Goal: Task Accomplishment & Management: Complete application form

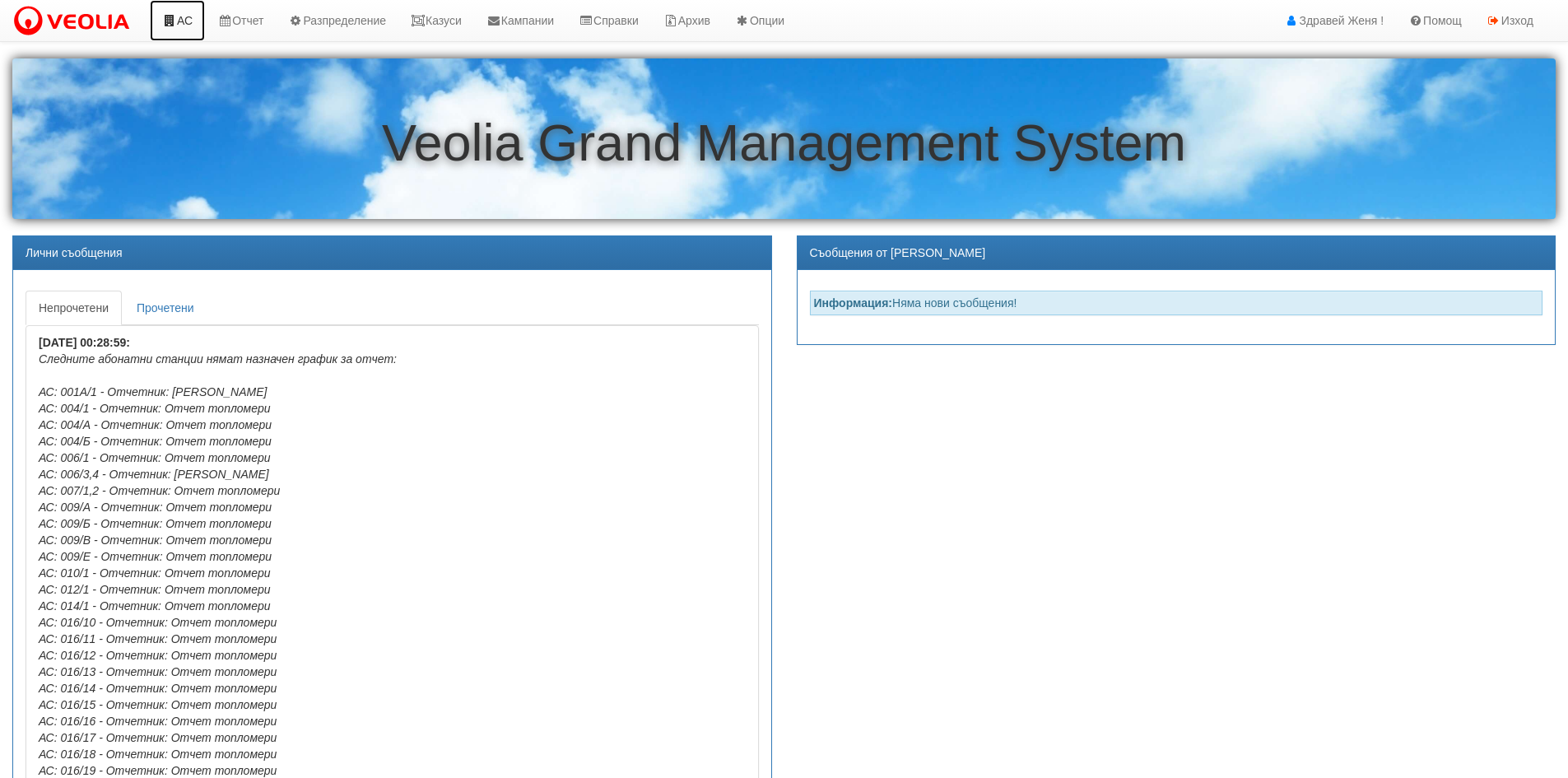
click at [186, 21] on link "АС" at bounding box center [177, 20] width 56 height 41
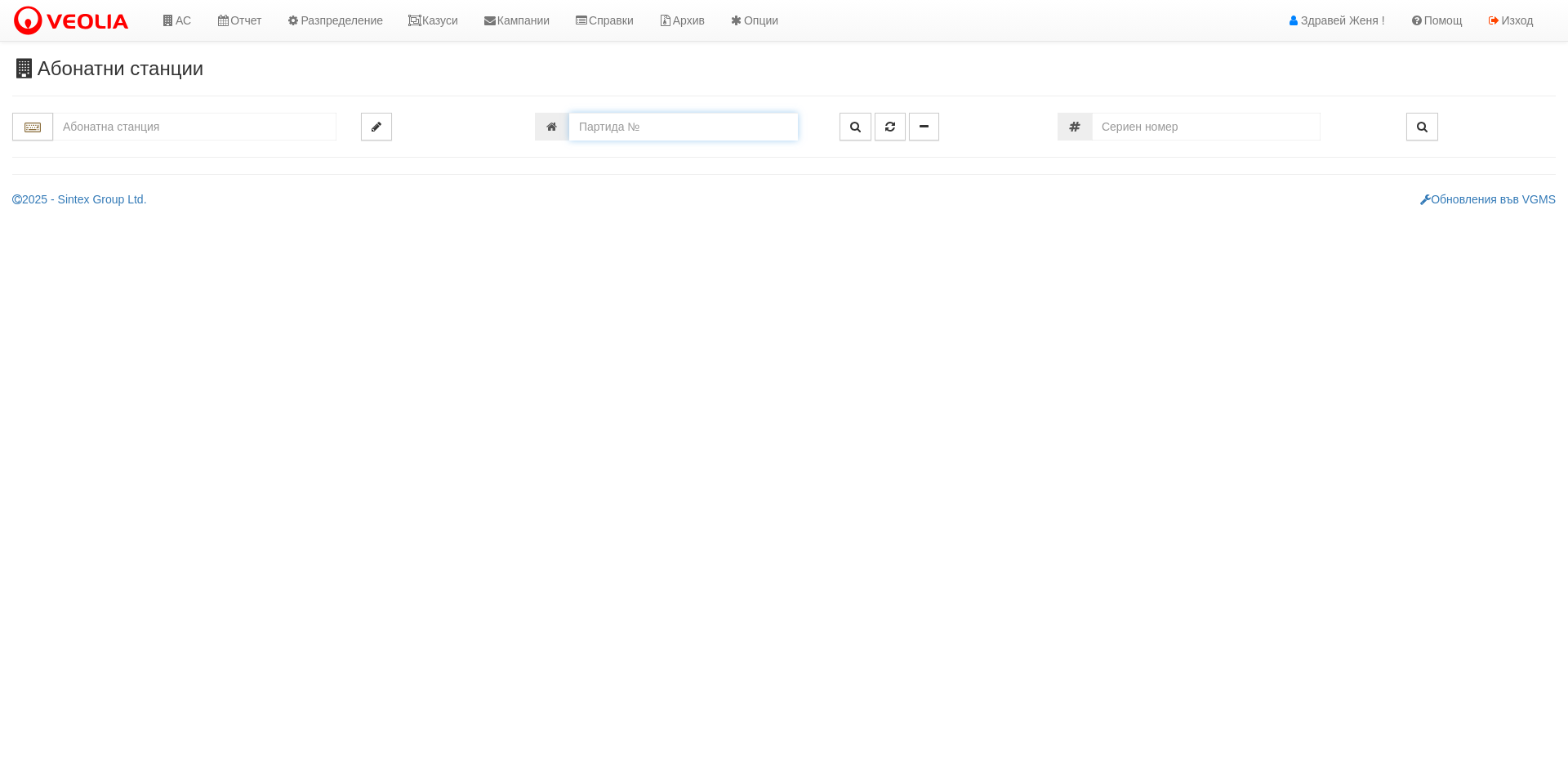
click at [584, 131] on input "number" at bounding box center [683, 126] width 229 height 28
paste input "25350"
type input "25350"
click at [854, 119] on button "button" at bounding box center [856, 126] width 32 height 28
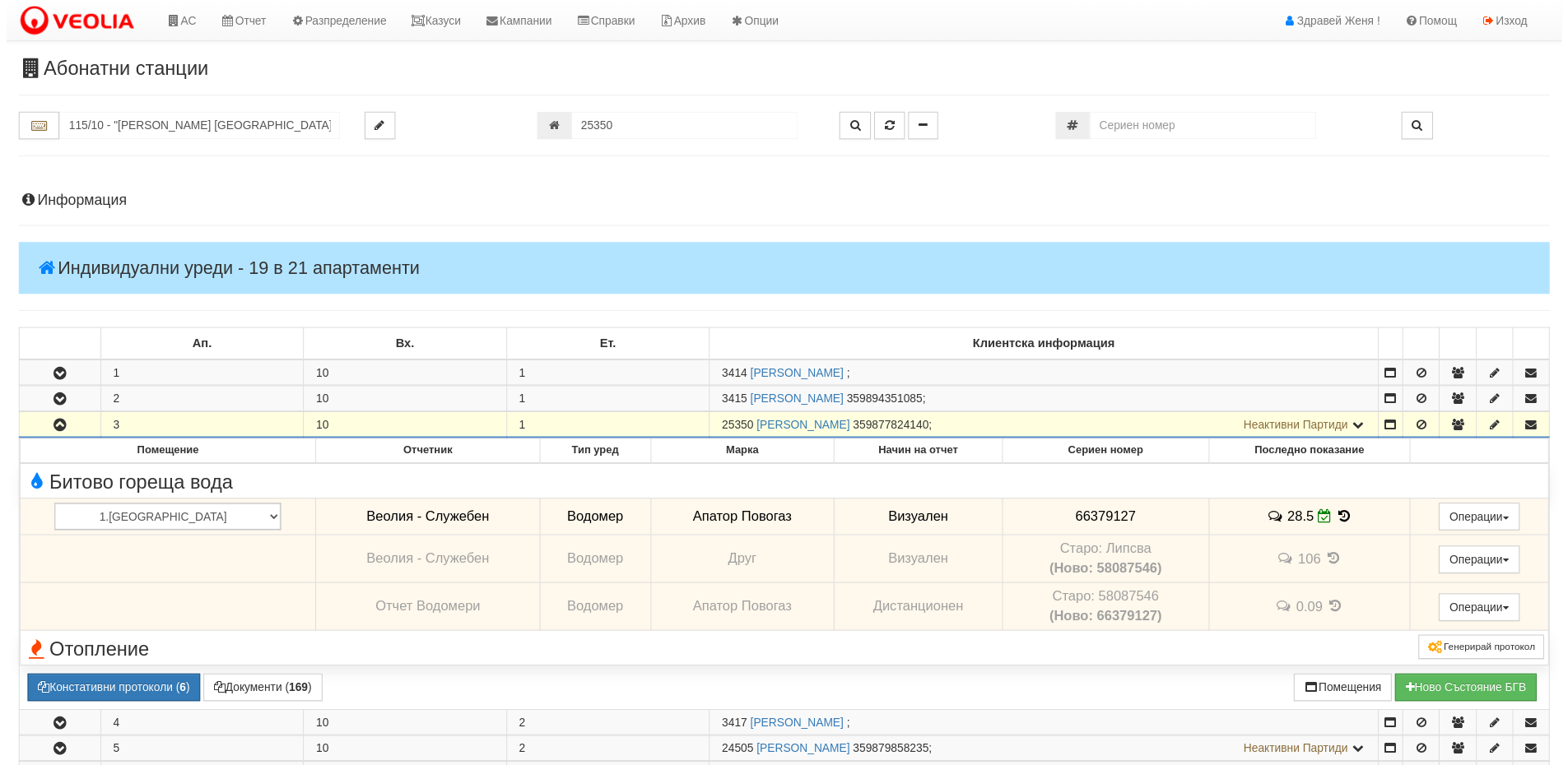
scroll to position [377, 0]
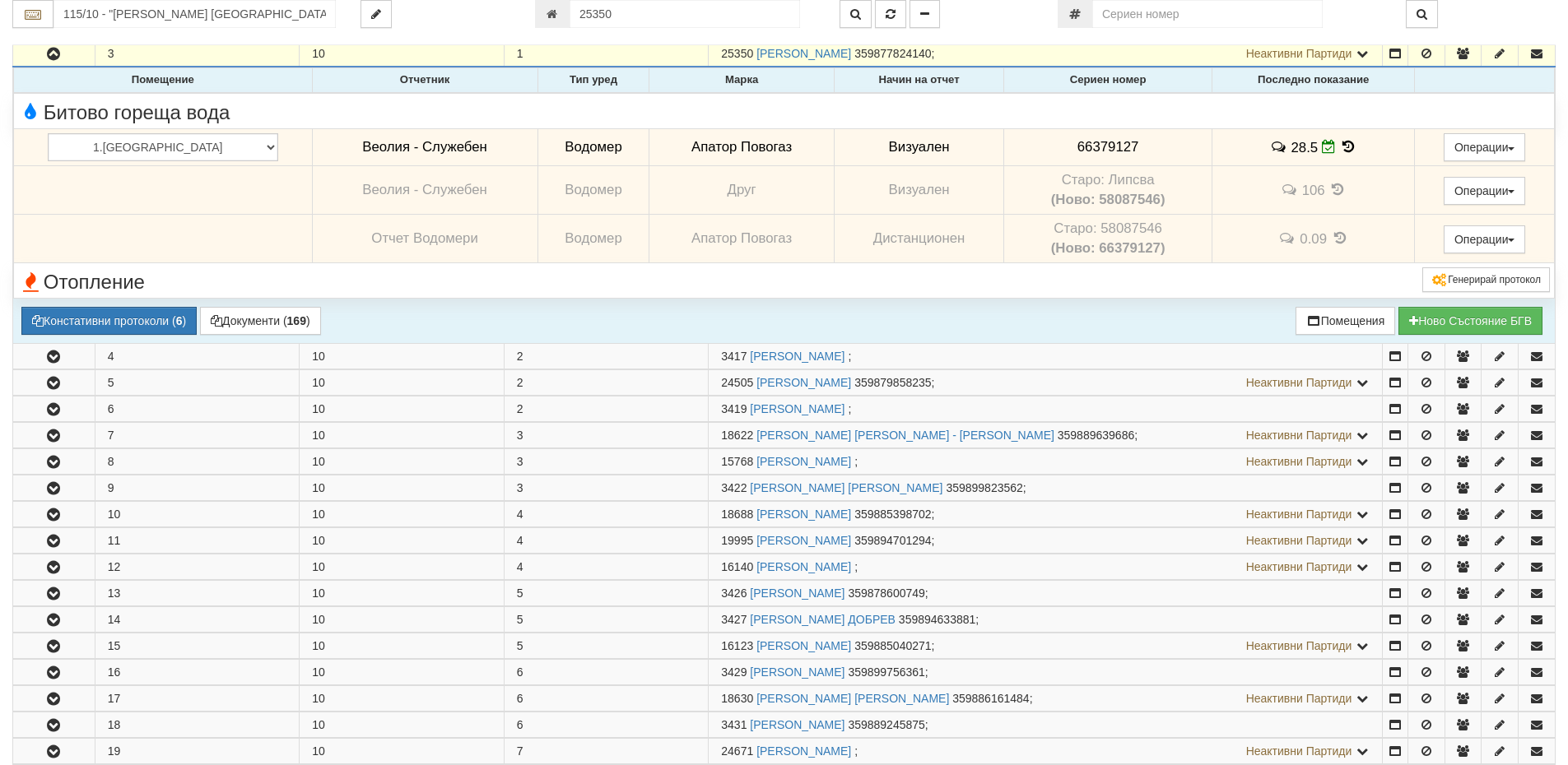
click at [1340, 150] on icon at bounding box center [1349, 146] width 18 height 14
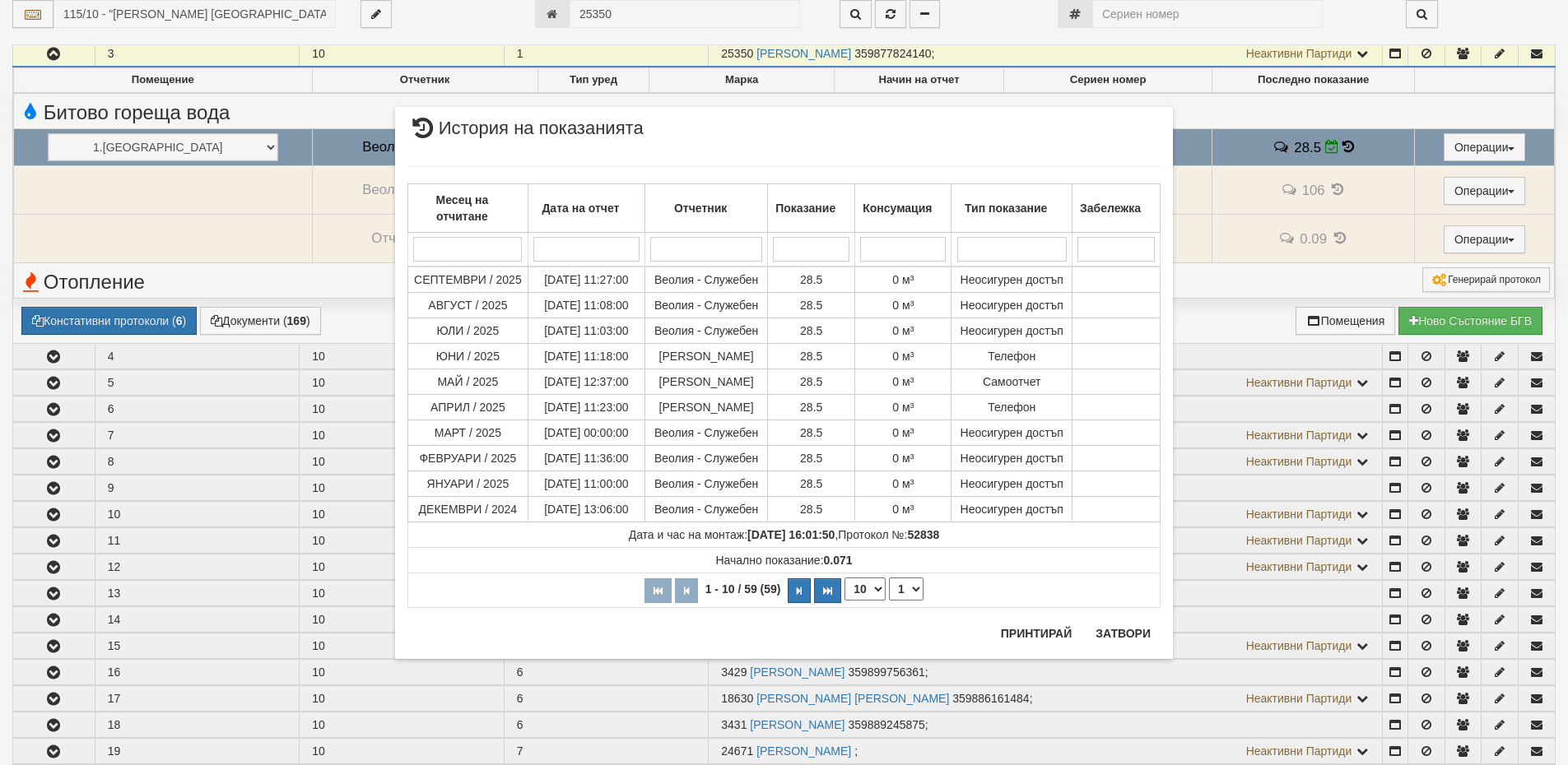
click at [1283, 148] on div "× История на показанията Месец на отчитане Дата на отчет Отчетник Показание Кон…" at bounding box center [784, 382] width 1568 height 765
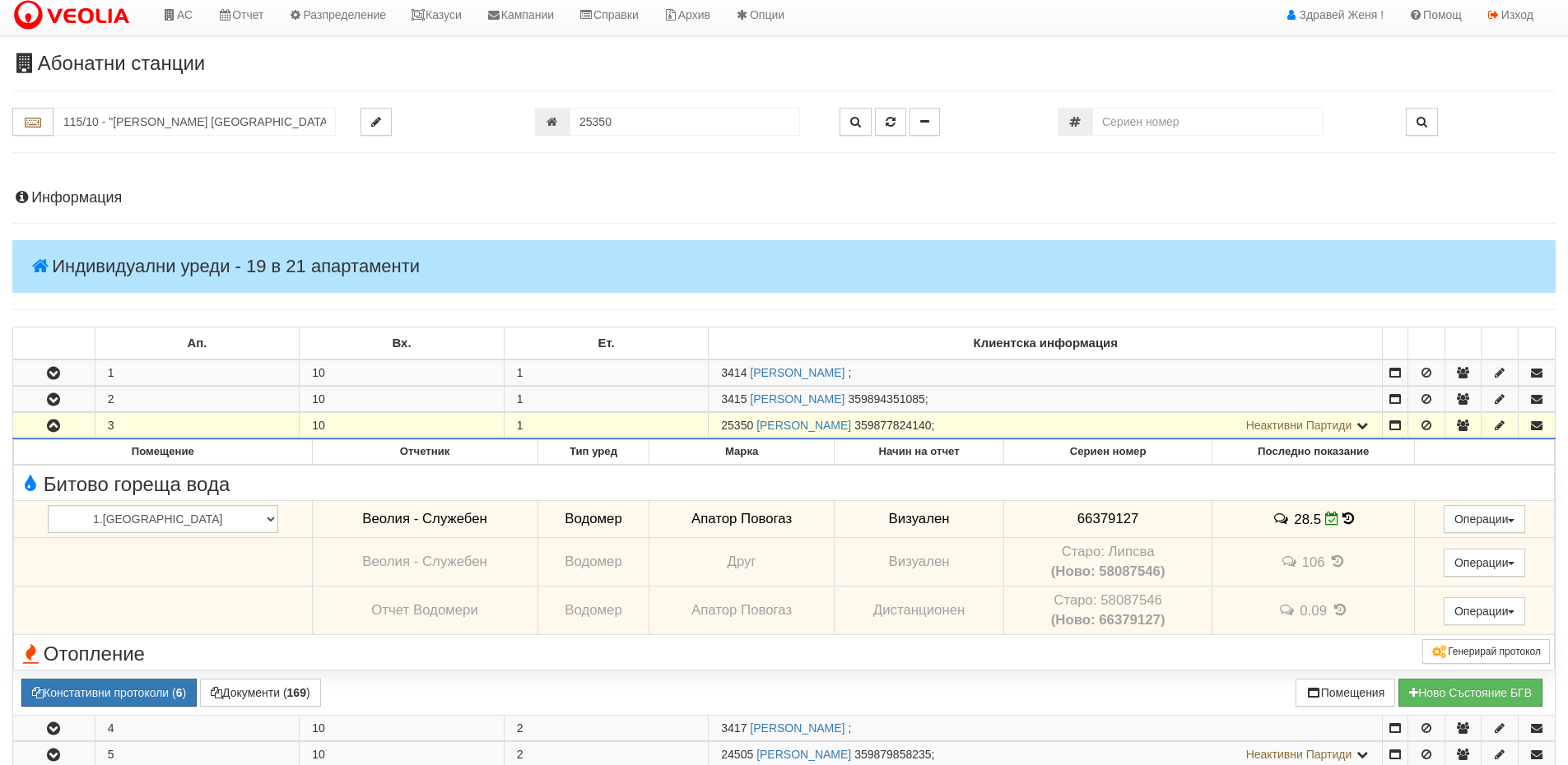
scroll to position [0, 0]
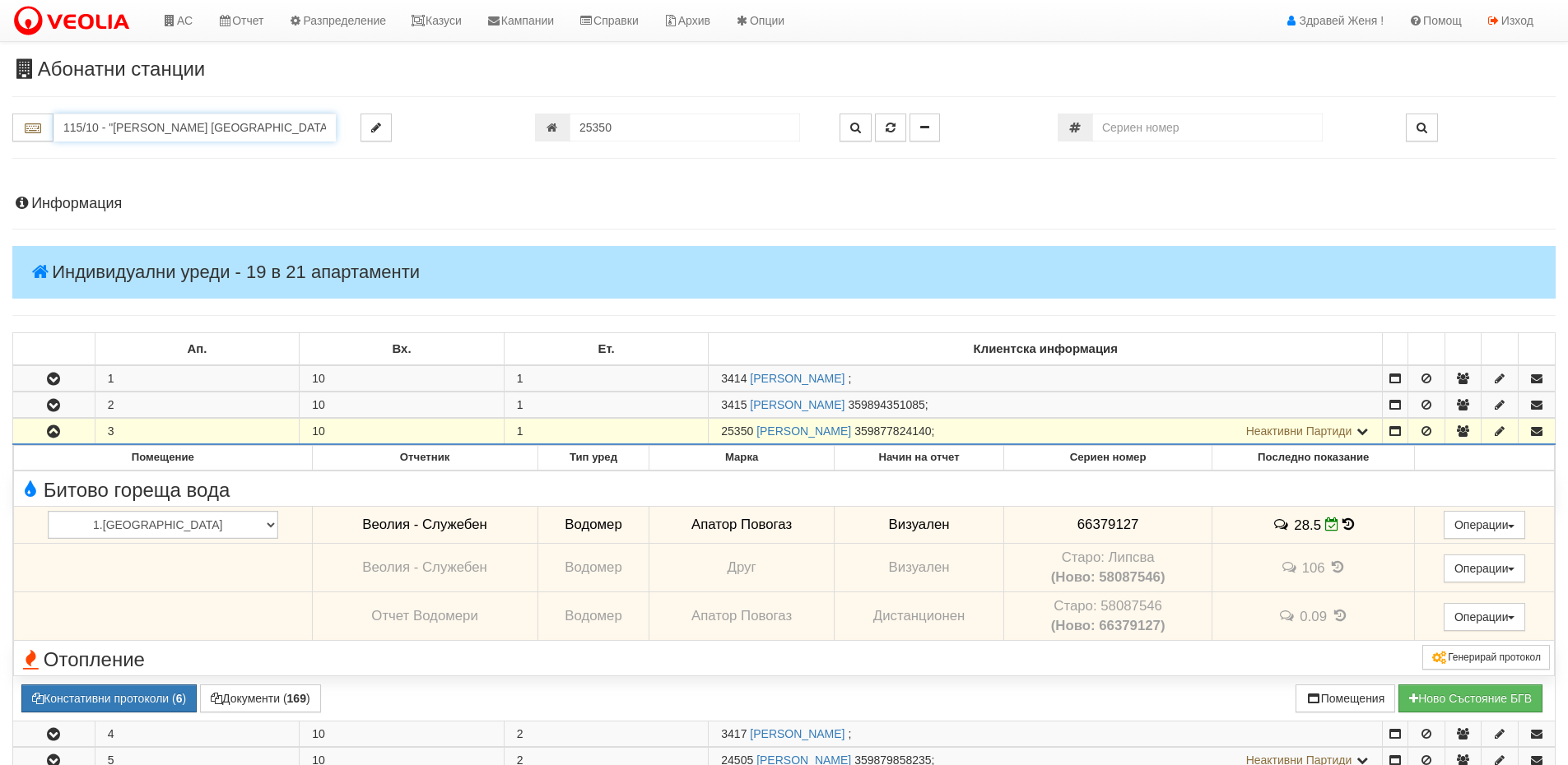
click at [174, 128] on input "115/10 - "ВЕОЛИЯ ЕНЕРДЖИ ВАРНА " ЕАД" at bounding box center [194, 127] width 283 height 28
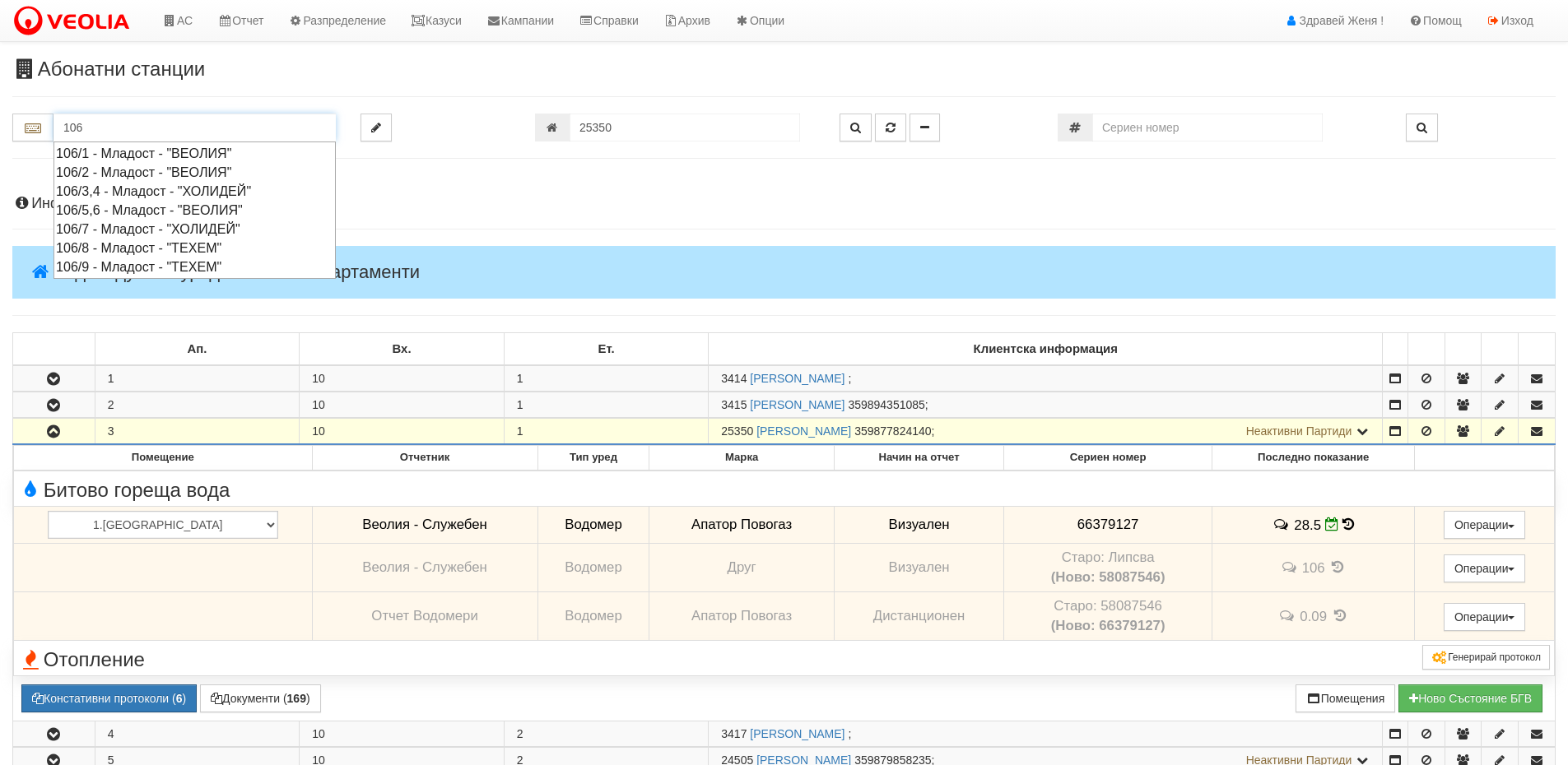
click at [174, 150] on div "106/1 - Младост - "ВЕОЛИЯ"" at bounding box center [194, 153] width 278 height 19
type input "106/1 - Младост - "ВЕОЛИЯ""
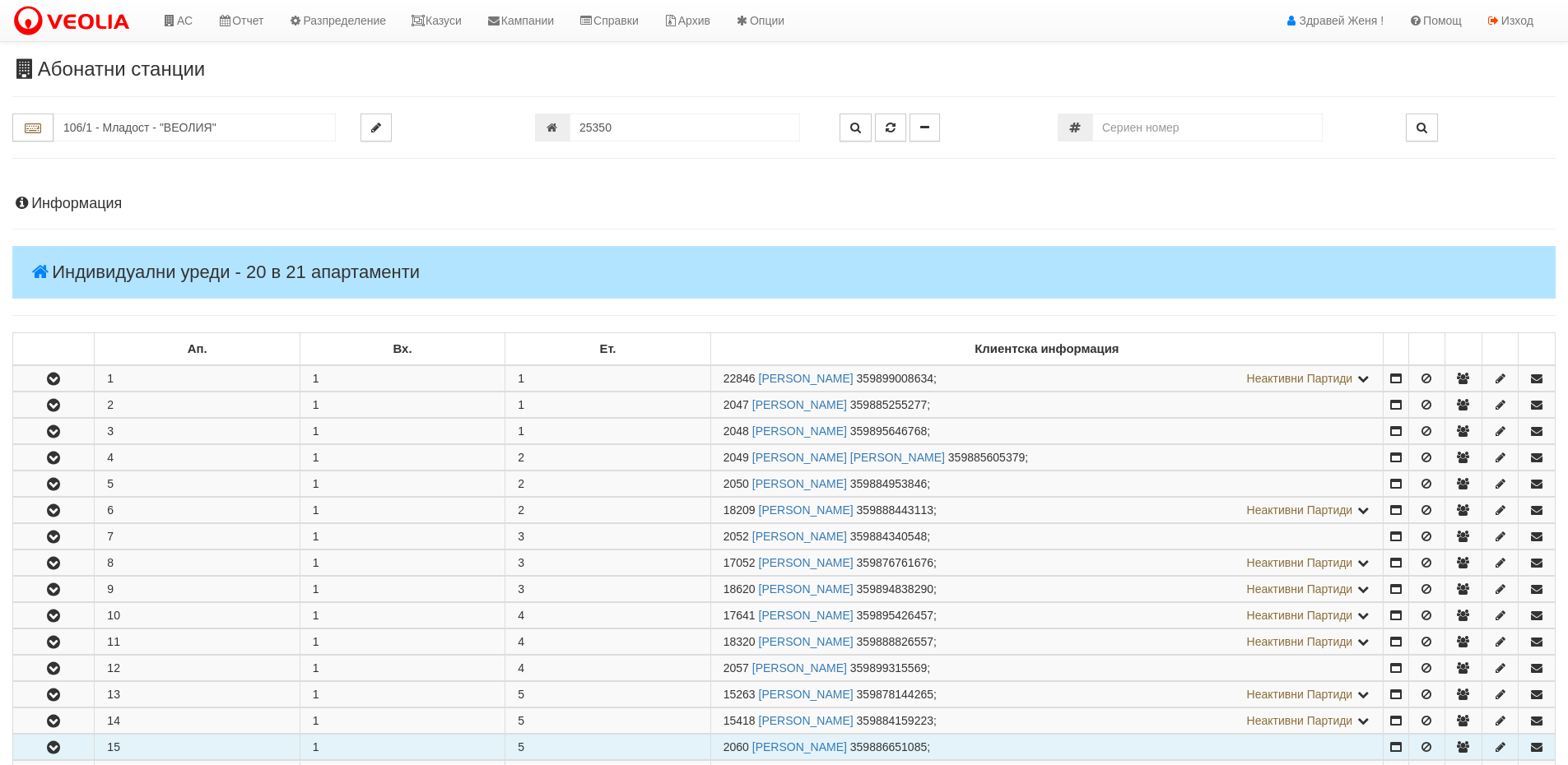
click at [67, 747] on button "button" at bounding box center [54, 747] width 80 height 25
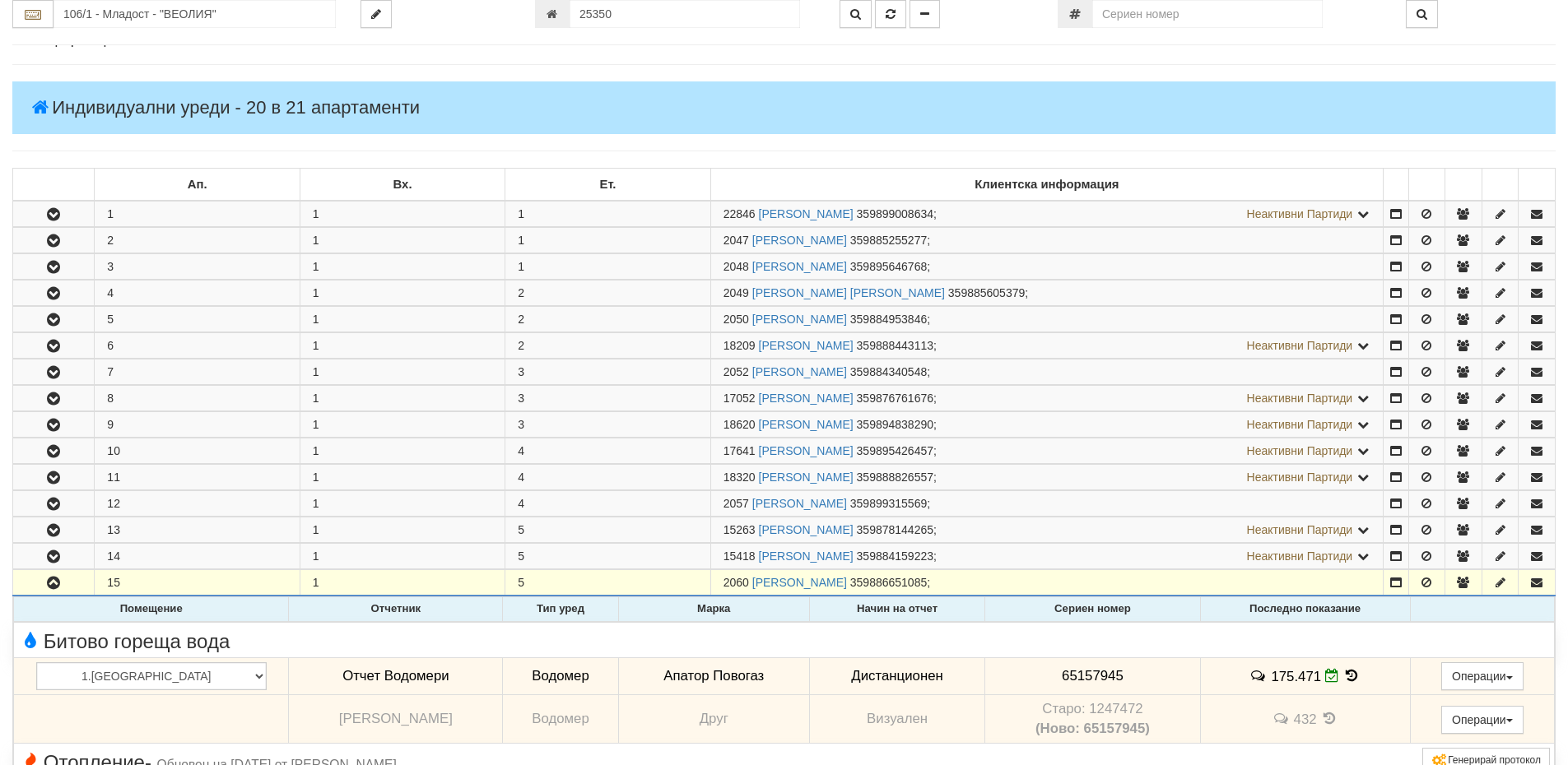
scroll to position [329, 0]
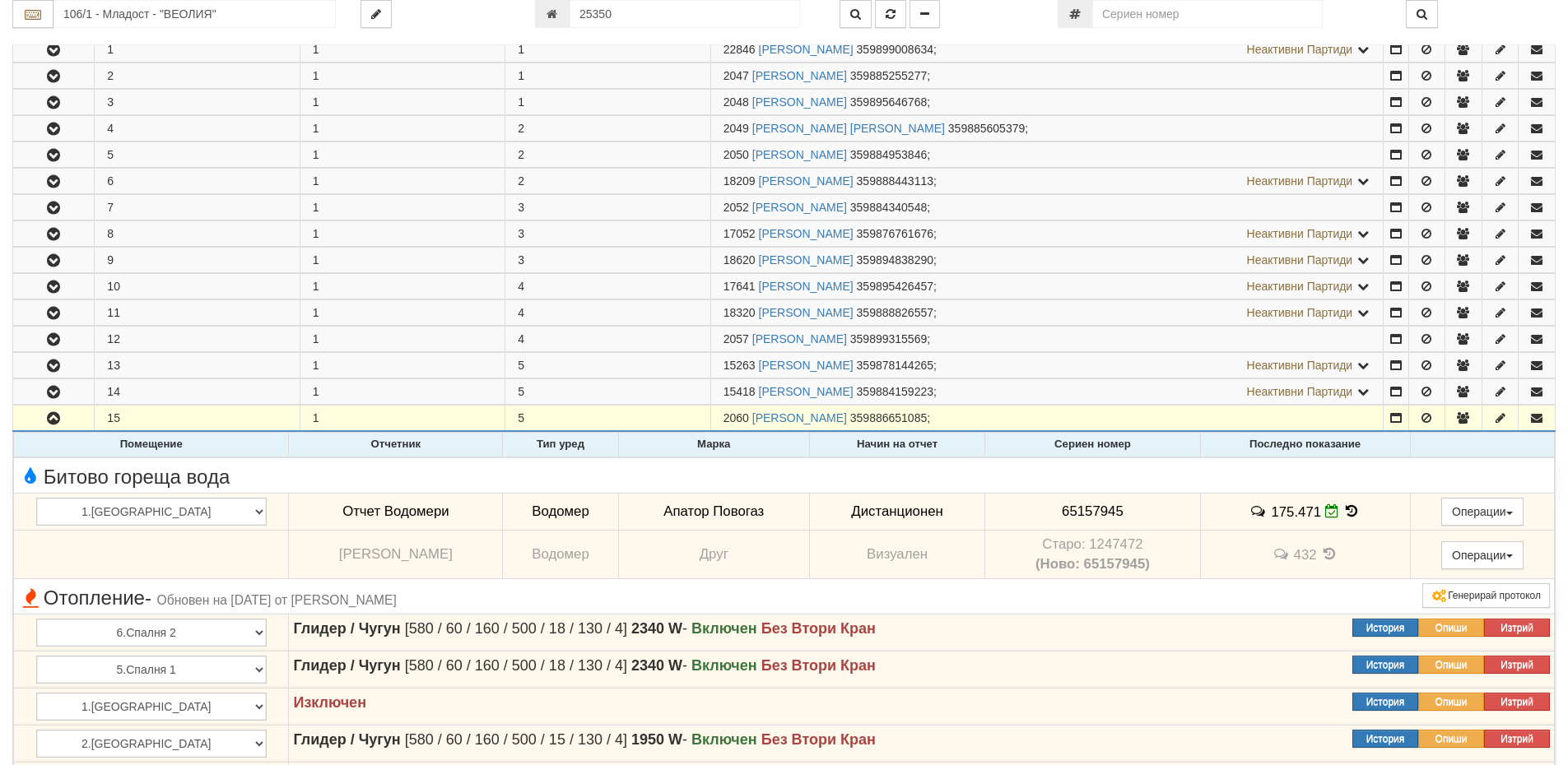
click at [1343, 512] on icon at bounding box center [1352, 511] width 18 height 14
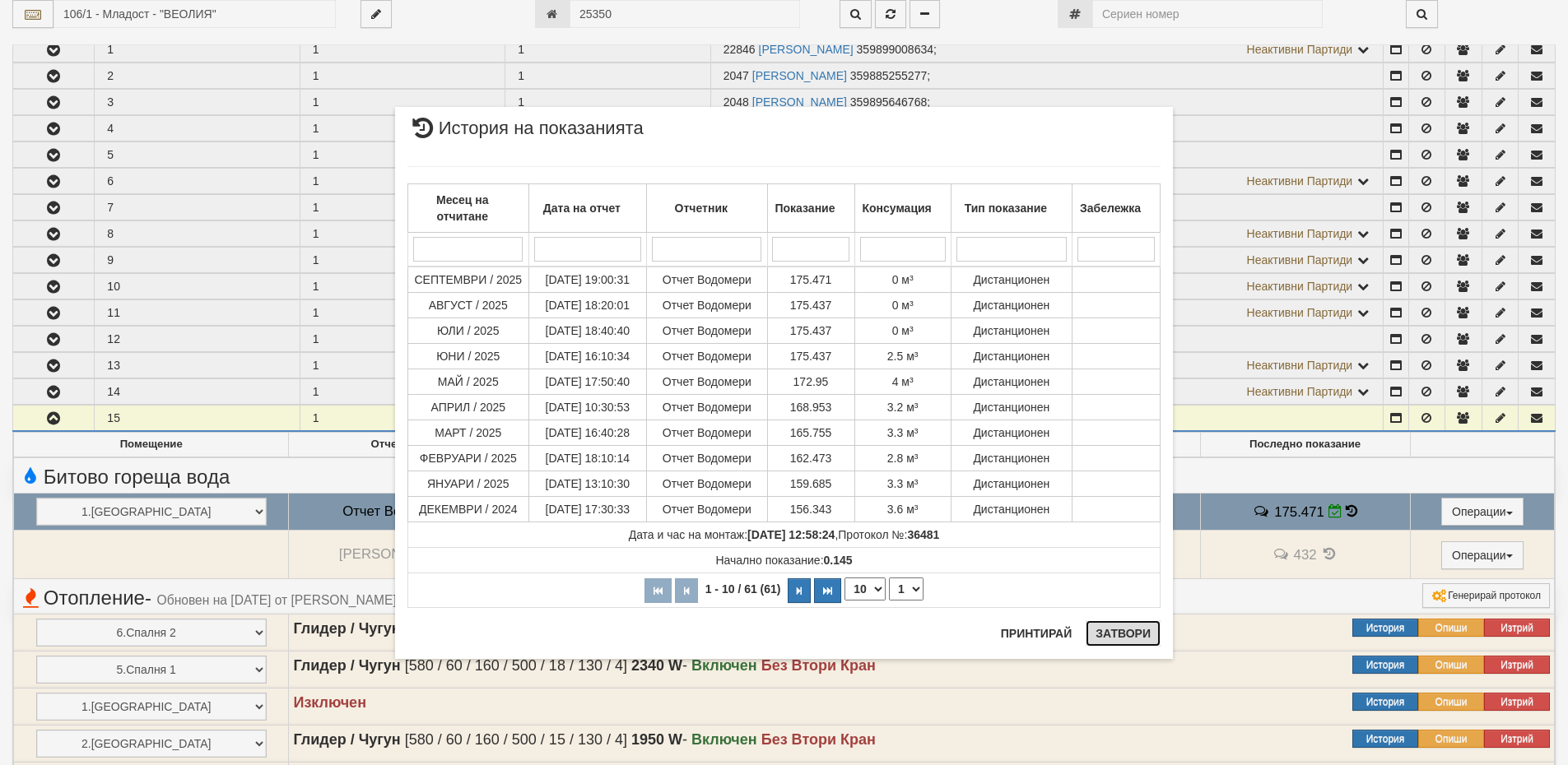
click at [1156, 631] on button "Затвори" at bounding box center [1124, 634] width 75 height 27
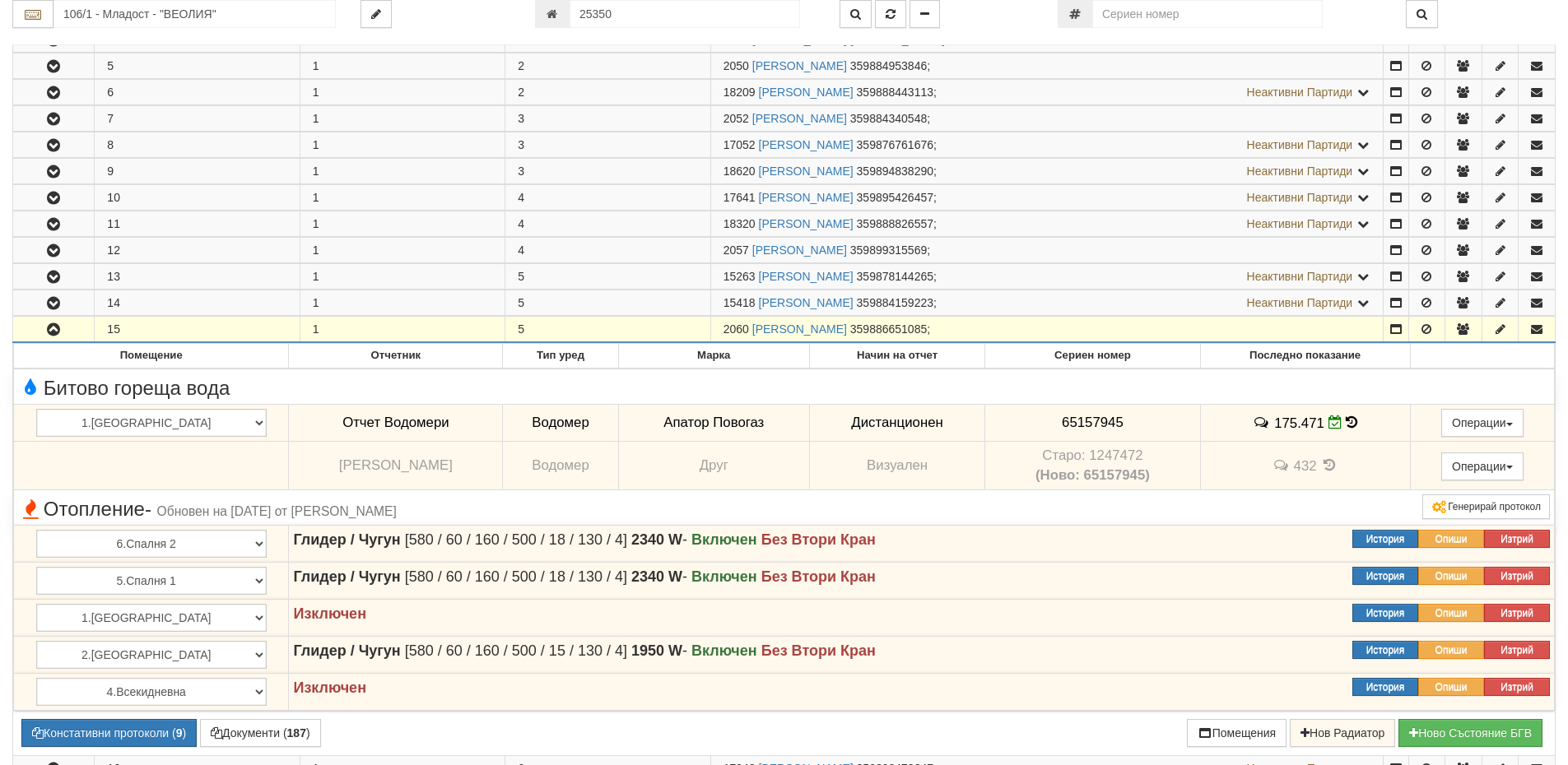
scroll to position [576, 0]
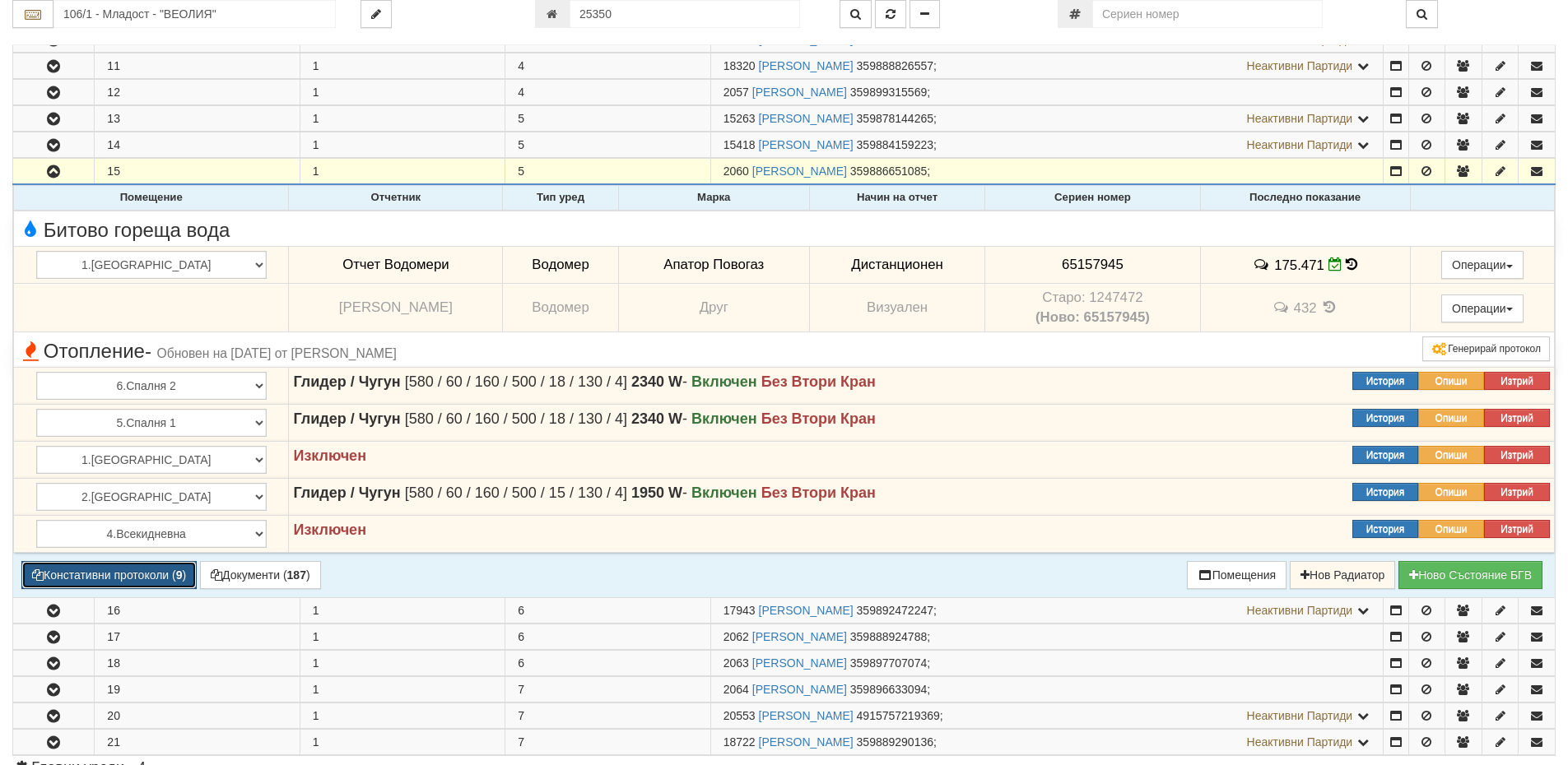
click at [168, 574] on button "Констативни протоколи ( 9 )" at bounding box center [108, 574] width 175 height 28
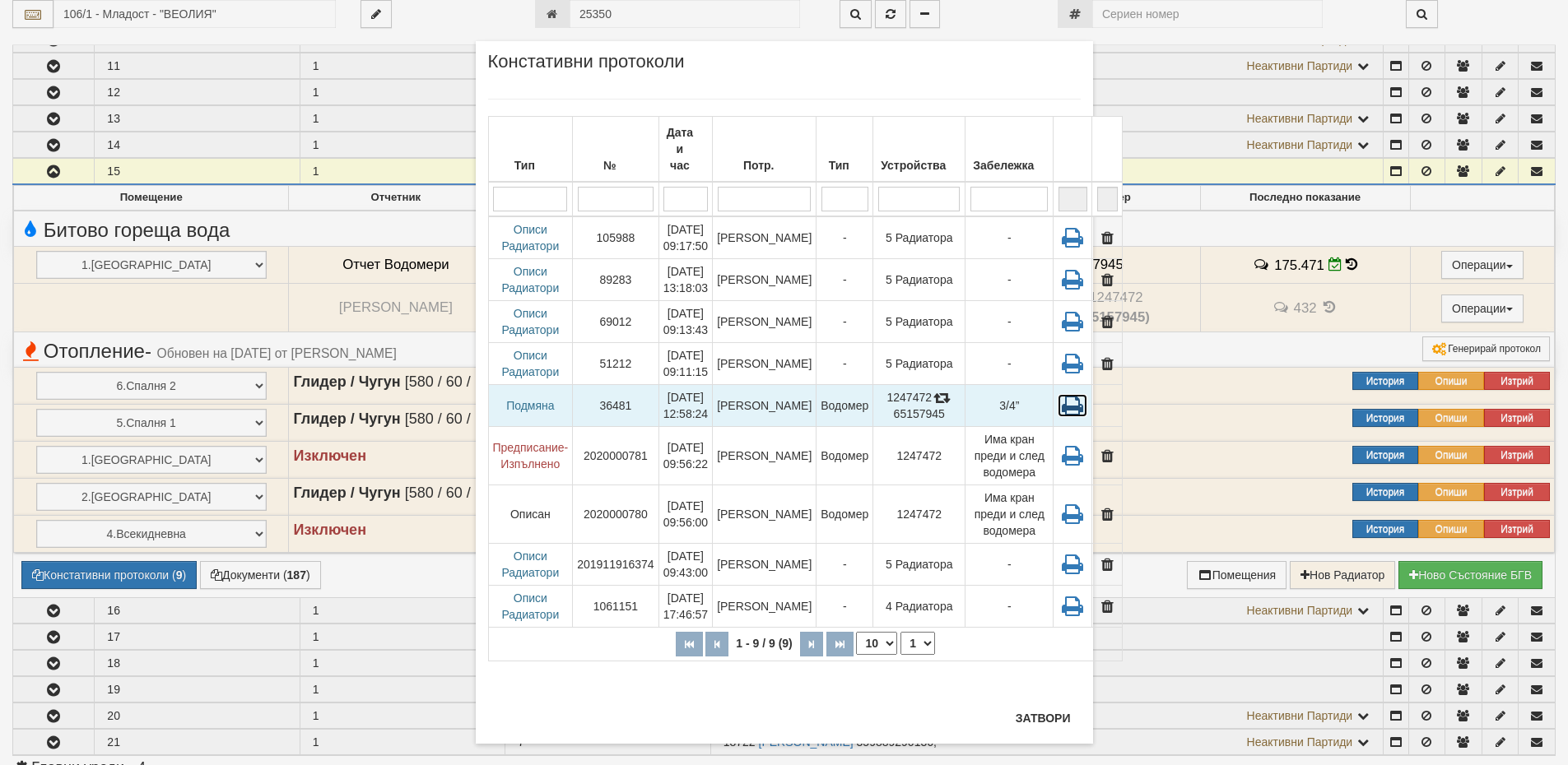
click at [1057, 394] on icon at bounding box center [1072, 406] width 30 height 23
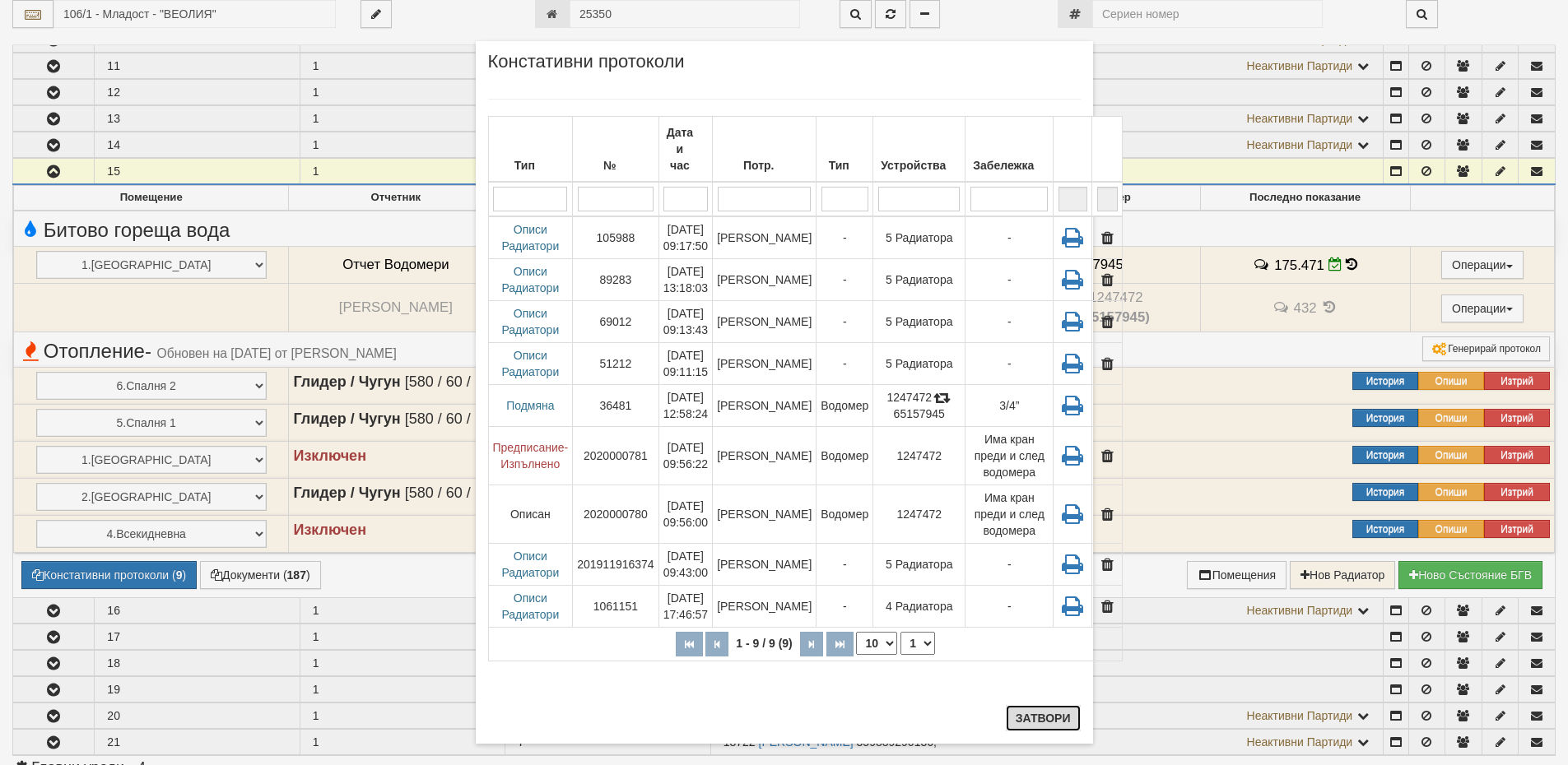
click at [1040, 718] on button "Затвори" at bounding box center [1043, 719] width 75 height 27
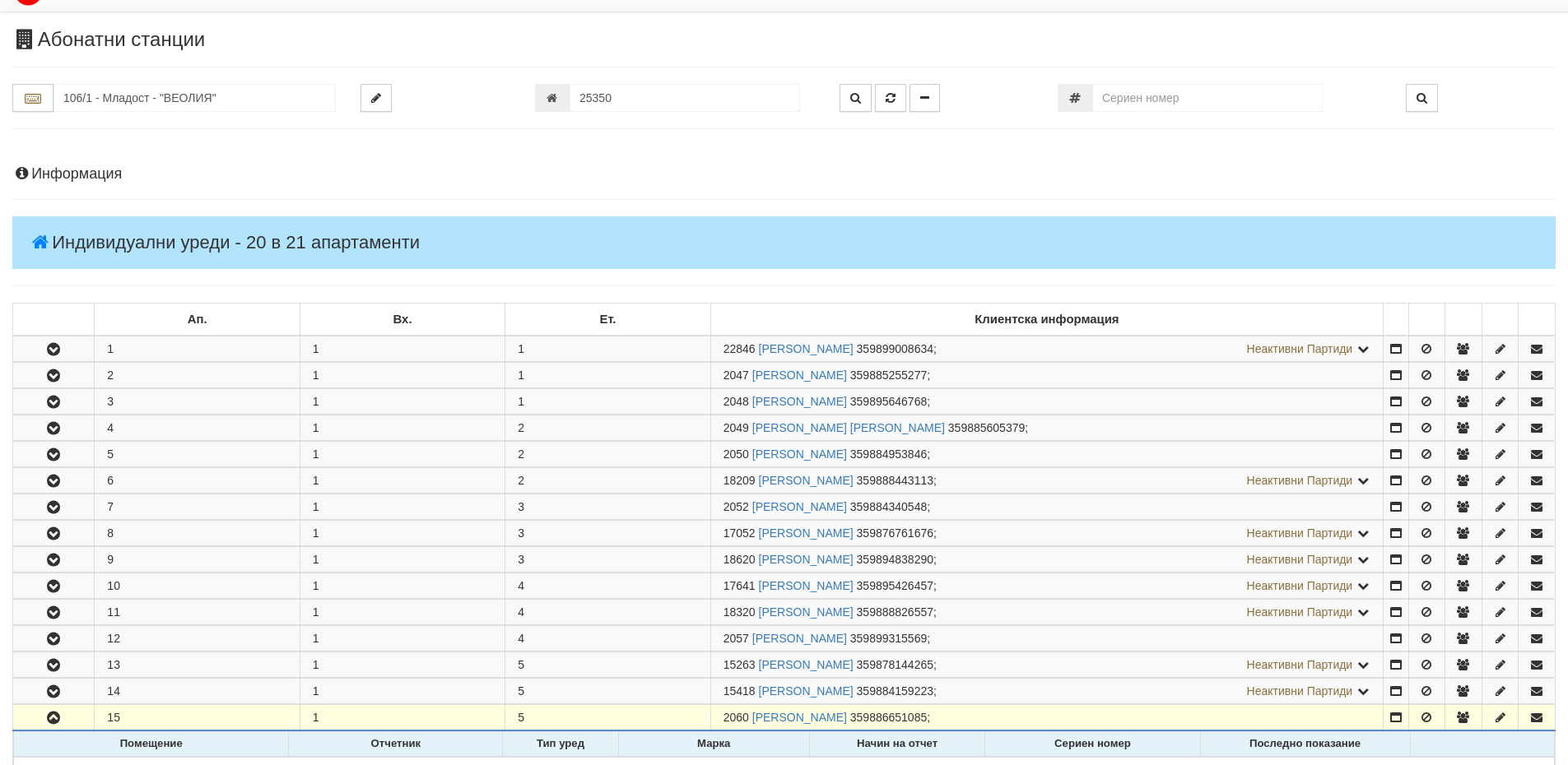
scroll to position [0, 0]
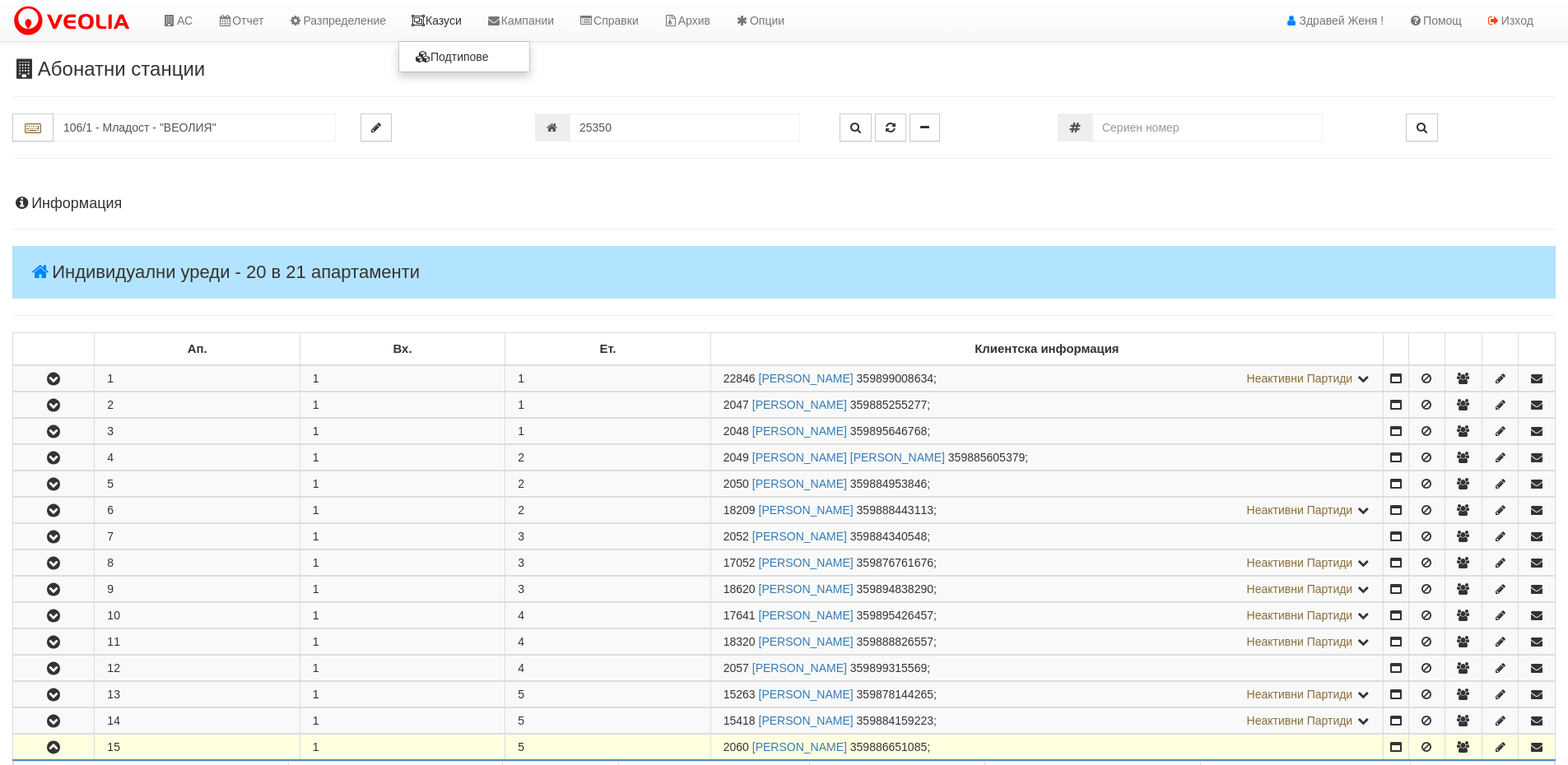
drag, startPoint x: 454, startPoint y: 24, endPoint x: 413, endPoint y: 18, distance: 41.4
click at [454, 24] on link "Казуси" at bounding box center [436, 20] width 76 height 41
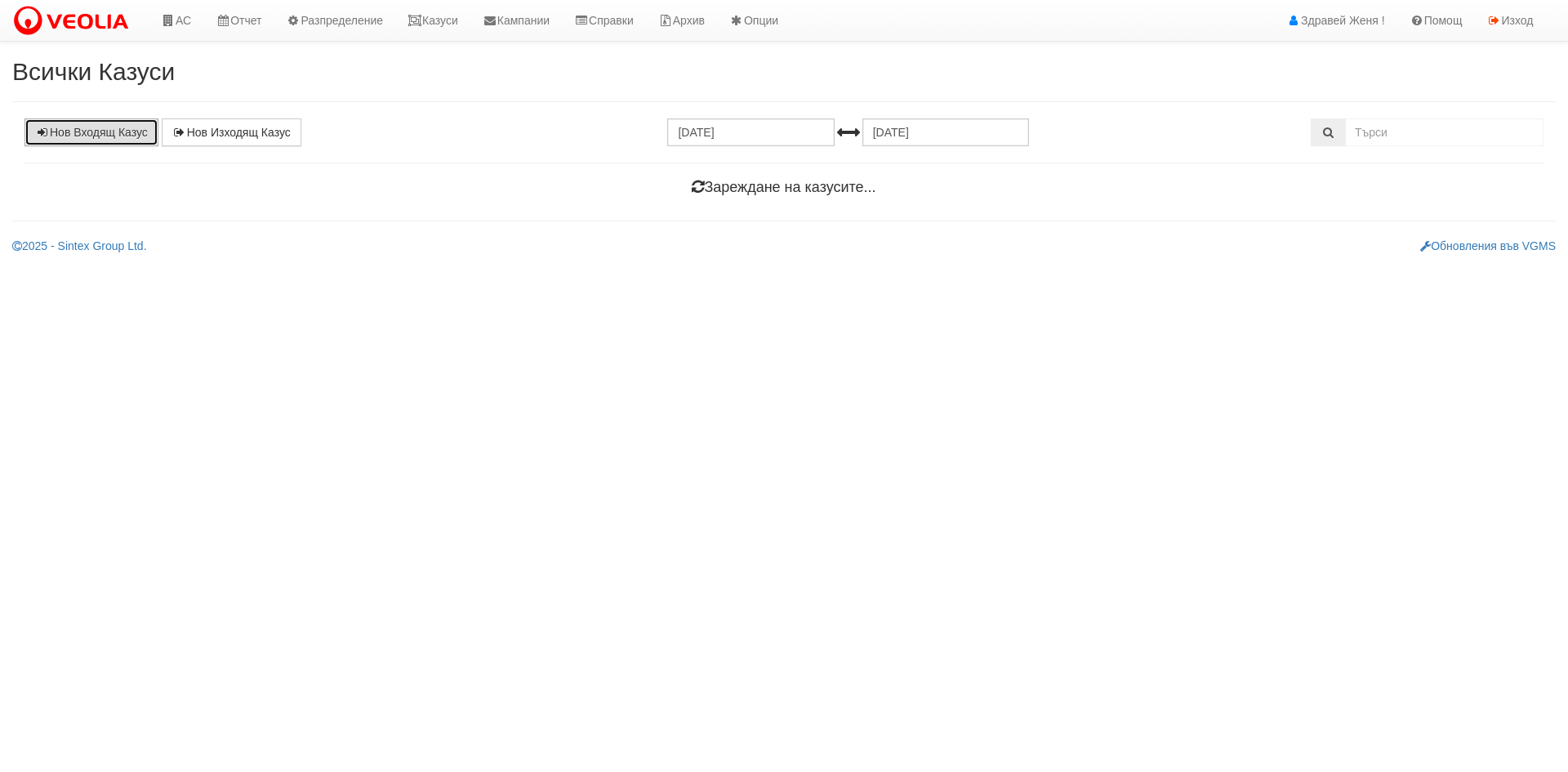
click at [116, 137] on link "Нов Входящ Казус" at bounding box center [91, 132] width 134 height 28
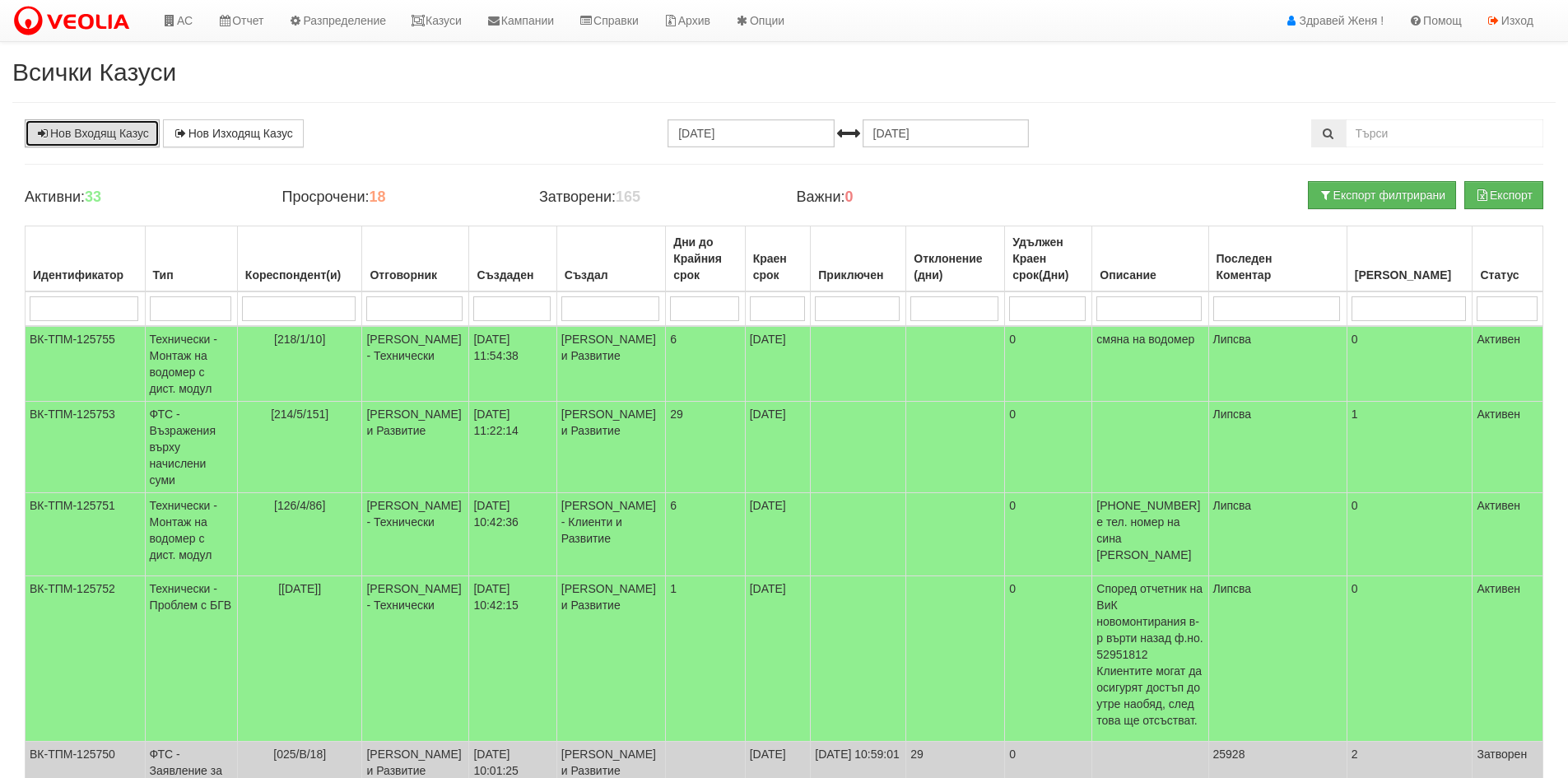
click at [108, 130] on link "Нов Входящ Казус" at bounding box center [92, 133] width 135 height 28
click at [459, 23] on link "Казуси" at bounding box center [436, 20] width 76 height 41
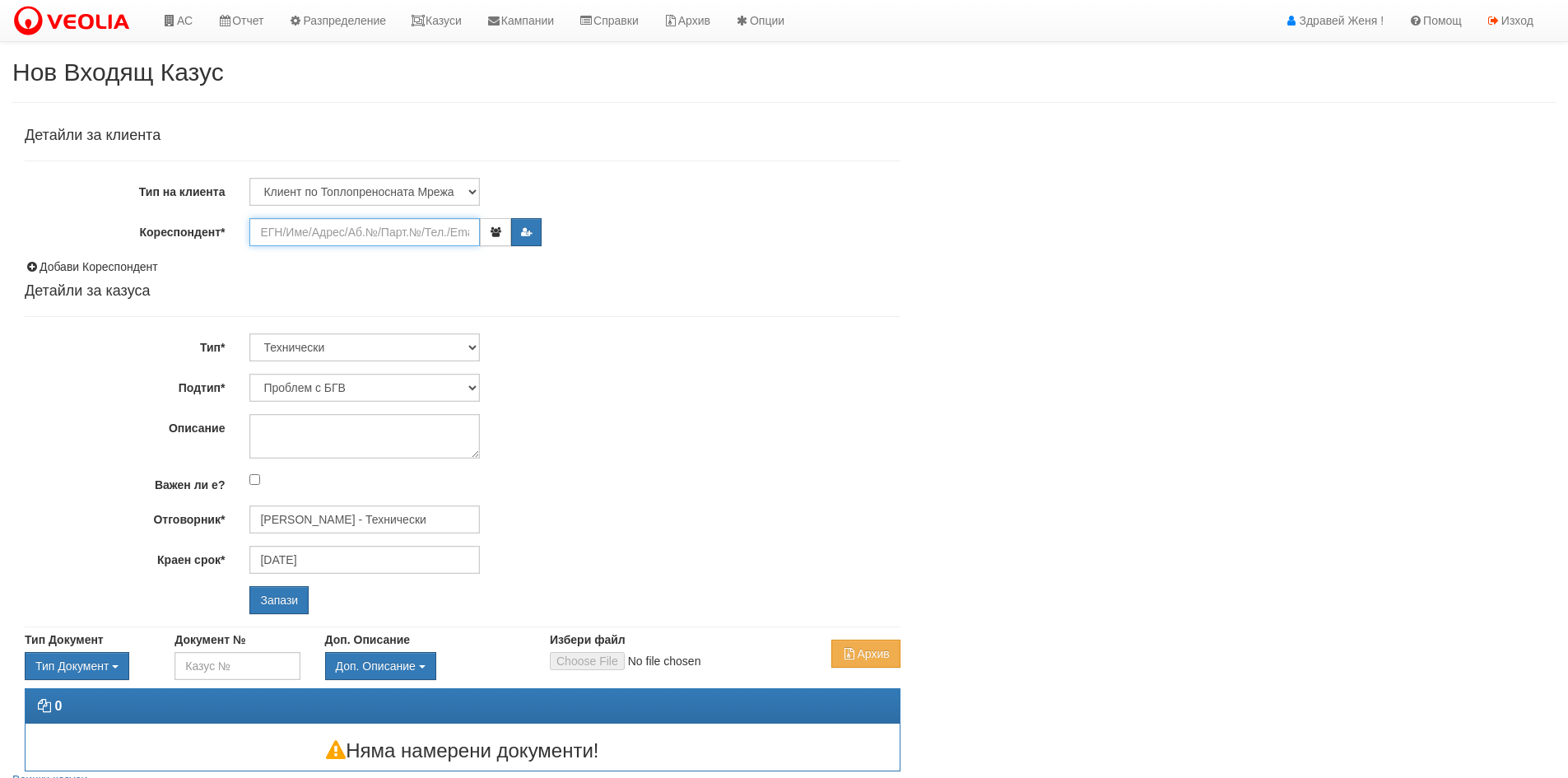
click at [296, 230] on input "Кореспондент*" at bounding box center [364, 232] width 231 height 28
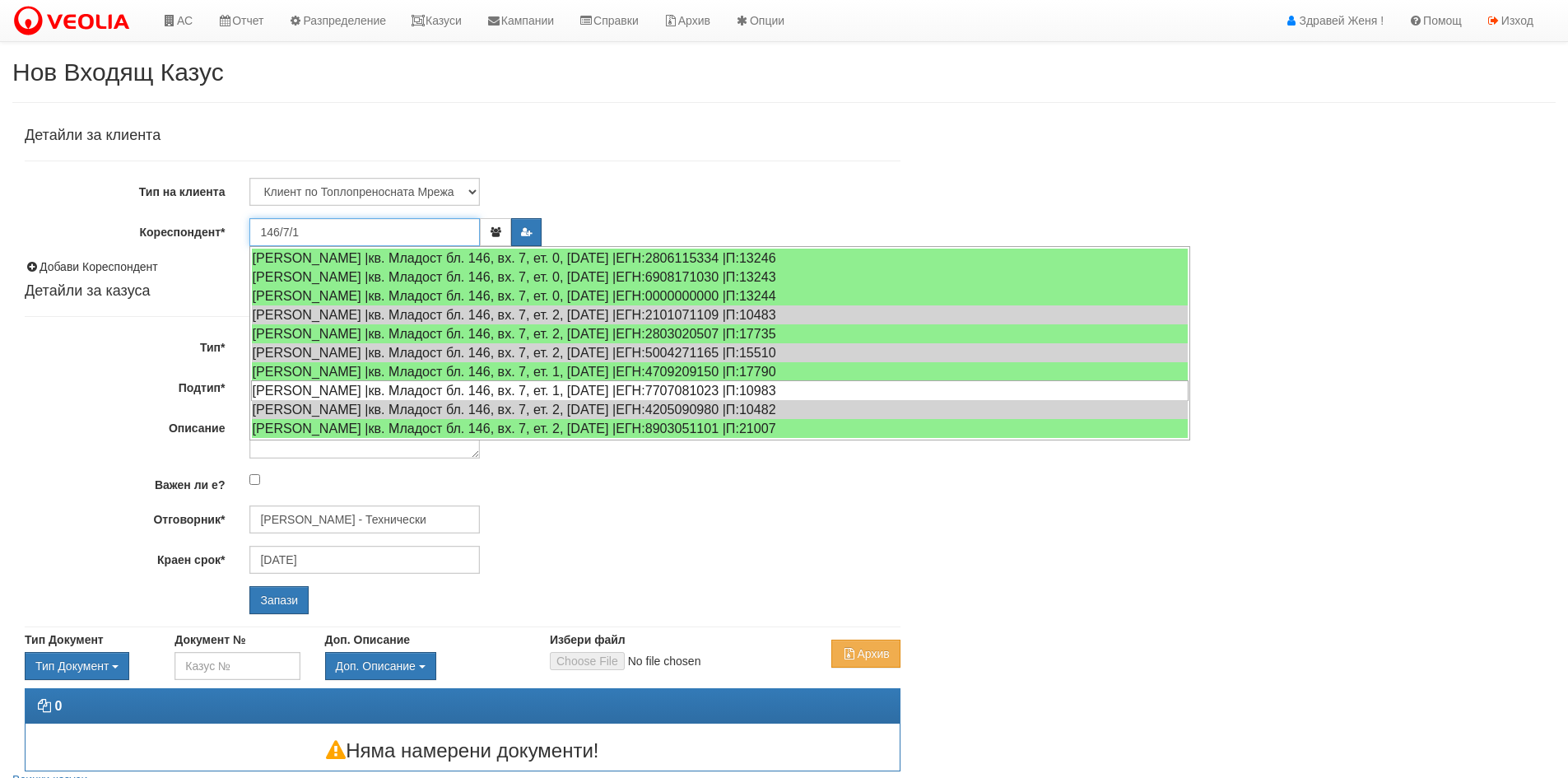
click at [344, 385] on div "ЖЕКО ДИМИТРОВ ЖЕКОВ |кв. Младост бл. 146, вх. 7, ет. 1, ап. 1 |ЕГН:7707081023 |…" at bounding box center [719, 390] width 938 height 20
type input "ЖАНА САВОВА ТОНЕВА"
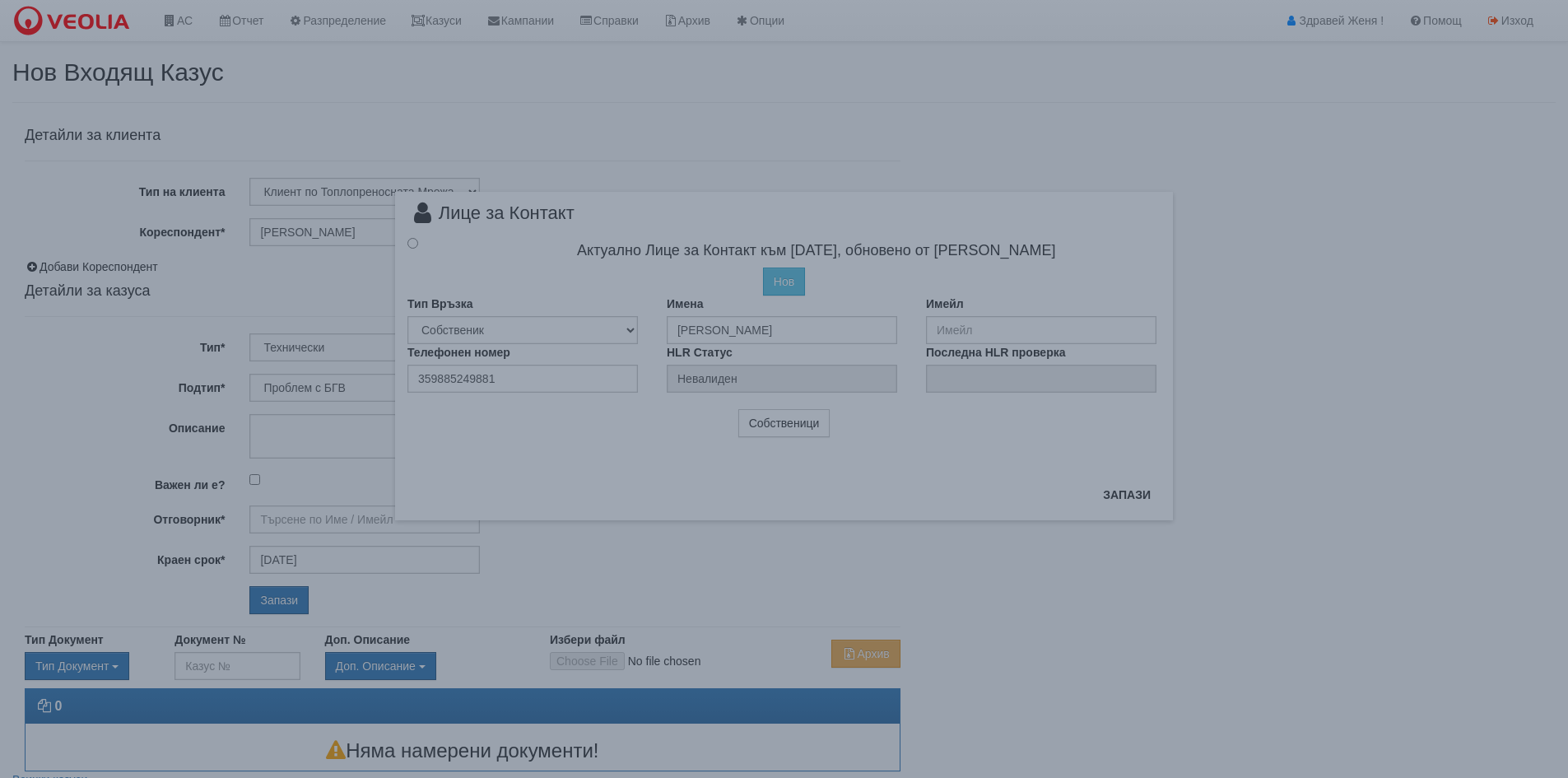
type input "Дончо Дончев - Технически"
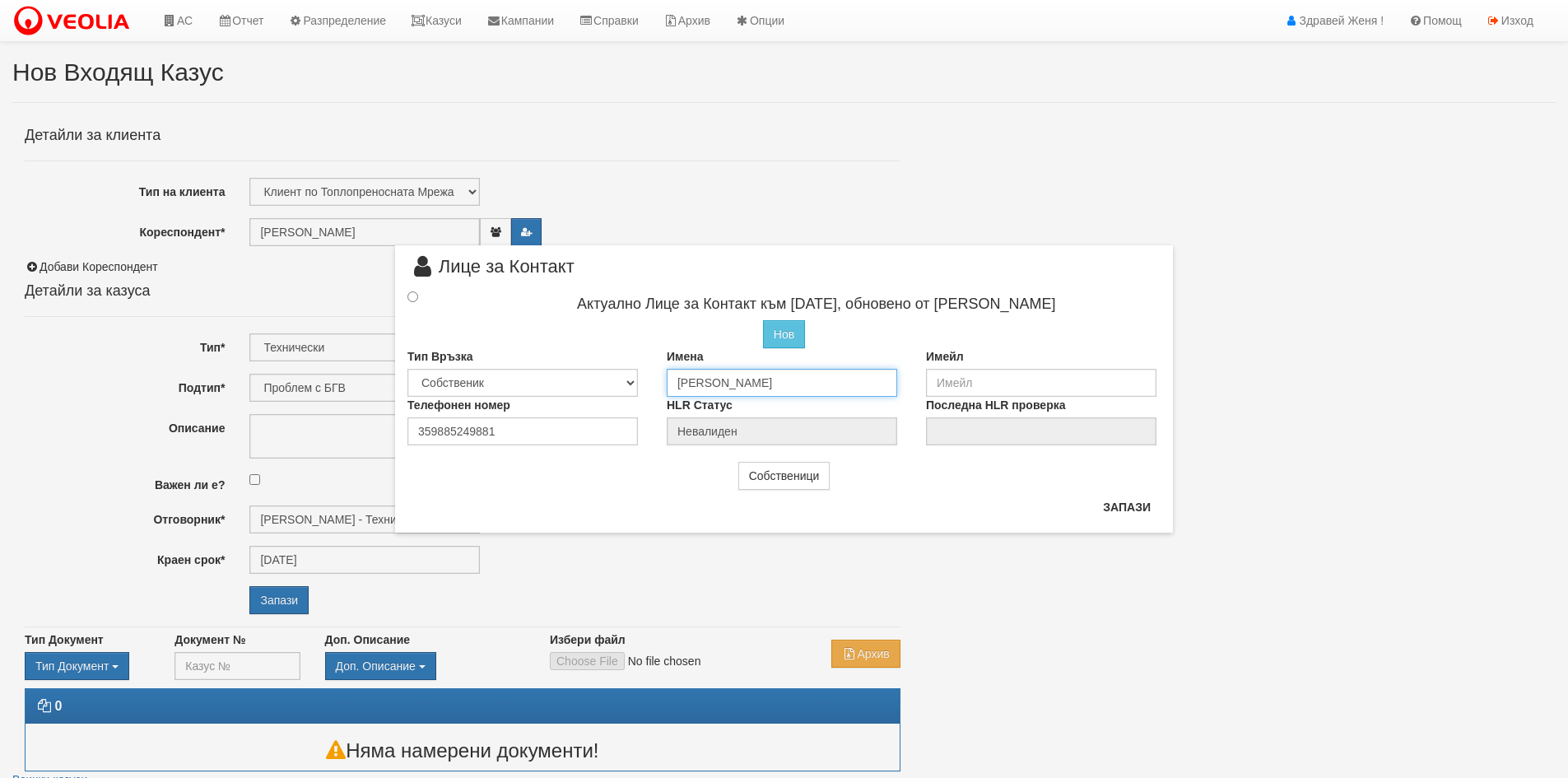
drag, startPoint x: 823, startPoint y: 381, endPoint x: 648, endPoint y: 384, distance: 175.0
click at [648, 384] on div "Тип Връзка Собственик Наемател Роднина Съсед Приятел Имена ЖАНА САВОВА ТОНЕВА И…" at bounding box center [784, 373] width 778 height 49
type input "Камелия Тончева Петрова"
drag, startPoint x: 500, startPoint y: 437, endPoint x: 325, endPoint y: 430, distance: 175.1
click at [325, 430] on div "× Лице за Контакт Актуално Лице за Контакт към 26/01/2023, обновено от Петър Мо…" at bounding box center [784, 266] width 964 height 533
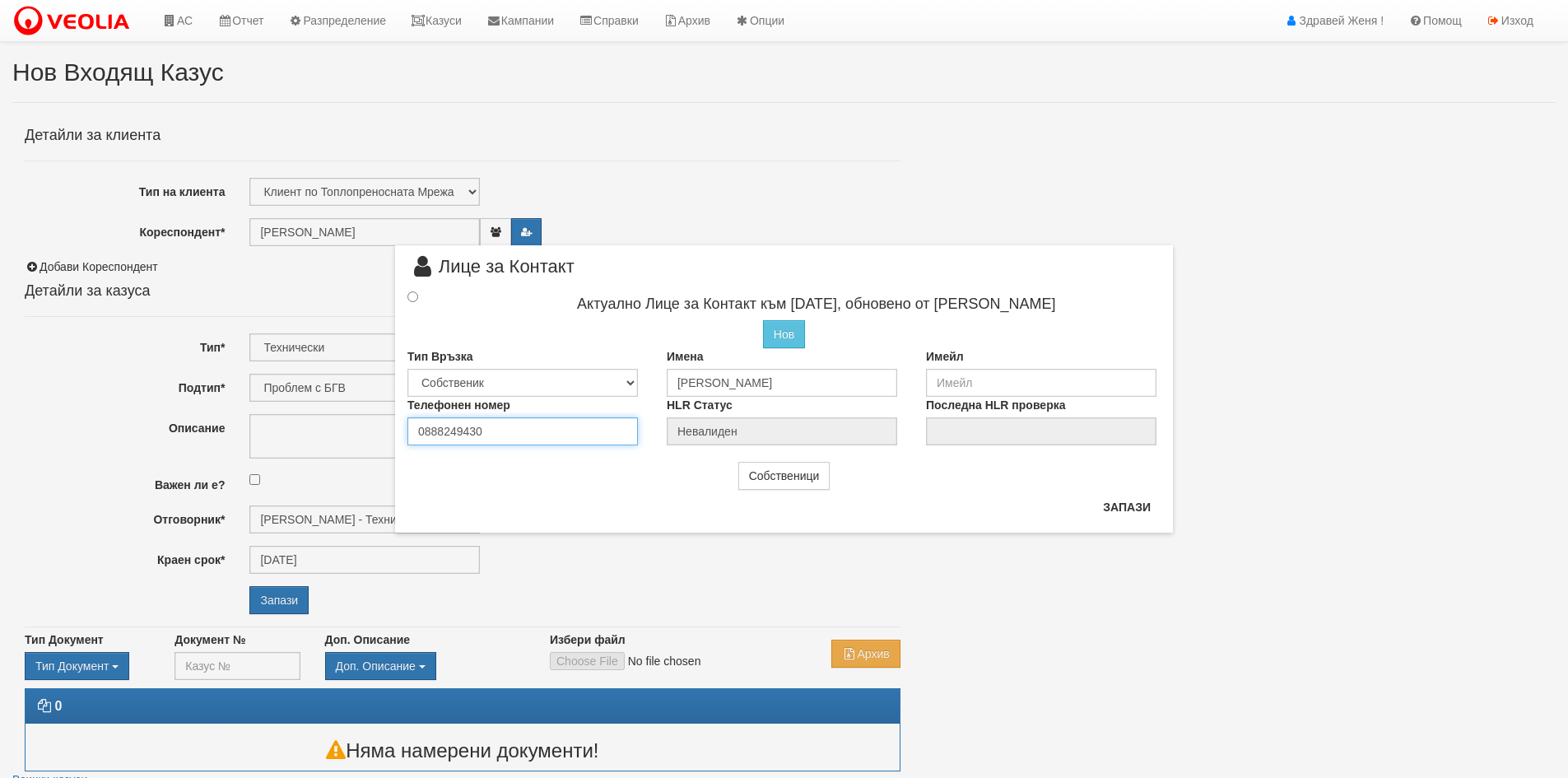
type input "0888249430"
click at [953, 383] on input "email" at bounding box center [1041, 382] width 231 height 28
type input "П"
type input "п"
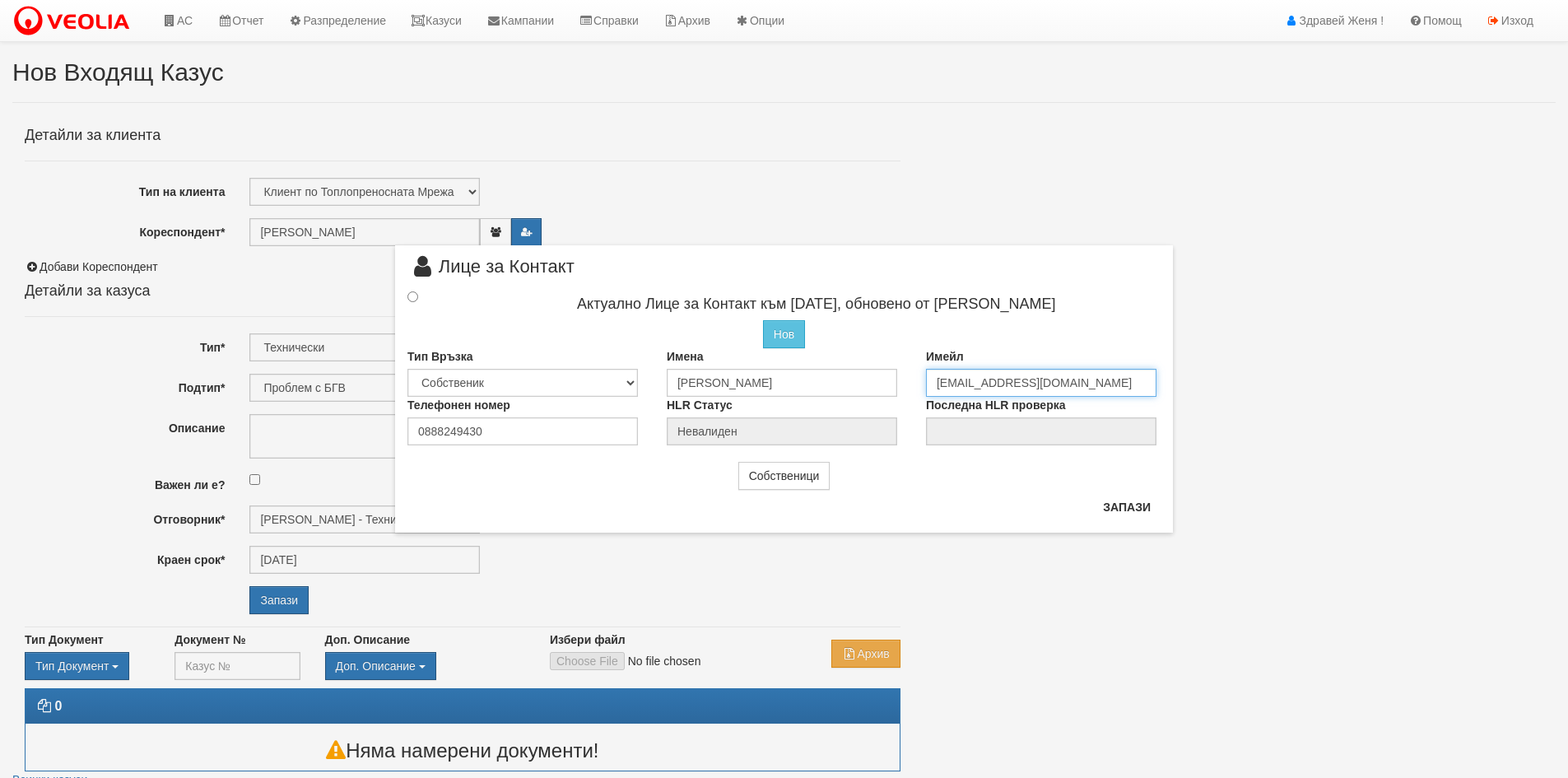
type input "p_kami@abv.bg"
click at [412, 294] on input "radio" at bounding box center [412, 296] width 11 height 11
radio input "true"
type input "Камелия Тончева Петрова"
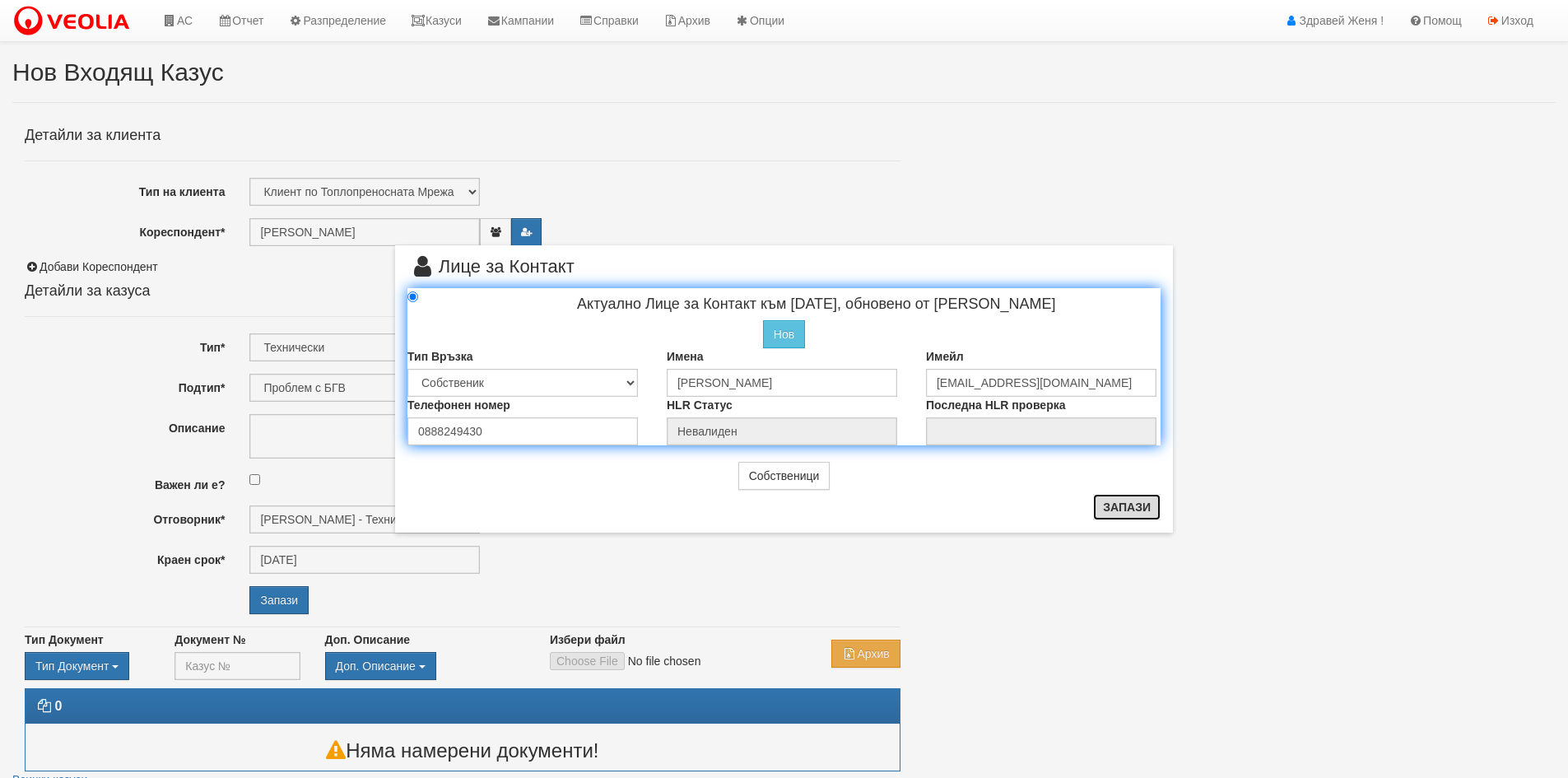
click at [1108, 511] on button "Запази" at bounding box center [1126, 508] width 67 height 27
radio input "true"
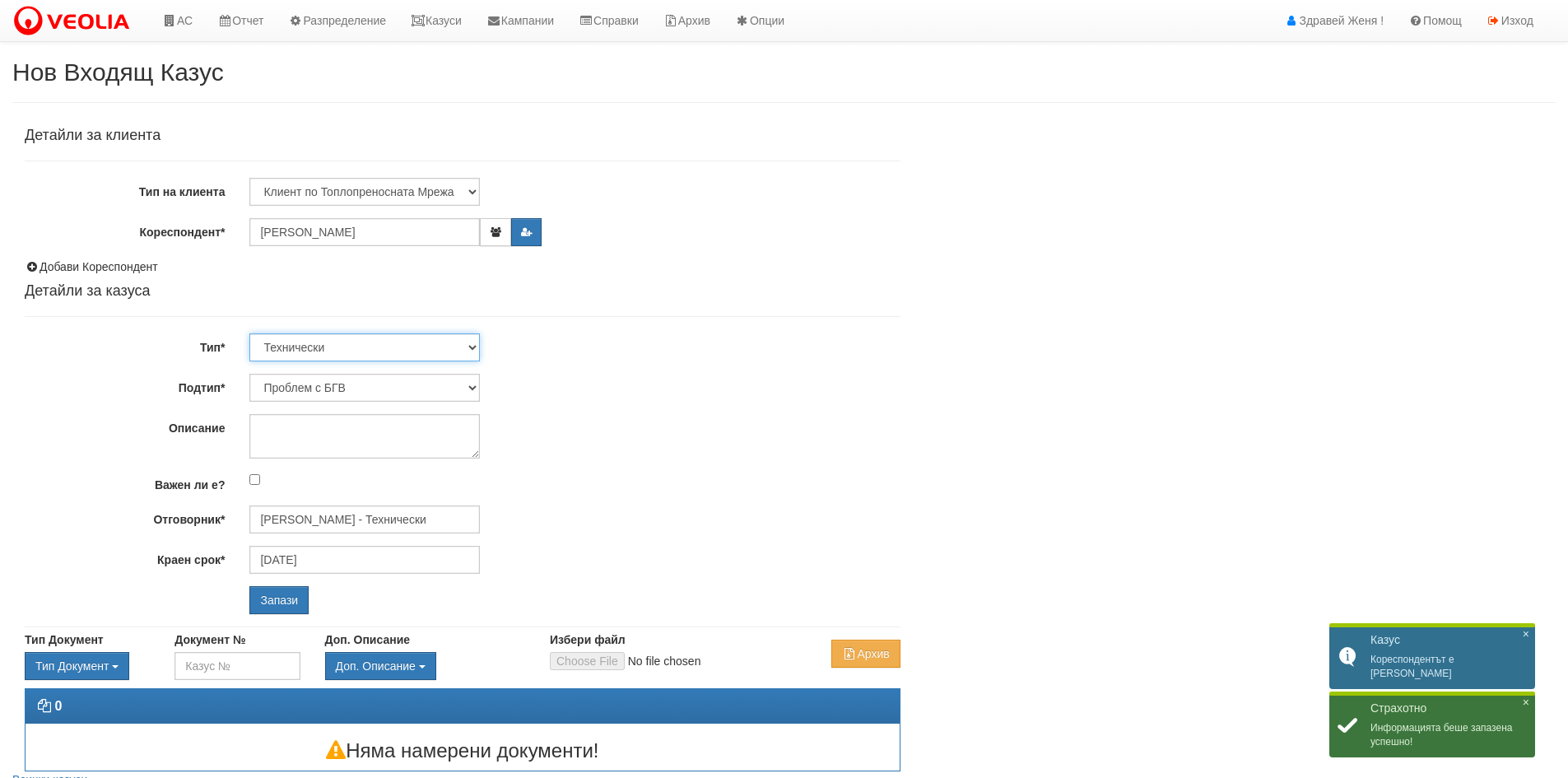
click at [471, 343] on select "Технически ФТС Търговски Административен Производствен Експлоатационен Финансов…" at bounding box center [364, 347] width 231 height 28
select select "1"
click at [249, 333] on select "Технически ФТС Търговски Административен Производствен Експлоатационен Финансов…" at bounding box center [364, 347] width 231 height 28
type input "01/11/2025"
type input "Миглена Михова - Клиенти и Развитие"
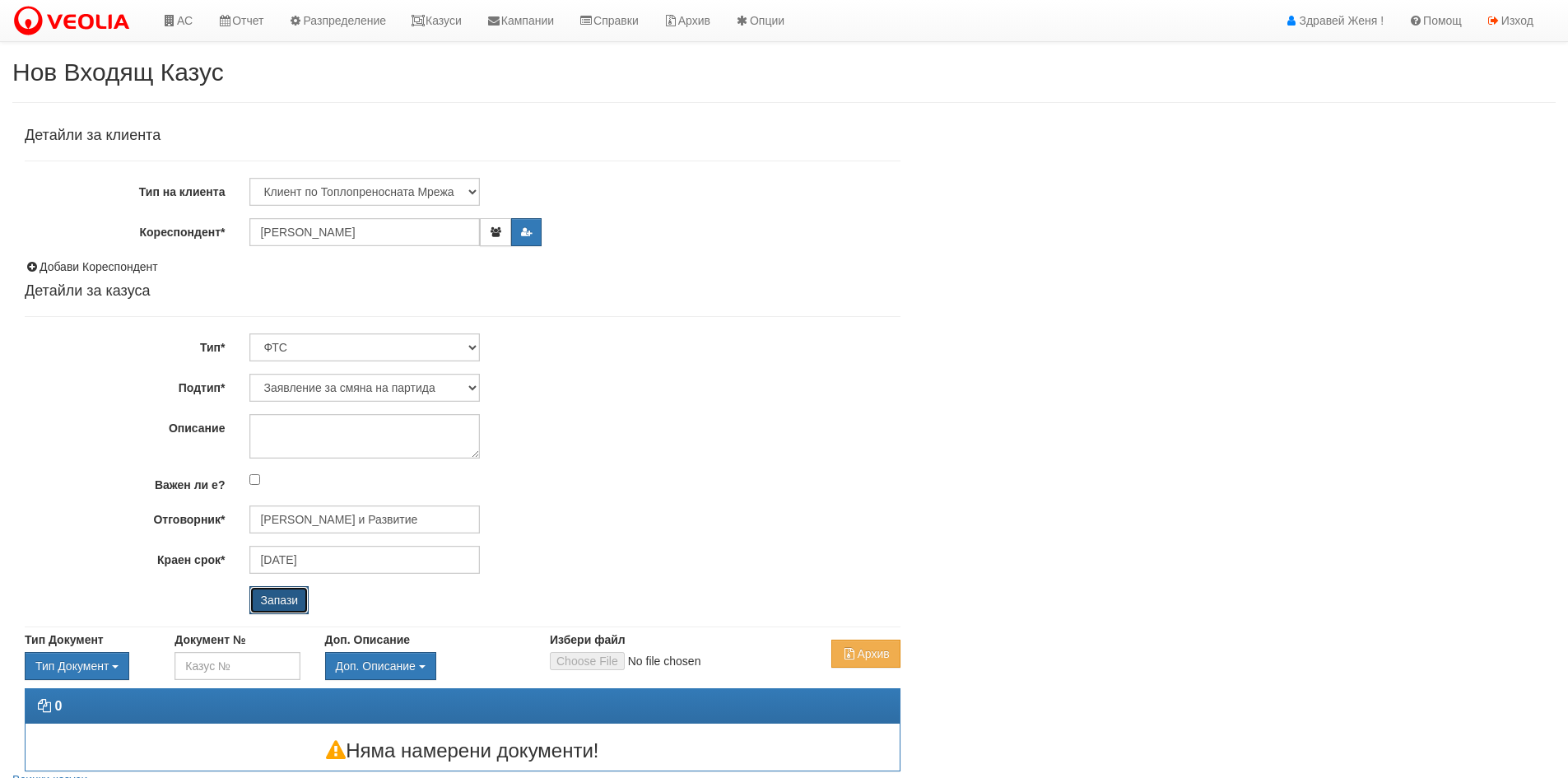
click at [300, 594] on input "Запази" at bounding box center [279, 600] width 59 height 28
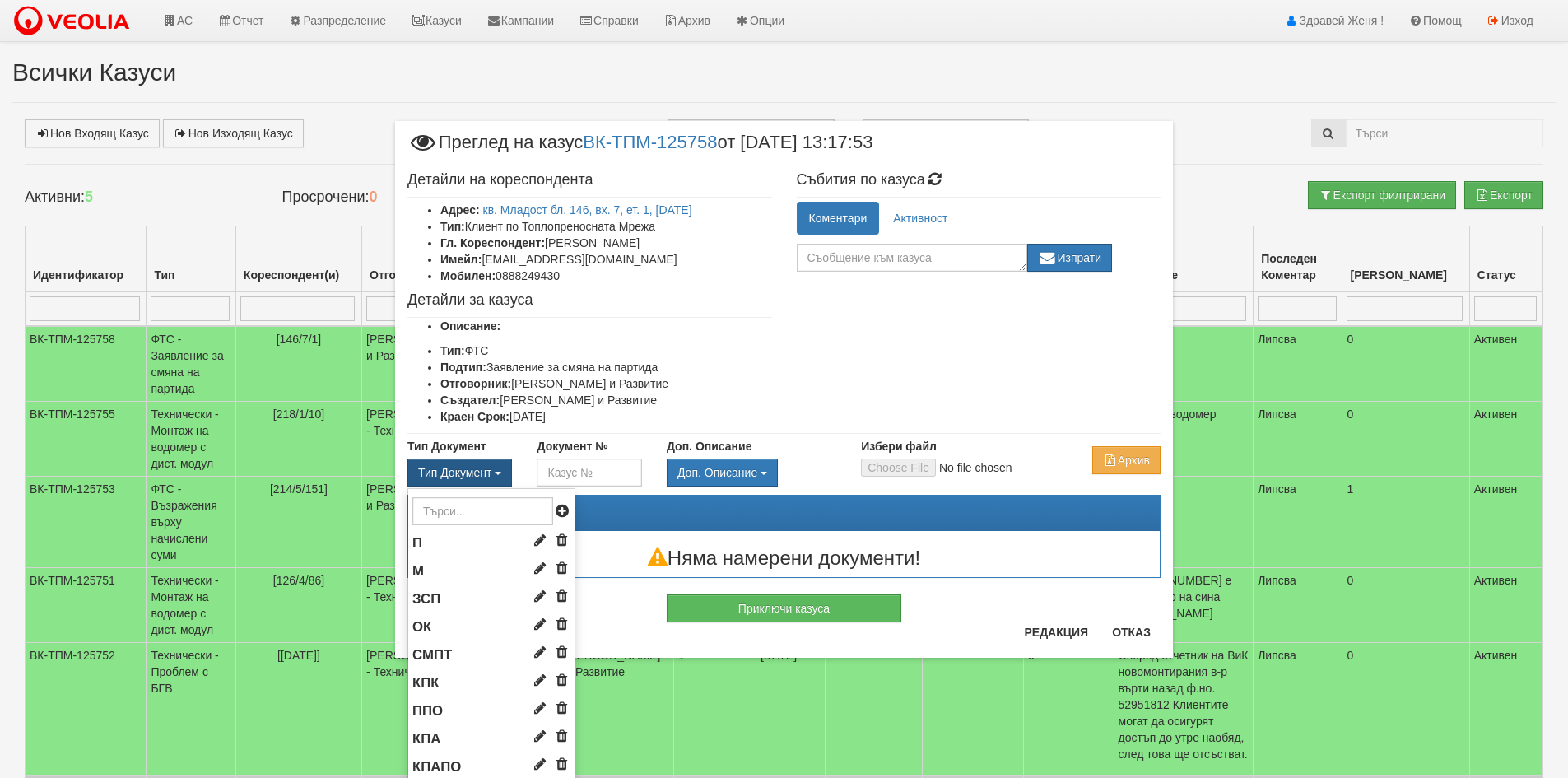
click at [506, 469] on button "Тип Документ" at bounding box center [459, 472] width 104 height 28
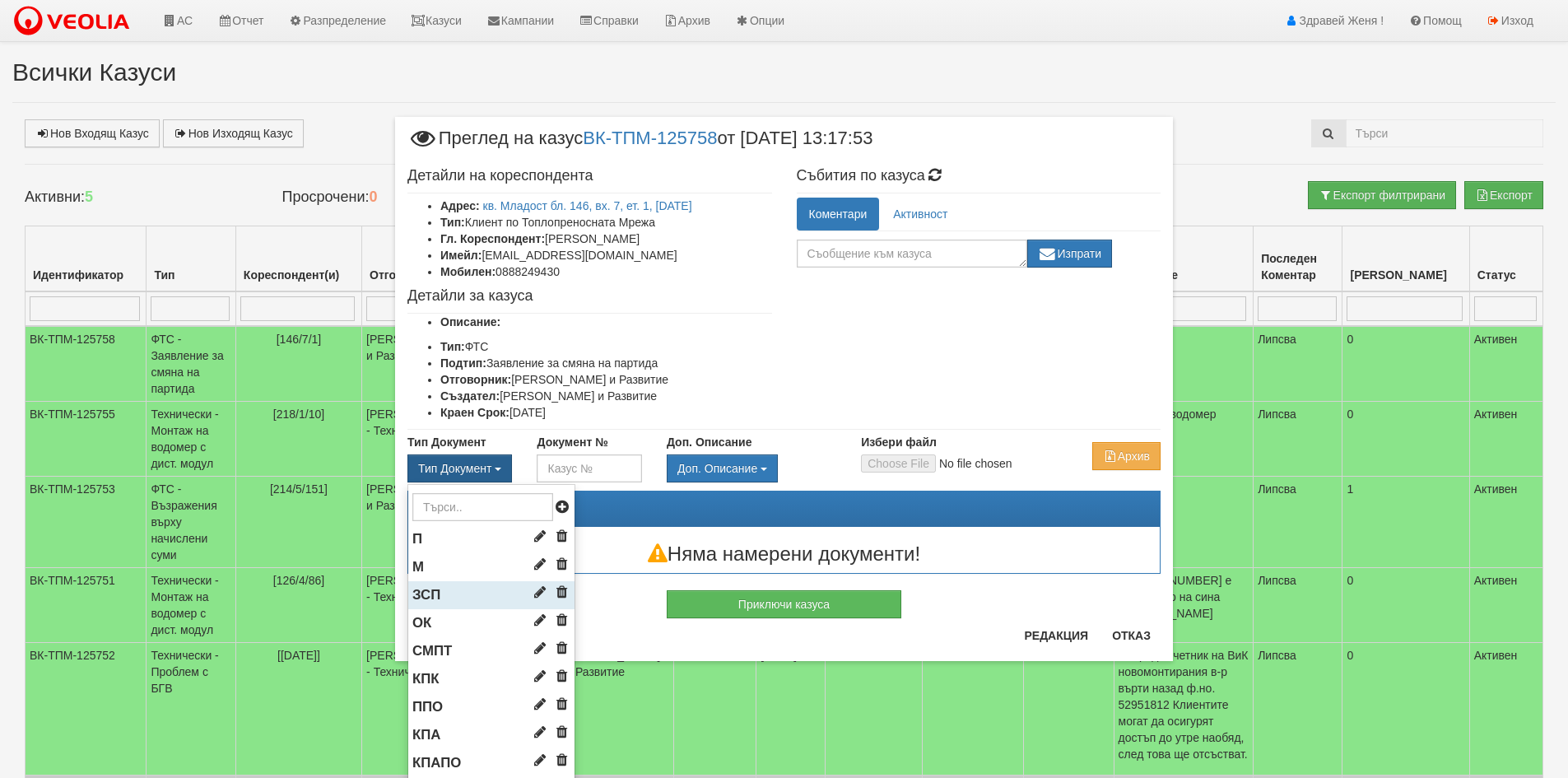
click at [452, 589] on li "ЗСП" at bounding box center [491, 595] width 167 height 28
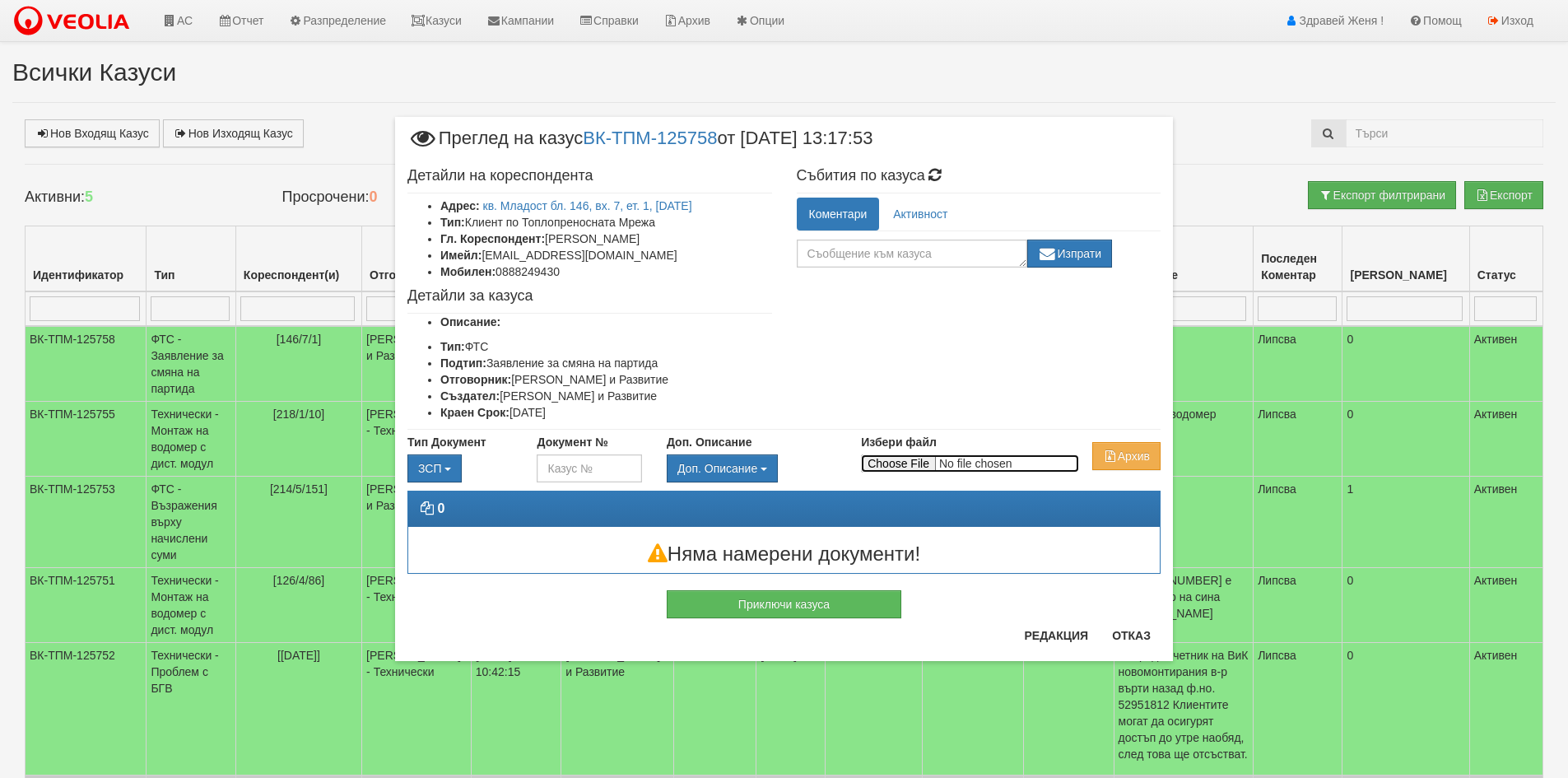
click at [907, 464] on input "Избери файл" at bounding box center [970, 463] width 218 height 18
type input "C:\fakepath\DOC176.pdf"
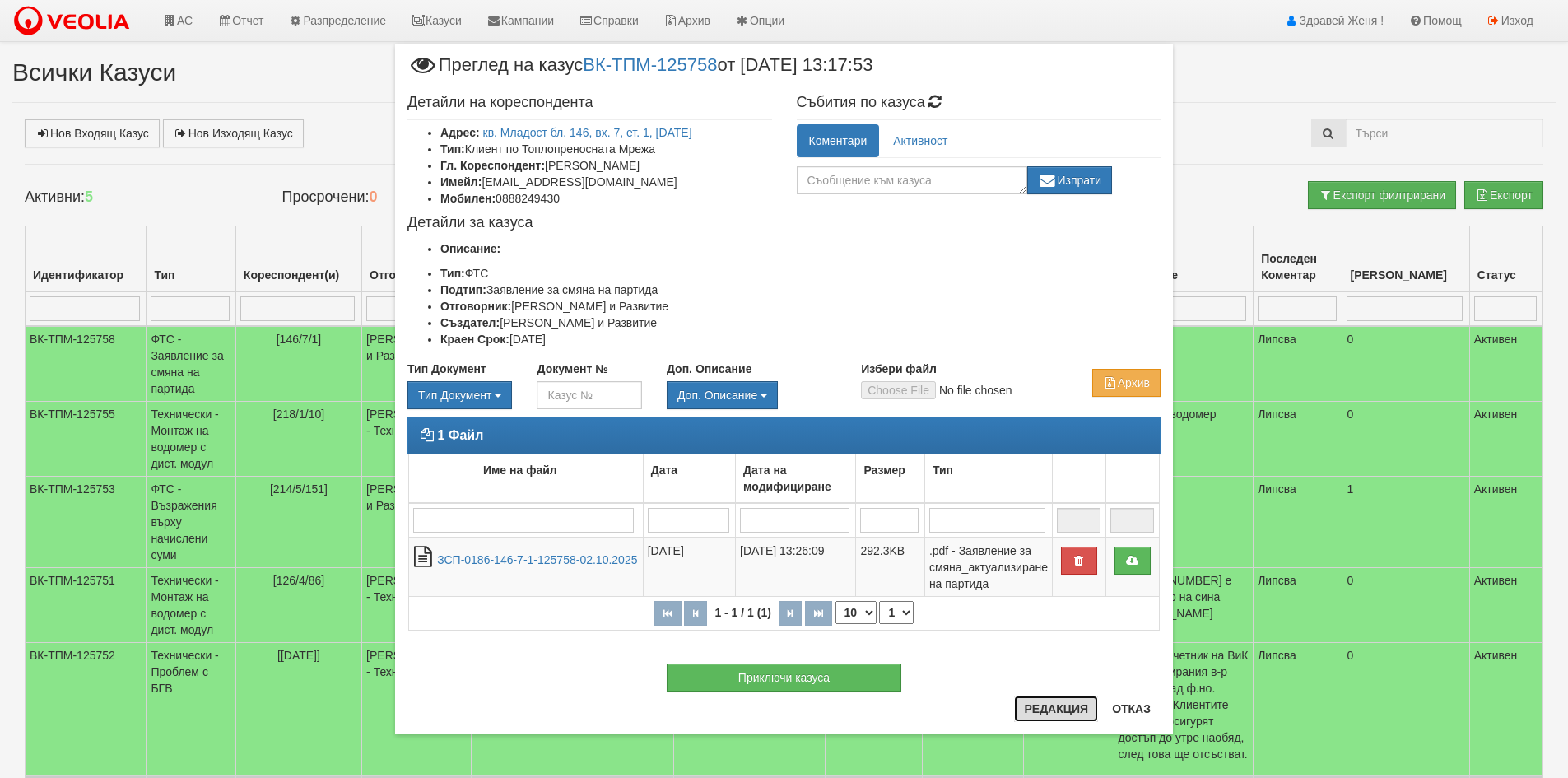
click at [1063, 712] on button "Редакция" at bounding box center [1057, 709] width 84 height 27
click at [842, 184] on textarea at bounding box center [912, 180] width 231 height 28
type textarea "0886651085"
click at [1062, 182] on button "Изпрати" at bounding box center [1070, 180] width 85 height 28
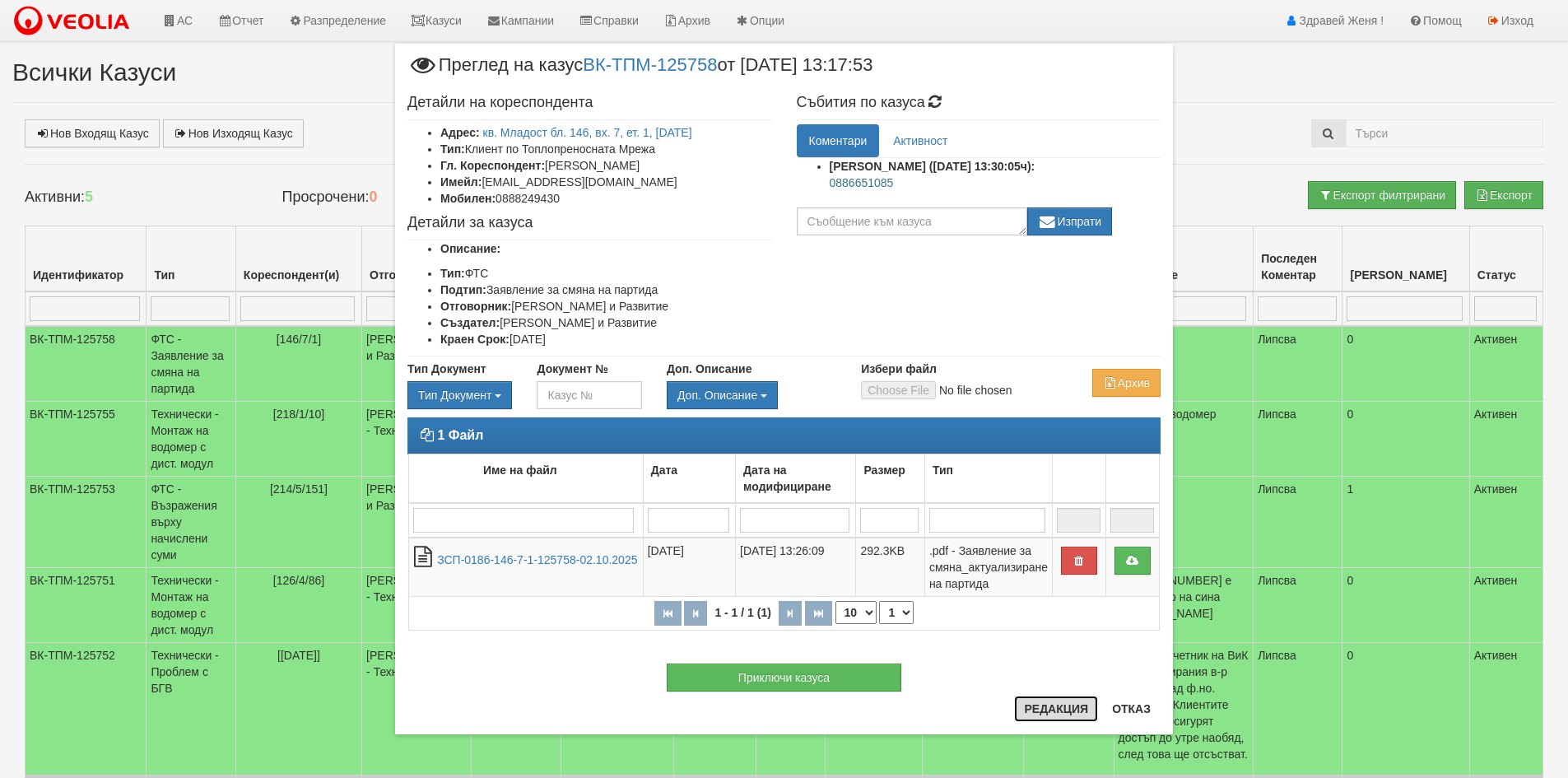
click at [1055, 708] on button "Редакция" at bounding box center [1057, 709] width 84 height 27
drag, startPoint x: 904, startPoint y: 179, endPoint x: 829, endPoint y: 178, distance: 75.0
click at [829, 178] on p "0886651085" at bounding box center [995, 182] width 331 height 16
click at [1234, 73] on div "× Преглед на казус ВК-ТПМ-125758 от 02/10/2025 13:17:53 Детайли на кореспондент…" at bounding box center [784, 388] width 964 height 776
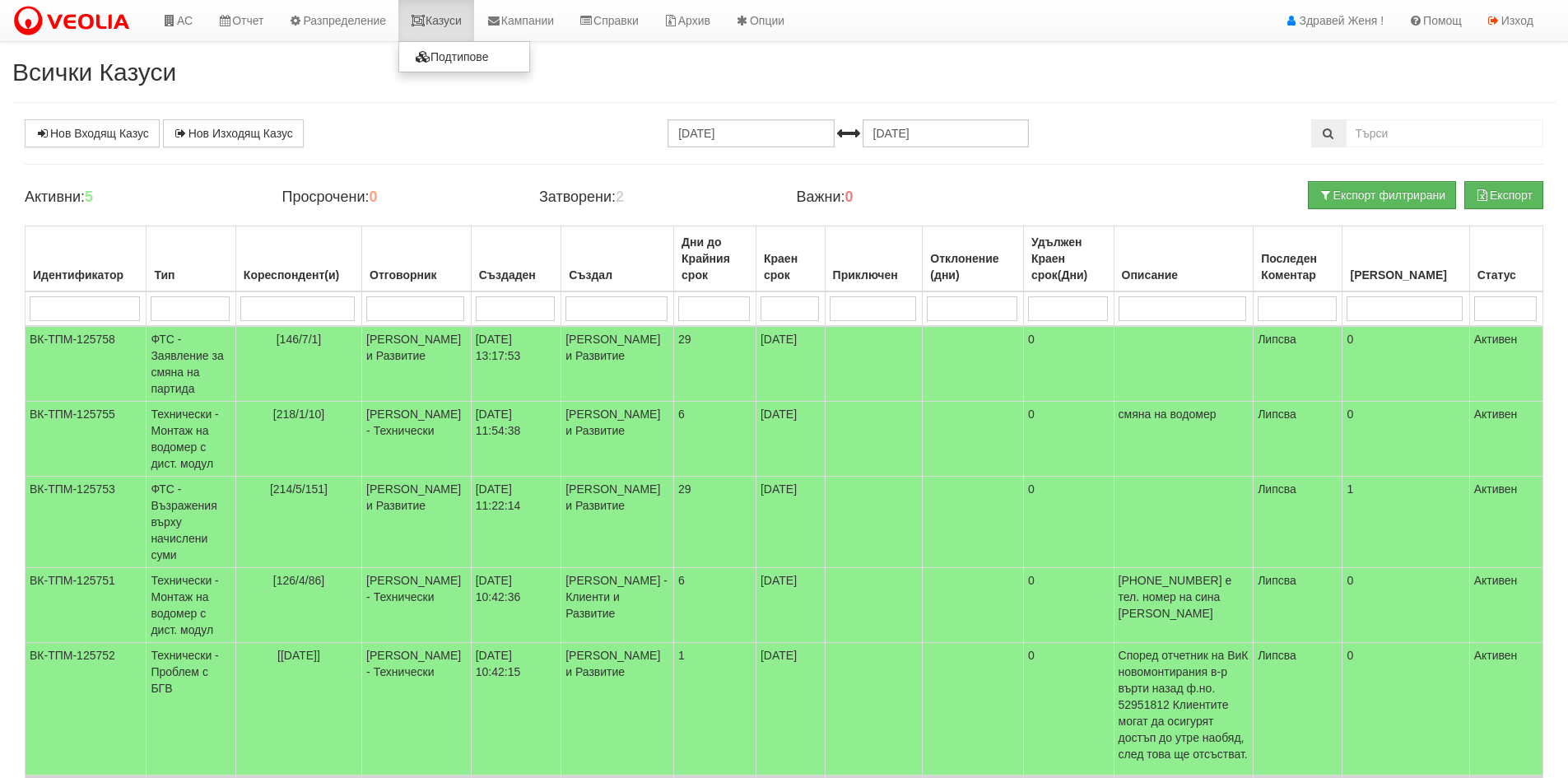
click at [453, 21] on link "Казуси" at bounding box center [436, 20] width 76 height 41
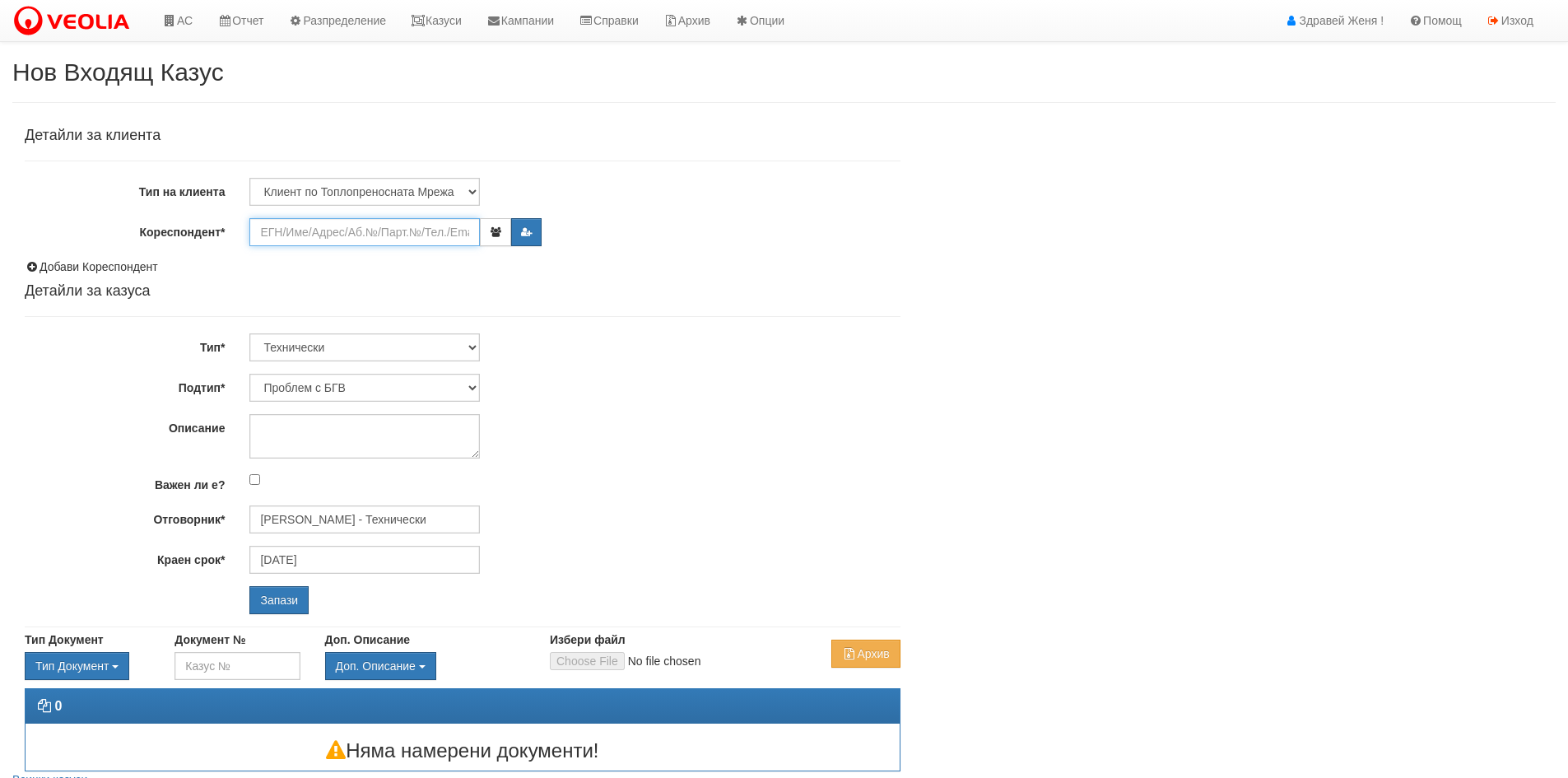
click at [301, 238] on input "Кореспондент*" at bounding box center [364, 232] width 231 height 28
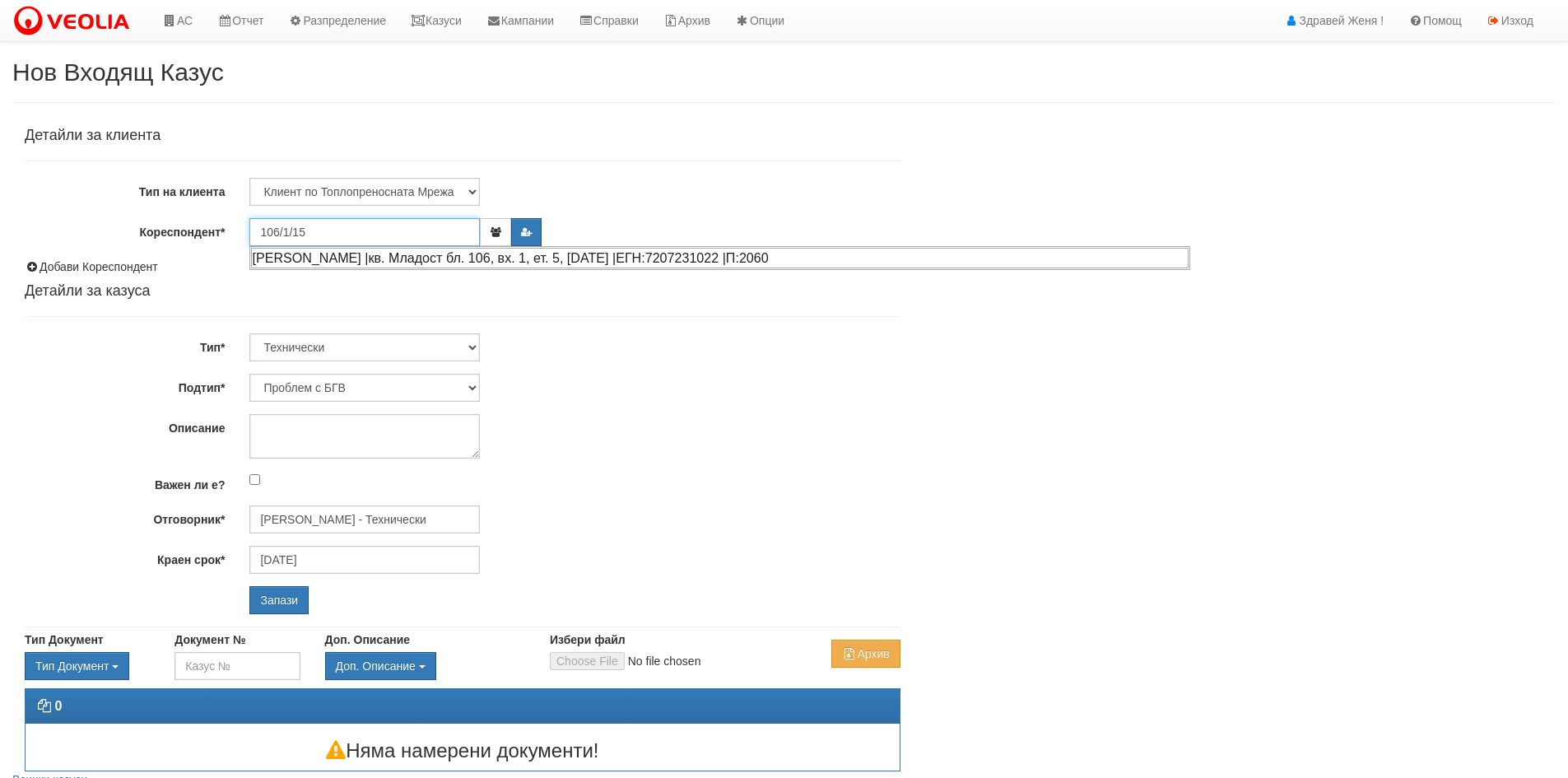
click at [272, 263] on div "[PERSON_NAME] |кв. Младост бл. 106, вх. 1, ет. 5, [DATE] |ЕГН:7207231022 |П:2060" at bounding box center [719, 258] width 938 height 20
type input "[PERSON_NAME]"
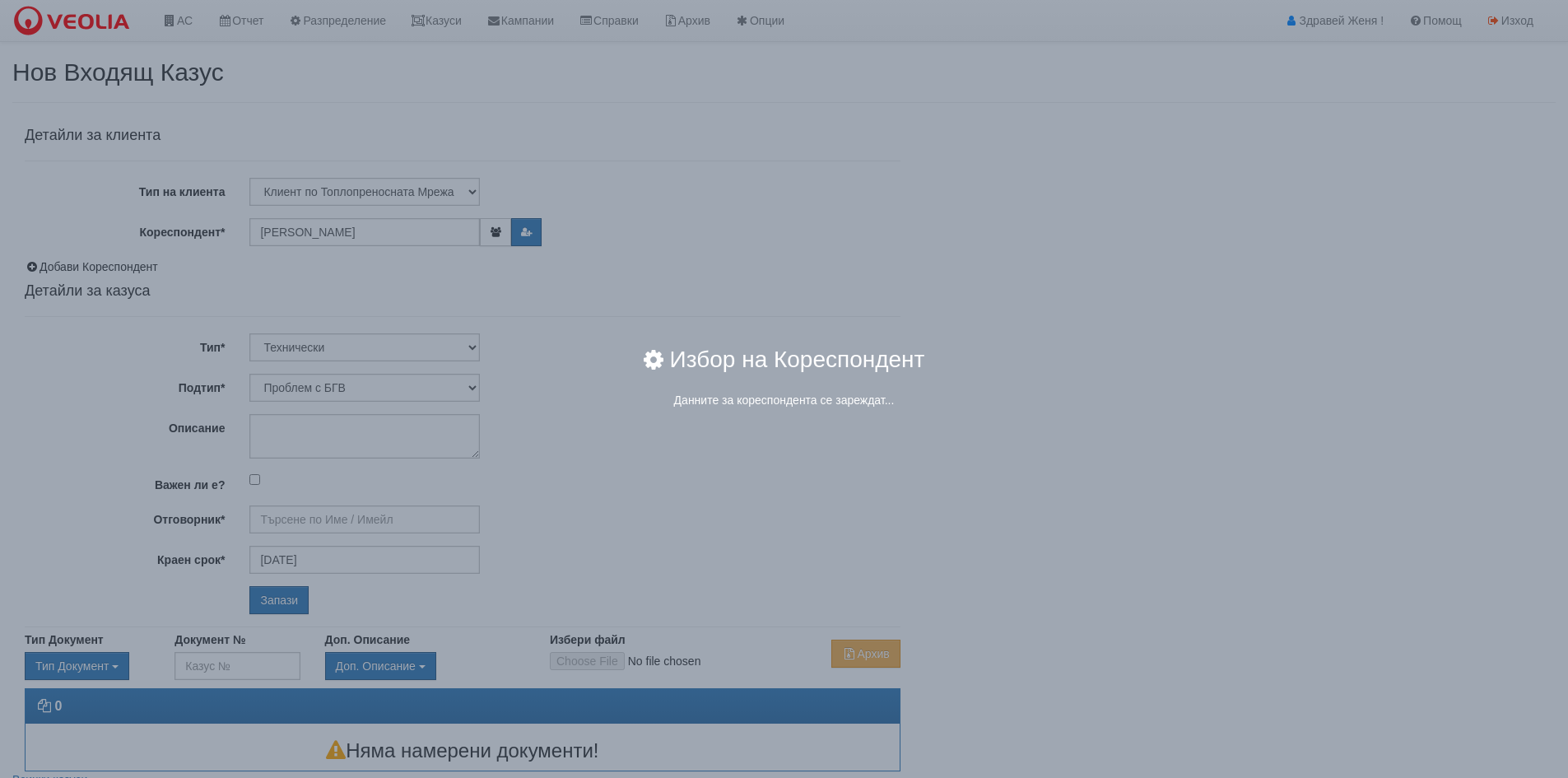
type input "[PERSON_NAME] - Технически"
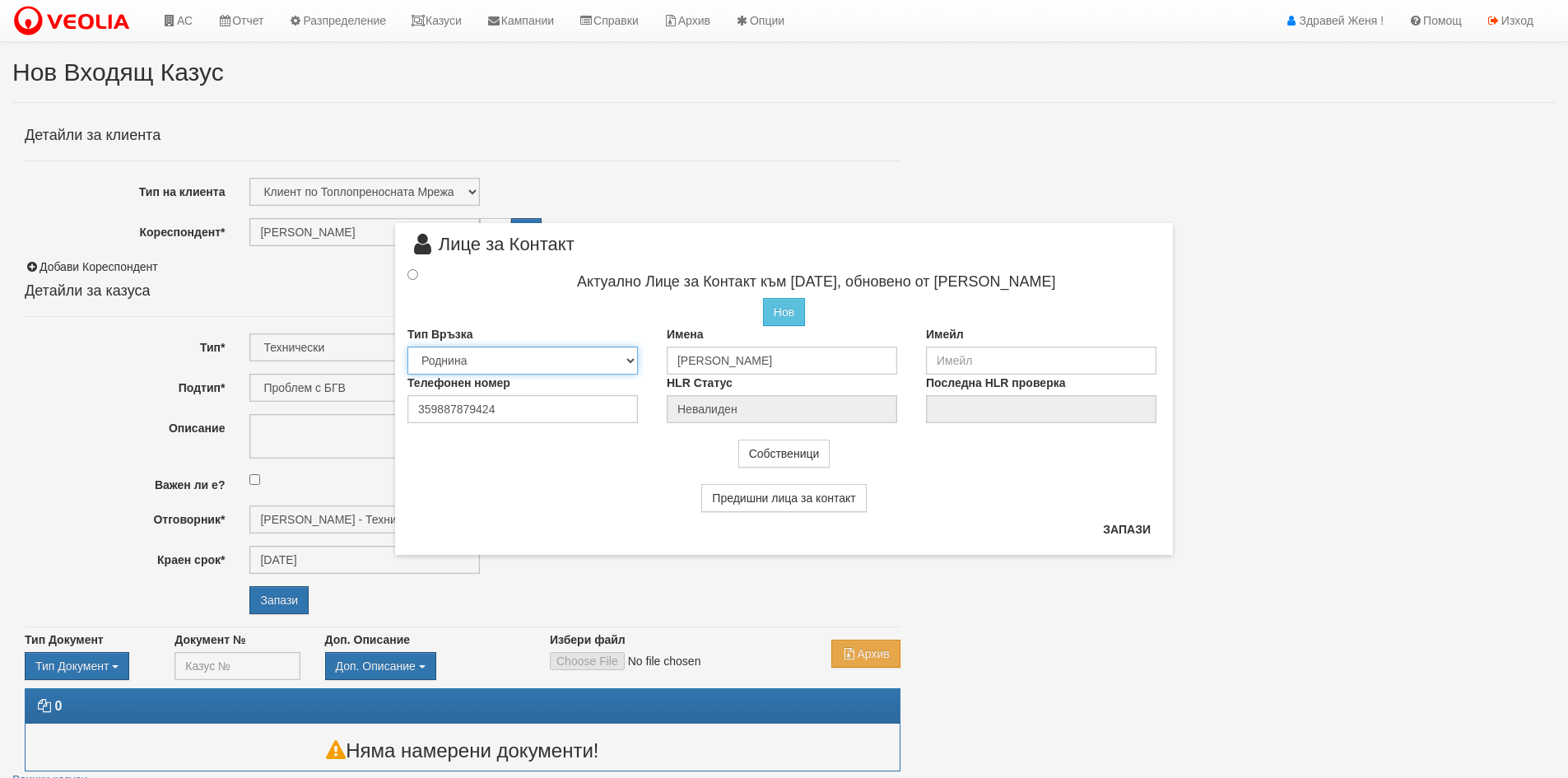
click at [631, 360] on select "Собственик Наемател Роднина Съсед Приятел" at bounding box center [522, 360] width 231 height 28
select select "0"
click at [407, 347] on select "Собственик Наемател Роднина Съсед Приятел" at bounding box center [522, 360] width 231 height 28
drag, startPoint x: 515, startPoint y: 411, endPoint x: 225, endPoint y: 399, distance: 290.2
click at [225, 399] on div "× Лице за Контакт Актуално Лице за Контакт към 31/07/2020, обновено от Катерина…" at bounding box center [784, 389] width 1568 height 778
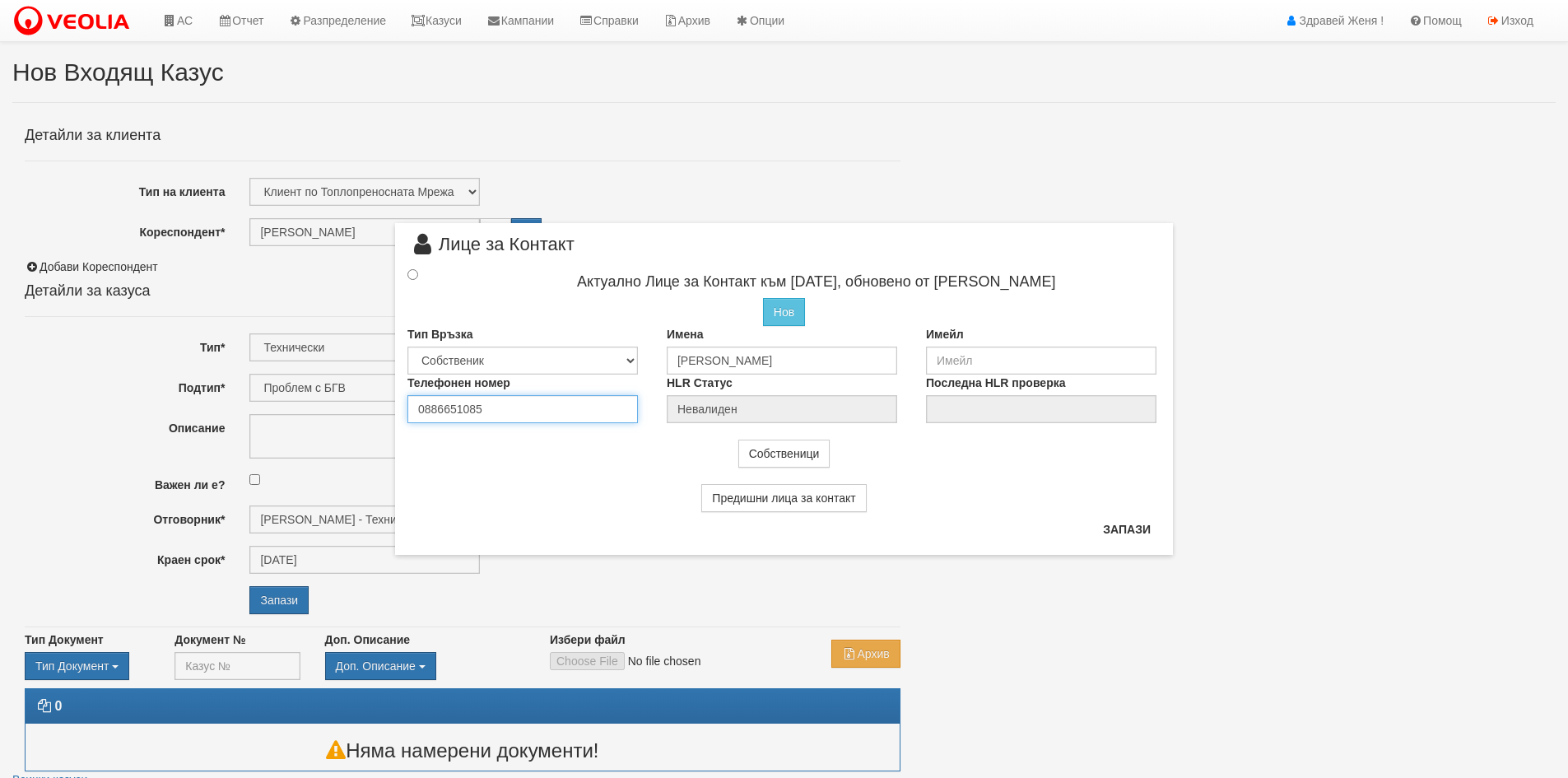
type input "0886651085"
click at [414, 273] on input "radio" at bounding box center [412, 274] width 11 height 11
radio input "true"
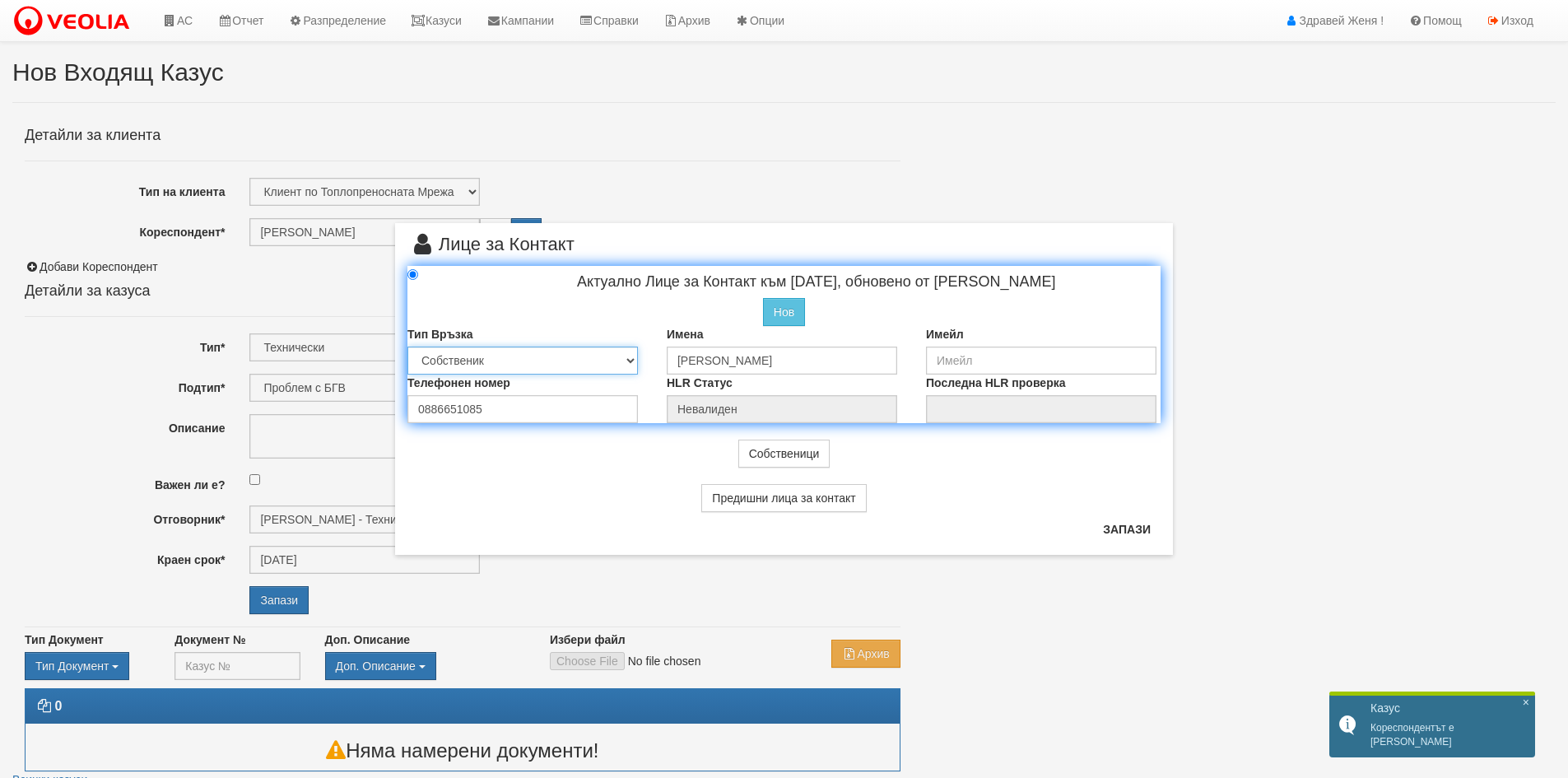
click at [626, 360] on select "Собственик Наемател Роднина Съсед Приятел" at bounding box center [522, 360] width 231 height 28
select select "1"
click at [407, 347] on select "Собственик Наемател Роднина Съсед Приятел" at bounding box center [522, 360] width 231 height 28
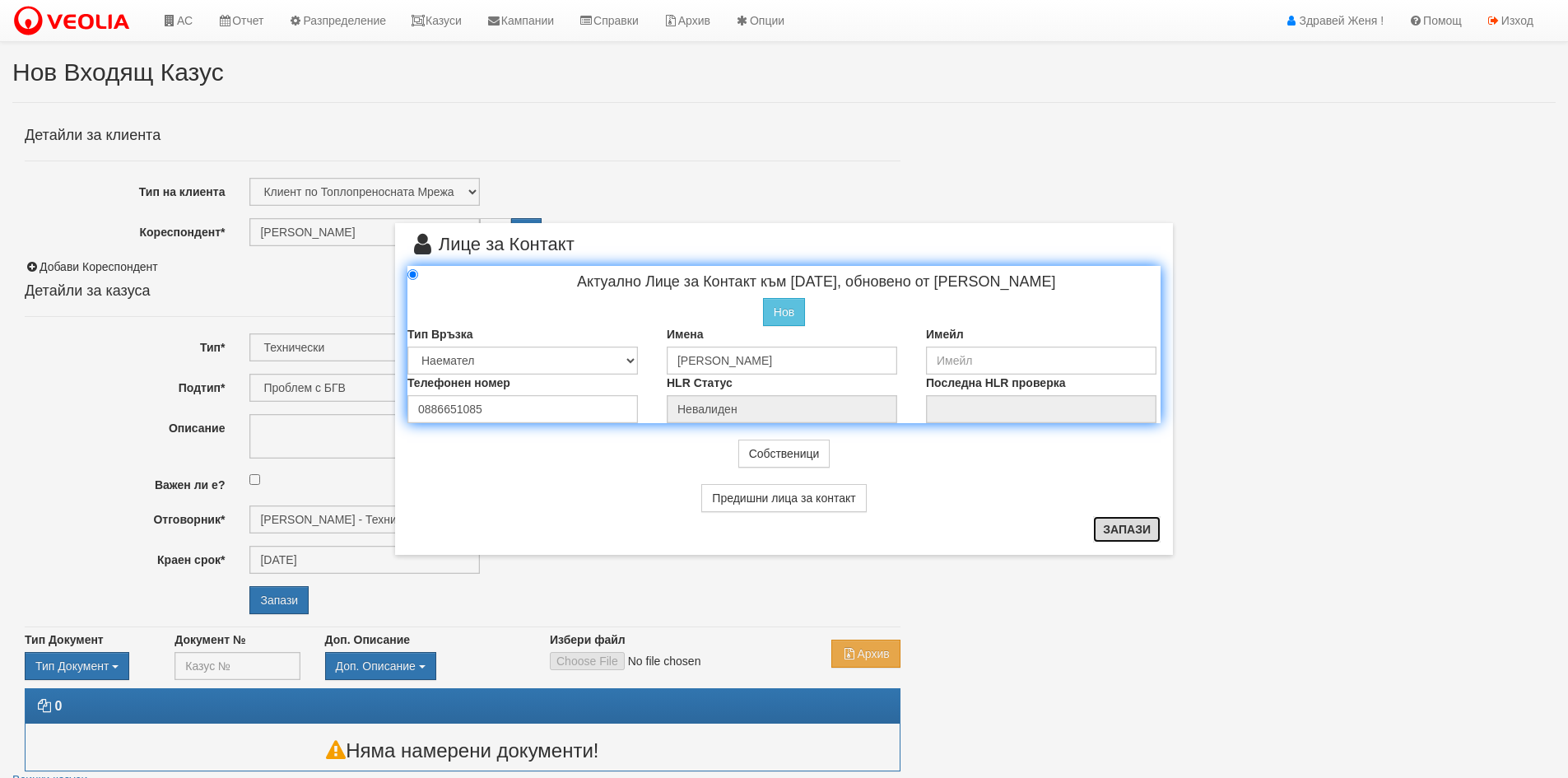
click at [1129, 526] on button "Запази" at bounding box center [1126, 530] width 67 height 27
radio input "true"
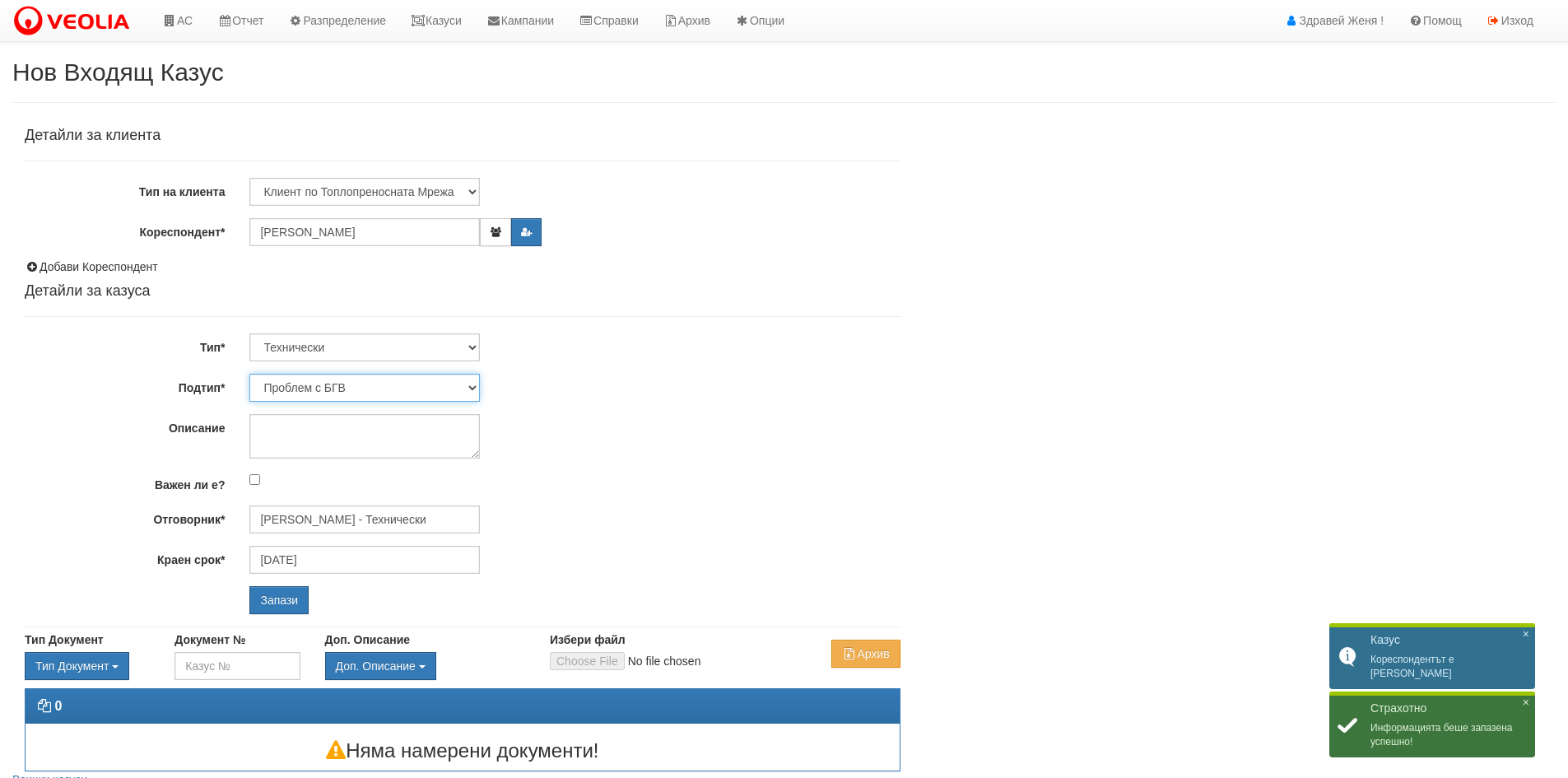
click at [476, 387] on select "Проблем с БГВ Теч ВОИ Теч БГВ Теч в АС Теч от водомер Проблем в АС Интервенция …" at bounding box center [364, 387] width 231 height 28
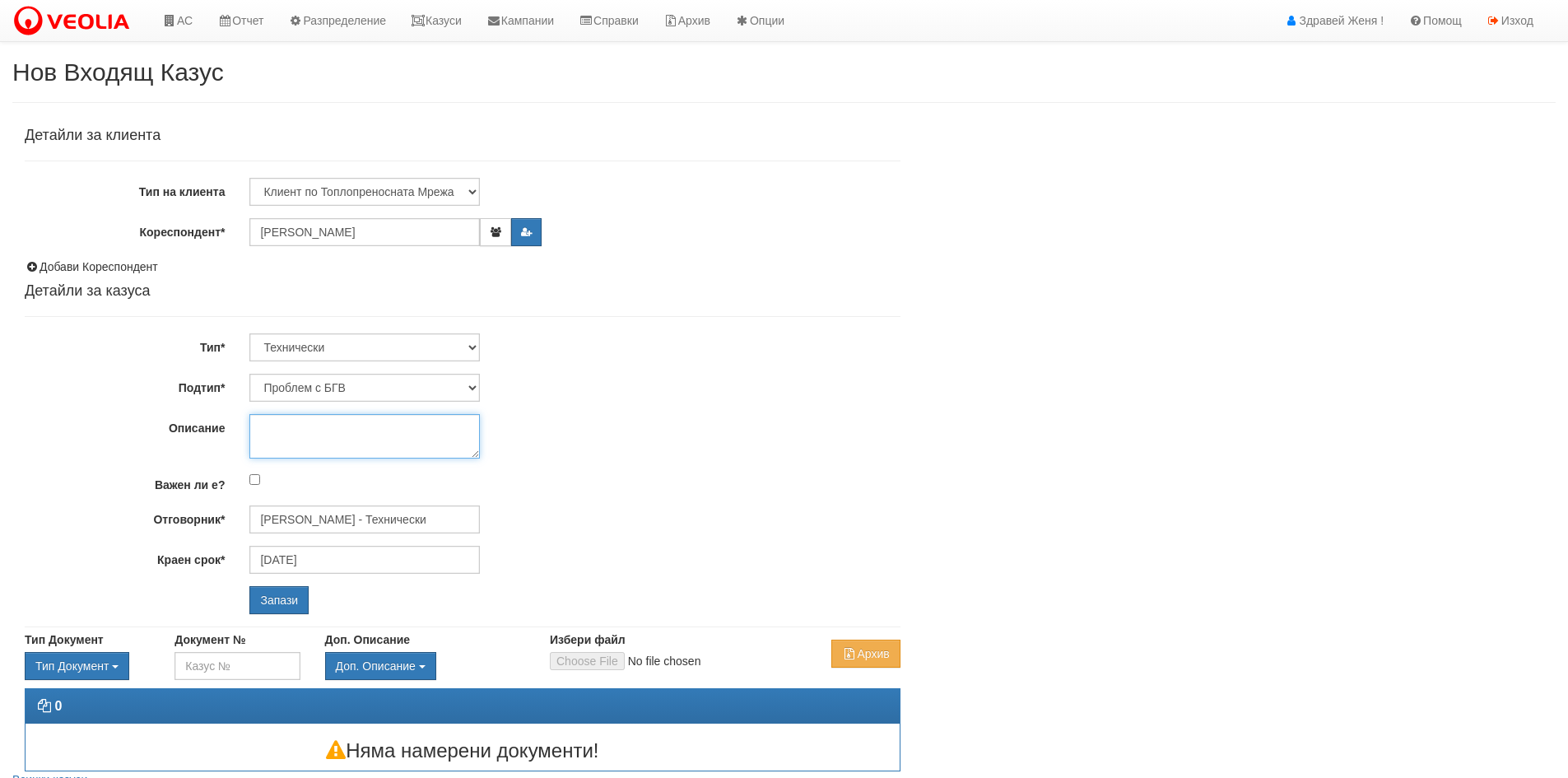
click at [364, 440] on textarea "Описание" at bounding box center [364, 436] width 231 height 44
type textarea "p"
click at [398, 430] on textarea "повреден водомер" at bounding box center [364, 436] width 231 height 44
click at [361, 434] on textarea "повреден водомер не се върти" at bounding box center [364, 436] width 231 height 44
type textarea "повреден водомер, не се върти"
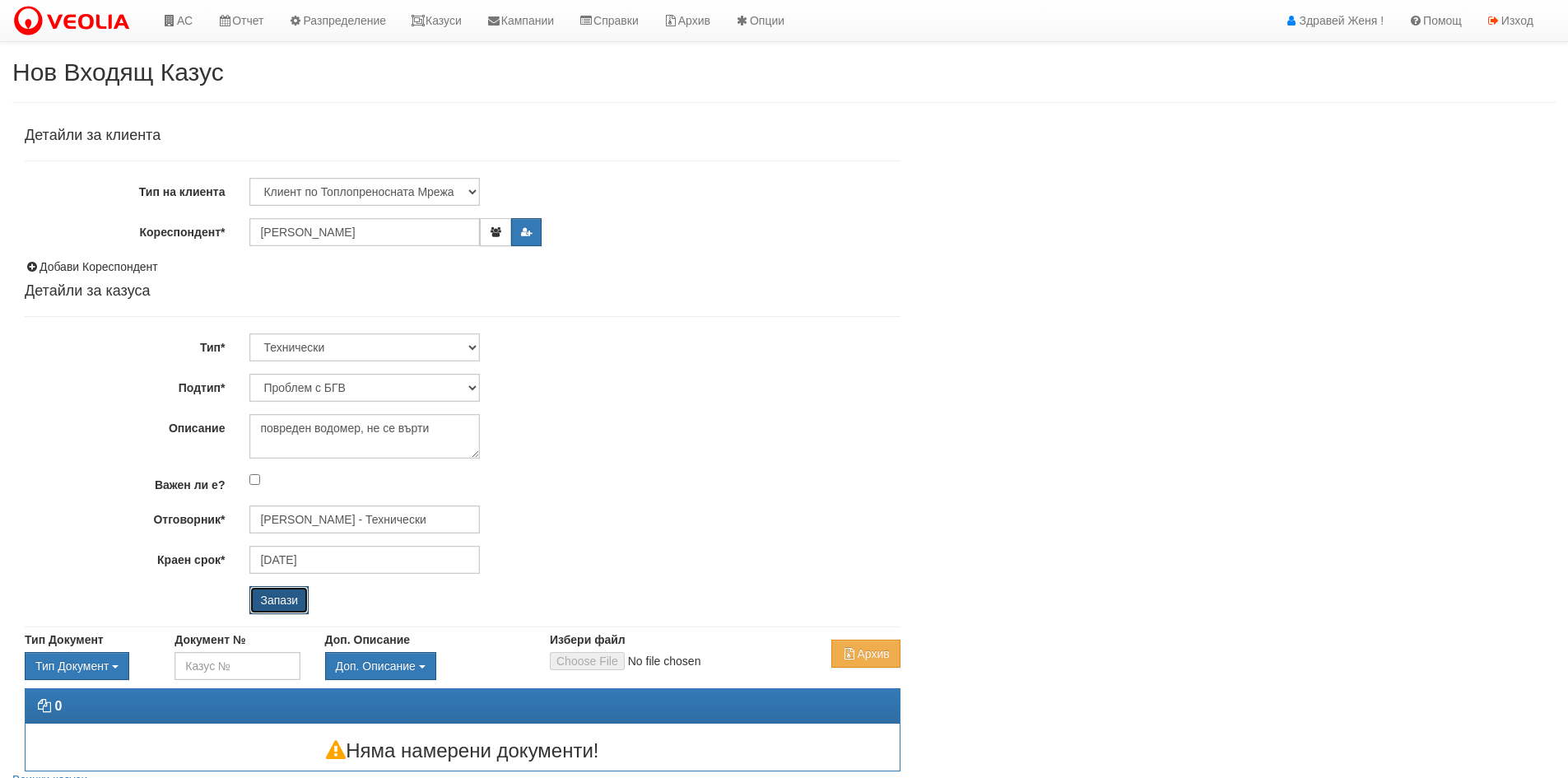
click at [287, 595] on input "Запази" at bounding box center [279, 600] width 59 height 28
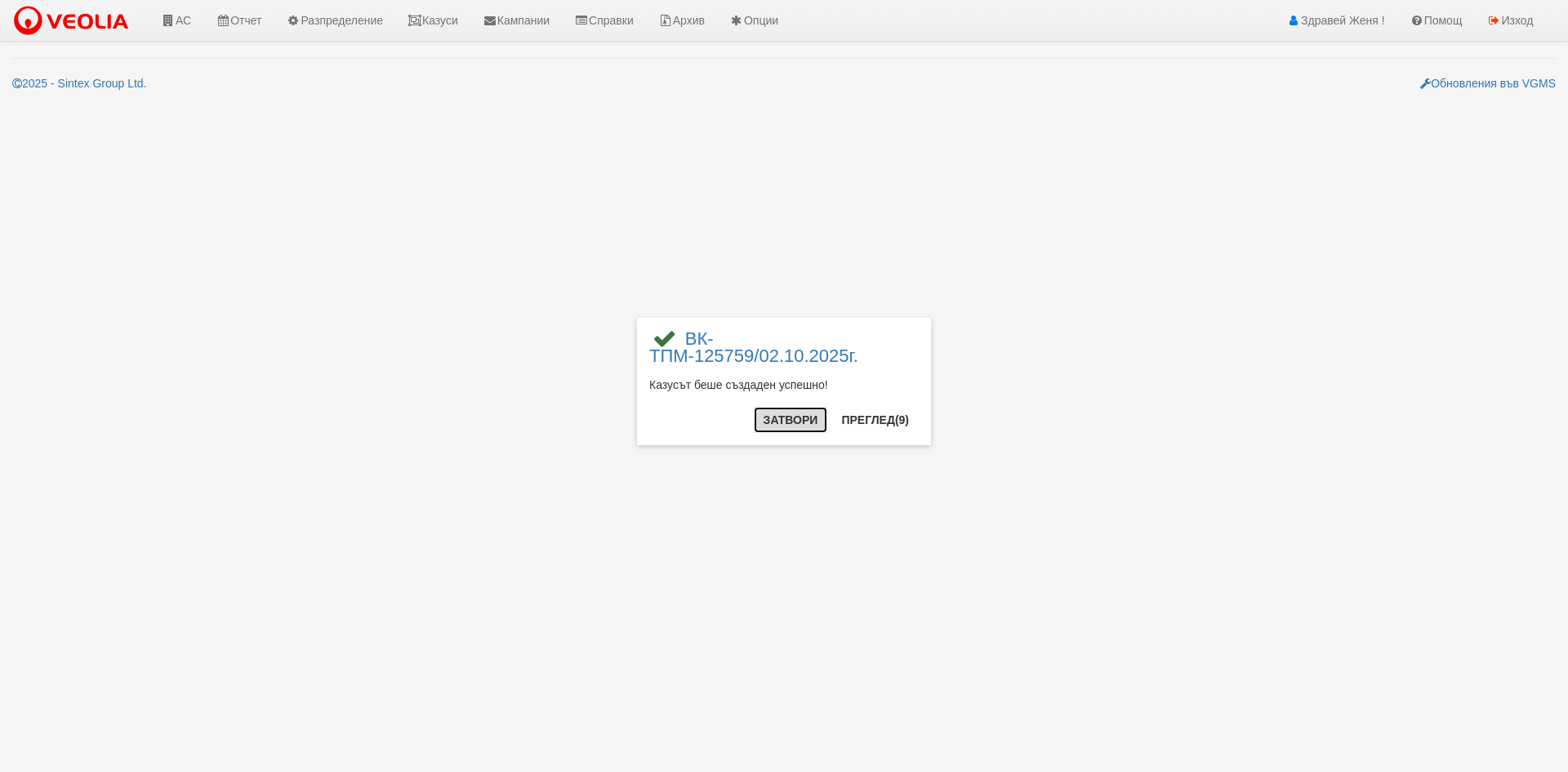
click at [784, 421] on button "Затвори" at bounding box center [791, 420] width 74 height 27
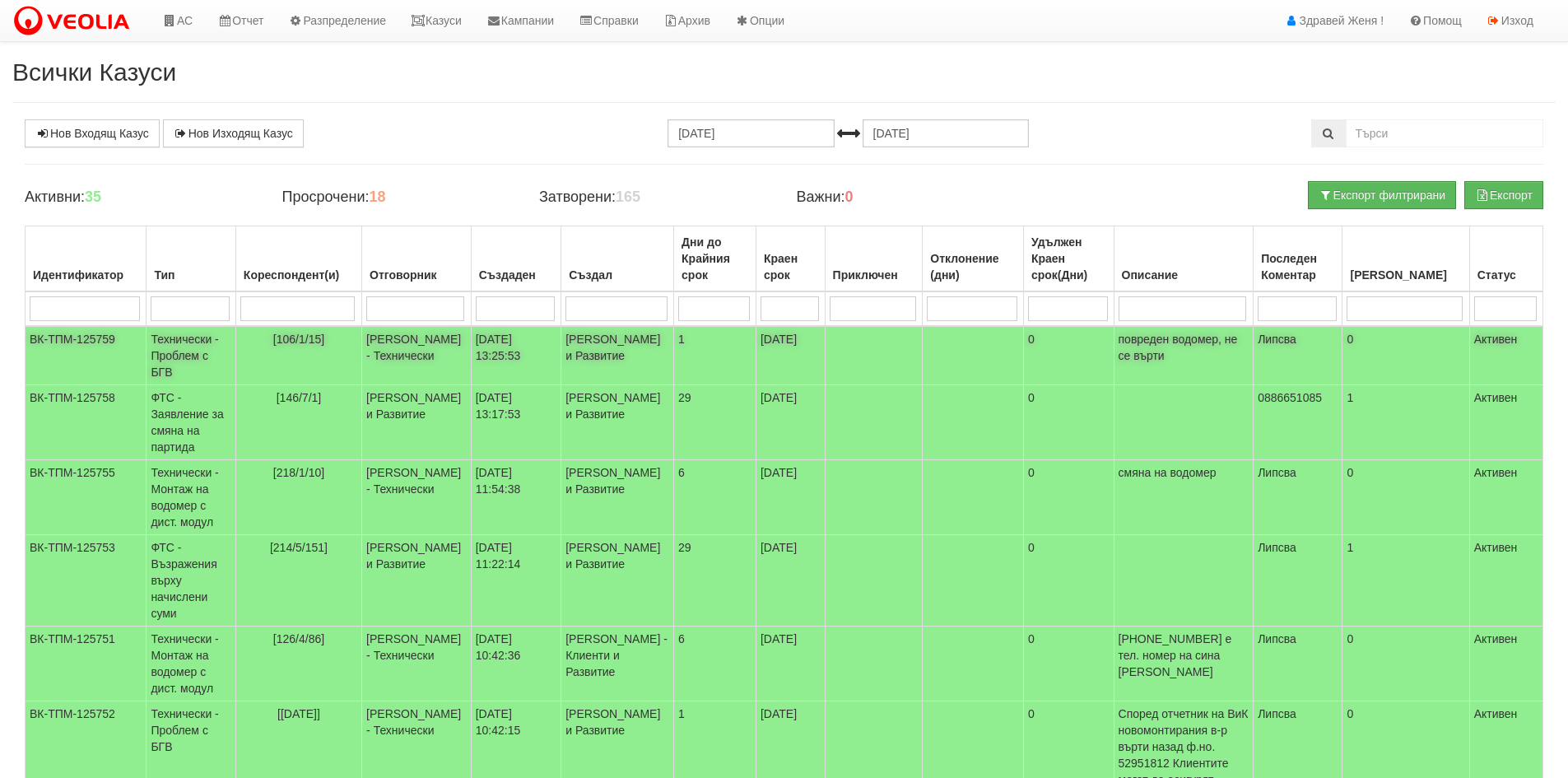
click at [361, 351] on td "[106/1/15]" at bounding box center [298, 355] width 125 height 59
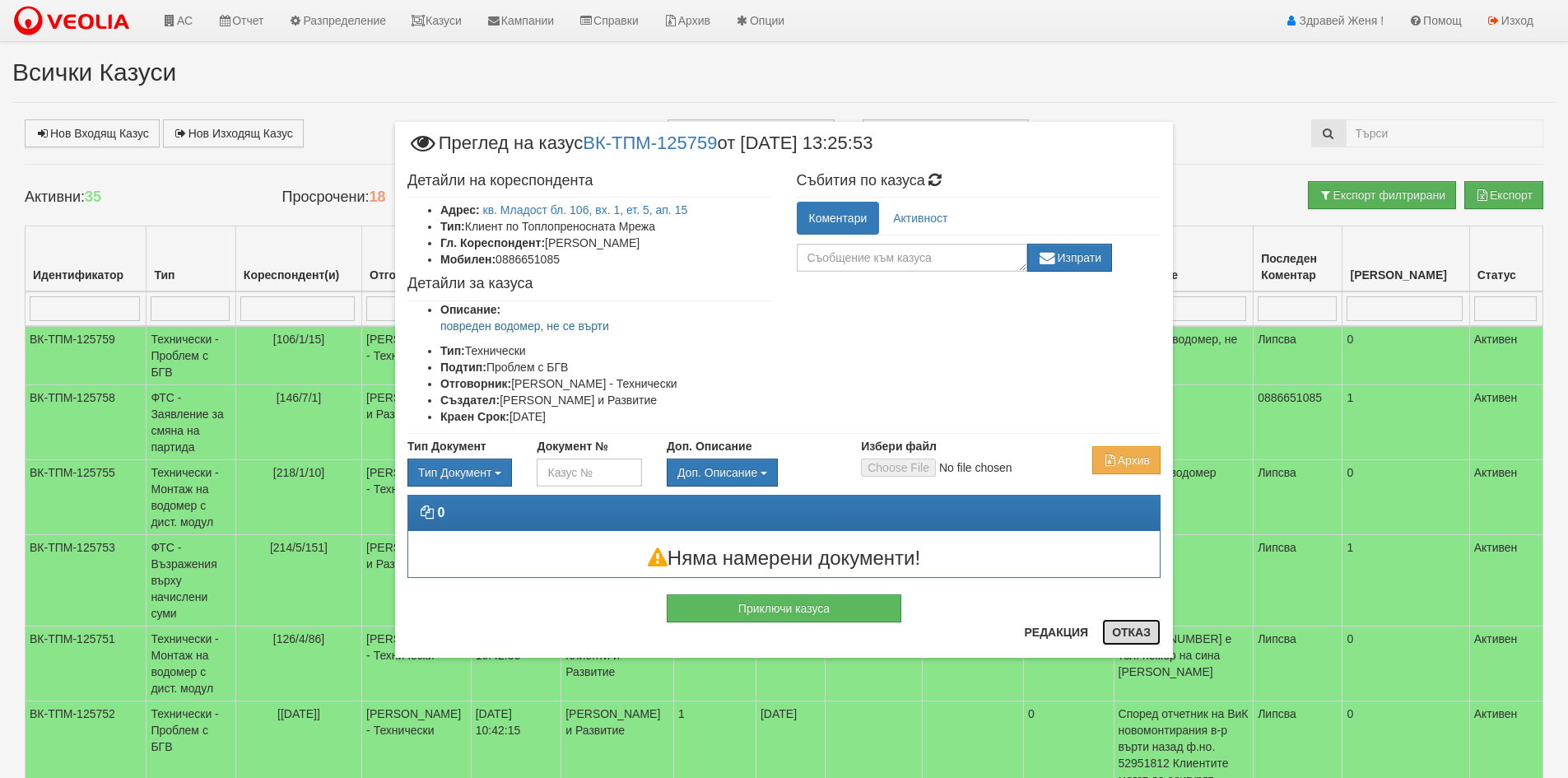
click at [1146, 625] on button "Отказ" at bounding box center [1131, 632] width 58 height 27
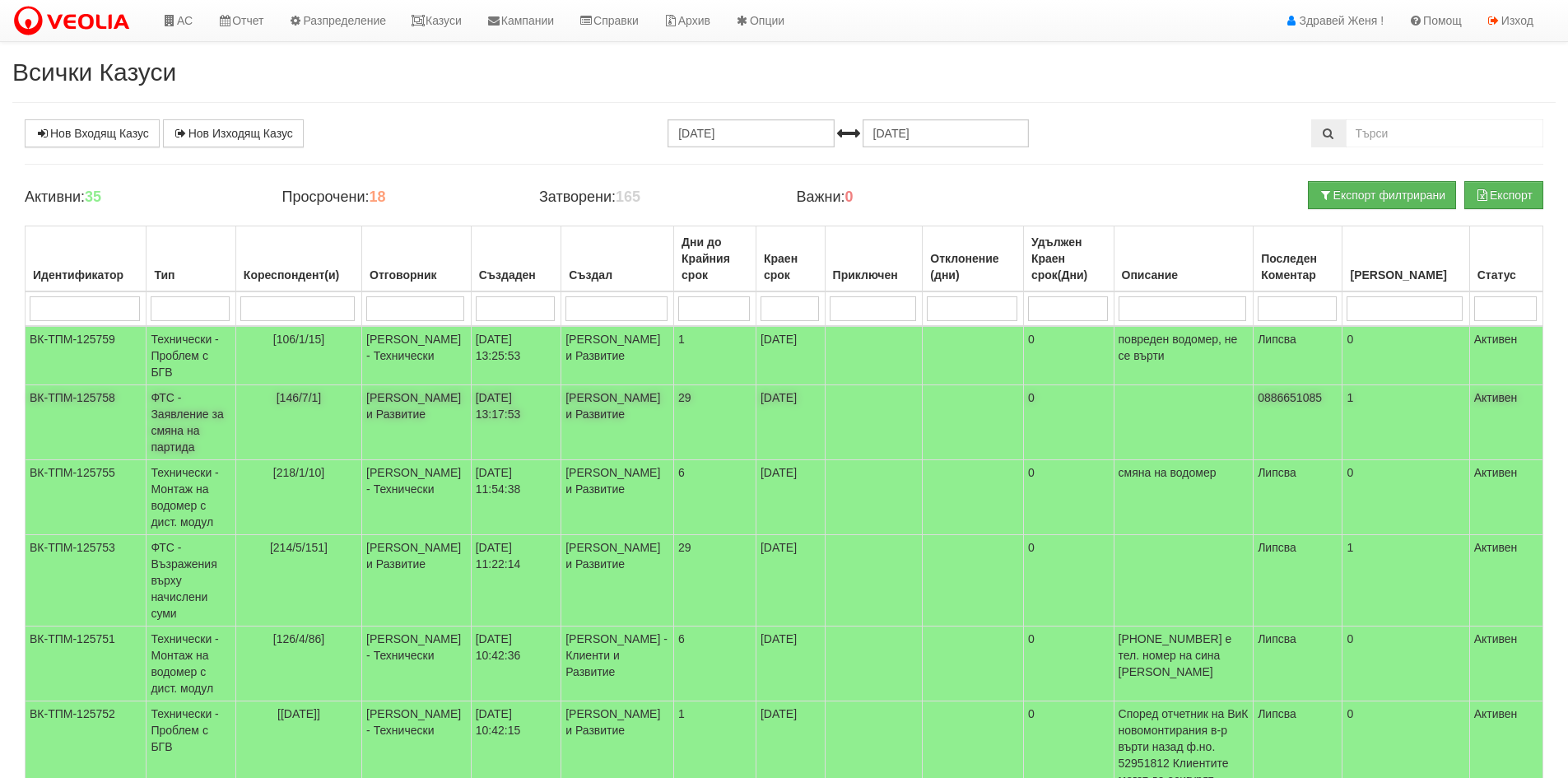
click at [413, 408] on td "[PERSON_NAME] и Развитие" at bounding box center [417, 423] width 109 height 75
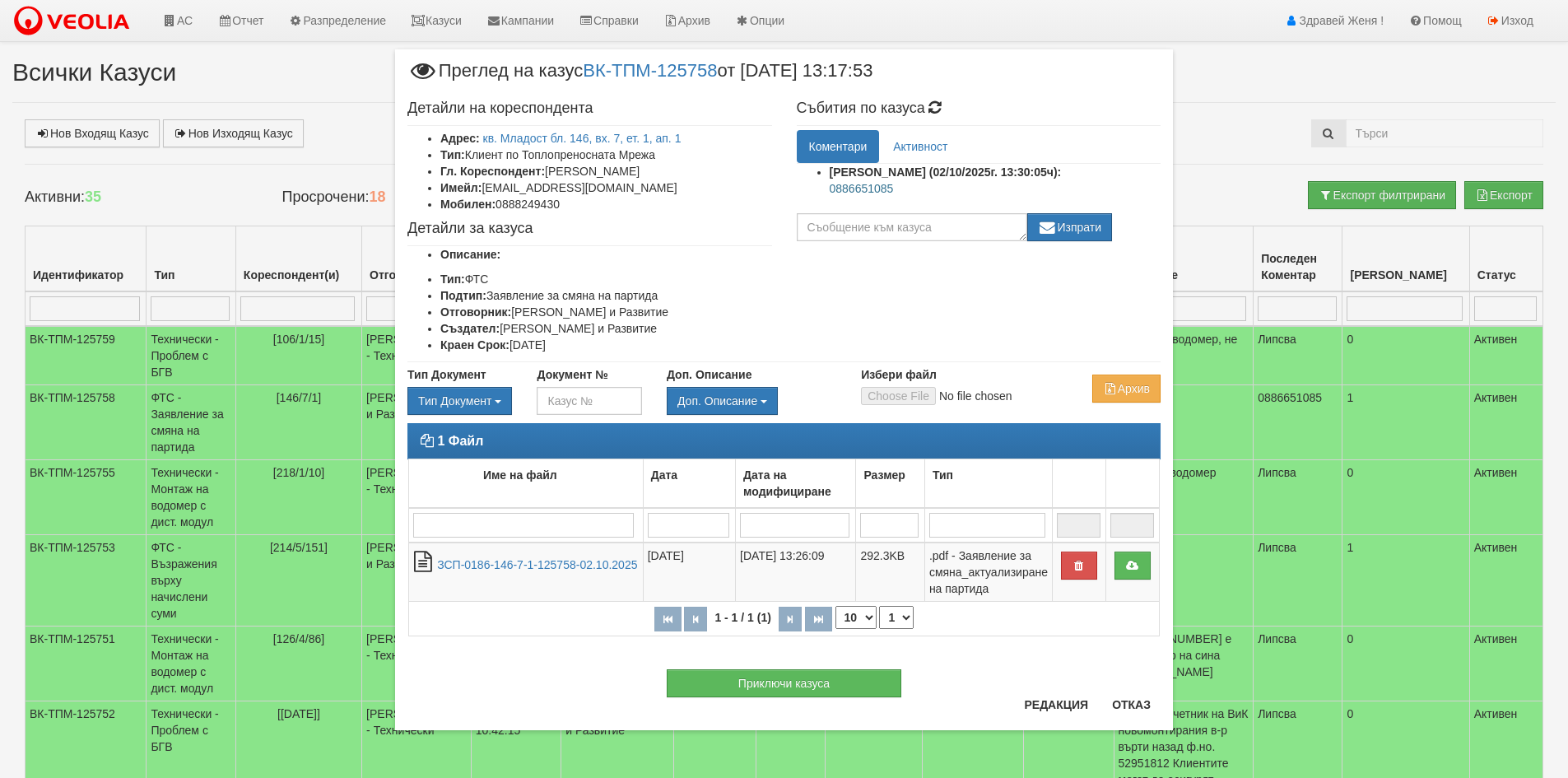
click at [883, 185] on p "0886651085" at bounding box center [995, 188] width 331 height 16
click at [1143, 715] on button "Отказ" at bounding box center [1131, 705] width 58 height 27
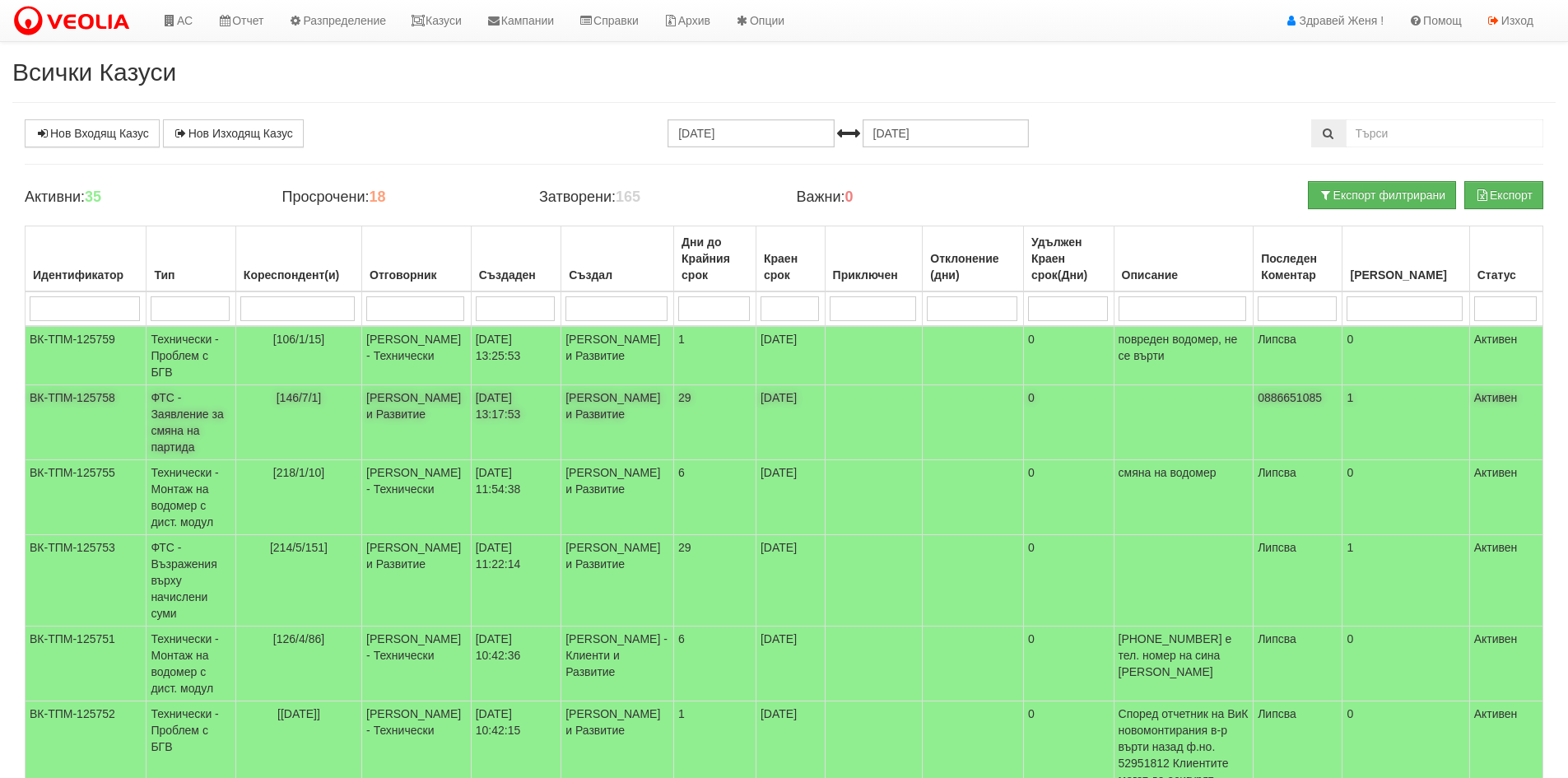
click at [1316, 398] on span "0886651085" at bounding box center [1289, 398] width 64 height 13
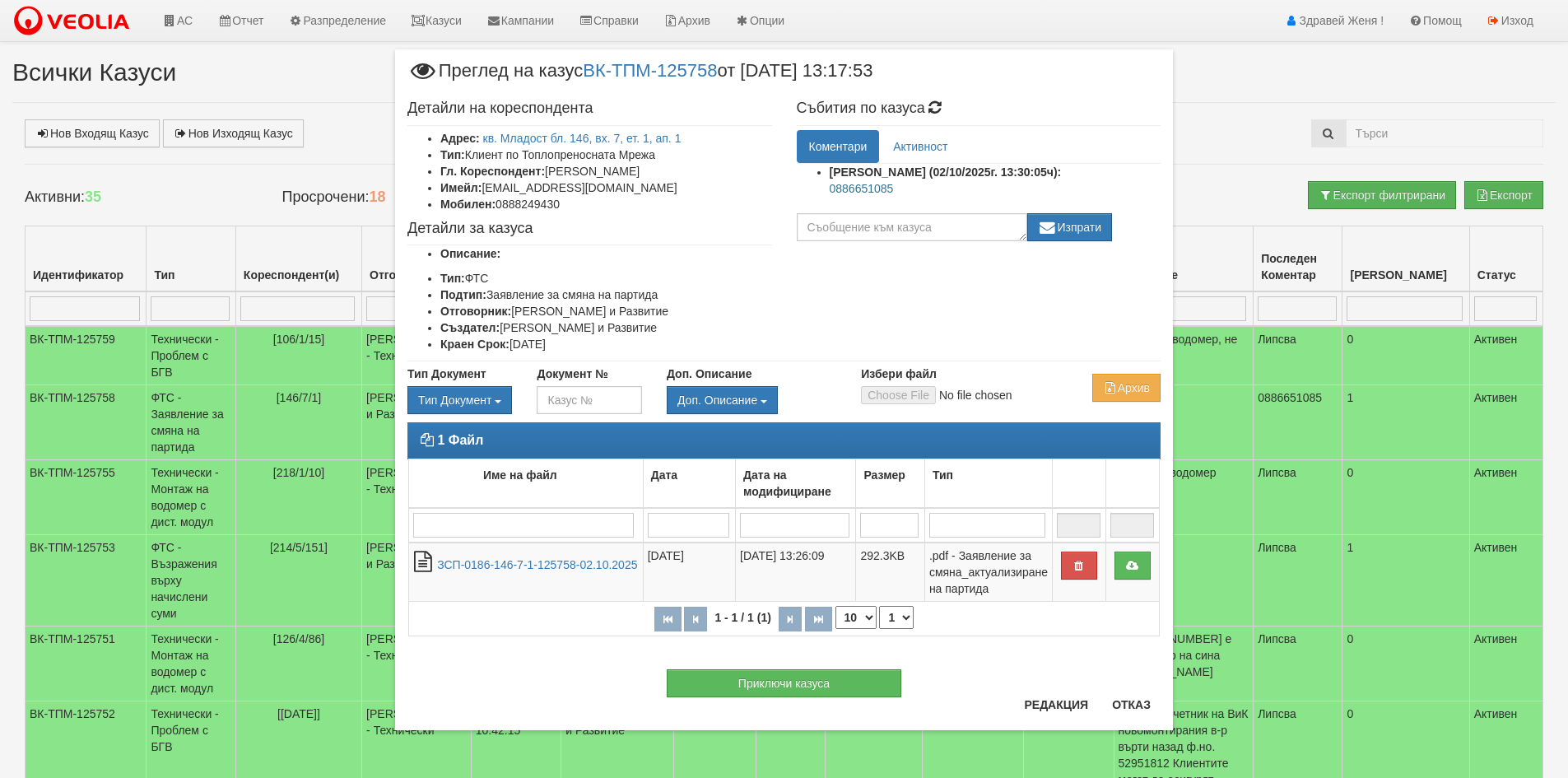
click at [899, 185] on p "0886651085" at bounding box center [995, 188] width 331 height 16
click at [1149, 709] on button "Отказ" at bounding box center [1131, 705] width 58 height 27
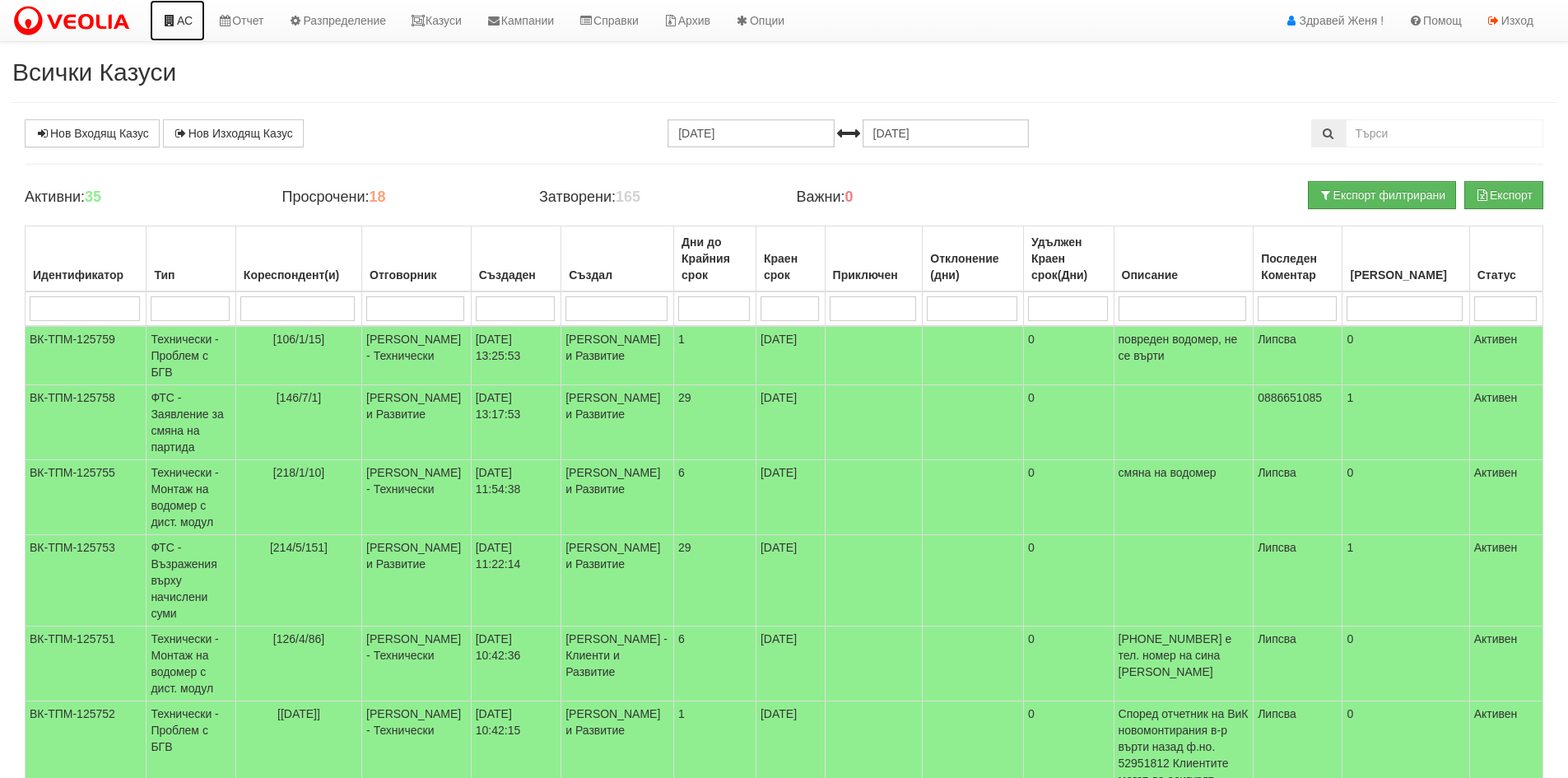
click at [193, 27] on link "АС" at bounding box center [177, 20] width 56 height 41
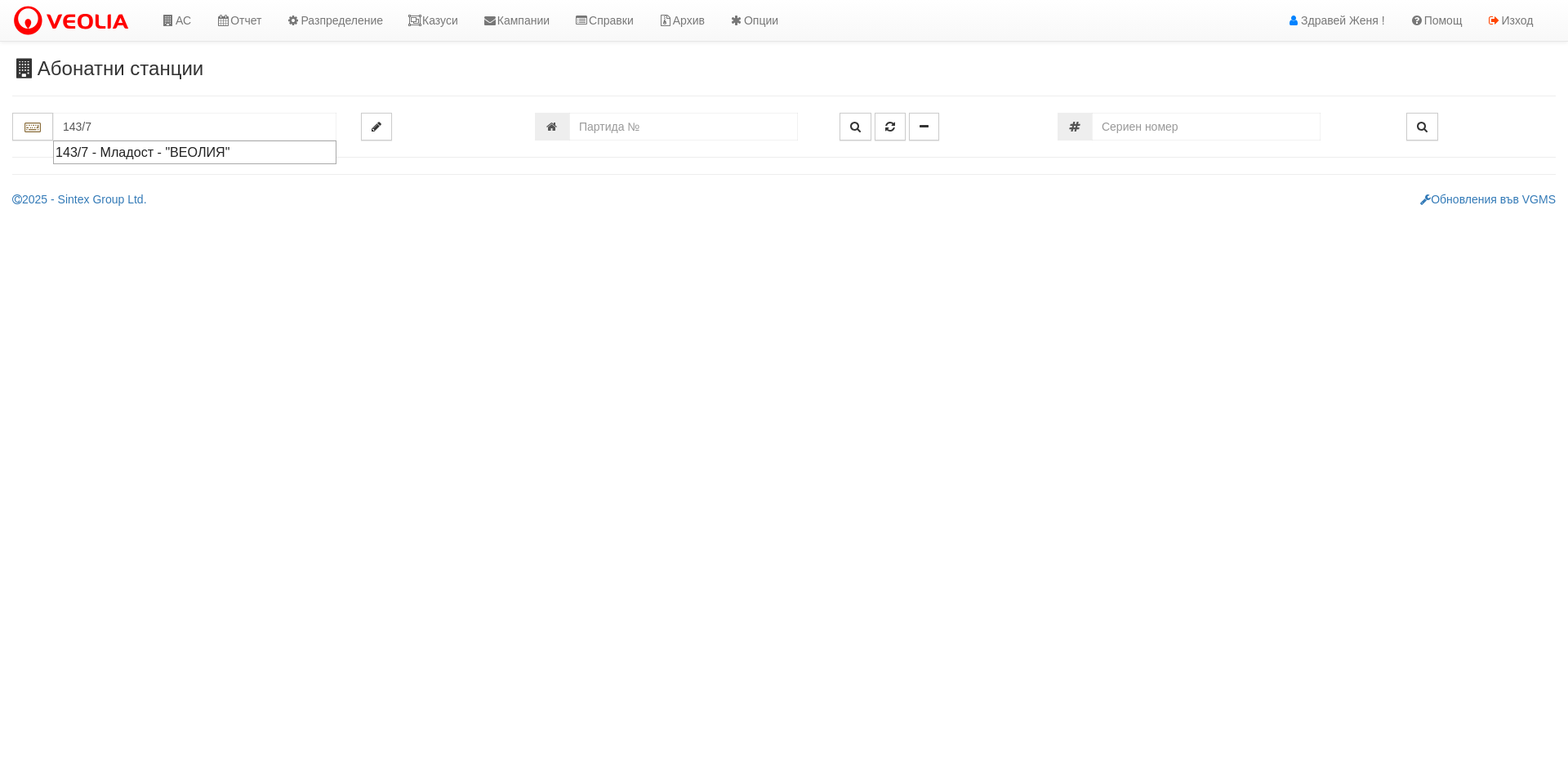
click at [148, 150] on div "143/7 - Младост - "ВЕОЛИЯ"" at bounding box center [194, 152] width 278 height 19
type input "143/7 - Младост - "ВЕОЛИЯ""
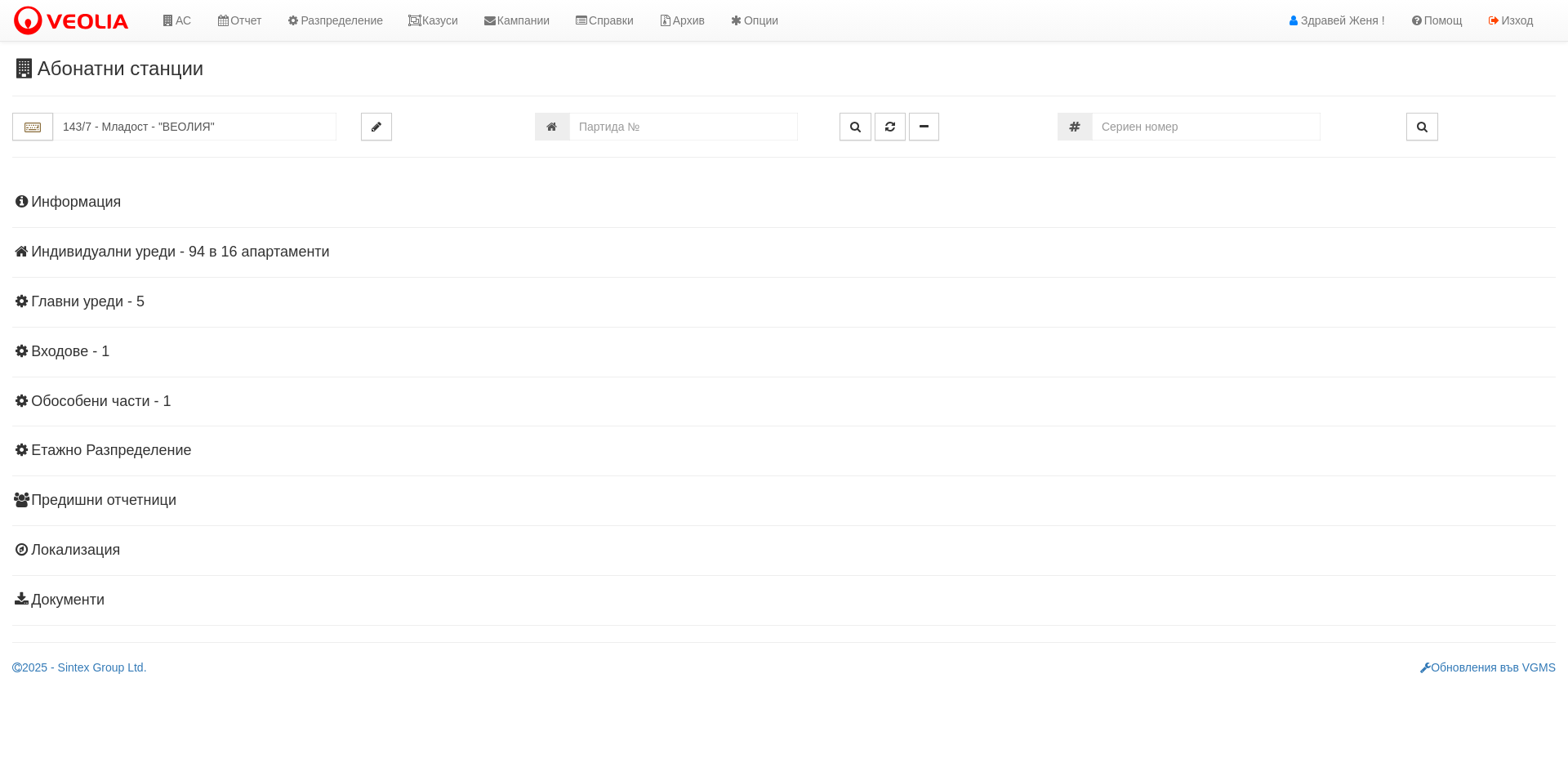
click at [235, 258] on h4 "Индивидуални уреди - 94 в 16 апартаменти" at bounding box center [784, 252] width 1543 height 16
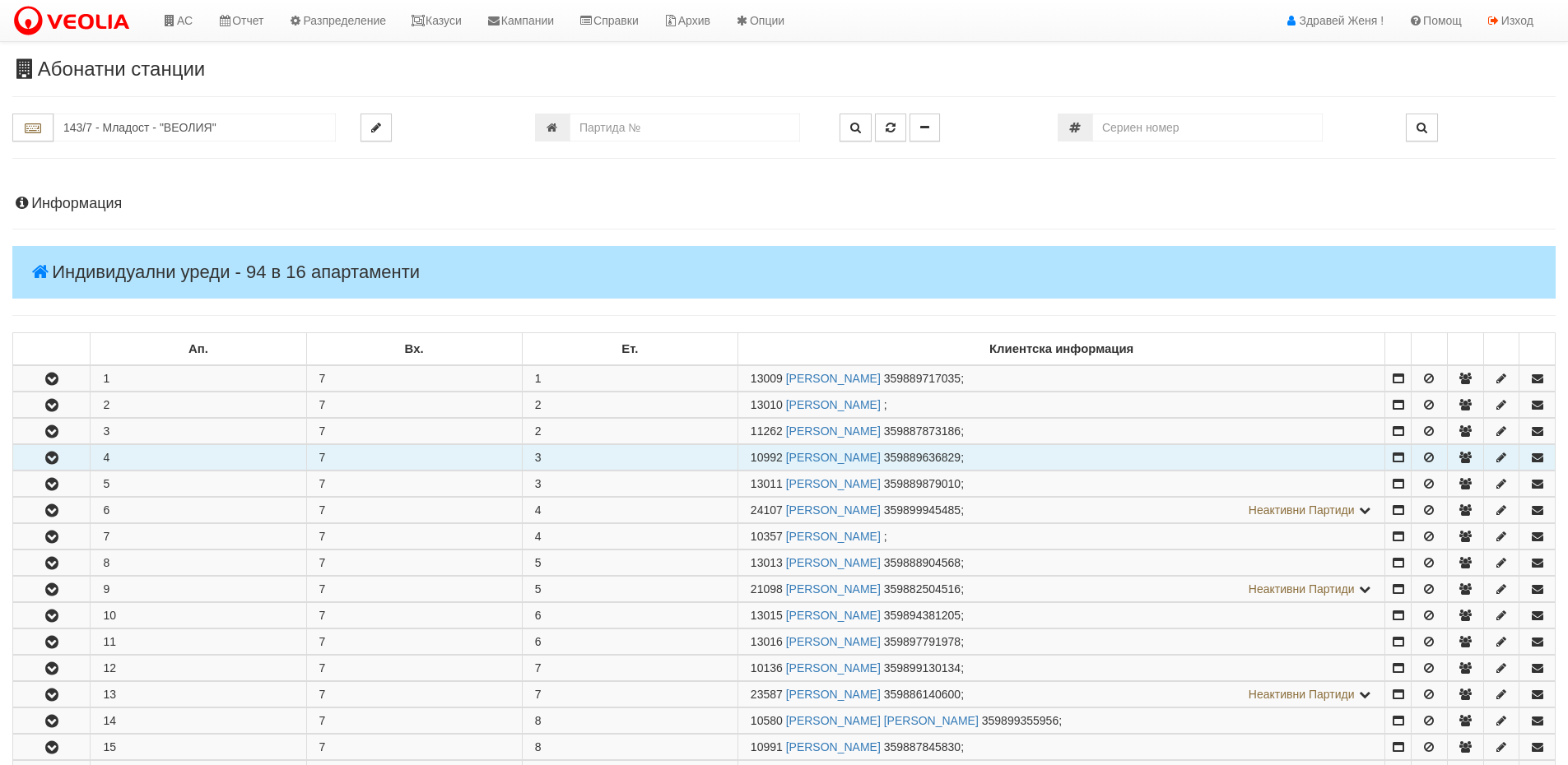
click at [50, 458] on icon "button" at bounding box center [52, 459] width 20 height 11
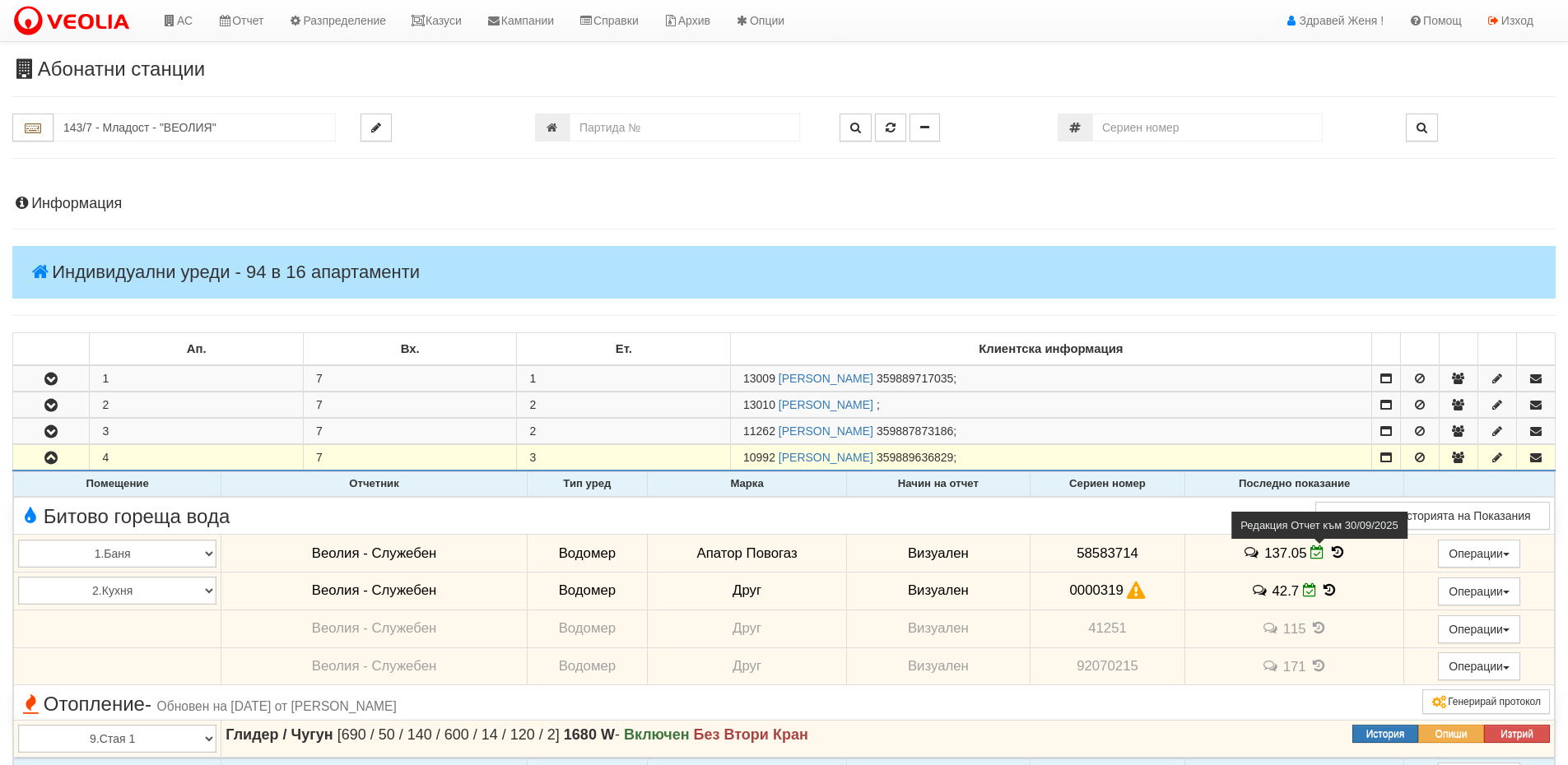
click at [1310, 554] on icon at bounding box center [1317, 552] width 14 height 14
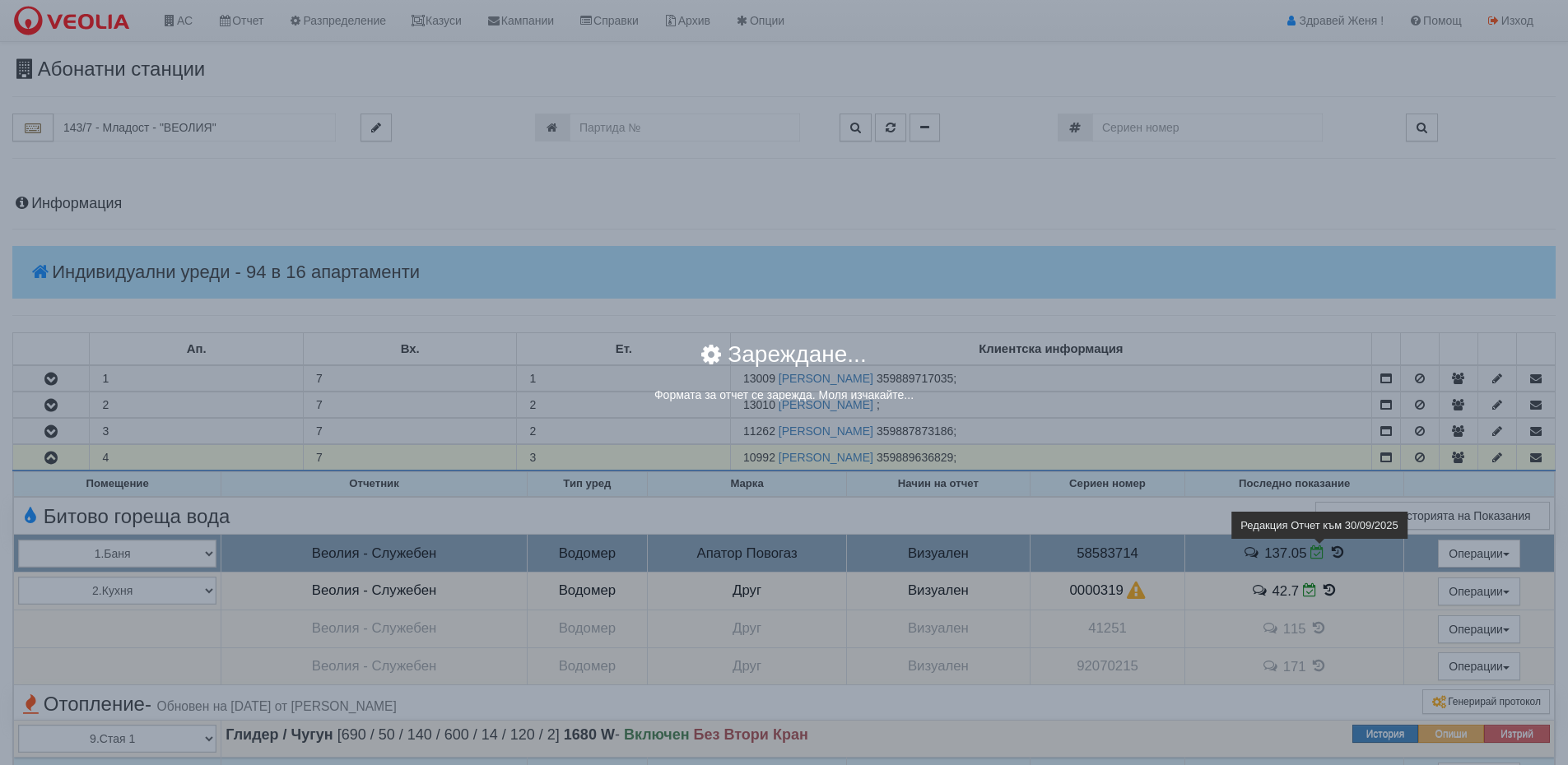
select select "8cc75930-9bfd-e511-80be-8d5a1dced85a"
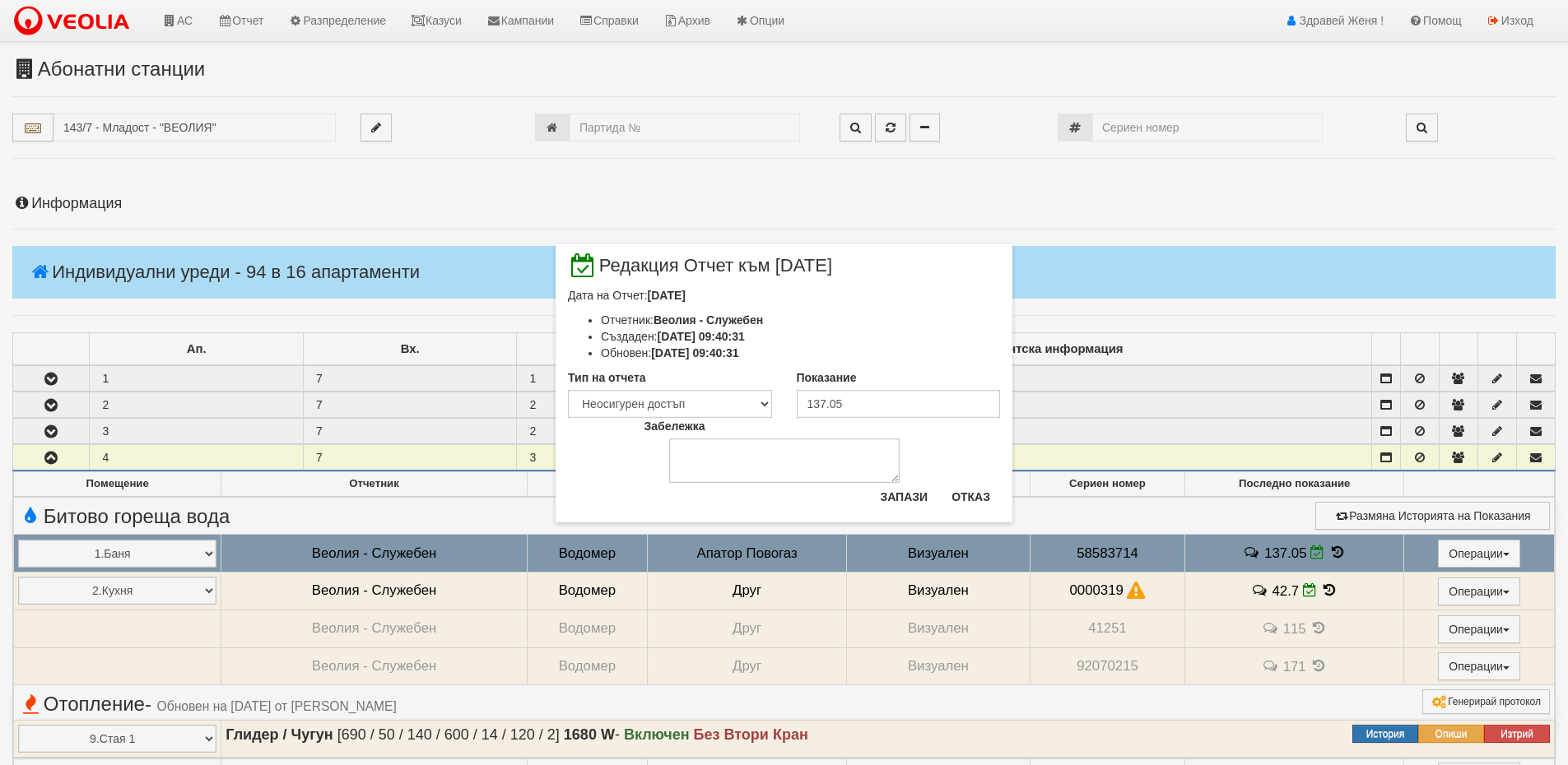
click at [1315, 595] on div "× Редакция Отчет към 30/09/2025 Дата на Отчет: 30/09/2025 Отчетник: Веолия - Сл…" at bounding box center [784, 382] width 1568 height 765
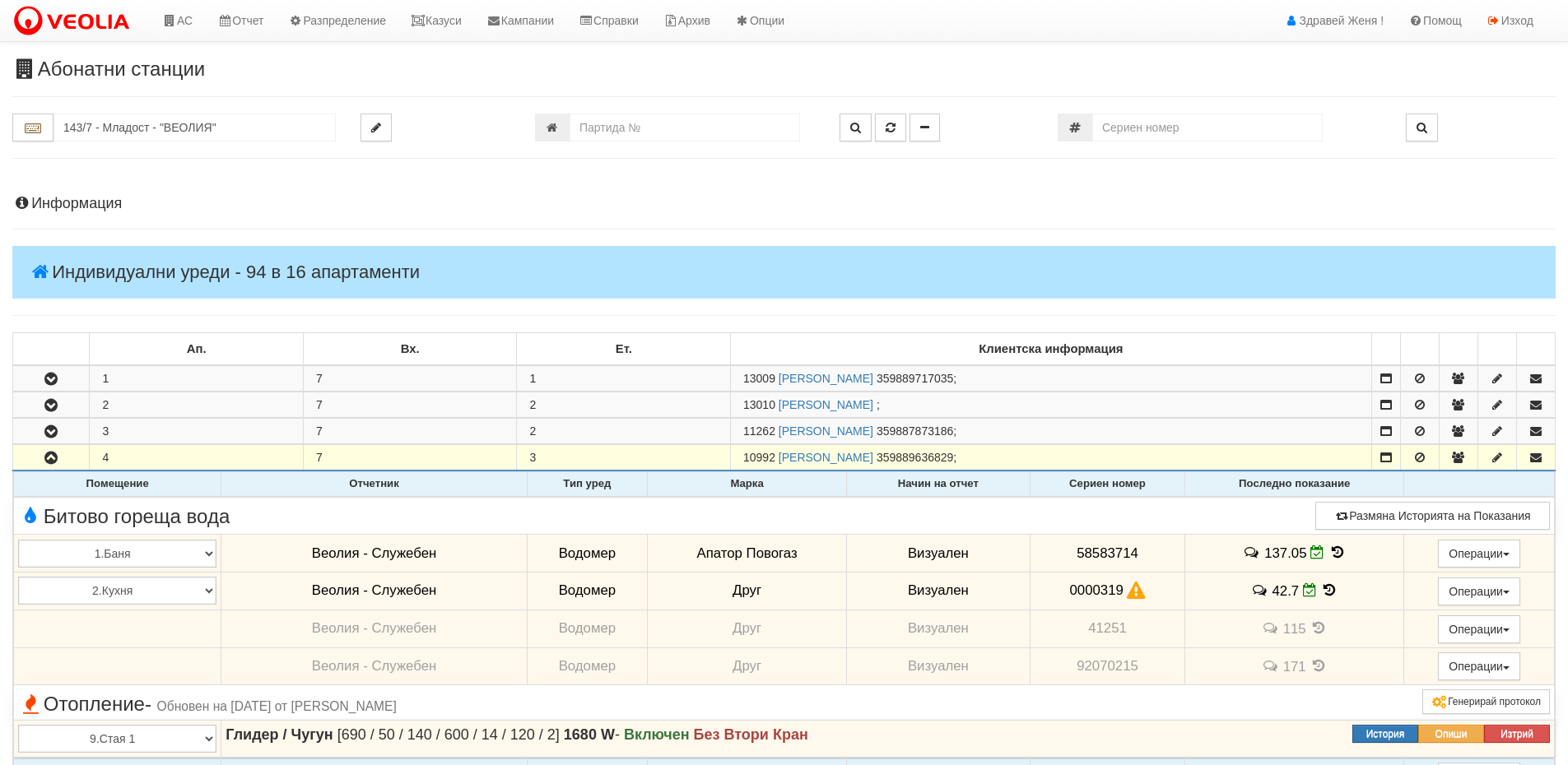
click at [1321, 595] on icon at bounding box center [1329, 590] width 18 height 14
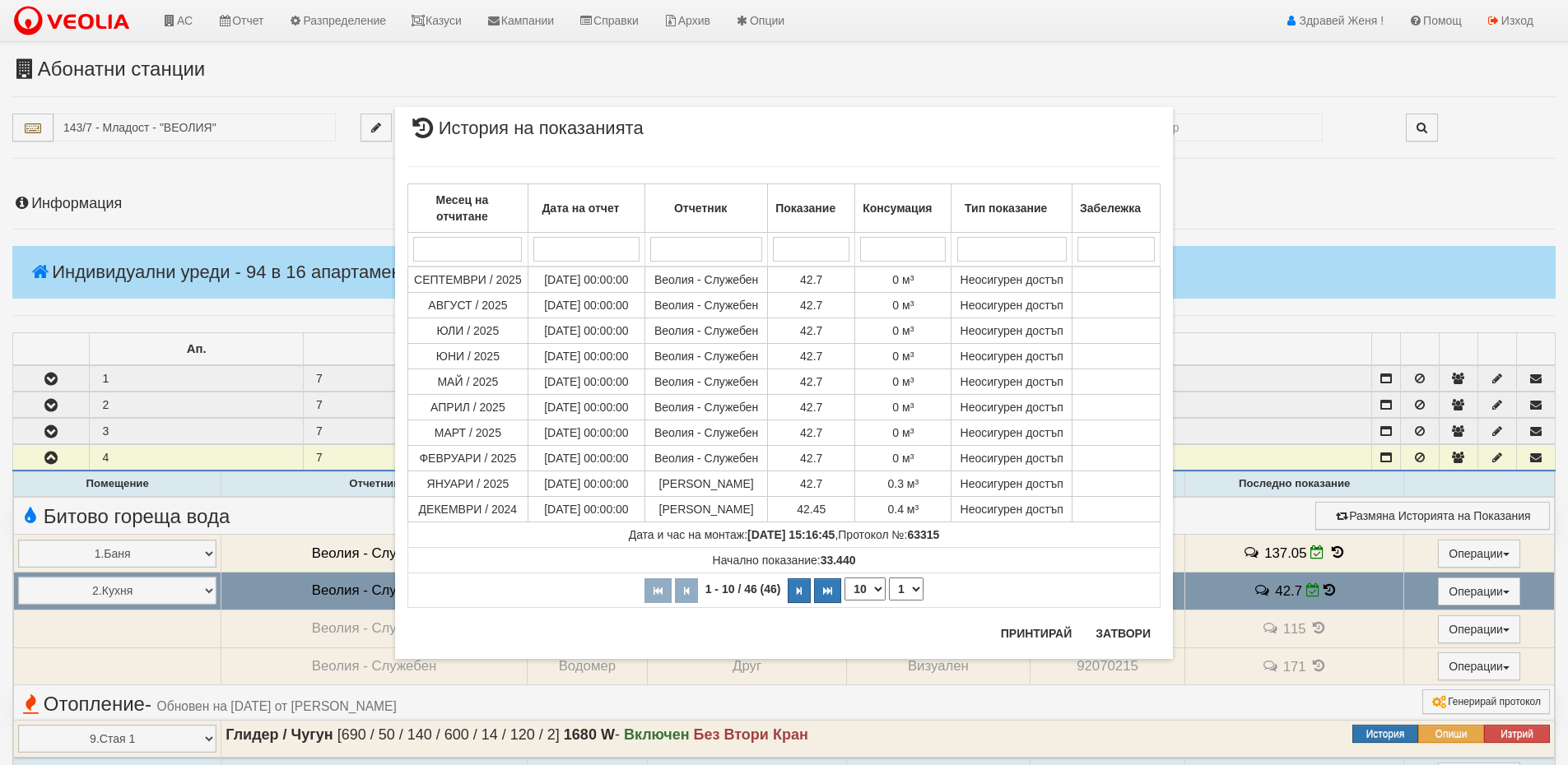
click at [1315, 595] on div "× История на показанията Месец на отчитане Дата на отчет Отчетник Показание Кон…" at bounding box center [784, 382] width 1568 height 765
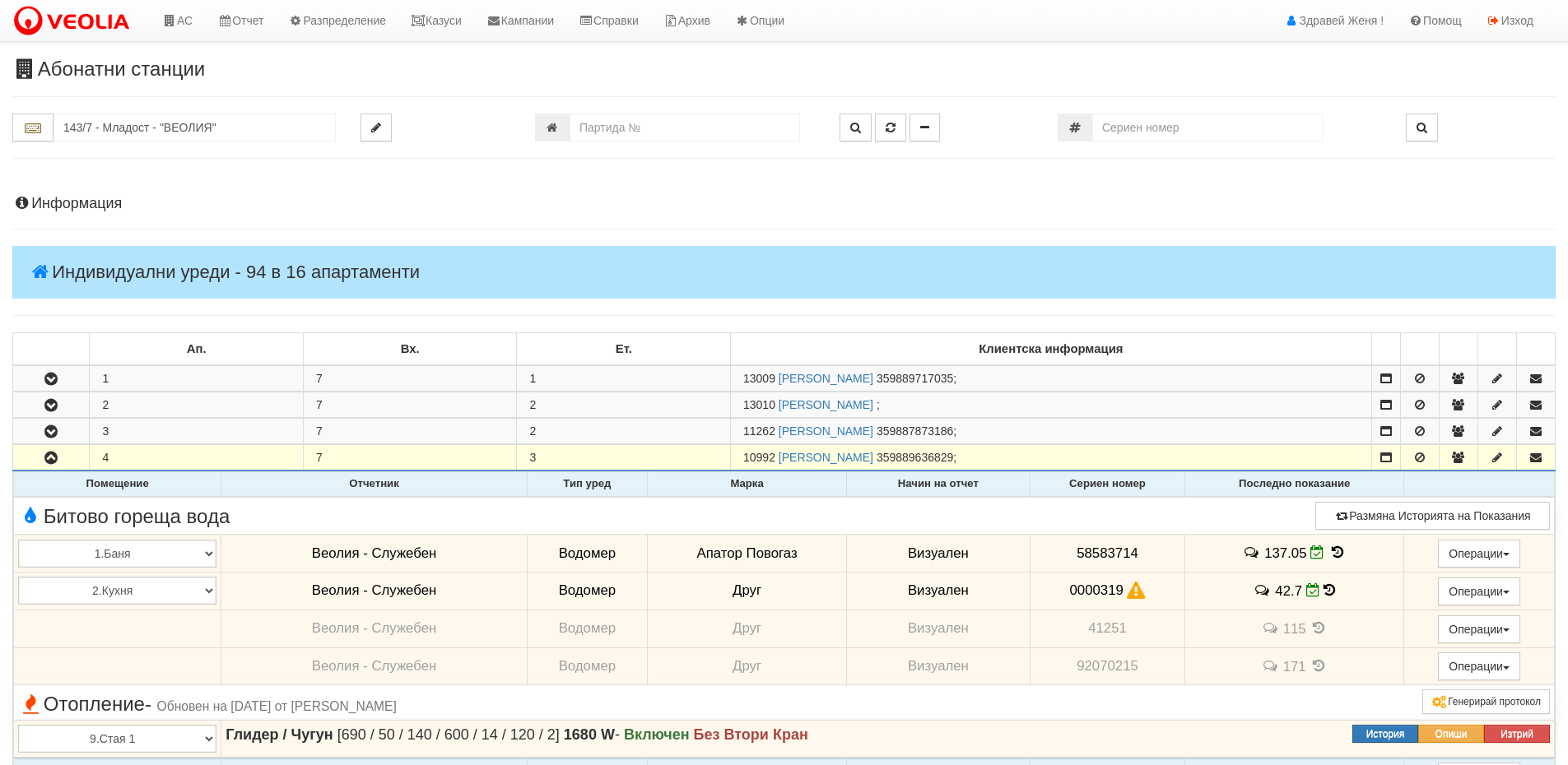
click at [1329, 552] on icon at bounding box center [1337, 552] width 18 height 14
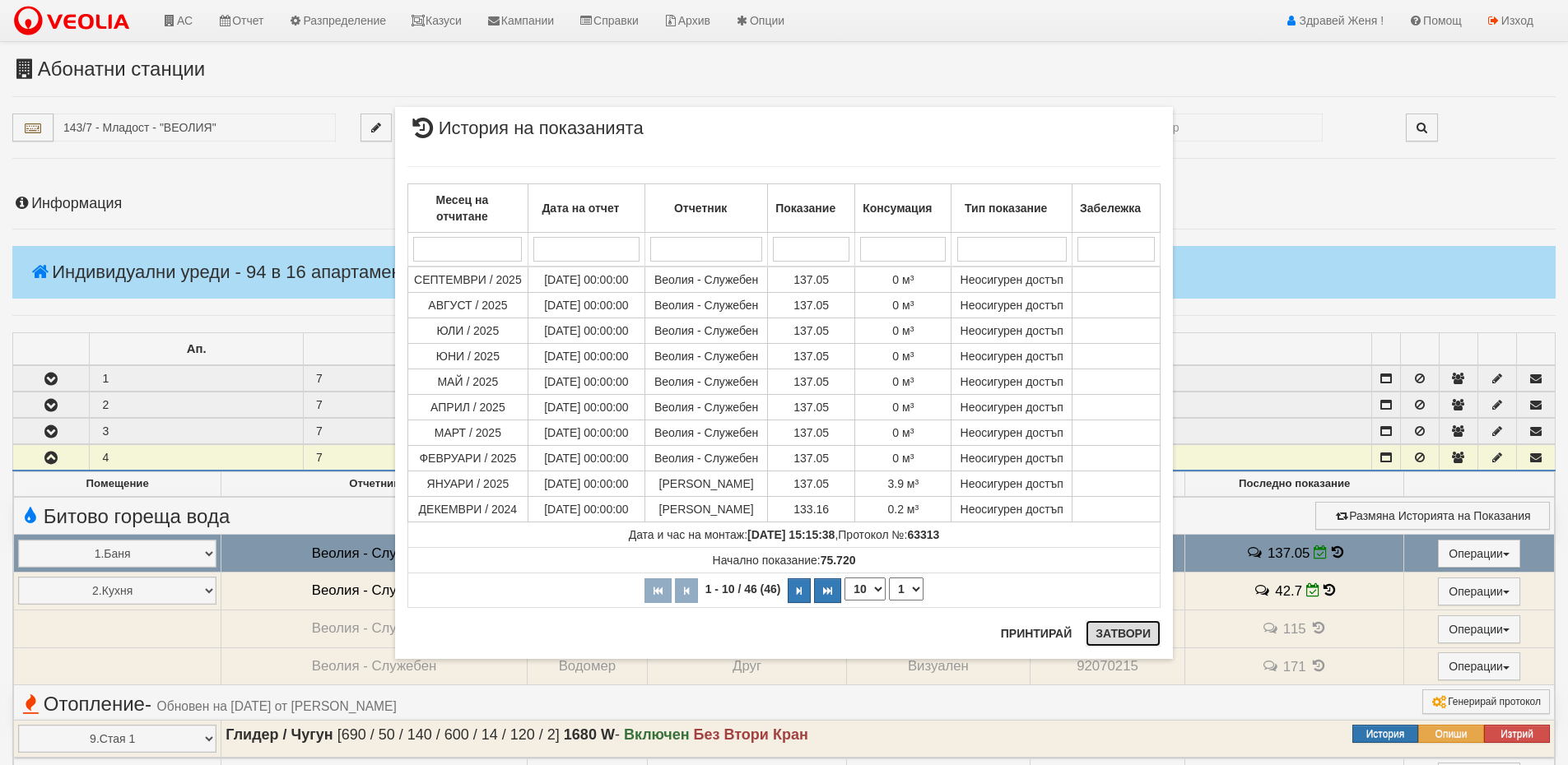
click at [1120, 635] on button "Затвори" at bounding box center [1124, 634] width 75 height 27
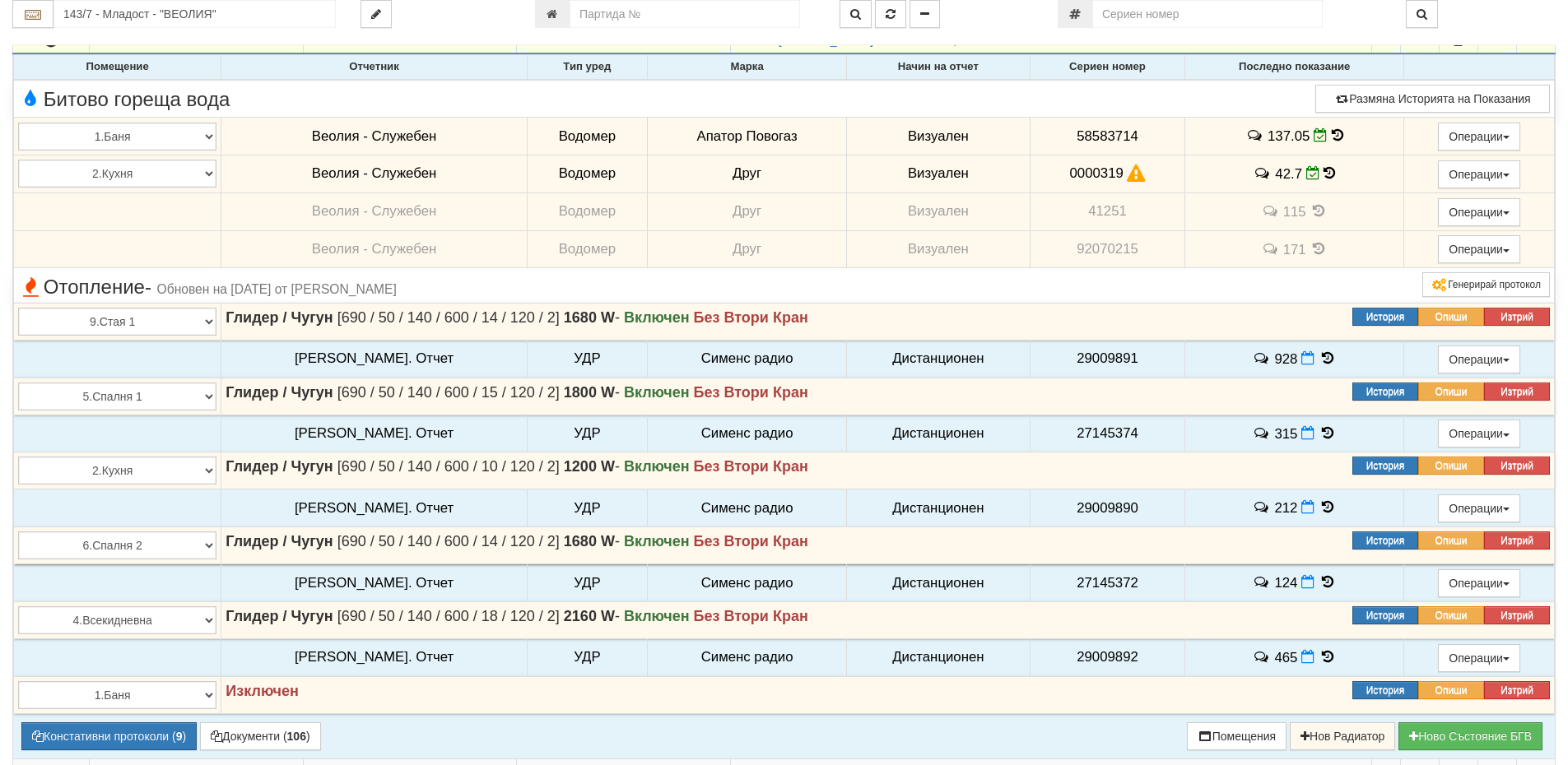
scroll to position [576, 0]
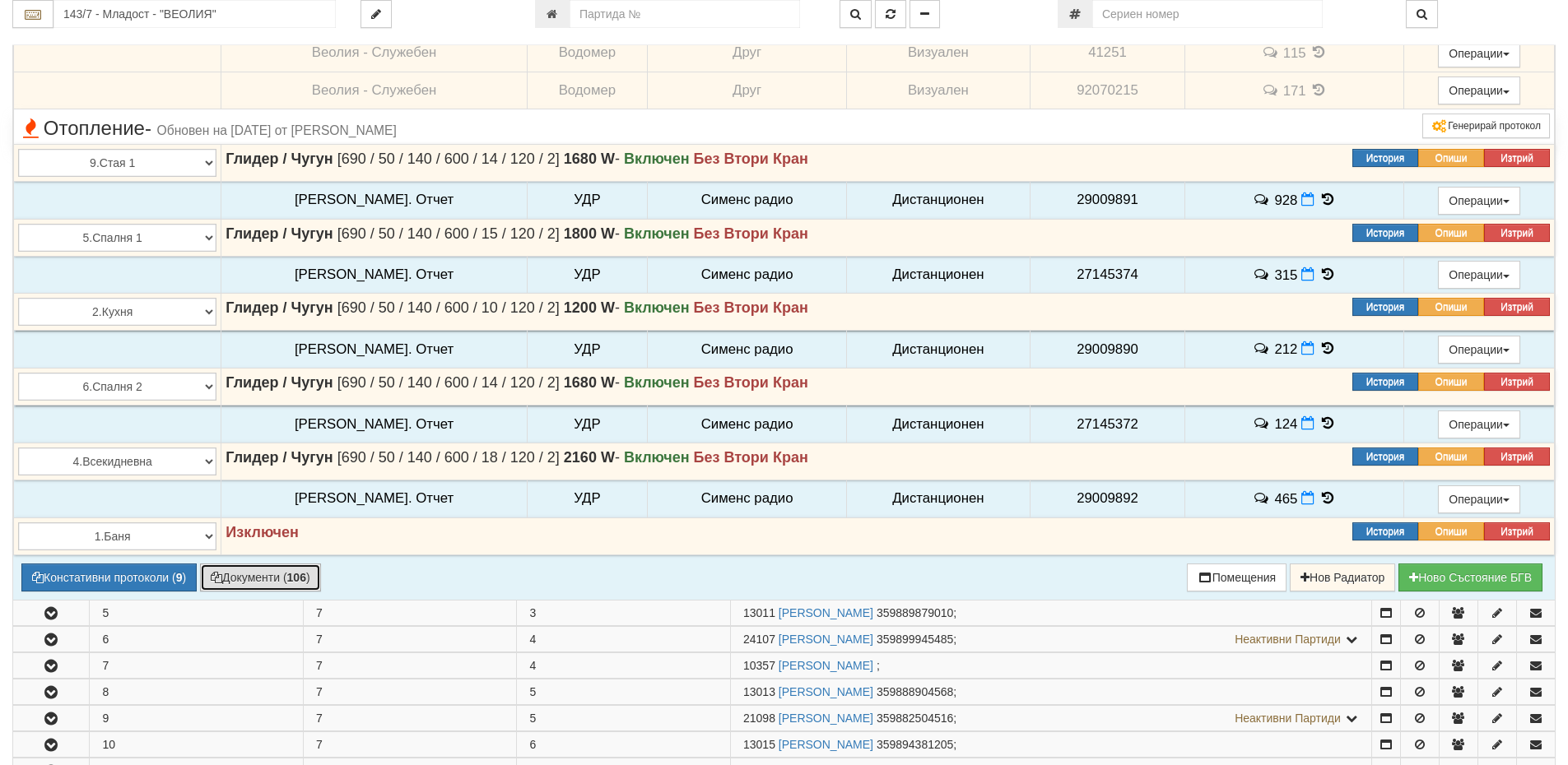
click at [256, 581] on button "Документи ( 106 )" at bounding box center [261, 577] width 121 height 28
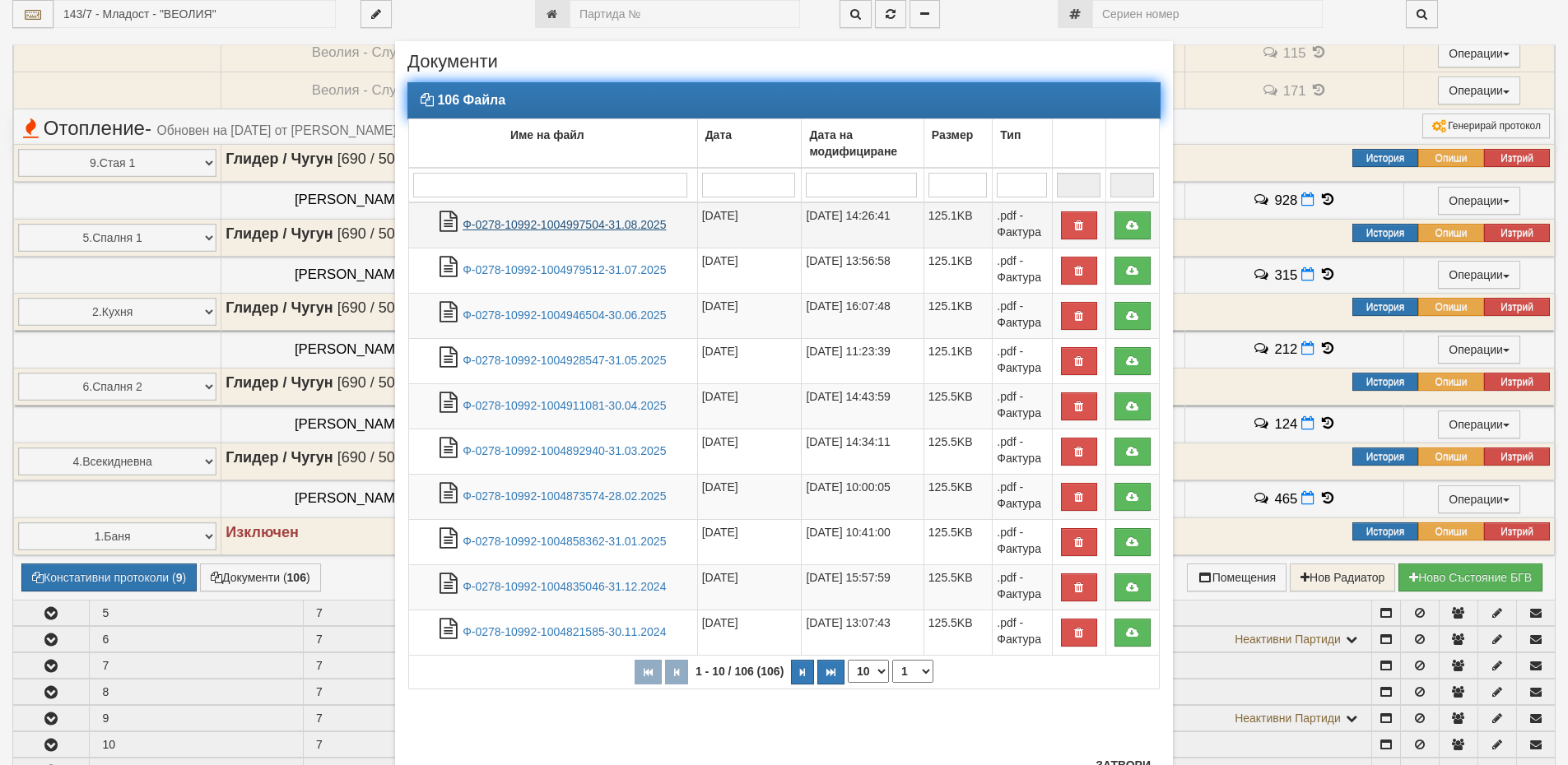
click at [542, 227] on link "Ф-0278-10992-1004997504-31.08.2025" at bounding box center [564, 225] width 203 height 13
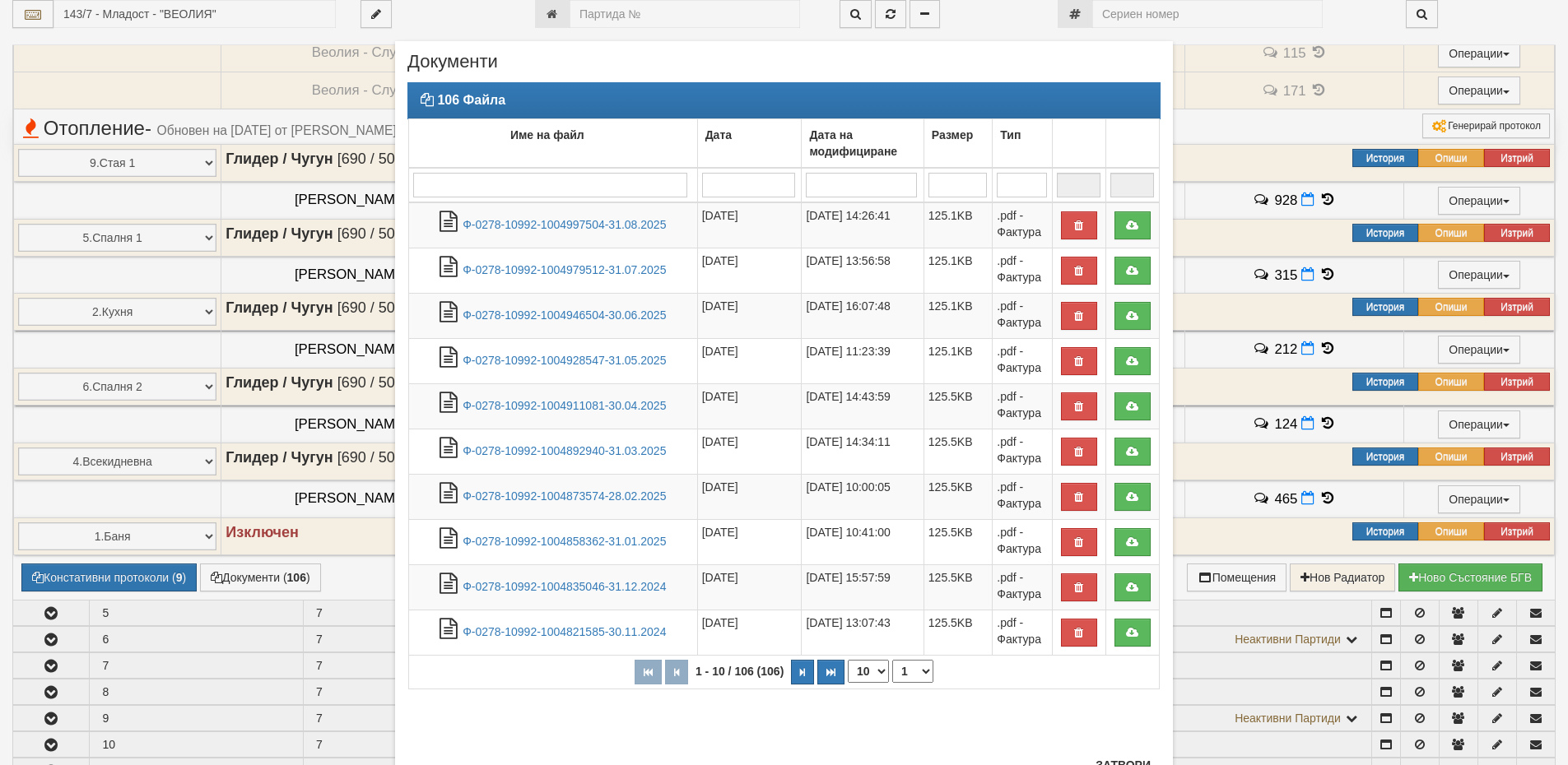
click at [1258, 542] on div "× Документи 106 Файла Име на файл Дата Дата на модифициране Размер Тип 1 - 10 /…" at bounding box center [784, 416] width 964 height 832
click at [1130, 762] on button "Затвори" at bounding box center [1124, 766] width 75 height 27
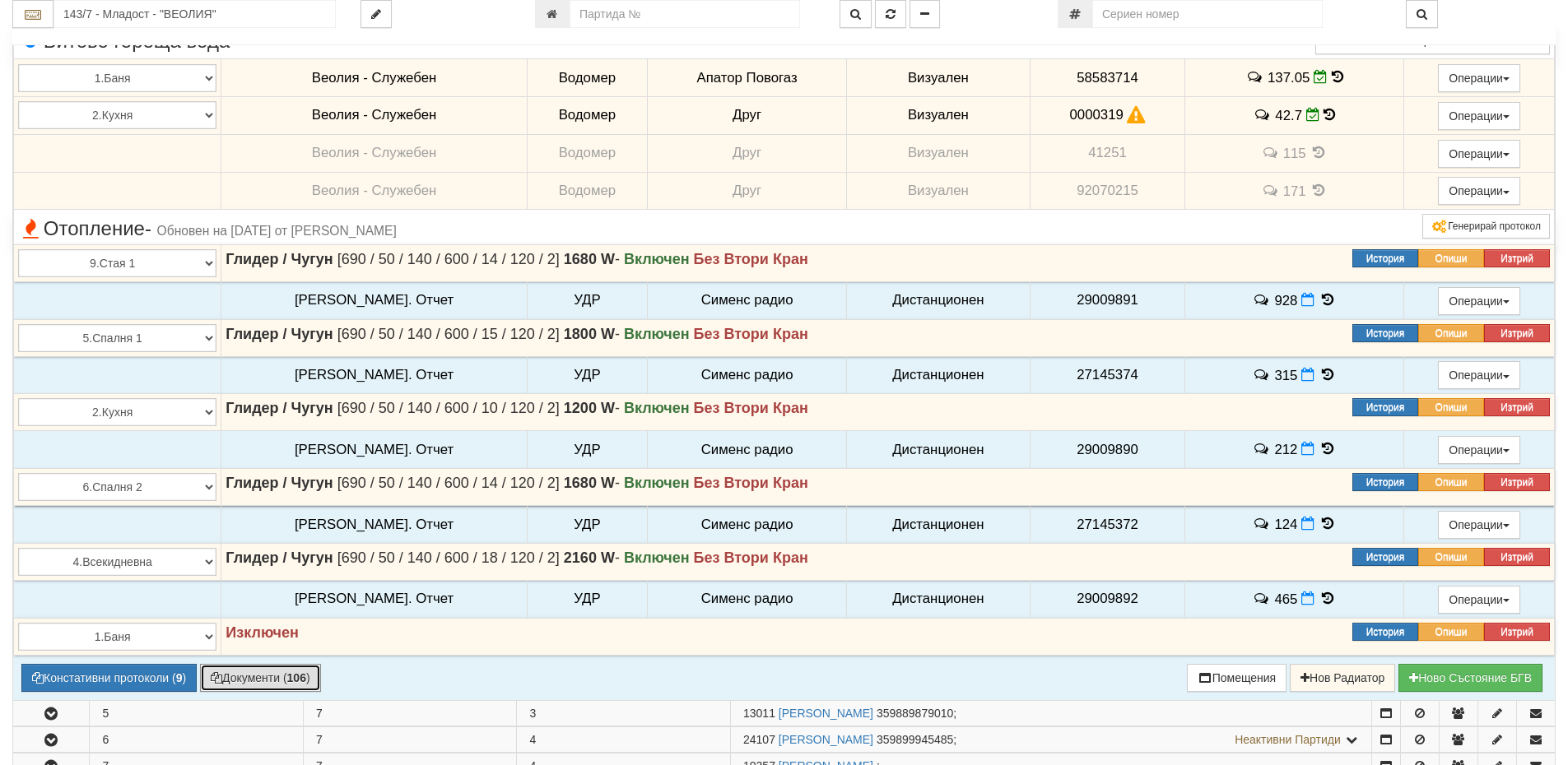
scroll to position [329, 0]
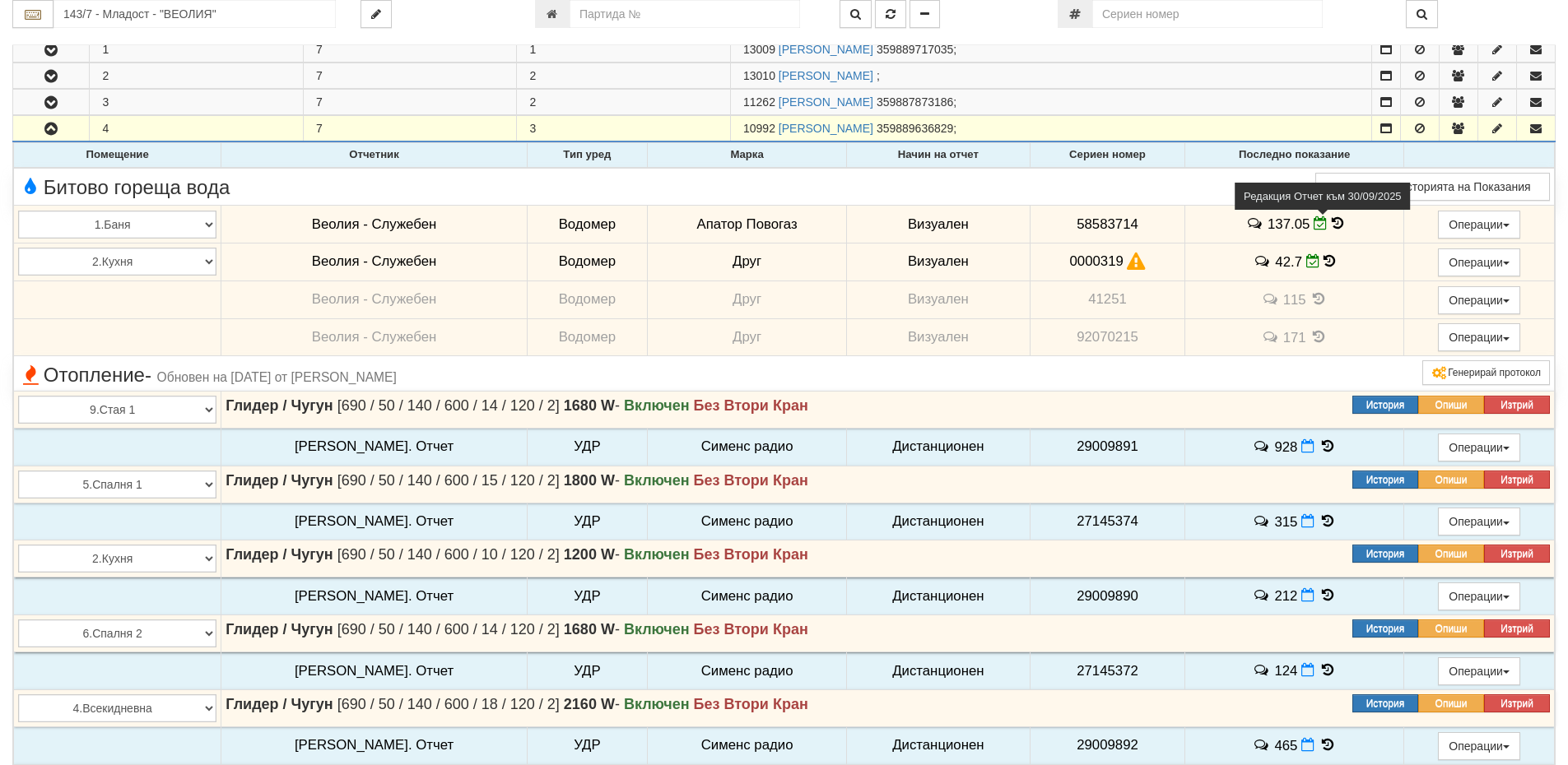
click at [1314, 224] on icon at bounding box center [1321, 223] width 14 height 14
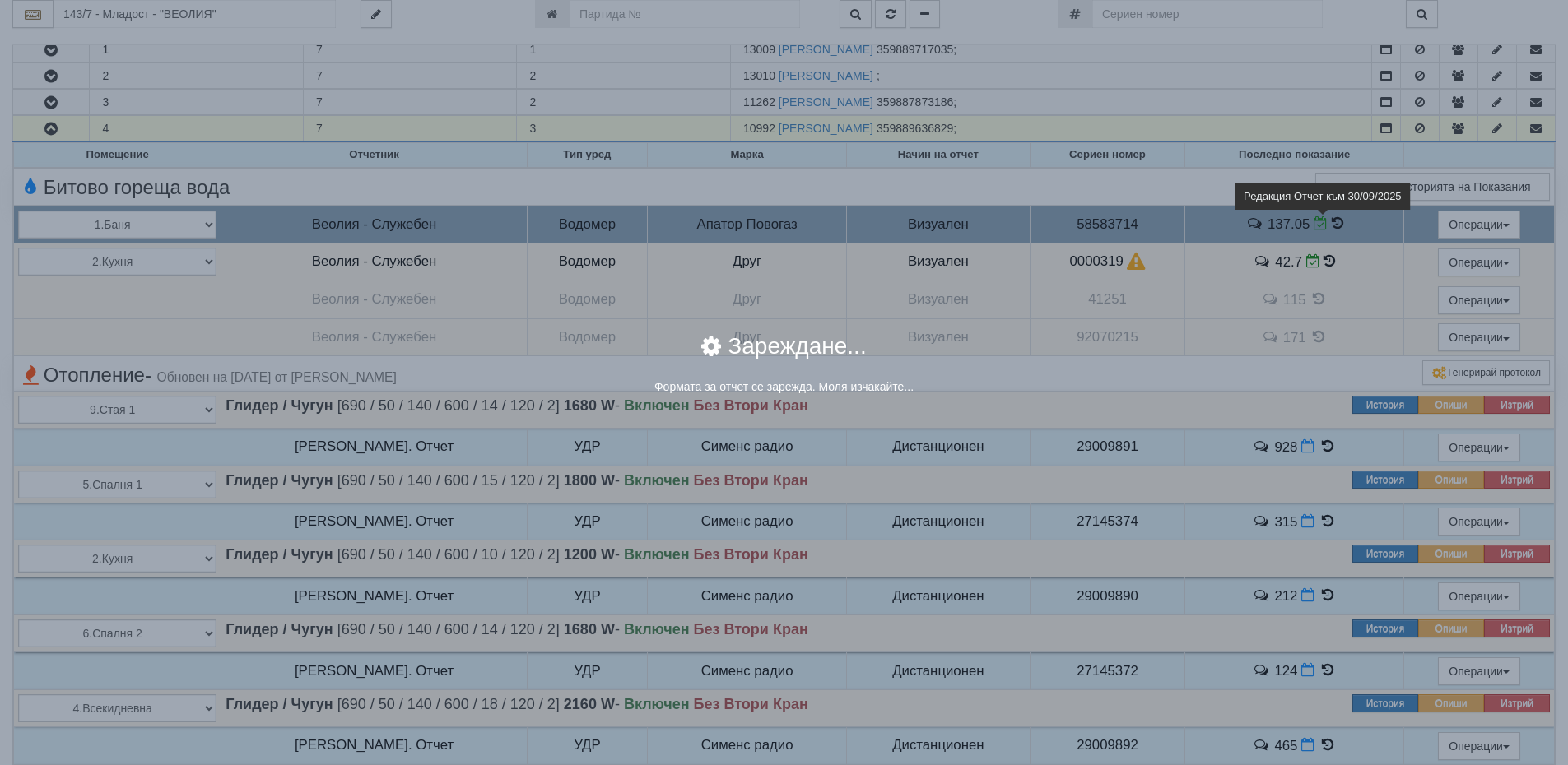
select select "8cc75930-9bfd-e511-80be-8d5a1dced85a"
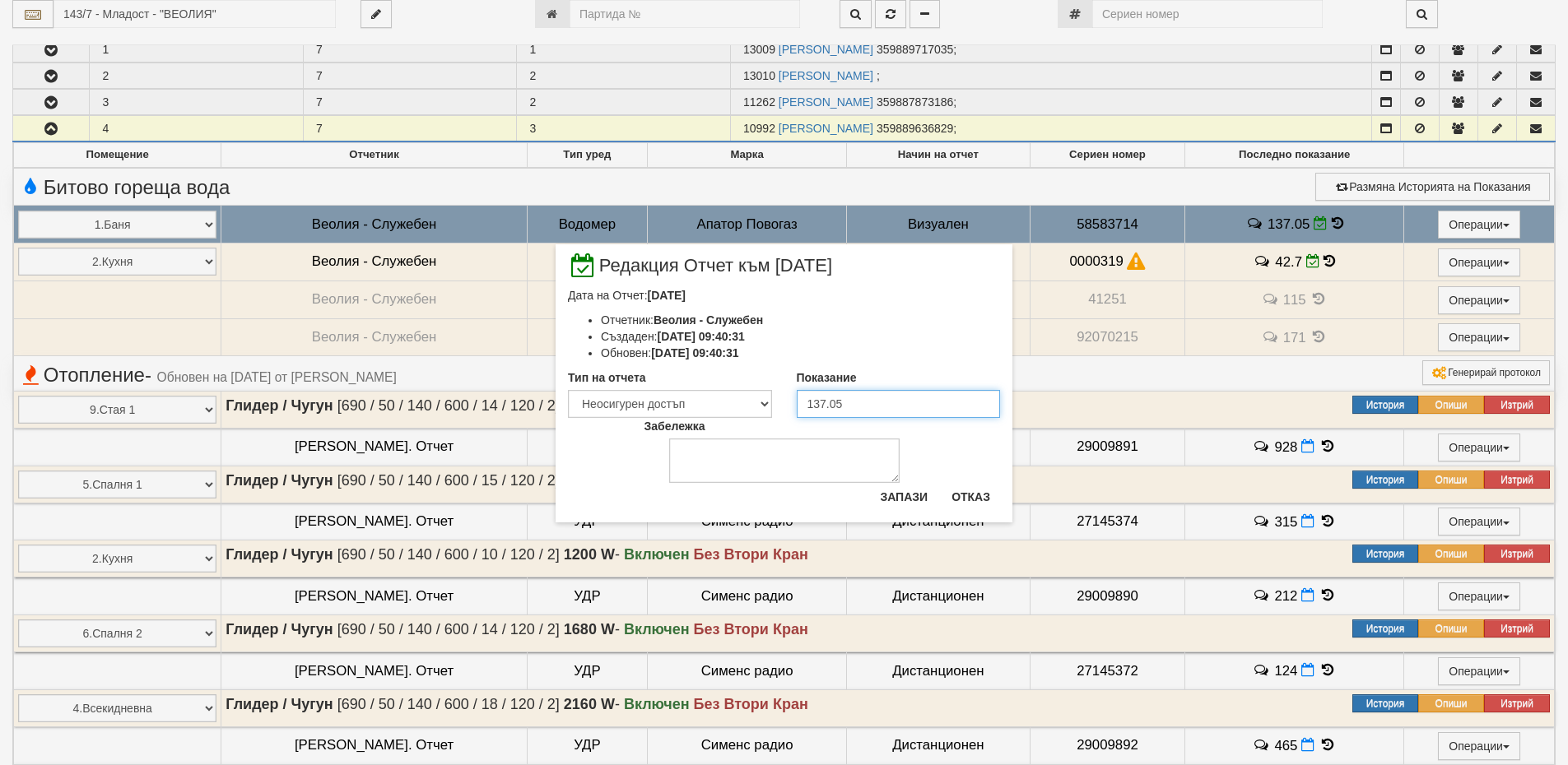
drag, startPoint x: 847, startPoint y: 403, endPoint x: 724, endPoint y: 406, distance: 123.0
click at [724, 406] on div "Тип на отчета Визуален Телефон Бележка Неосигурен достъп Самоотчет Служебно Дис…" at bounding box center [784, 394] width 457 height 49
type input "151"
click at [729, 446] on textarea "Забележка" at bounding box center [784, 461] width 231 height 44
type textarea "02,10,2025"
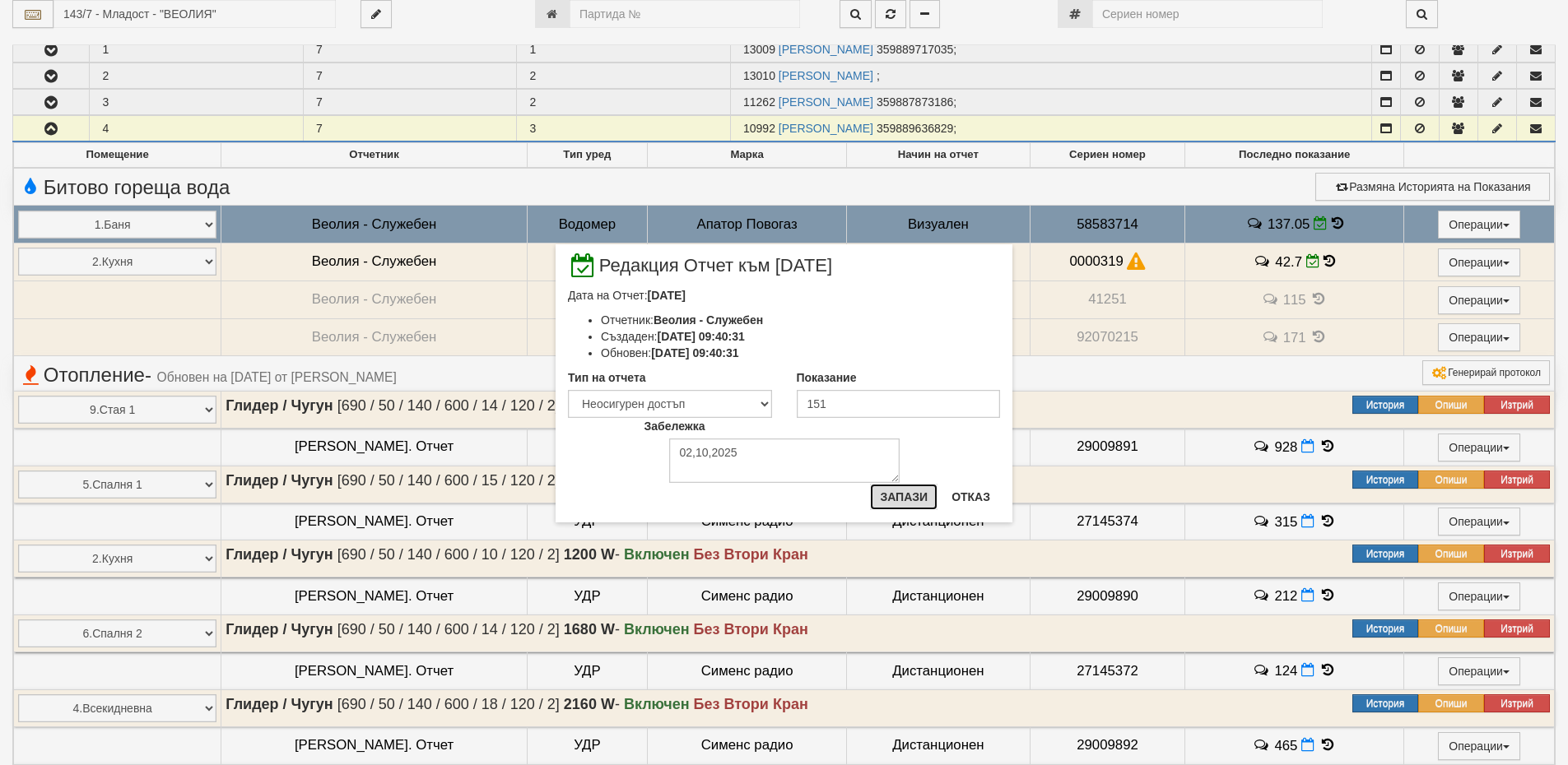
click at [934, 496] on button "Запази" at bounding box center [903, 497] width 67 height 27
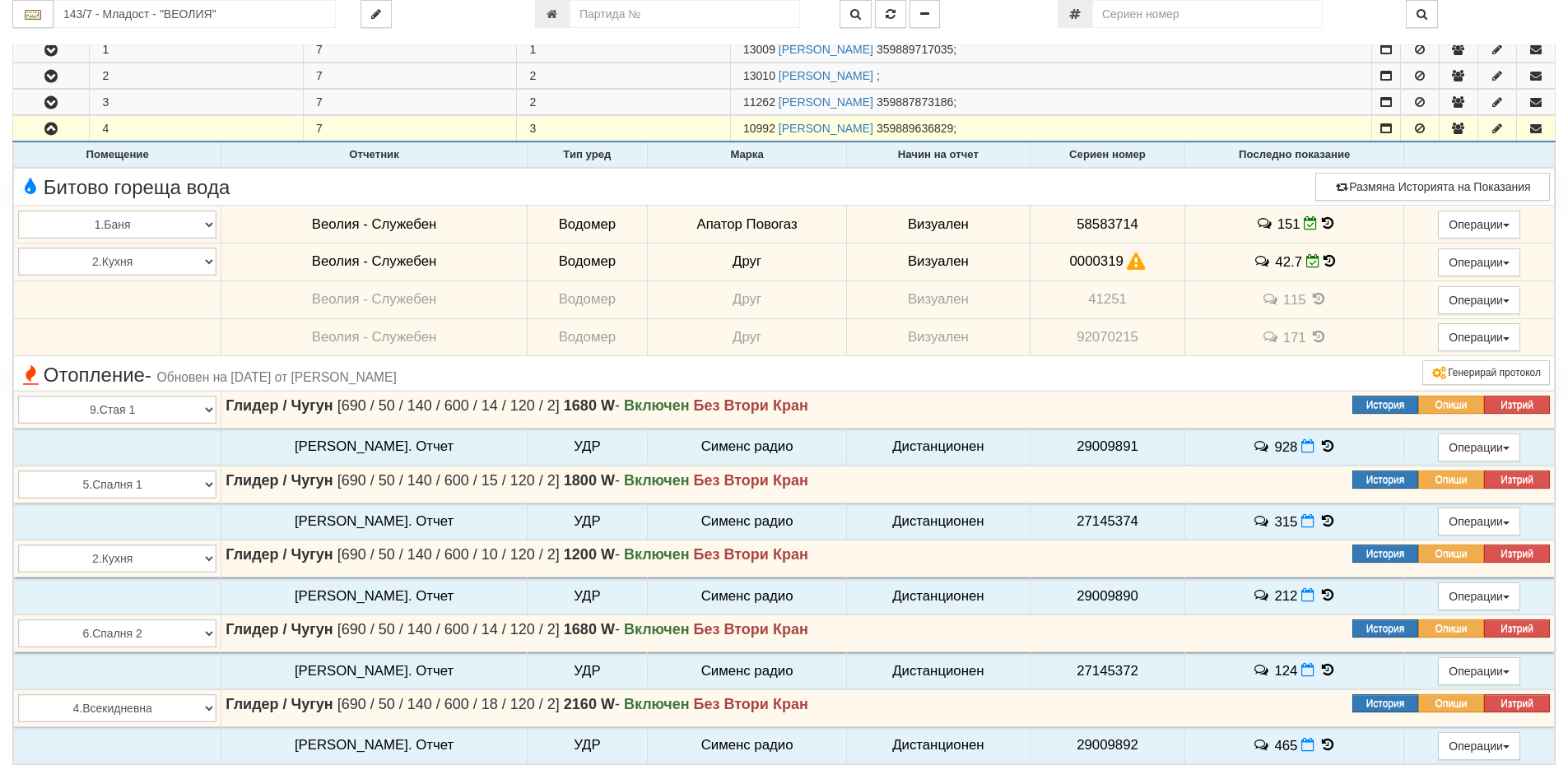
click at [1283, 262] on span "42.7" at bounding box center [1288, 262] width 27 height 15
click at [1307, 260] on icon at bounding box center [1313, 261] width 14 height 14
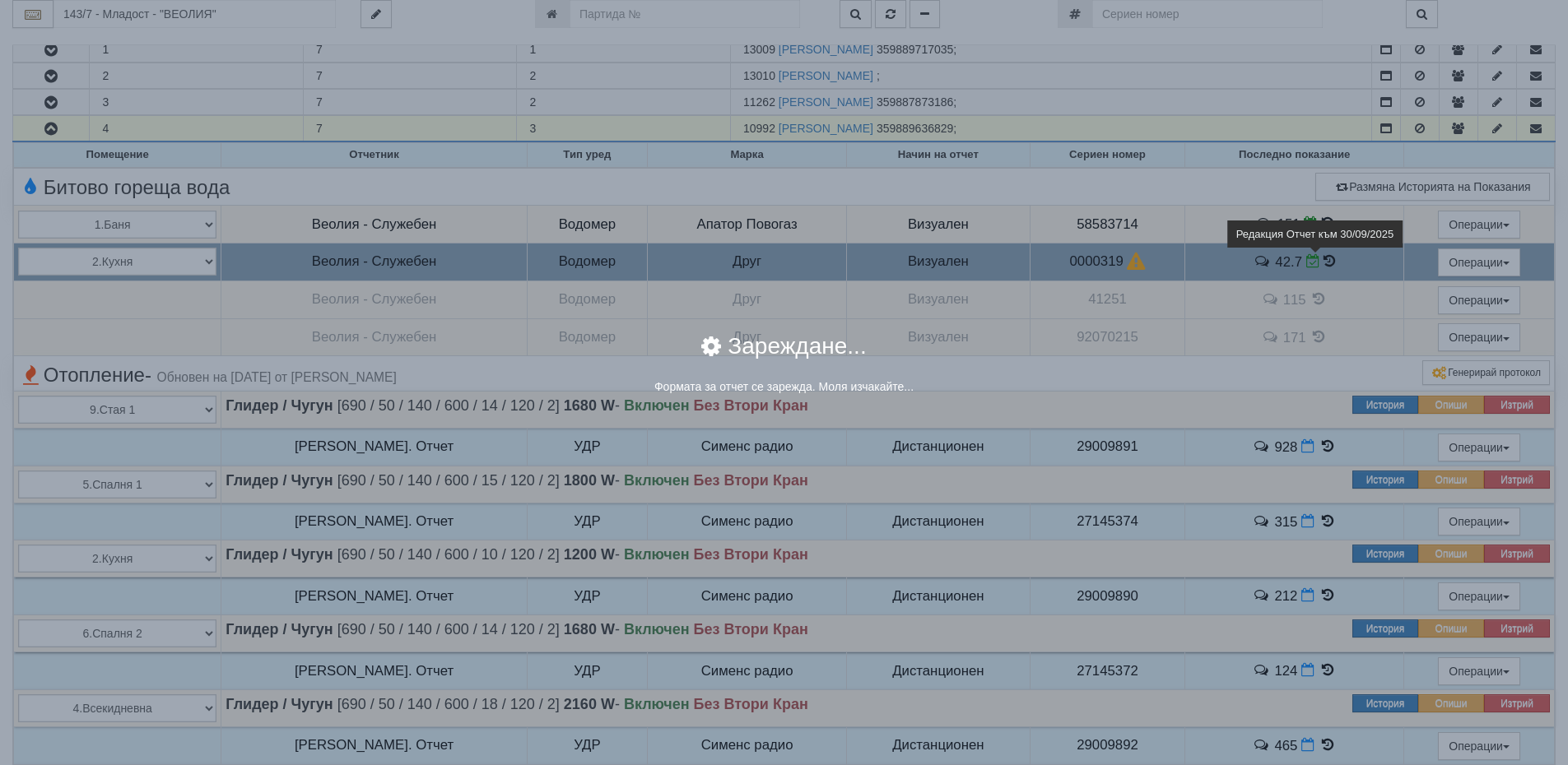
select select "8cc75930-9bfd-e511-80be-8d5a1dced85a"
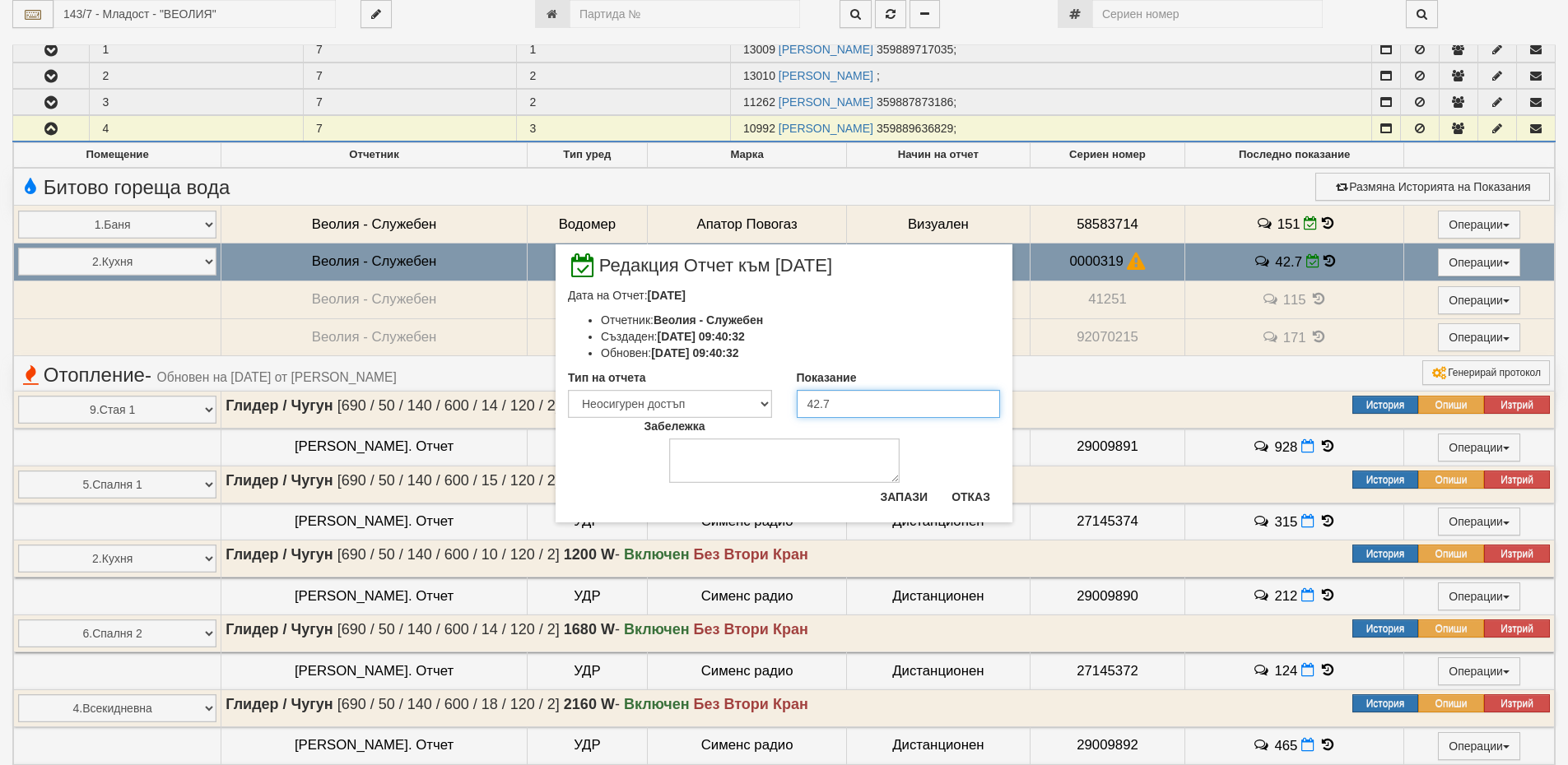
click at [836, 400] on input "42.7" at bounding box center [898, 403] width 204 height 28
type input "4"
type input "44"
click at [785, 467] on textarea "Забележка" at bounding box center [784, 461] width 231 height 44
type textarea "02,10,2025"
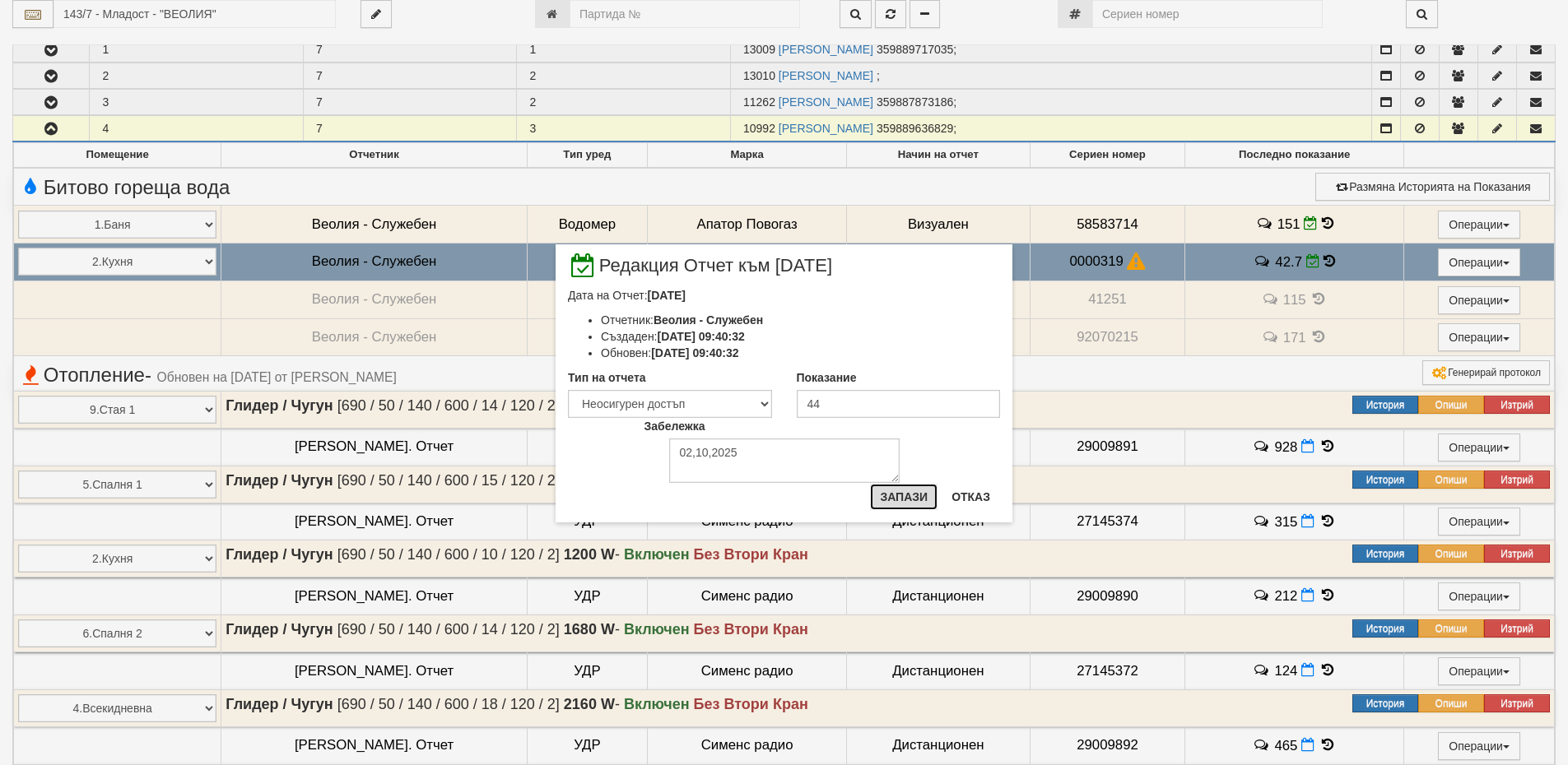
click at [904, 502] on button "Запази" at bounding box center [903, 497] width 67 height 27
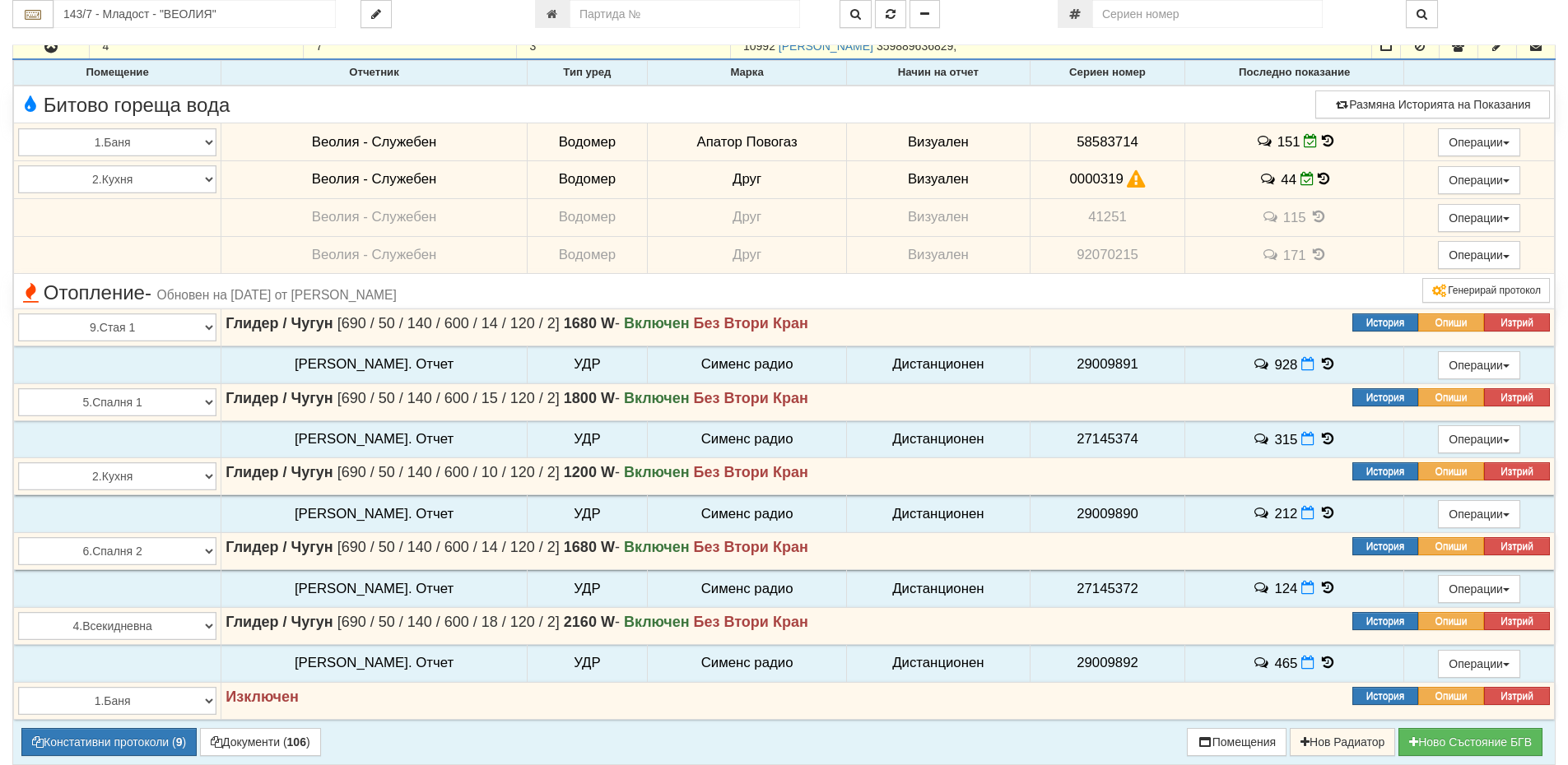
scroll to position [822, 0]
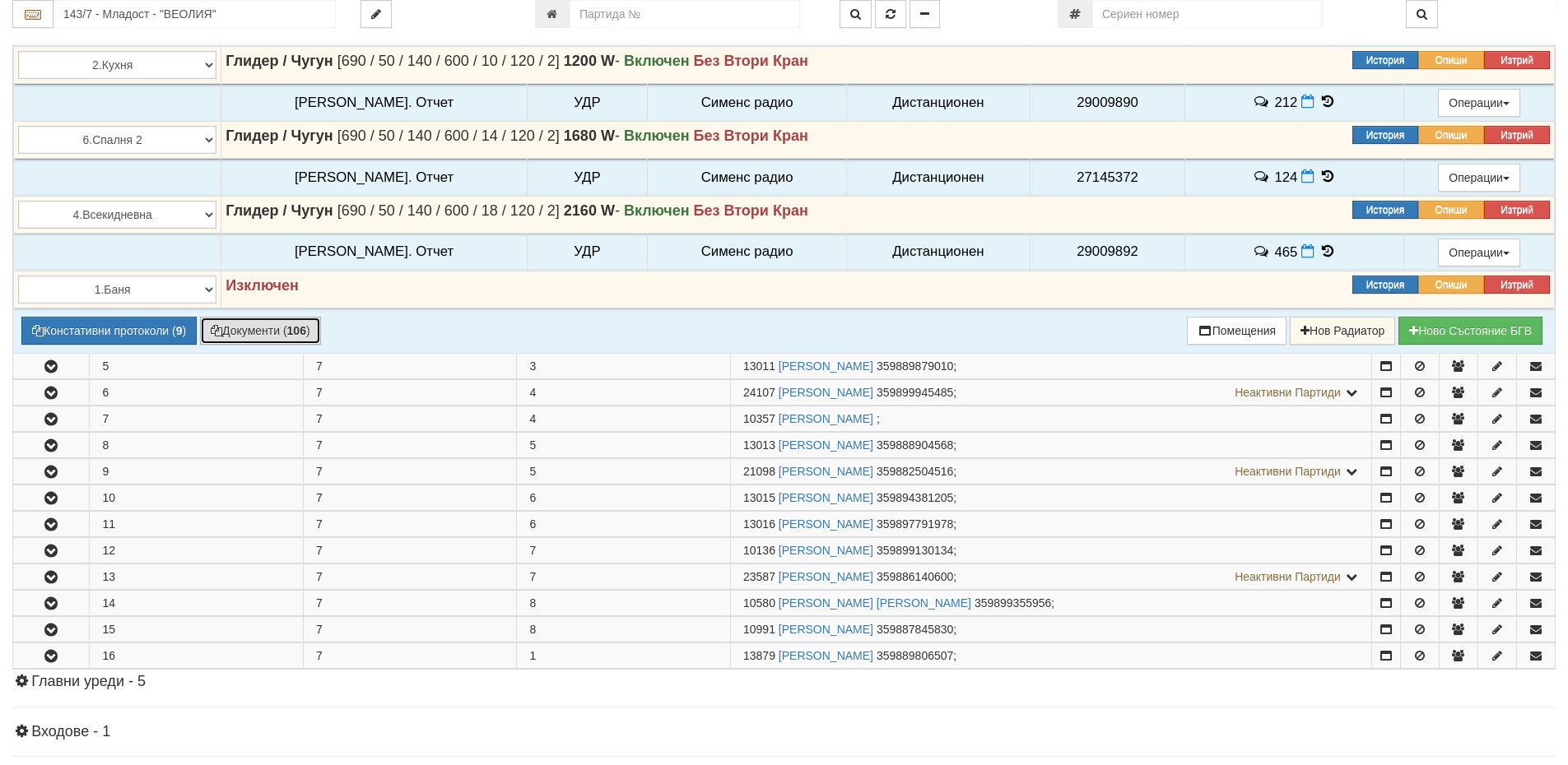
click at [253, 332] on button "Документи ( 106 )" at bounding box center [261, 330] width 121 height 28
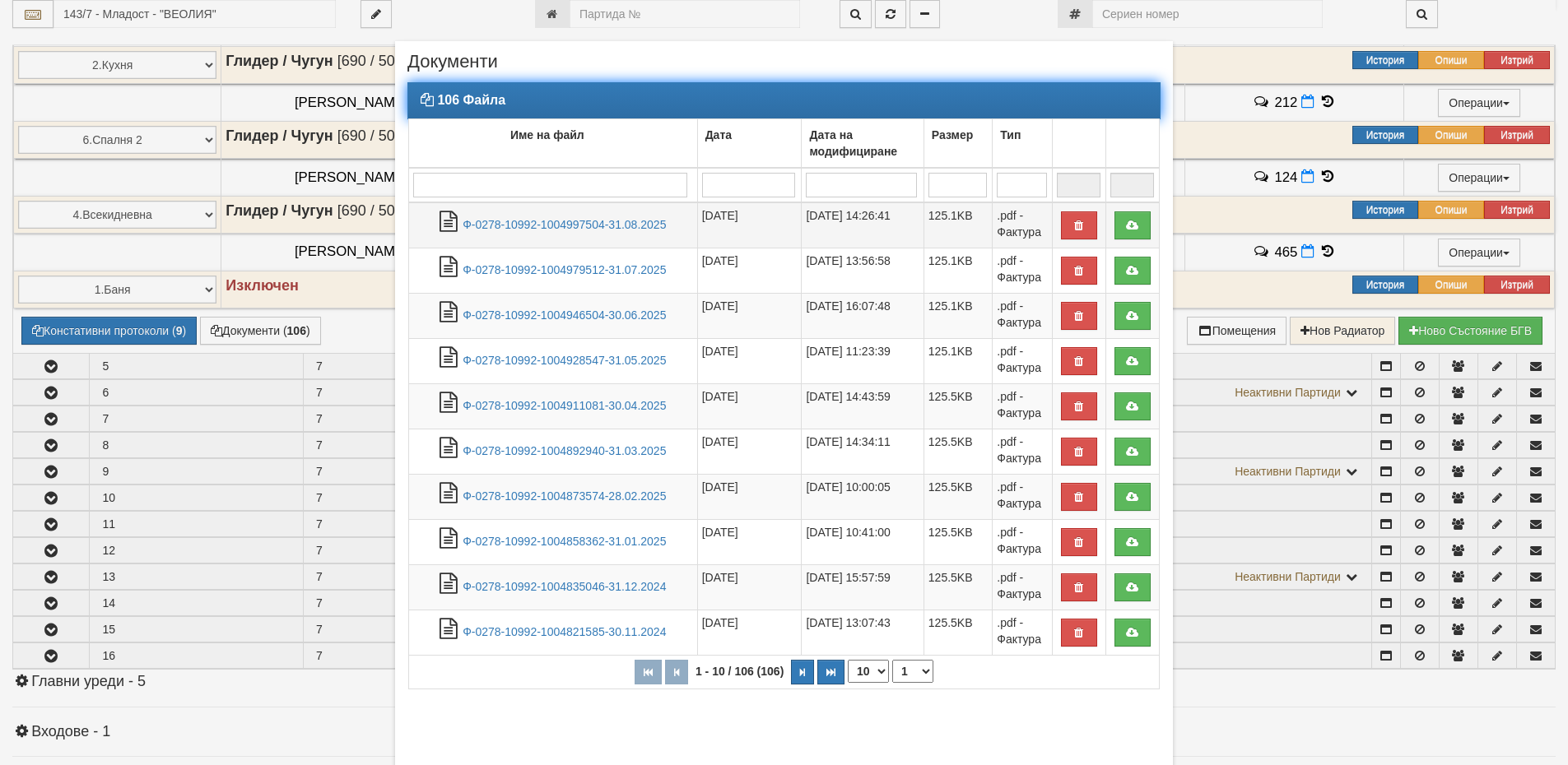
click at [569, 216] on td "Ф-0278-10992-1004997504-31.08.2025" at bounding box center [554, 225] width 289 height 46
click at [579, 230] on link "Ф-0278-10992-1004997504-31.08.2025" at bounding box center [564, 225] width 203 height 13
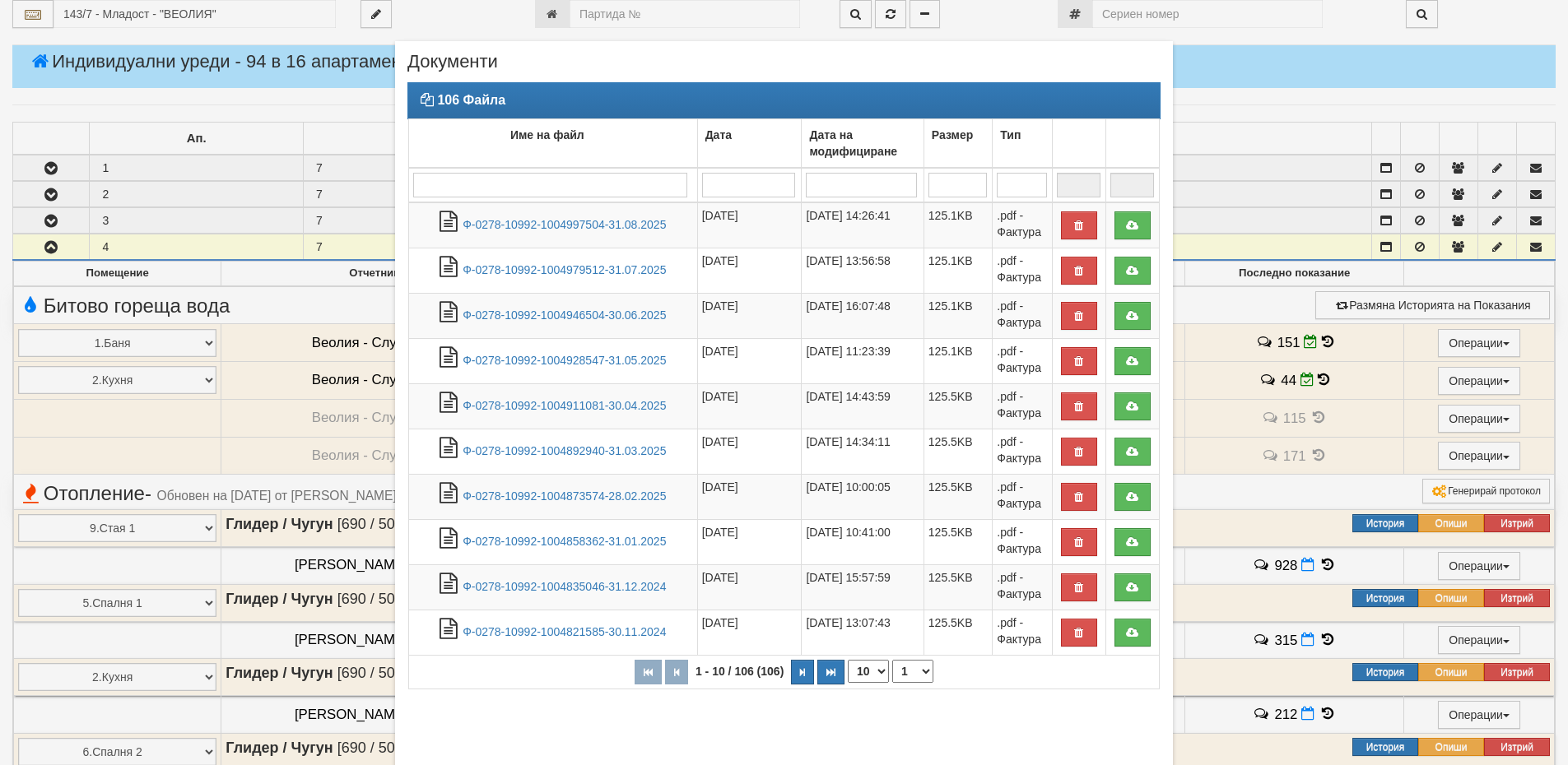
scroll to position [165, 0]
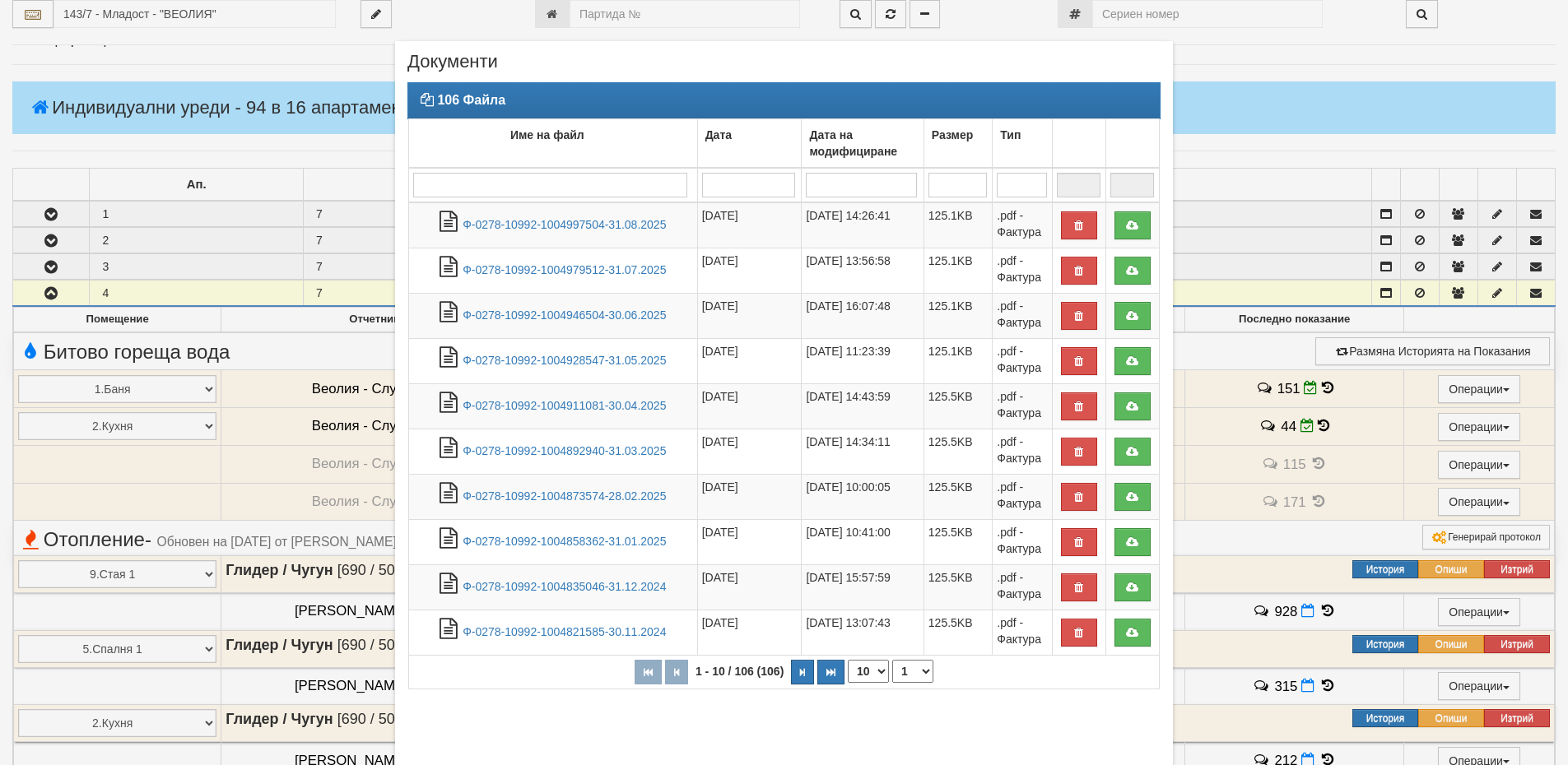
drag, startPoint x: 736, startPoint y: 64, endPoint x: 595, endPoint y: 69, distance: 141.1
click at [595, 69] on div "Документи" at bounding box center [784, 68] width 753 height 29
click at [1212, 73] on div "× Документи 106 Файла Име на файл Дата Дата на модифициране Размер Тип 1 - 10 /…" at bounding box center [784, 423] width 964 height 846
click at [1309, 423] on div "× Документи 106 Файла Име на файл Дата Дата на модифициране Размер Тип 1 - 10 /…" at bounding box center [784, 382] width 1568 height 765
click at [1307, 424] on div "× Документи 106 Файла Име на файл Дата Дата на модифициране Размер Тип 1 - 10 /…" at bounding box center [784, 382] width 1568 height 765
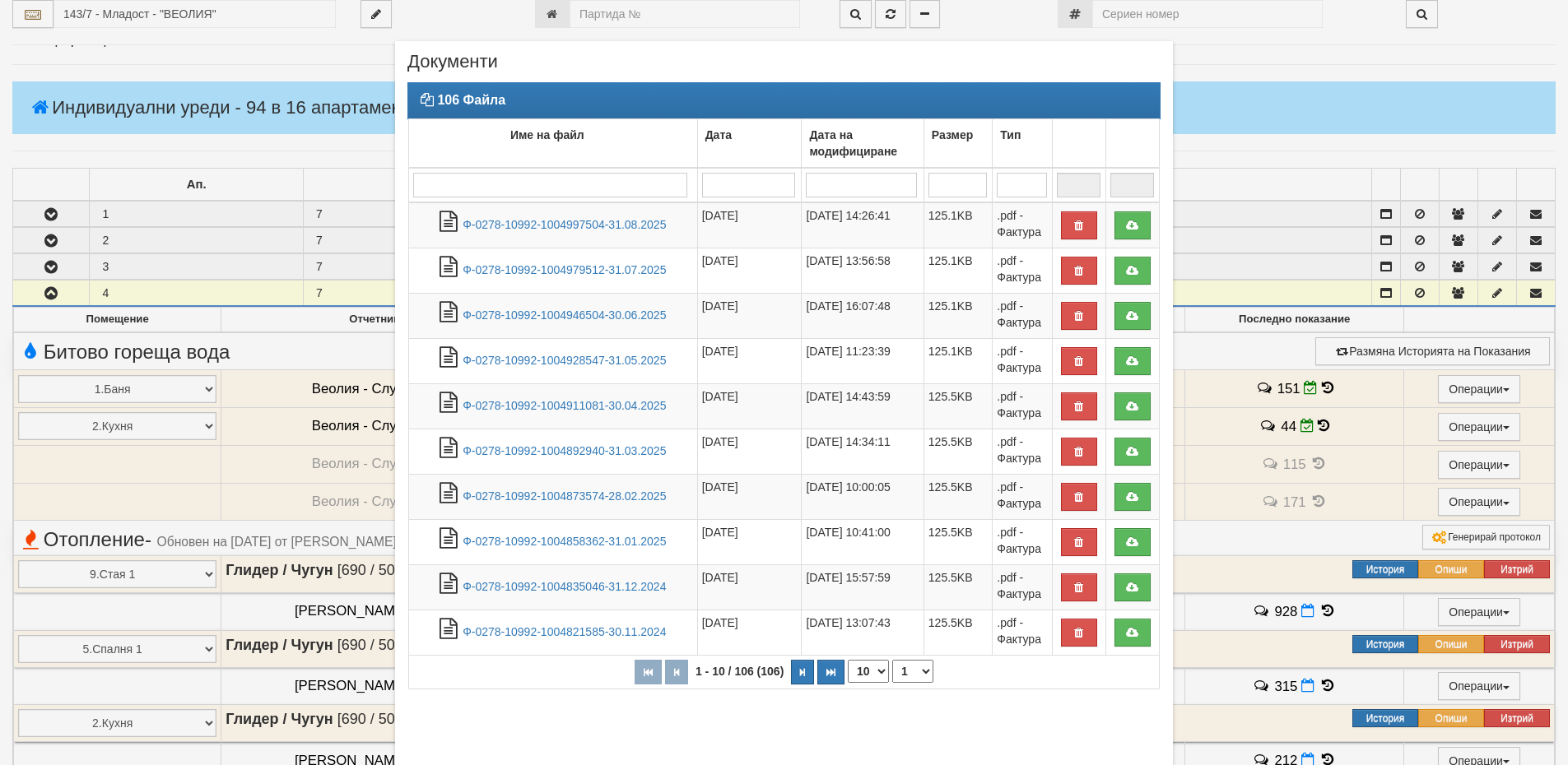
click at [1311, 394] on div "× Документи 106 Файла Име на файл Дата Дата на модифициране Размер Тип 1 - 10 /…" at bounding box center [784, 382] width 1568 height 765
click at [1311, 391] on div "× Документи 106 Файла Име на файл Дата Дата на модифициране Размер Тип 1 - 10 /…" at bounding box center [784, 382] width 1568 height 765
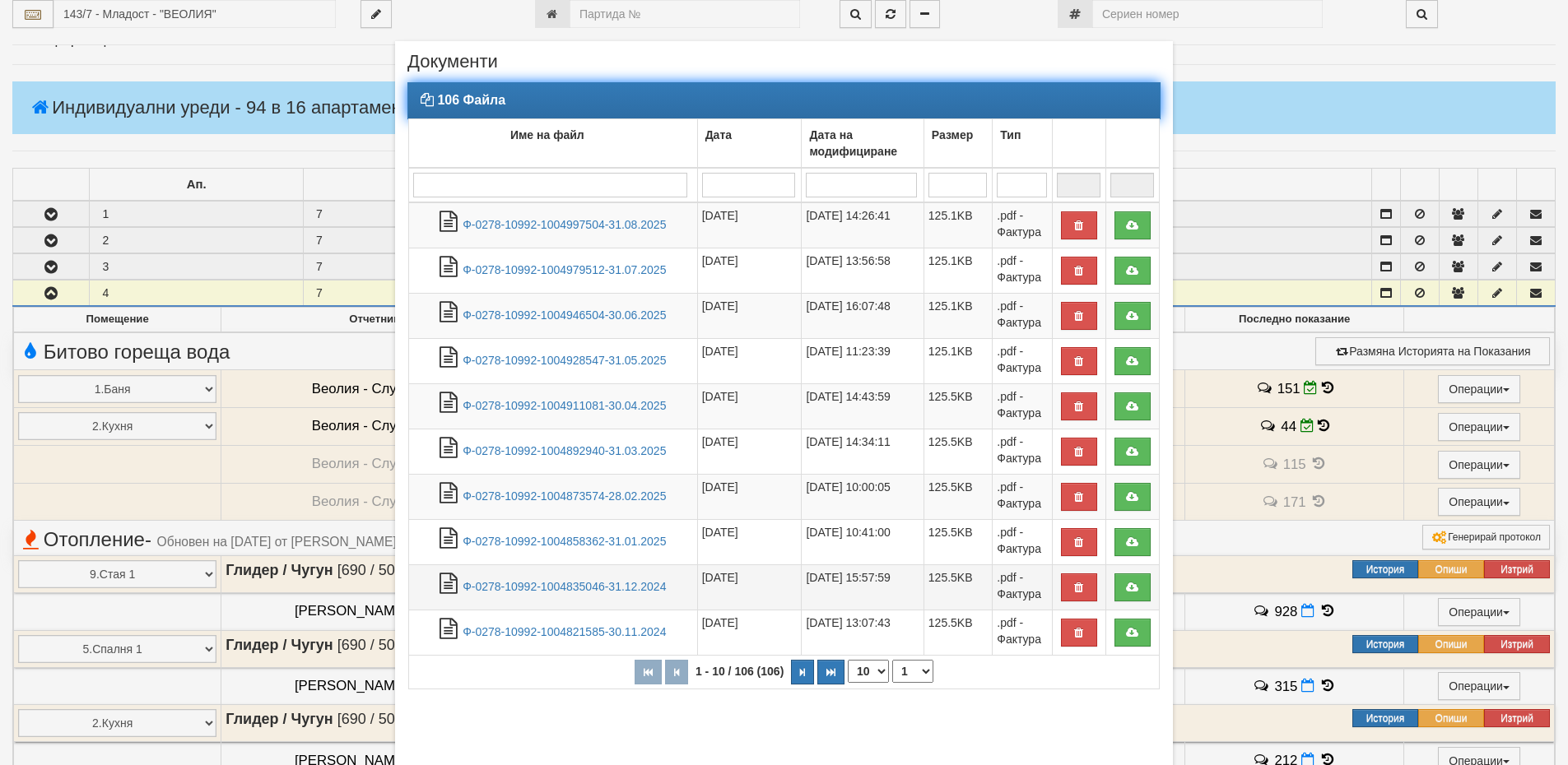
scroll to position [80, 0]
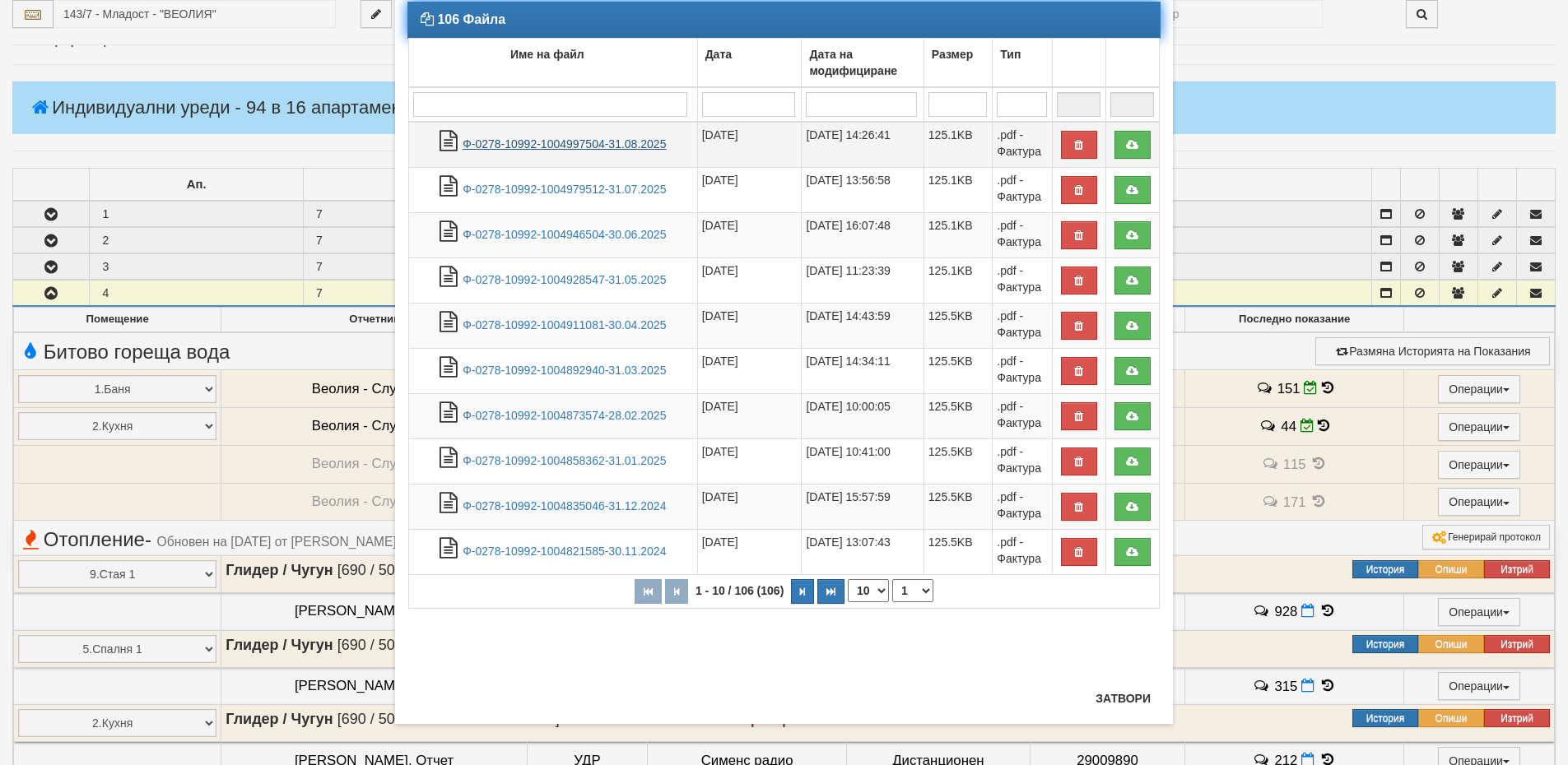
click at [590, 149] on link "Ф-0278-10992-1004997504-31.08.2025" at bounding box center [564, 145] width 203 height 13
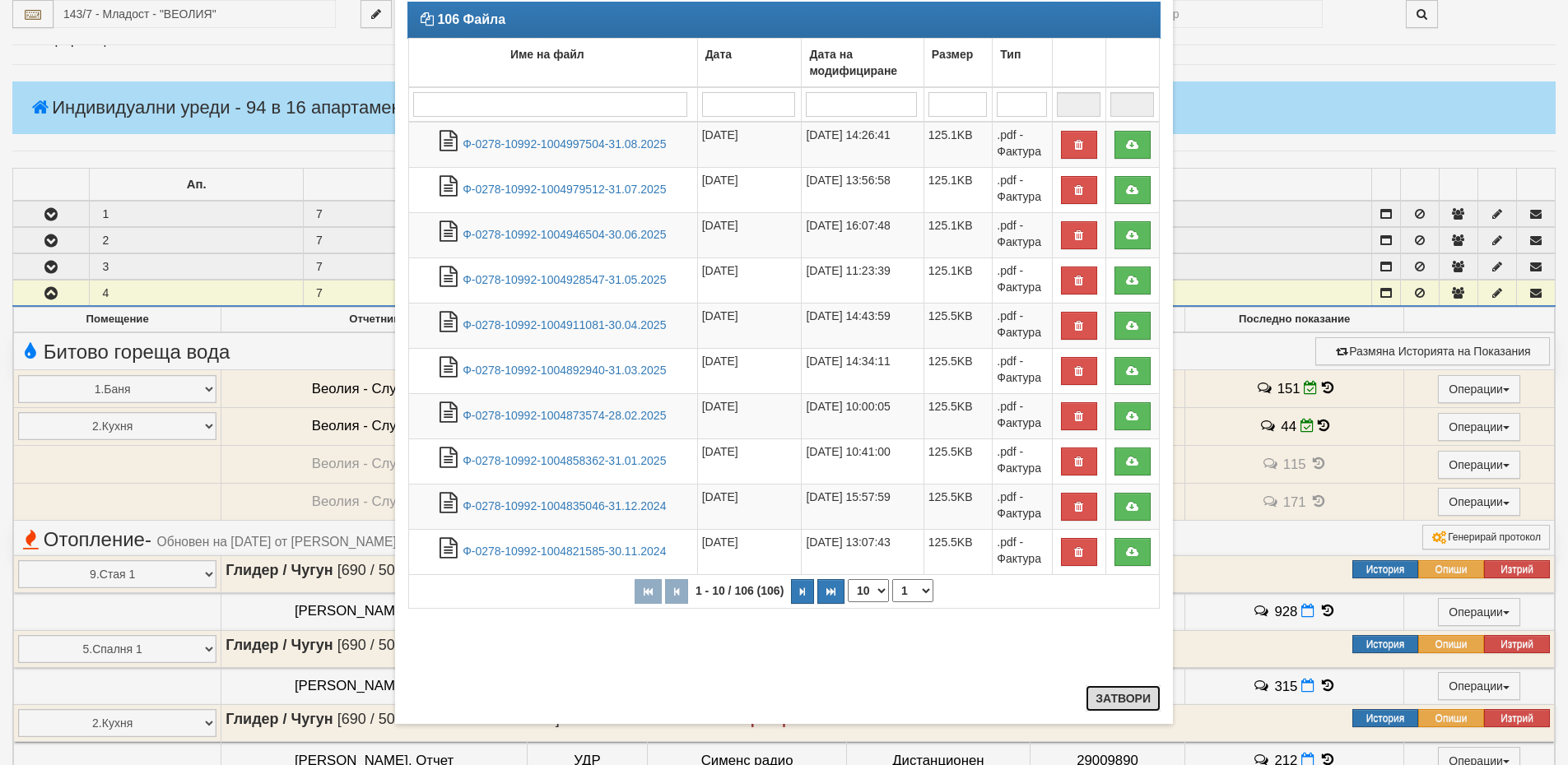
click at [1139, 700] on button "Затвори" at bounding box center [1124, 699] width 75 height 27
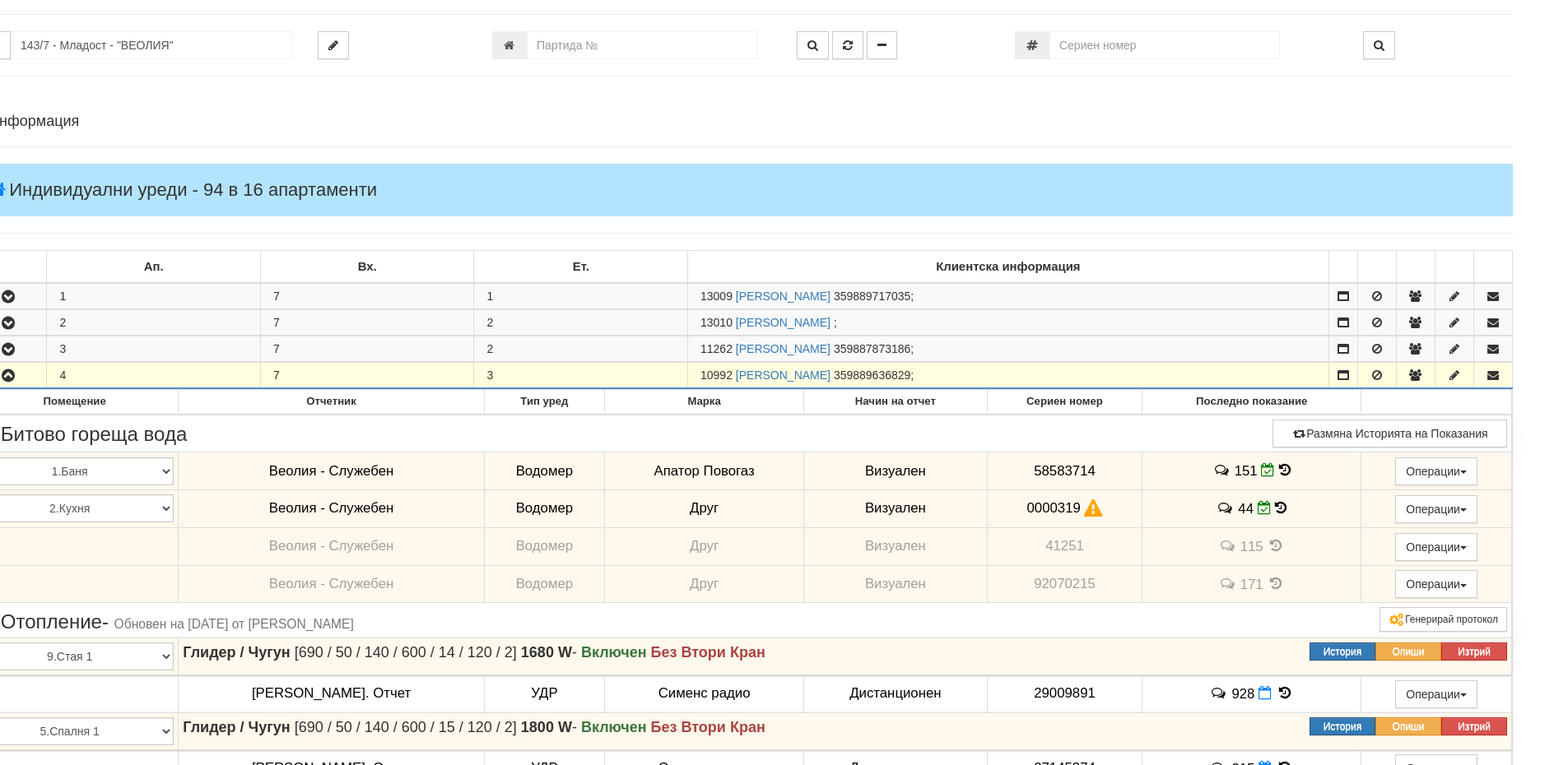
scroll to position [0, 43]
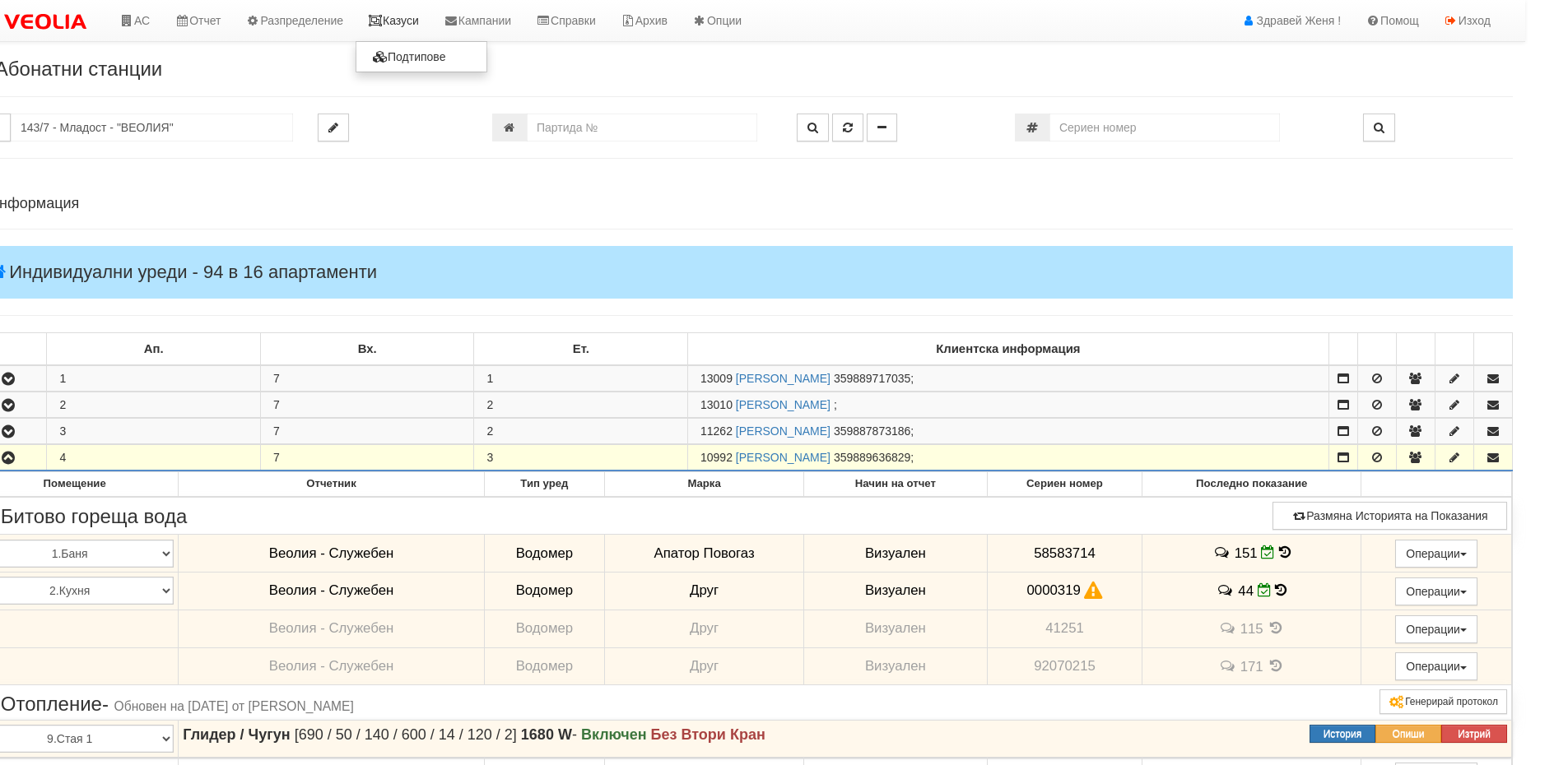
click at [399, 19] on link "Казуси" at bounding box center [393, 20] width 76 height 41
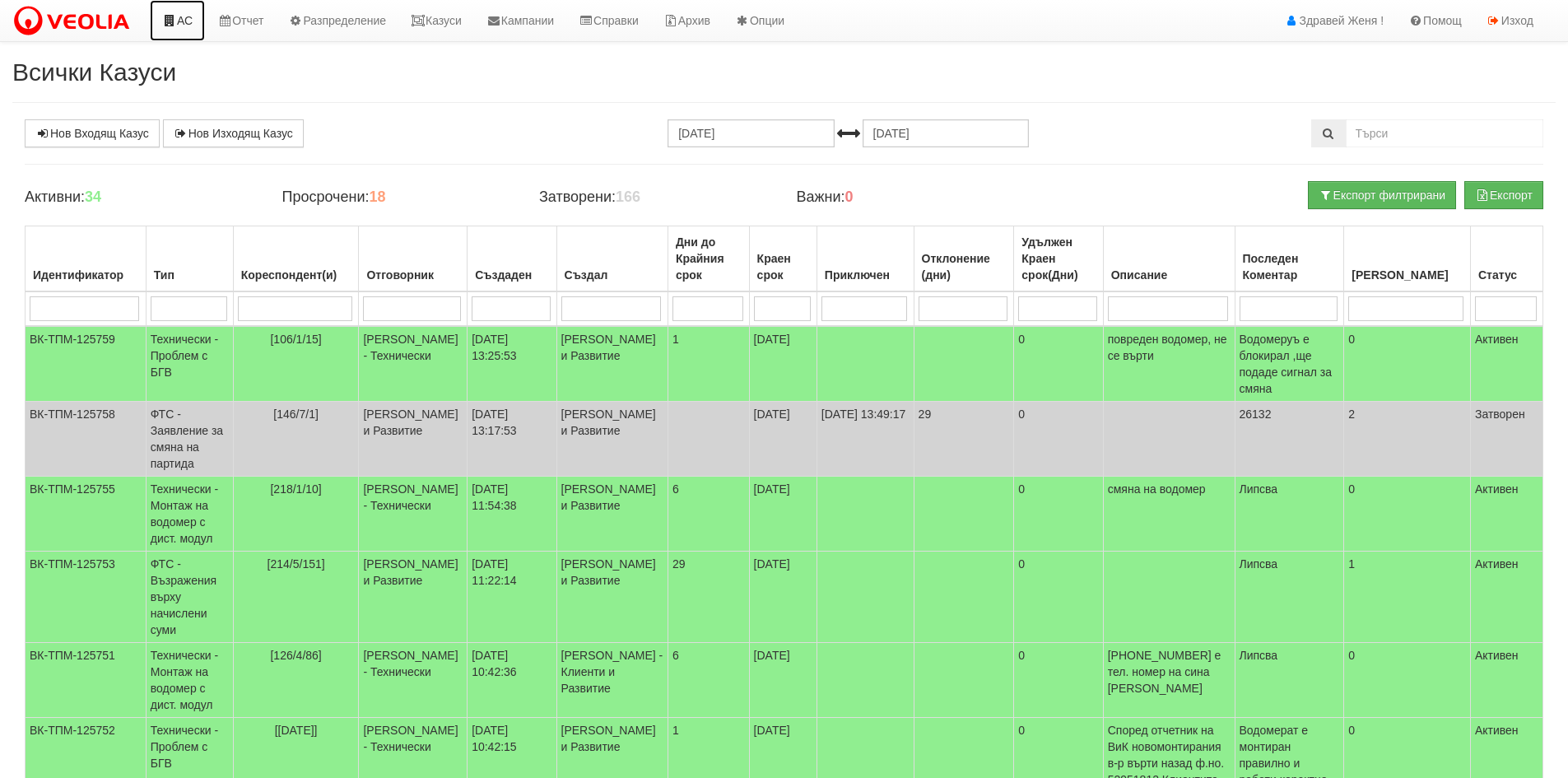
click at [189, 25] on link "АС" at bounding box center [177, 20] width 56 height 41
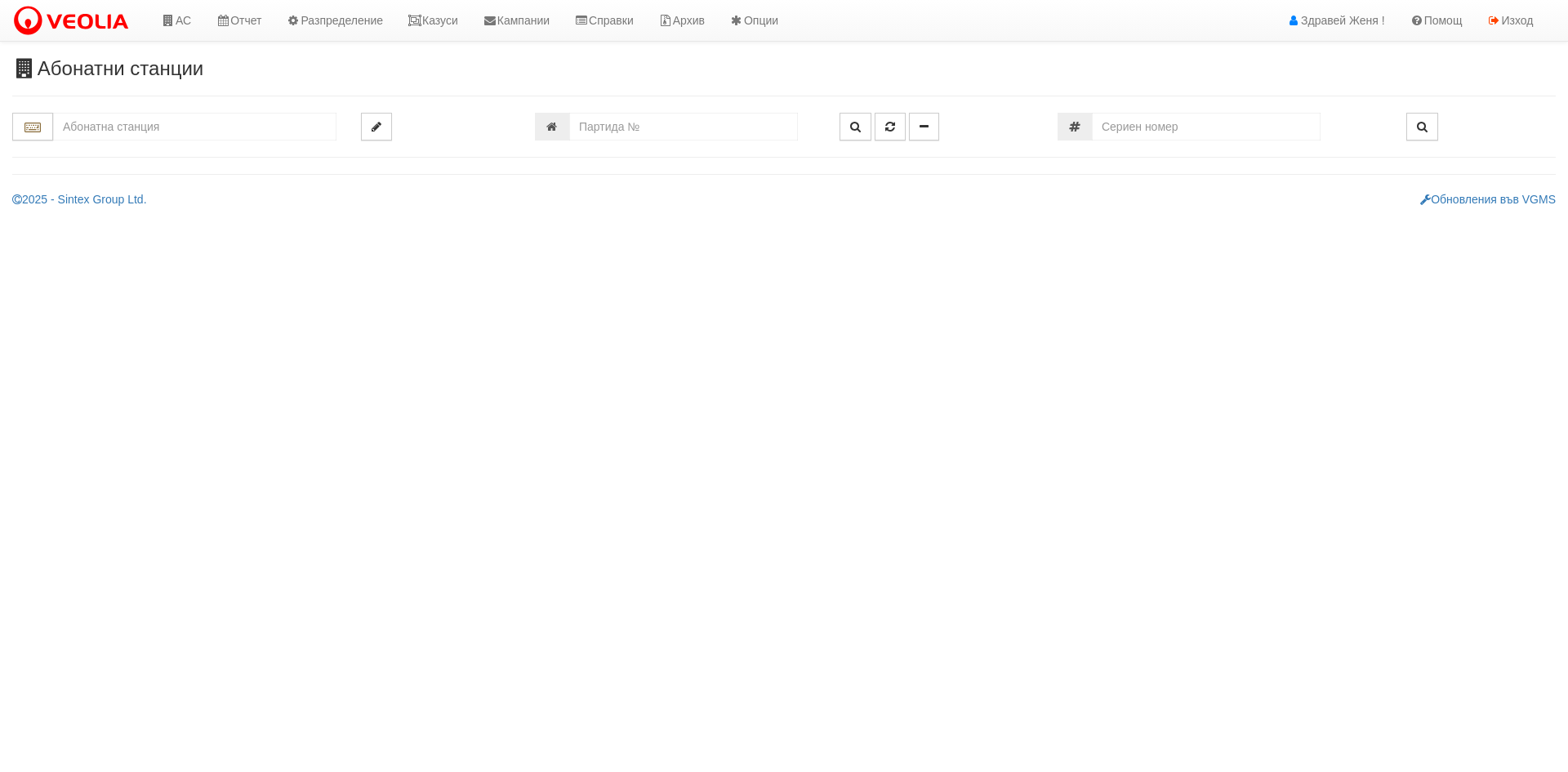
click at [121, 131] on input "text" at bounding box center [195, 126] width 283 height 28
click at [130, 149] on div "106/1 - Младост - "ВЕОЛИЯ"" at bounding box center [194, 152] width 278 height 19
type input "106/1 - Младост - "ВЕОЛИЯ""
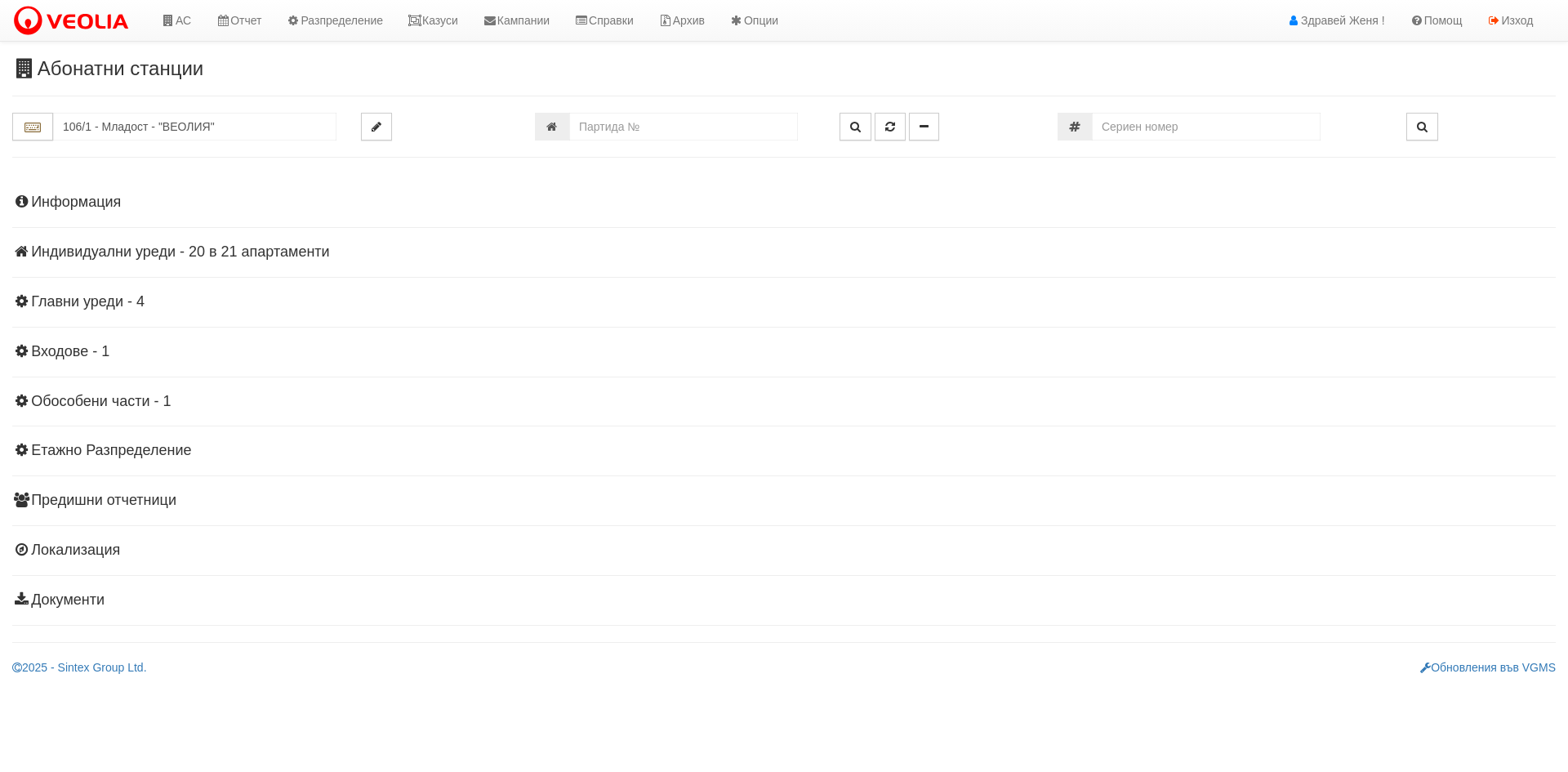
click at [271, 252] on h4 "Индивидуални уреди - 20 в 21 апартаменти" at bounding box center [784, 252] width 1543 height 16
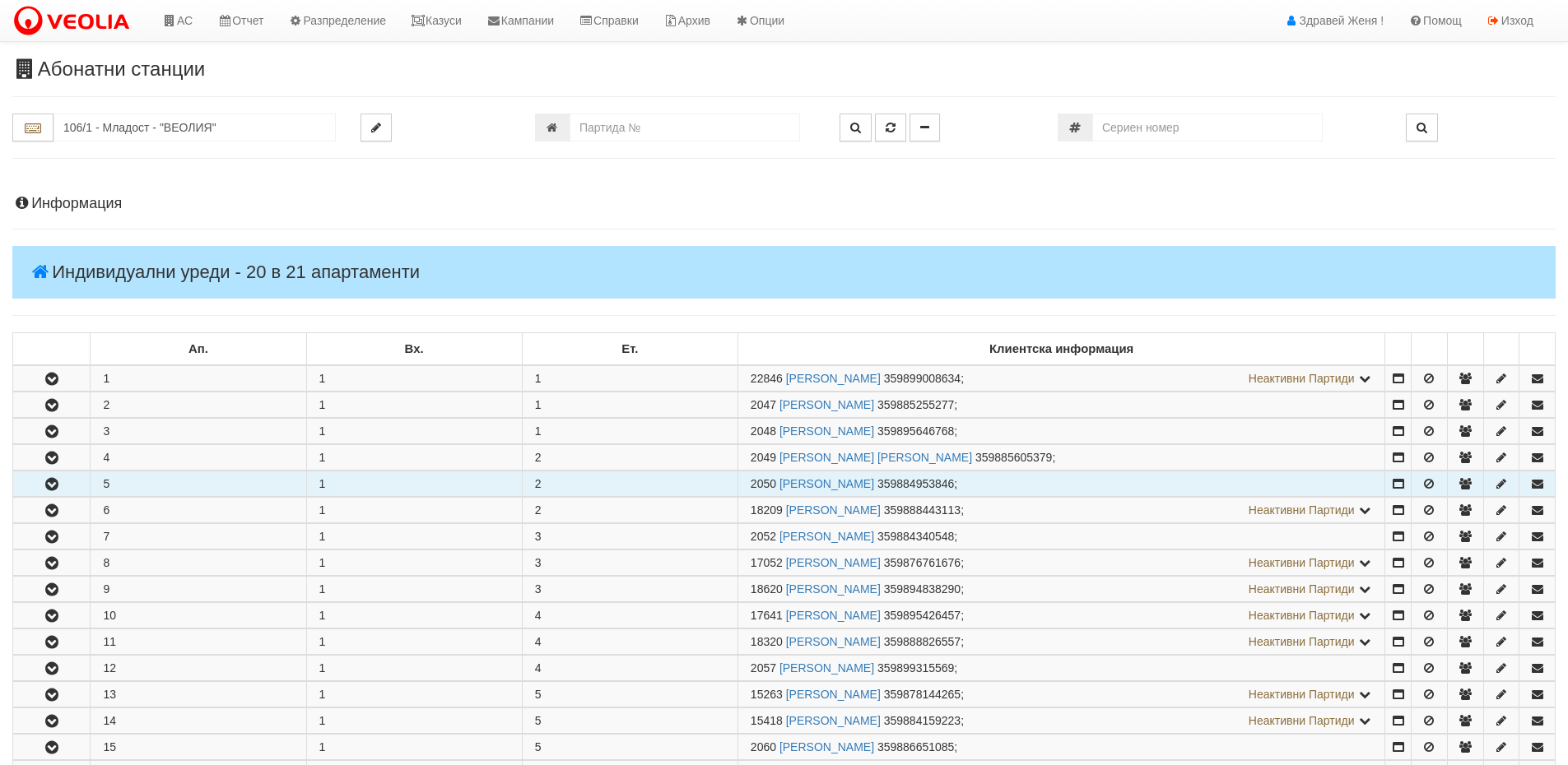
click at [73, 484] on button "button" at bounding box center [52, 484] width 77 height 25
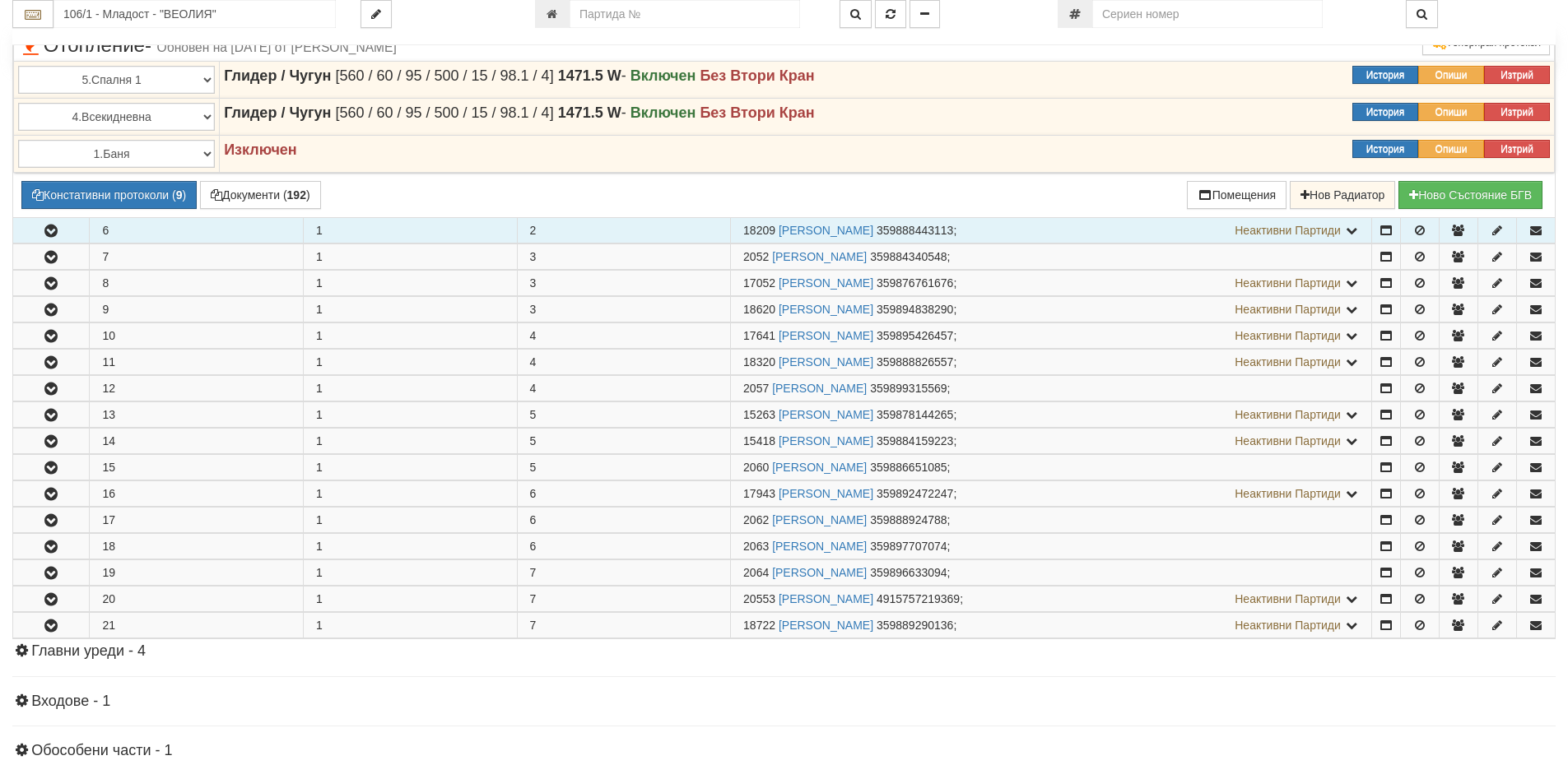
scroll to position [741, 0]
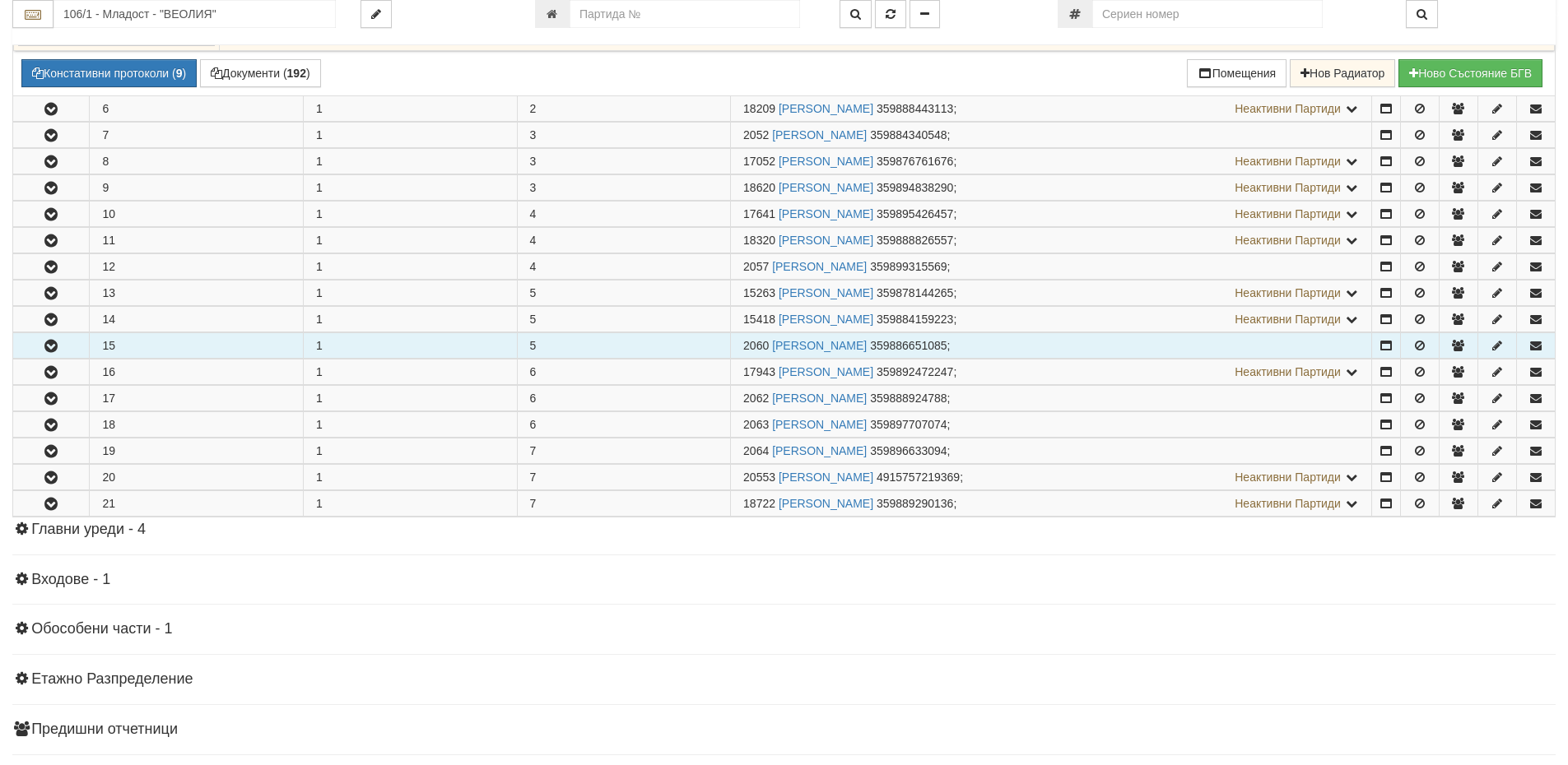
click at [44, 349] on icon "button" at bounding box center [51, 347] width 20 height 11
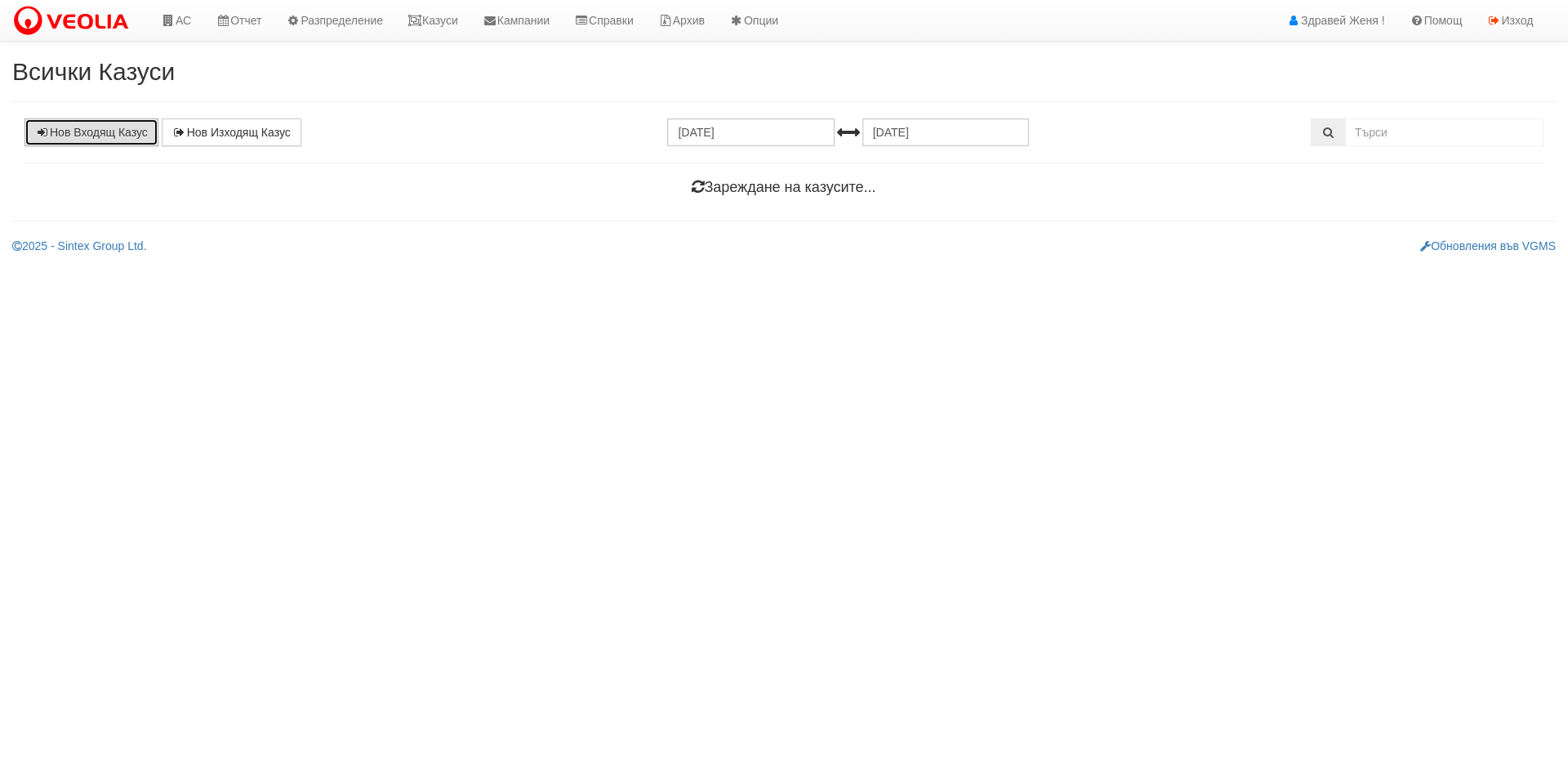
click at [91, 130] on link "Нов Входящ Казус" at bounding box center [91, 132] width 134 height 28
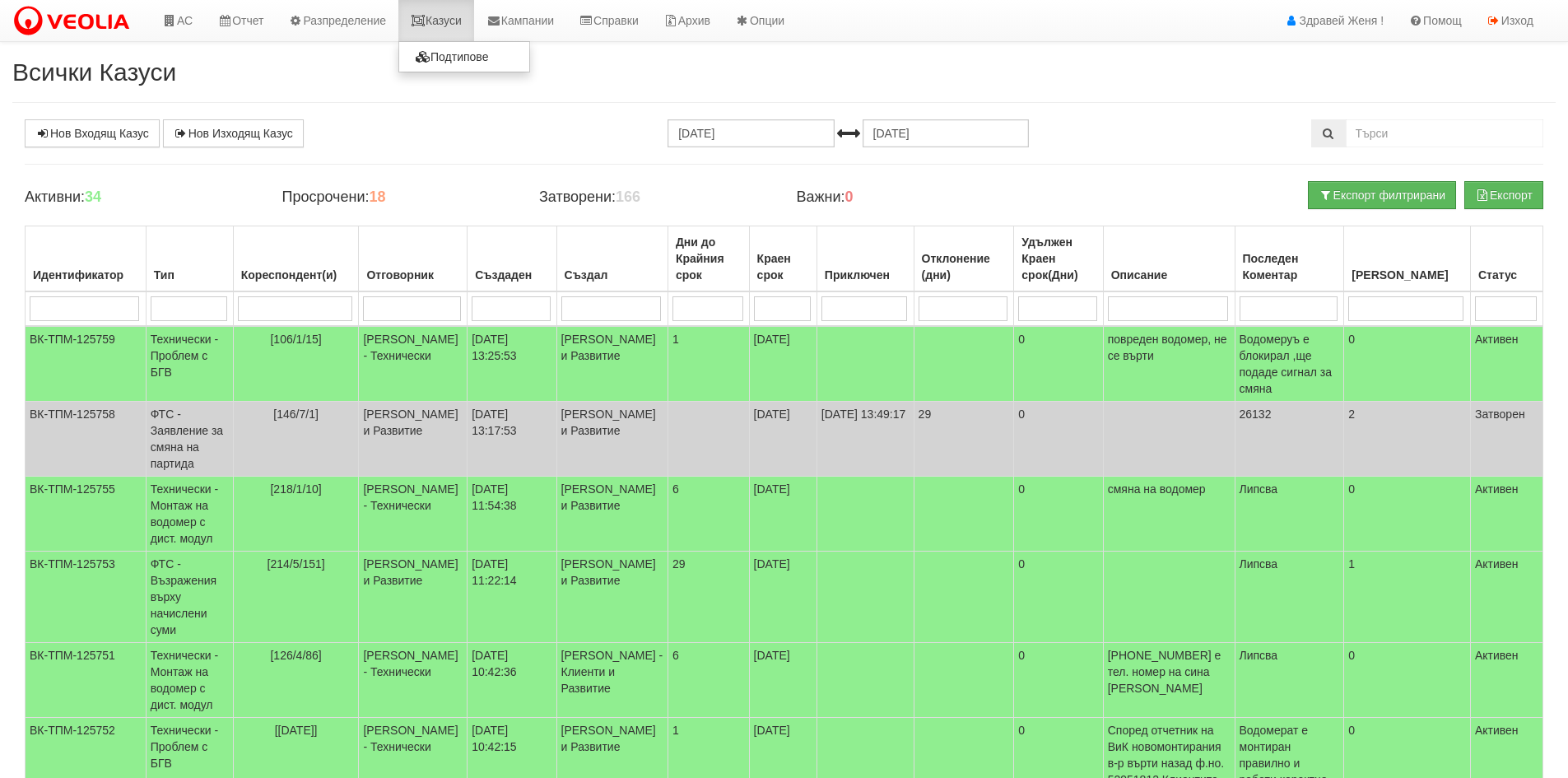
click at [465, 10] on link "Казуси" at bounding box center [436, 20] width 76 height 41
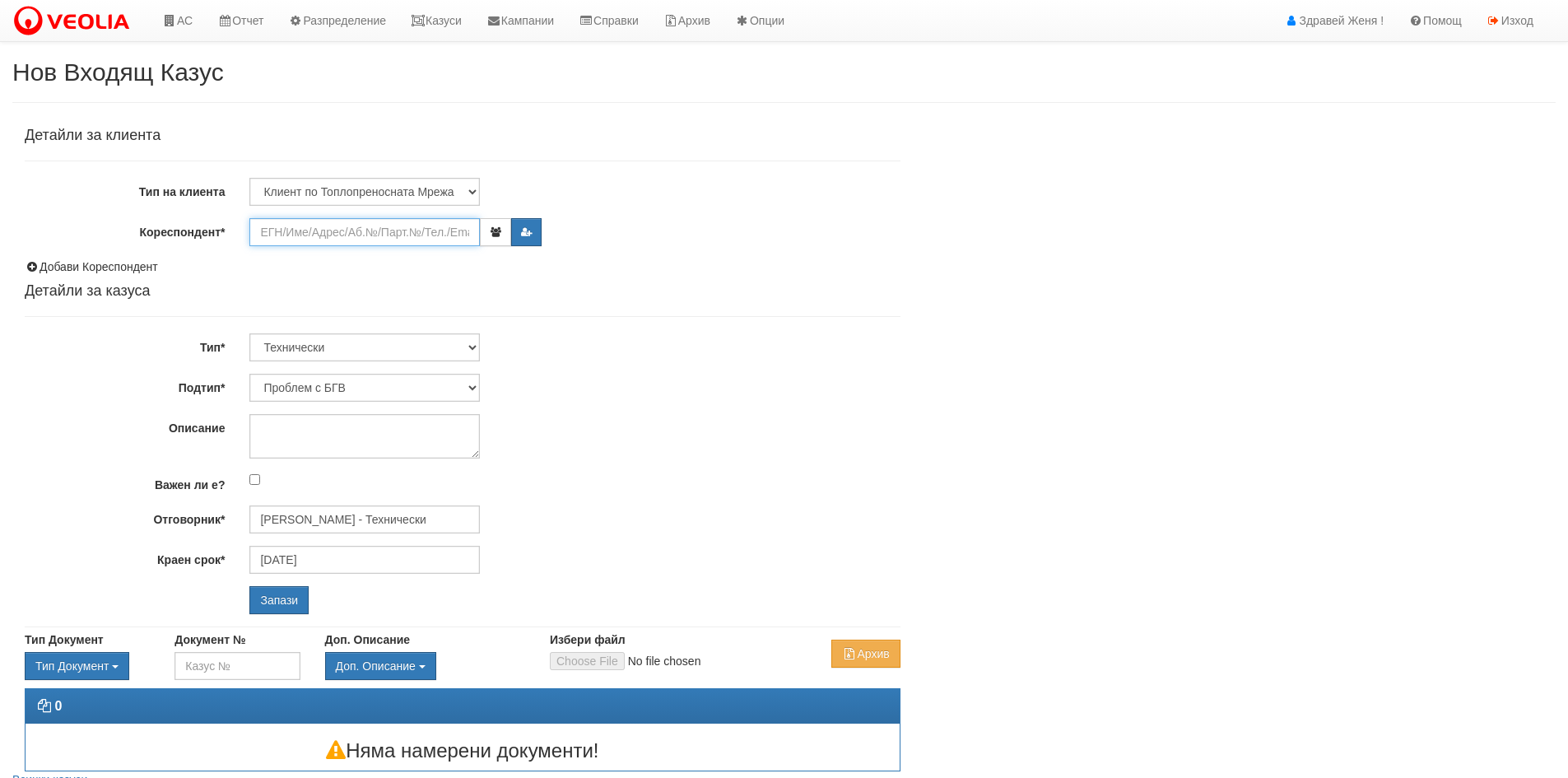
click at [283, 232] on input "Кореспондент*" at bounding box center [364, 232] width 231 height 28
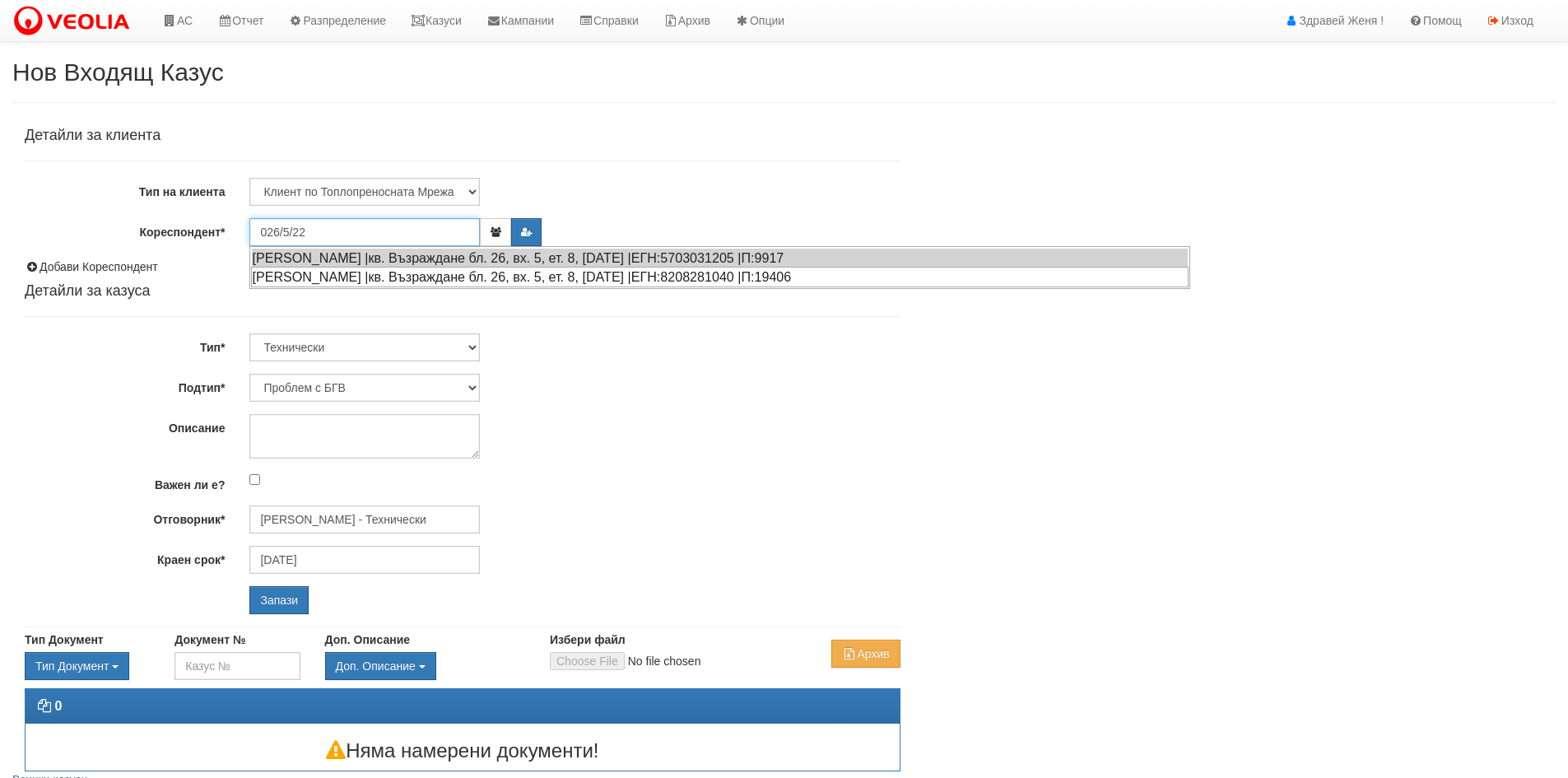
click at [500, 278] on div "МИЛЕН ЦАНКОВ СТОЯНОВ |кв. Възраждане бл. 26, вх. 5, ет. 8, ап. 22 |ЕГН:82082810…" at bounding box center [719, 276] width 938 height 20
type input "МИЛЕН ЦАНКОВ СТОЯНОВ"
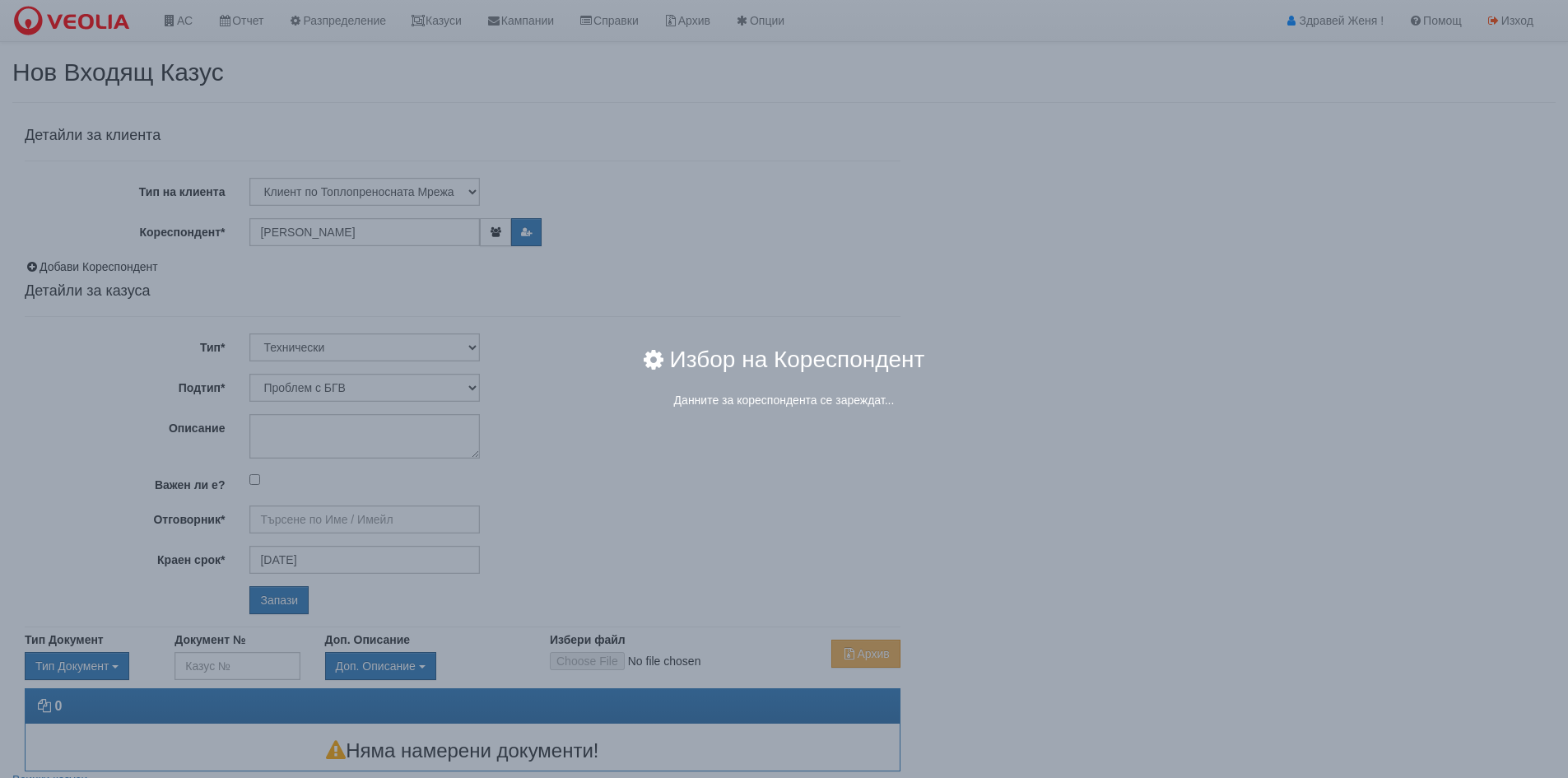
type input "[PERSON_NAME] - Технически"
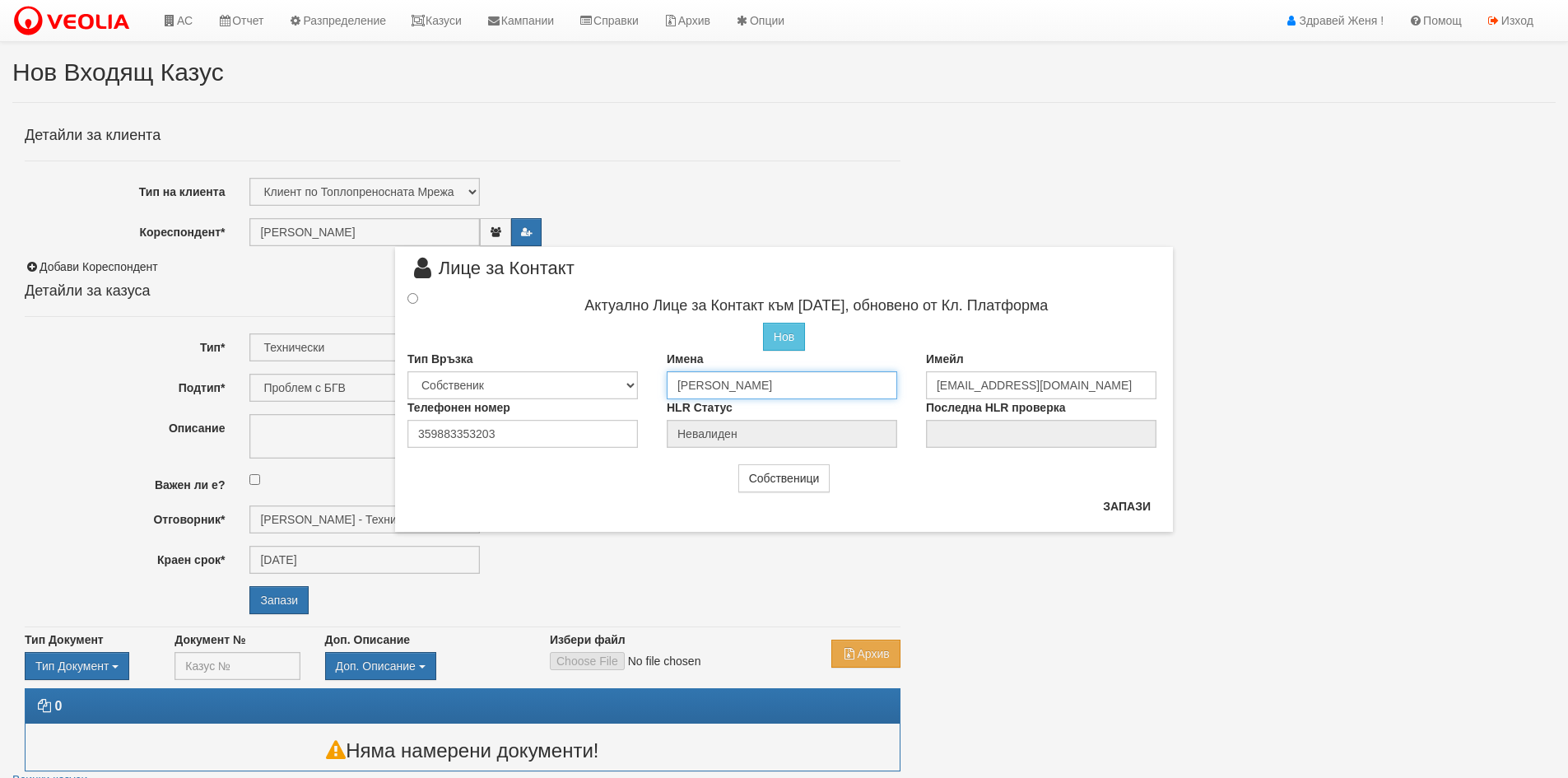
drag, startPoint x: 797, startPoint y: 385, endPoint x: 567, endPoint y: 393, distance: 230.1
click at [567, 393] on div "Тип Връзка Собственик Наемател Роднина Съсед Приятел Имена МИЛЕН ЦАНКОВ СТОЯНОВ…" at bounding box center [784, 375] width 778 height 49
type input "[PERSON_NAME]"
drag, startPoint x: 509, startPoint y: 430, endPoint x: 363, endPoint y: 430, distance: 146.0
click at [363, 430] on div "× Лице за Контакт Актуално Лице за Контакт към 29/04/2020, обновено от Кл. Плат…" at bounding box center [784, 266] width 964 height 533
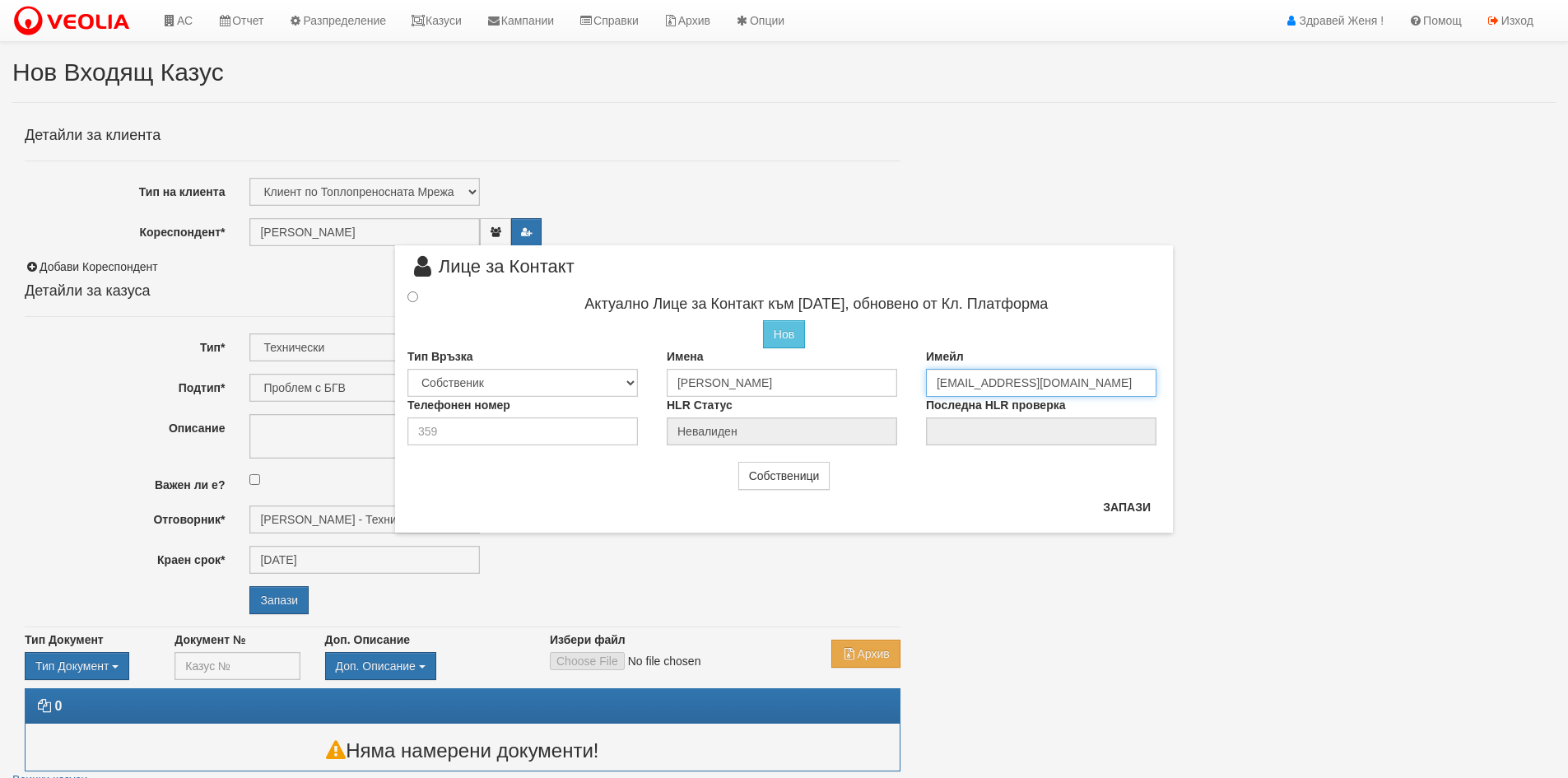
drag, startPoint x: 1058, startPoint y: 383, endPoint x: 901, endPoint y: 376, distance: 157.2
click at [901, 376] on div "Тип Връзка Собственик Наемател Роднина Съсед Приятел Имена Стелиян Димитров Мит…" at bounding box center [784, 373] width 778 height 49
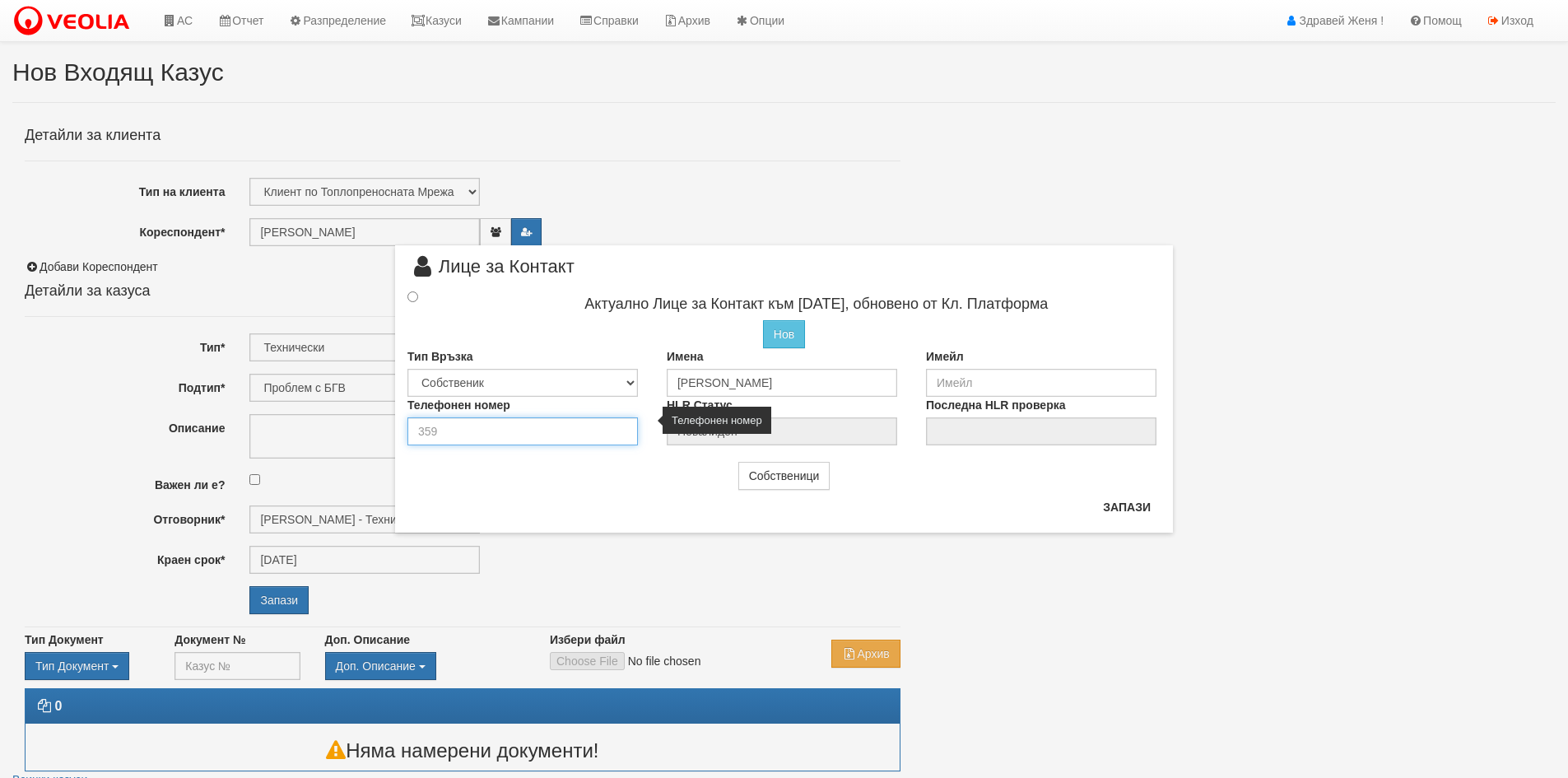
click at [551, 435] on input "number" at bounding box center [522, 431] width 231 height 28
type input "0878506529"
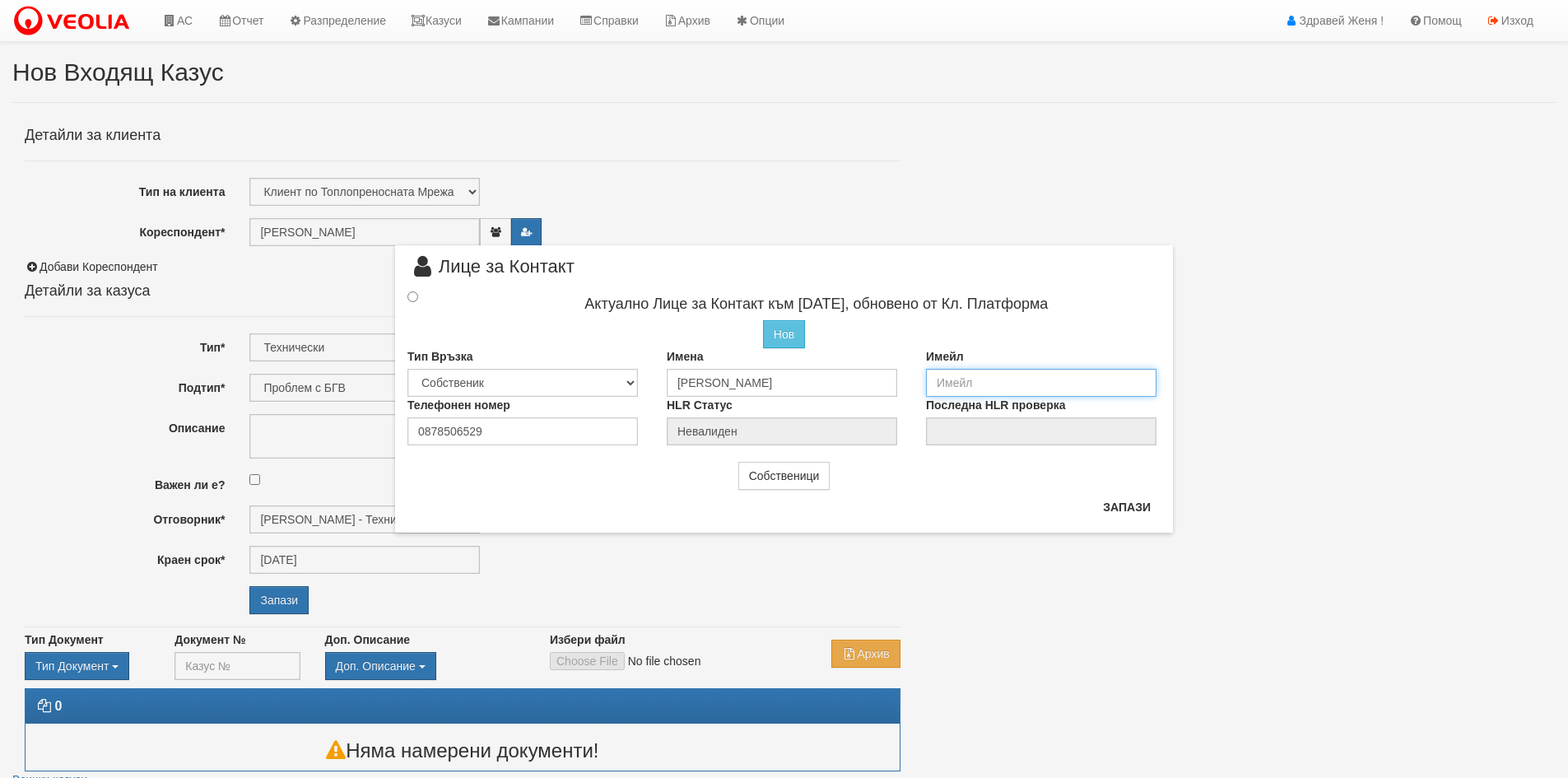
click at [1040, 385] on input "email" at bounding box center [1041, 382] width 231 height 28
type input "mitevsteliyan@gmail.com"
click at [411, 298] on input "radio" at bounding box center [412, 296] width 11 height 11
radio input "true"
type input "Стелиян Димитров Митев"
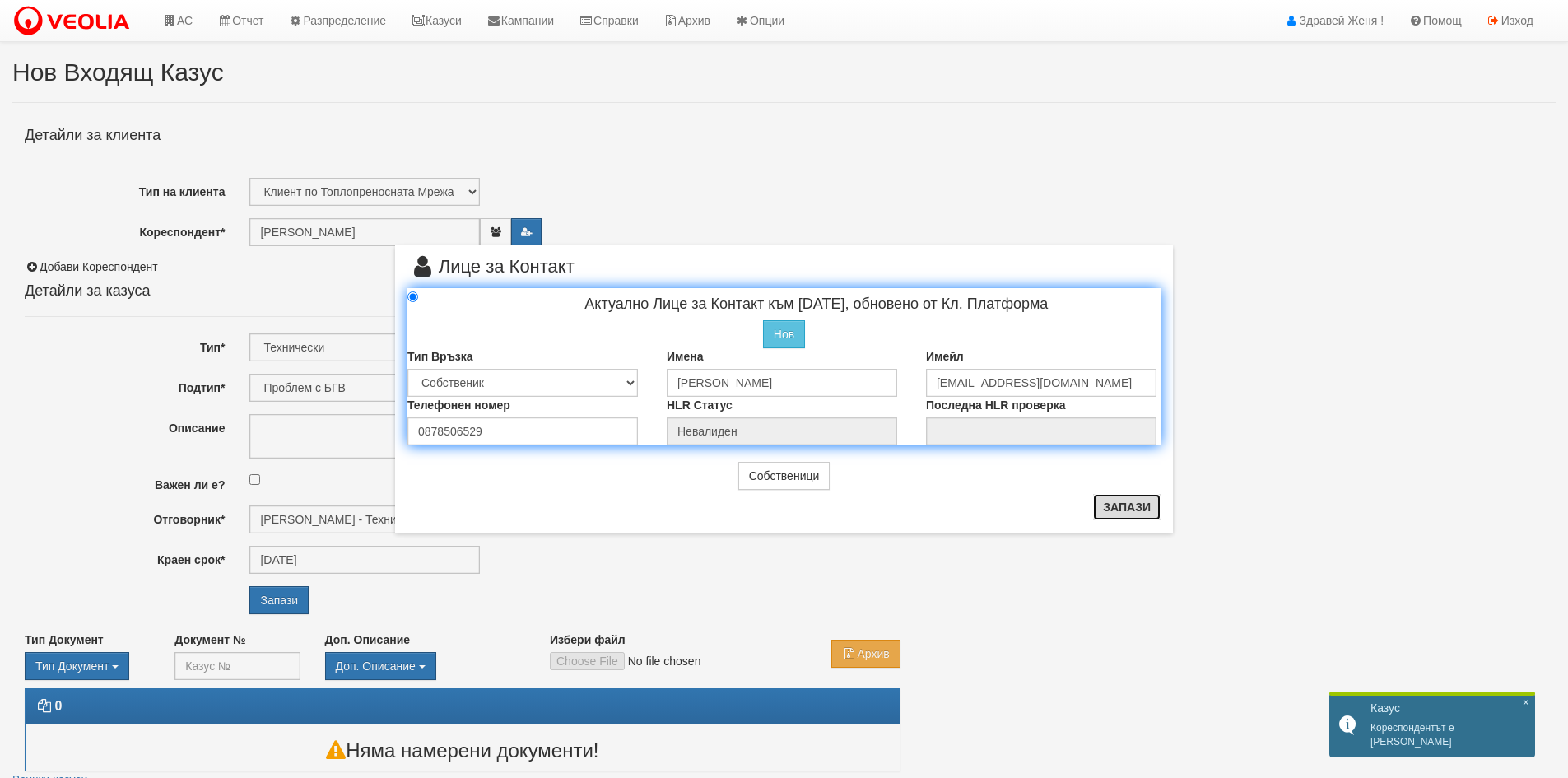
click at [1115, 509] on button "Запази" at bounding box center [1126, 508] width 67 height 27
radio input "true"
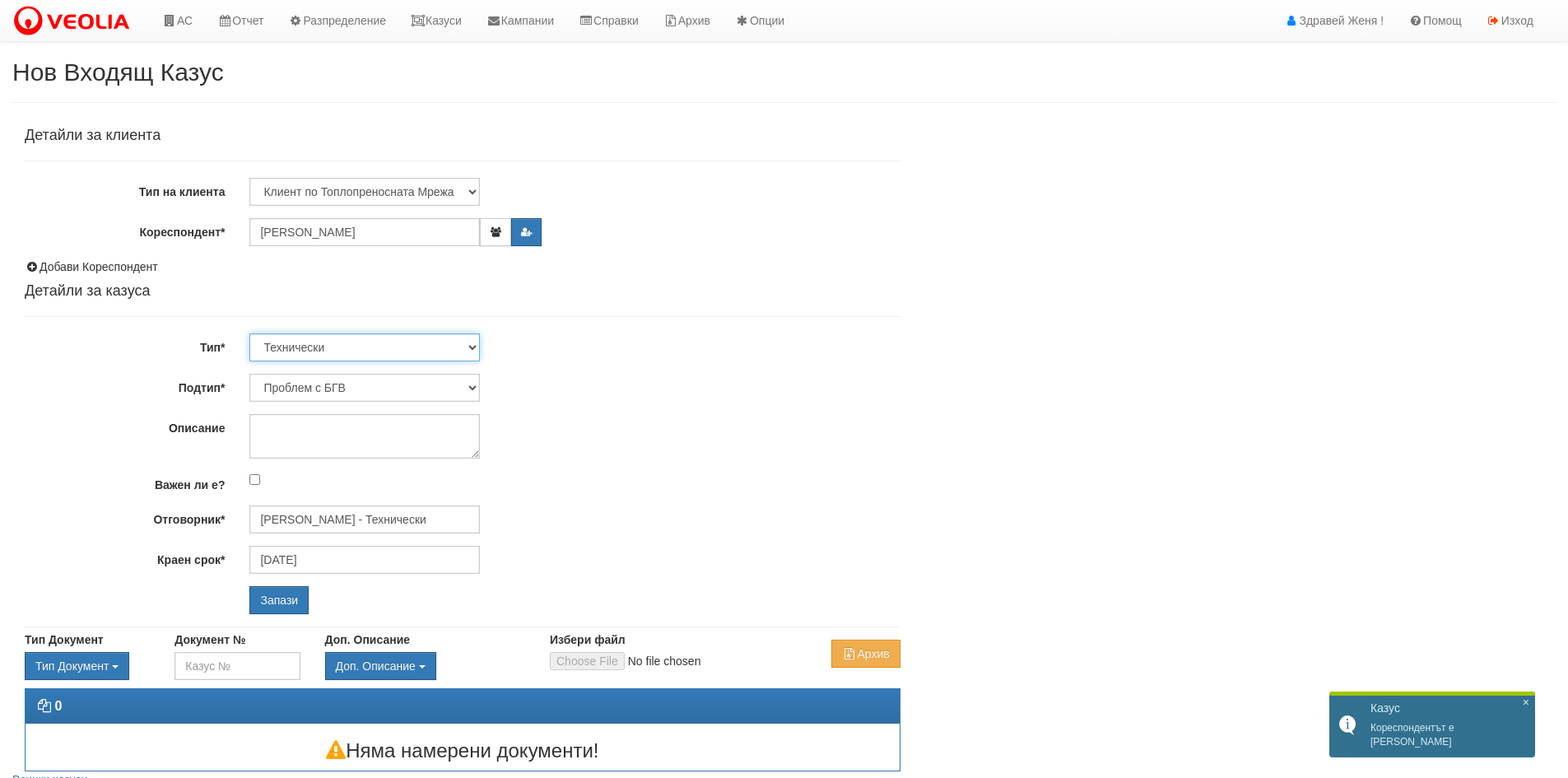
click at [472, 343] on select "Технически ФТС Търговски Административен Производствен Експлоатационен Финансов…" at bounding box center [364, 347] width 231 height 28
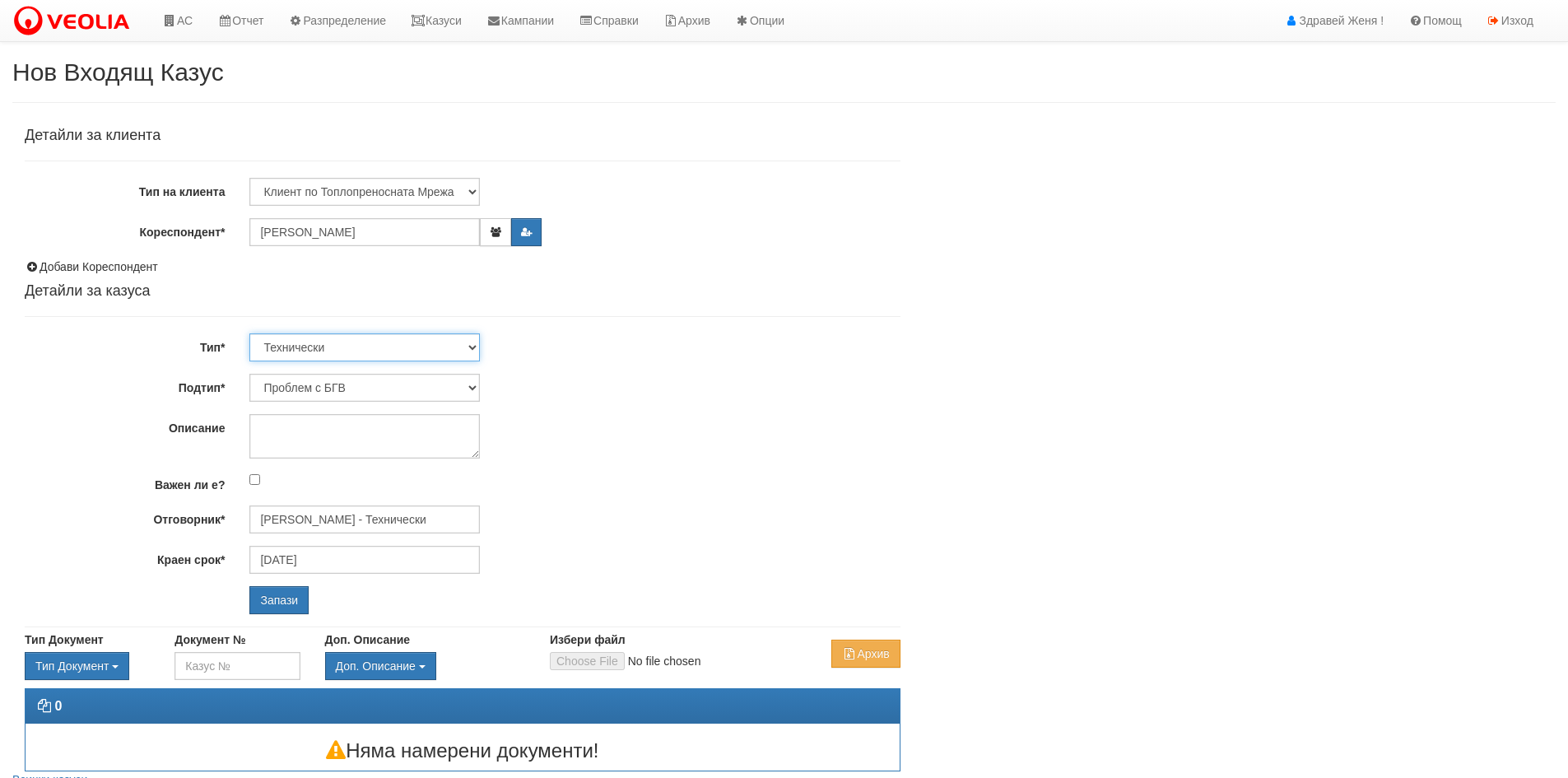
select select "1"
click at [249, 333] on select "Технически ФТС Търговски Административен Производствен Експлоатационен Финансов…" at bounding box center [364, 347] width 231 height 28
click at [471, 388] on select "Подтип*" at bounding box center [364, 387] width 231 height 28
click at [470, 385] on select "Подтип*" at bounding box center [364, 387] width 231 height 28
click at [472, 344] on select "Технически ФТС Търговски Административен Производствен Експлоатационен Финансов…" at bounding box center [364, 347] width 231 height 28
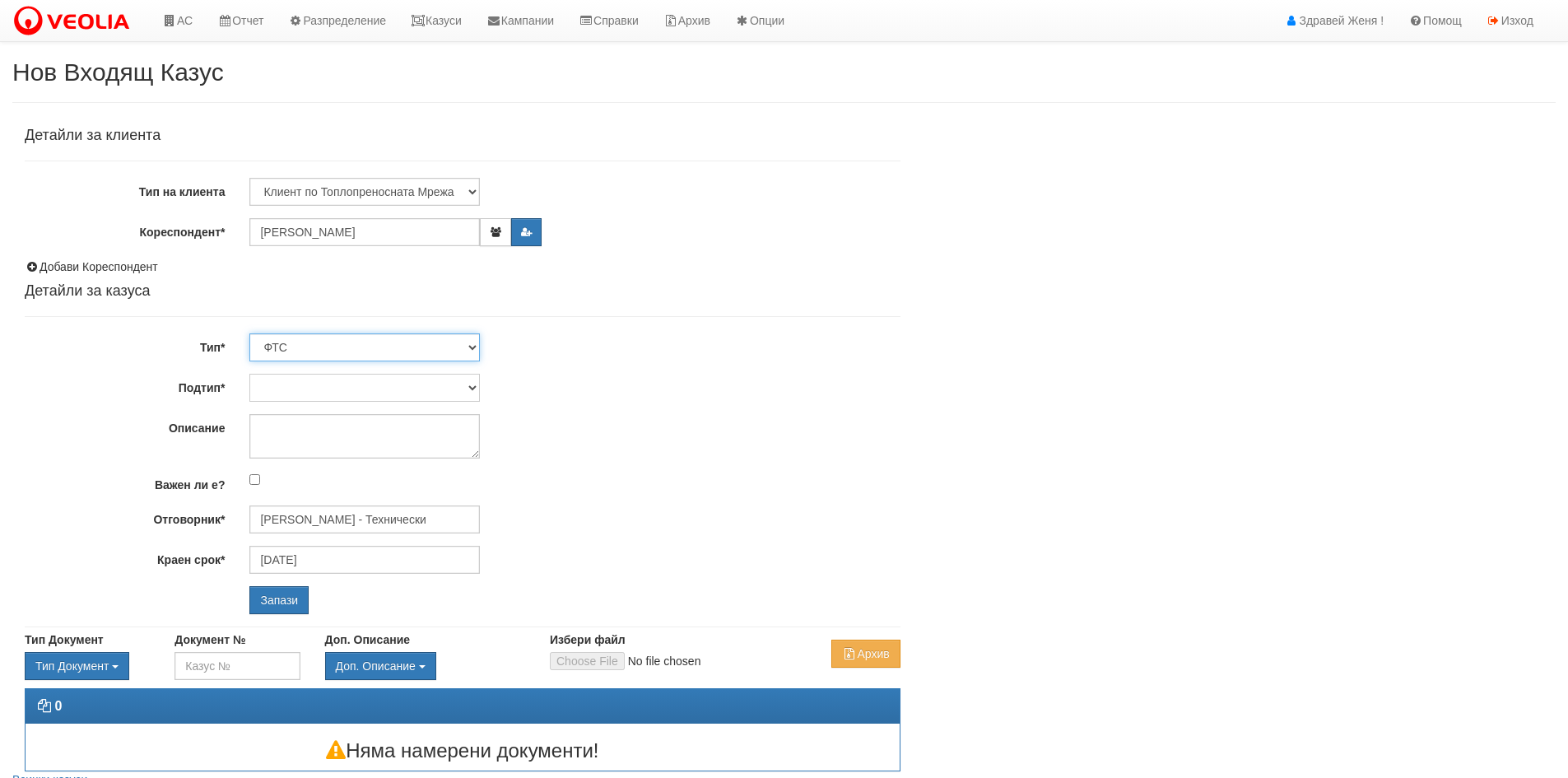
click at [249, 333] on select "Технически ФТС Търговски Административен Производствен Експлоатационен Финансов…" at bounding box center [364, 347] width 231 height 28
click at [473, 385] on select "Подтип*" at bounding box center [364, 387] width 231 height 28
click at [440, 390] on select "Подтип*" at bounding box center [364, 387] width 231 height 28
click at [475, 344] on select "Технически ФТС Търговски Административен Производствен Експлоатационен Финансов…" at bounding box center [364, 347] width 231 height 28
click at [249, 333] on select "Технически ФТС Търговски Административен Производствен Експлоатационен Финансов…" at bounding box center [364, 347] width 231 height 28
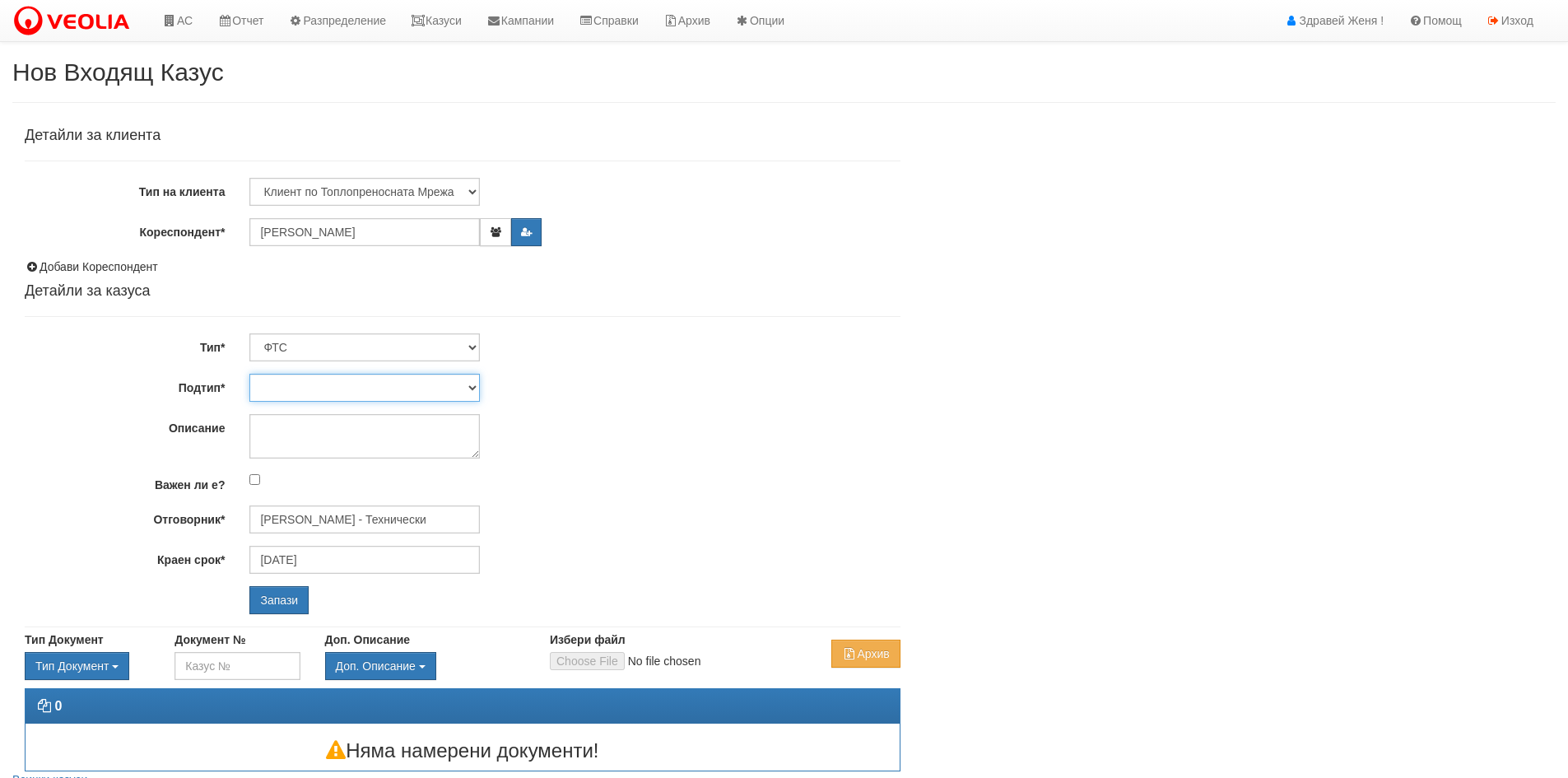
click at [362, 390] on select "Подтип*" at bounding box center [364, 387] width 231 height 28
drag, startPoint x: 284, startPoint y: 599, endPoint x: 293, endPoint y: 598, distance: 9.1
click at [284, 599] on input "Запази" at bounding box center [279, 600] width 59 height 28
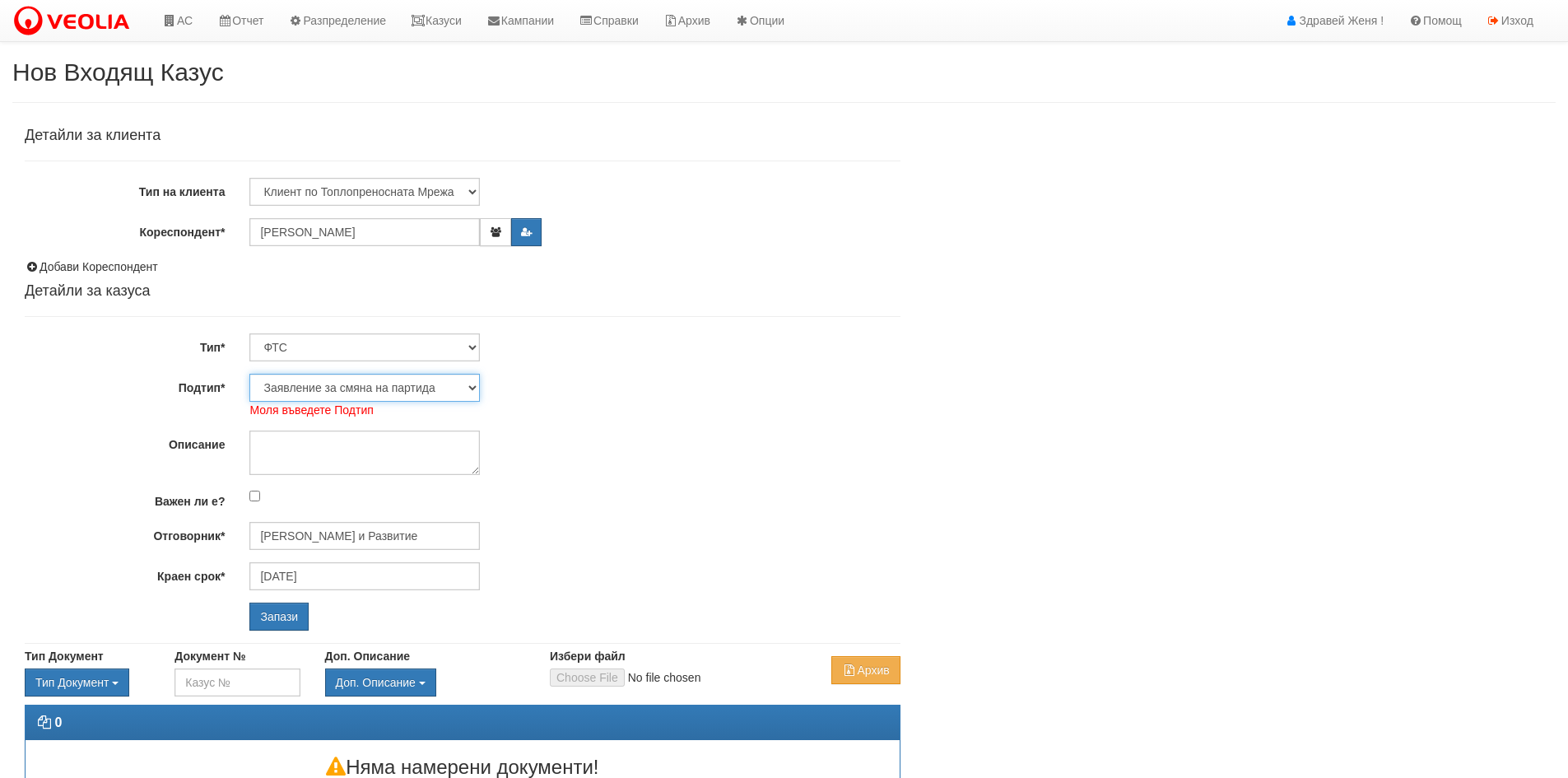
click at [471, 384] on select "Заявление за смяна на партида Заявление за равни месечни вноски Разпределение о…" at bounding box center [364, 387] width 231 height 28
click at [249, 374] on select "Заявление за смяна на партида Заявление за равни месечни вноски Разпределение о…" at bounding box center [364, 387] width 231 height 28
click at [291, 618] on input "Запази" at bounding box center [279, 616] width 59 height 28
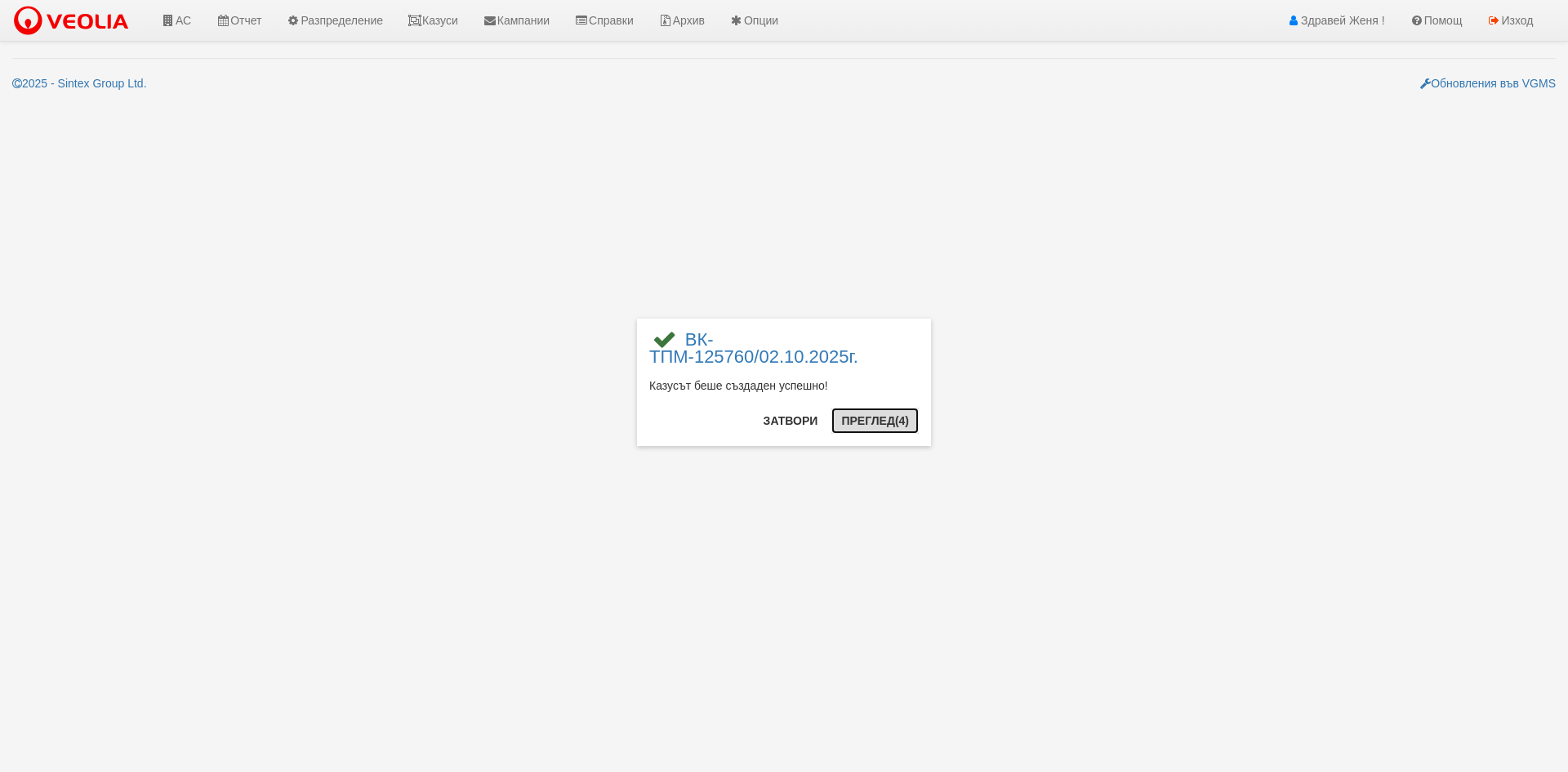
click at [877, 423] on button "Преглед (4)" at bounding box center [875, 421] width 87 height 27
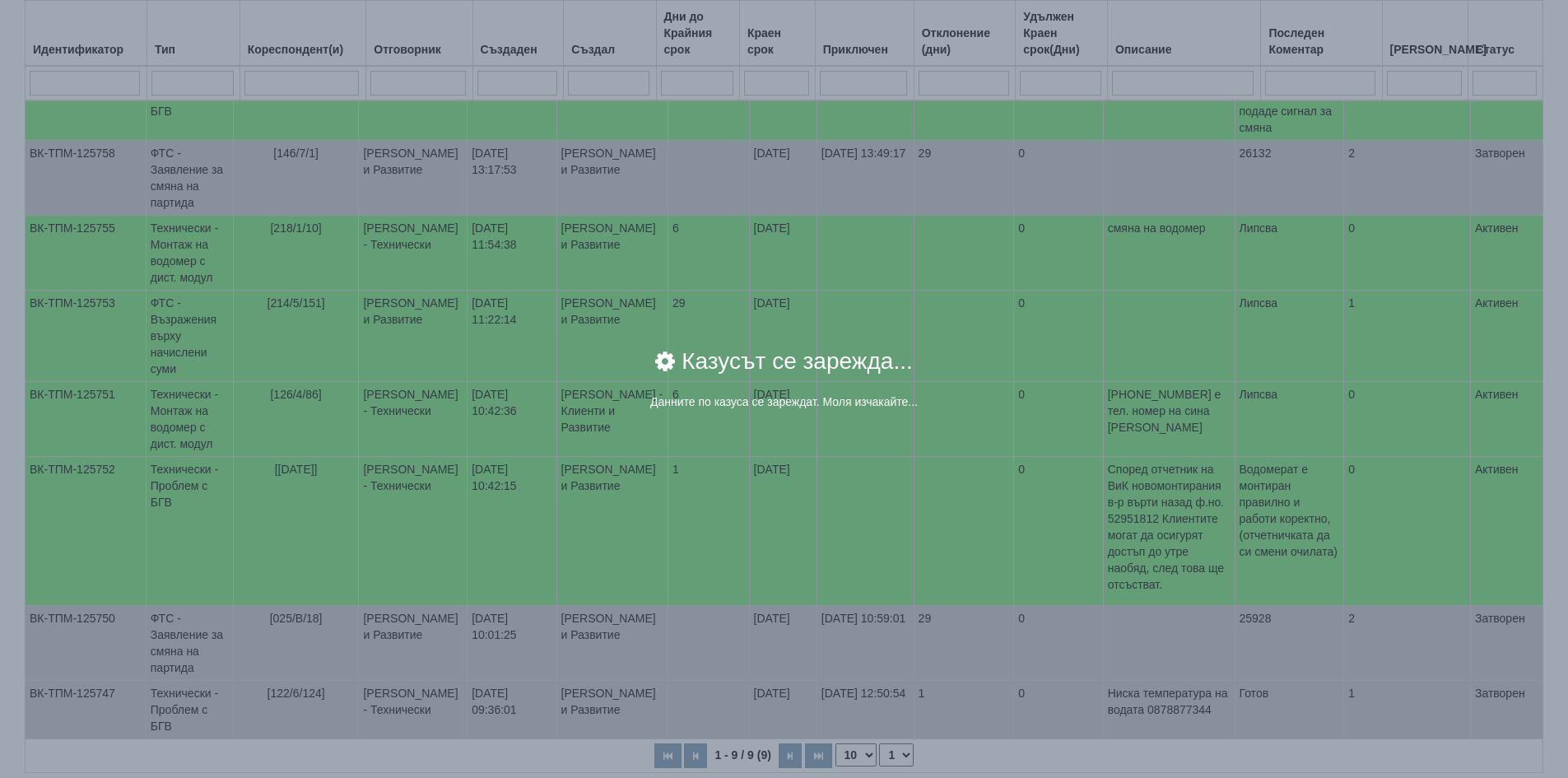
scroll to position [410, 0]
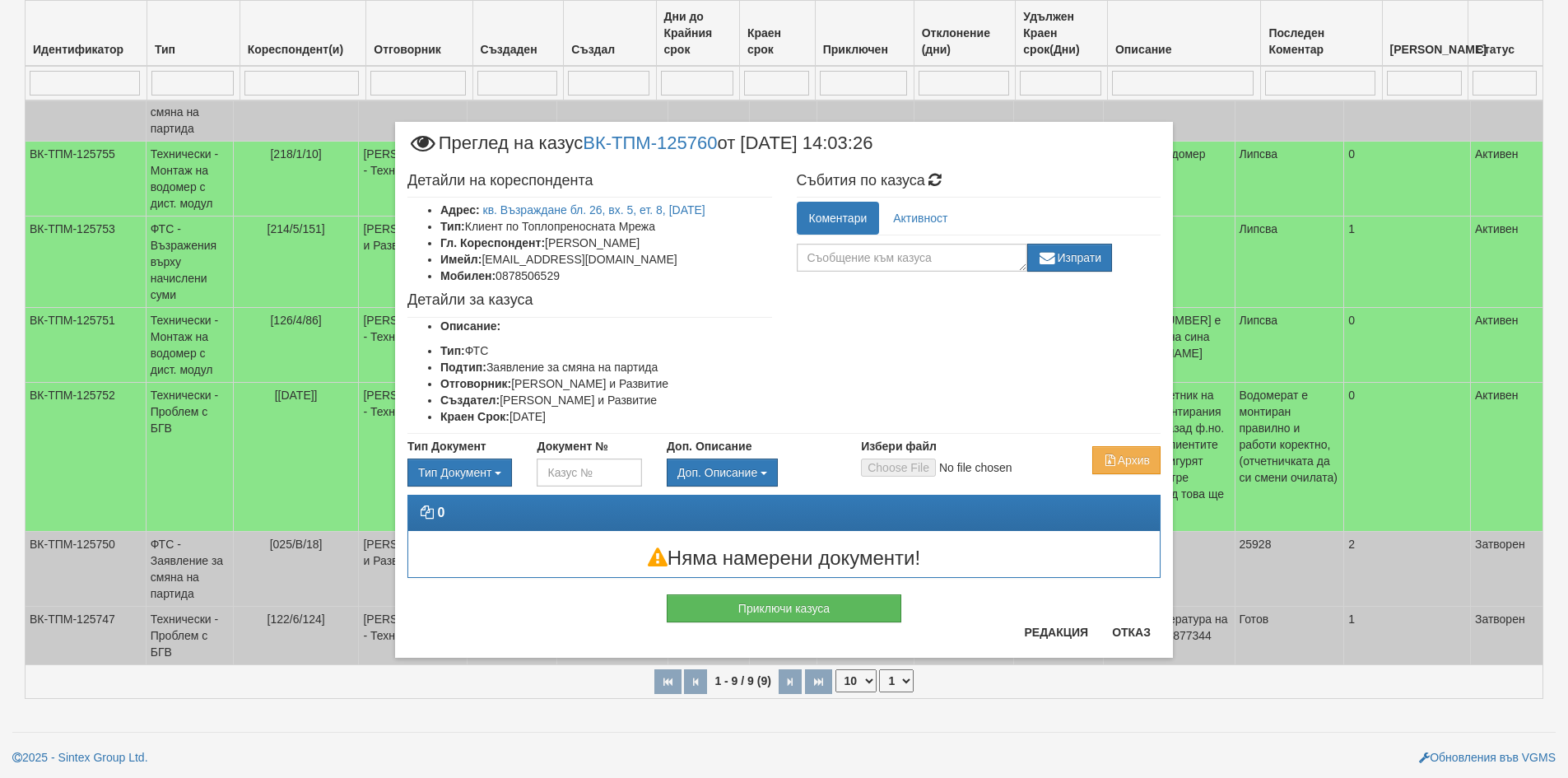
drag, startPoint x: 1376, startPoint y: 296, endPoint x: 1357, endPoint y: 293, distance: 19.2
click at [1376, 296] on div "× Преглед на казус ВК-ТПМ-125760 от [DATE] 14:03:26 Детайли на кореспондента Ад…" at bounding box center [784, 389] width 1568 height 778
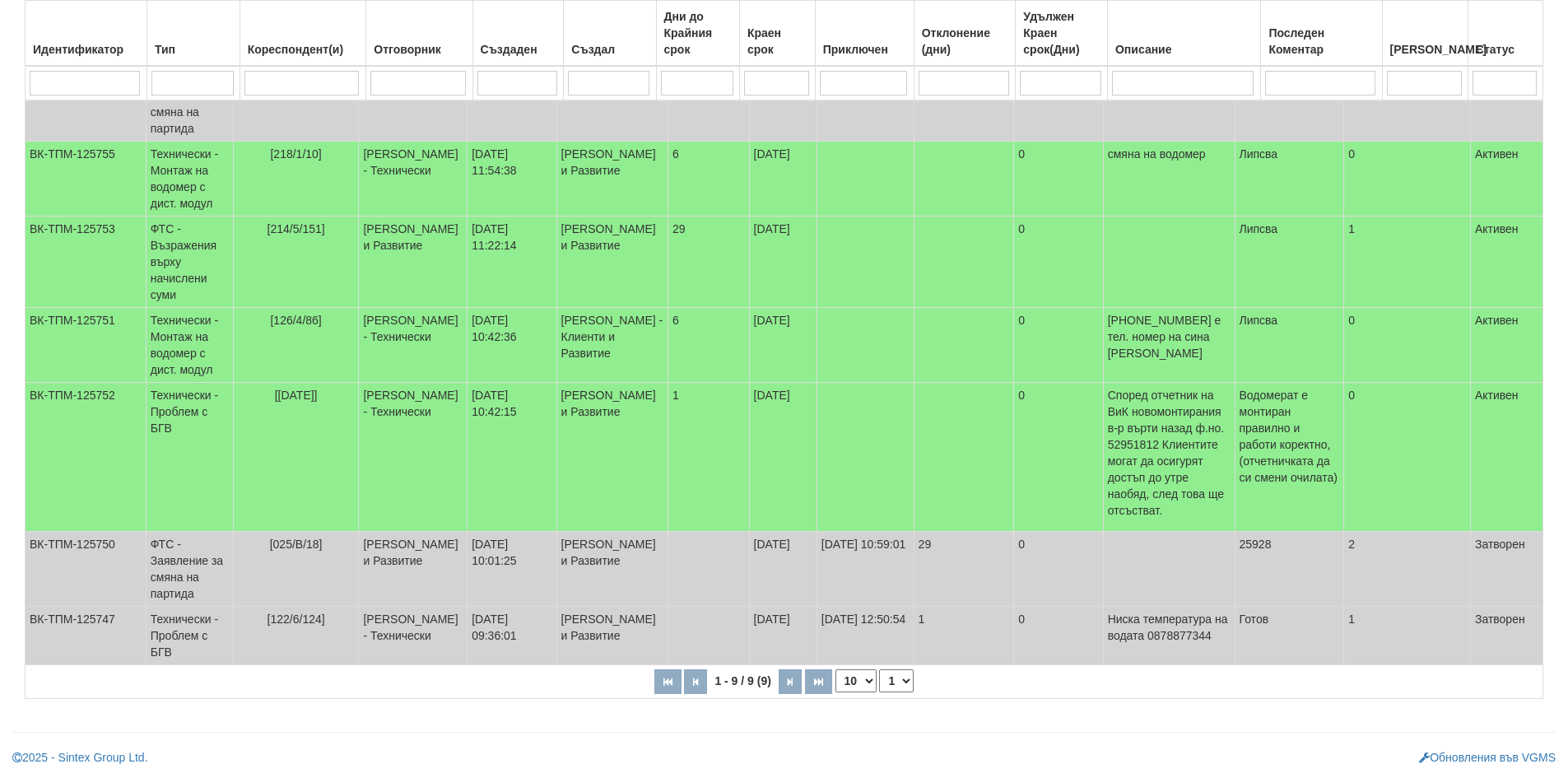
scroll to position [0, 0]
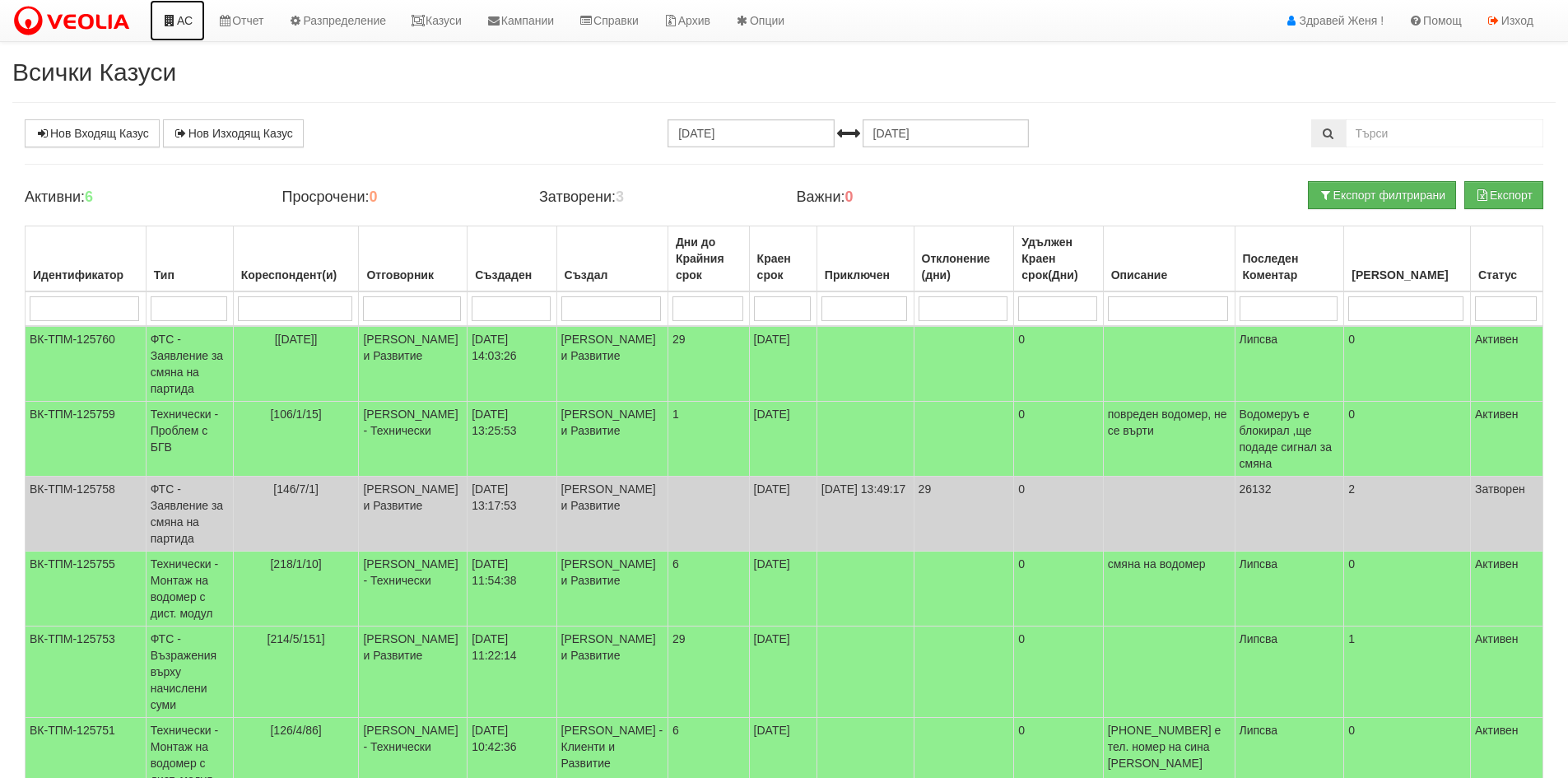
click at [185, 25] on link "АС" at bounding box center [177, 20] width 56 height 41
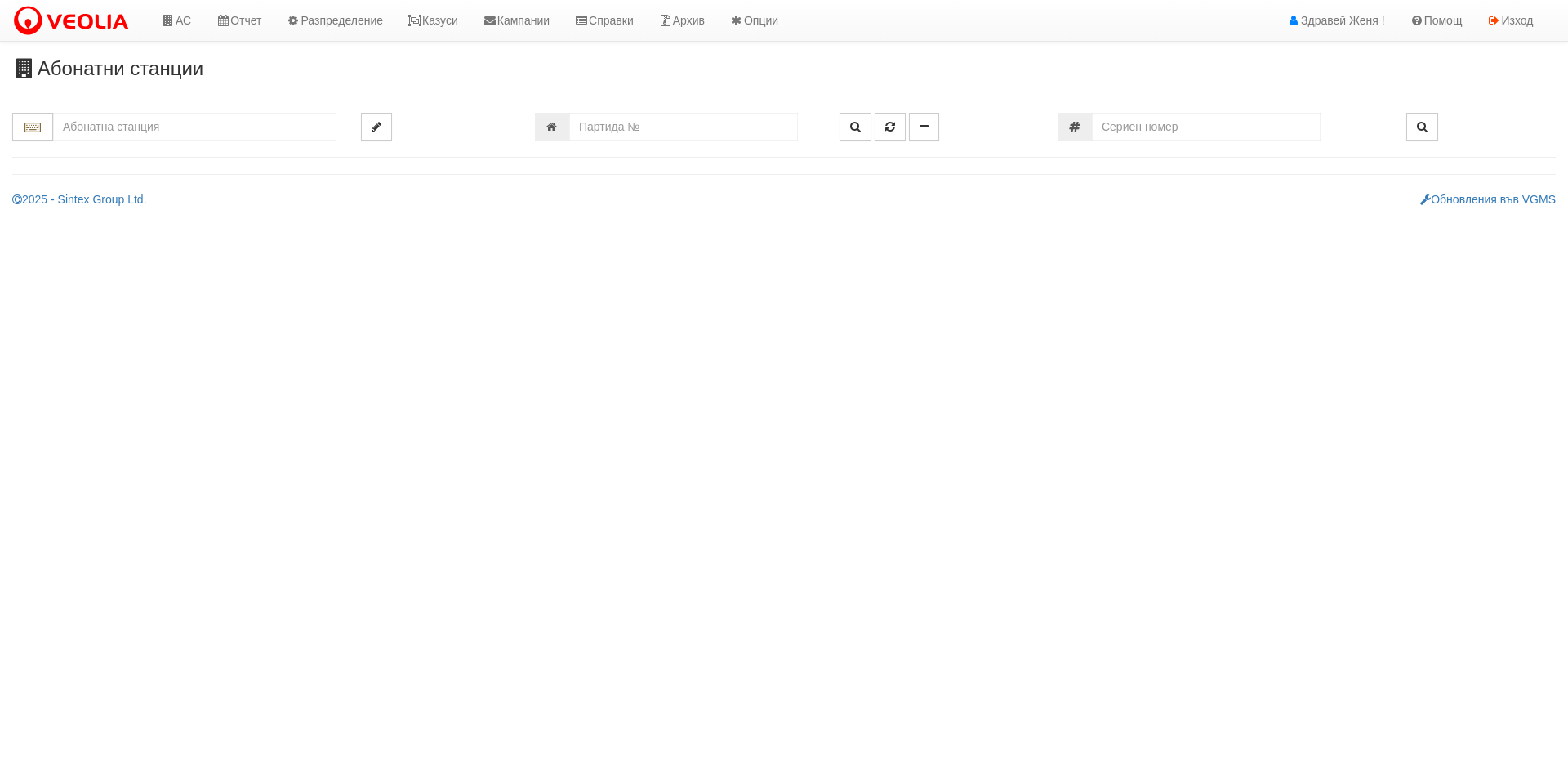
click at [123, 125] on input "text" at bounding box center [195, 126] width 283 height 28
click at [152, 161] on div "026/5 - Възраждане - "ВЕОЛИЯ"" at bounding box center [194, 152] width 278 height 19
type input "026/5 - Възраждане - "ВЕОЛИЯ""
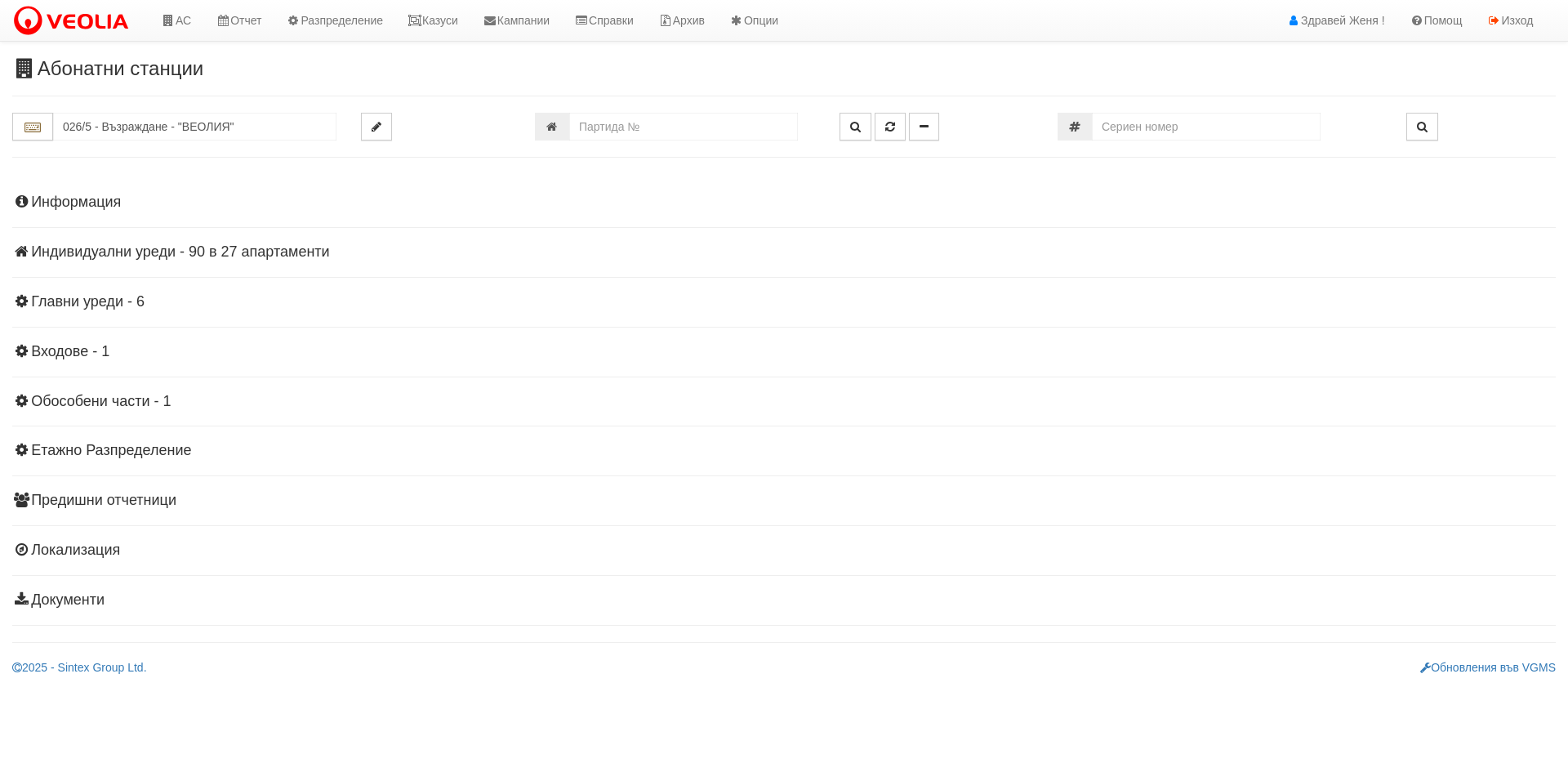
click at [215, 249] on h4 "Индивидуални уреди - 90 в 27 апартаменти" at bounding box center [784, 252] width 1543 height 16
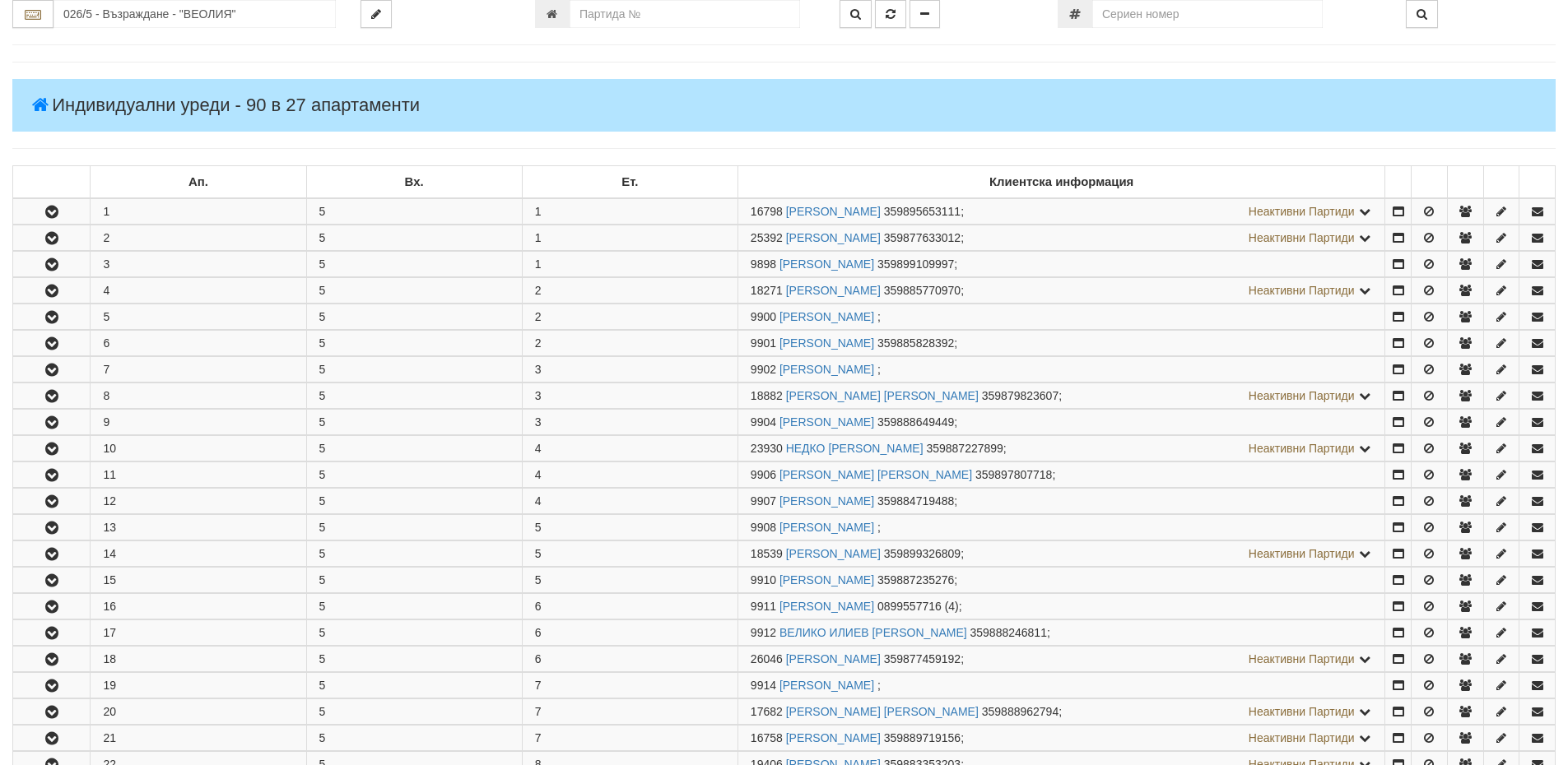
scroll to position [412, 0]
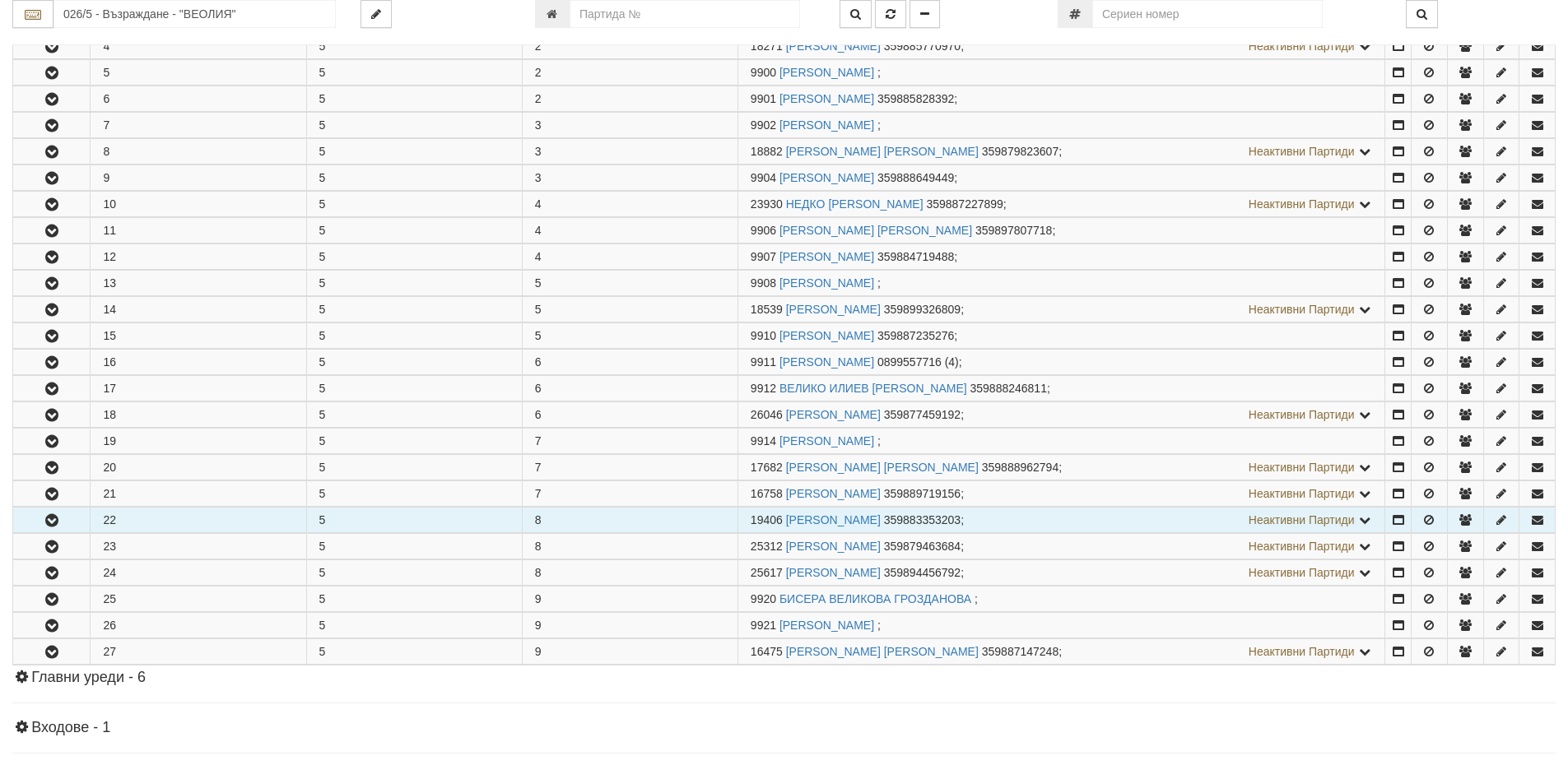
click at [45, 522] on icon "button" at bounding box center [52, 521] width 20 height 11
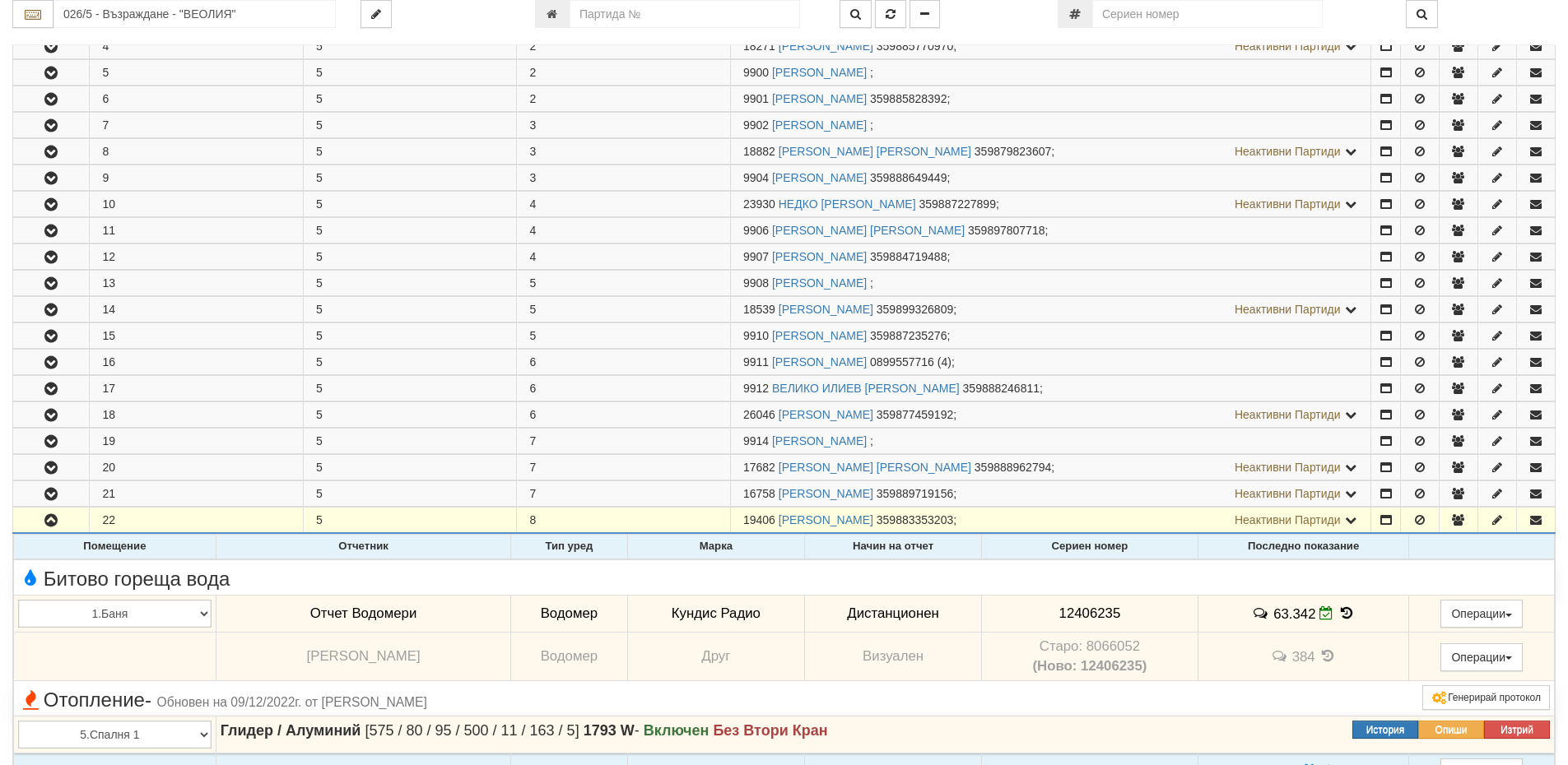
click at [1338, 608] on icon at bounding box center [1347, 613] width 18 height 14
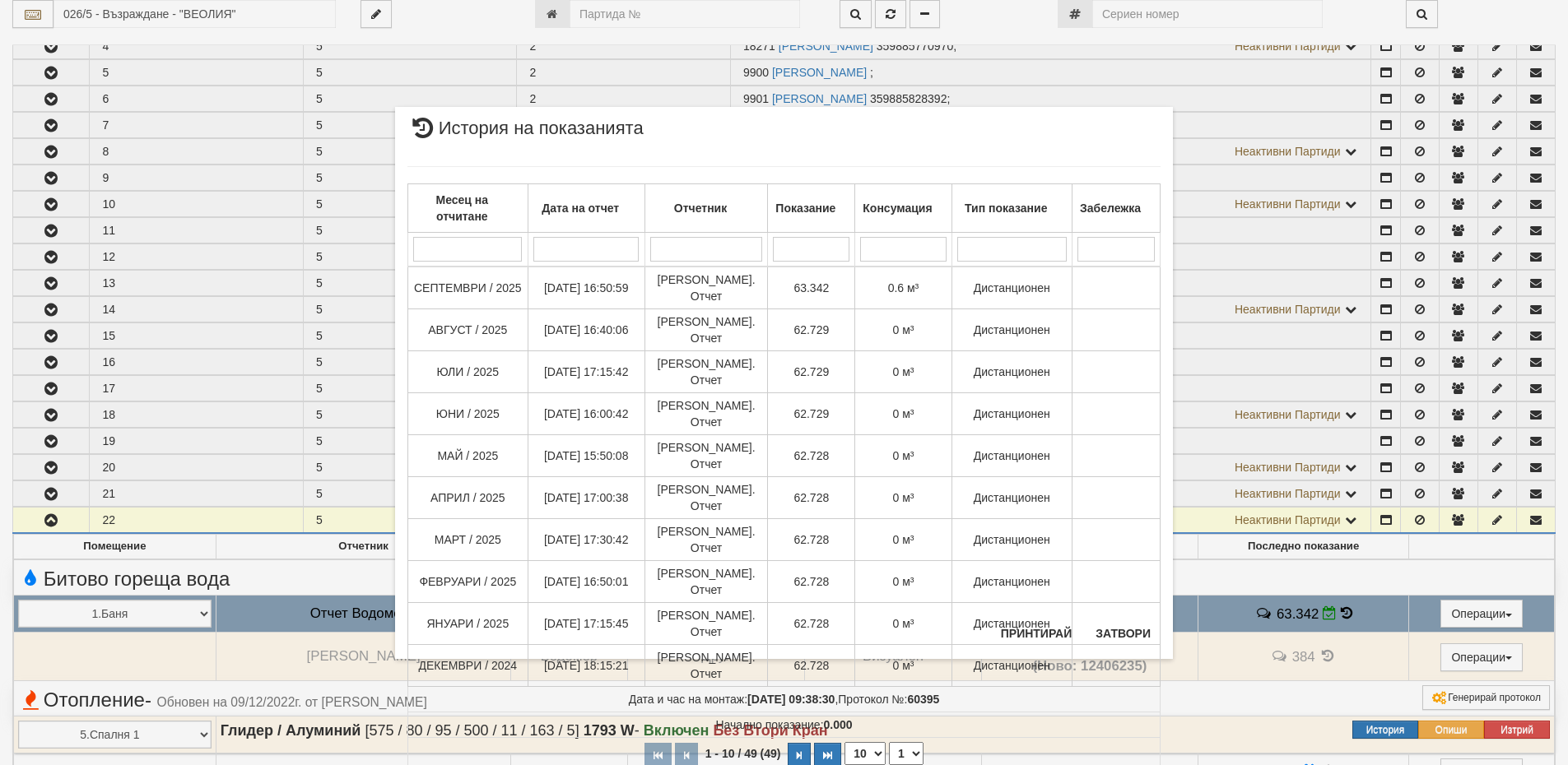
click at [1114, 623] on div "Месец на отчитане Дата на отчет Отчетник Показание Консумация Тип показание Заб…" at bounding box center [784, 468] width 753 height 639
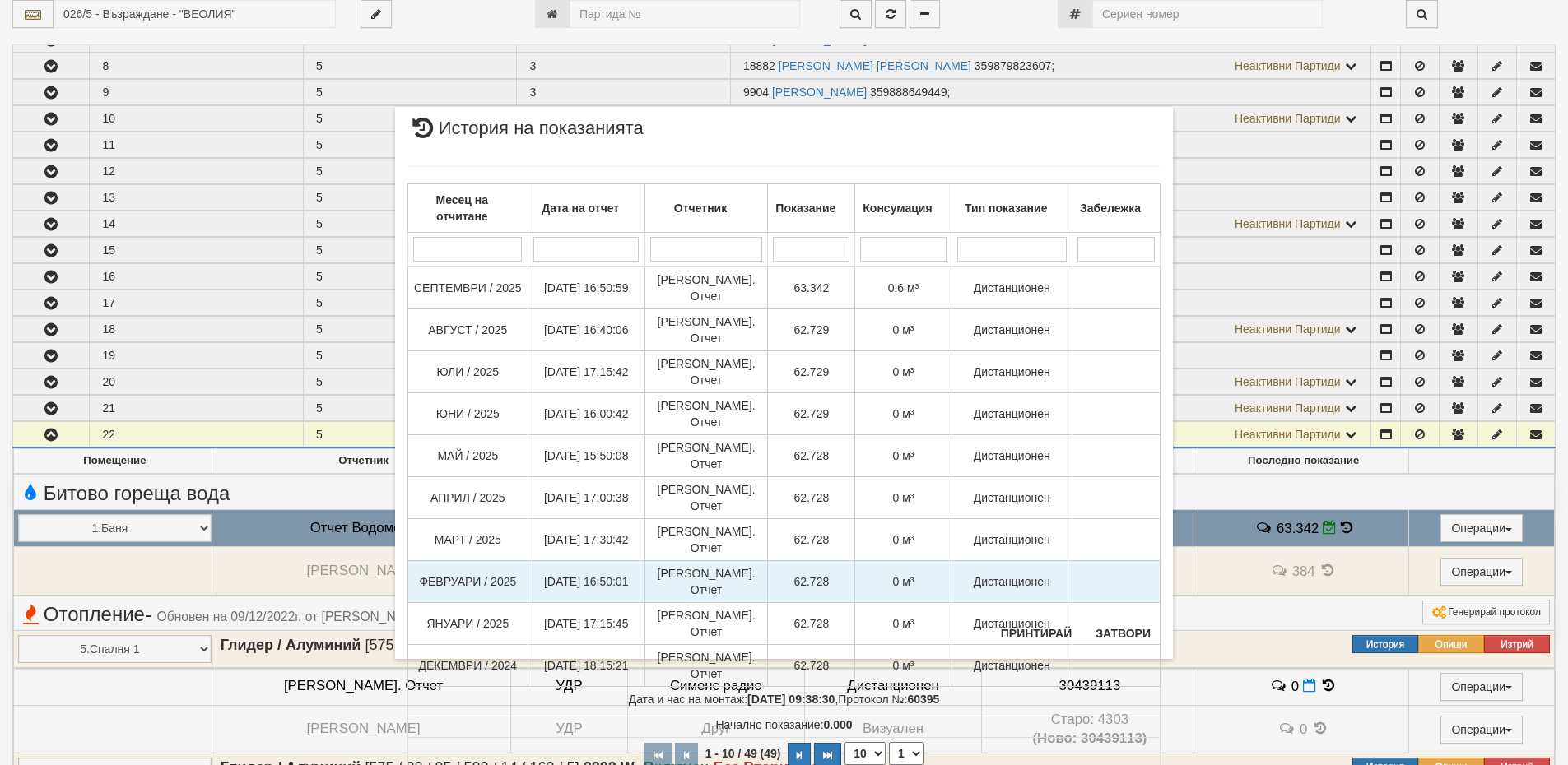
scroll to position [576, 0]
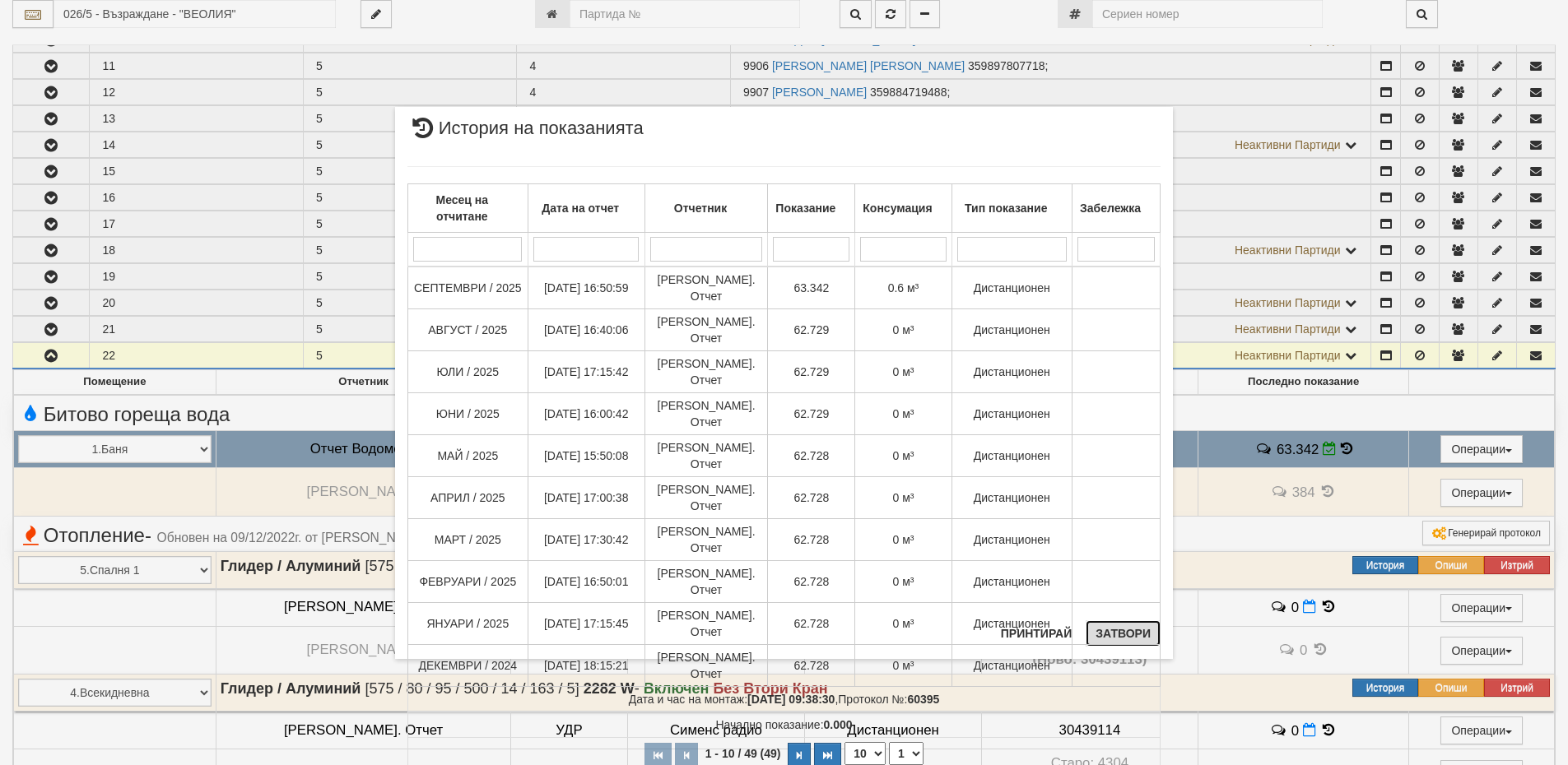
click at [1124, 633] on button "Затвори" at bounding box center [1124, 634] width 75 height 27
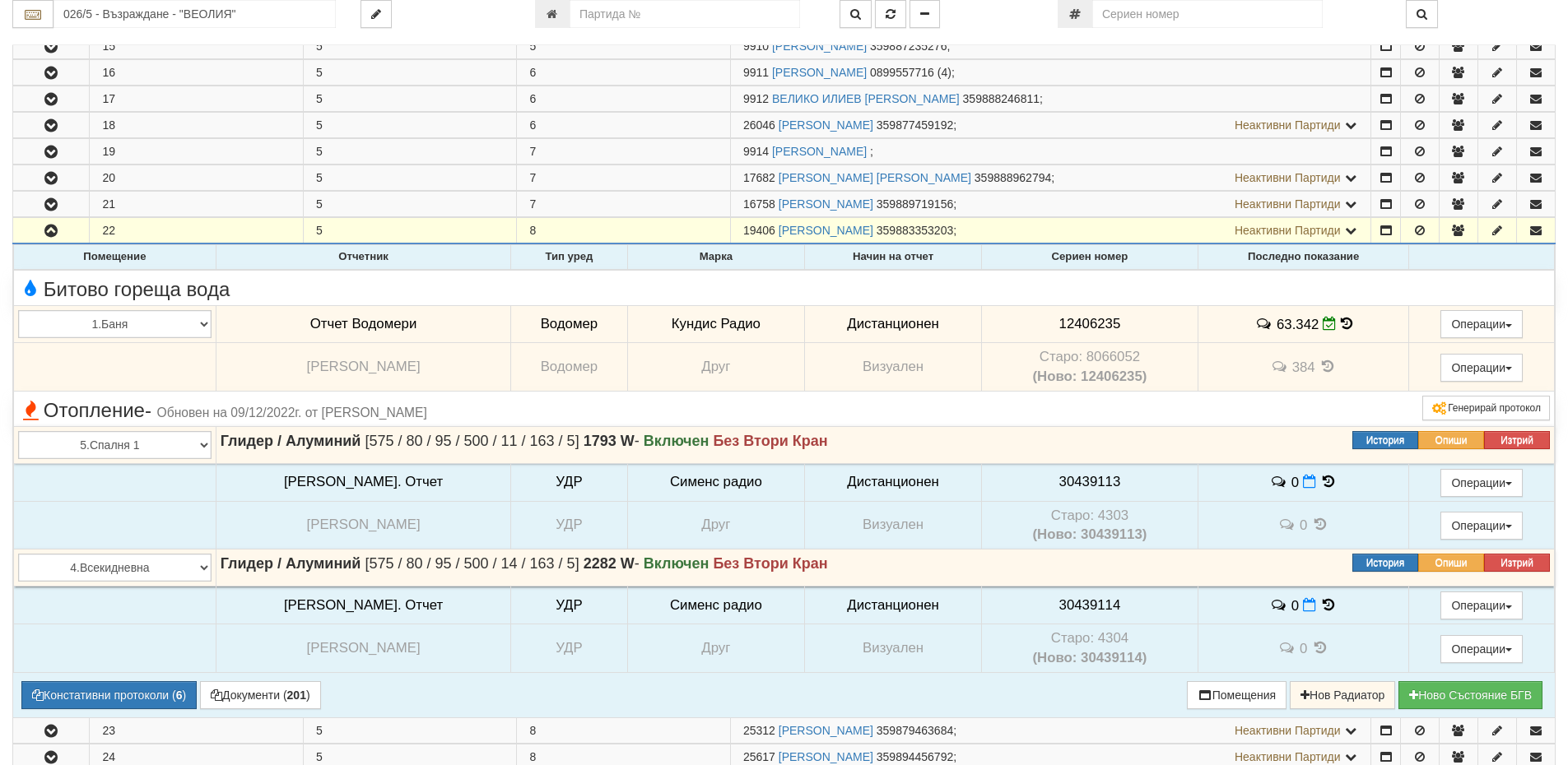
scroll to position [822, 0]
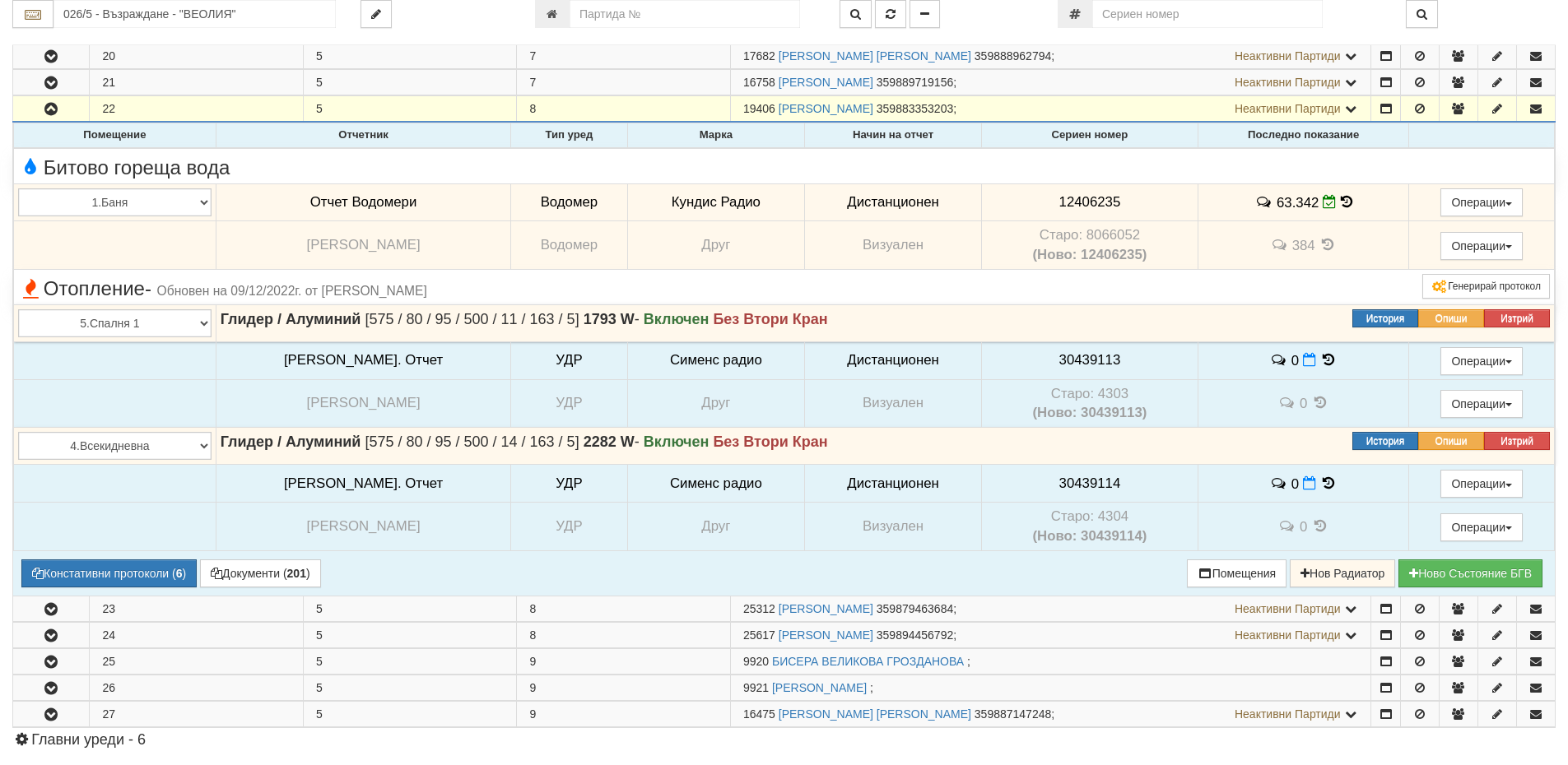
click at [1321, 482] on icon at bounding box center [1329, 484] width 18 height 14
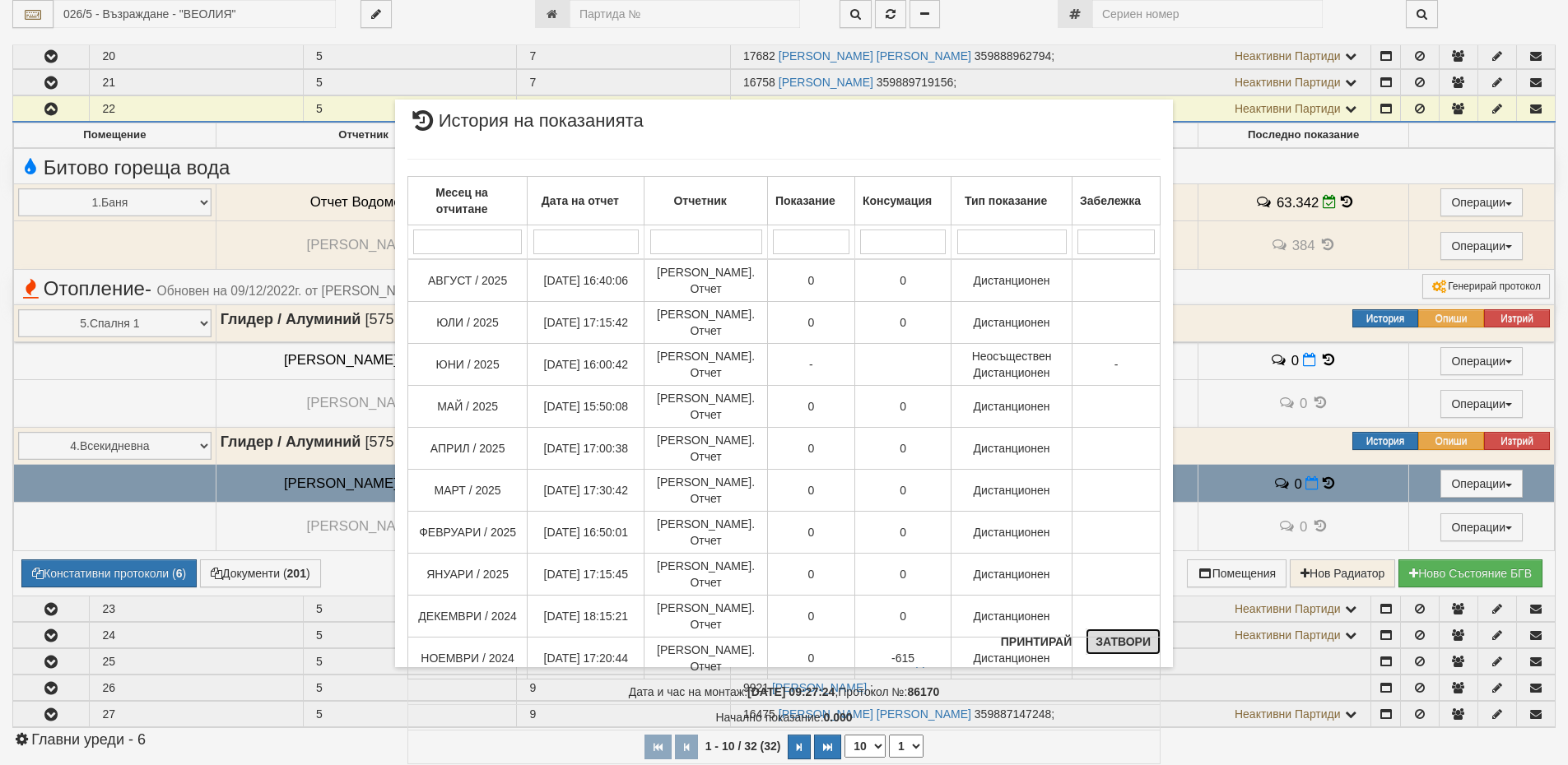
click at [1116, 647] on button "Затвори" at bounding box center [1124, 642] width 75 height 27
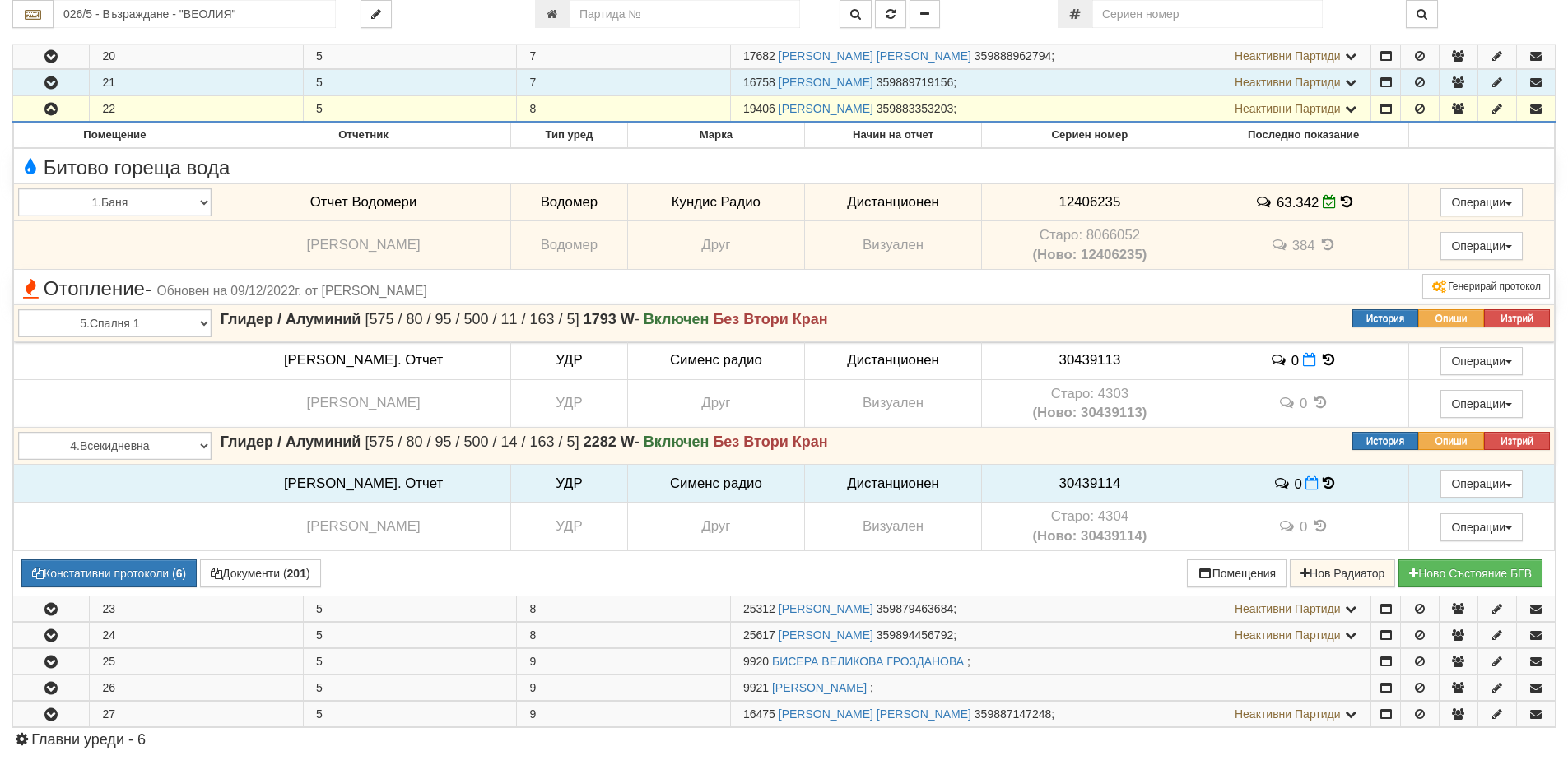
click at [717, 80] on td "7" at bounding box center [624, 82] width 214 height 26
click at [798, 82] on link "КРИСТИНА ИВАНОВА МИНКОВА" at bounding box center [826, 82] width 95 height 13
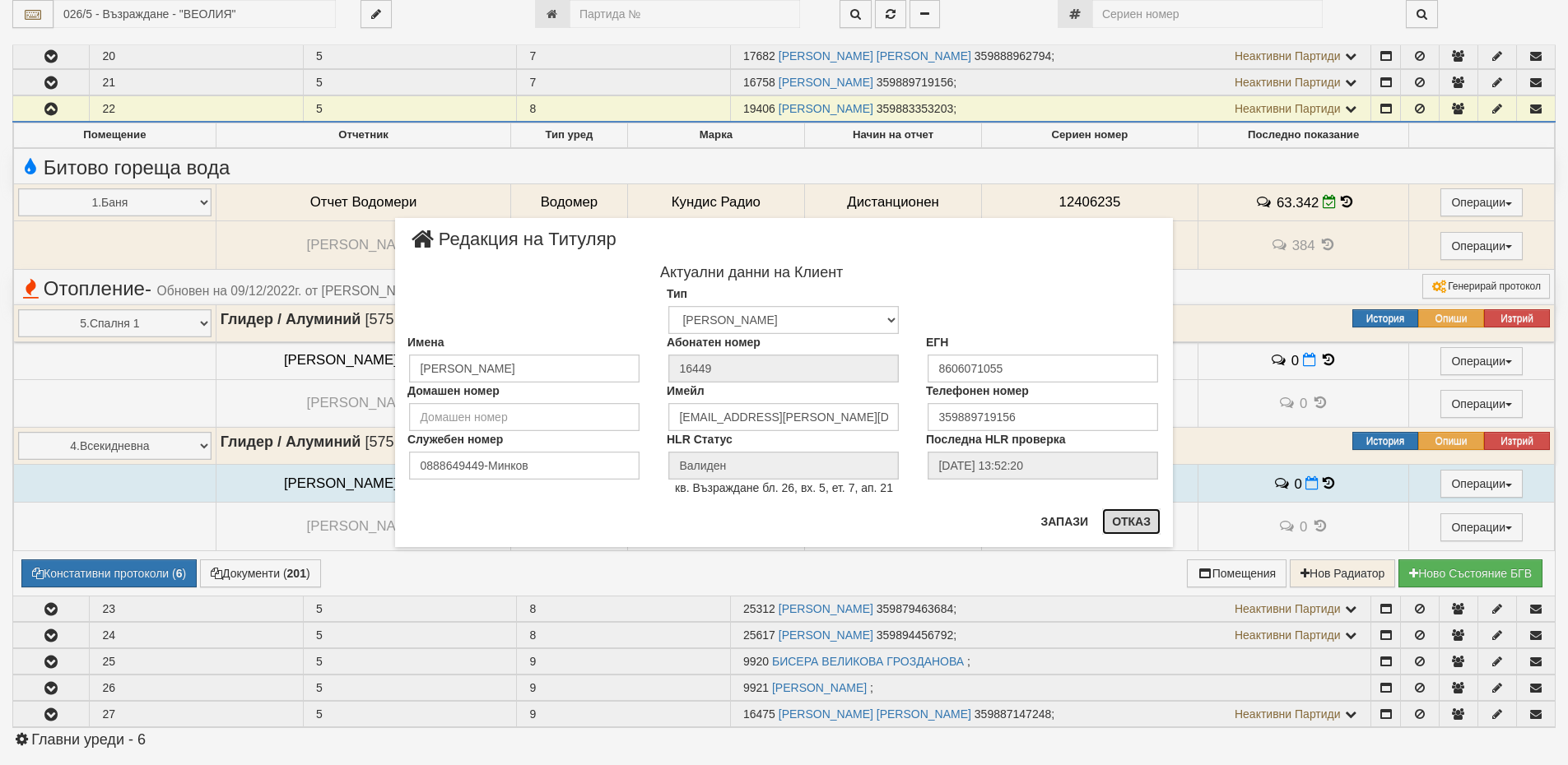
click at [1143, 529] on button "Отказ" at bounding box center [1131, 522] width 58 height 27
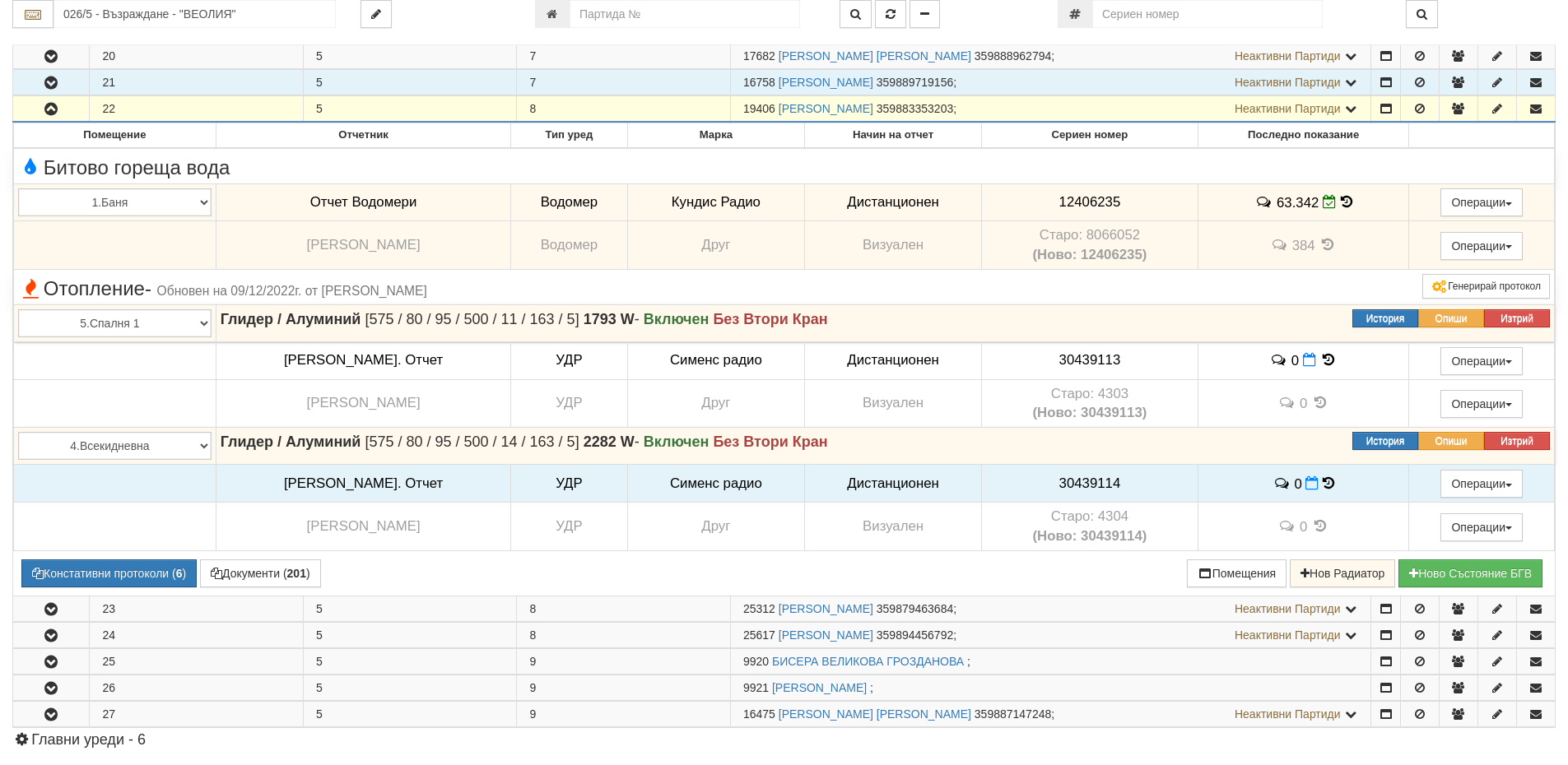
click at [632, 85] on td "7" at bounding box center [624, 82] width 214 height 26
click at [46, 78] on icon "button" at bounding box center [51, 83] width 20 height 11
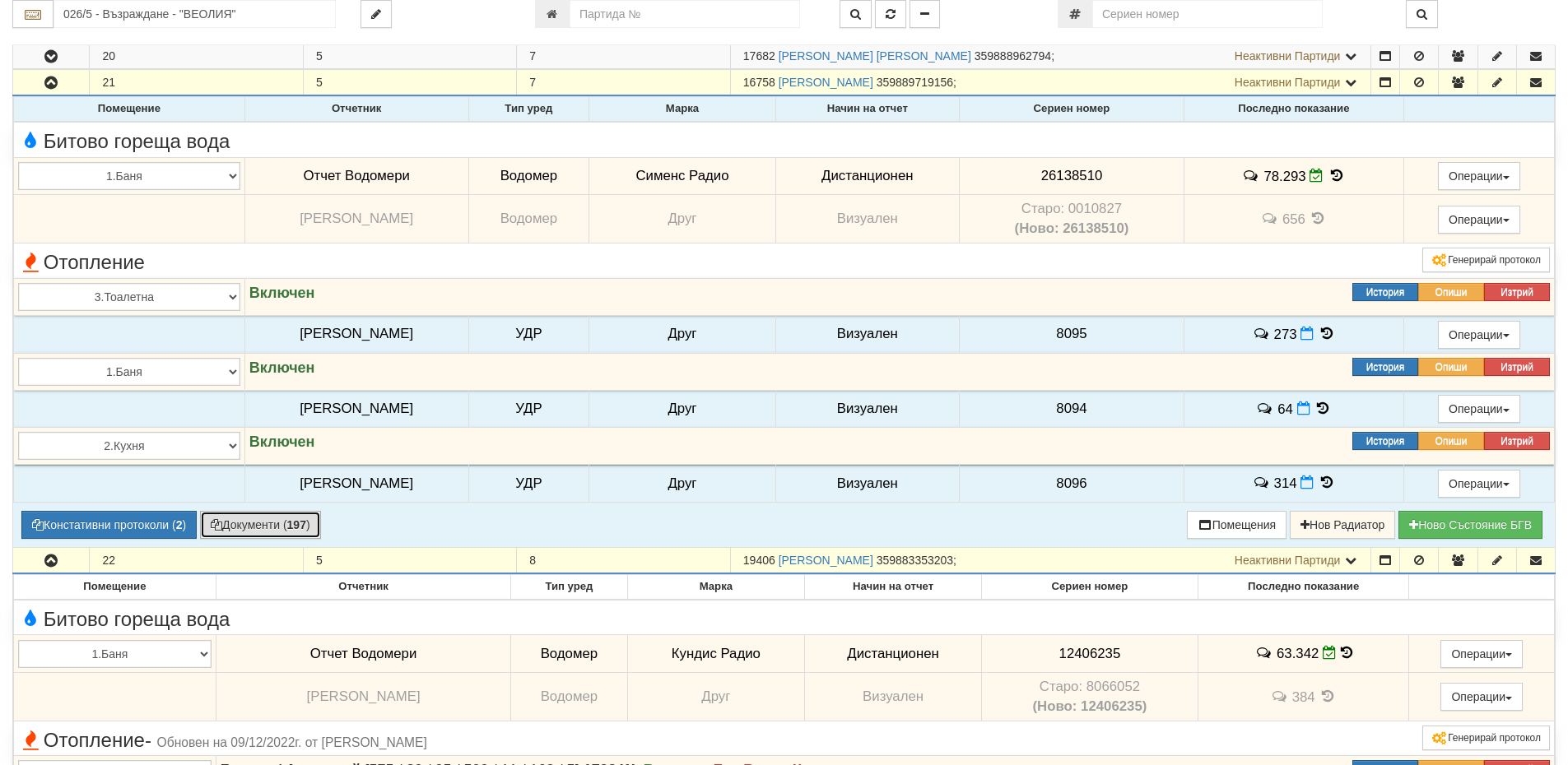
click at [288, 527] on button "Документи ( 197 )" at bounding box center [261, 525] width 121 height 28
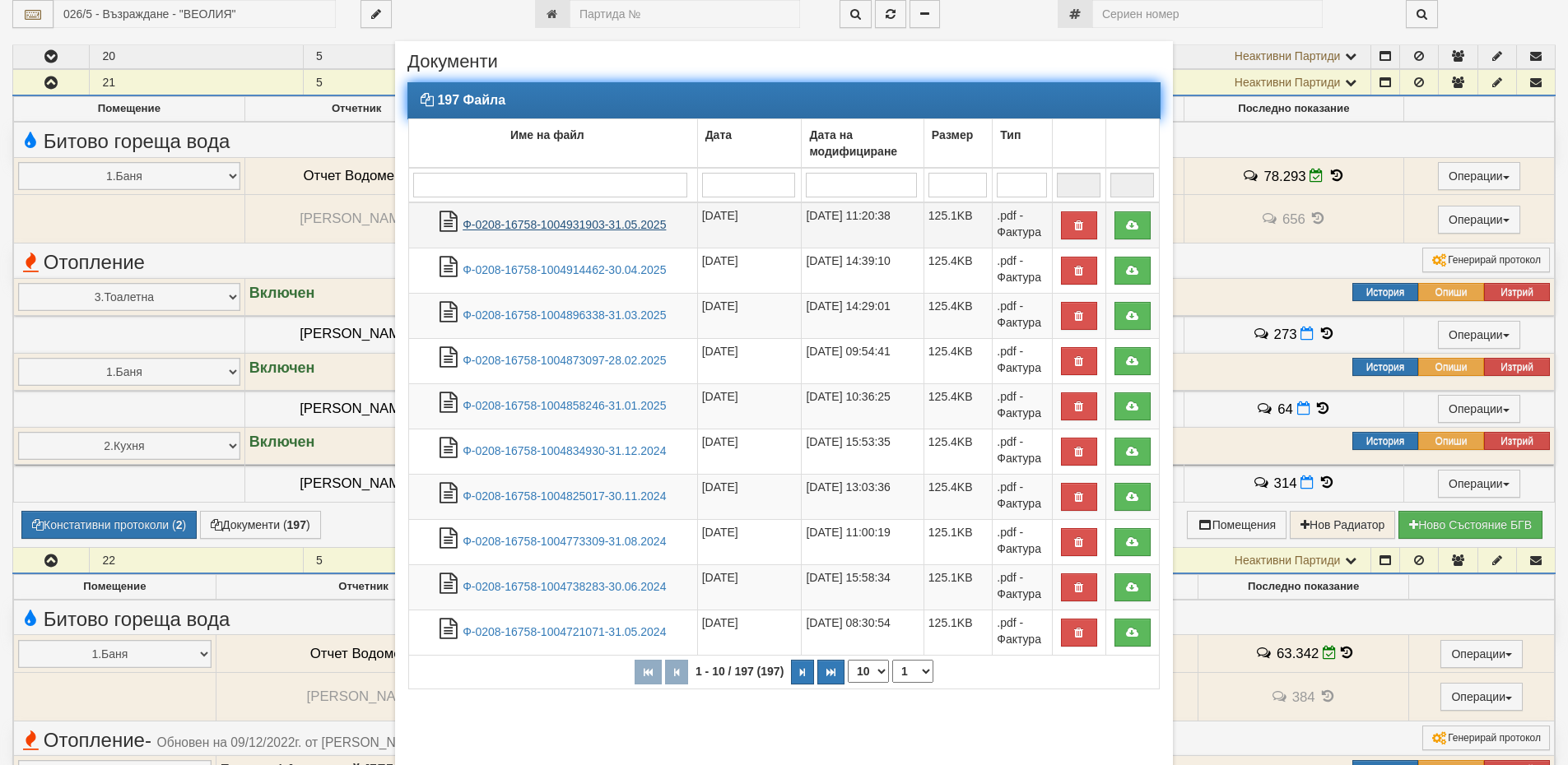
click at [531, 219] on link "Ф-0208-16758-1004931903-31.05.2025" at bounding box center [564, 225] width 203 height 13
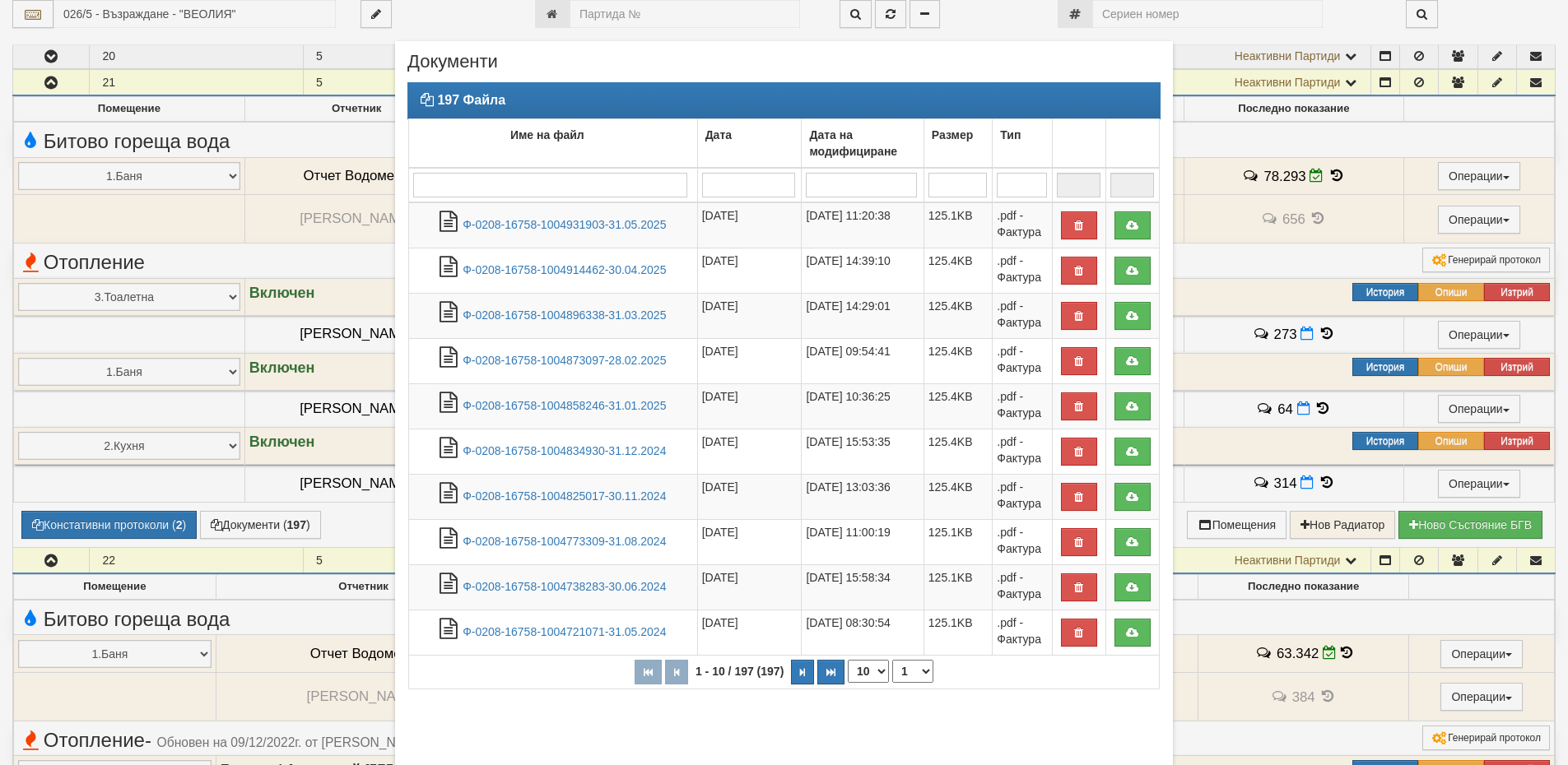
scroll to position [81, 0]
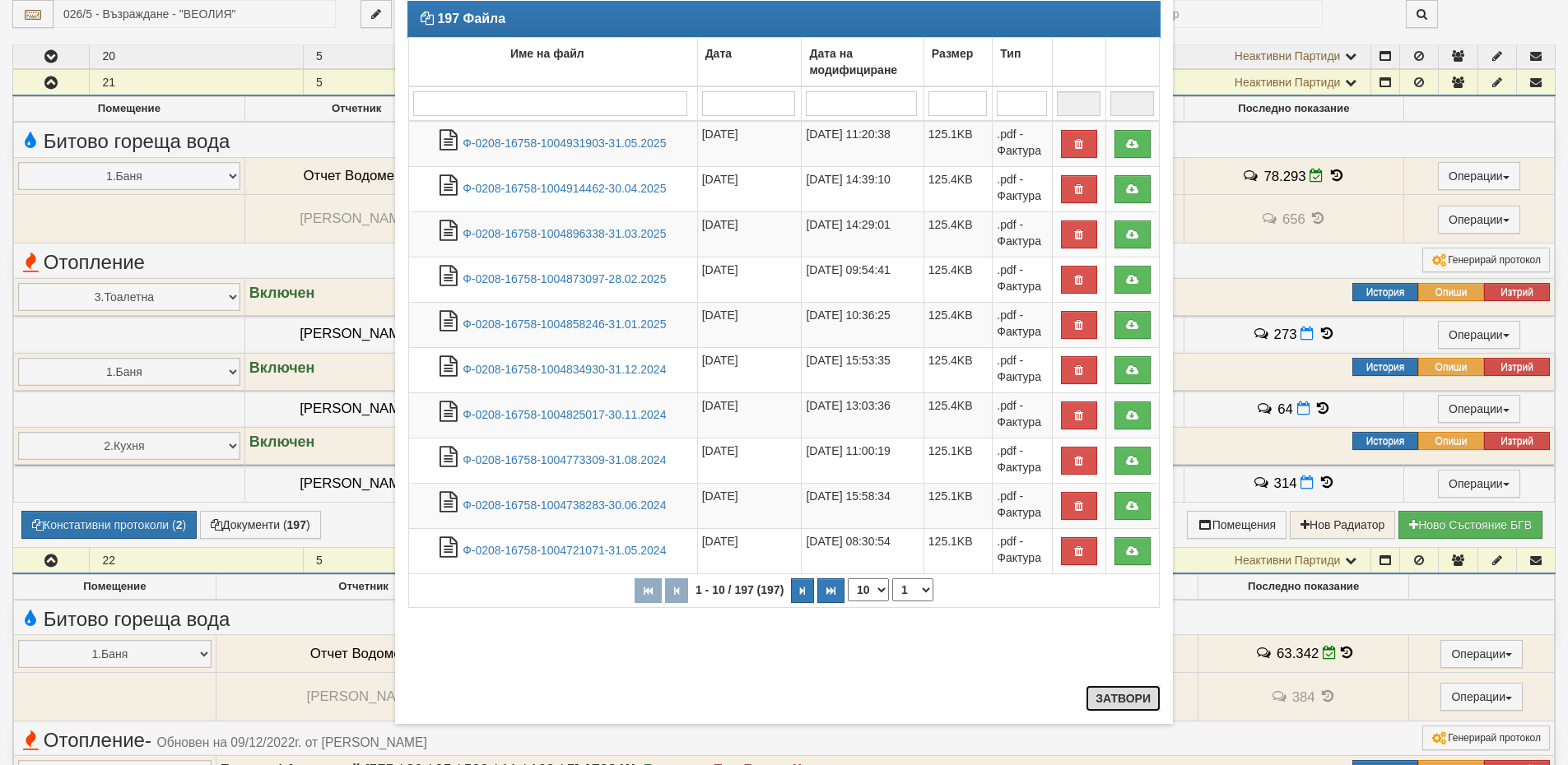
click at [1110, 707] on button "Затвори" at bounding box center [1124, 699] width 75 height 27
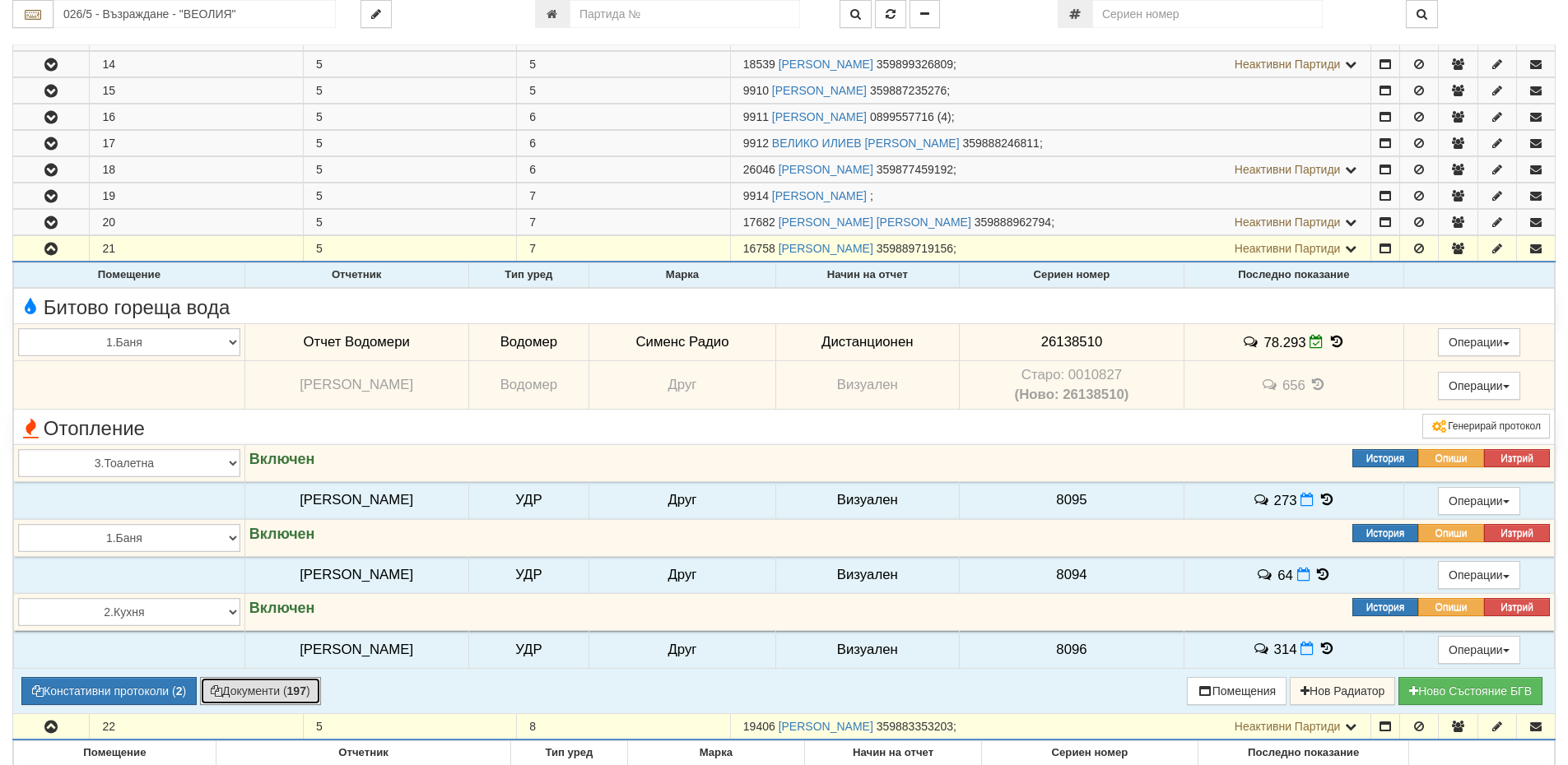
scroll to position [329, 0]
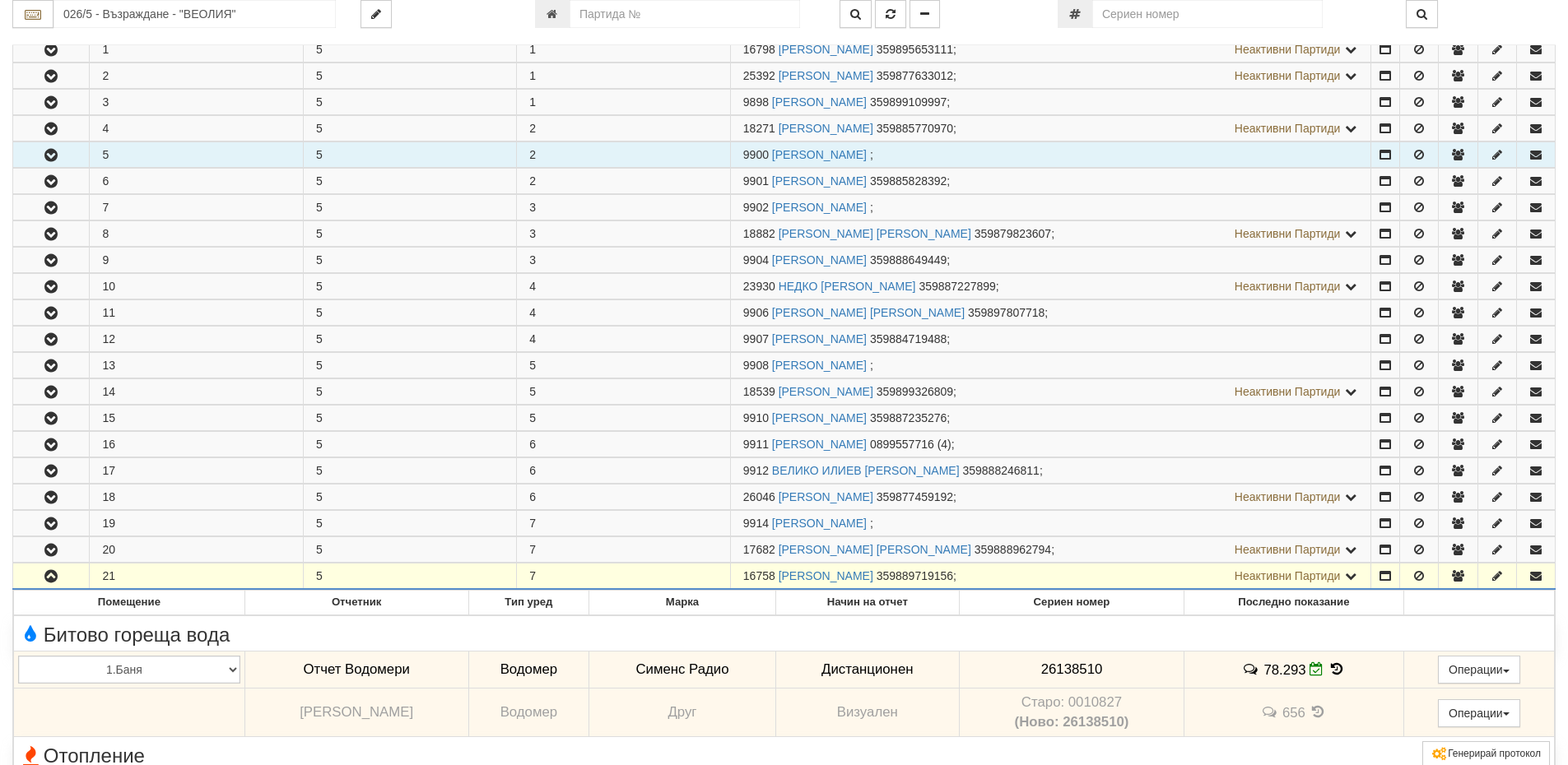
click at [51, 150] on icon "button" at bounding box center [51, 155] width 20 height 11
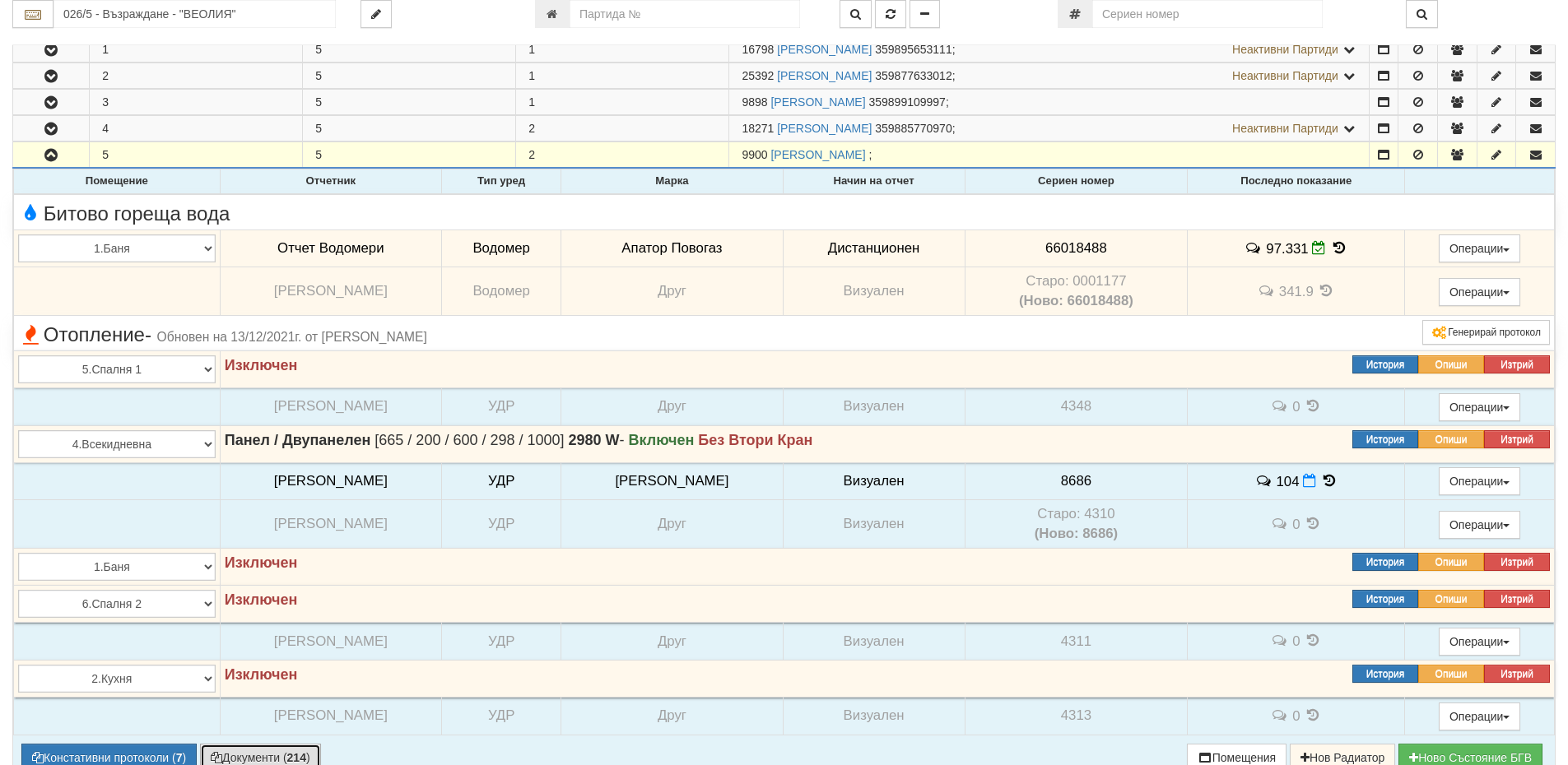
click at [267, 759] on button "Документи ( 214 )" at bounding box center [261, 757] width 121 height 28
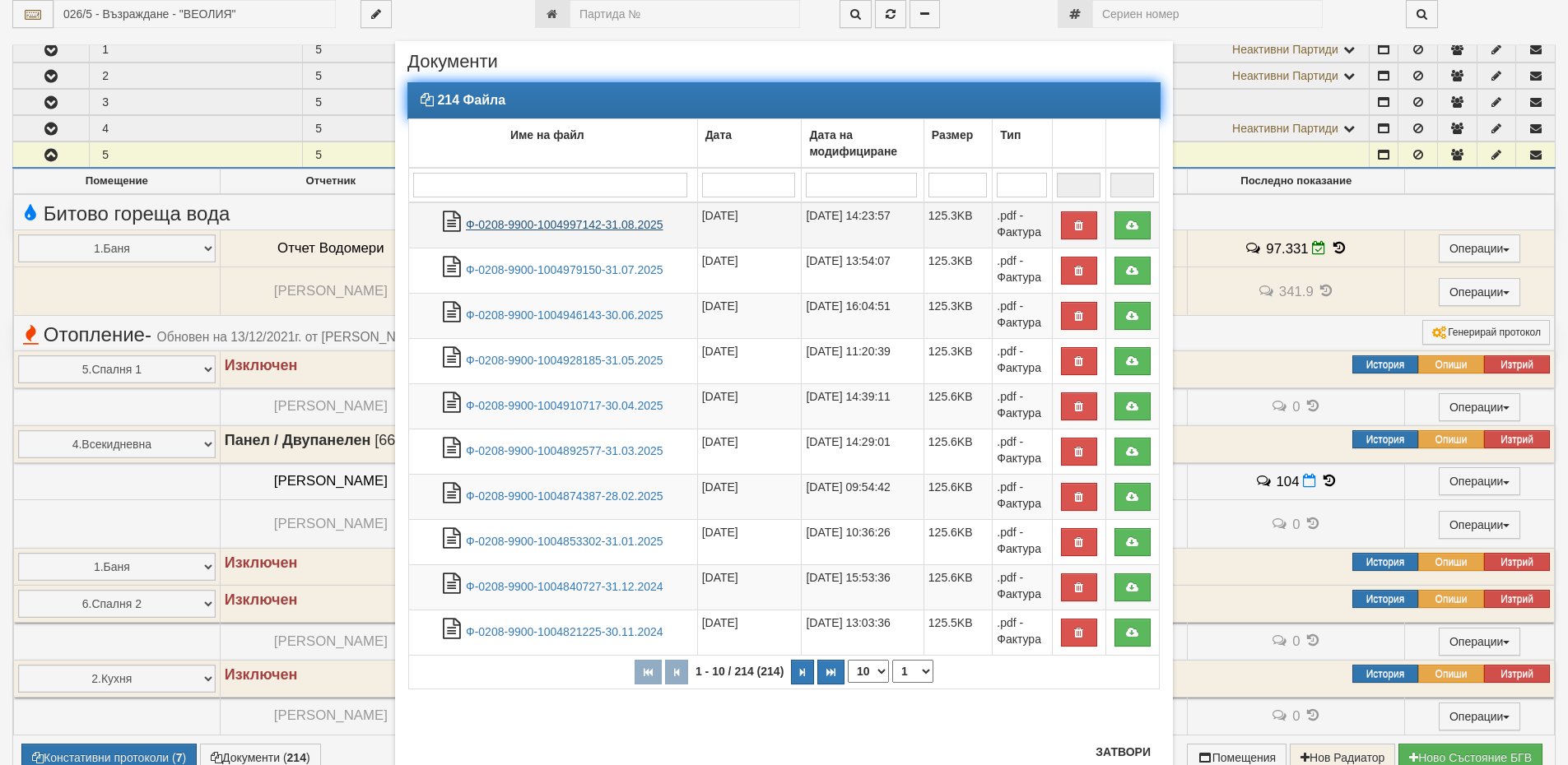
click at [548, 219] on link "Ф-0208-9900-1004997142-31.08.2025" at bounding box center [564, 225] width 197 height 13
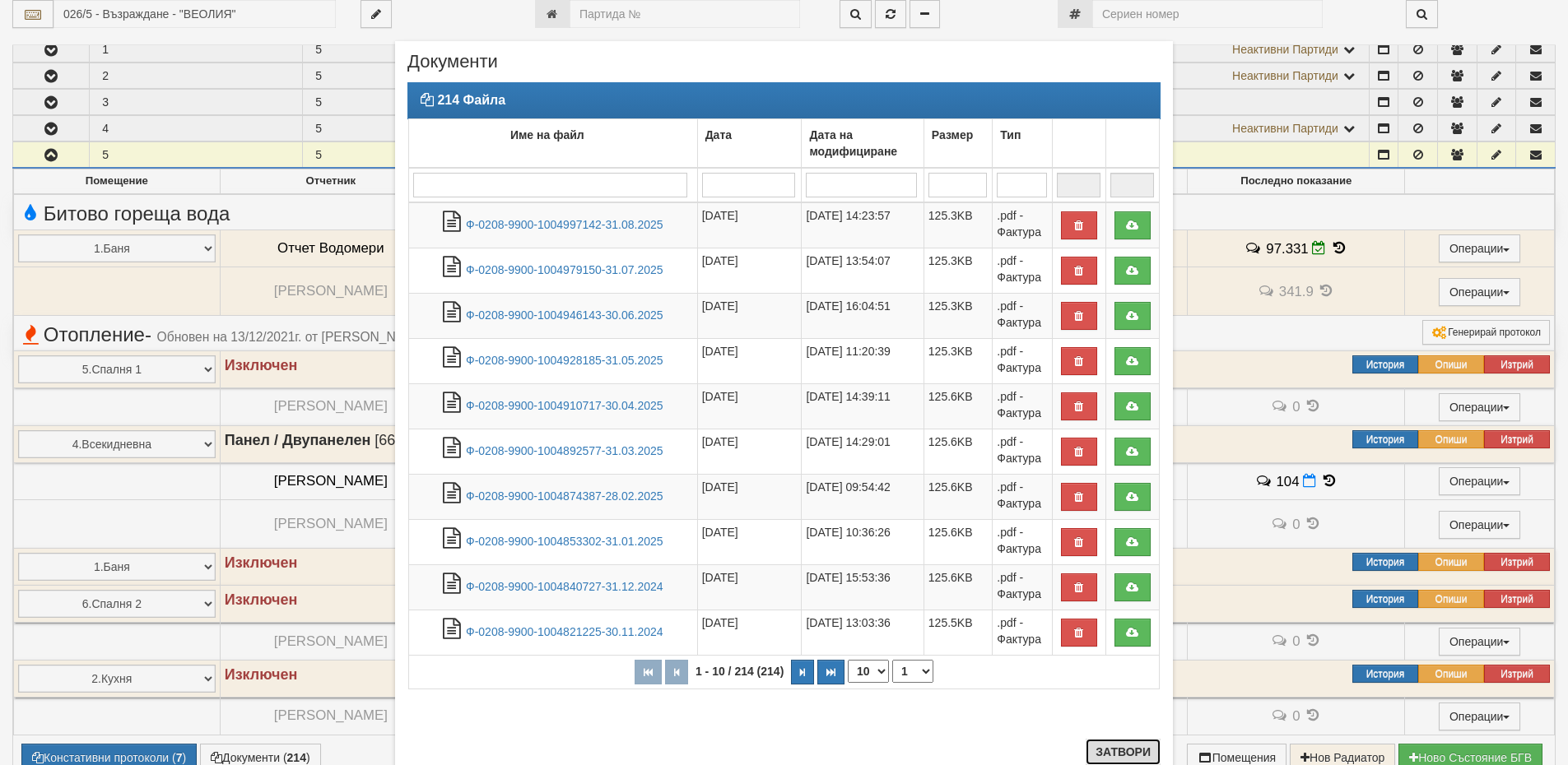
click at [1136, 744] on button "Затвори" at bounding box center [1124, 753] width 75 height 27
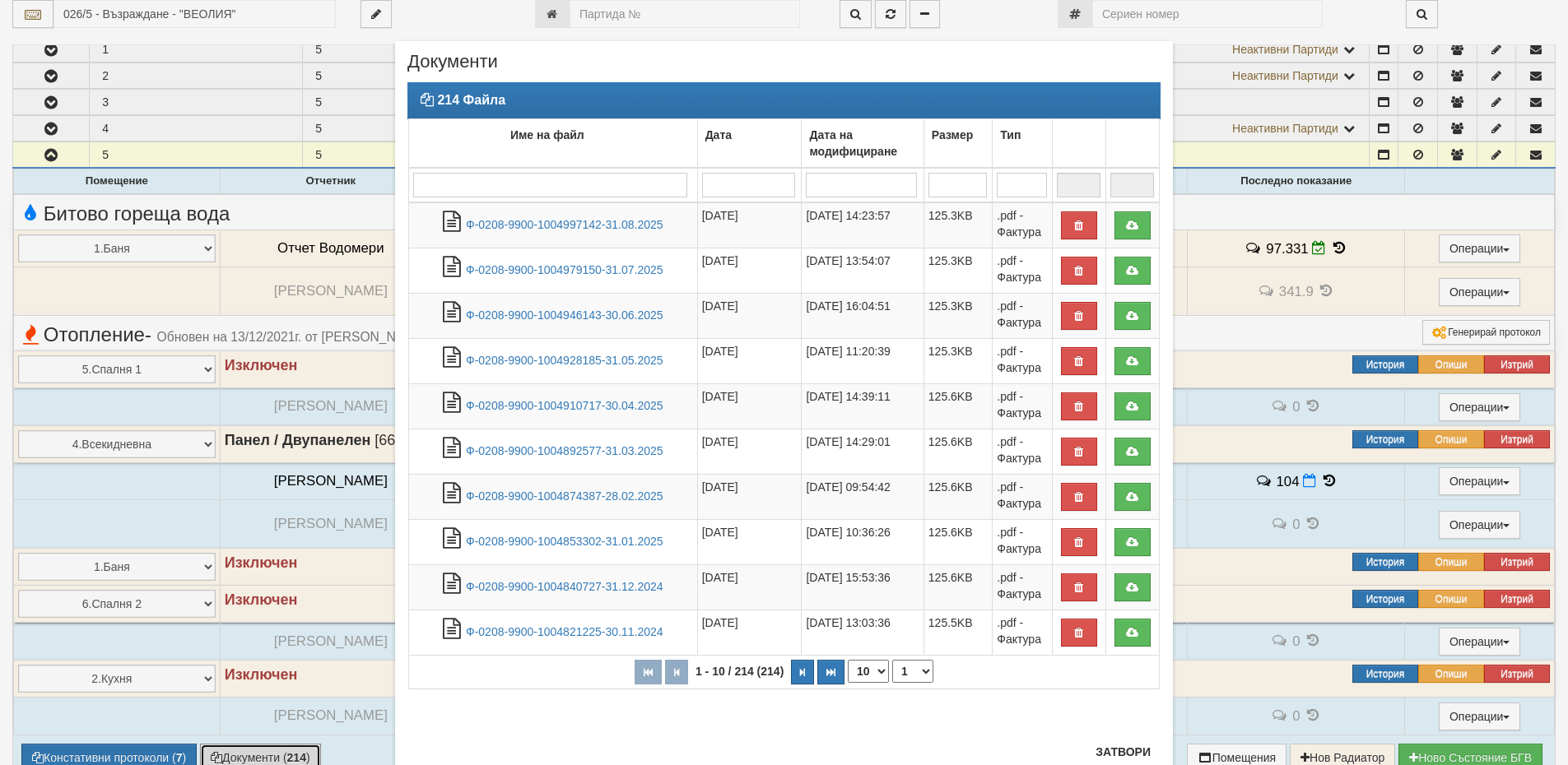
scroll to position [336, 0]
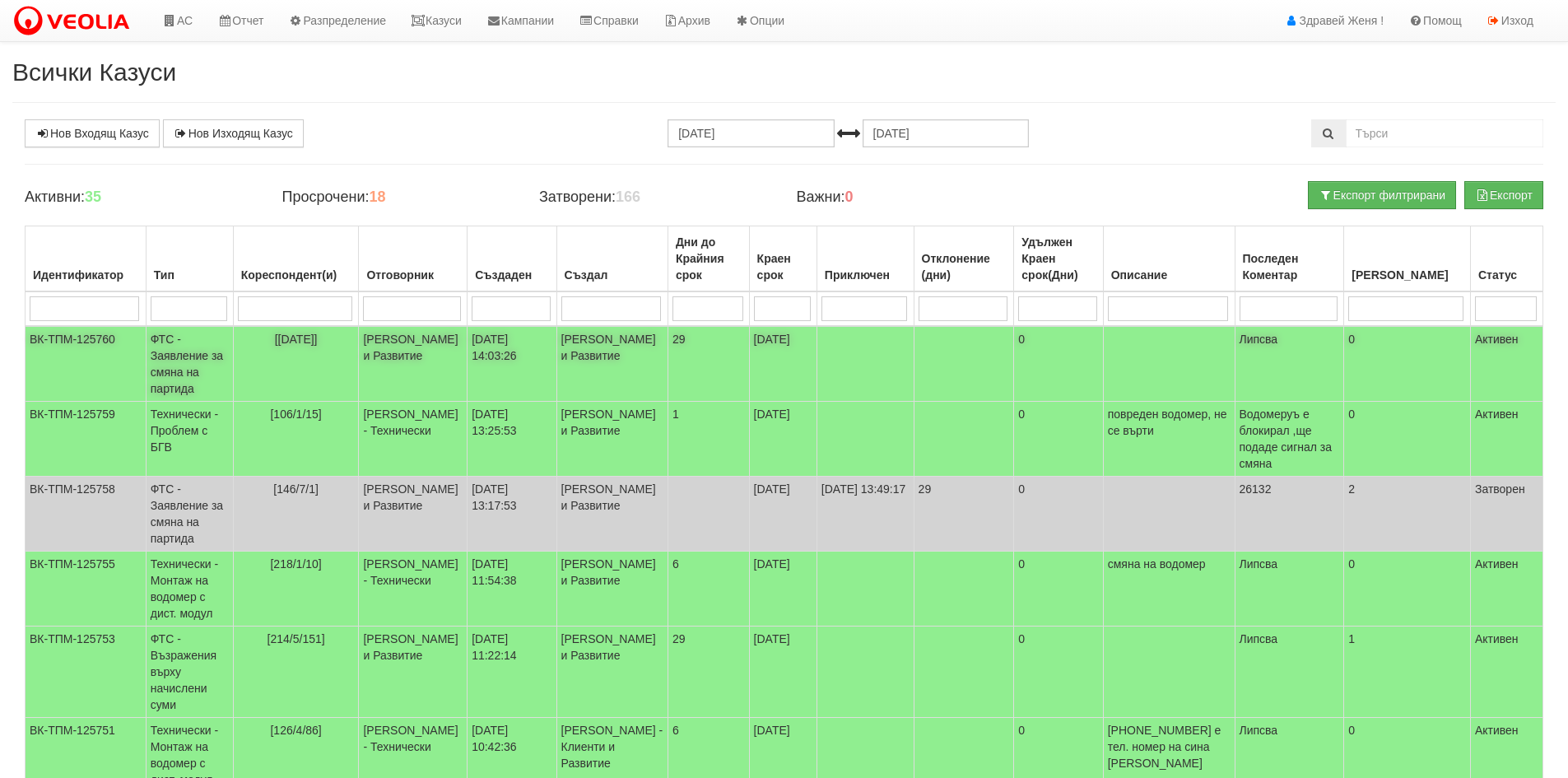
click at [436, 337] on td "[PERSON_NAME] и Развитие" at bounding box center [413, 363] width 108 height 76
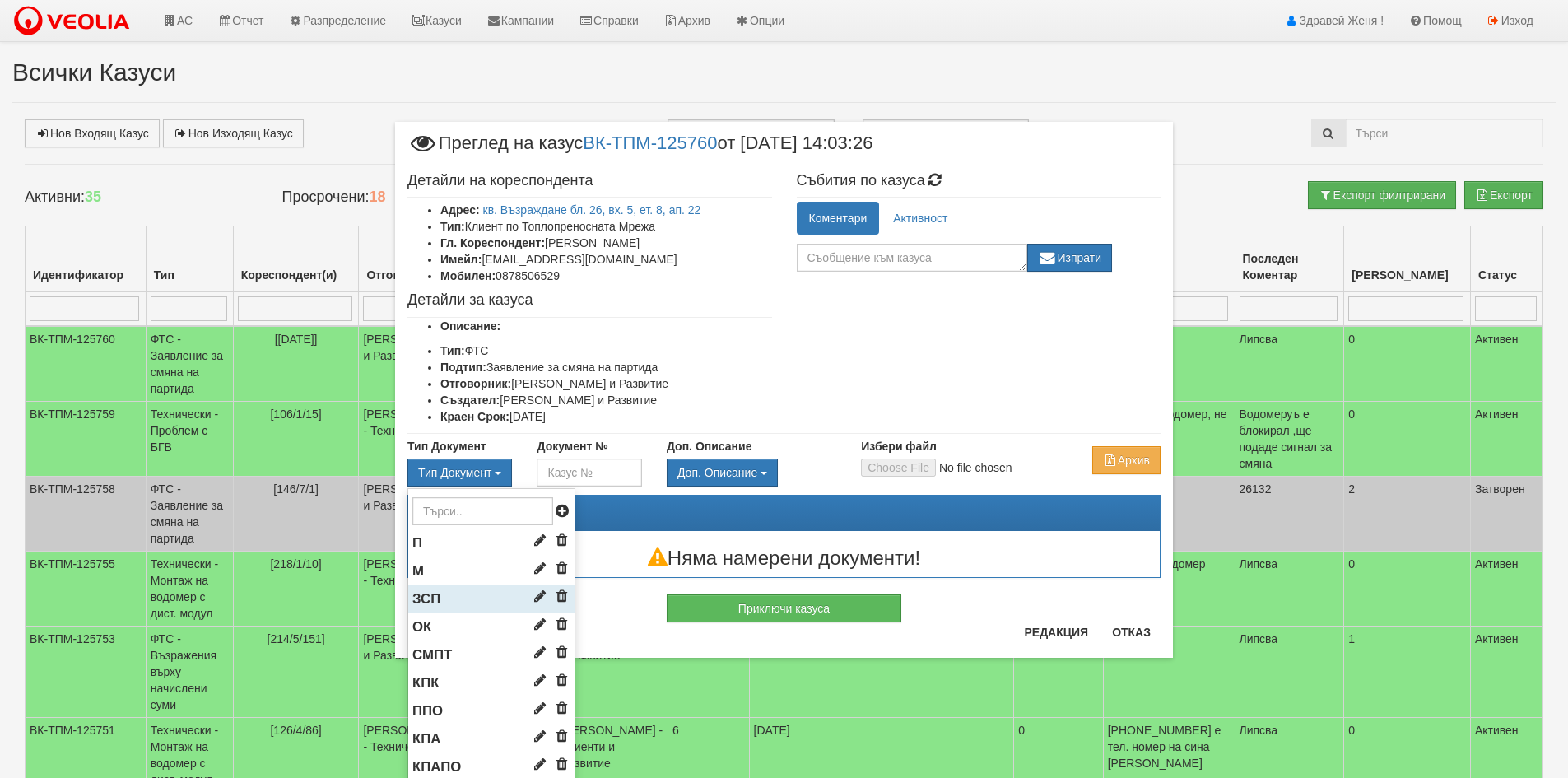
click at [431, 595] on span "ЗСП" at bounding box center [426, 599] width 28 height 15
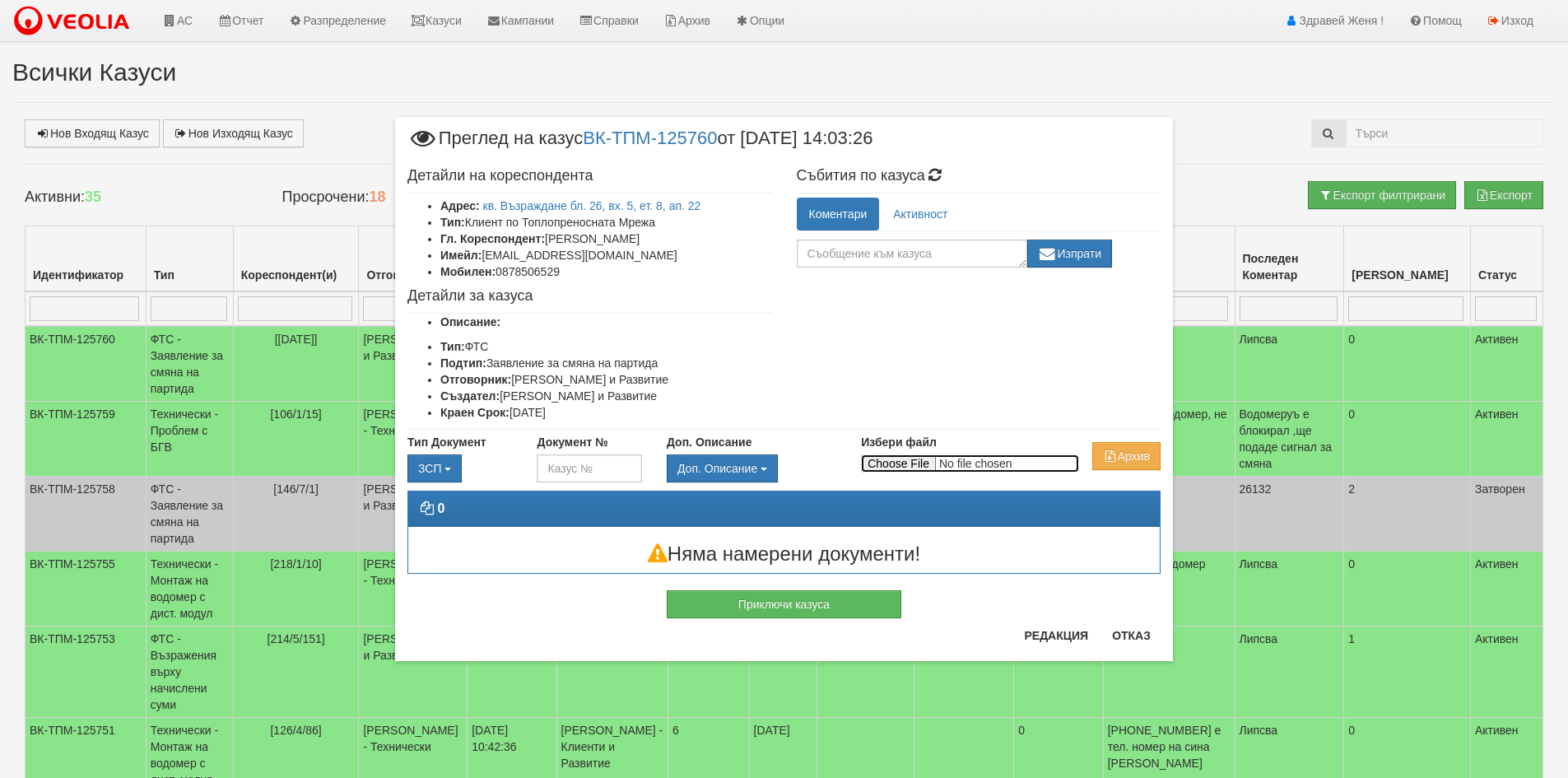
click at [904, 468] on input "Избери файл" at bounding box center [970, 463] width 218 height 18
type input "C:\fakepath\DOC177.pdf"
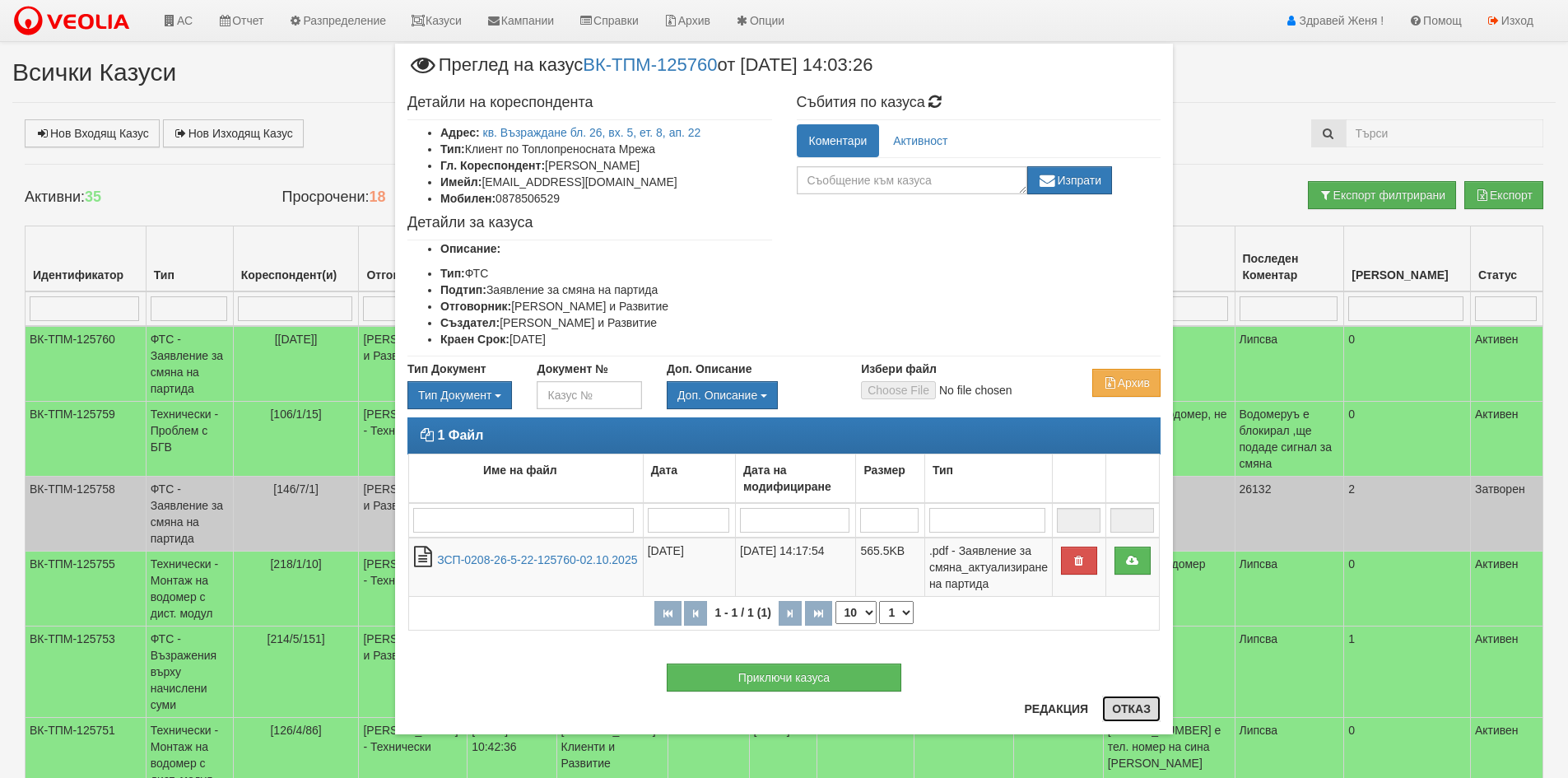
click at [1134, 718] on button "Отказ" at bounding box center [1131, 709] width 58 height 27
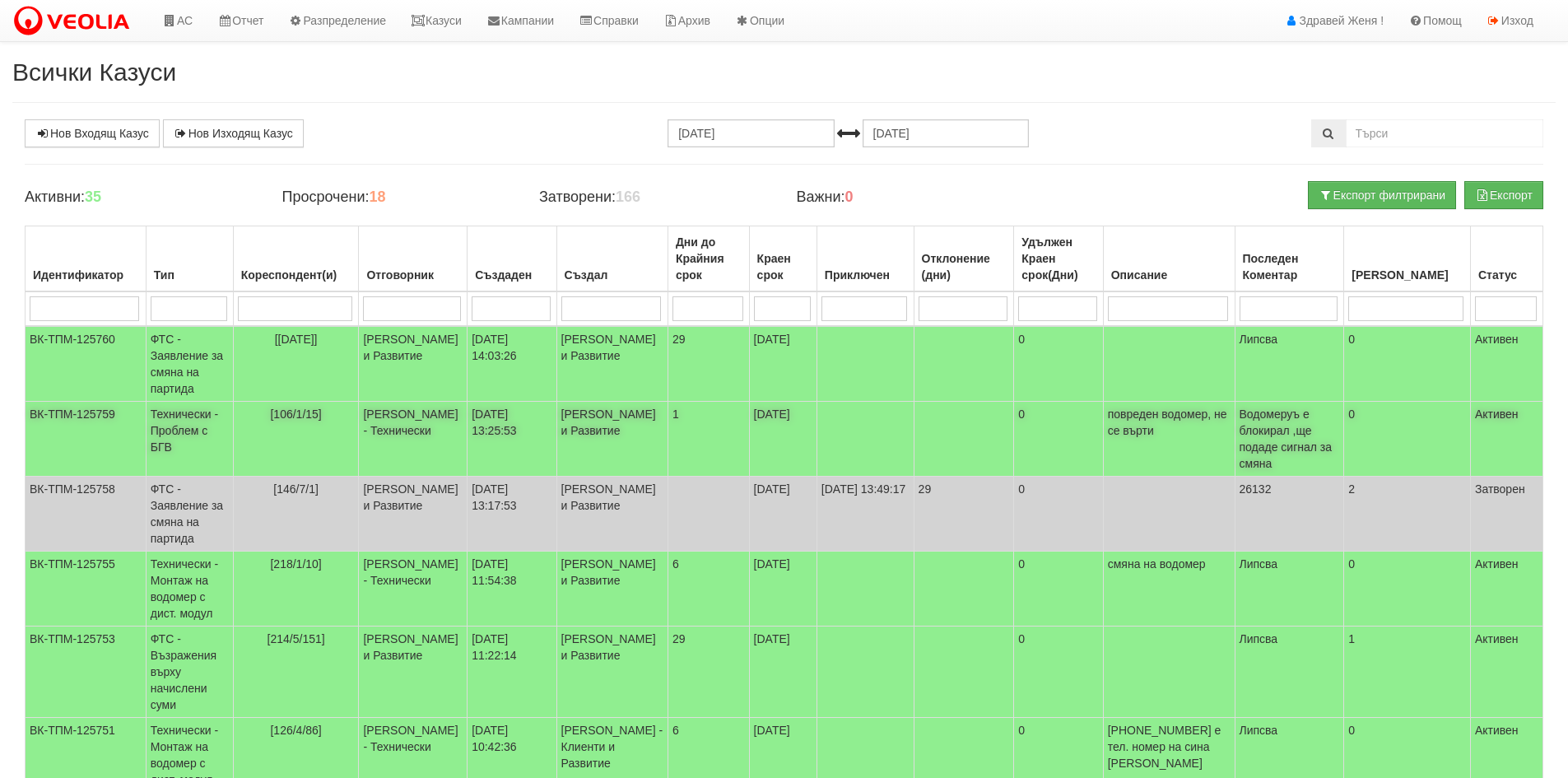
click at [352, 447] on td "[106/1/15]" at bounding box center [295, 439] width 125 height 75
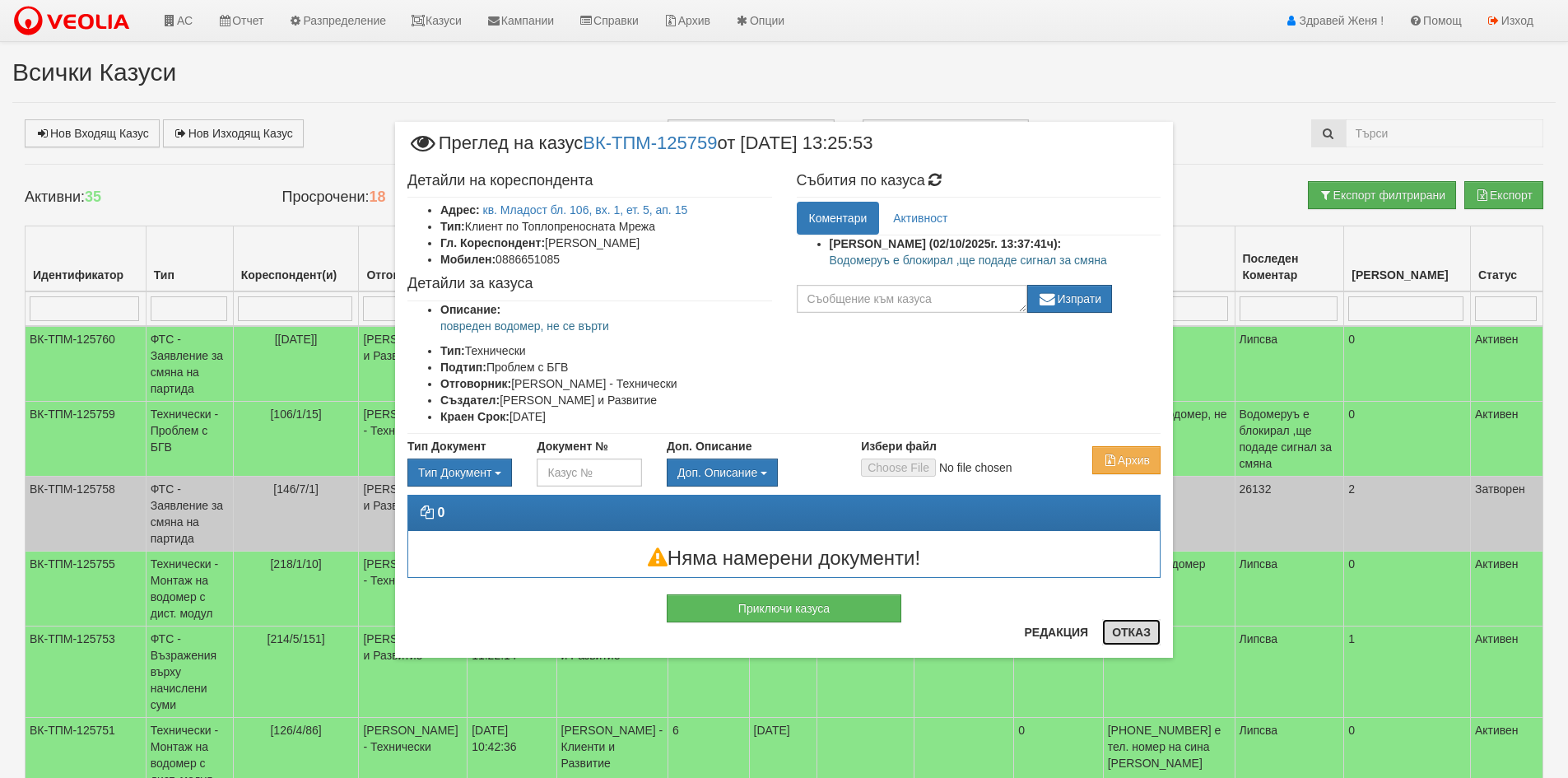
click at [1127, 635] on button "Отказ" at bounding box center [1131, 632] width 58 height 27
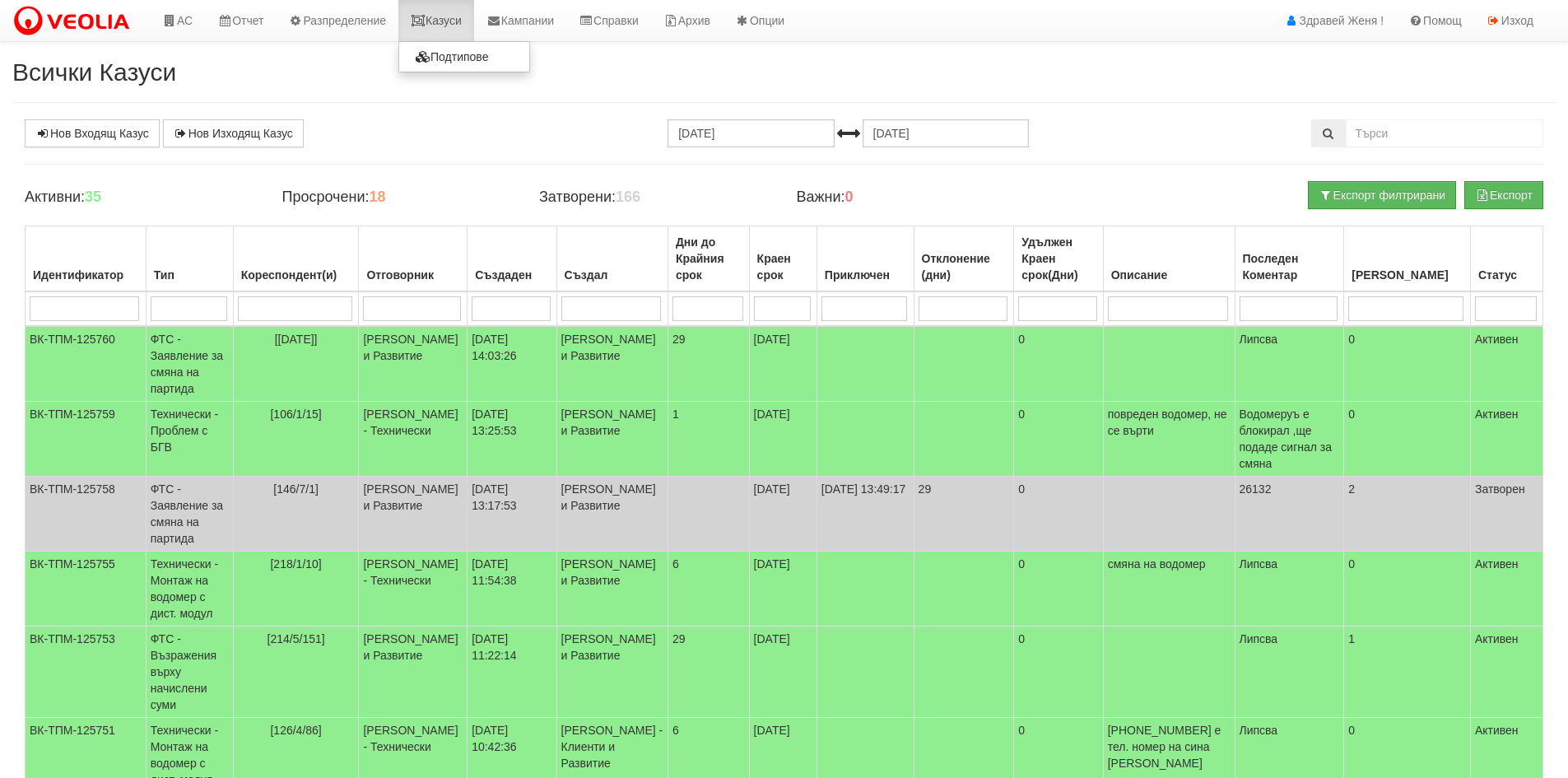
drag, startPoint x: 425, startPoint y: 25, endPoint x: 412, endPoint y: 34, distance: 15.8
click at [425, 25] on icon at bounding box center [418, 20] width 14 height 11
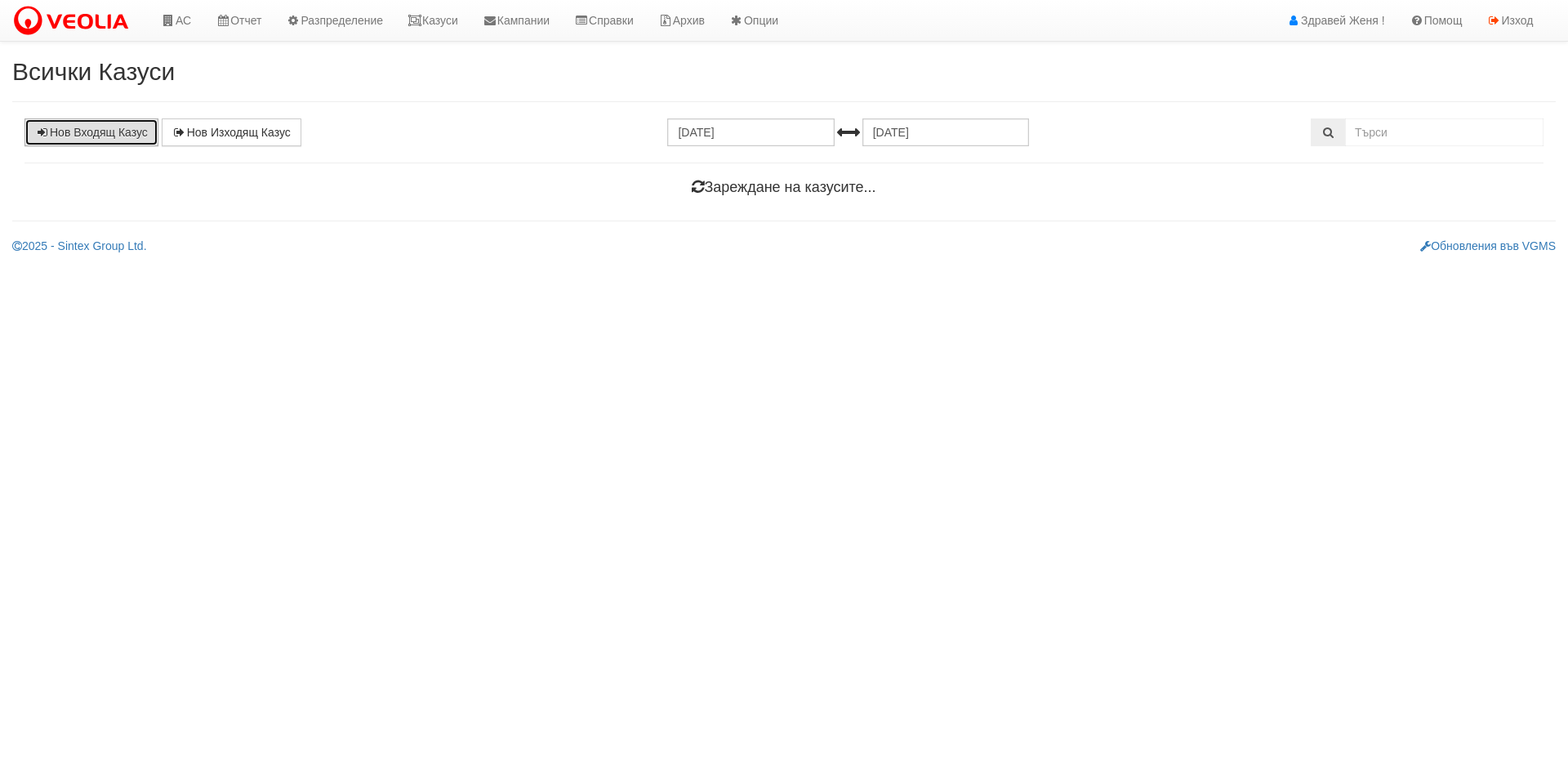
click at [121, 139] on link "Нов Входящ Казус" at bounding box center [91, 132] width 134 height 28
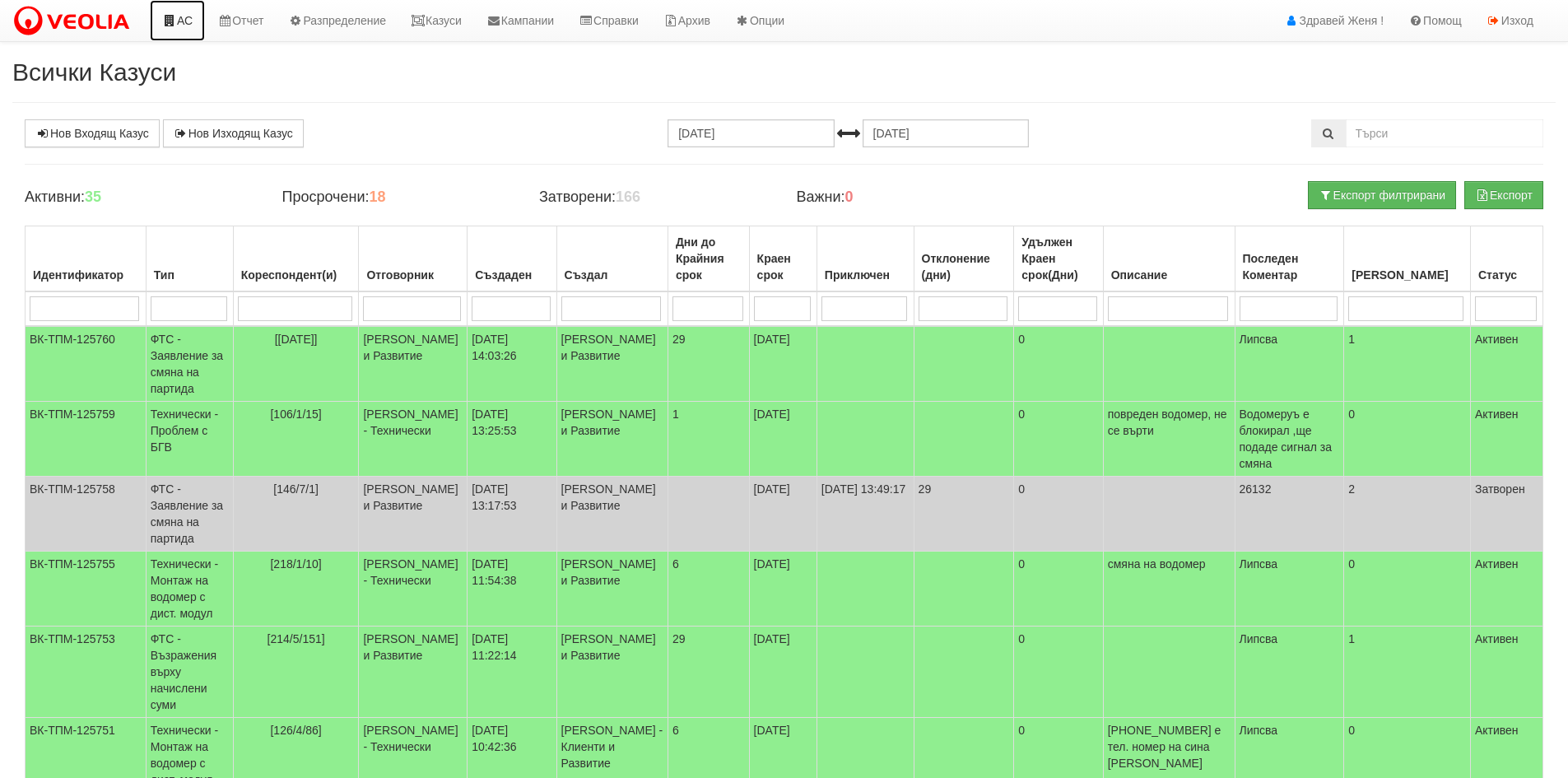
click at [197, 20] on link "АС" at bounding box center [177, 20] width 56 height 41
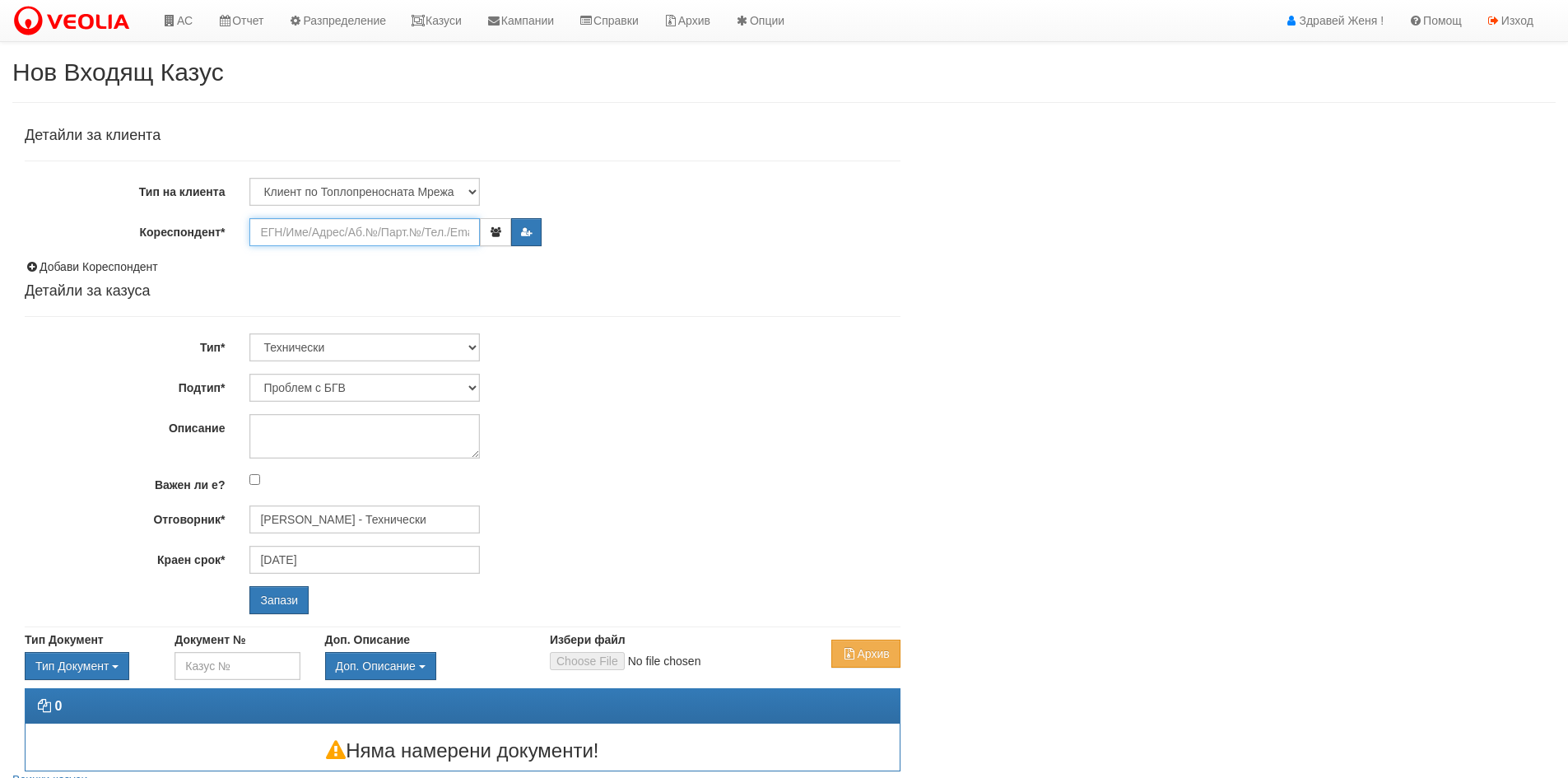
drag, startPoint x: 0, startPoint y: 0, endPoint x: 369, endPoint y: 242, distance: 441.3
click at [369, 242] on input "Кореспондент*" at bounding box center [364, 232] width 231 height 28
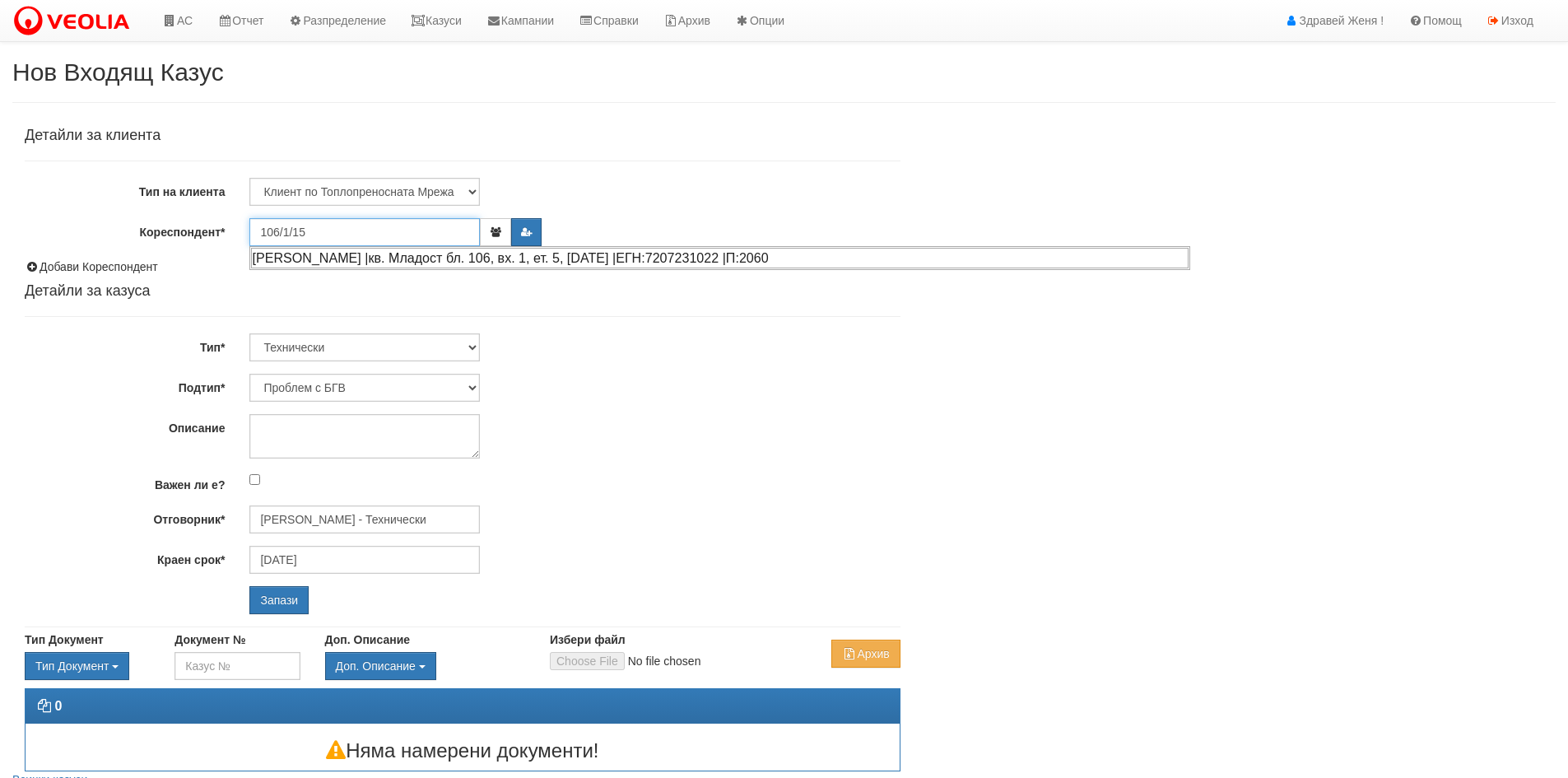
click at [390, 259] on div "[PERSON_NAME] |кв. Младост бл. 106, вх. 1, ет. 5, [DATE] |ЕГН:7207231022 |П:2060" at bounding box center [719, 258] width 938 height 20
type input "[PERSON_NAME]"
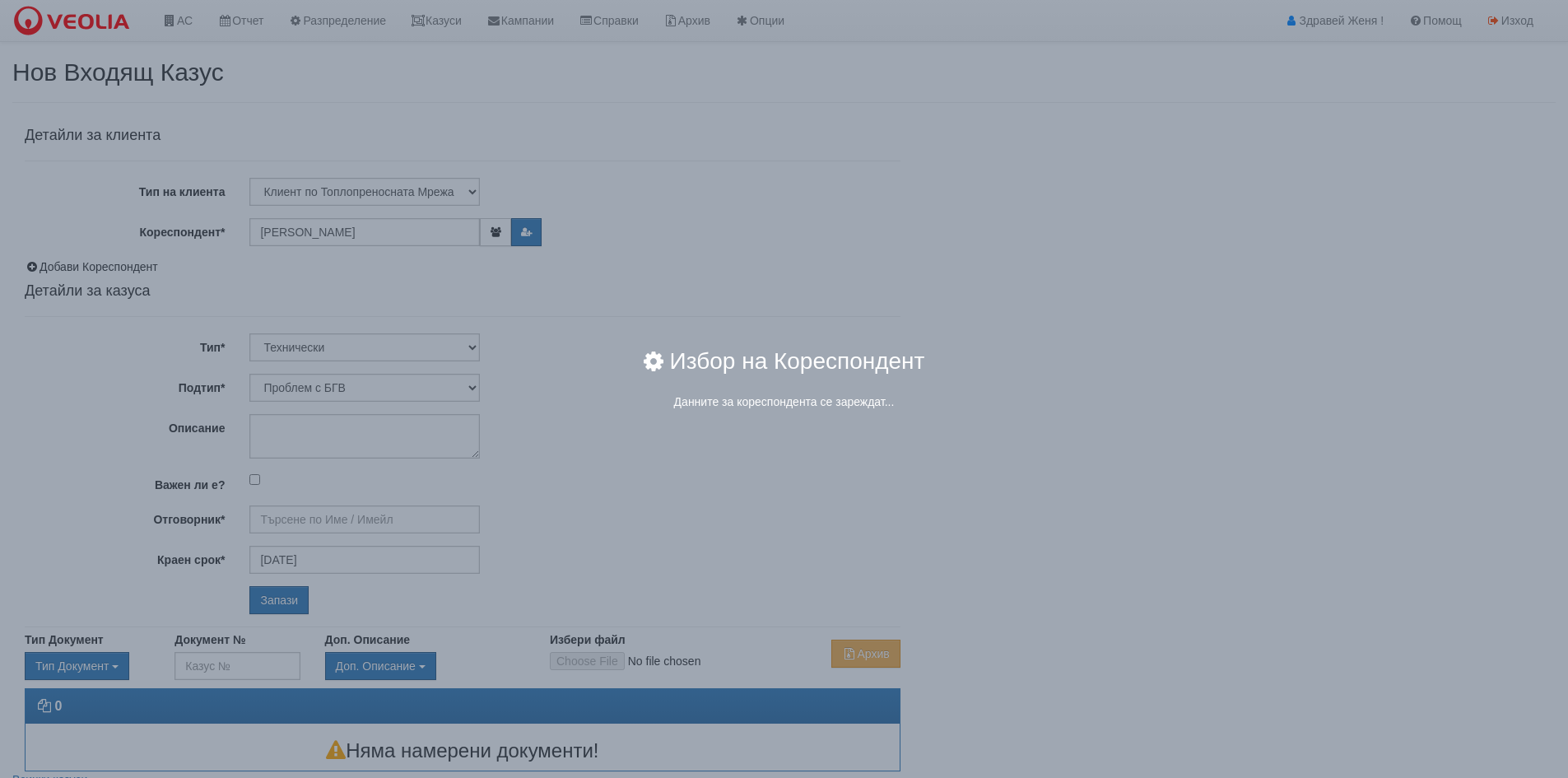
type input "[PERSON_NAME] - Технически"
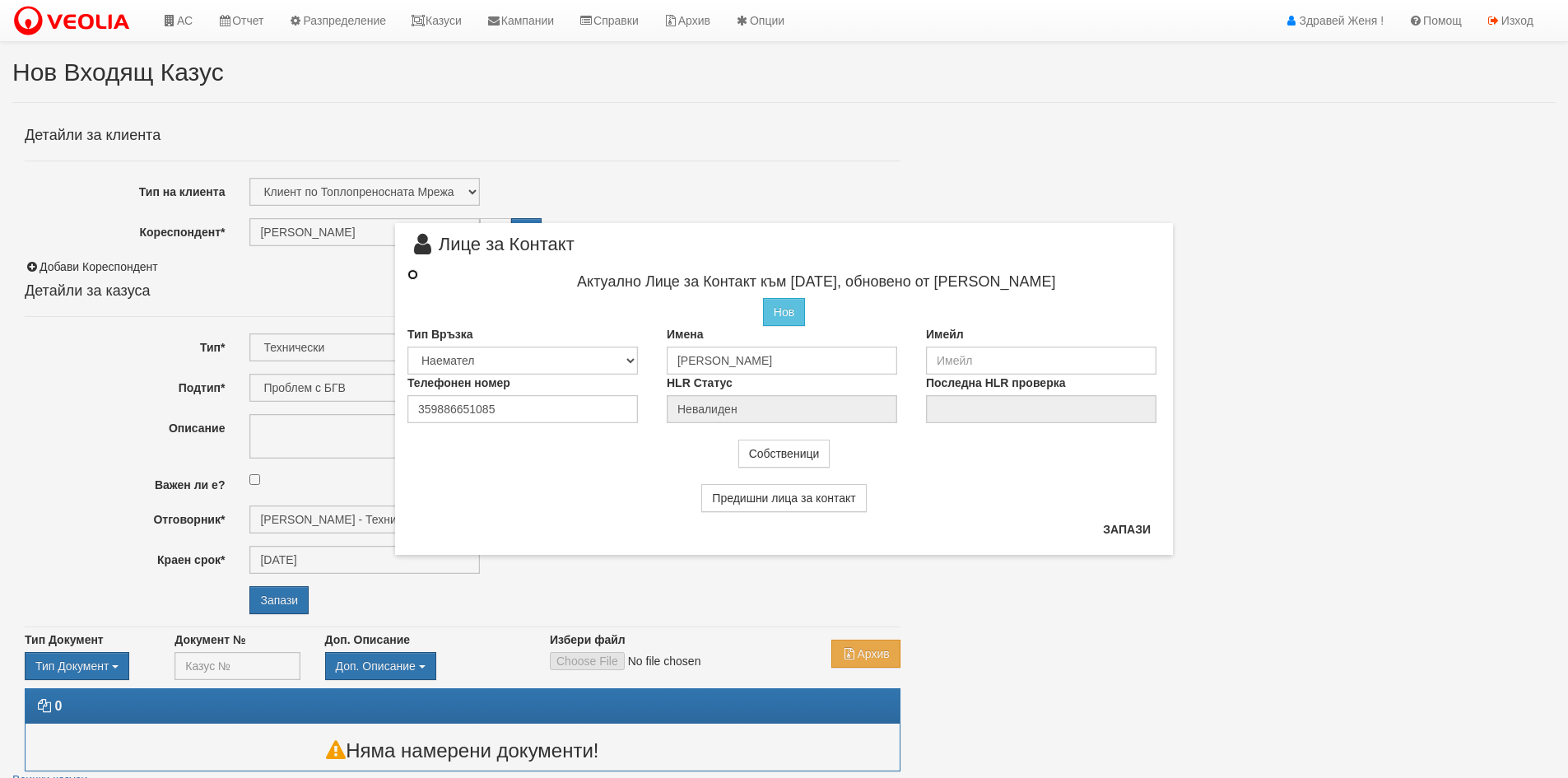
click at [412, 273] on input "radio" at bounding box center [412, 274] width 11 height 11
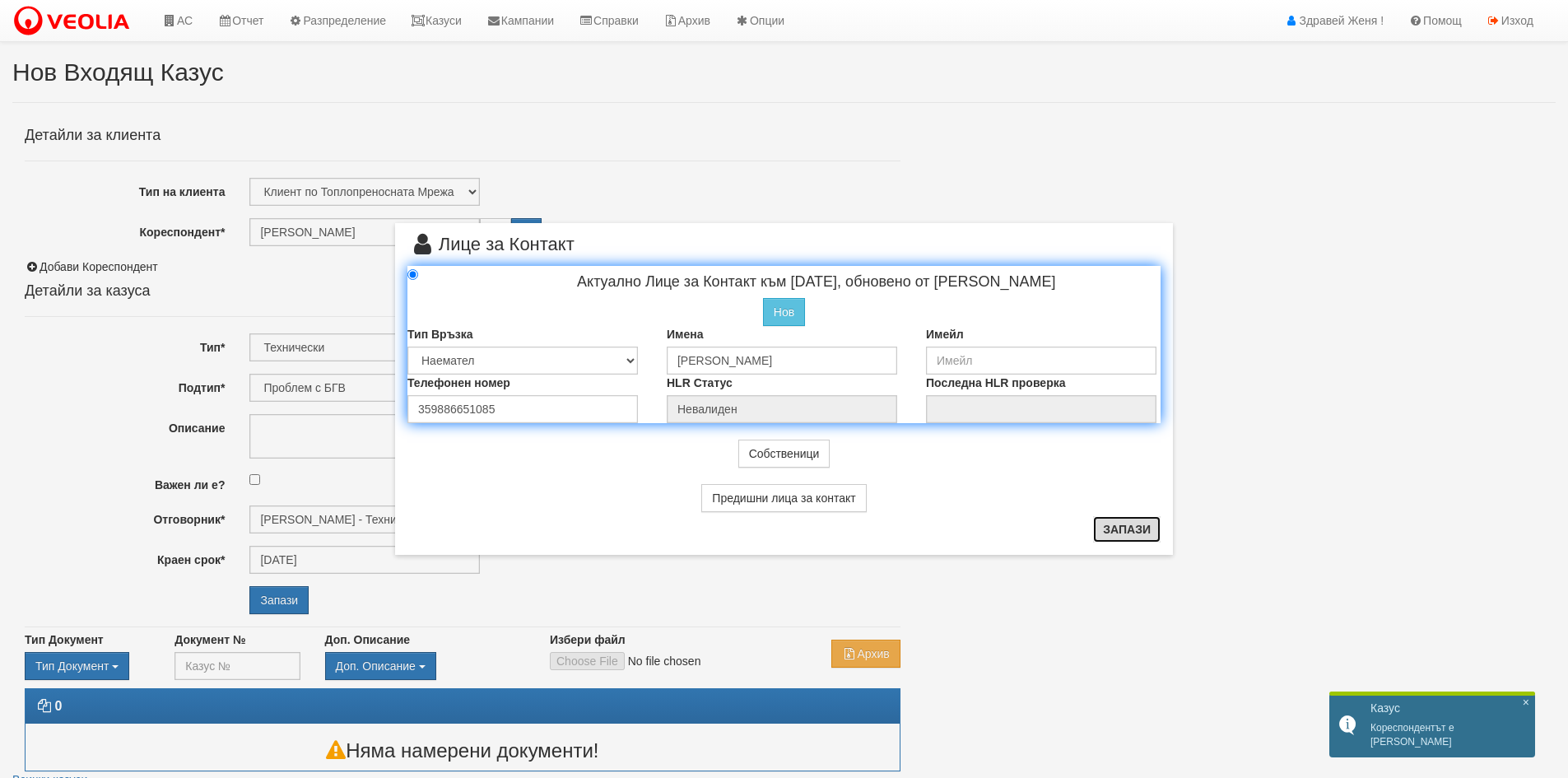
click at [1128, 525] on button "Запази" at bounding box center [1126, 530] width 67 height 27
radio input "true"
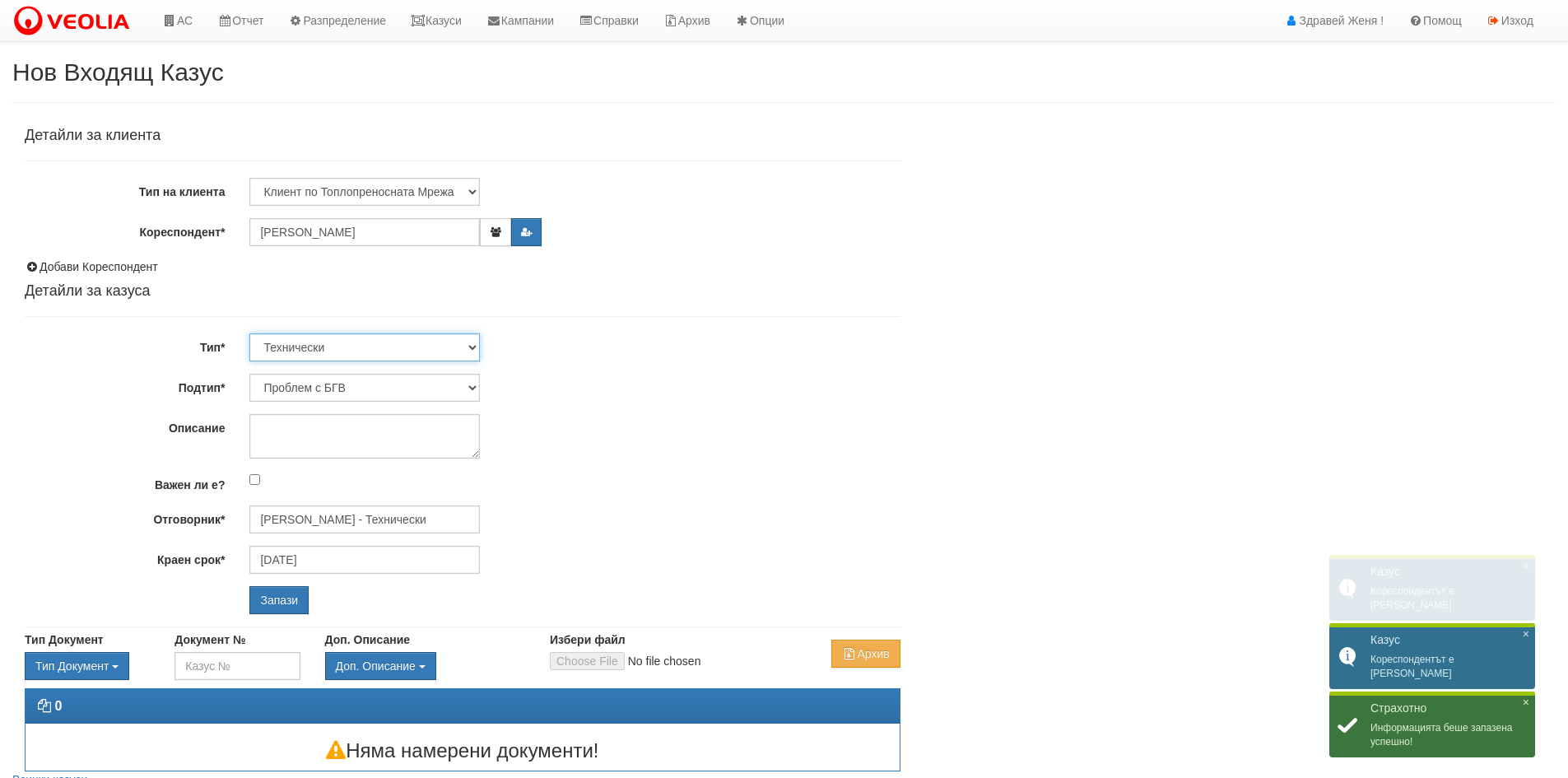
click at [473, 350] on select "Технически ФТС Търговски Административен Производствен Експлоатационен Финансов…" at bounding box center [364, 347] width 231 height 28
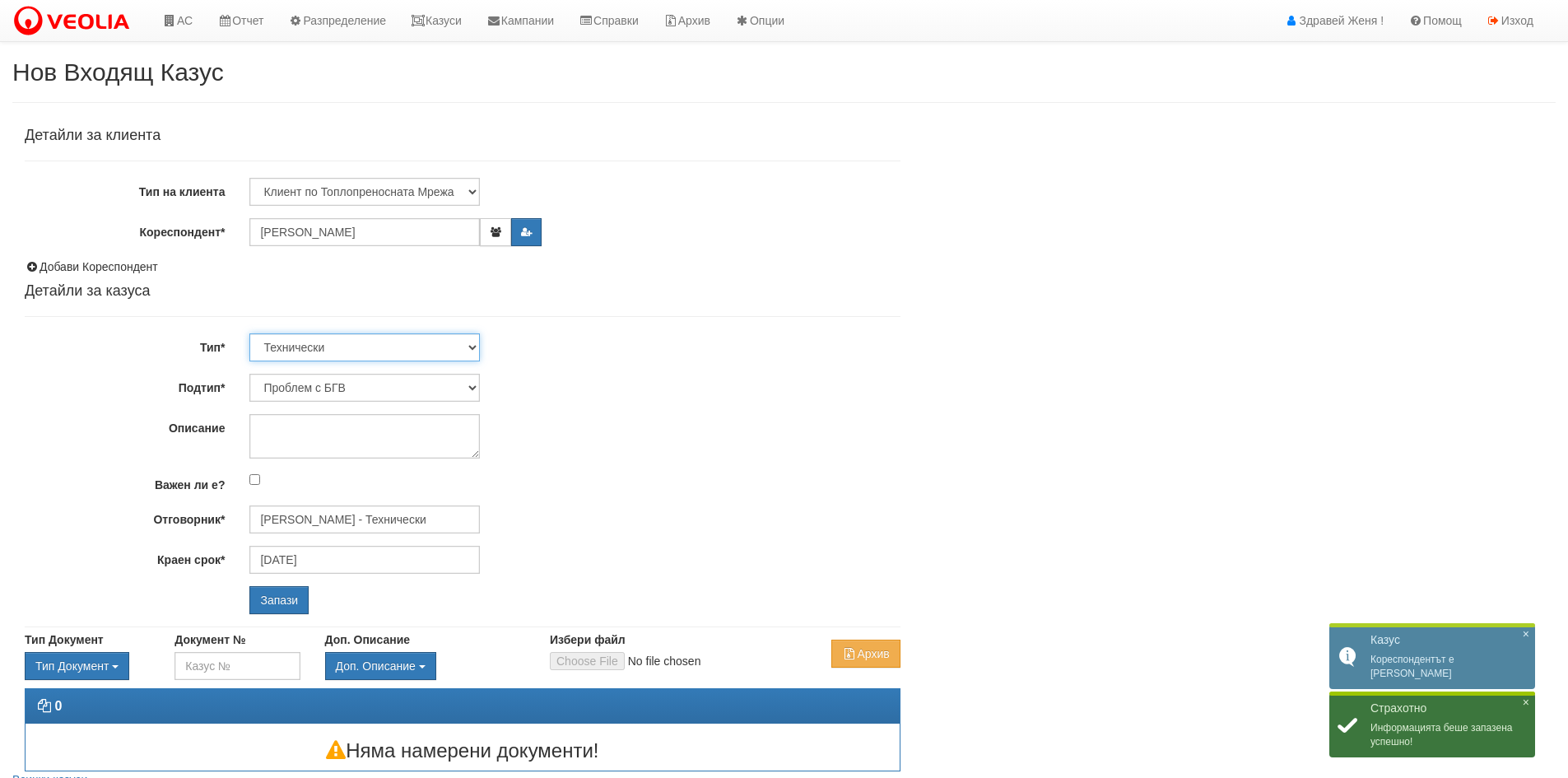
click at [249, 333] on select "Технически ФТС Търговски Административен Производствен Експлоатационен Финансов…" at bounding box center [364, 347] width 231 height 28
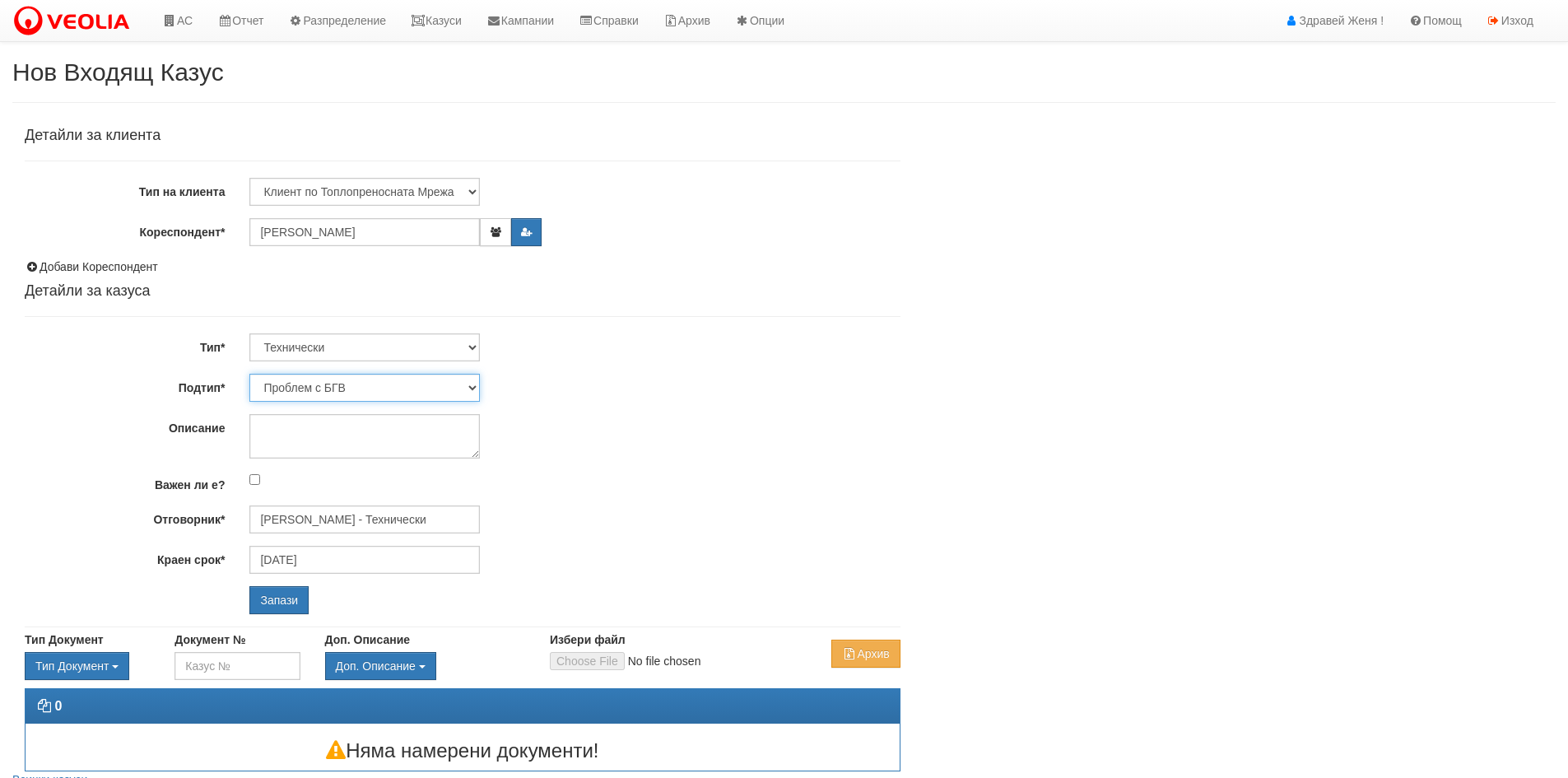
click at [472, 390] on select "Проблем с БГВ Теч ВОИ Теч БГВ Теч в АС Теч от водомер Проблем в АС Интервенция …" at bounding box center [364, 387] width 231 height 28
select select "Монтаж на водомер с дист. модул"
click at [249, 374] on select "Проблем с БГВ Теч ВОИ Теч БГВ Теч в АС Теч от водомер Проблем в АС Интервенция …" at bounding box center [364, 387] width 231 height 28
type input "[DATE]"
type input "[PERSON_NAME] - Технически"
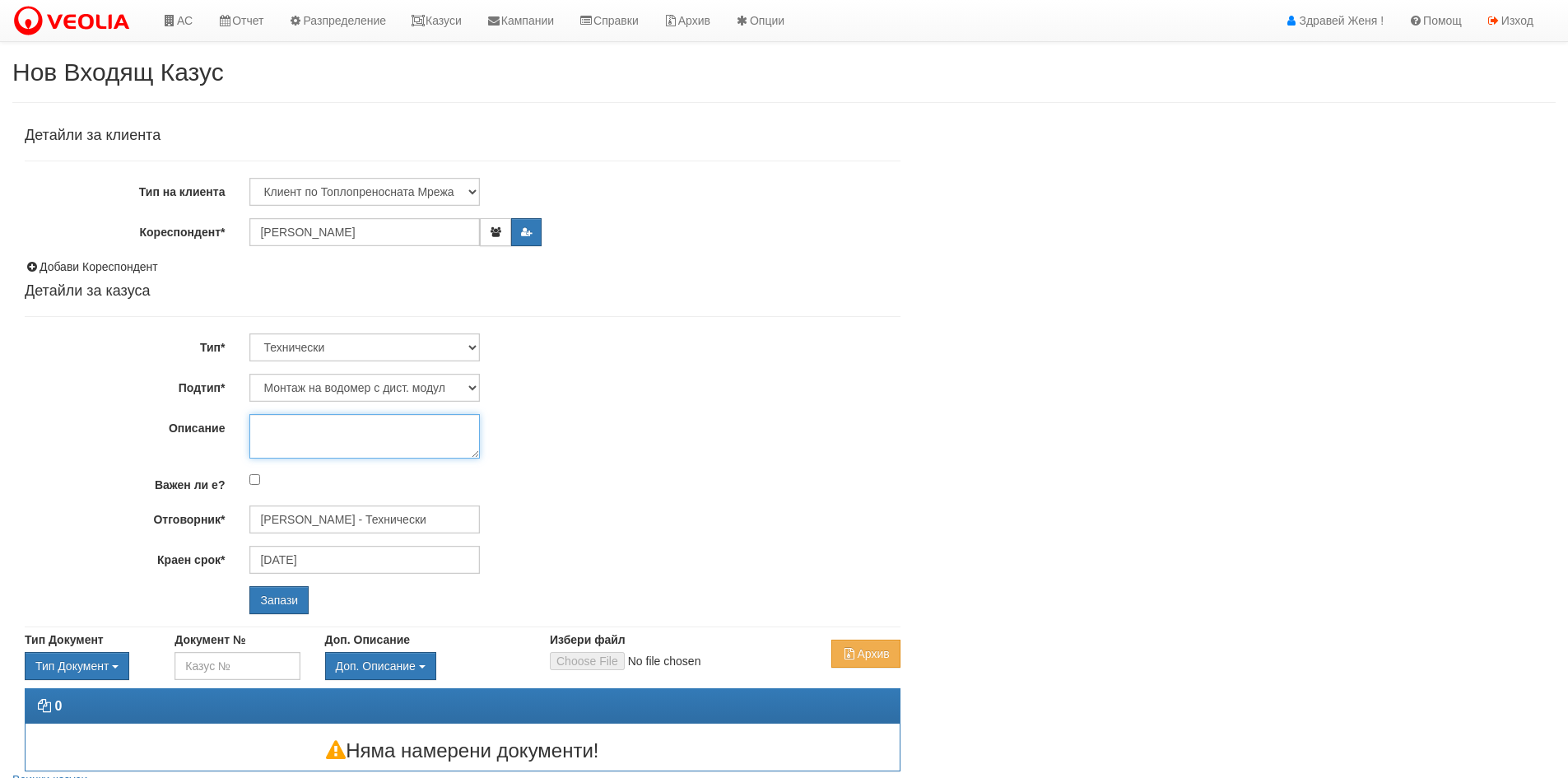
click at [262, 435] on textarea "Описание" at bounding box center [364, 436] width 231 height 44
type textarea "A"
click at [262, 434] on textarea "Описание" at bounding box center [364, 436] width 231 height 44
click at [290, 438] on textarea "Моля смяната на водомера да е в петък10,10,2025" at bounding box center [364, 436] width 231 height 44
type textarea "Моля смяната на водомера да е в петък 10,10,2025"
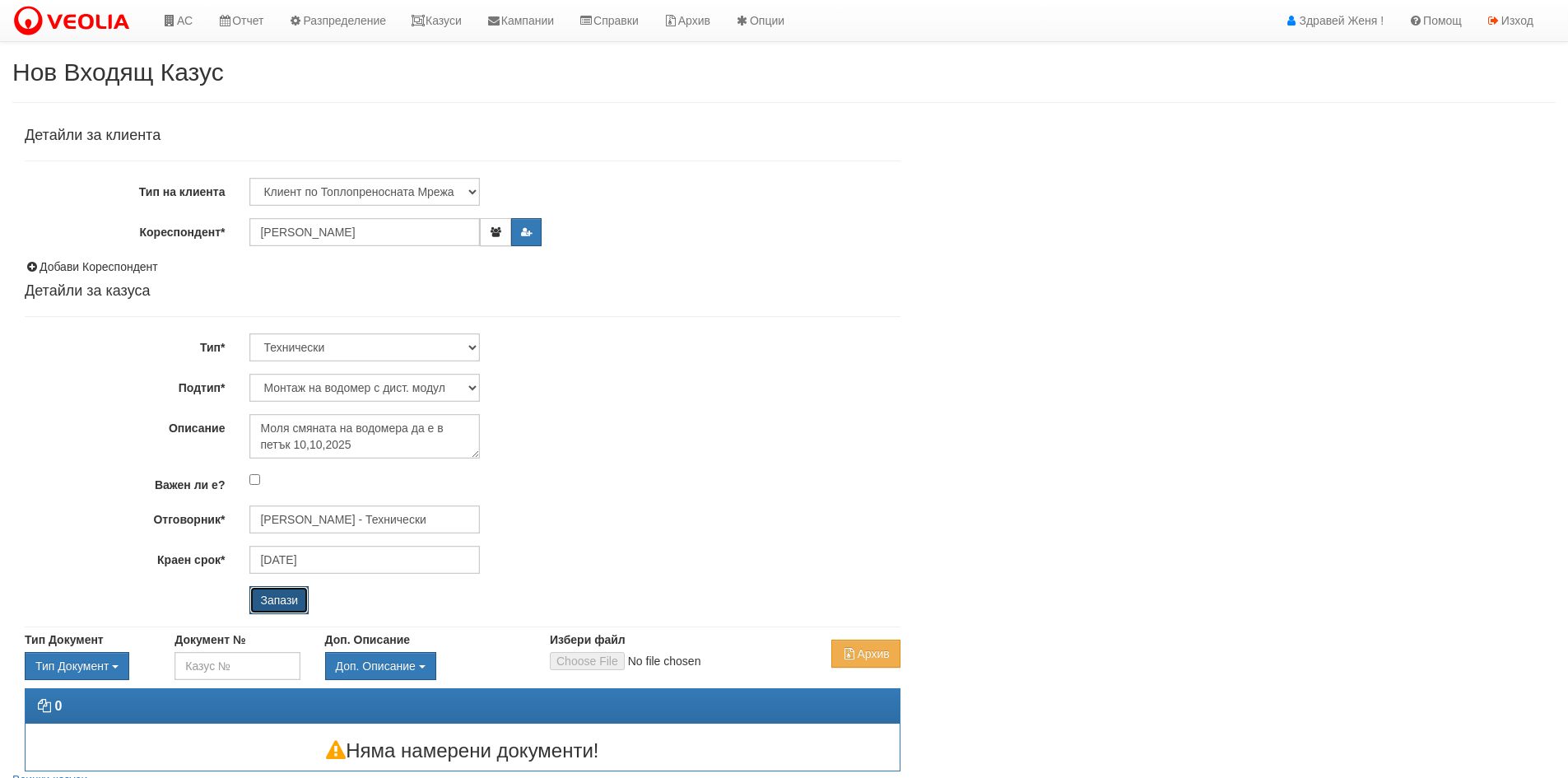
click at [284, 605] on input "Запази" at bounding box center [279, 600] width 59 height 28
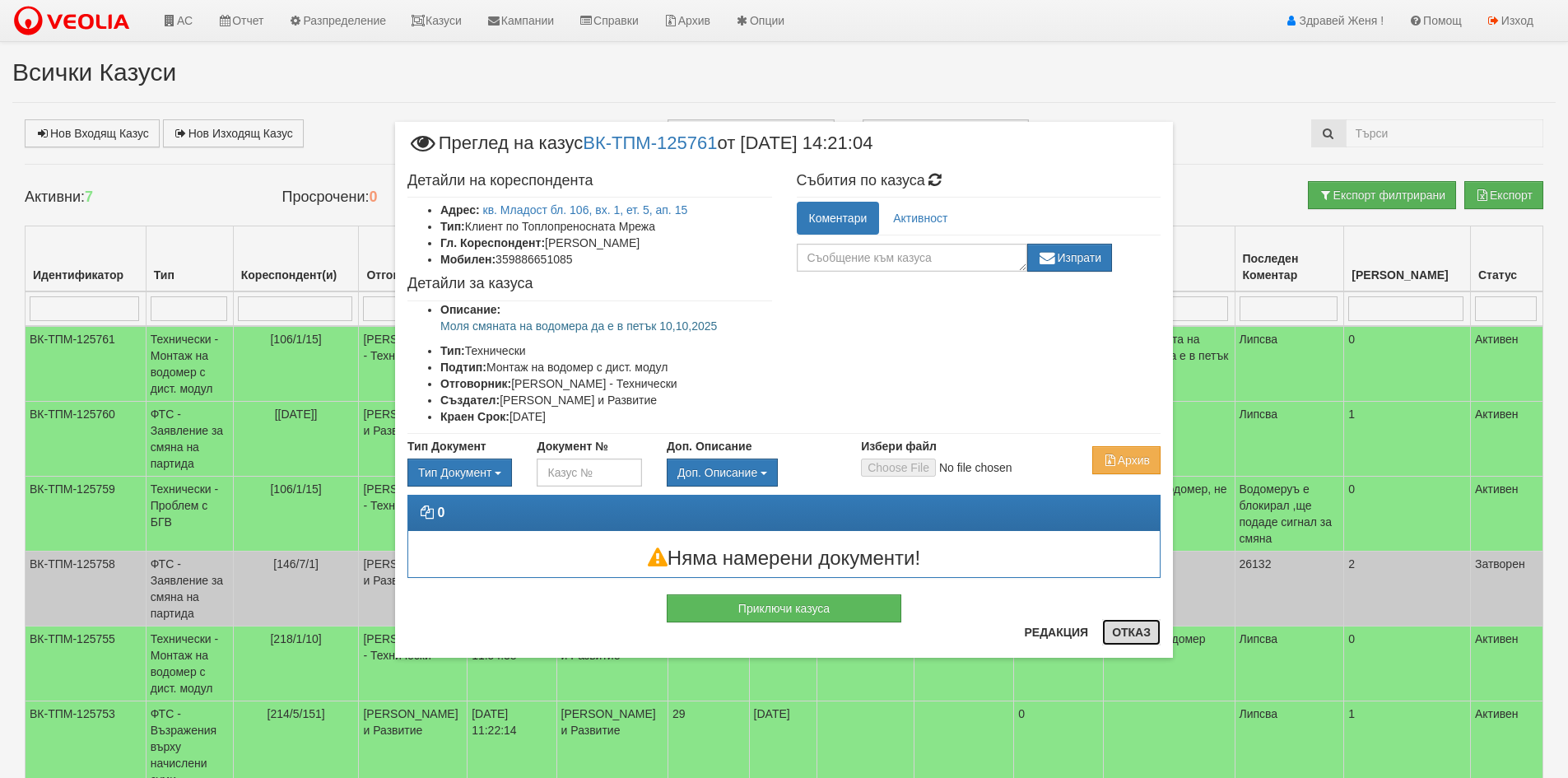
click at [1134, 629] on button "Отказ" at bounding box center [1131, 632] width 58 height 27
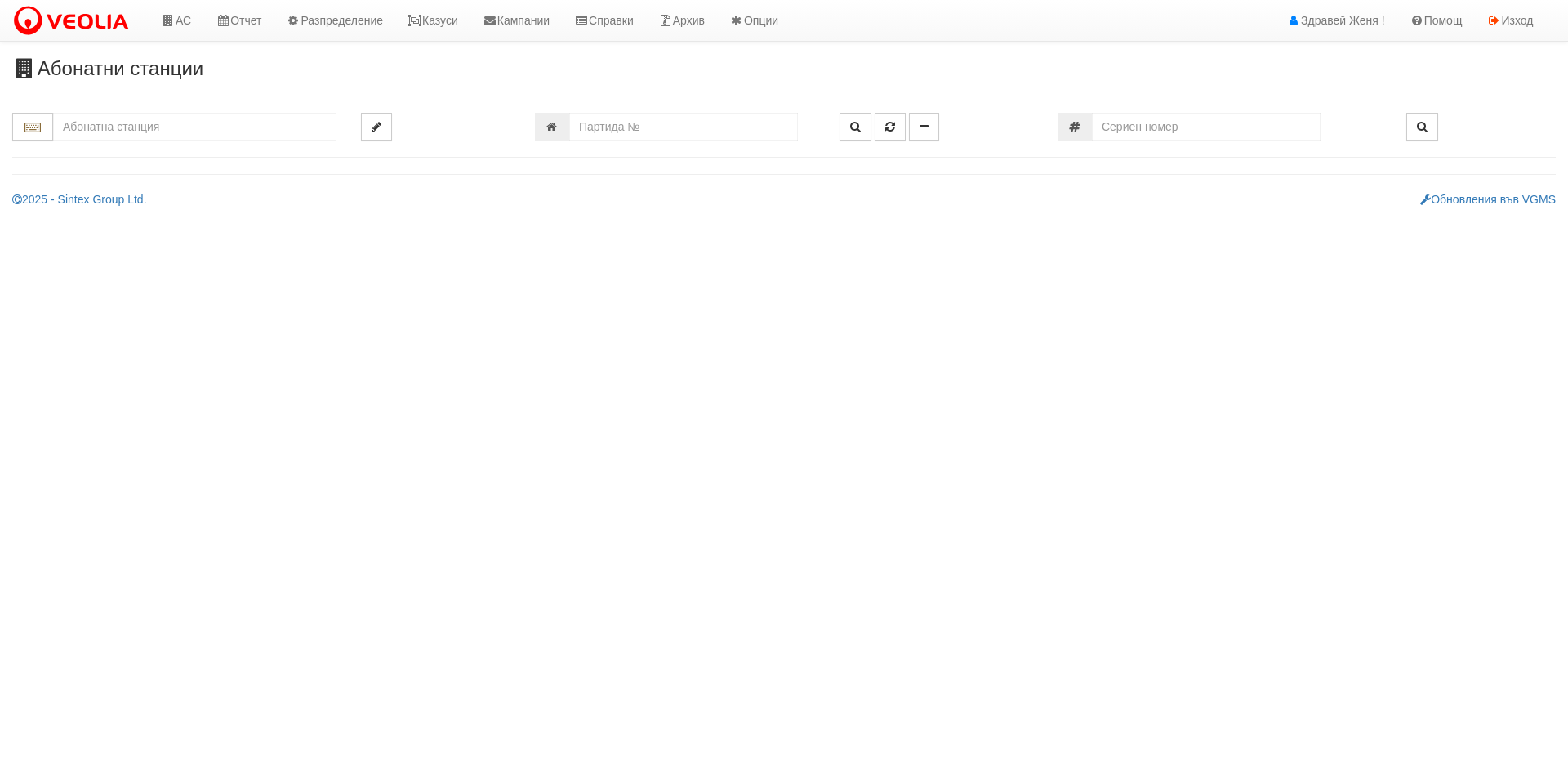
click at [116, 123] on input "text" at bounding box center [195, 126] width 283 height 28
type input "б"
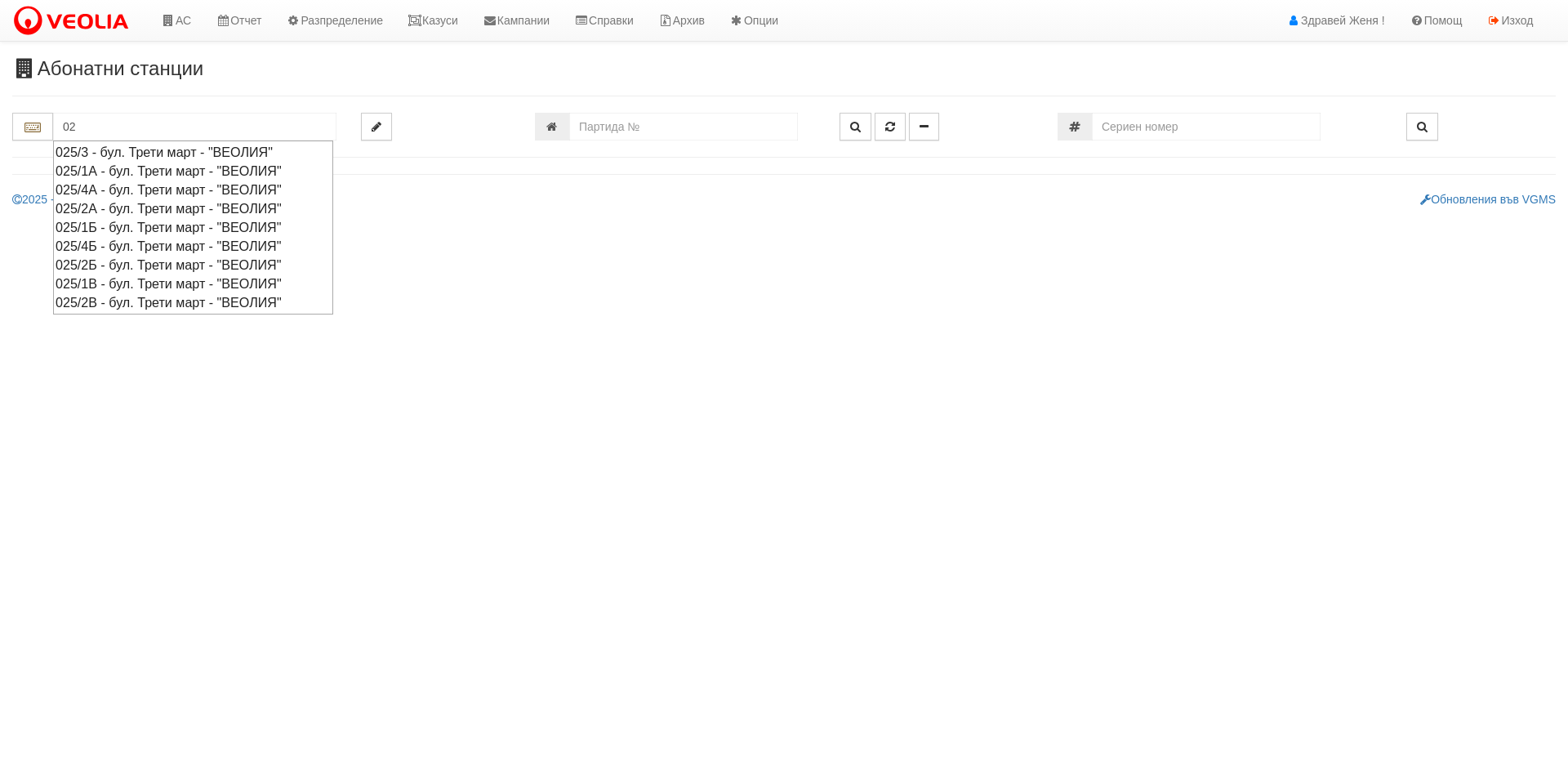
type input "0"
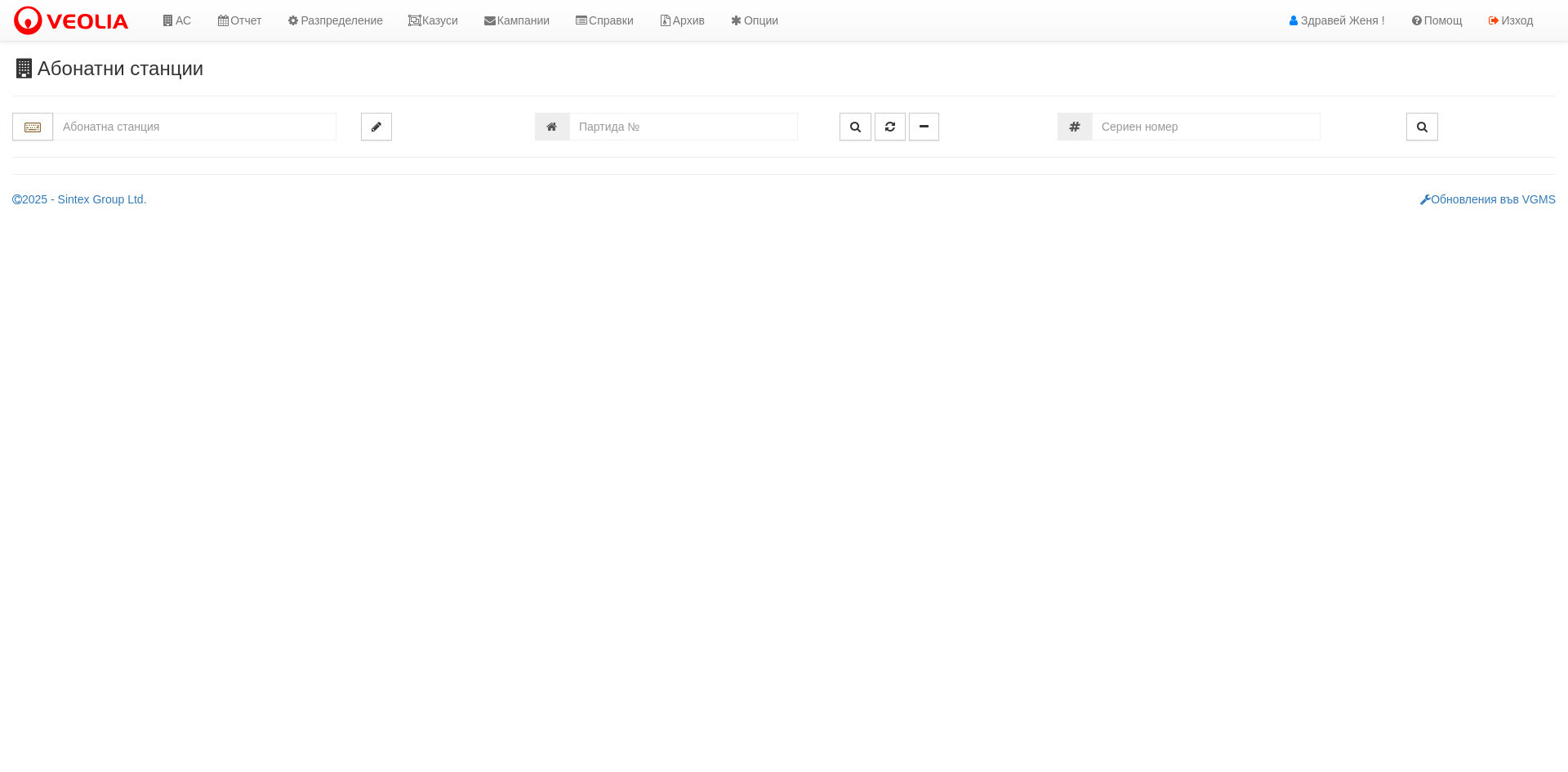
click at [137, 127] on input "text" at bounding box center [195, 126] width 283 height 28
click at [135, 124] on input "text" at bounding box center [195, 126] width 283 height 28
type input "0"
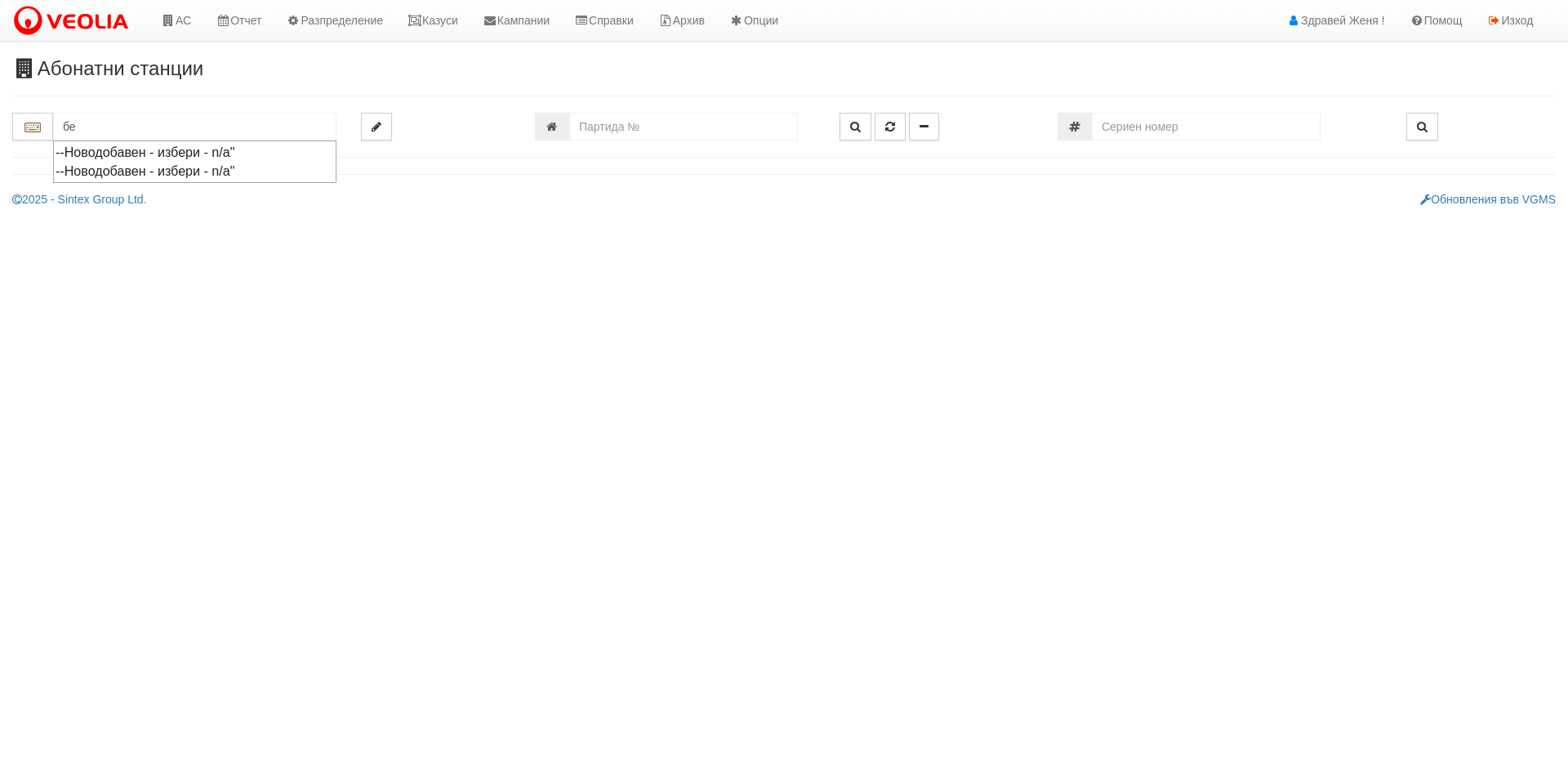
type input "б"
click at [600, 127] on input "number" at bounding box center [683, 126] width 229 height 28
type input "24716"
click at [855, 129] on icon "button" at bounding box center [855, 126] width 10 height 11
type input "035/Б - "[PERSON_NAME] [GEOGRAPHIC_DATA] " ЕАД"
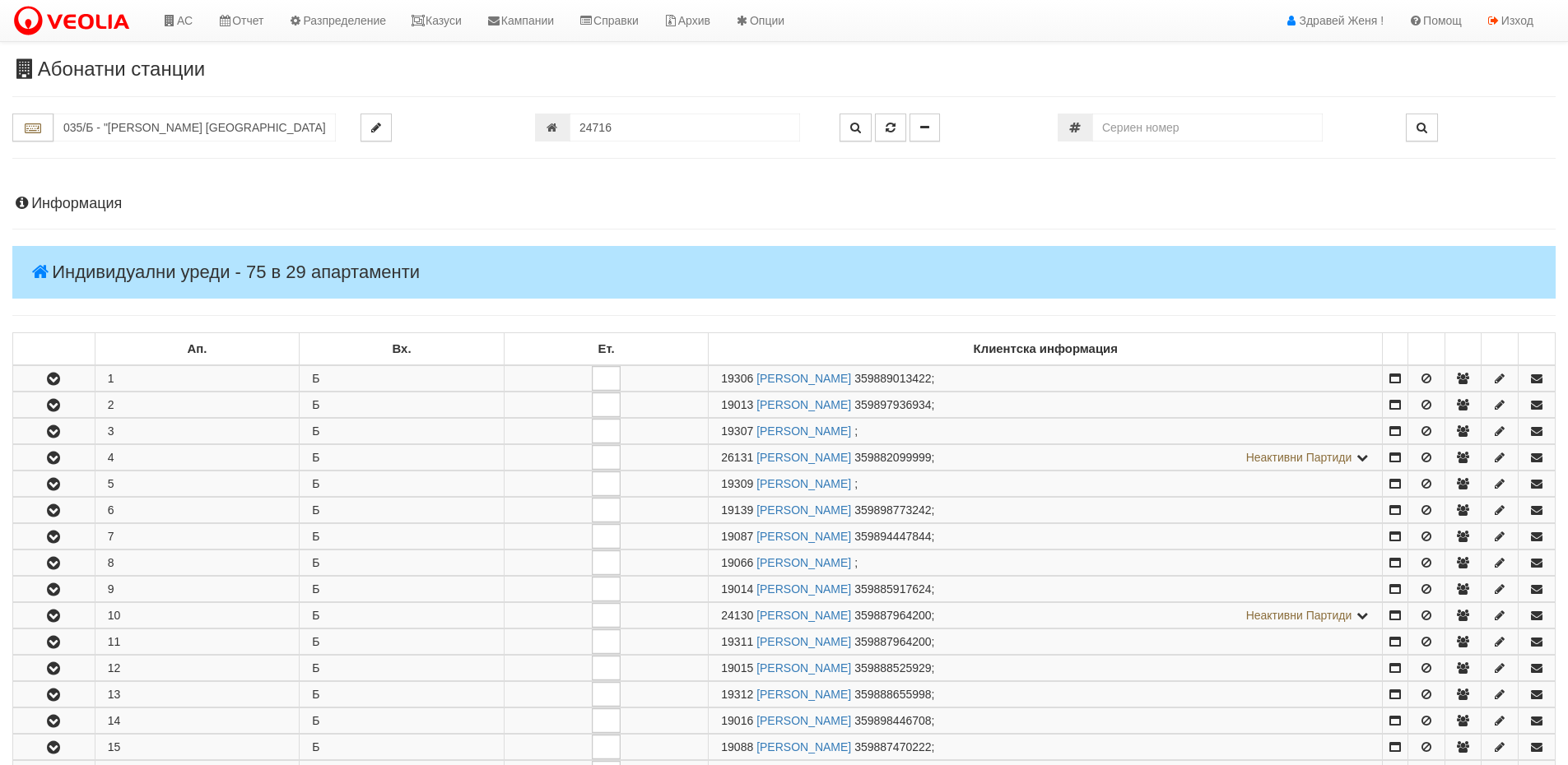
click at [85, 199] on h4 "Информация" at bounding box center [784, 204] width 1543 height 16
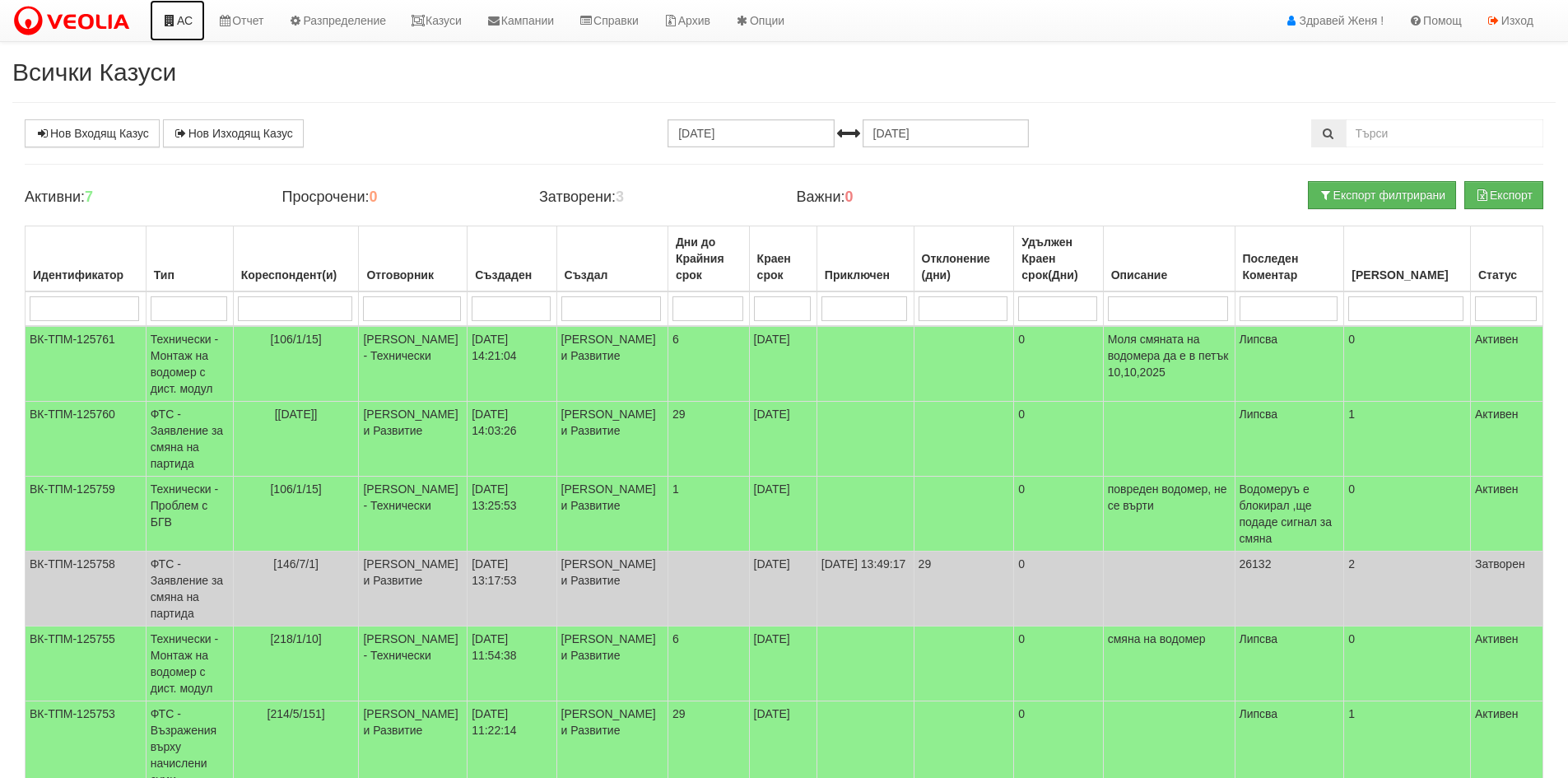
click at [189, 18] on link "АС" at bounding box center [177, 20] width 56 height 41
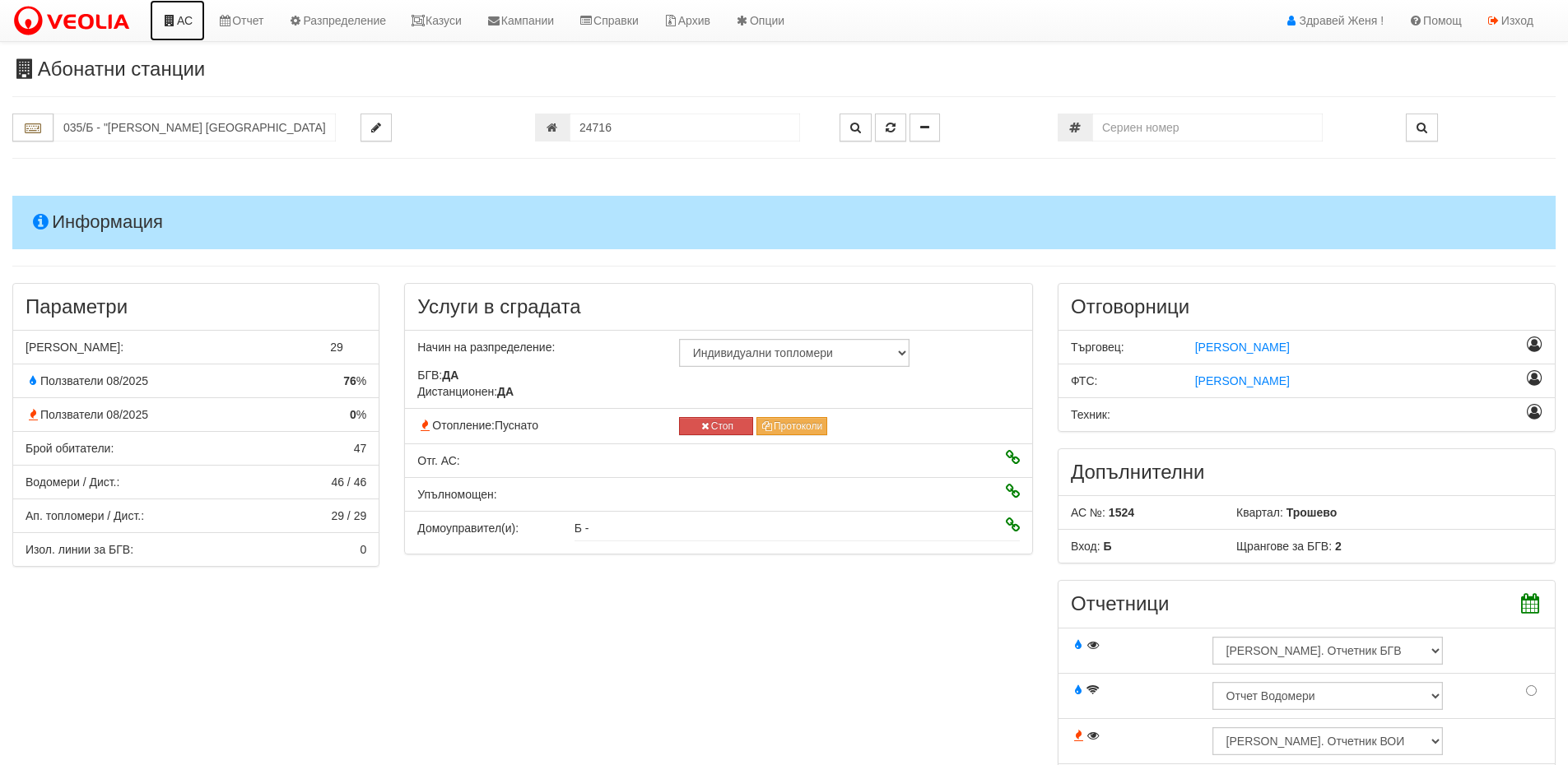
click at [191, 22] on link "АС" at bounding box center [177, 20] width 56 height 41
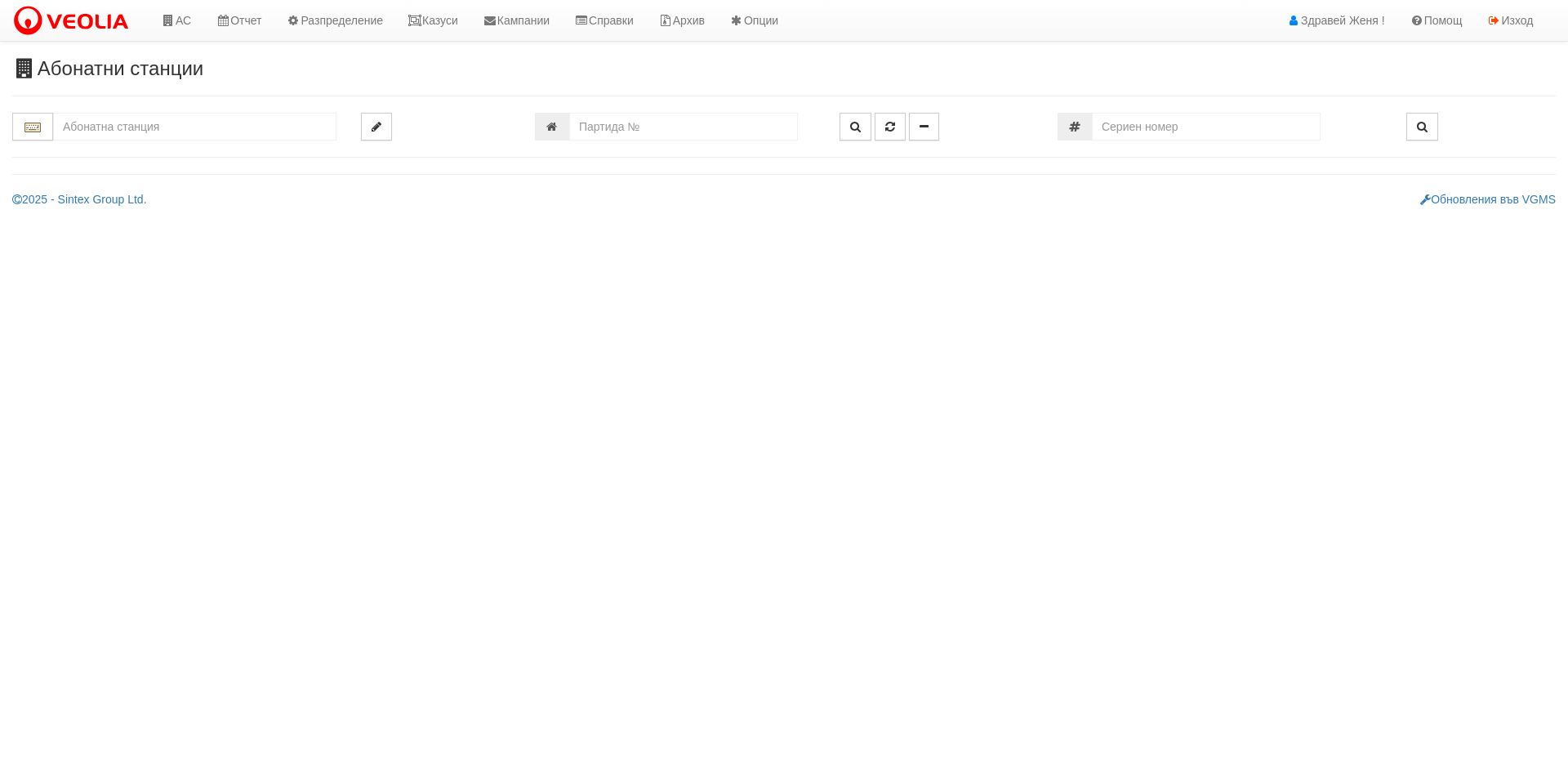
click at [164, 136] on input "text" at bounding box center [195, 126] width 283 height 28
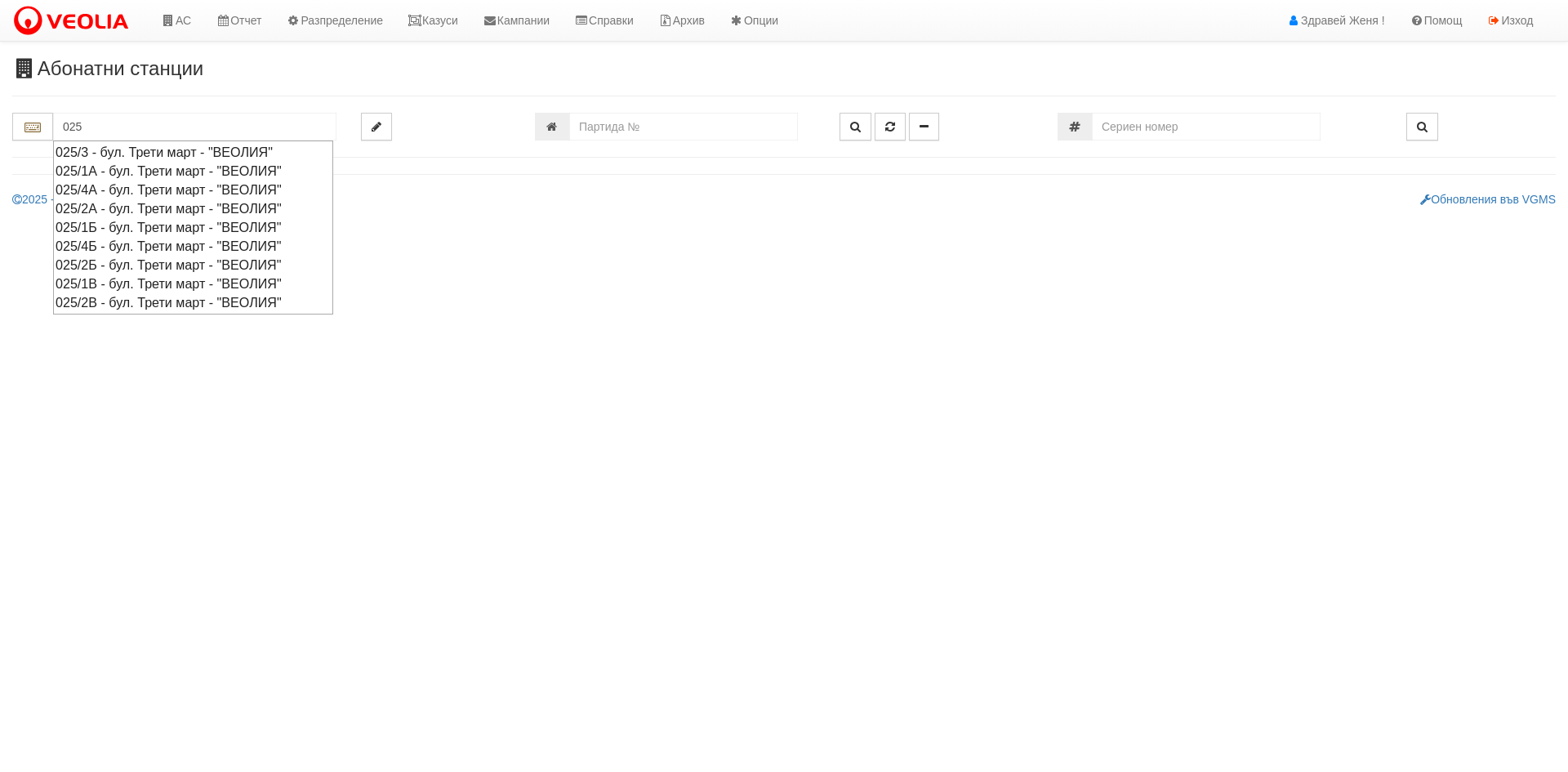
click at [103, 301] on div "025/2В - бул. Трети март - "ВЕОЛИЯ"" at bounding box center [193, 303] width 276 height 19
type input "025/2В - бул. Трети март - "ВЕОЛИЯ""
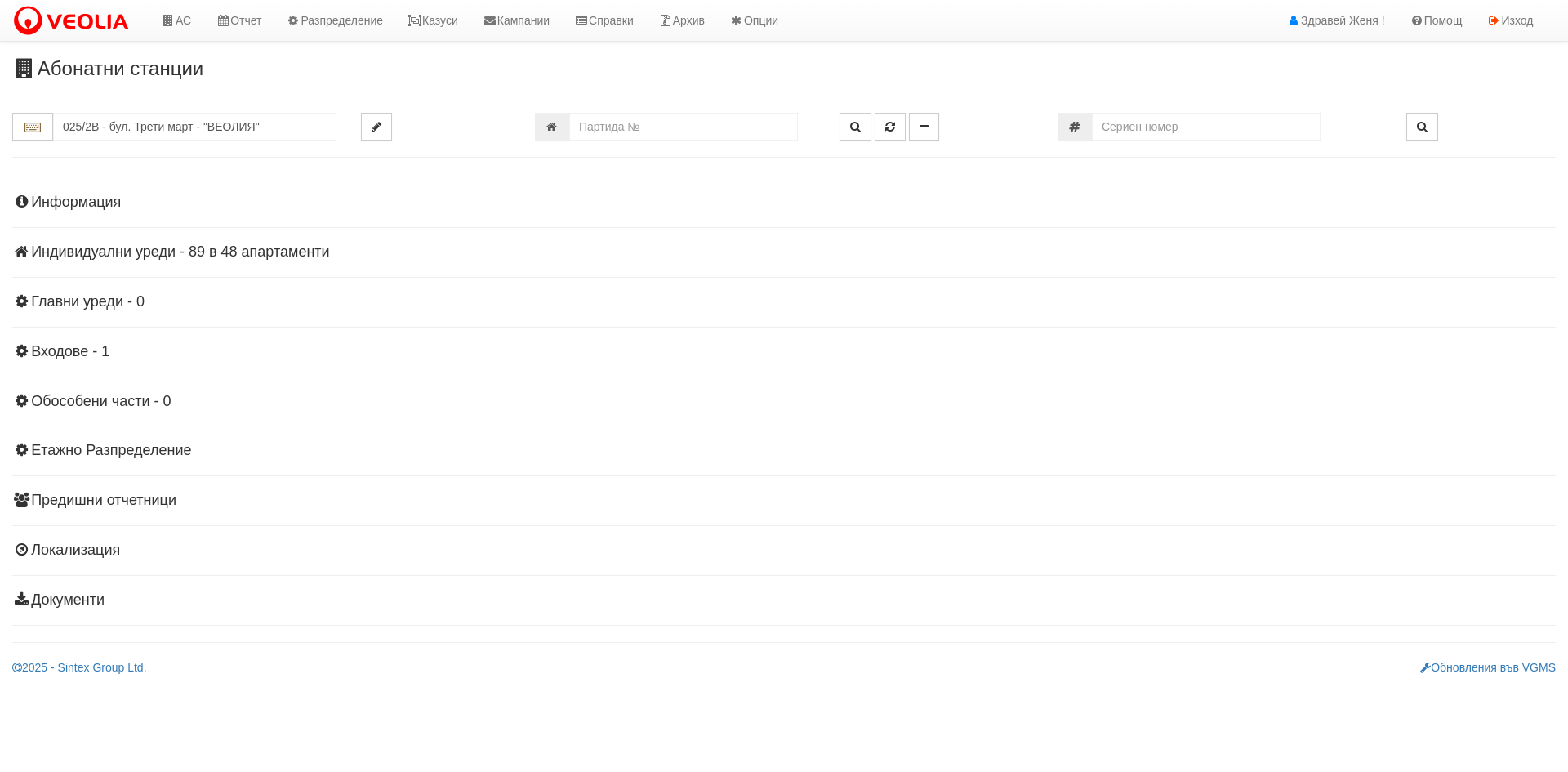
click at [248, 247] on h4 "Индивидуални уреди - 89 в 48 апартаменти" at bounding box center [784, 252] width 1543 height 16
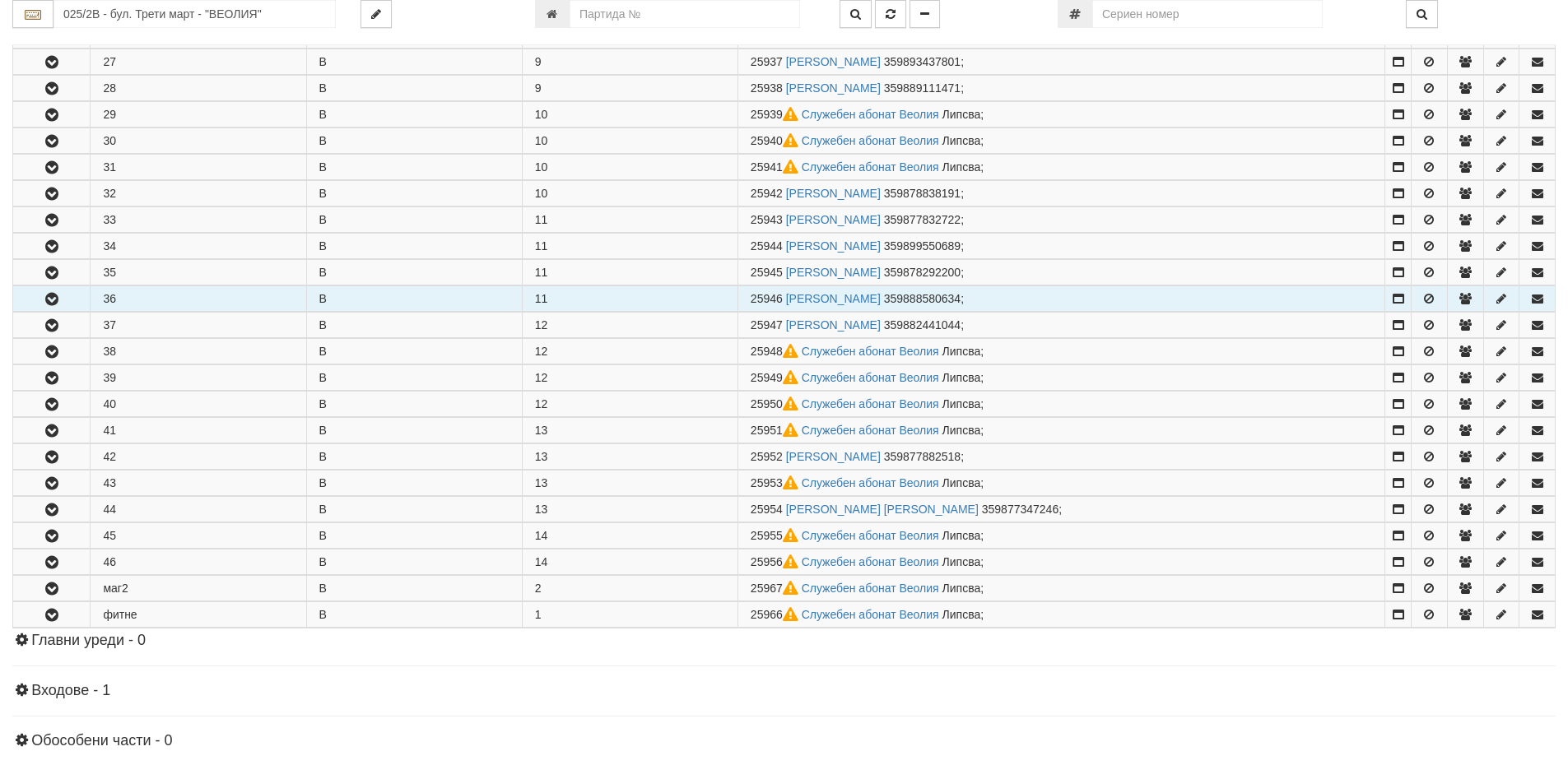
scroll to position [987, 0]
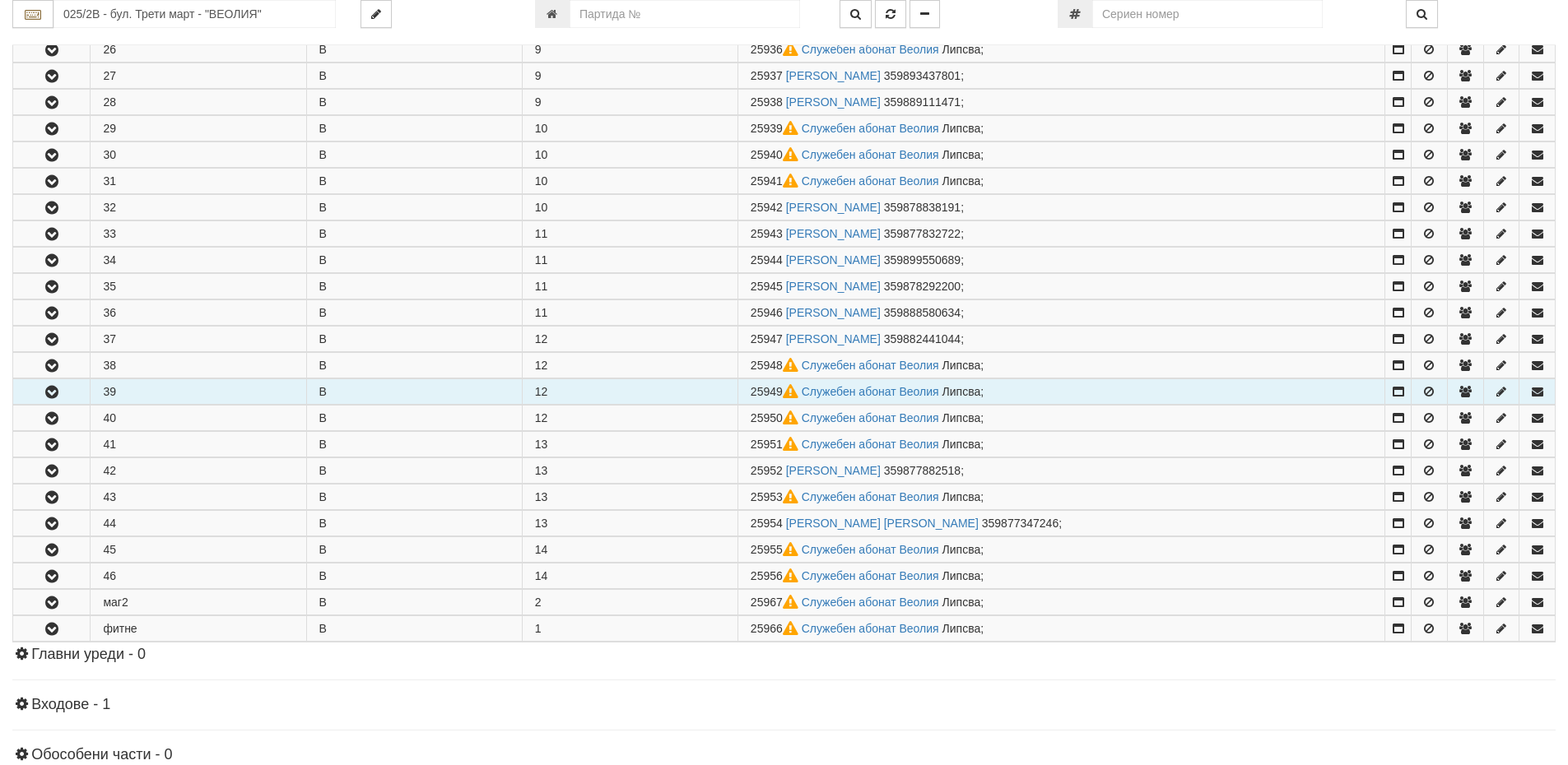
click at [129, 384] on td "39" at bounding box center [198, 392] width 216 height 26
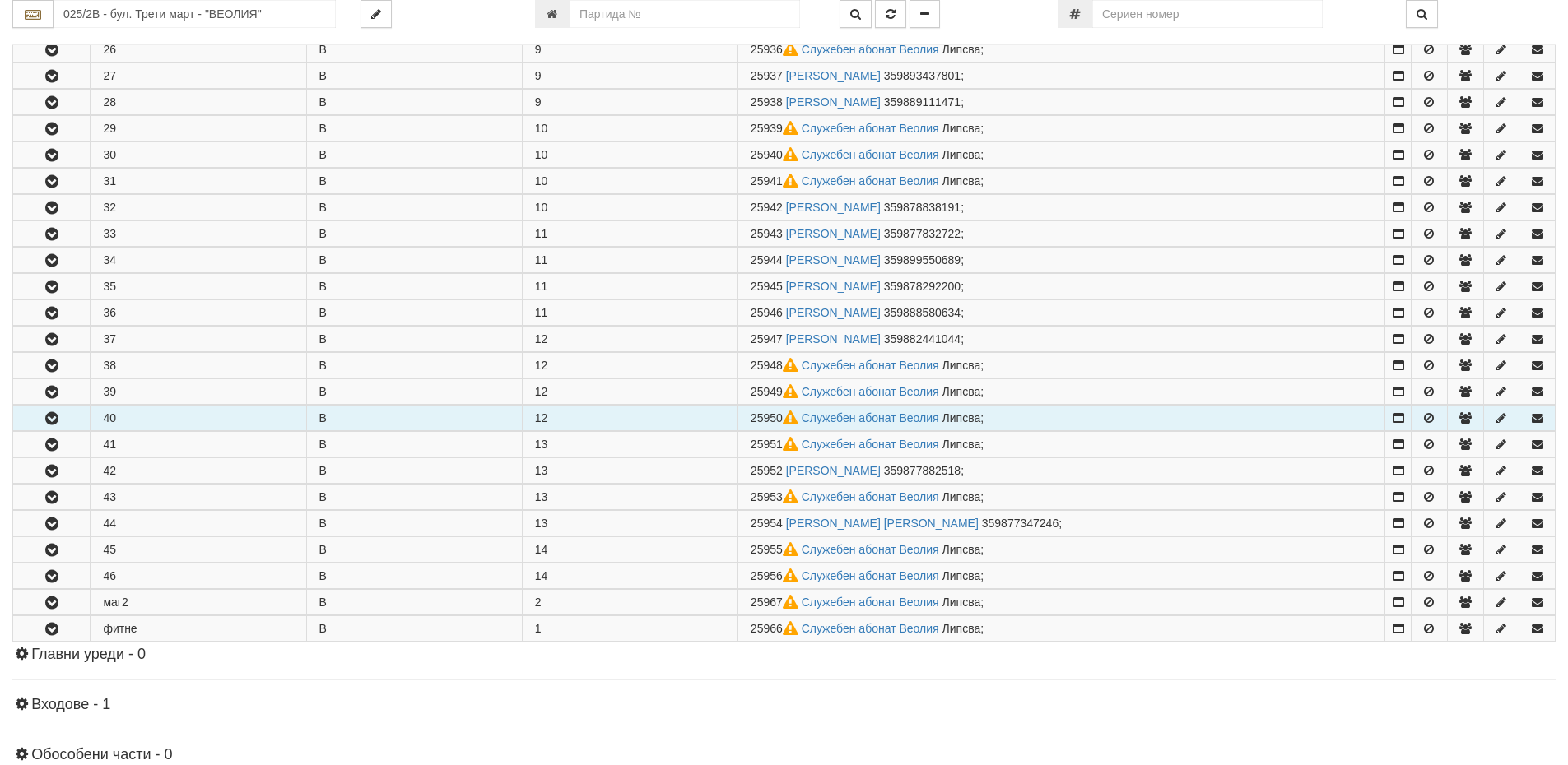
click at [96, 422] on td "40" at bounding box center [198, 418] width 216 height 26
click at [59, 418] on icon "button" at bounding box center [52, 418] width 20 height 11
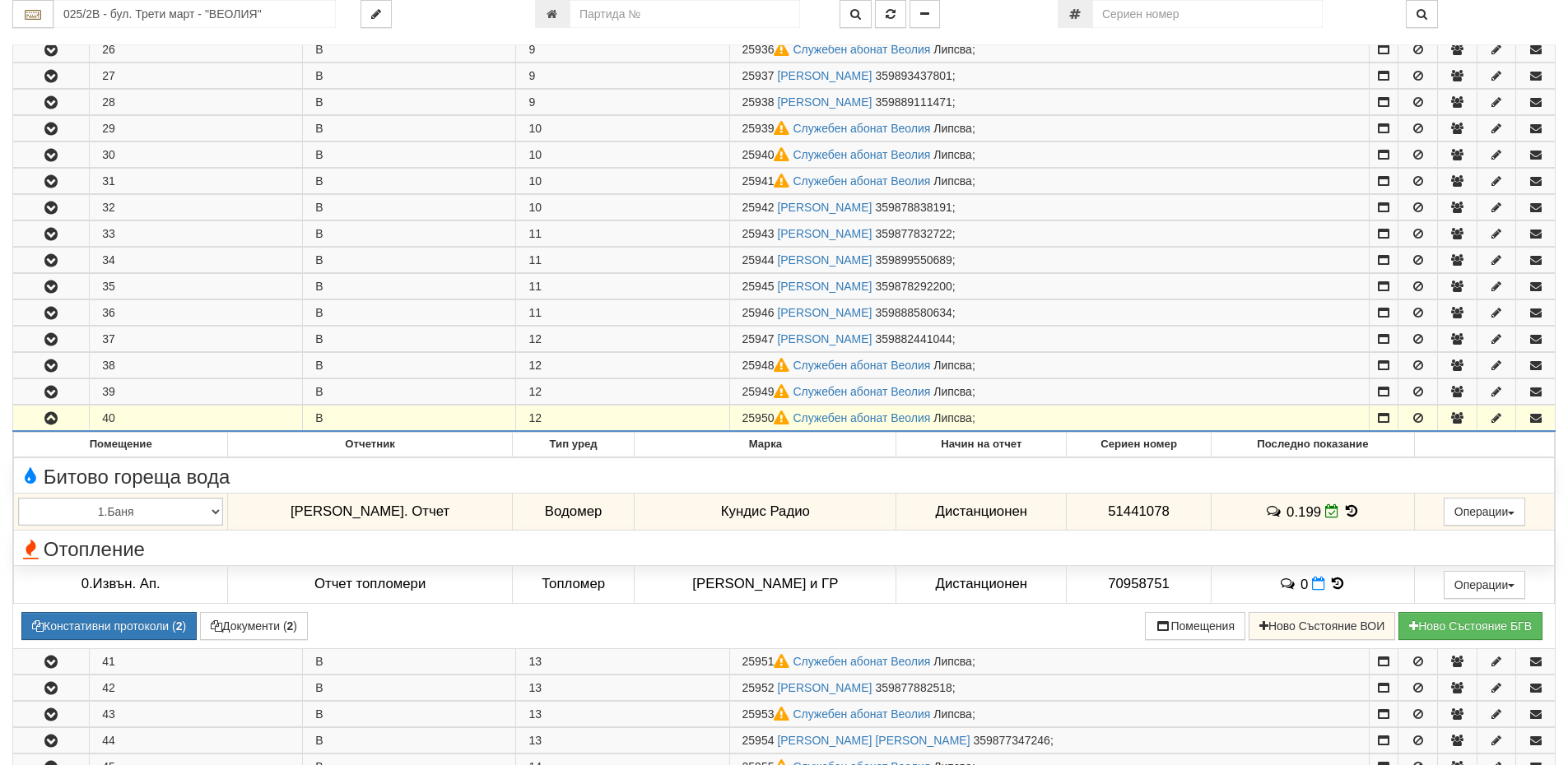
drag, startPoint x: 776, startPoint y: 417, endPoint x: 743, endPoint y: 417, distance: 33.0
click at [743, 417] on td "25950 Служебен абонат Веолия Липсва ;" at bounding box center [1049, 419] width 640 height 27
copy span "25950"
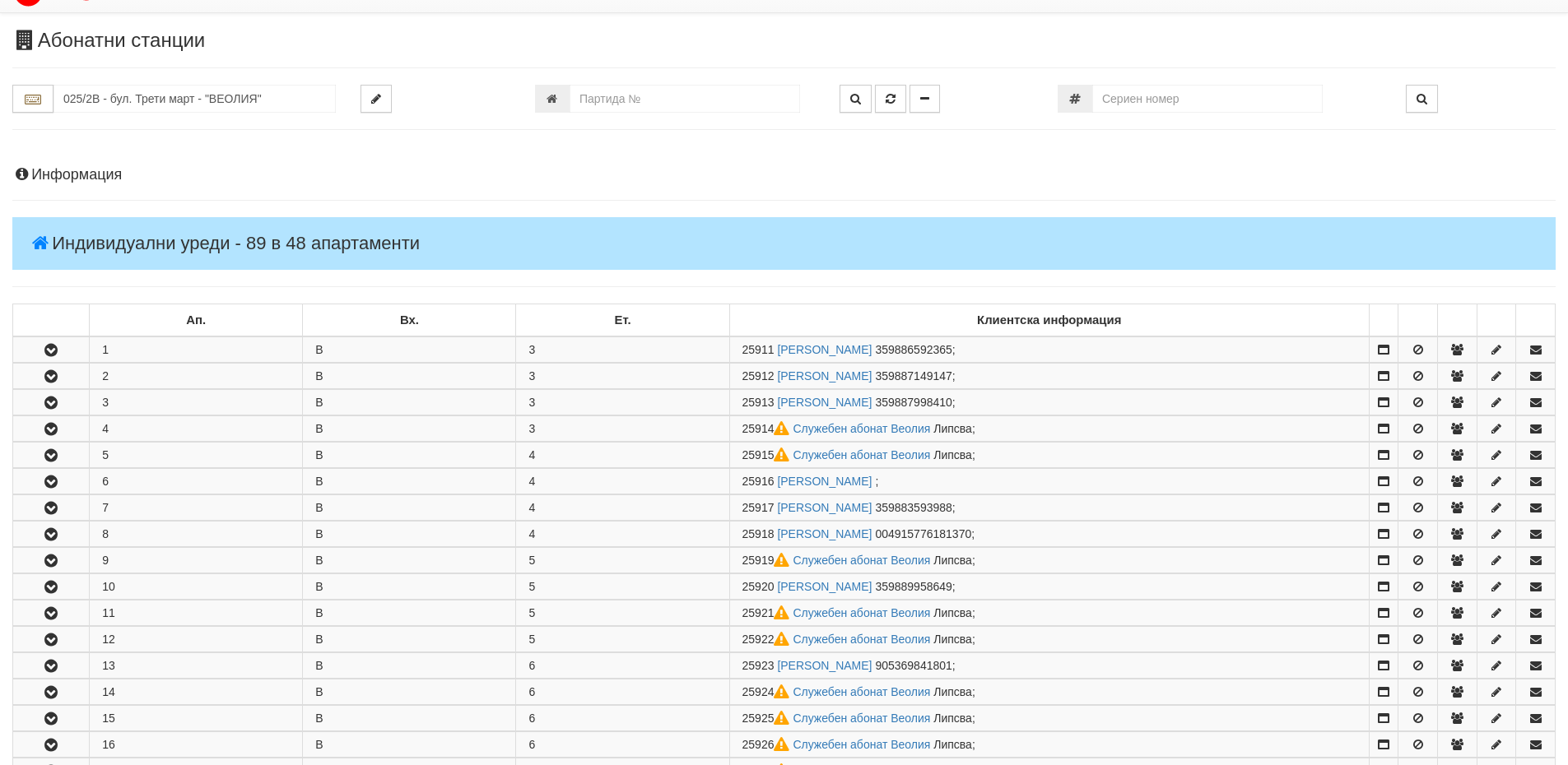
scroll to position [0, 0]
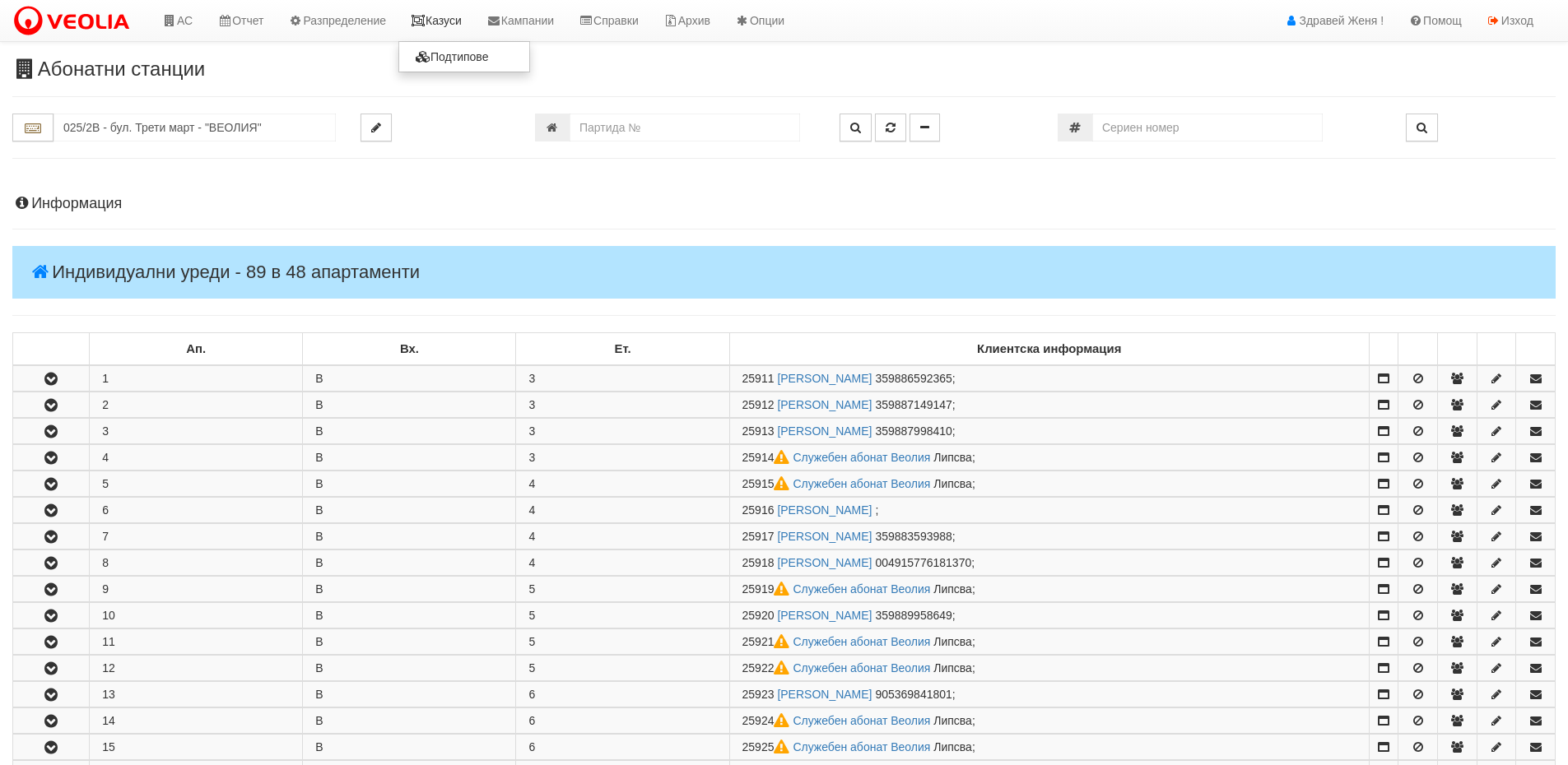
click at [460, 20] on link "Казуси" at bounding box center [436, 20] width 76 height 41
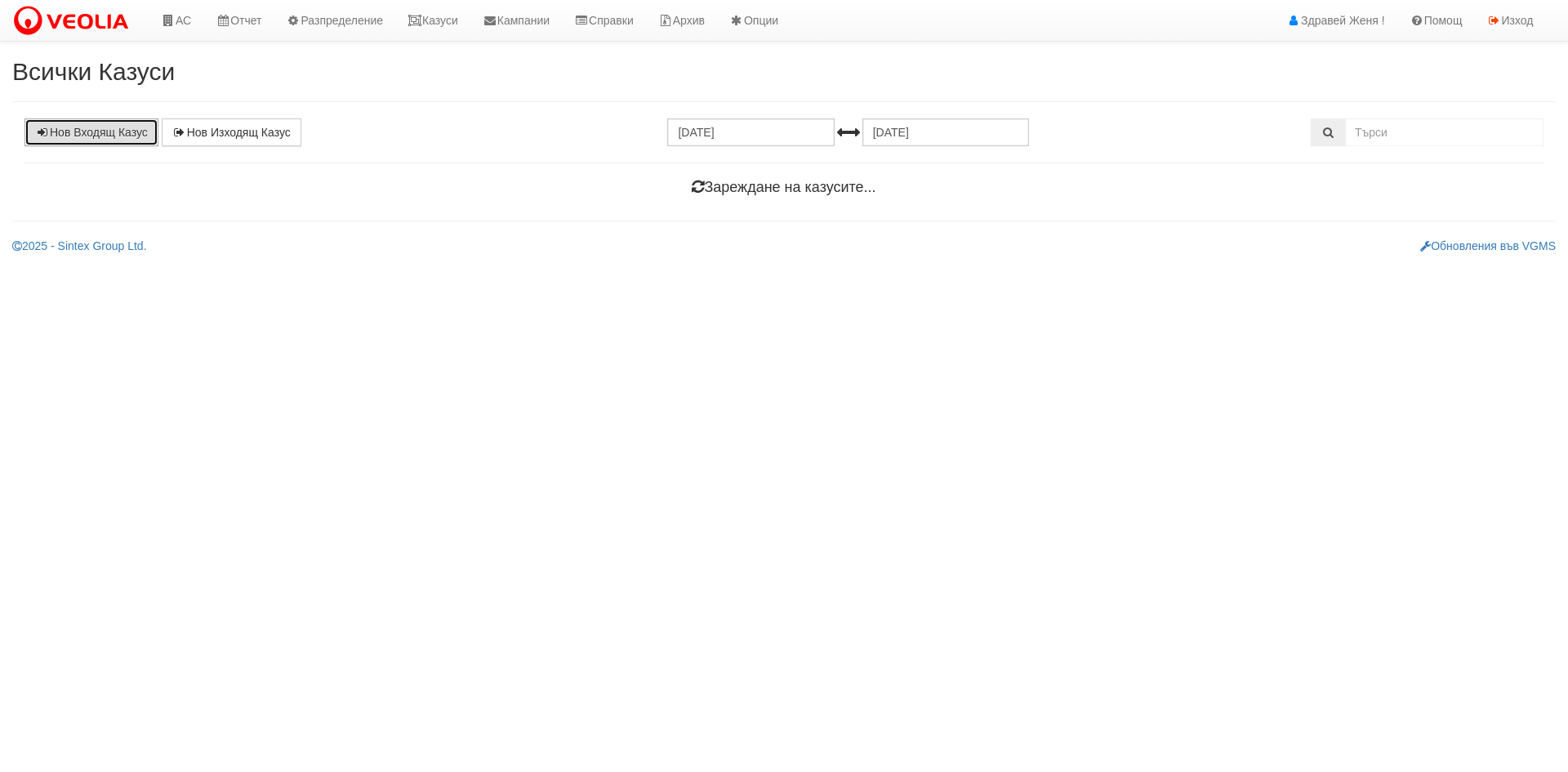
click at [79, 132] on link "Нов Входящ Казус" at bounding box center [91, 132] width 134 height 28
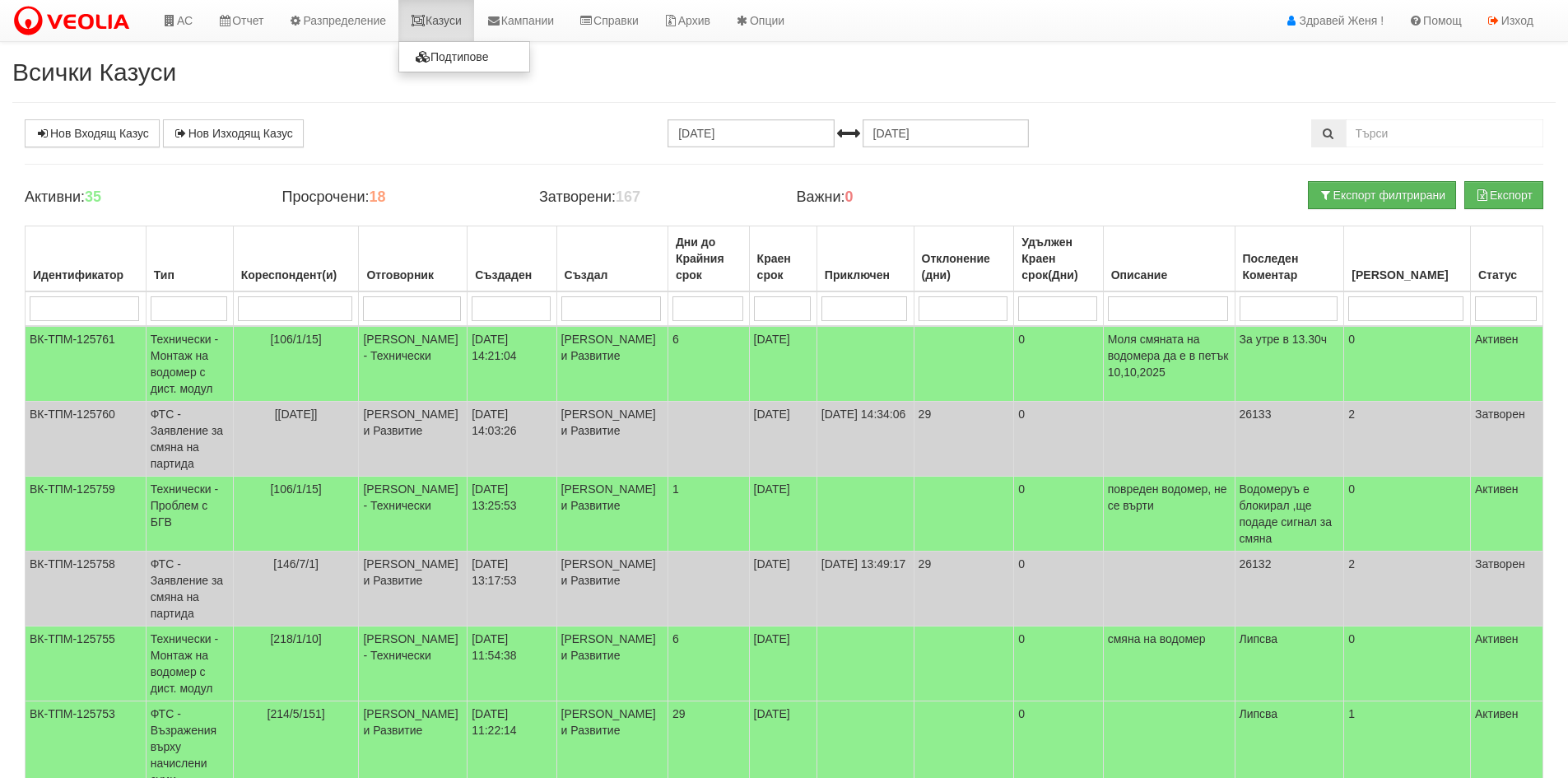
click at [457, 27] on link "Казуси" at bounding box center [436, 20] width 76 height 41
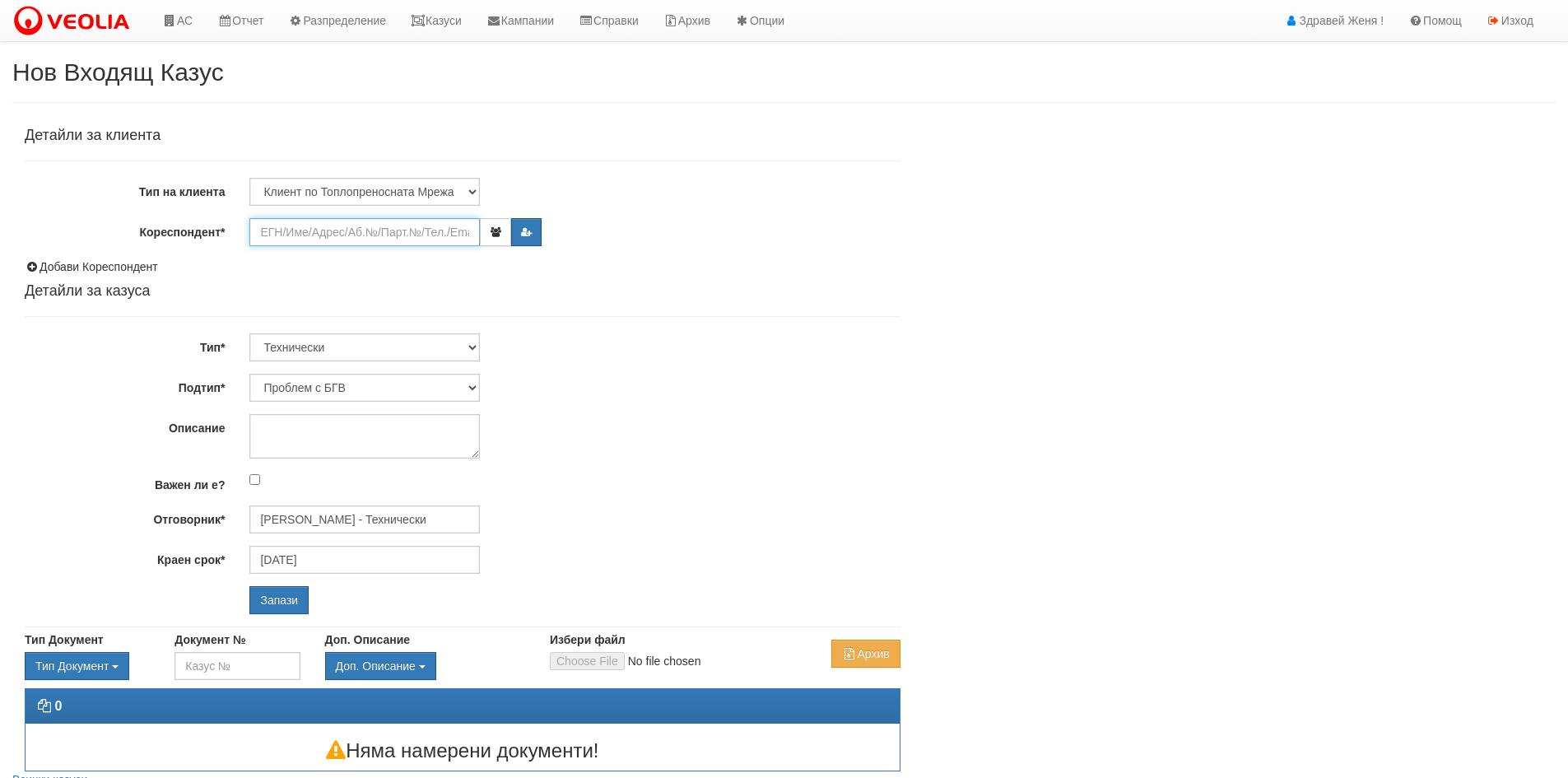
click at [307, 232] on input "Кореспондент*" at bounding box center [364, 232] width 231 height 28
paste input "25950"
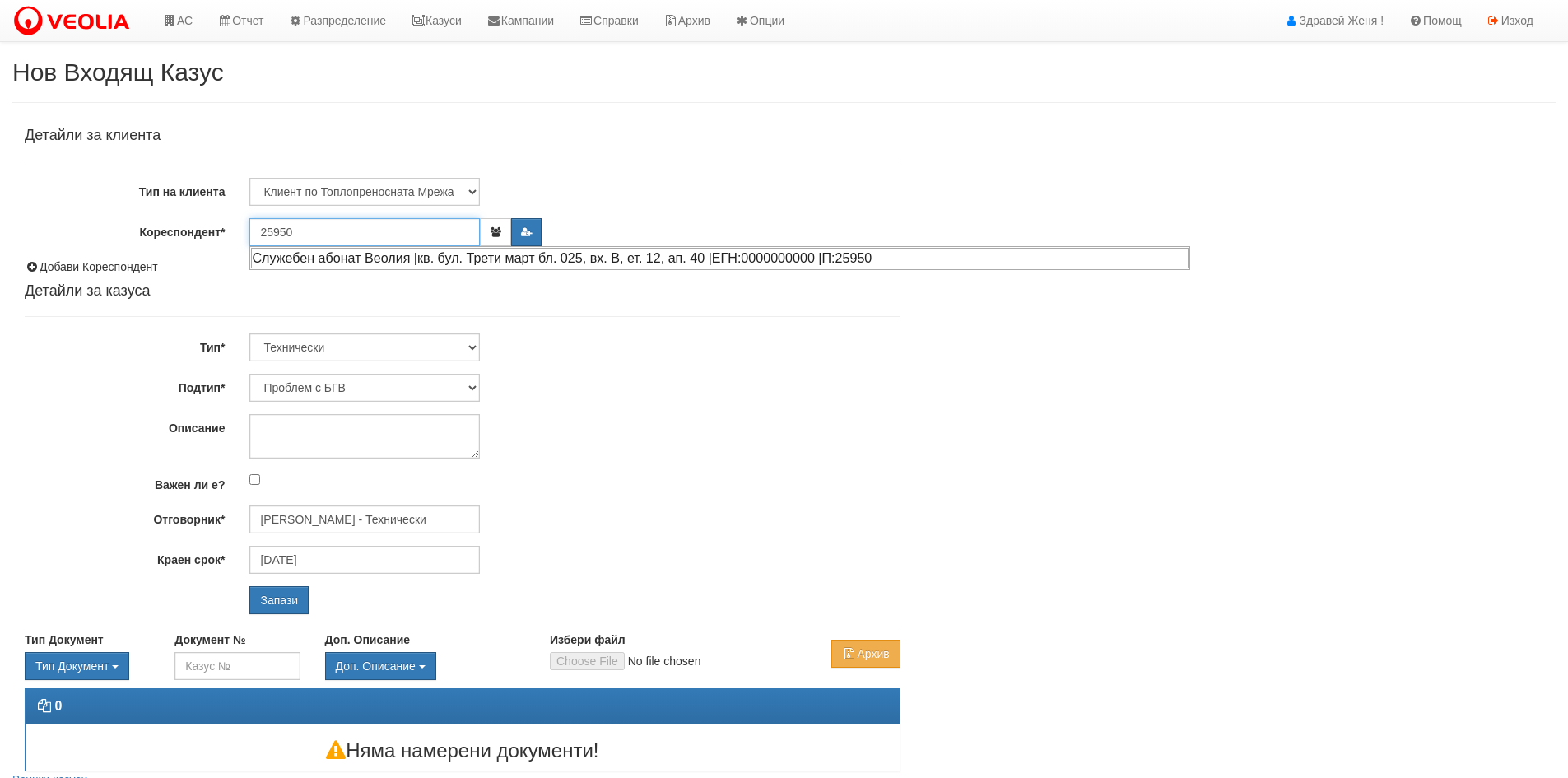
click at [364, 263] on div "Служебен абонат Веолия |кв. бул. Трети март бл. 025, вх. В, ет. 12, ап. 40 |ЕГН…" at bounding box center [719, 258] width 938 height 20
type input "Служебен абонат Веолия"
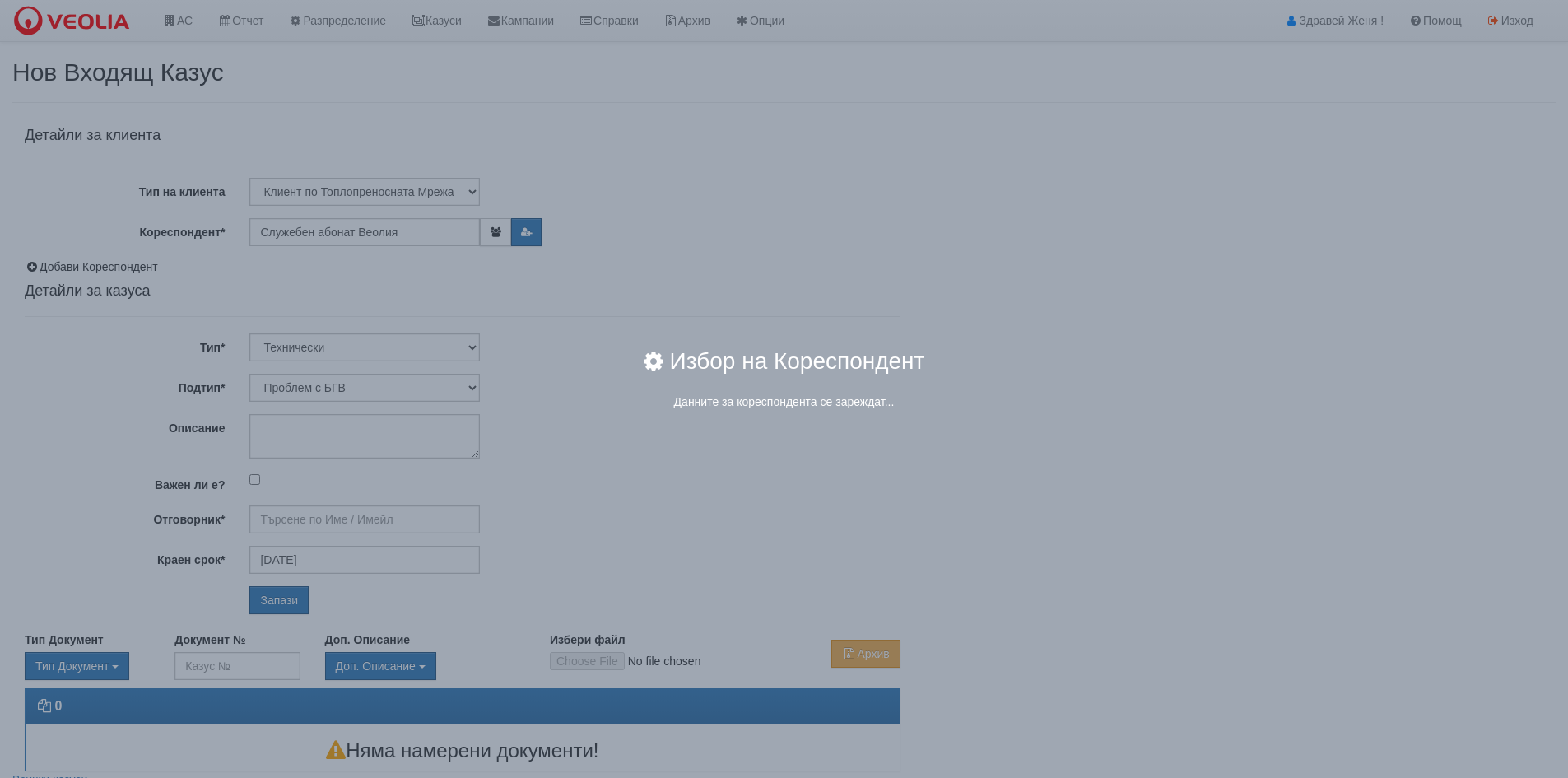
type input "[PERSON_NAME] - Технически"
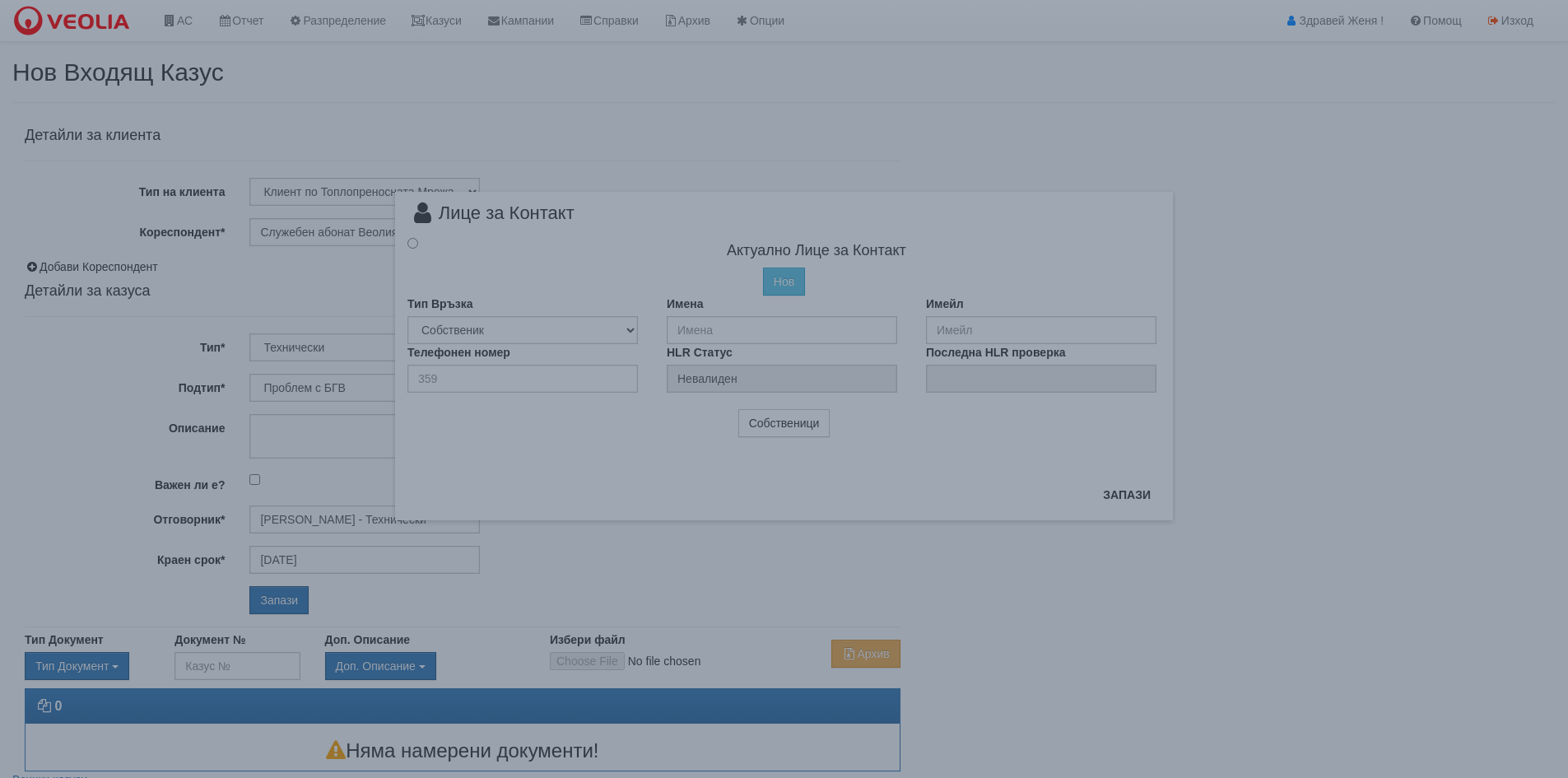
radio input "true"
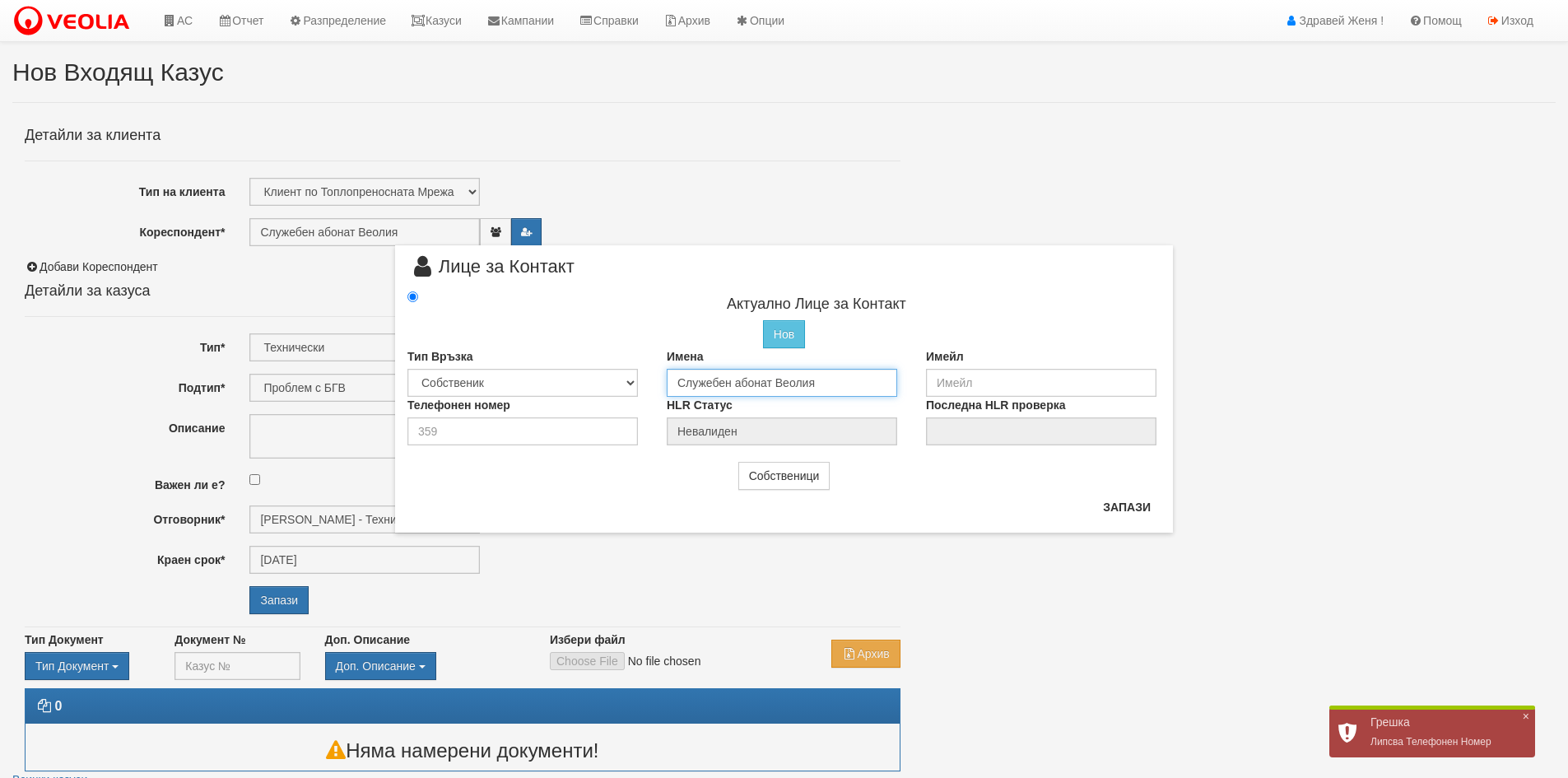
drag, startPoint x: 834, startPoint y: 385, endPoint x: 650, endPoint y: 388, distance: 184.0
click at [650, 388] on div "Тип Връзка Собственик [PERSON_NAME] Съсед Приятел Имена Служебен абонат Веолия …" at bounding box center [784, 373] width 778 height 49
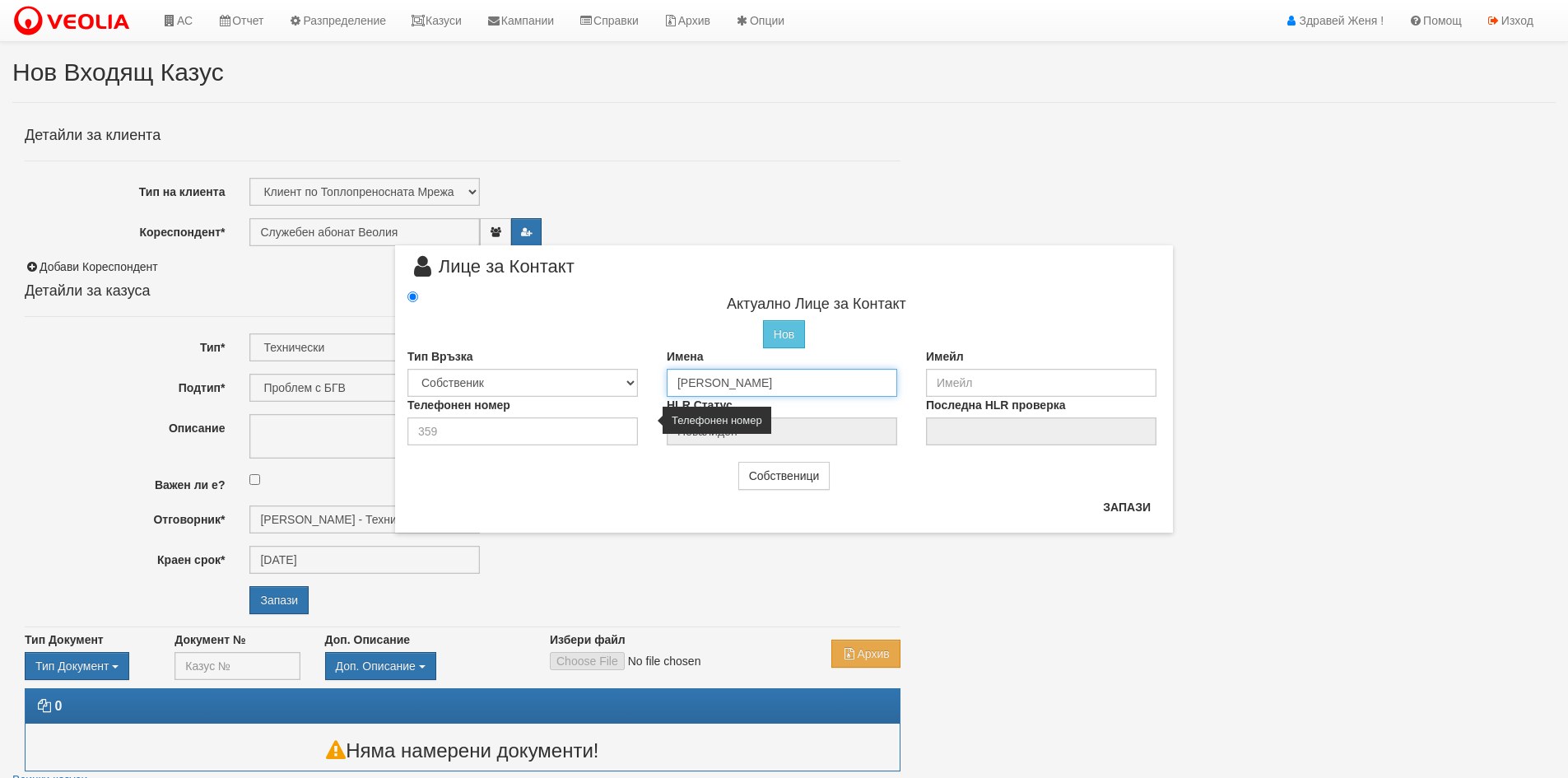
type input "[PERSON_NAME]"
click at [437, 429] on input "number" at bounding box center [522, 431] width 231 height 28
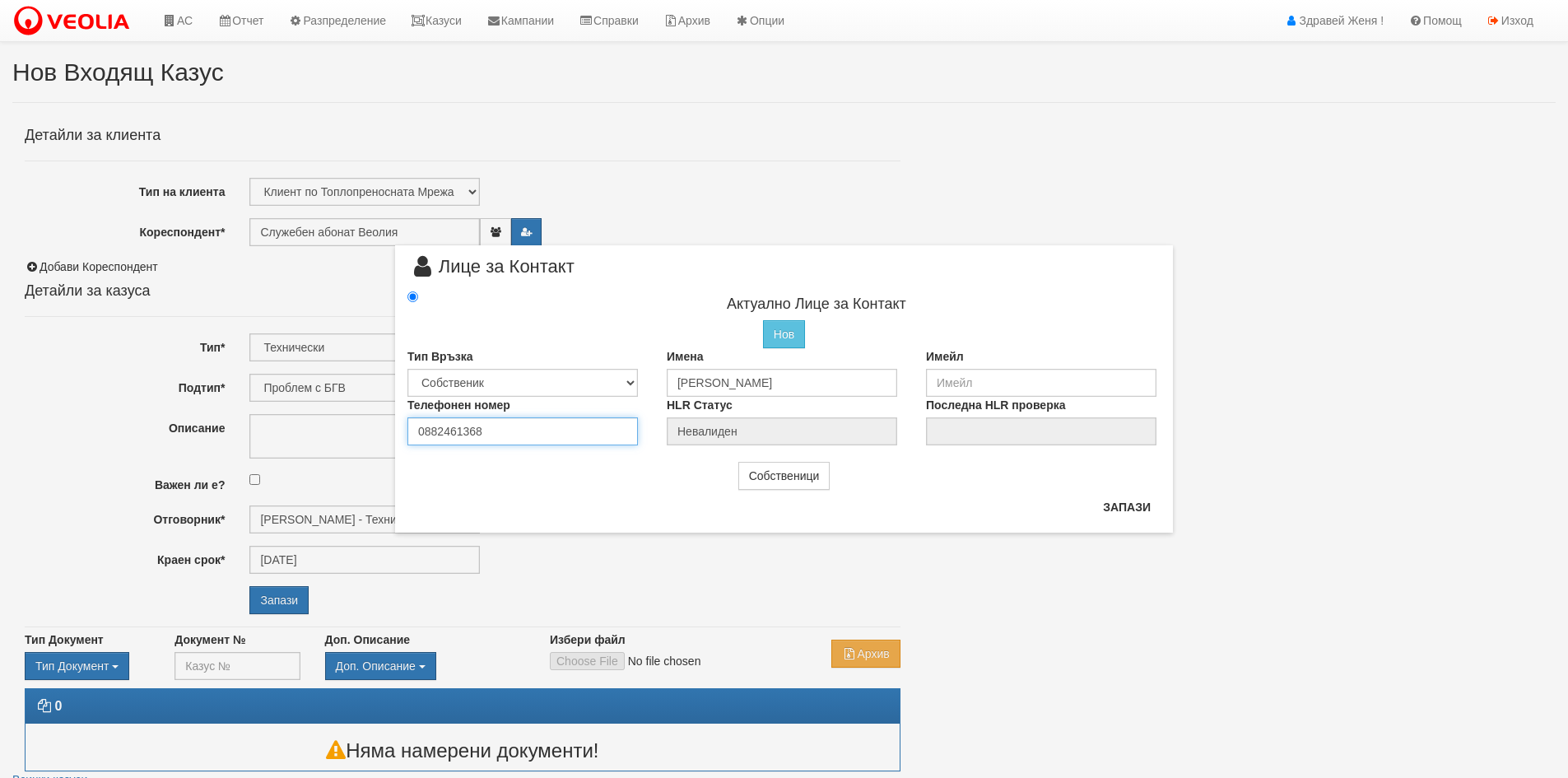
type input "0882461368"
click at [1022, 376] on input "email" at bounding box center [1041, 382] width 231 height 28
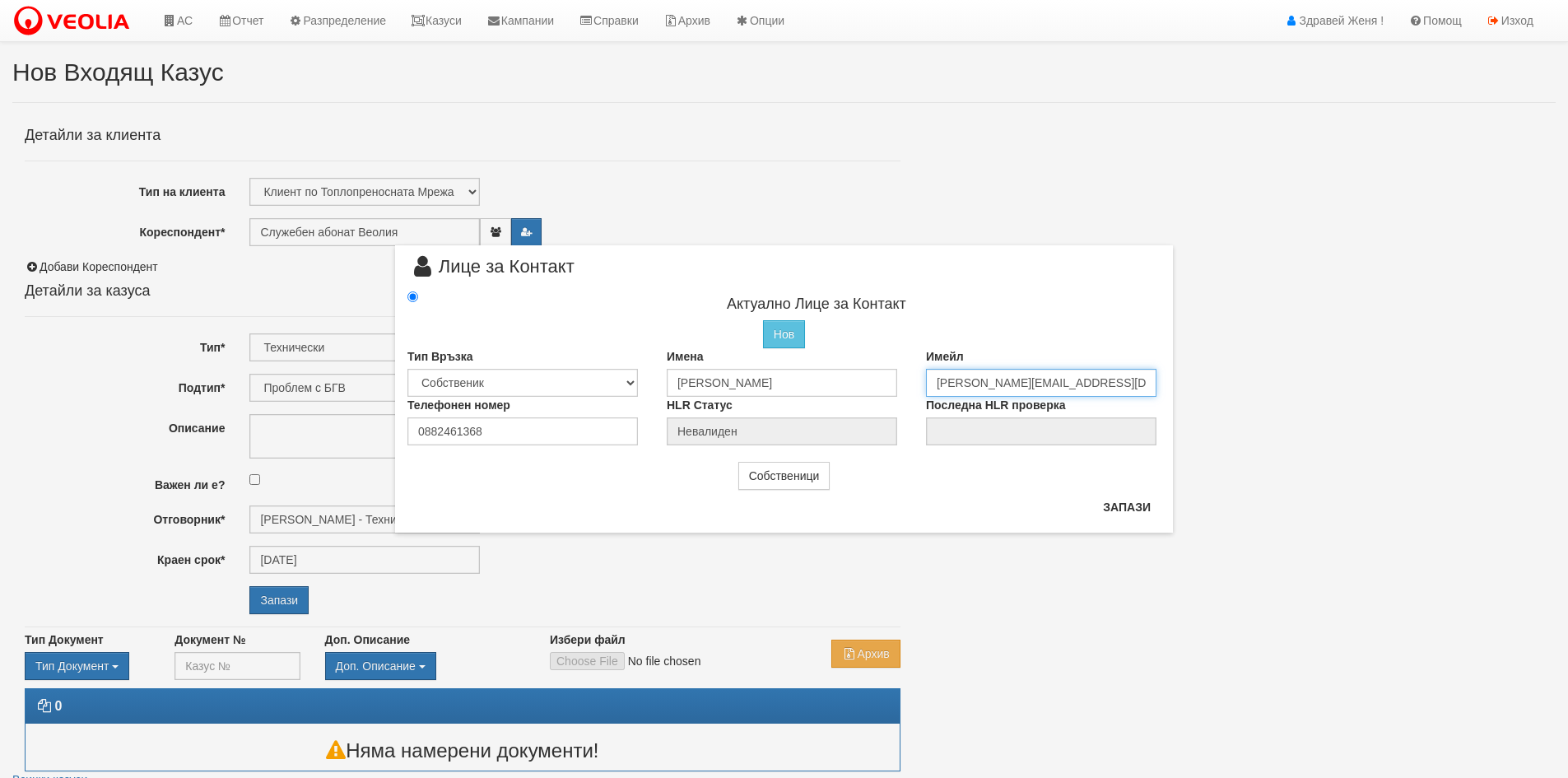
click at [990, 383] on input "[PERSON_NAME][EMAIL_ADDRESS][DOMAIN_NAME]" at bounding box center [1041, 382] width 231 height 28
type input "[PERSON_NAME][EMAIL_ADDRESS][DOMAIN_NAME]"
click at [1121, 508] on button "Запази" at bounding box center [1126, 508] width 67 height 27
type input "Николай Каменов Геров"
radio input "true"
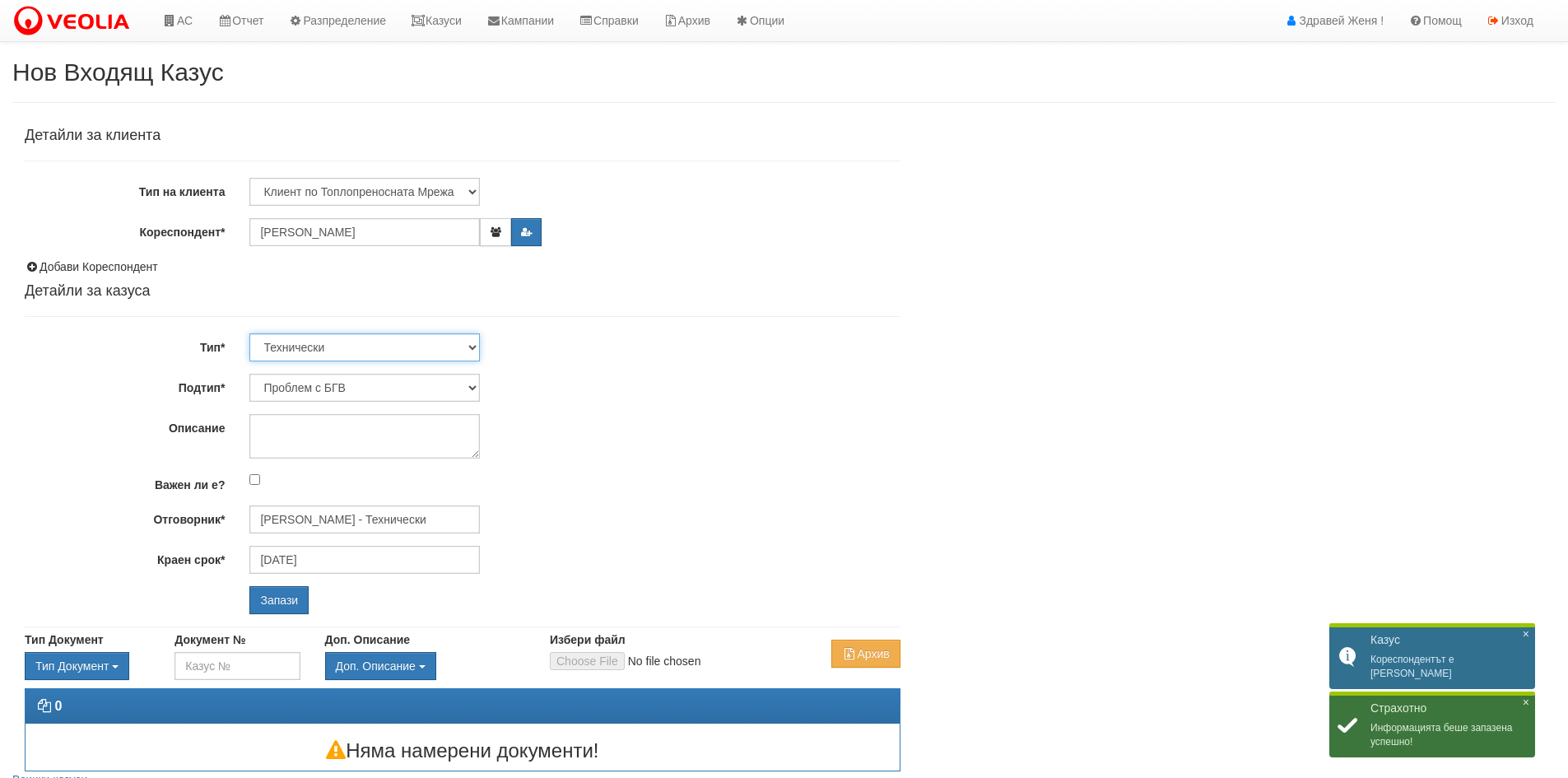
click at [466, 343] on select "Технически ФТС Търговски Административен Производствен Експлоатационен Финансов…" at bounding box center [364, 347] width 231 height 28
select select "1"
click at [249, 333] on select "Технически ФТС Търговски Административен Производствен Експлоатационен Финансов…" at bounding box center [364, 347] width 231 height 28
type input "[DATE]"
type input "[PERSON_NAME] и Развитие"
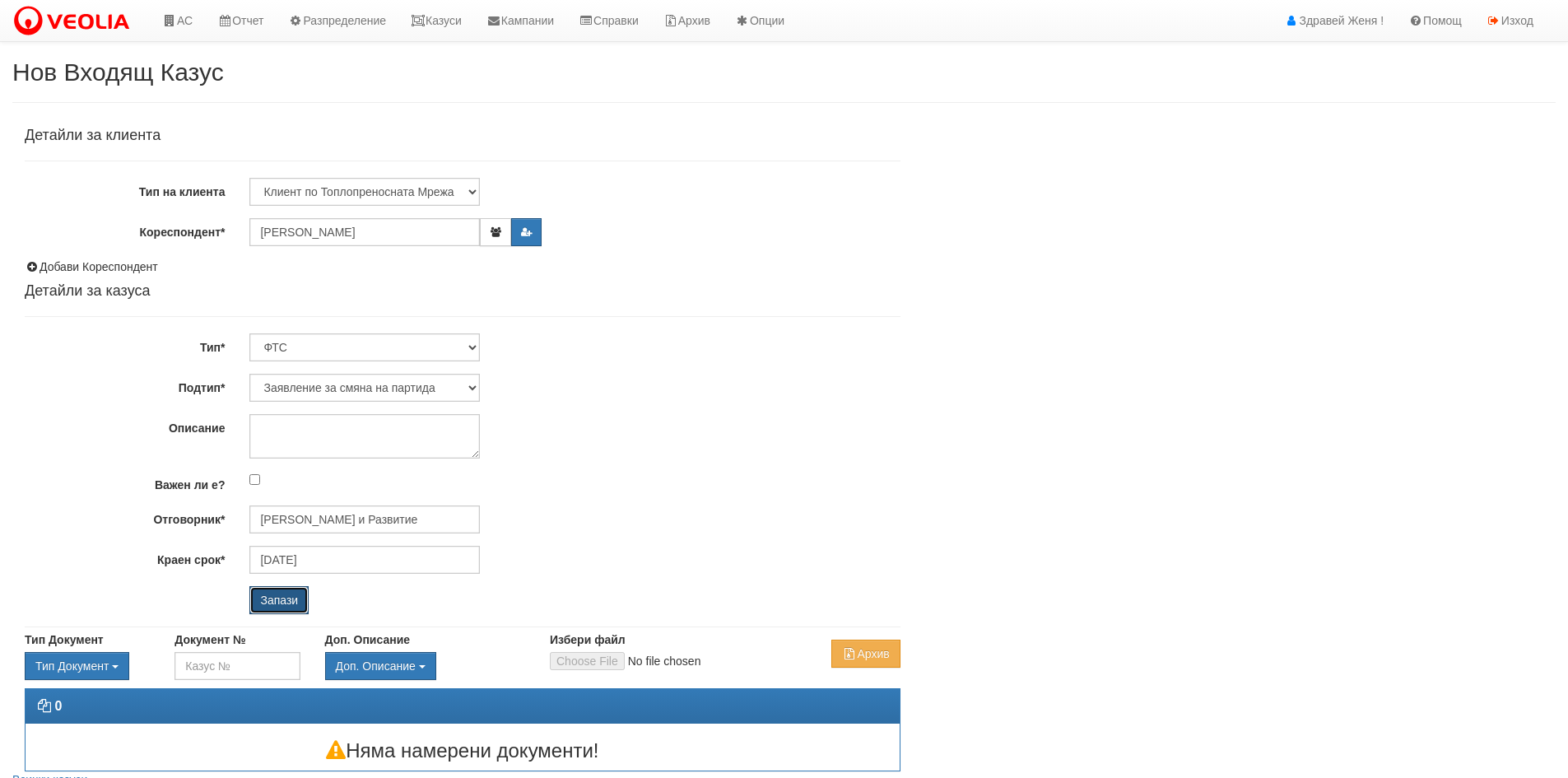
click at [272, 599] on input "Запази" at bounding box center [279, 600] width 59 height 28
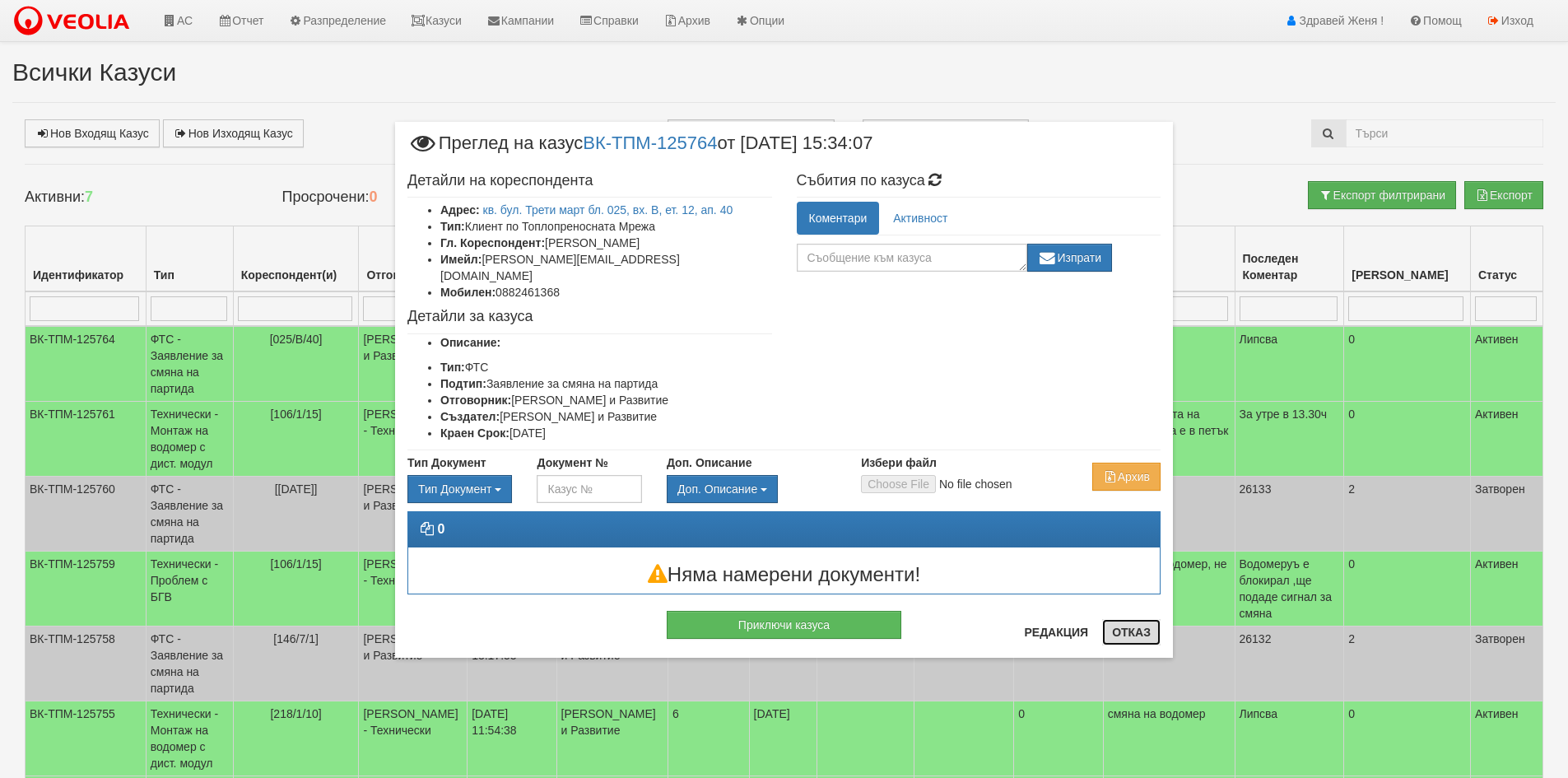
click at [1131, 637] on button "Отказ" at bounding box center [1131, 632] width 58 height 27
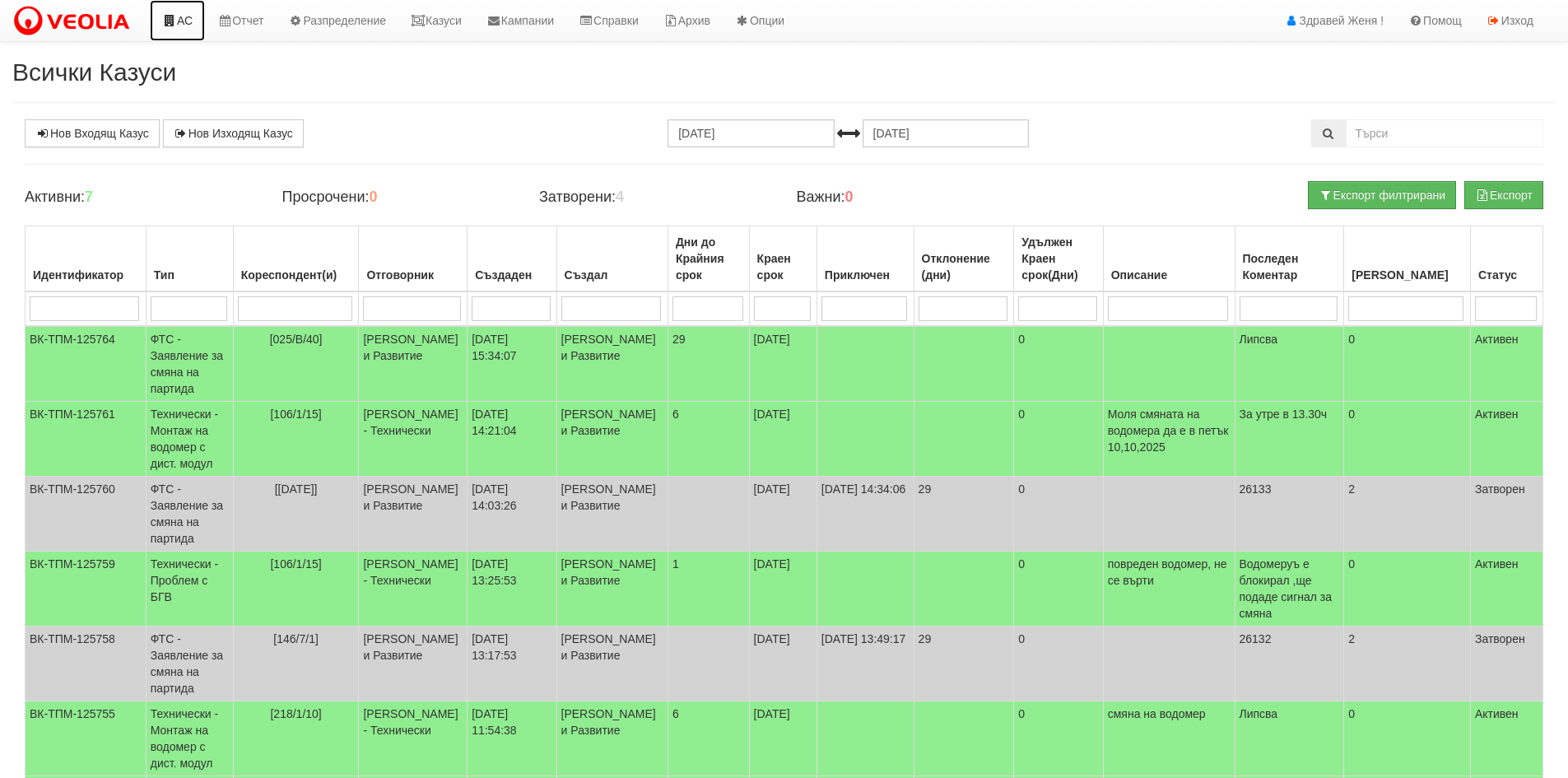
click at [184, 18] on link "АС" at bounding box center [177, 20] width 56 height 41
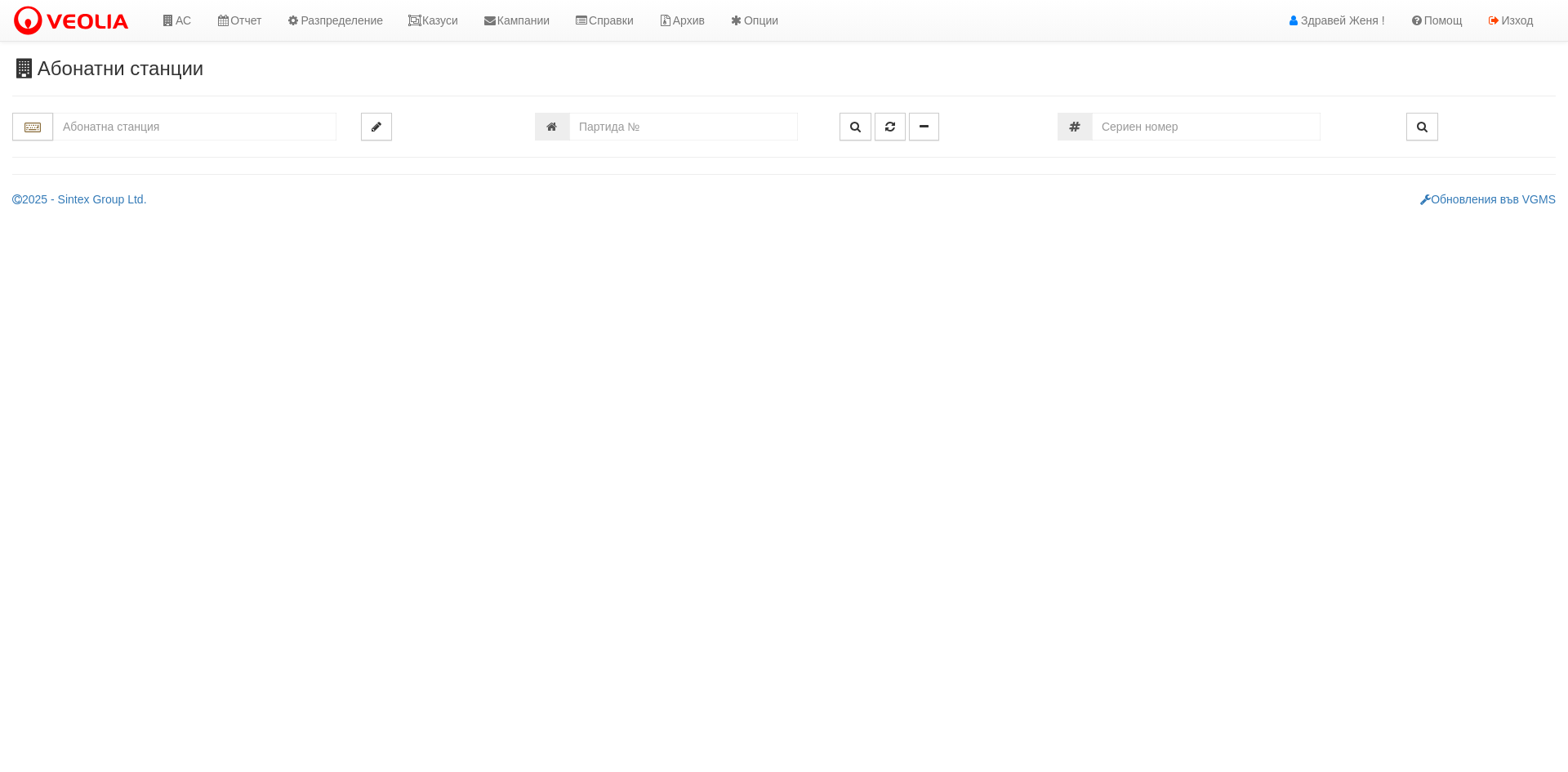
click at [128, 129] on input "text" at bounding box center [195, 126] width 283 height 28
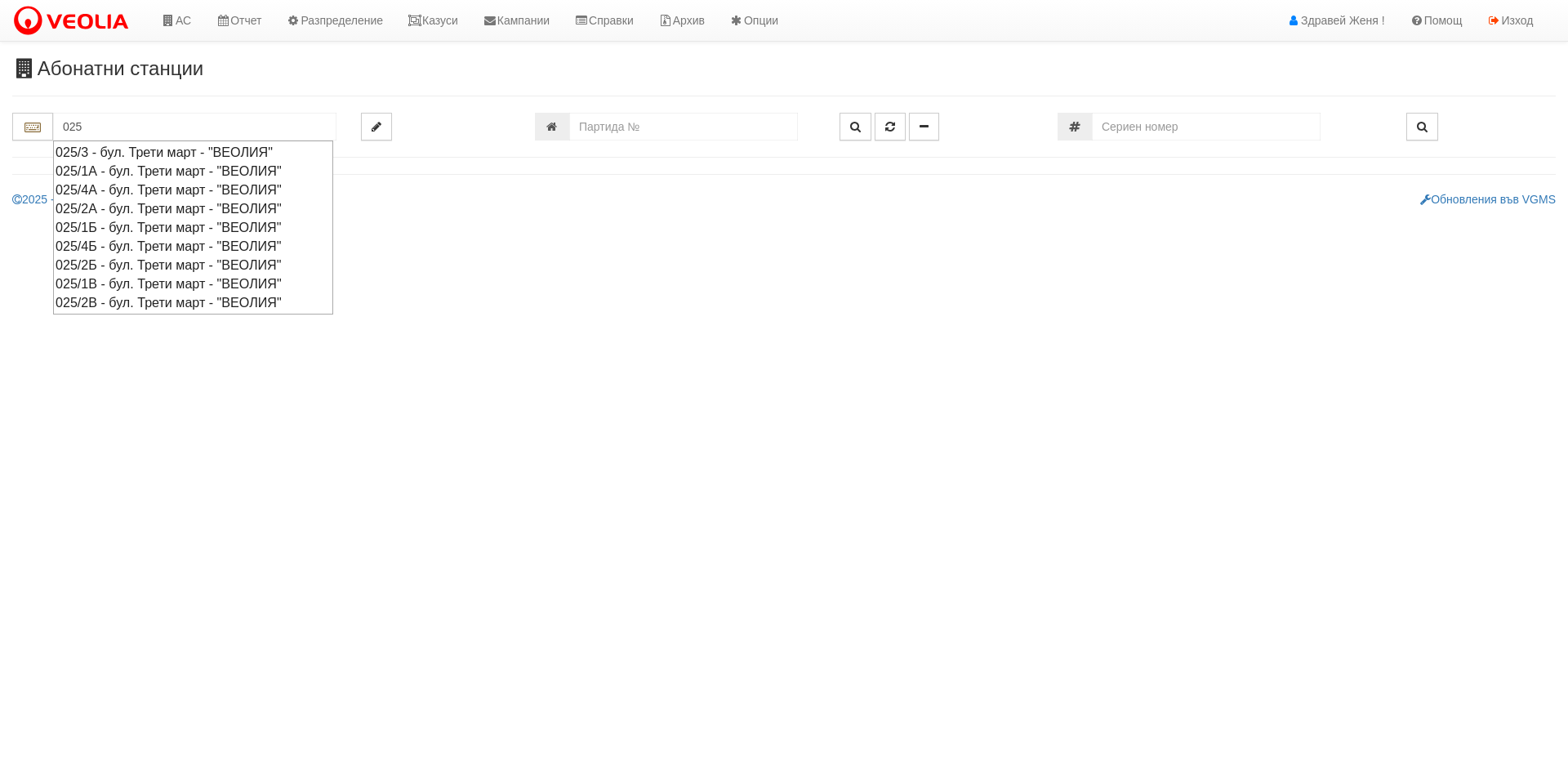
click at [119, 302] on div "025/2В - бул. Трети март - "ВЕОЛИЯ"" at bounding box center [193, 303] width 276 height 19
type input "025/2В - бул. Трети март - "ВЕОЛИЯ""
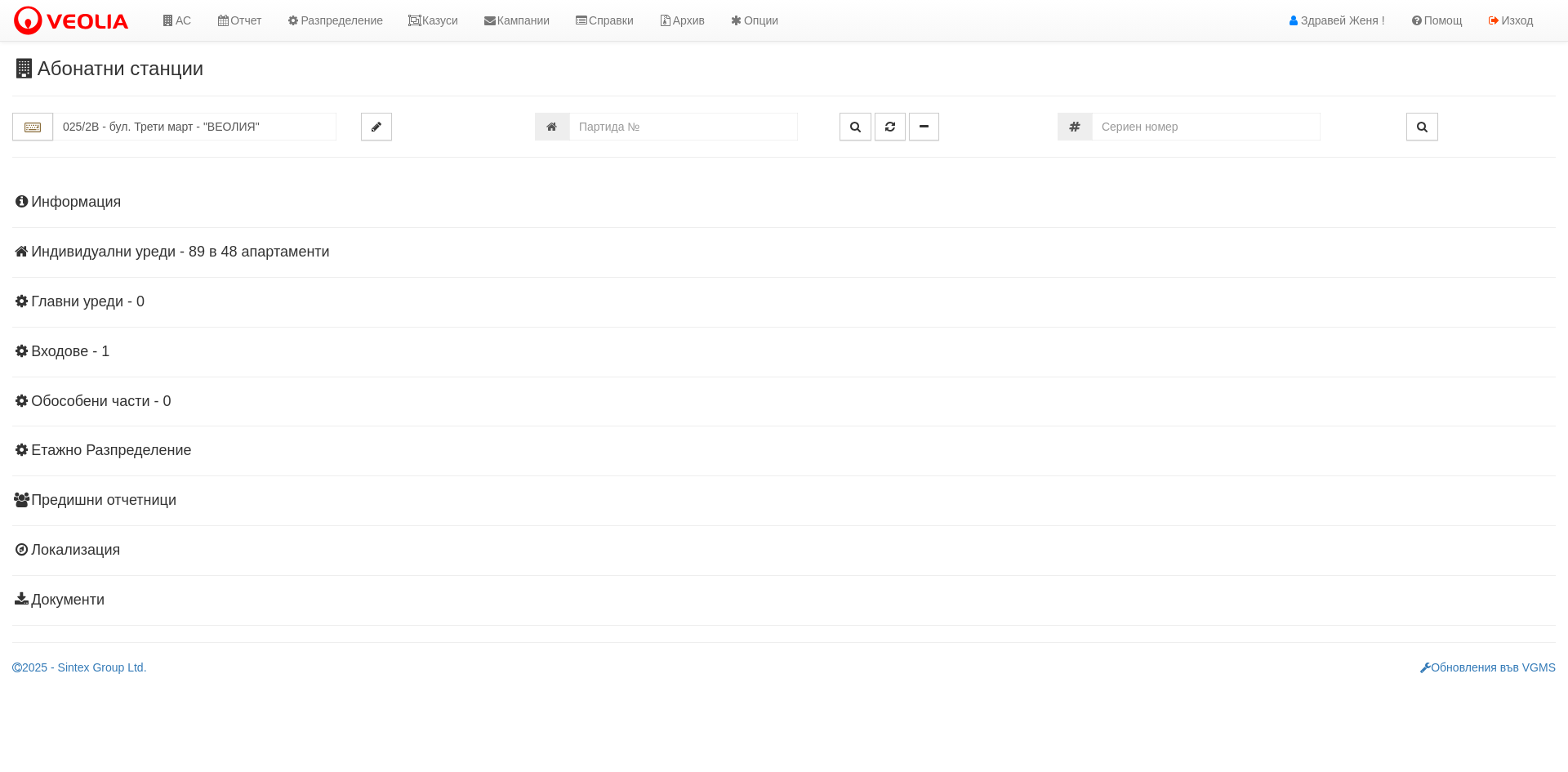
click at [189, 247] on h4 "Индивидуални уреди - 89 в 48 апартаменти" at bounding box center [784, 252] width 1543 height 16
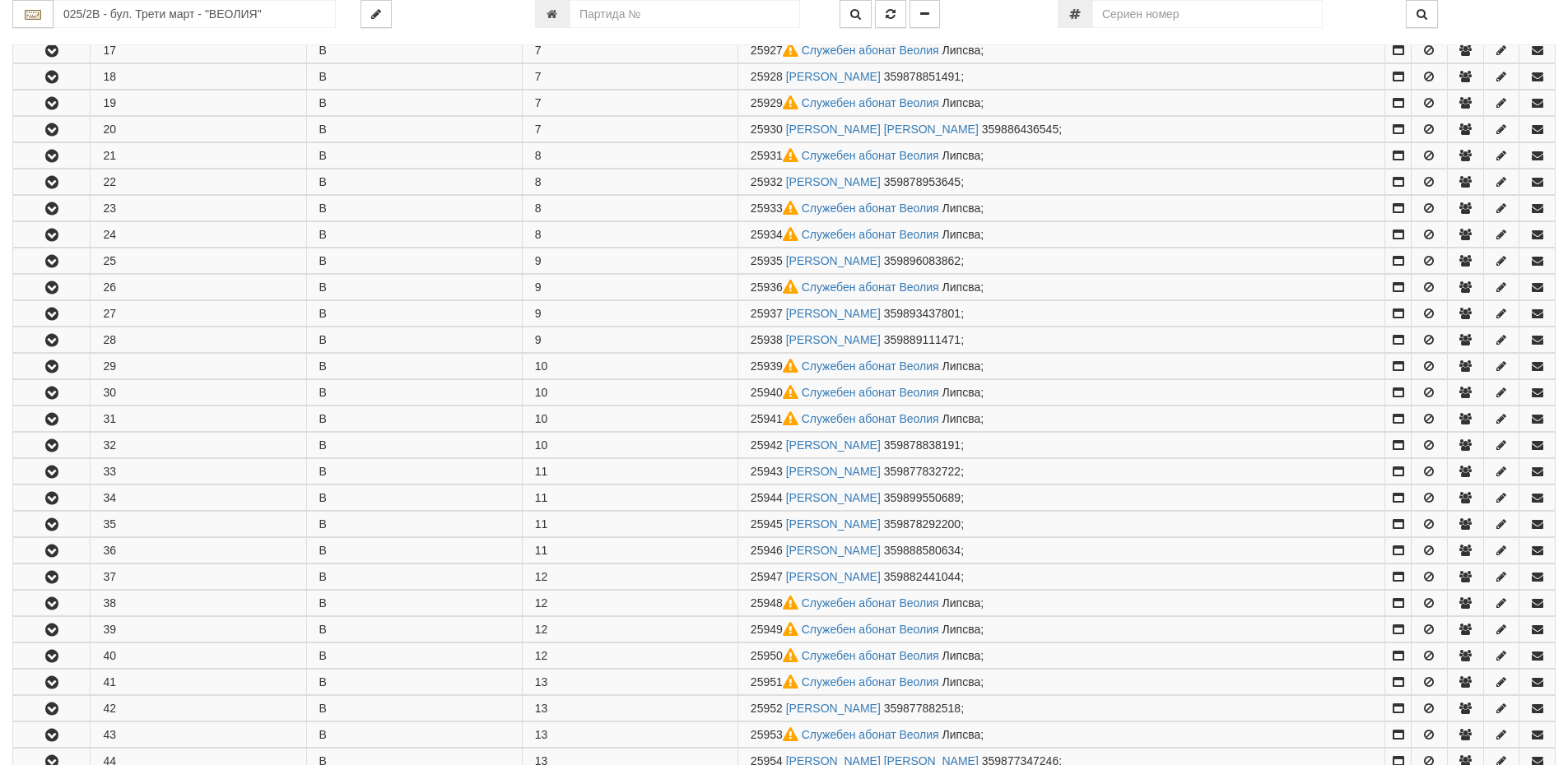
scroll to position [905, 0]
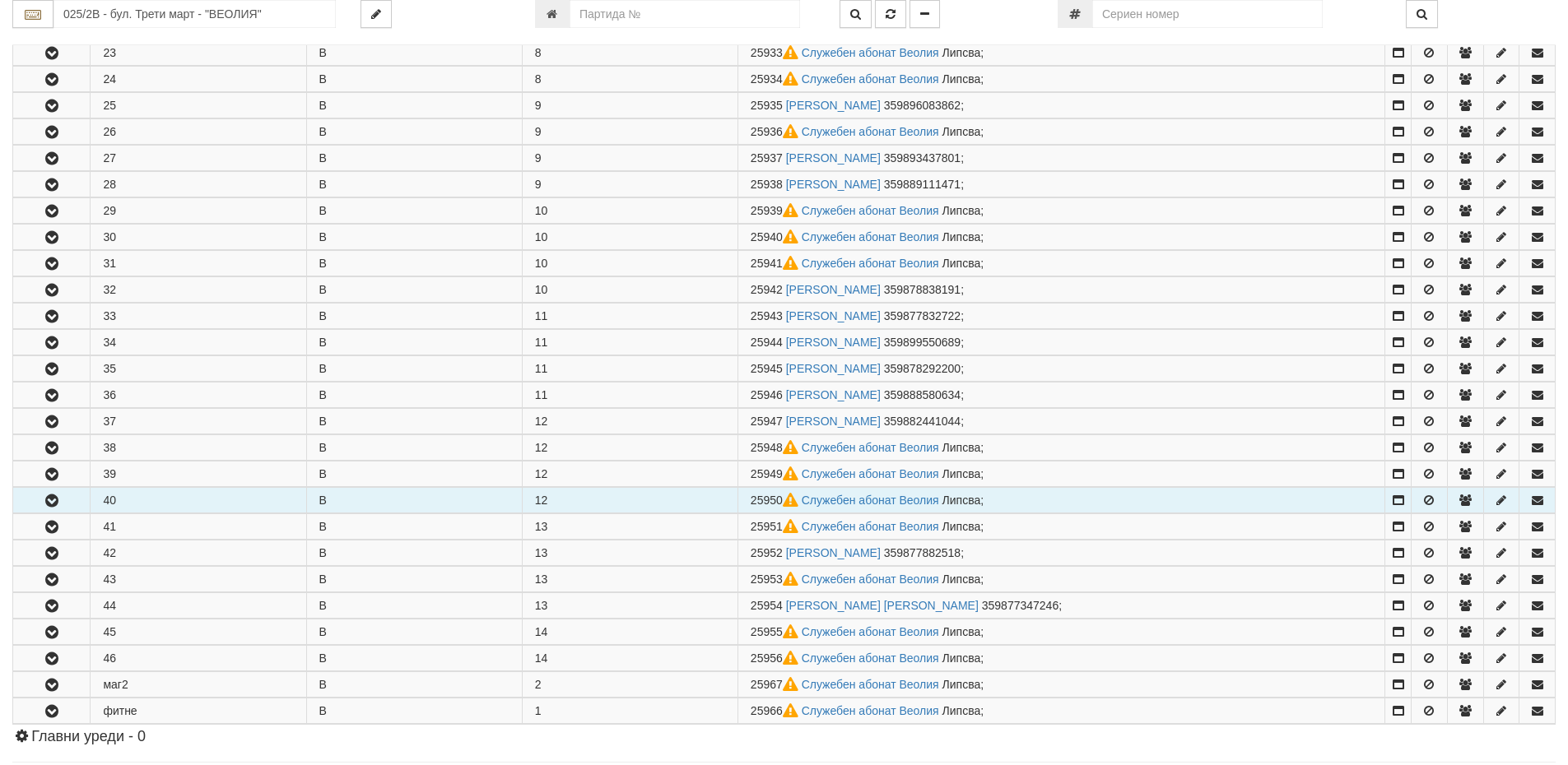
click at [50, 500] on icon "button" at bounding box center [52, 501] width 20 height 11
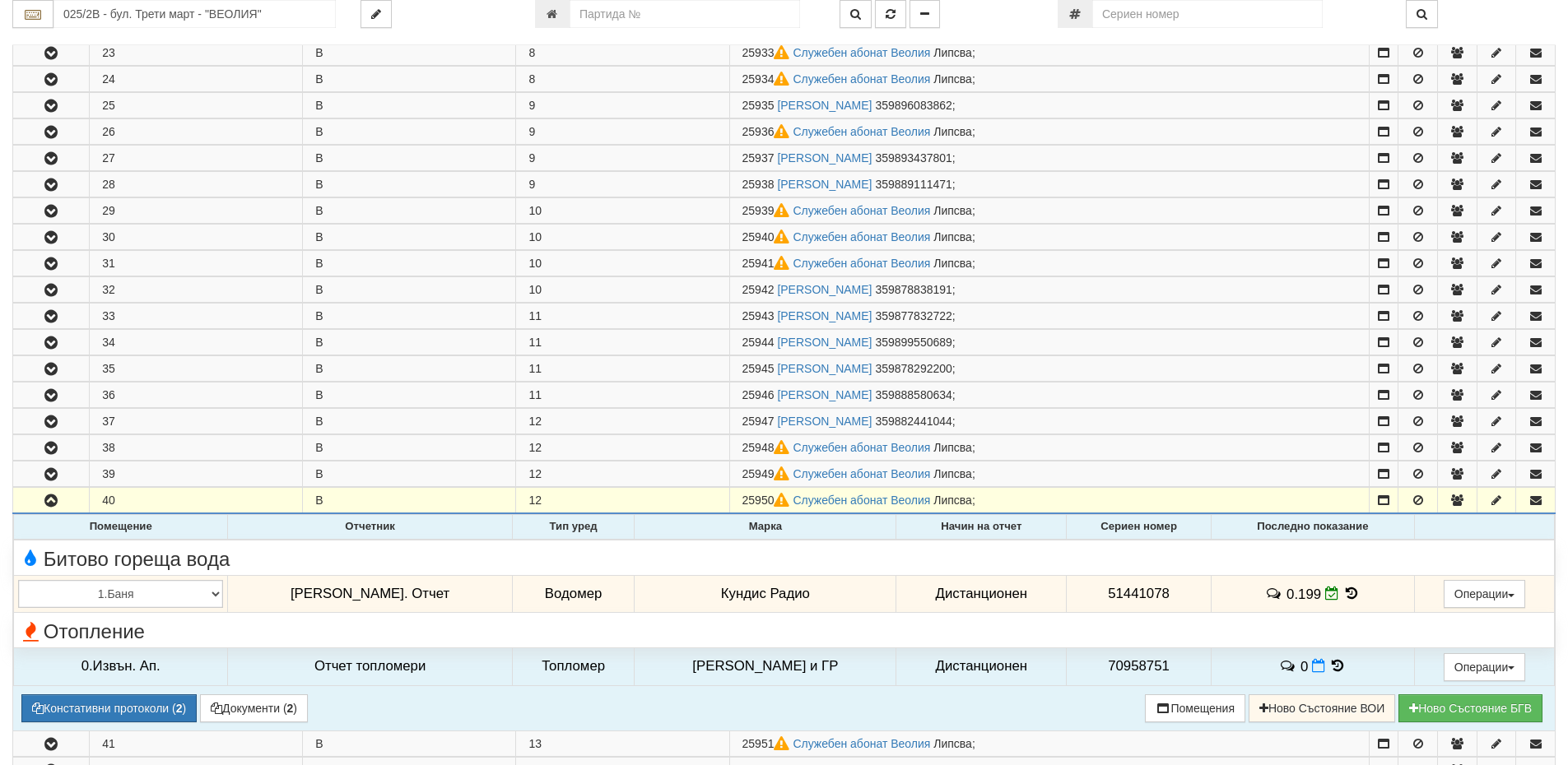
click at [1343, 595] on icon at bounding box center [1352, 594] width 18 height 14
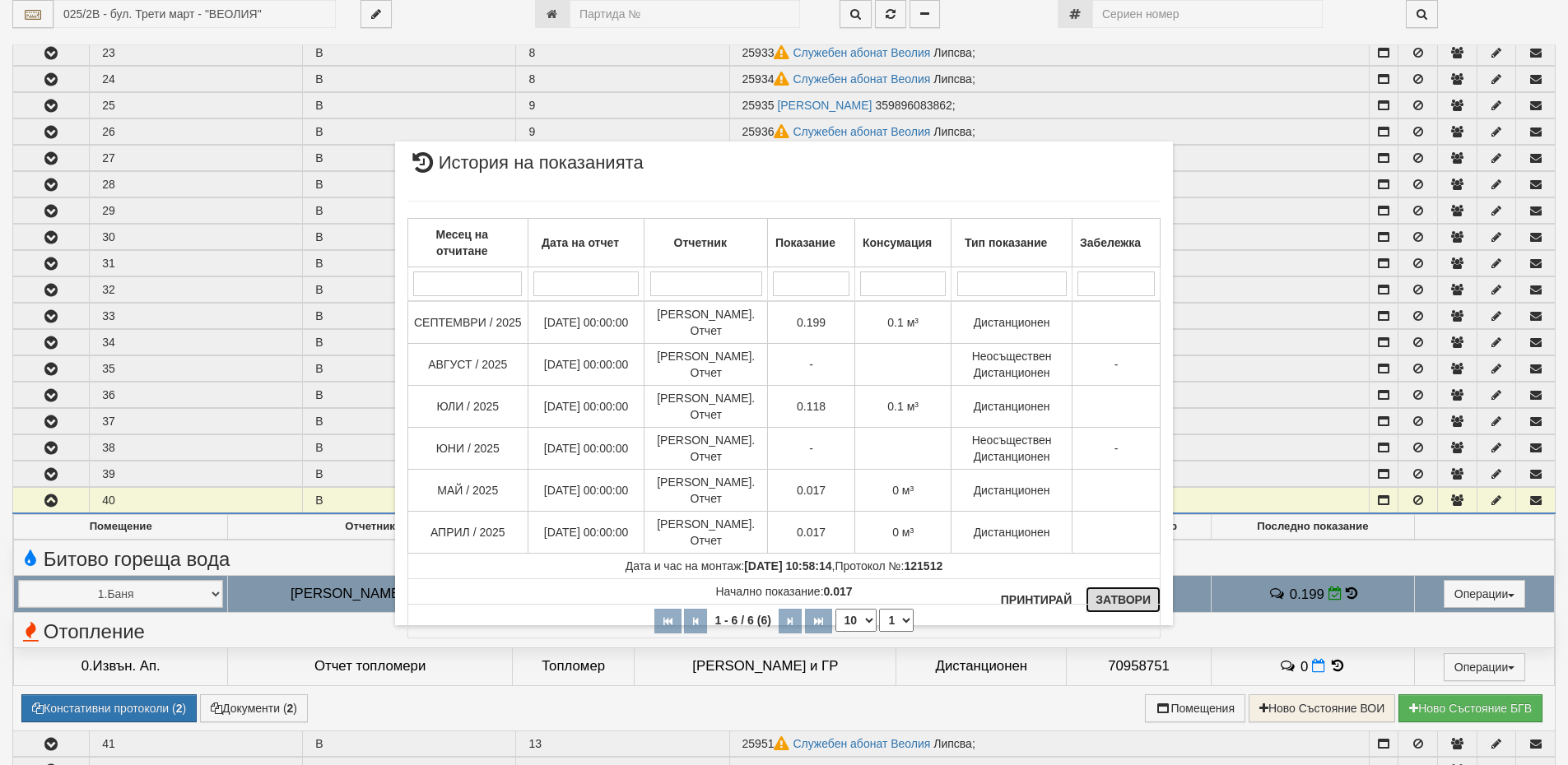
click at [1151, 597] on button "Затвори" at bounding box center [1124, 600] width 75 height 27
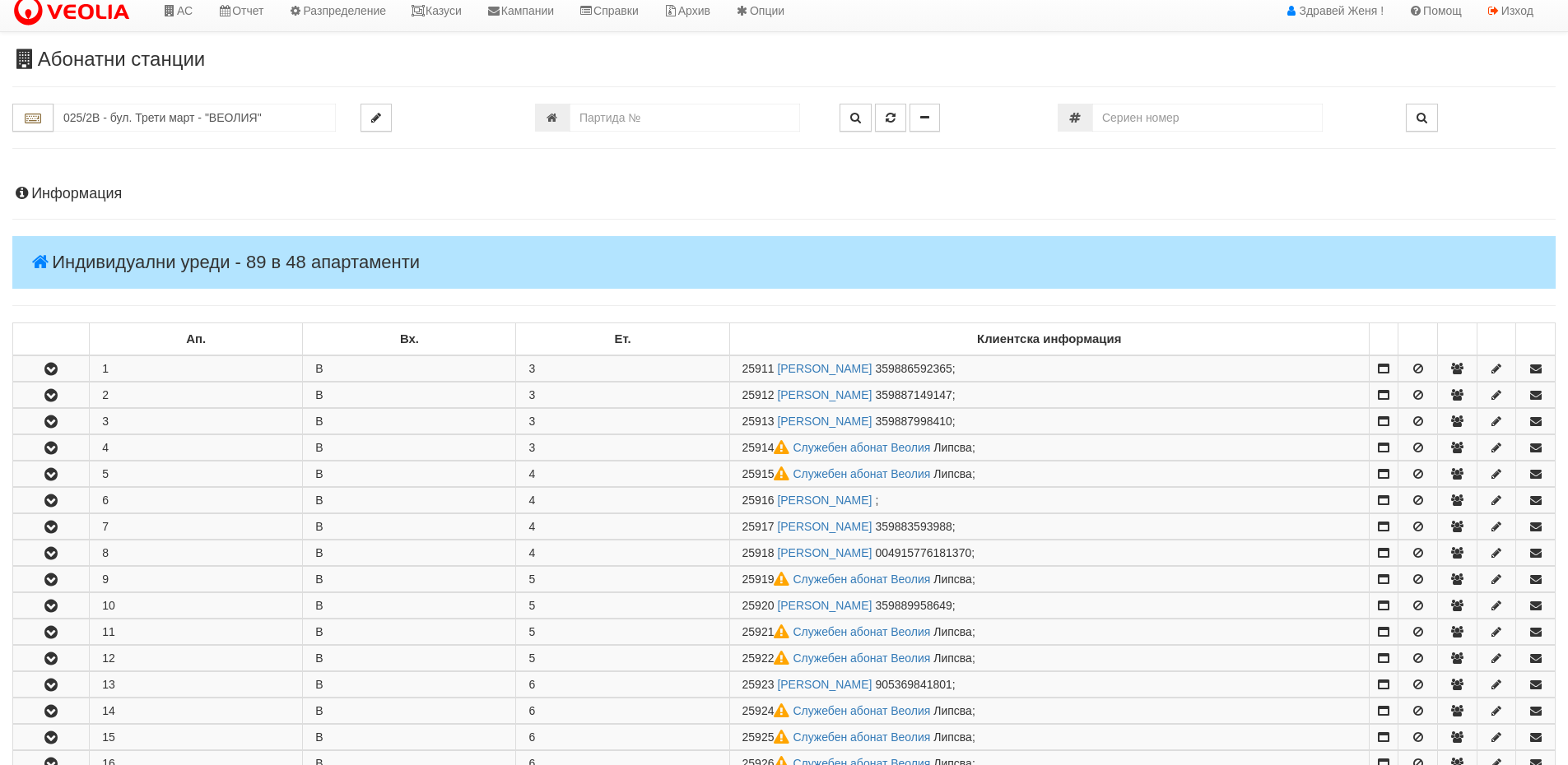
scroll to position [0, 0]
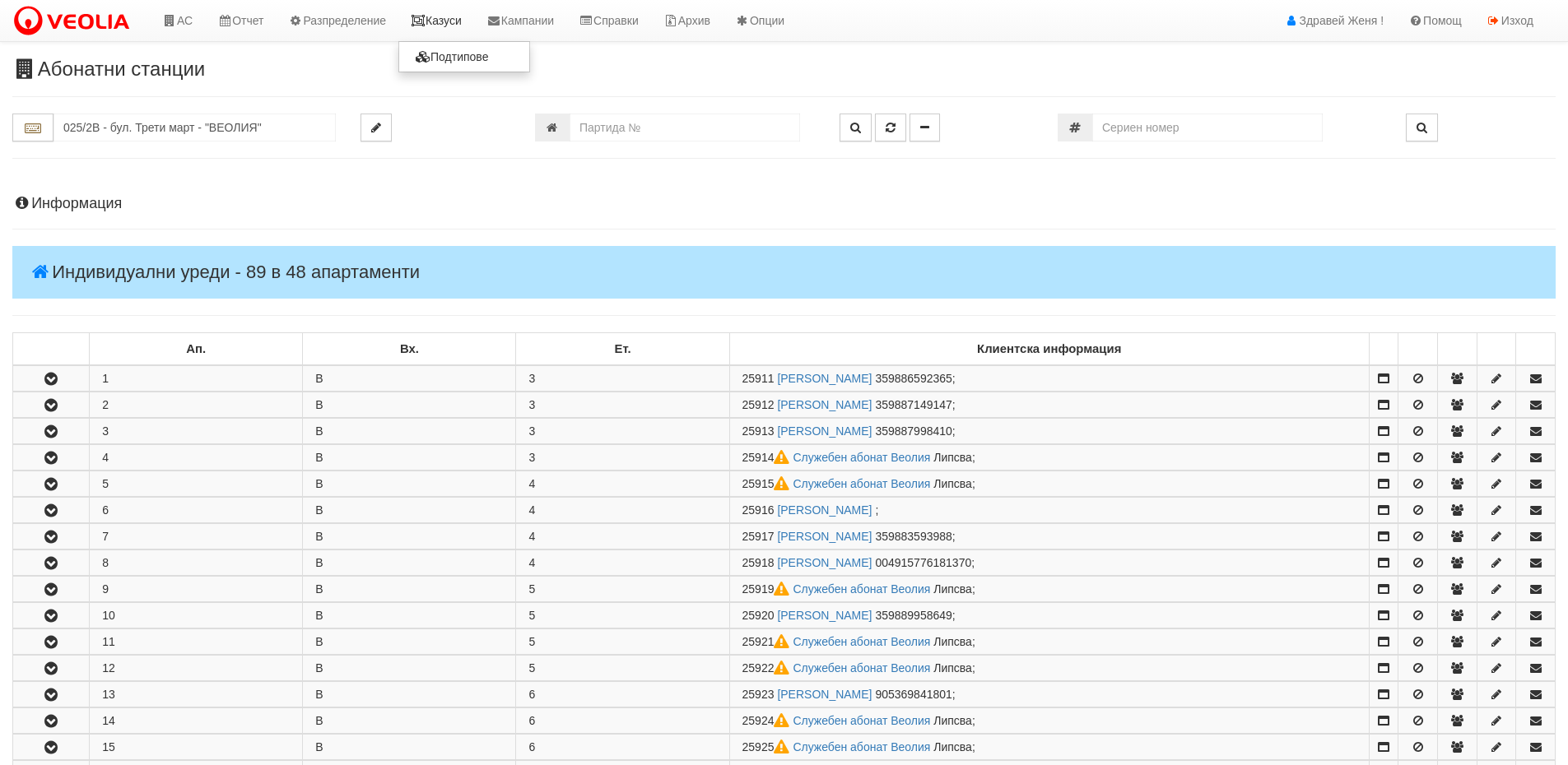
click at [462, 23] on link "Казуси" at bounding box center [436, 20] width 76 height 41
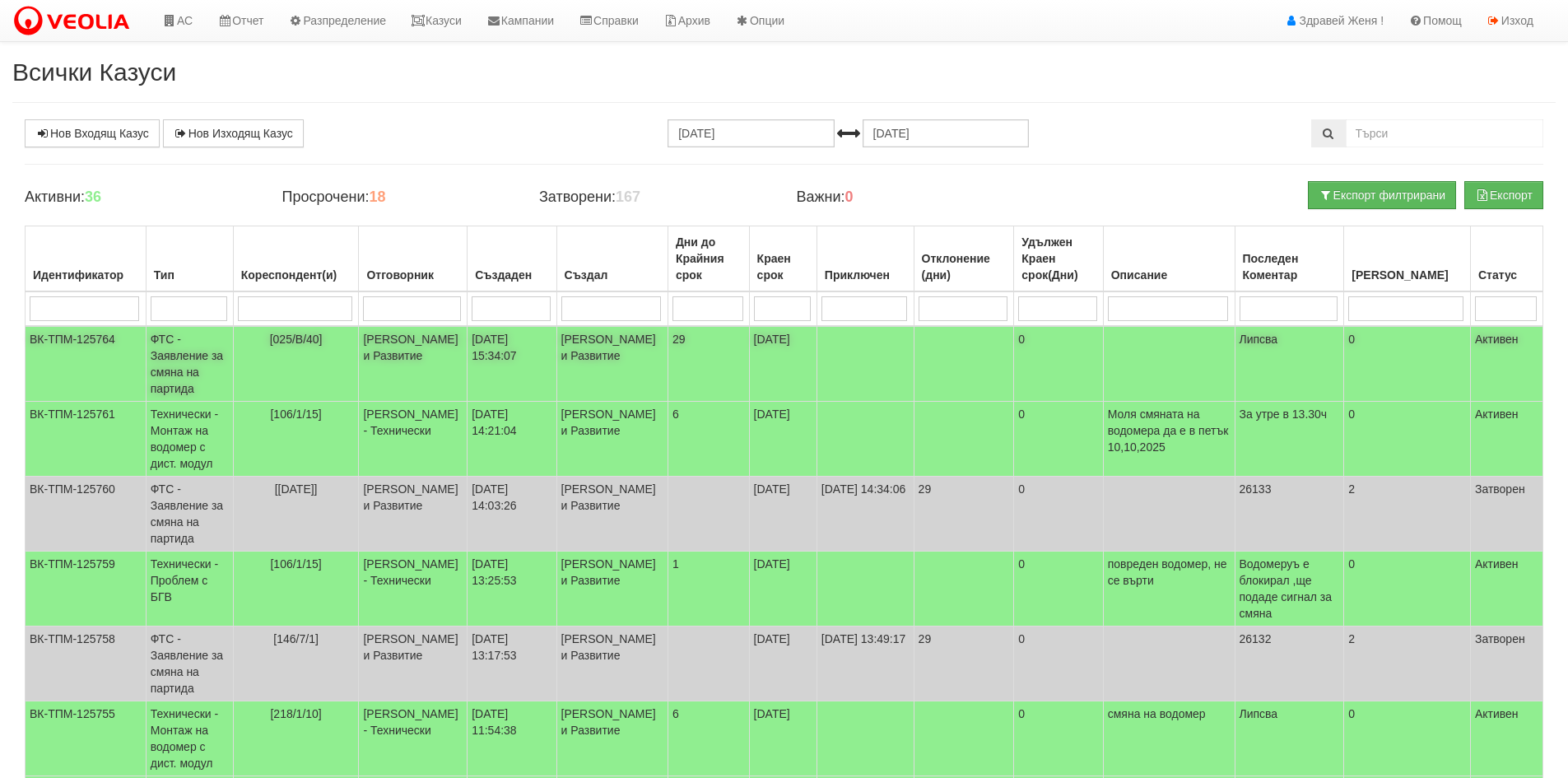
click at [441, 354] on td "[PERSON_NAME] и Развитие" at bounding box center [413, 363] width 108 height 76
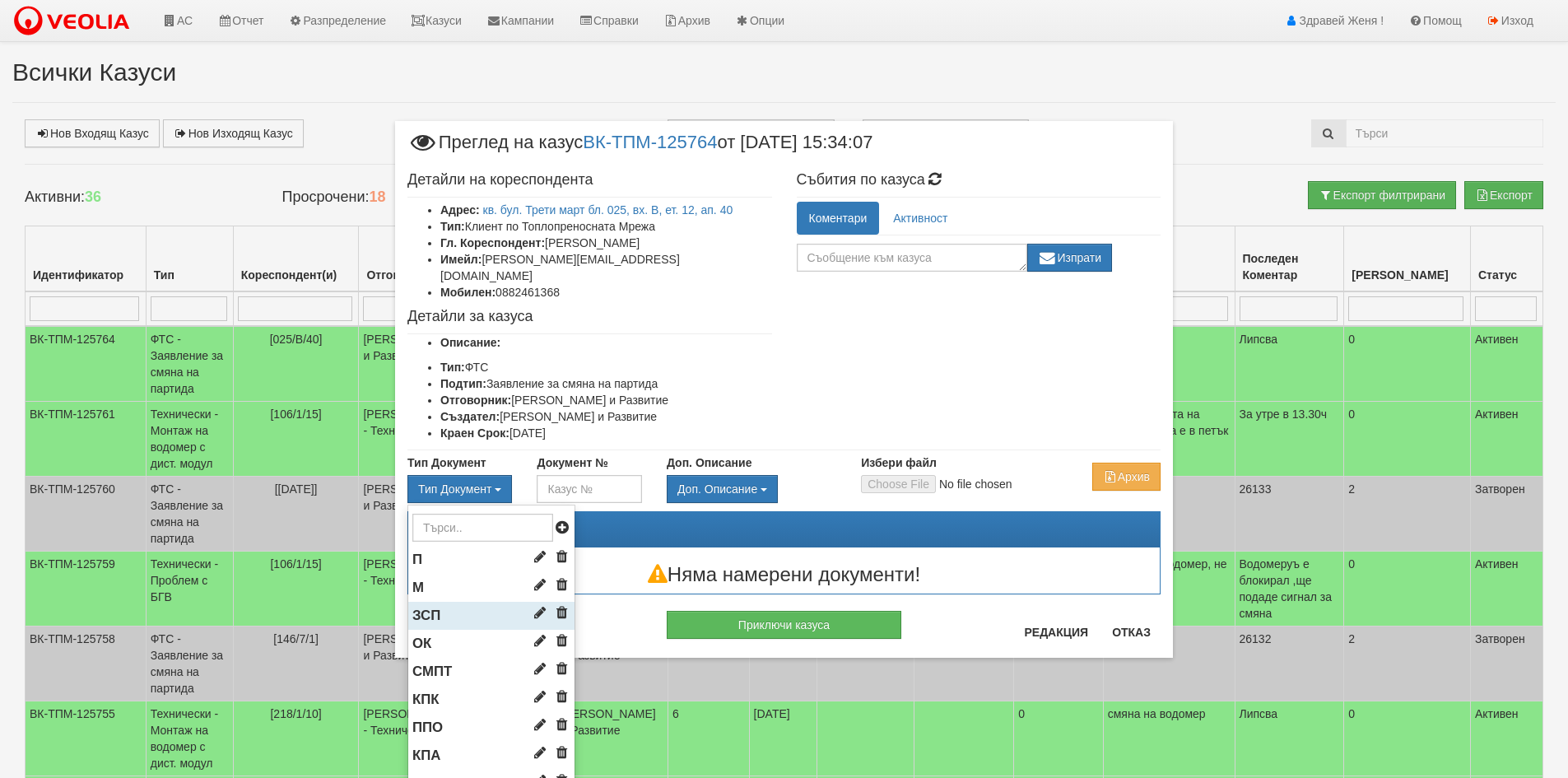
drag, startPoint x: 428, startPoint y: 601, endPoint x: 471, endPoint y: 601, distance: 43.0
click at [432, 607] on span "ЗСП" at bounding box center [426, 615] width 28 height 15
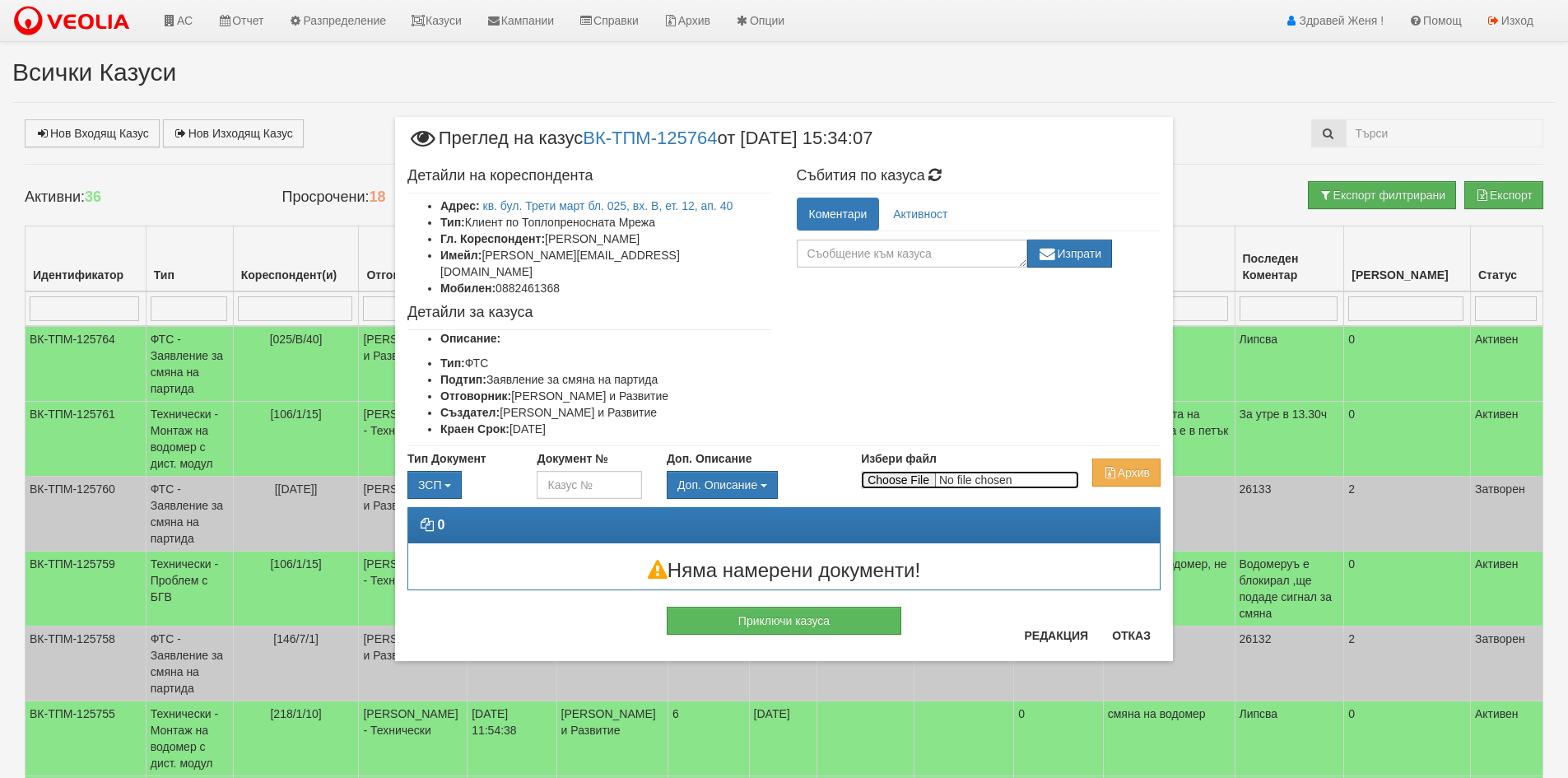
click at [902, 471] on input "Избери файл" at bounding box center [970, 480] width 218 height 18
type input "C:\fakepath\DOC177.pdf"
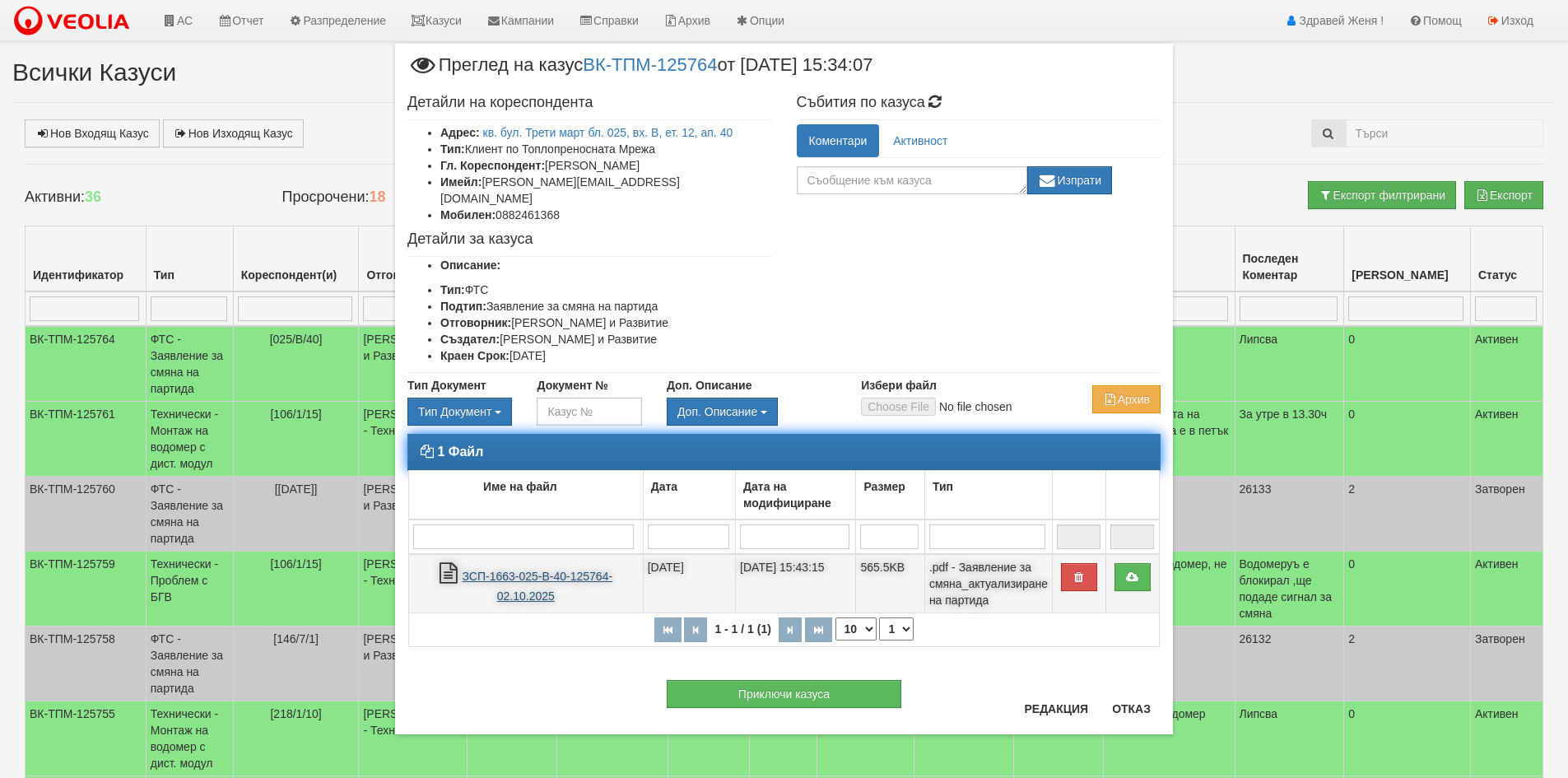
click at [504, 574] on link "ЗСП-1663-025-В-40-125764-02.10.2025" at bounding box center [537, 586] width 150 height 34
click at [1065, 563] on button "button" at bounding box center [1079, 577] width 36 height 28
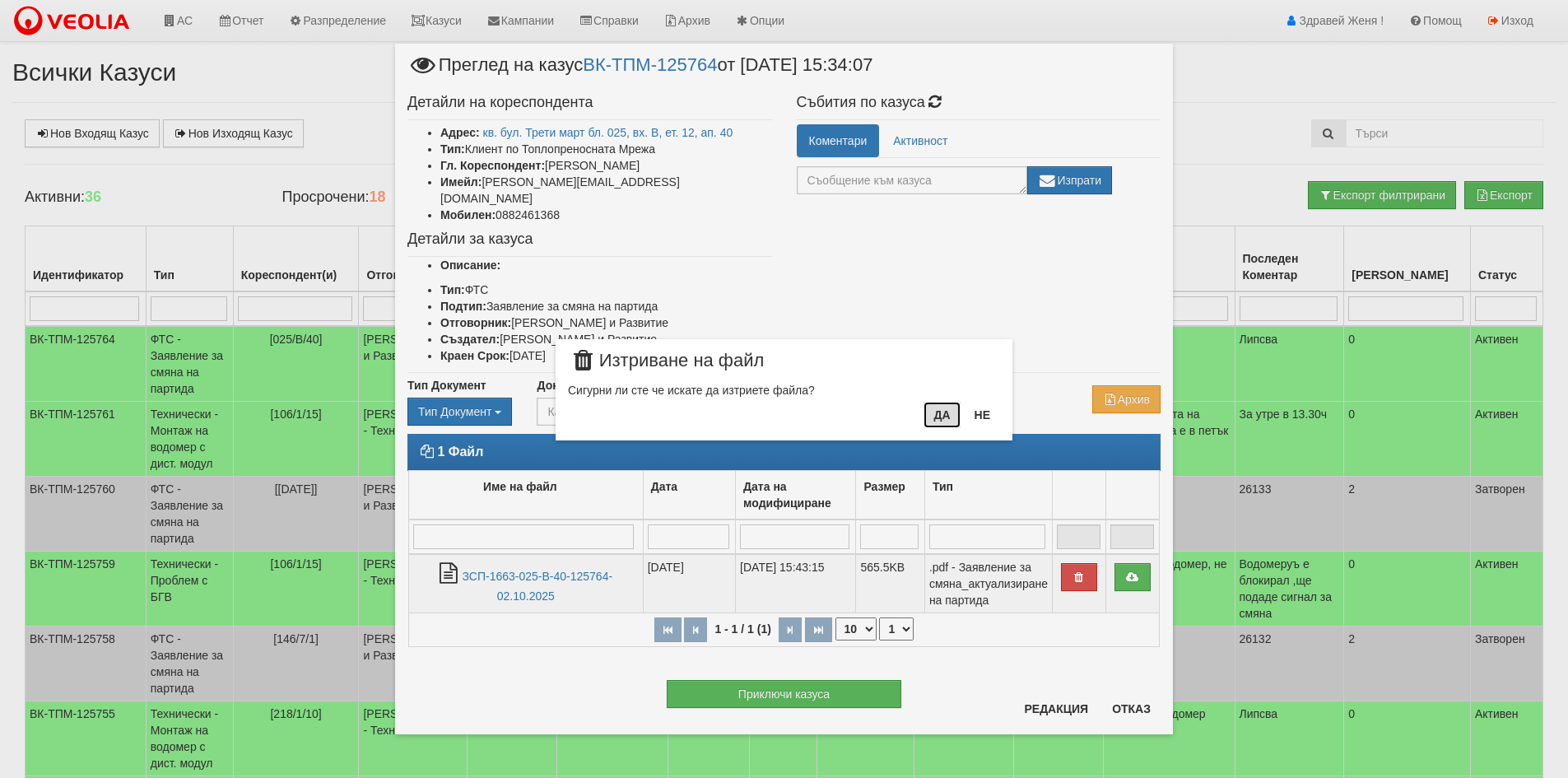
click at [934, 418] on button "Да" at bounding box center [942, 415] width 36 height 27
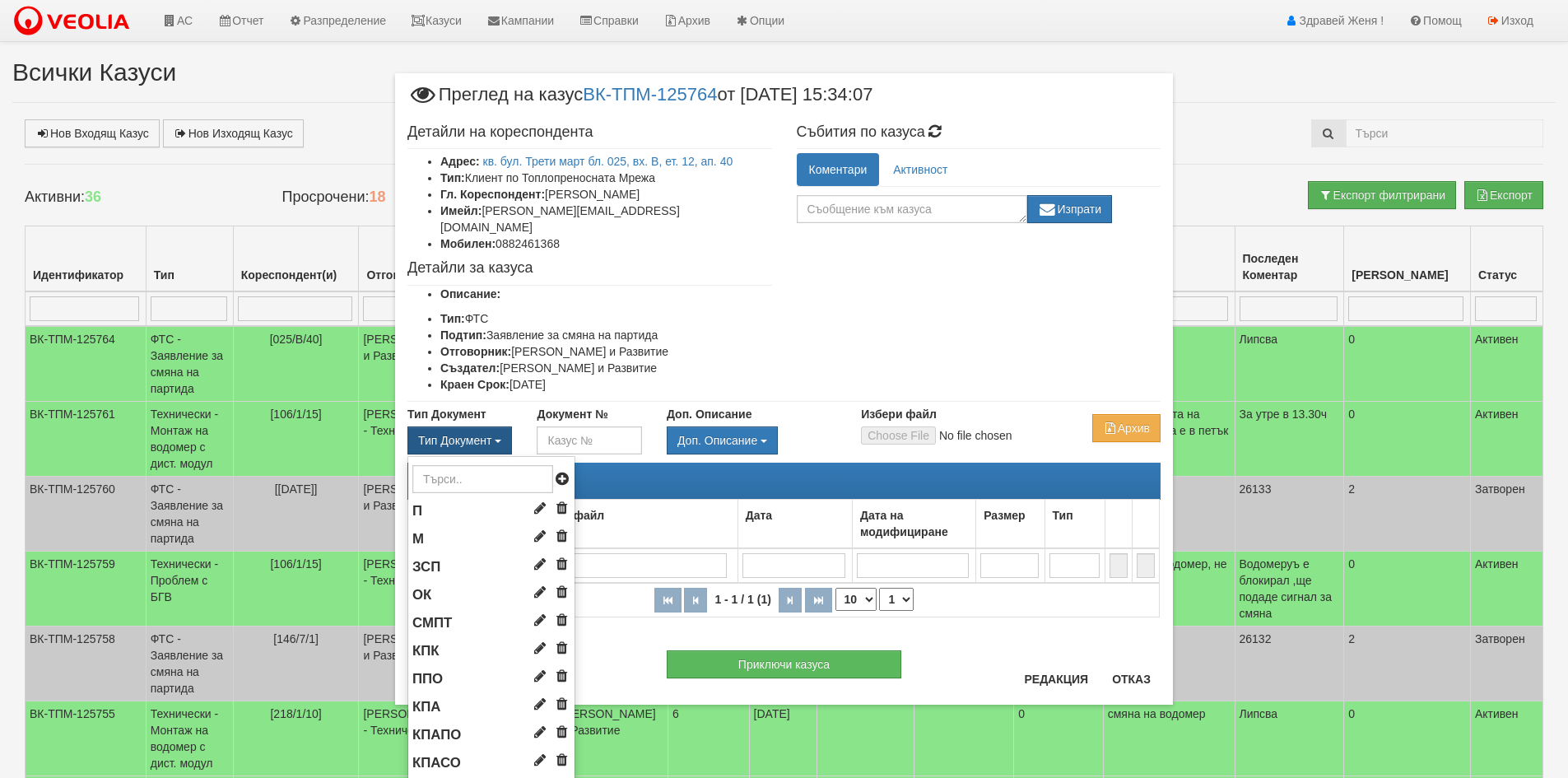
click at [495, 440] on span "button" at bounding box center [498, 441] width 7 height 3
click at [455, 554] on li "ЗСП" at bounding box center [491, 567] width 167 height 28
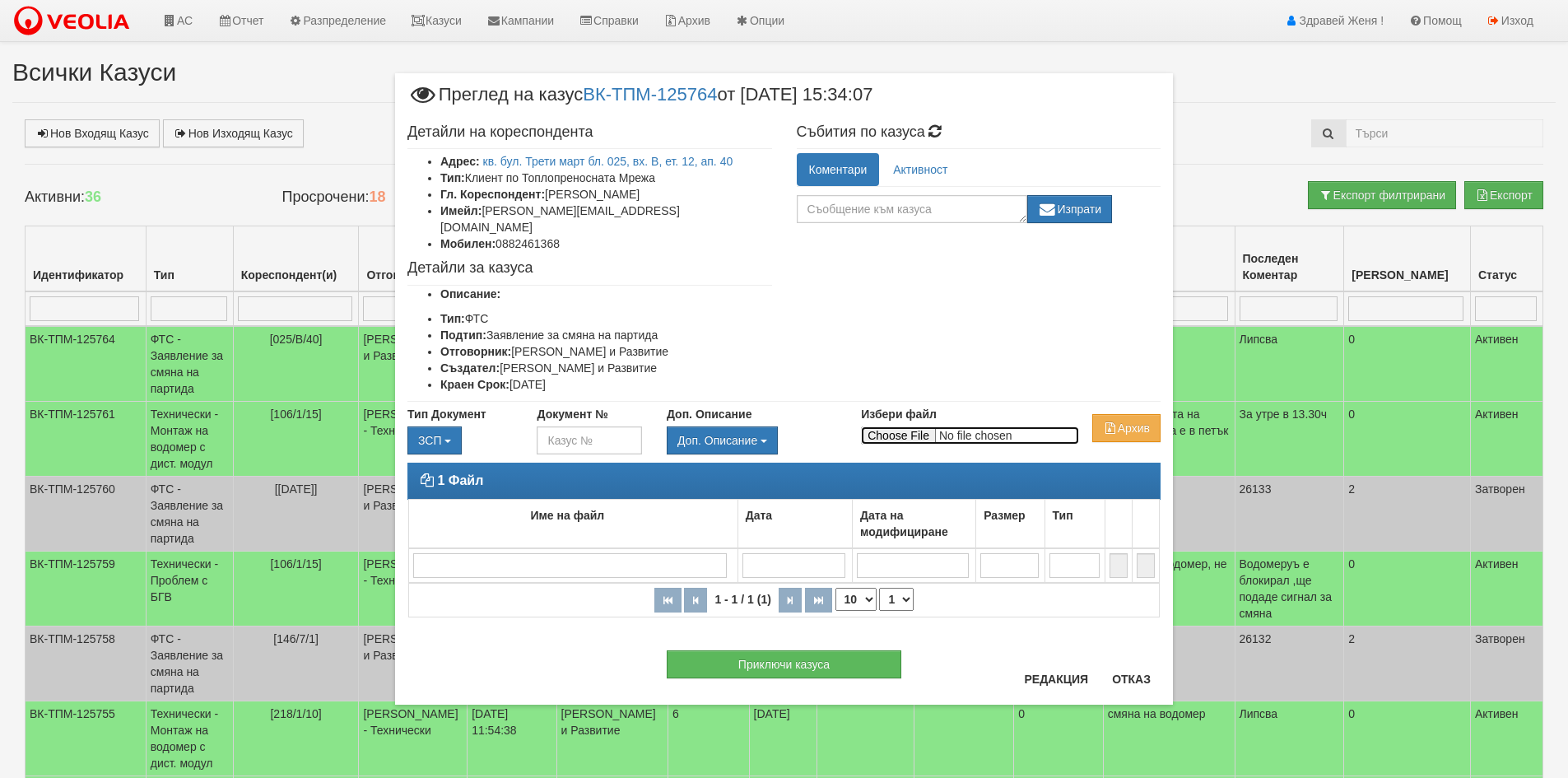
click at [898, 426] on input "Избери файл" at bounding box center [970, 435] width 218 height 18
type input "C:\fakepath\DOC178.pdf"
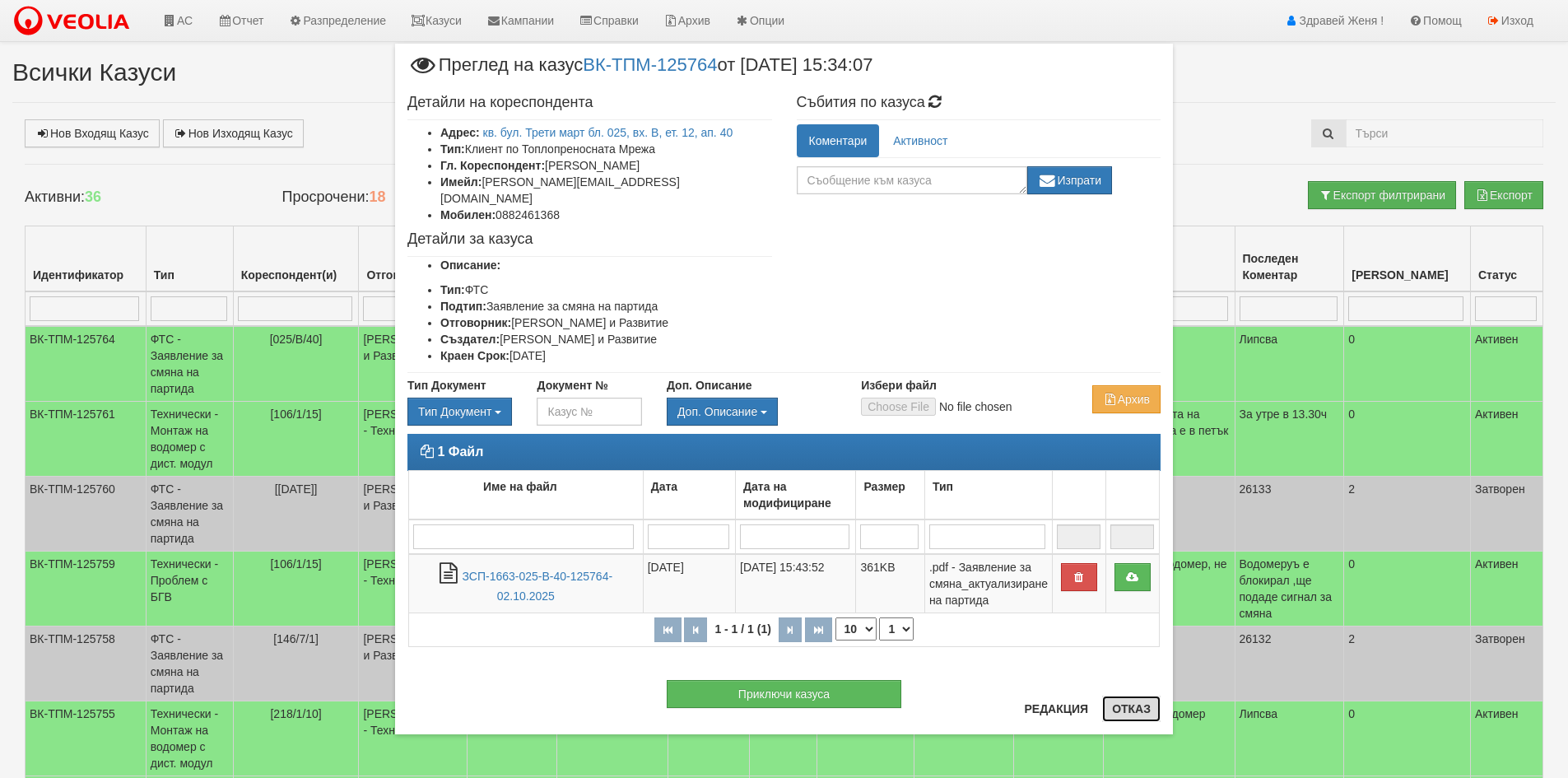
click at [1134, 714] on button "Отказ" at bounding box center [1131, 709] width 58 height 27
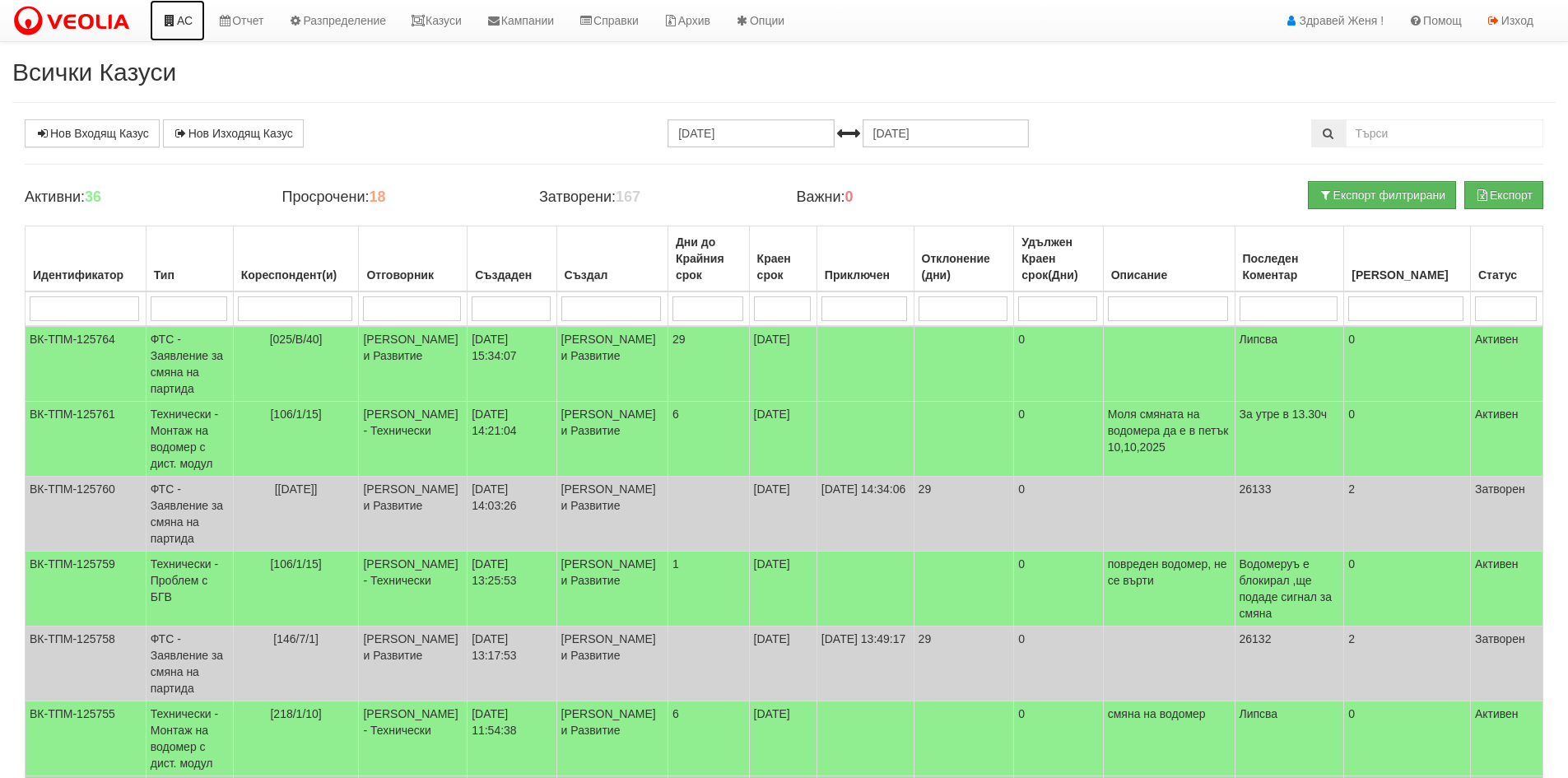
drag, startPoint x: 187, startPoint y: 18, endPoint x: 202, endPoint y: 24, distance: 16.2
click at [187, 18] on link "АС" at bounding box center [177, 20] width 56 height 41
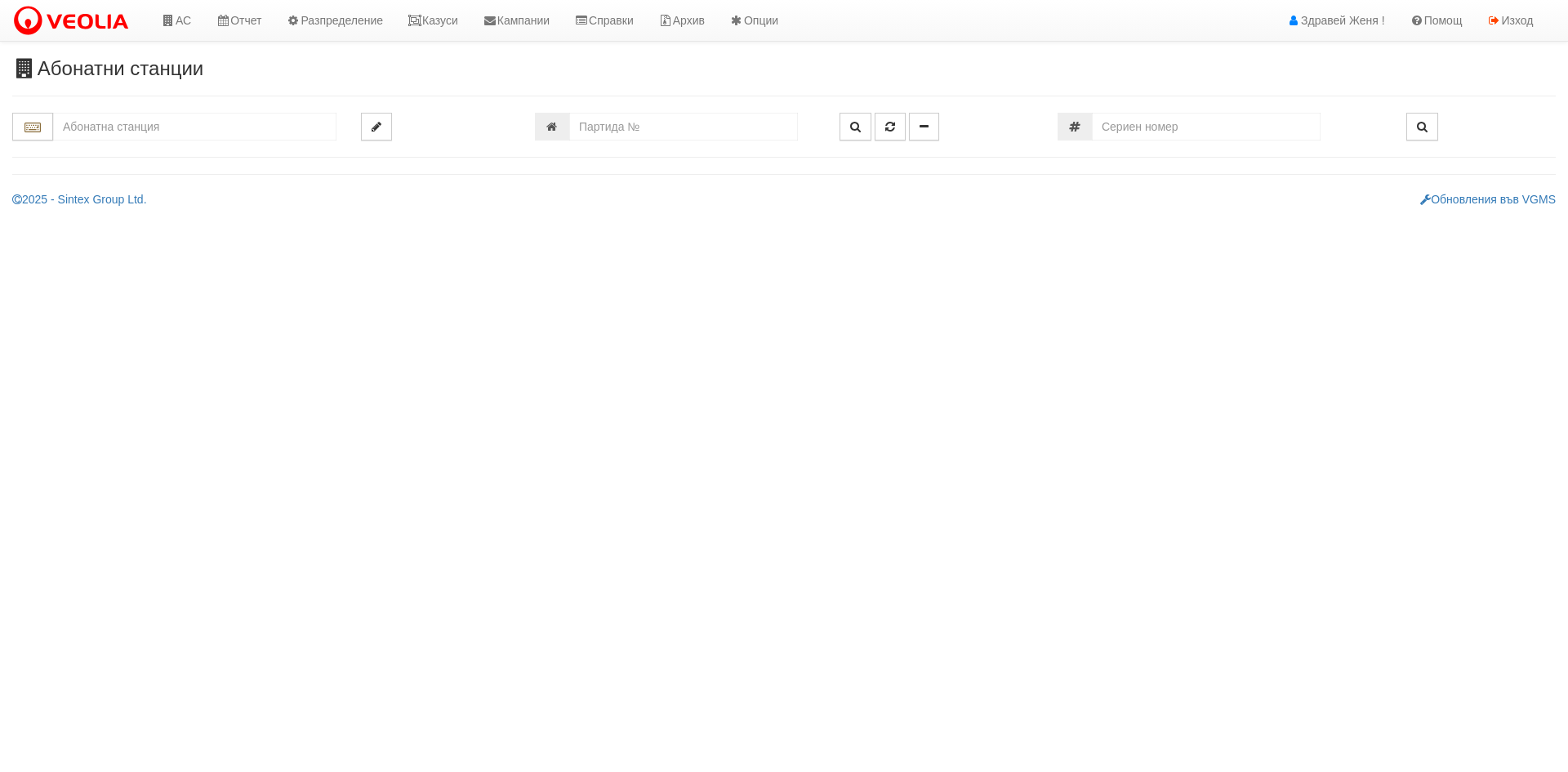
click at [181, 125] on input "text" at bounding box center [195, 126] width 283 height 28
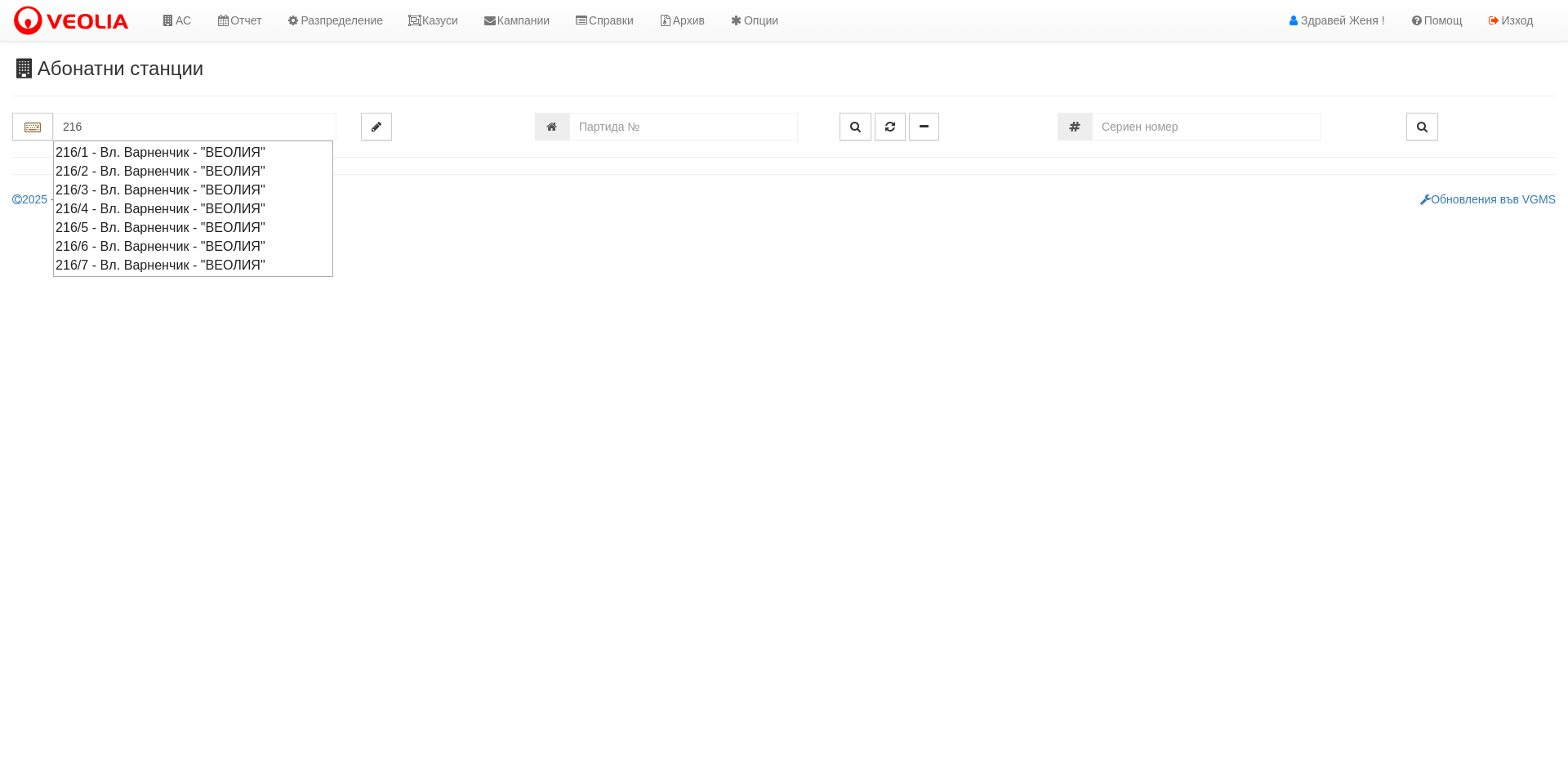
click at [193, 262] on div "216/7 - Вл. Варненчик - "ВЕОЛИЯ"" at bounding box center [193, 265] width 276 height 19
type input "216/7 - Вл. Варненчик - "ВЕОЛИЯ""
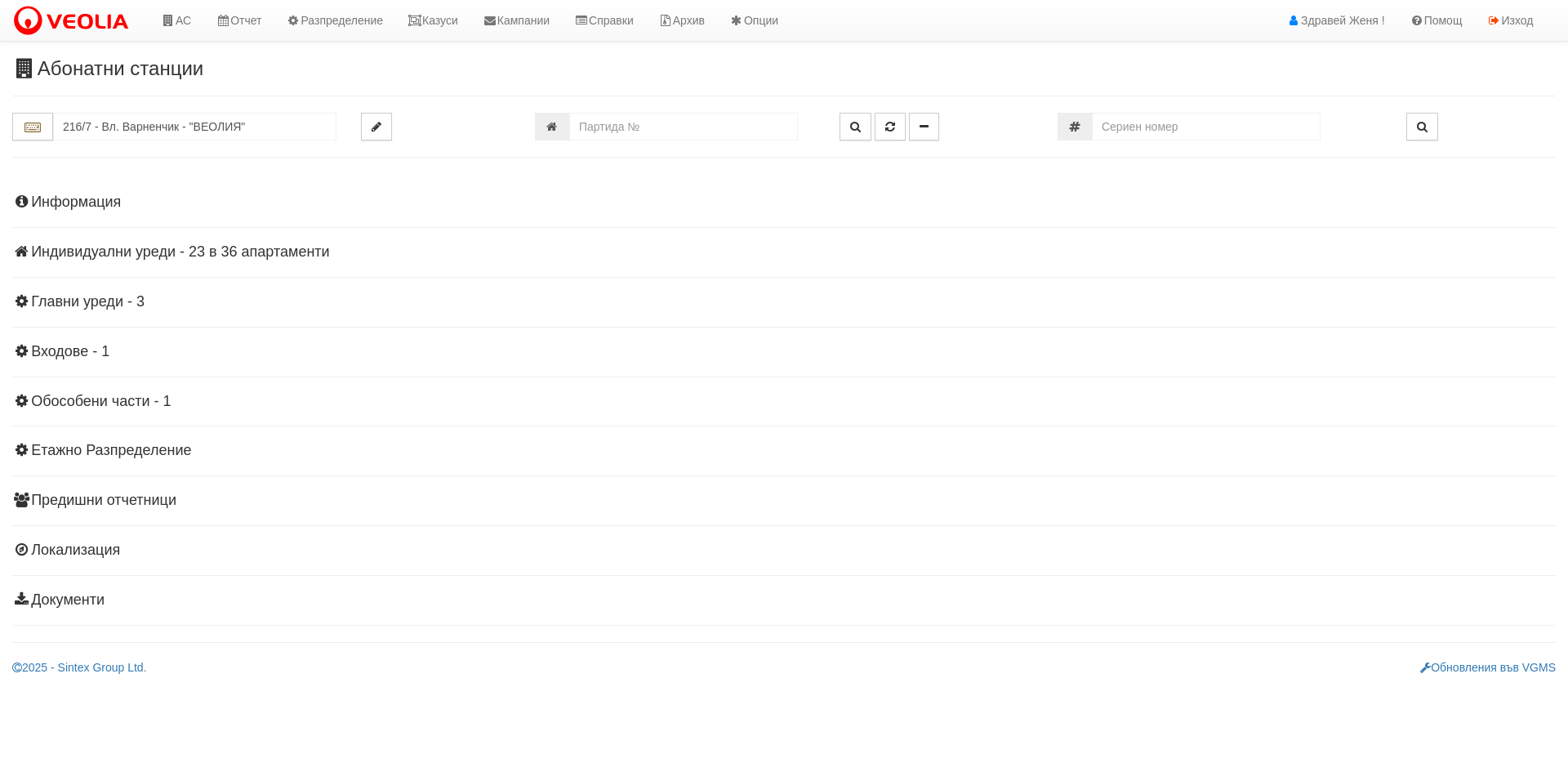
click at [246, 253] on h4 "Индивидуални уреди - 23 в 36 апартаменти" at bounding box center [784, 252] width 1543 height 16
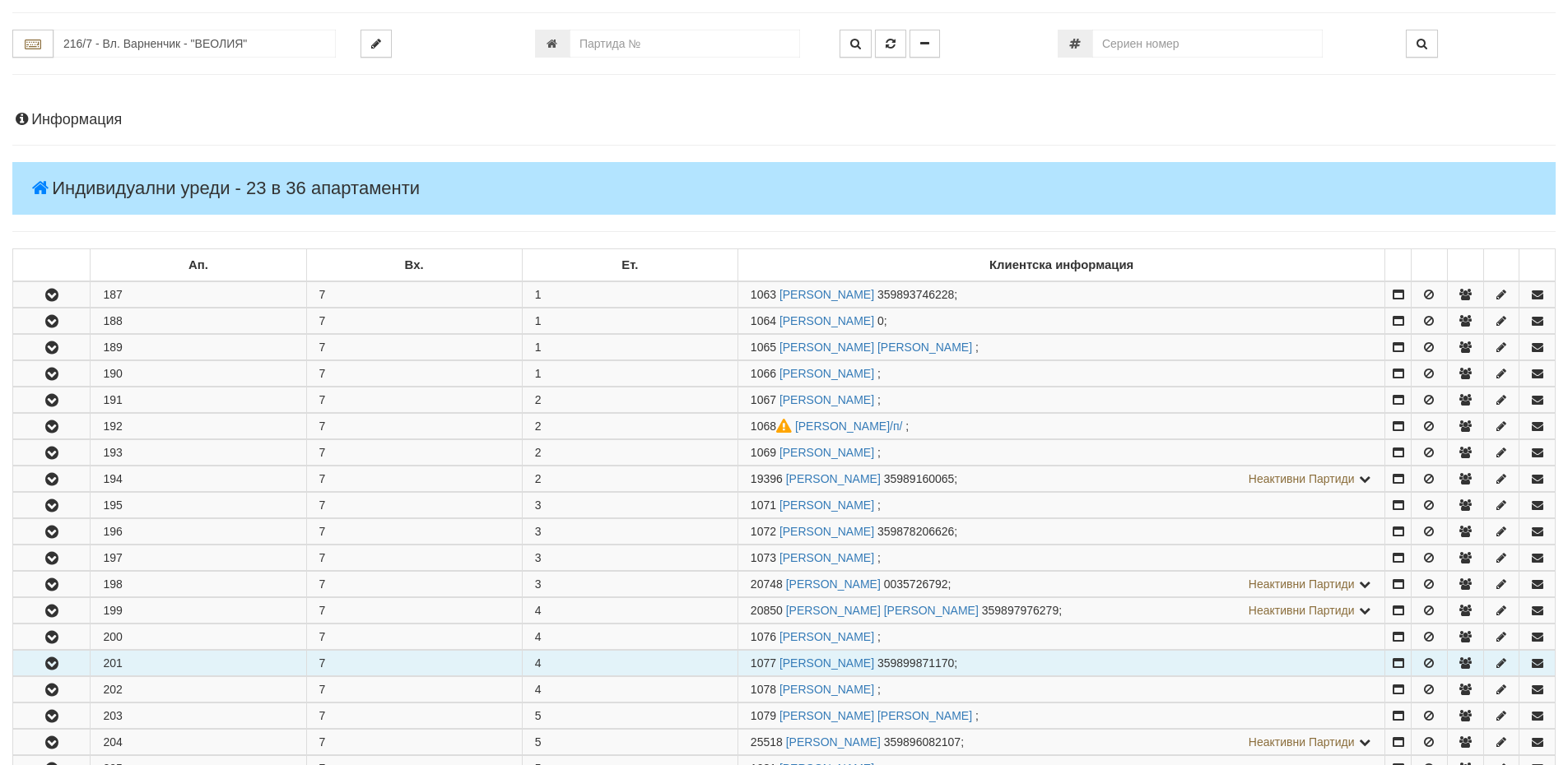
scroll to position [247, 0]
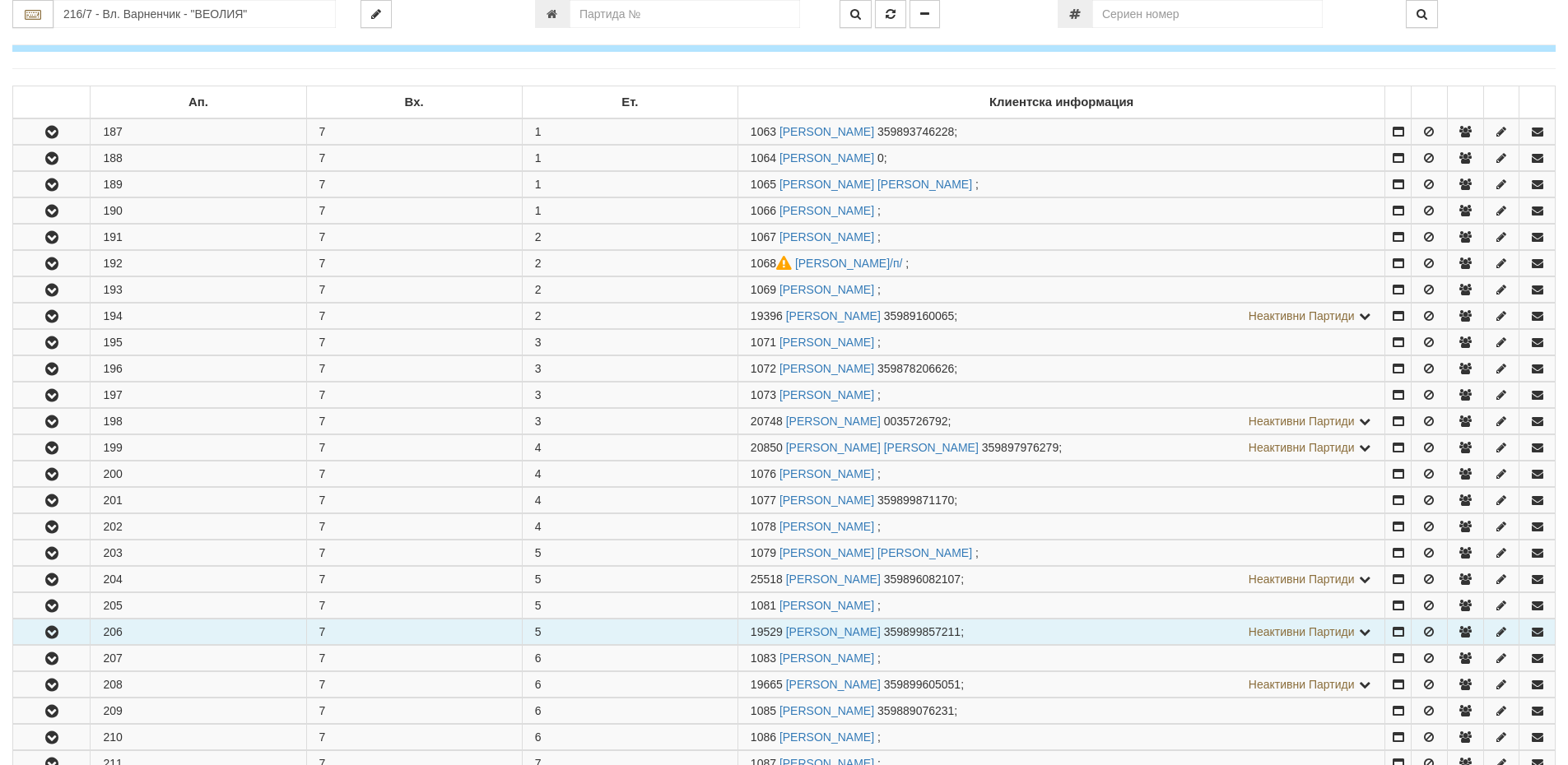
click at [71, 634] on button "button" at bounding box center [52, 632] width 77 height 25
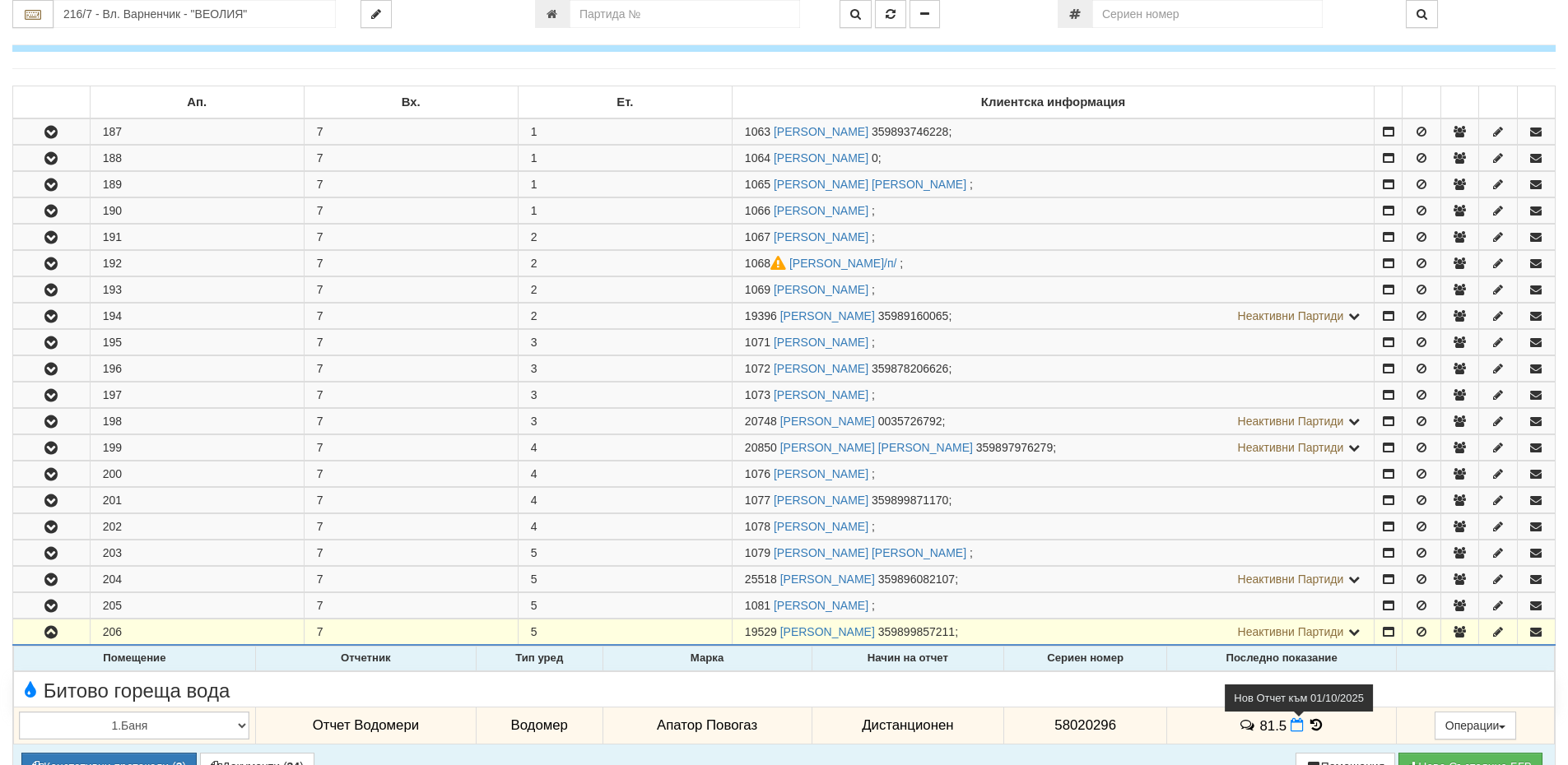
click at [1297, 729] on icon at bounding box center [1298, 725] width 13 height 14
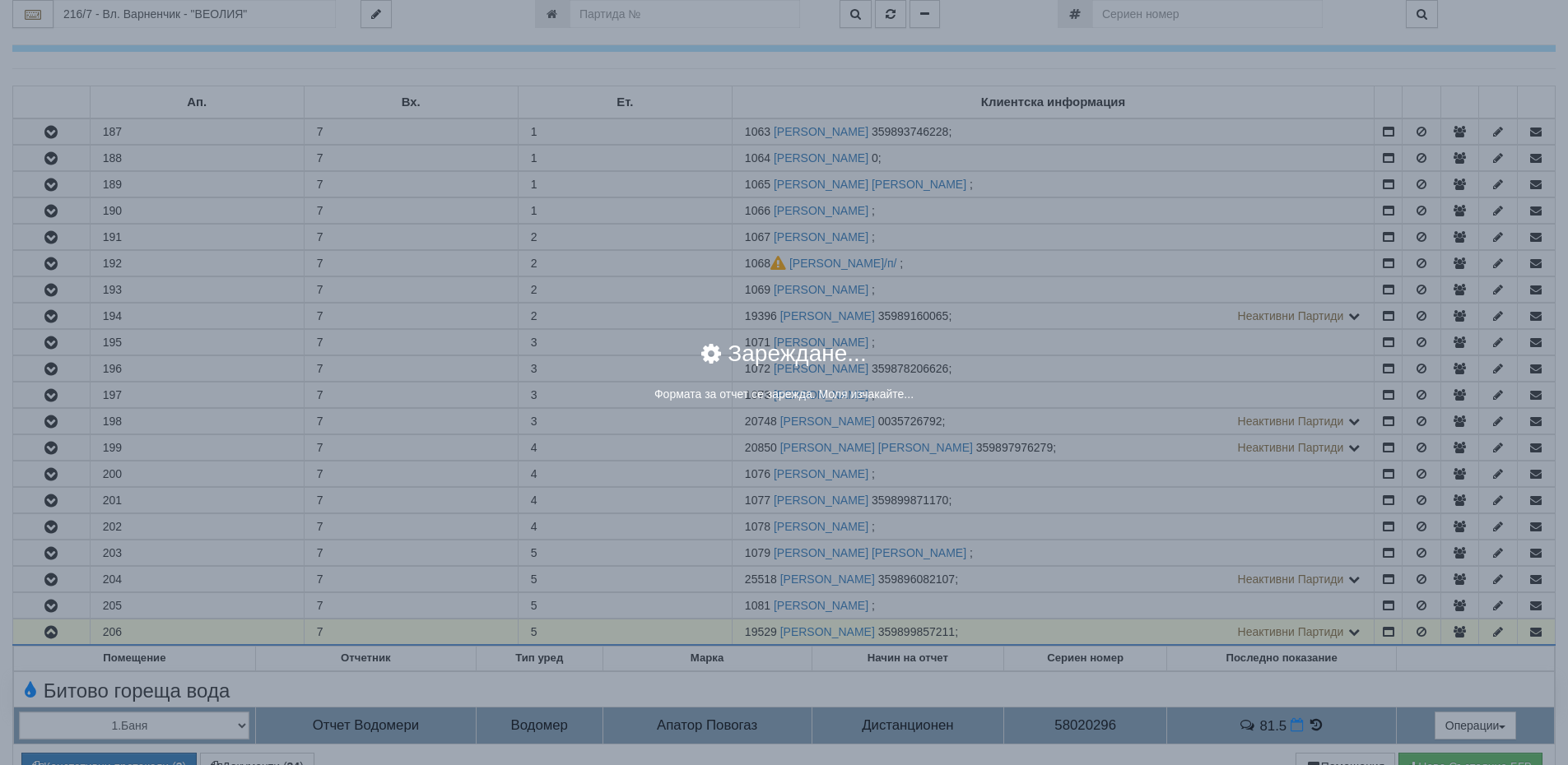
select select "8ac75930-9bfd-e511-80be-8d5a1dced85a"
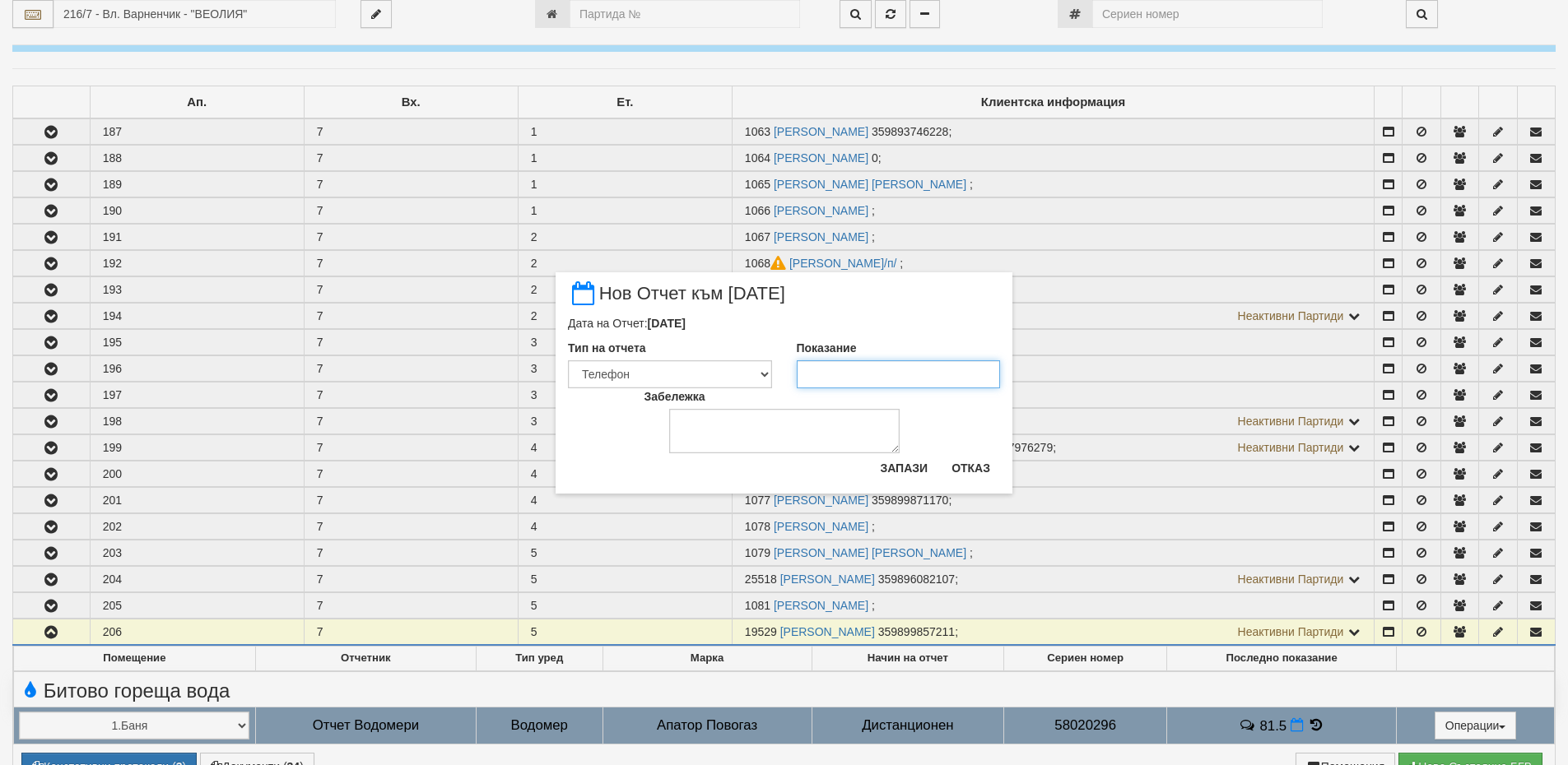
click at [843, 375] on input "Показание" at bounding box center [898, 373] width 204 height 28
type input "83"
click at [742, 439] on textarea "Забележка" at bounding box center [784, 431] width 231 height 44
type textarea "02,10,2025"
click at [920, 466] on button "Запази" at bounding box center [903, 468] width 67 height 27
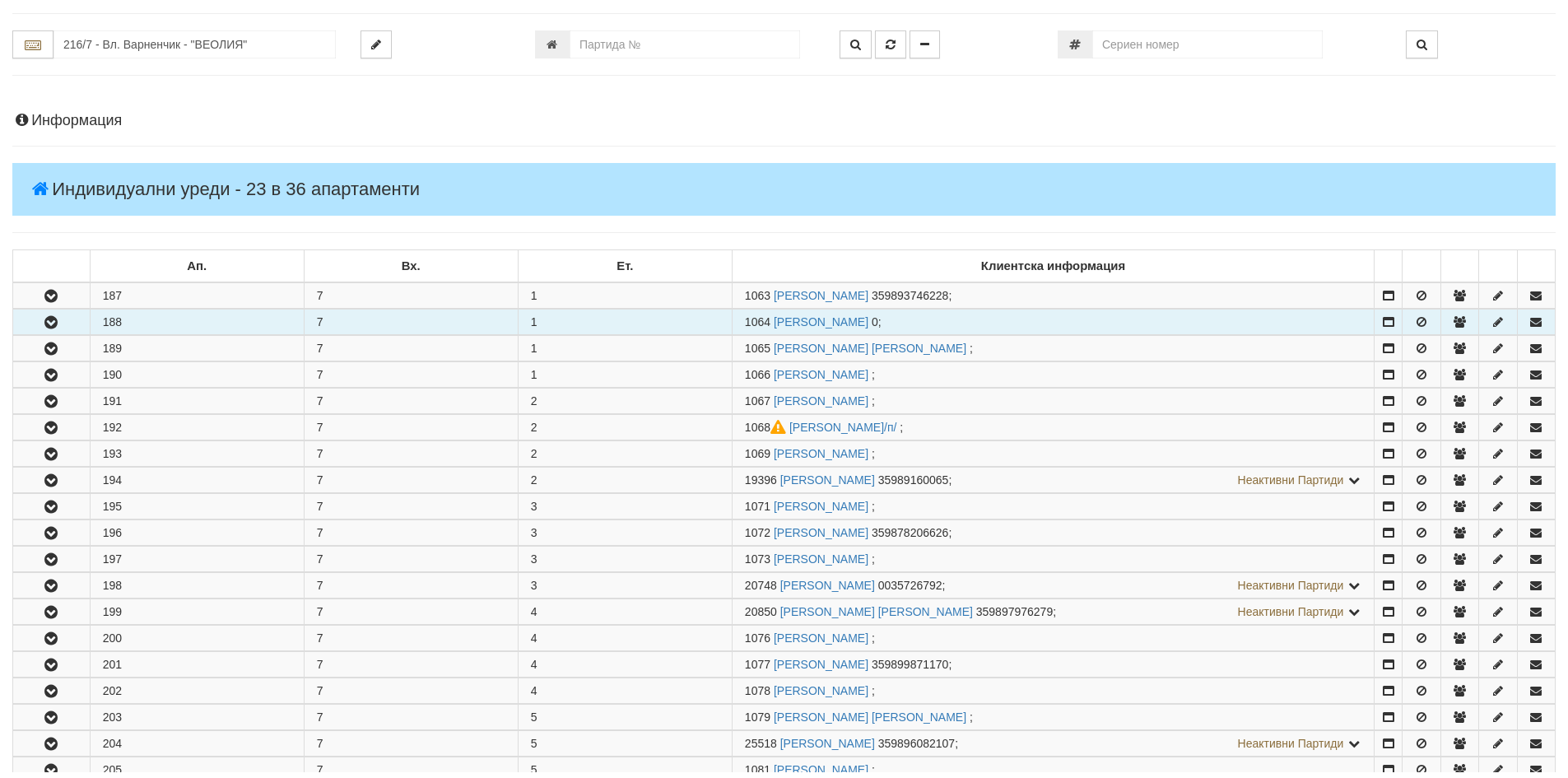
scroll to position [0, 0]
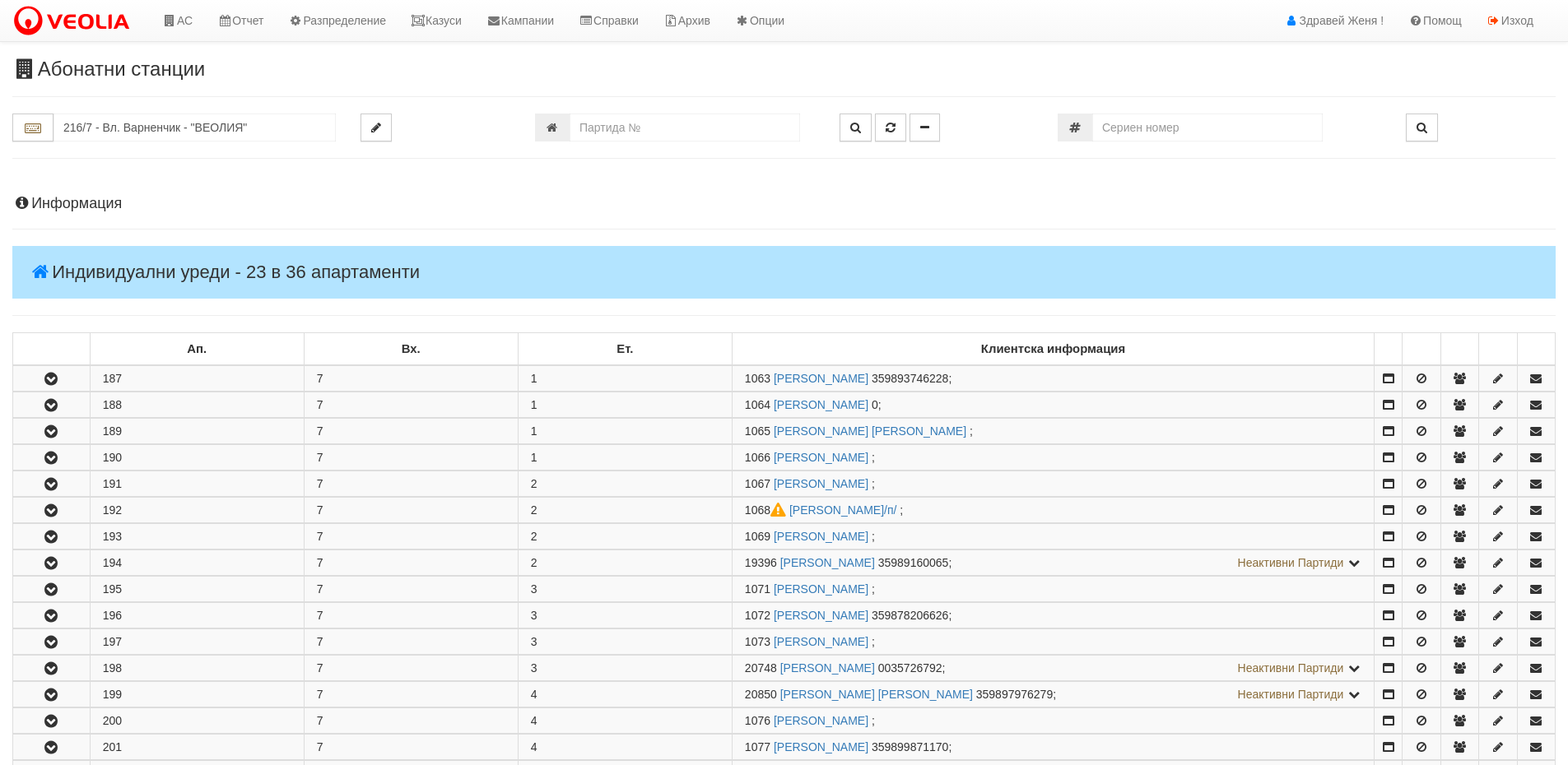
click at [85, 206] on h4 "Информация" at bounding box center [784, 204] width 1543 height 16
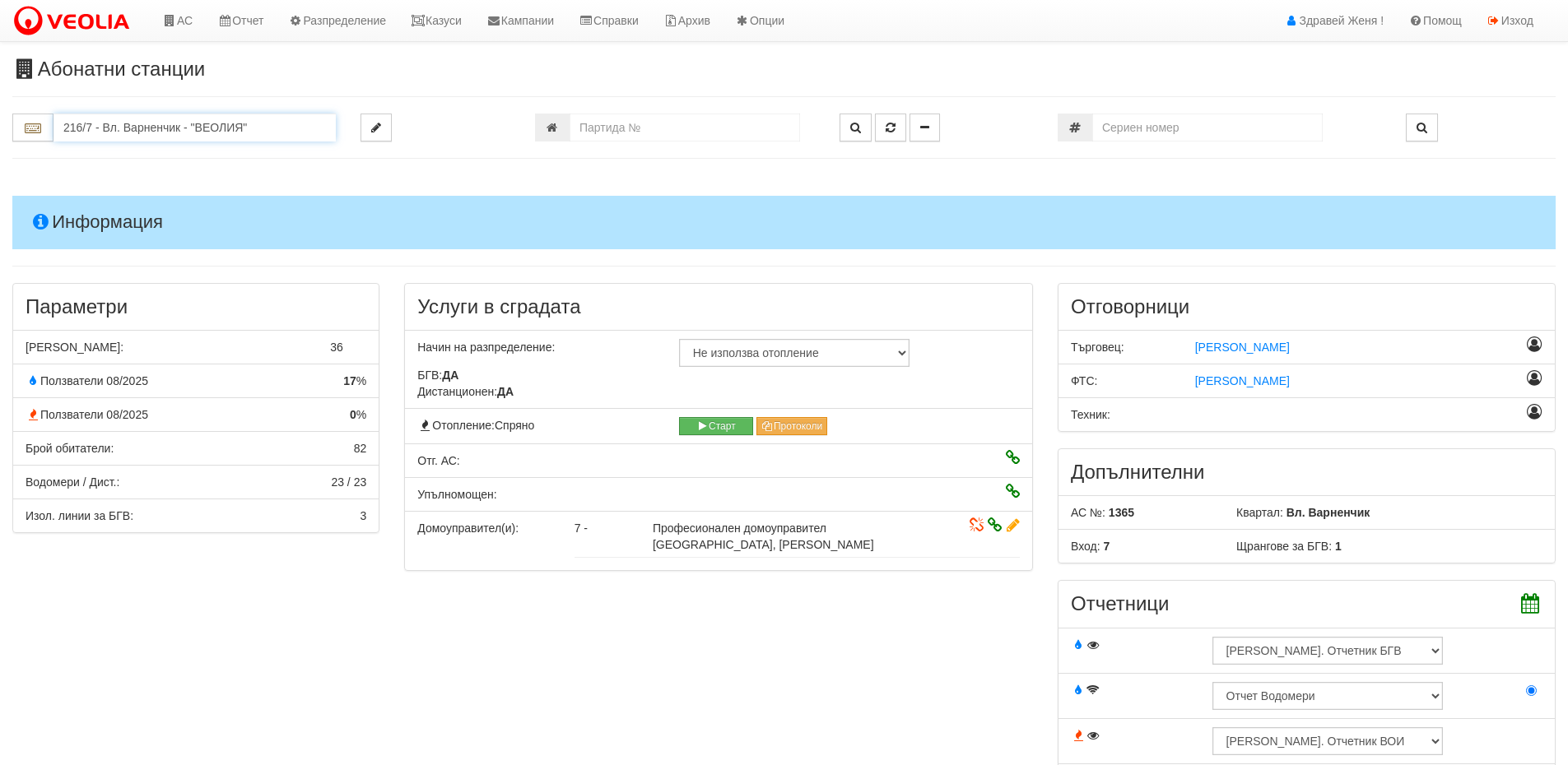
drag, startPoint x: 263, startPoint y: 126, endPoint x: 0, endPoint y: 124, distance: 263.0
click at [0, 124] on div "216/7 - Вл. Варненчик - "ВЕОЛИЯ"" at bounding box center [174, 127] width 349 height 28
click at [144, 155] on div "148/4,5 - Младост - "ТЕХЕМ"" at bounding box center [194, 153] width 278 height 19
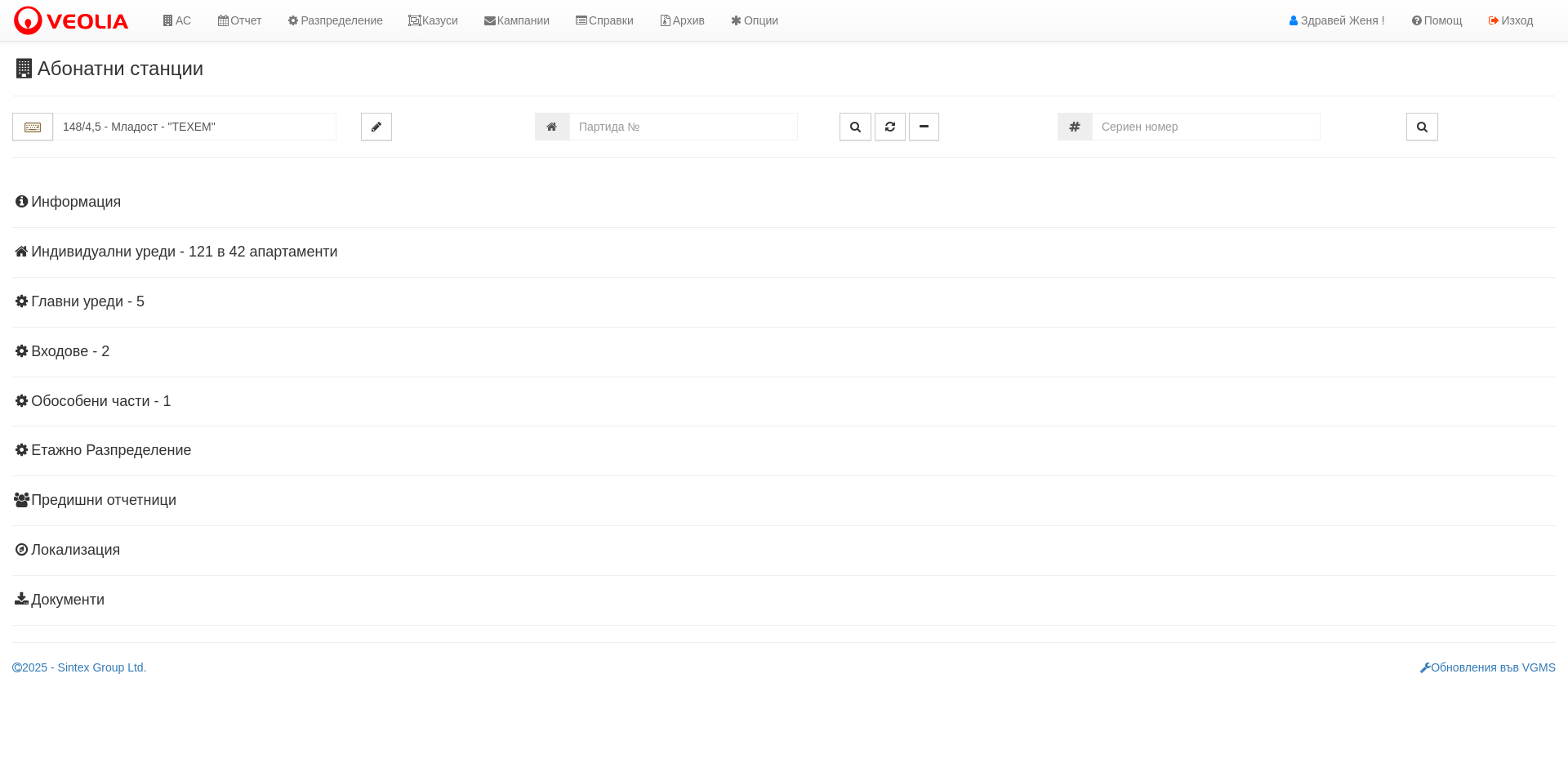
click at [86, 196] on h4 "Информация" at bounding box center [784, 203] width 1543 height 16
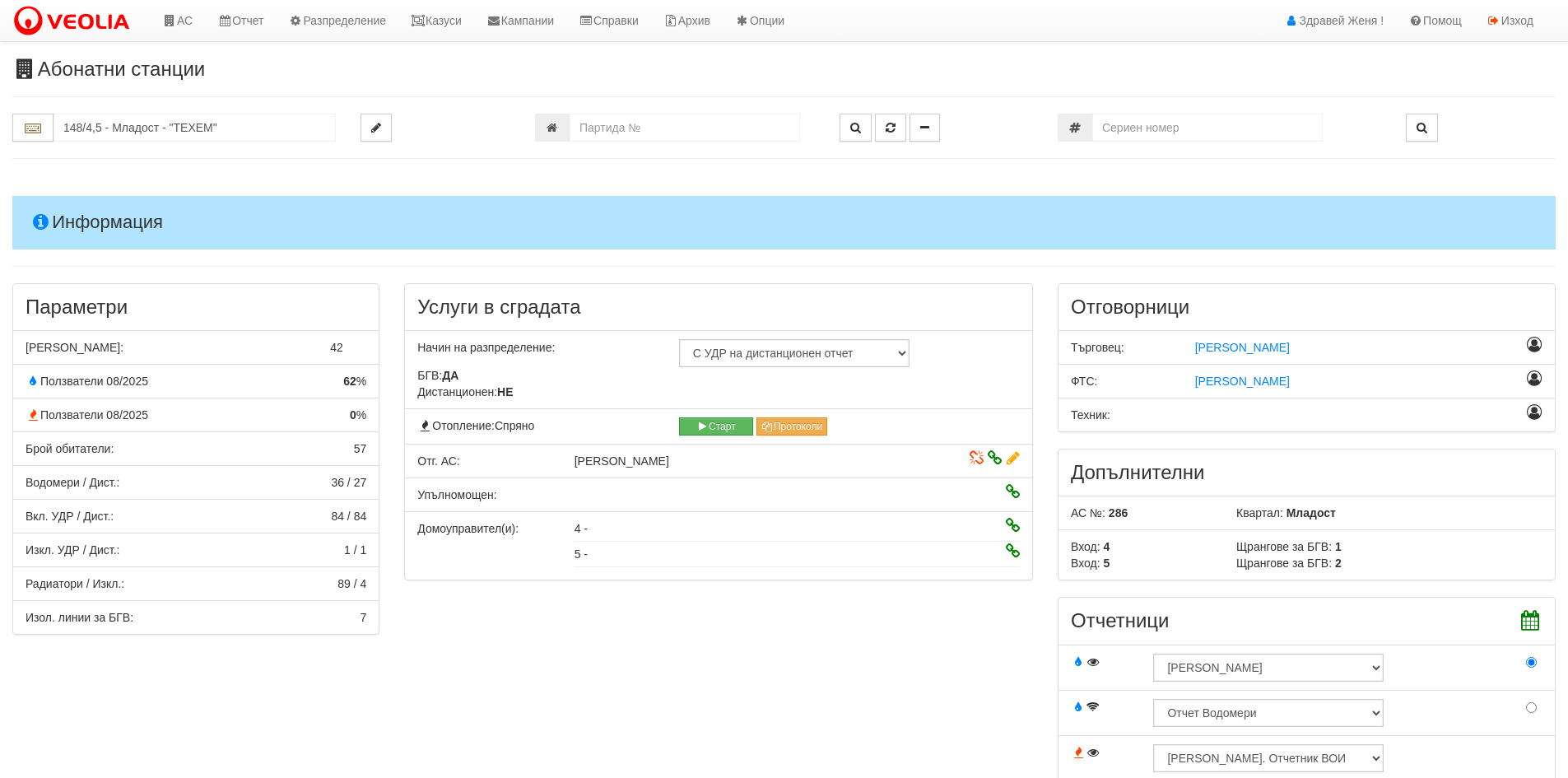
click at [1014, 455] on icon at bounding box center [1013, 459] width 13 height 11
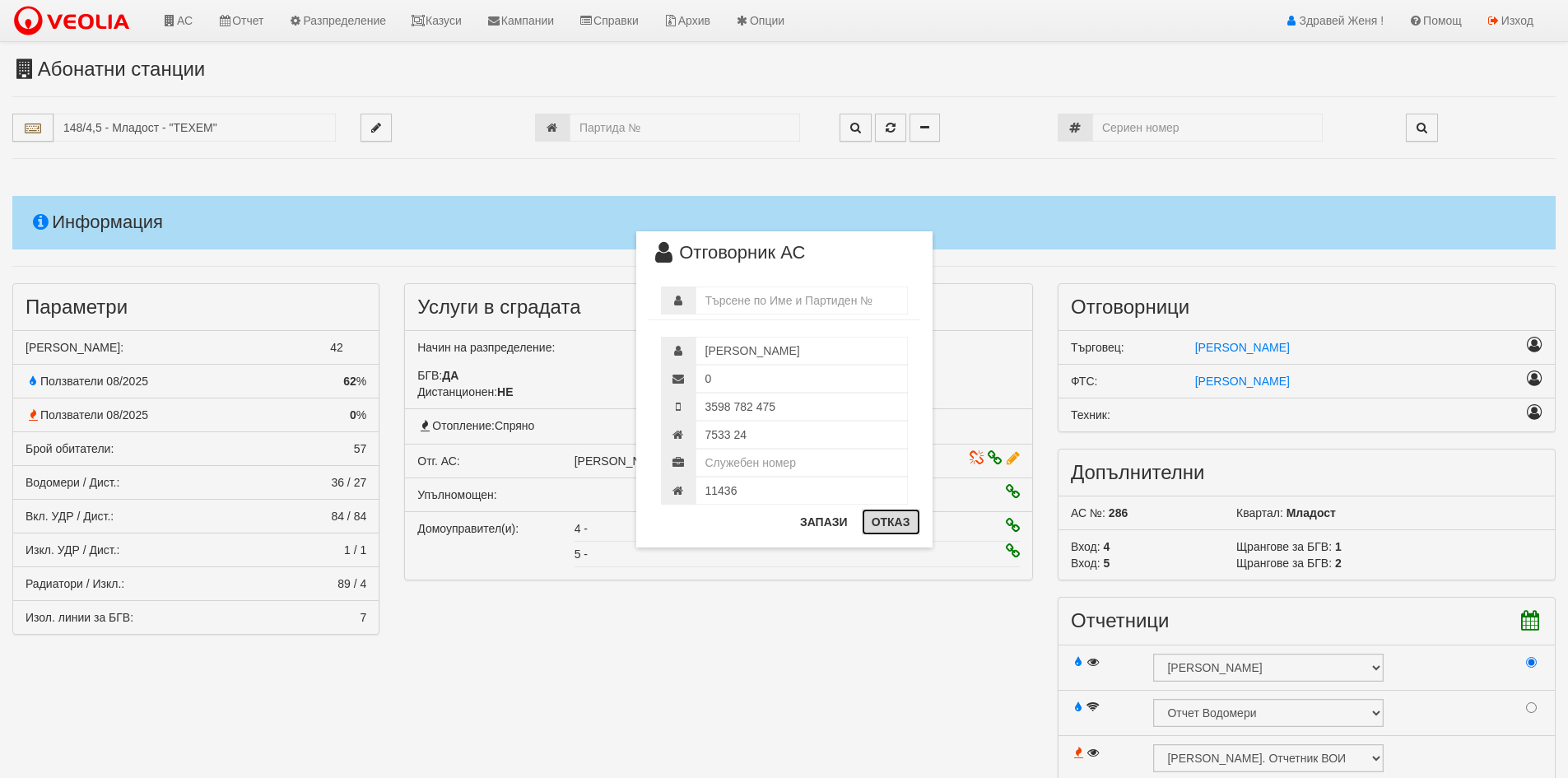
click at [891, 521] on button "Отказ" at bounding box center [891, 522] width 58 height 27
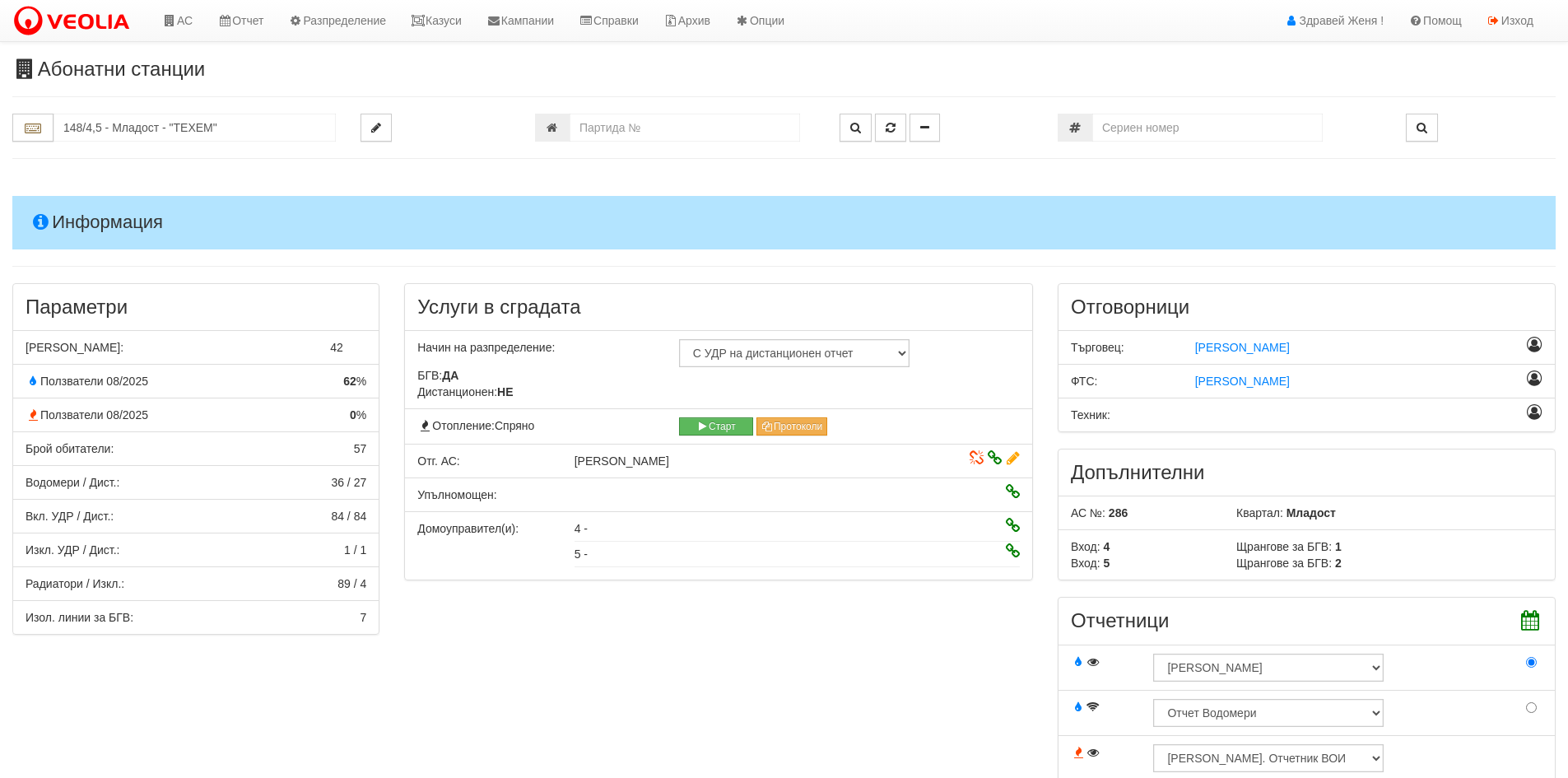
drag, startPoint x: 739, startPoint y: 459, endPoint x: 535, endPoint y: 466, distance: 204.1
click at [535, 466] on div "Отг. АС: ПЕТКО ИВАНОВ КАЛИНОВ" at bounding box center [718, 461] width 627 height 16
copy div "ПЕТКО ИВАНОВ КАЛИНОВ"
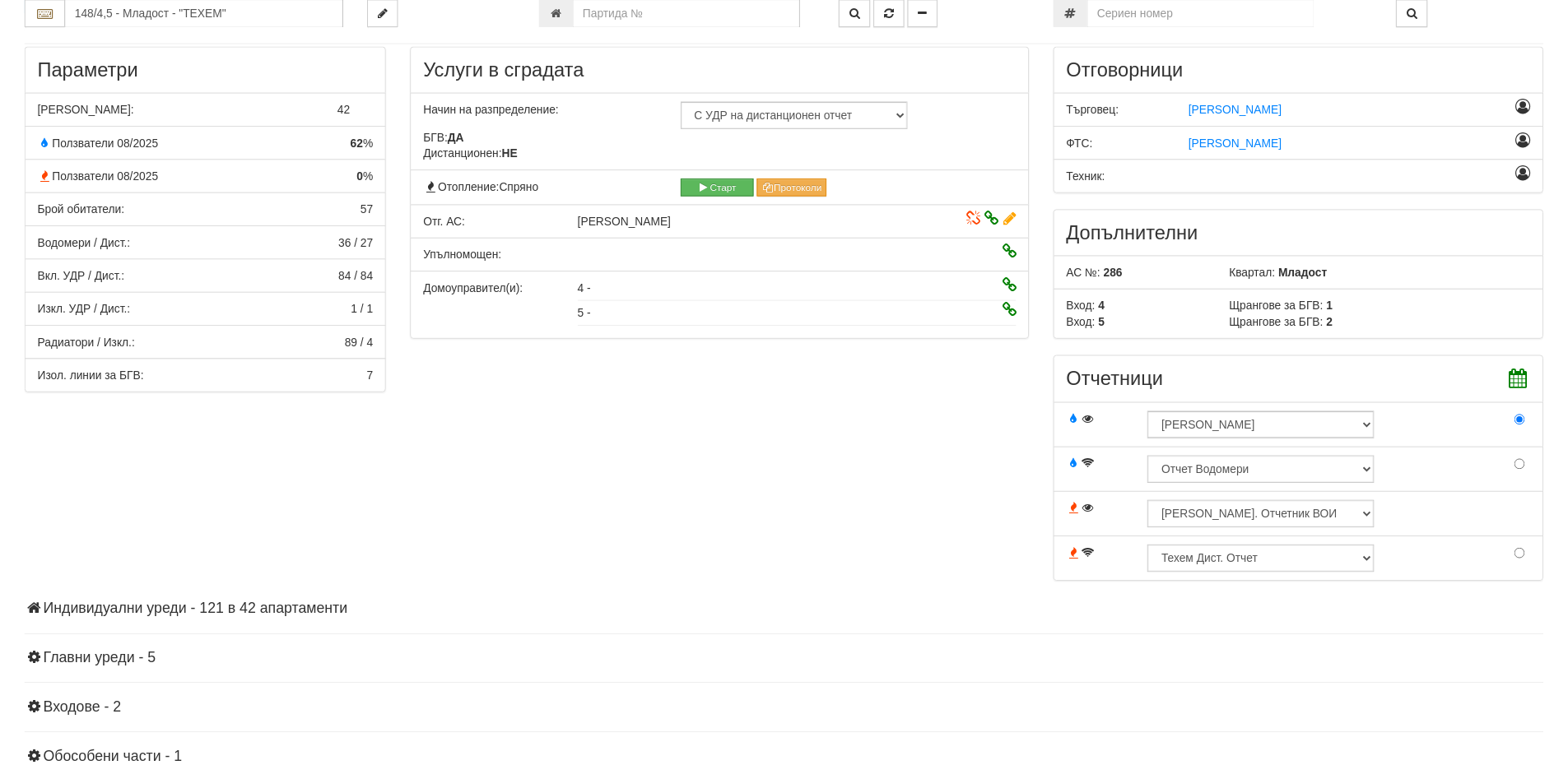
scroll to position [412, 0]
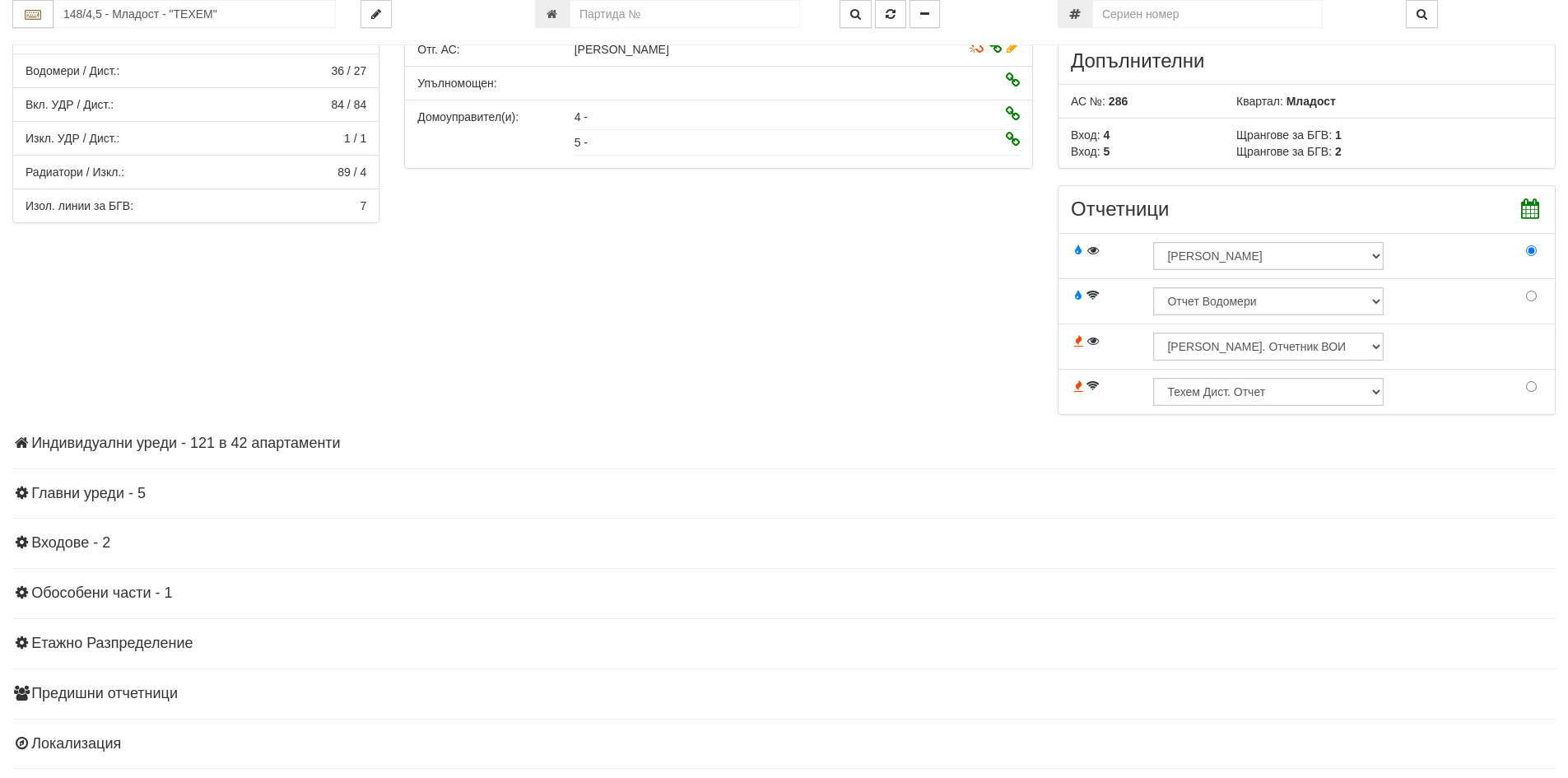
click at [276, 442] on h4 "Индивидуални уреди - 121 в 42 апартаменти" at bounding box center [784, 444] width 1543 height 16
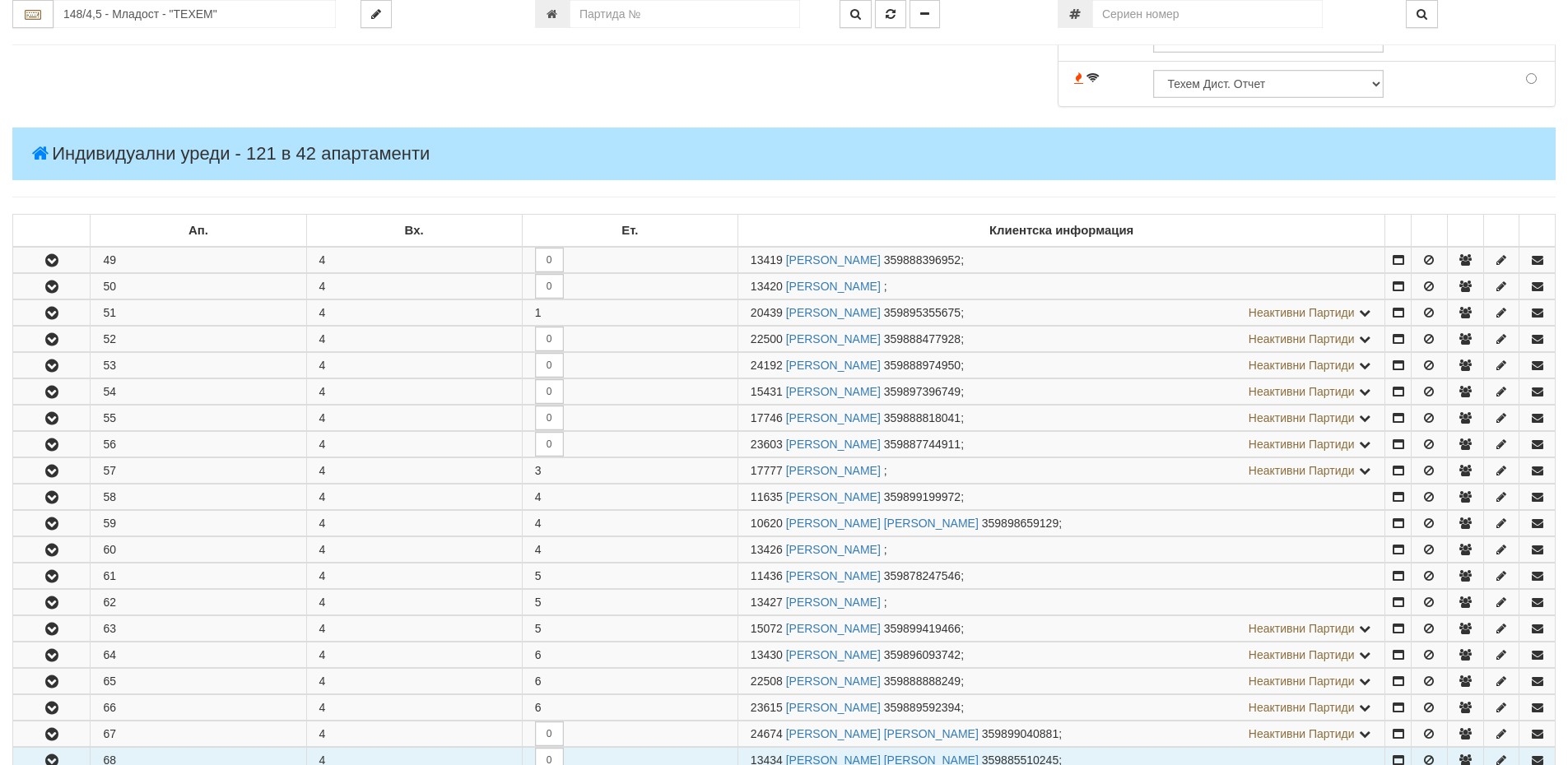
scroll to position [987, 0]
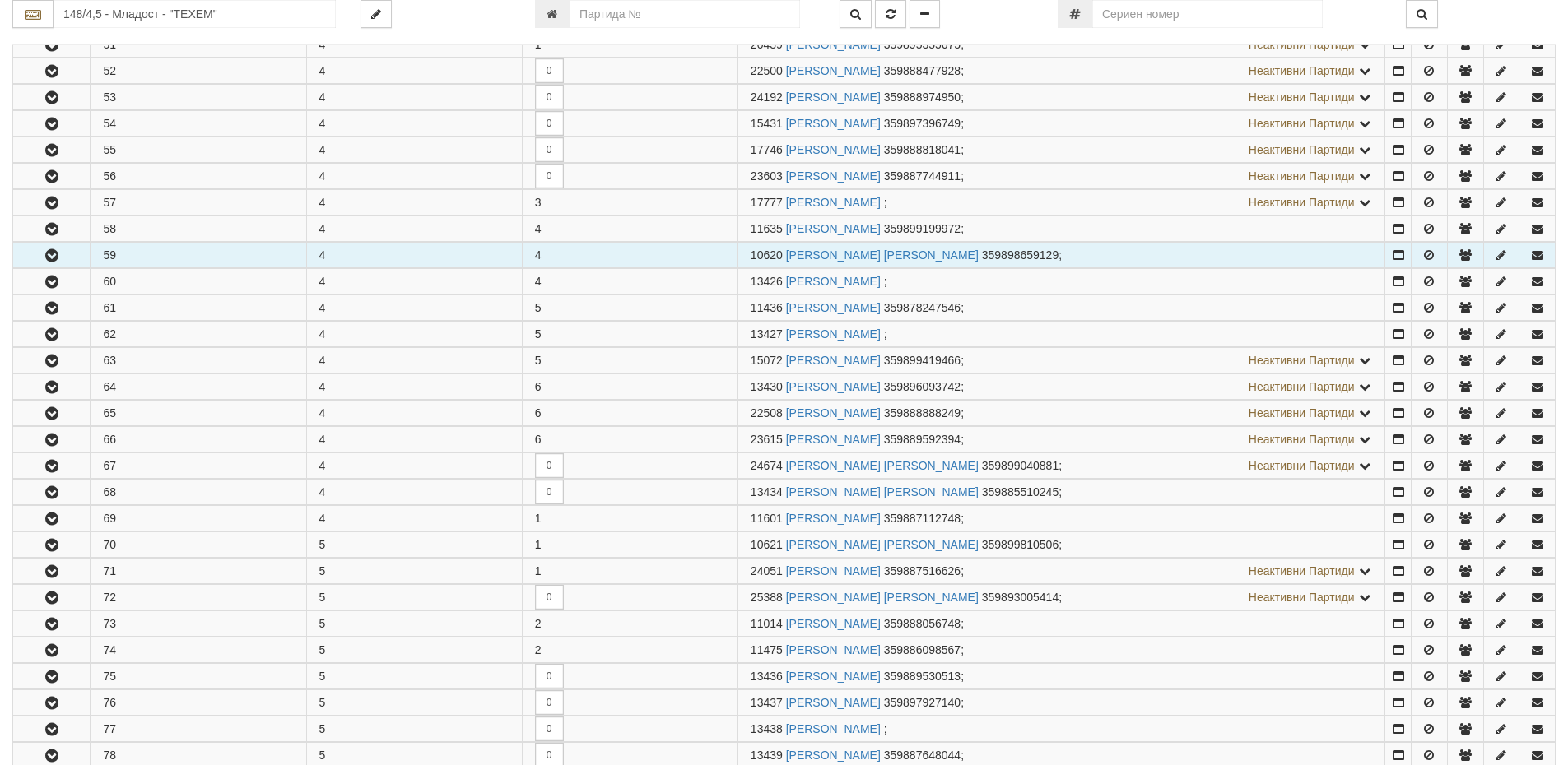
click at [58, 253] on icon "button" at bounding box center [52, 256] width 20 height 11
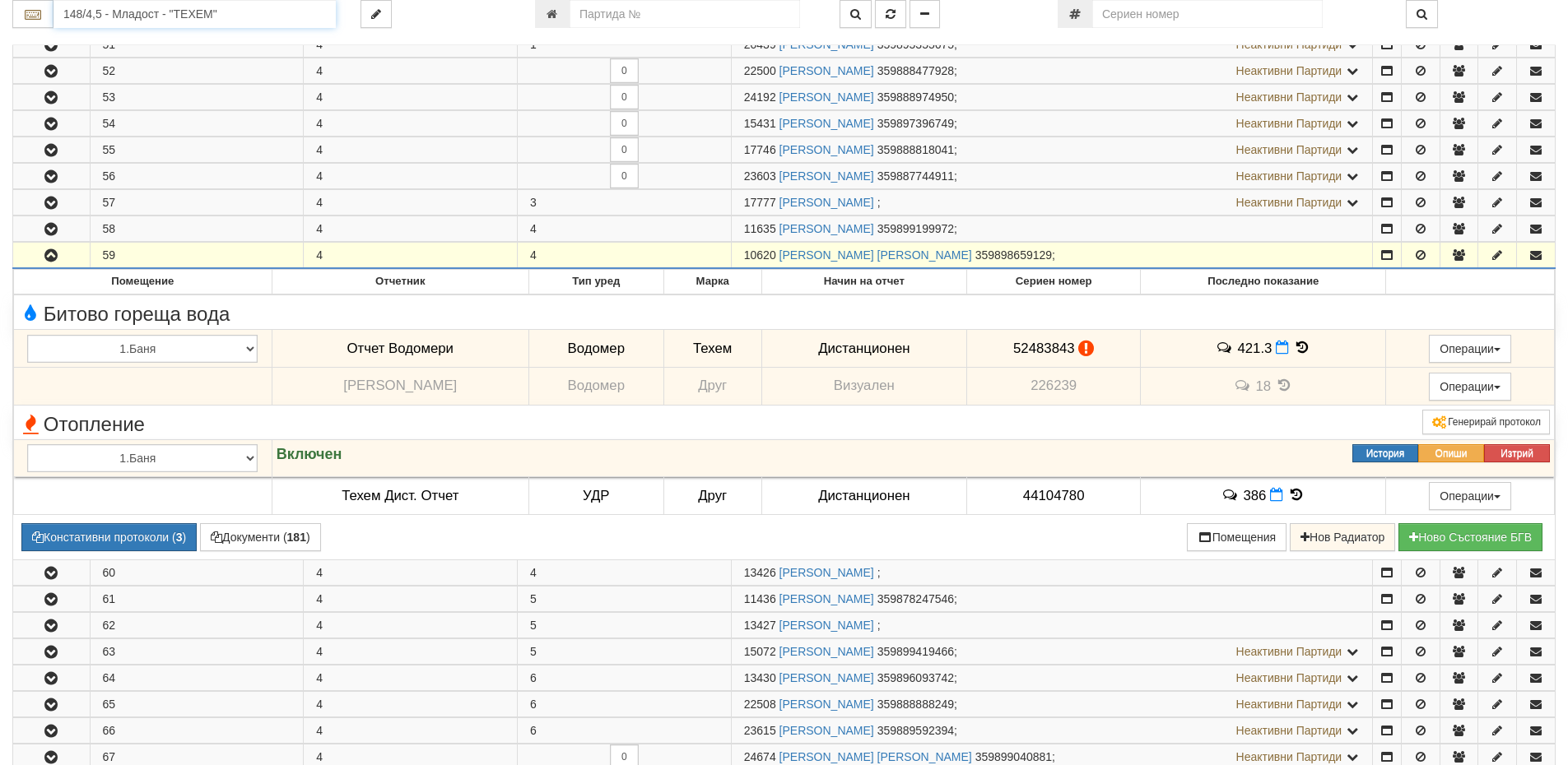
click at [171, 14] on input "148/4,5 - Младост - "ТЕХЕМ"" at bounding box center [194, 13] width 283 height 28
click at [155, 57] on div "205/3 - Вл. Варненчик - "ВЕОЛИЯ"" at bounding box center [194, 59] width 278 height 19
type input "205/3 - Вл. Варненчик - "ВЕОЛИЯ""
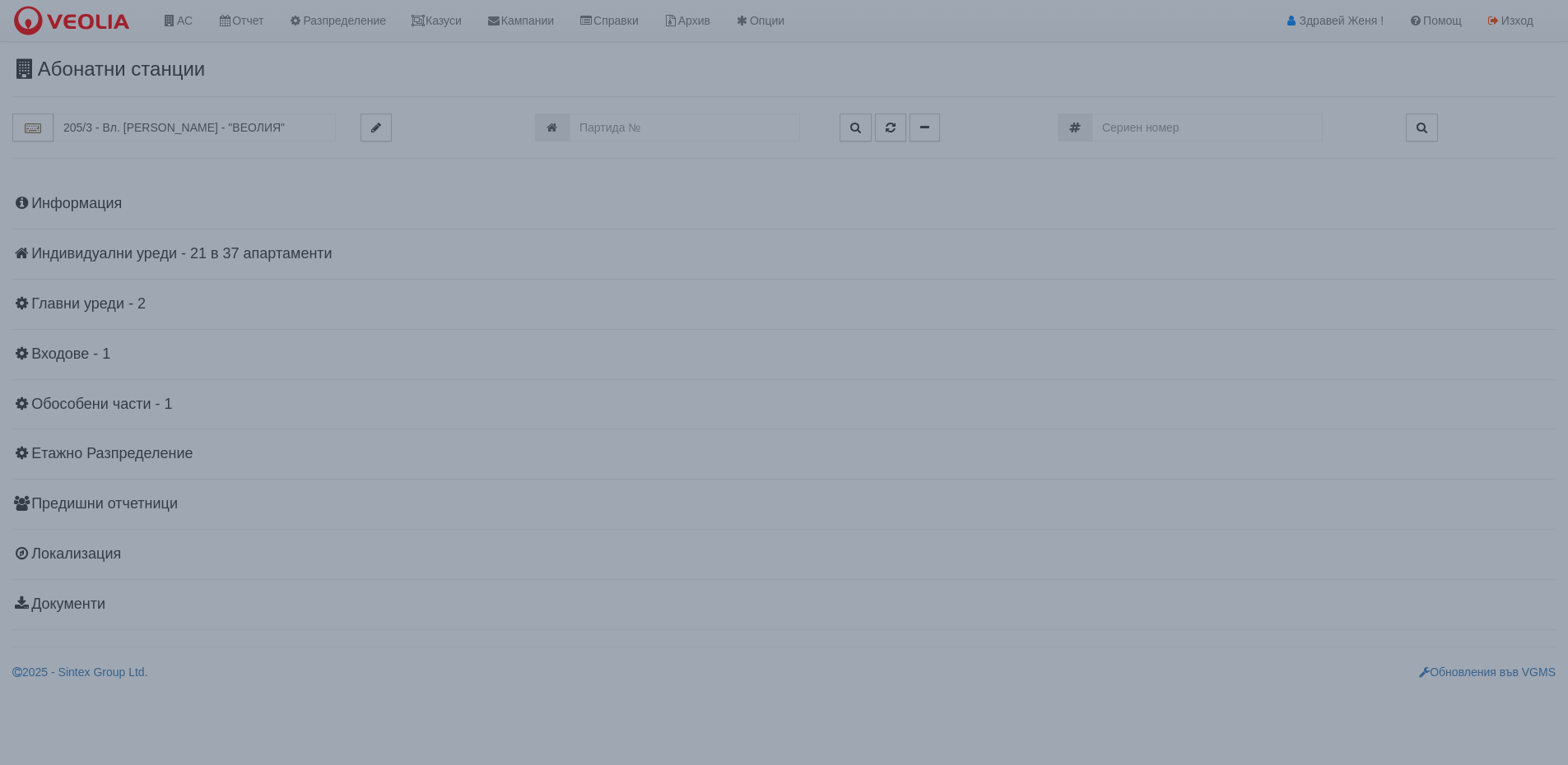
scroll to position [0, 0]
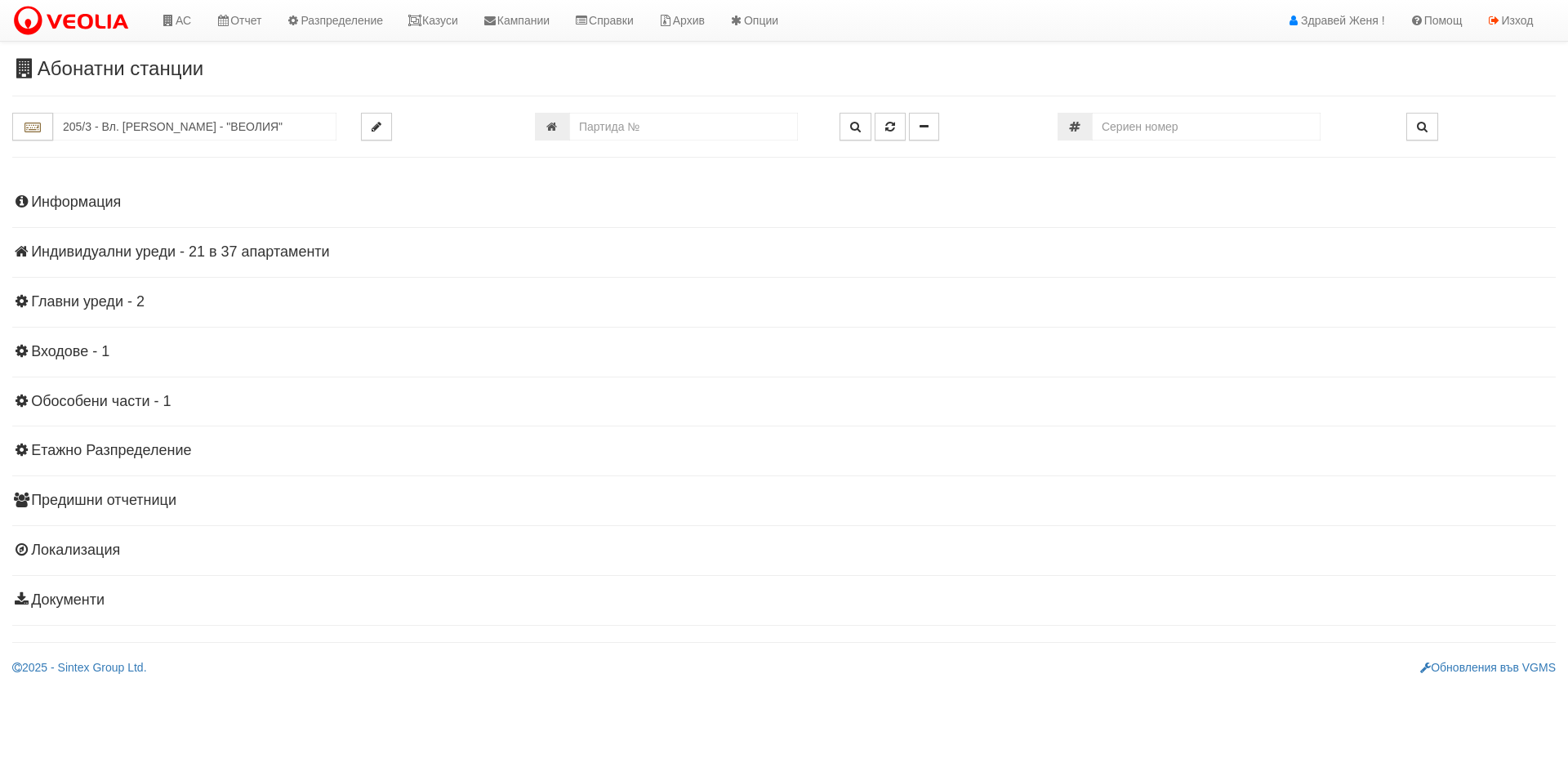
click at [183, 255] on h4 "Индивидуални уреди - 21 в 37 апартаменти" at bounding box center [784, 252] width 1543 height 16
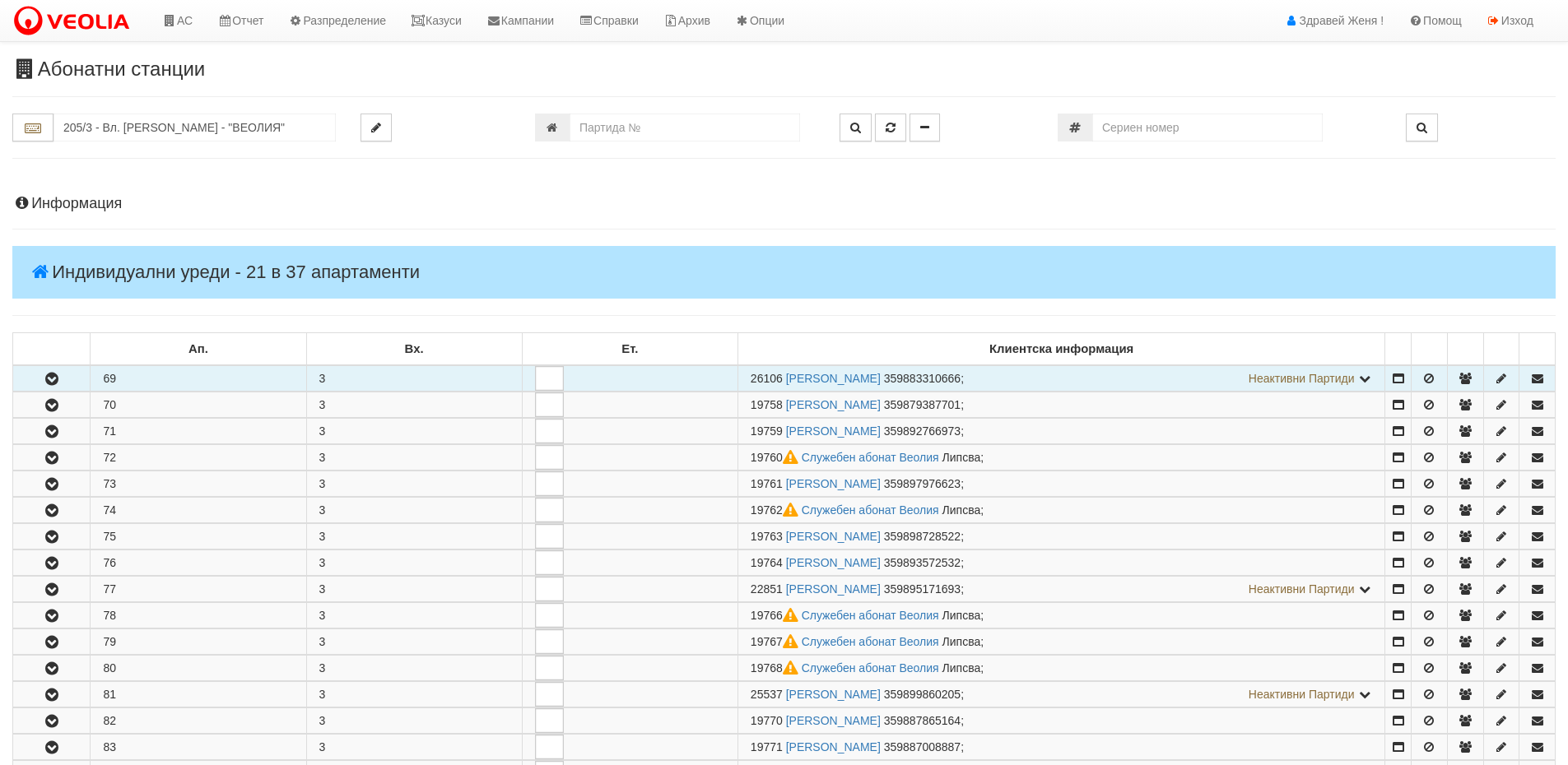
click at [109, 378] on td "69" at bounding box center [198, 379] width 216 height 27
click at [63, 379] on button "button" at bounding box center [52, 378] width 77 height 25
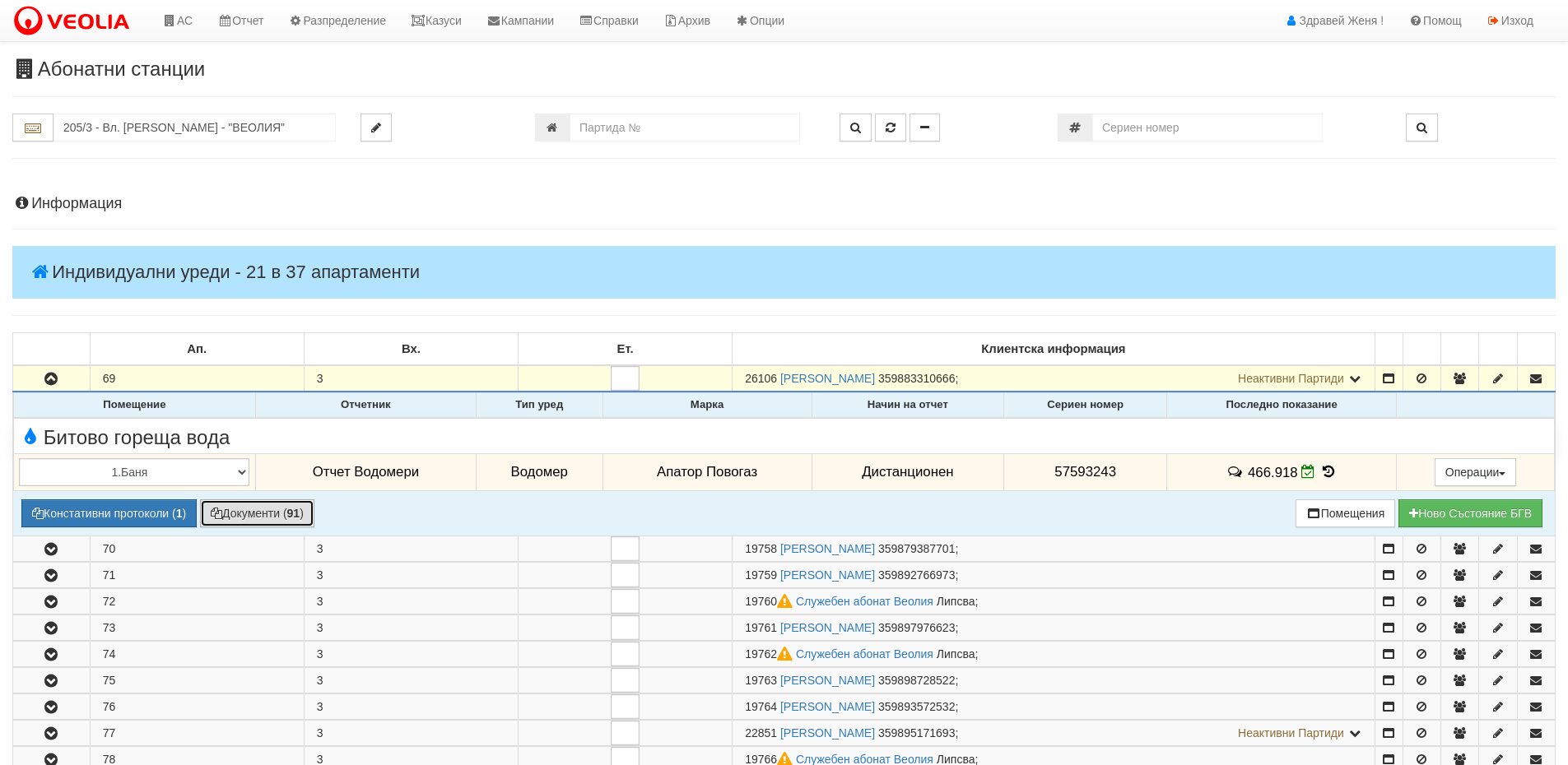
click at [242, 511] on button "Документи ( 91 )" at bounding box center [257, 513] width 114 height 28
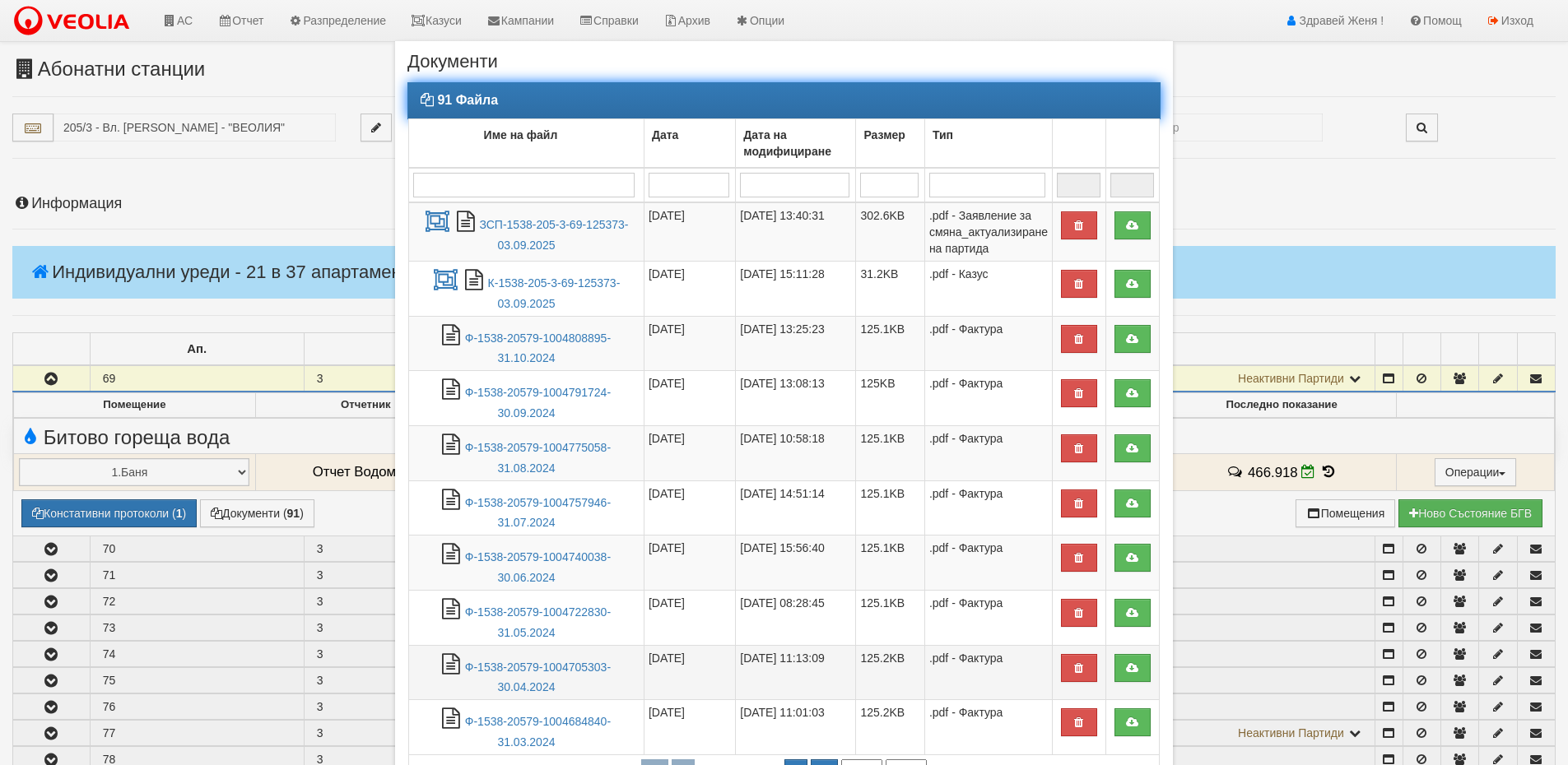
scroll to position [82, 0]
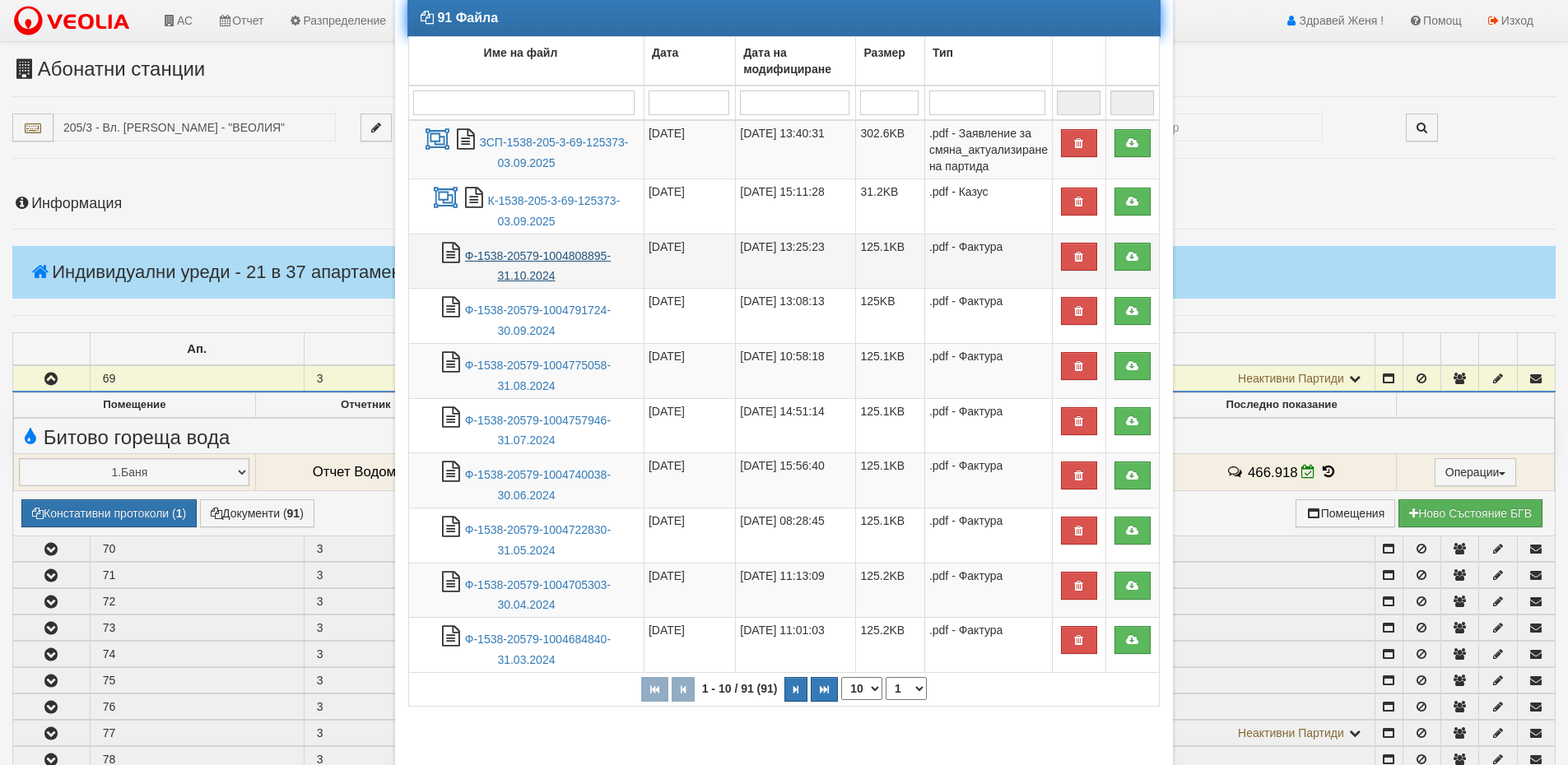
click at [568, 253] on link "Ф-1538-20579-1004808895-31.10.2024" at bounding box center [538, 265] width 146 height 34
click at [1298, 190] on div "× Документи 91 Файла Име на файл Дата Дата на модифициране Размер Тип 1 - 10 / …" at bounding box center [784, 382] width 1568 height 765
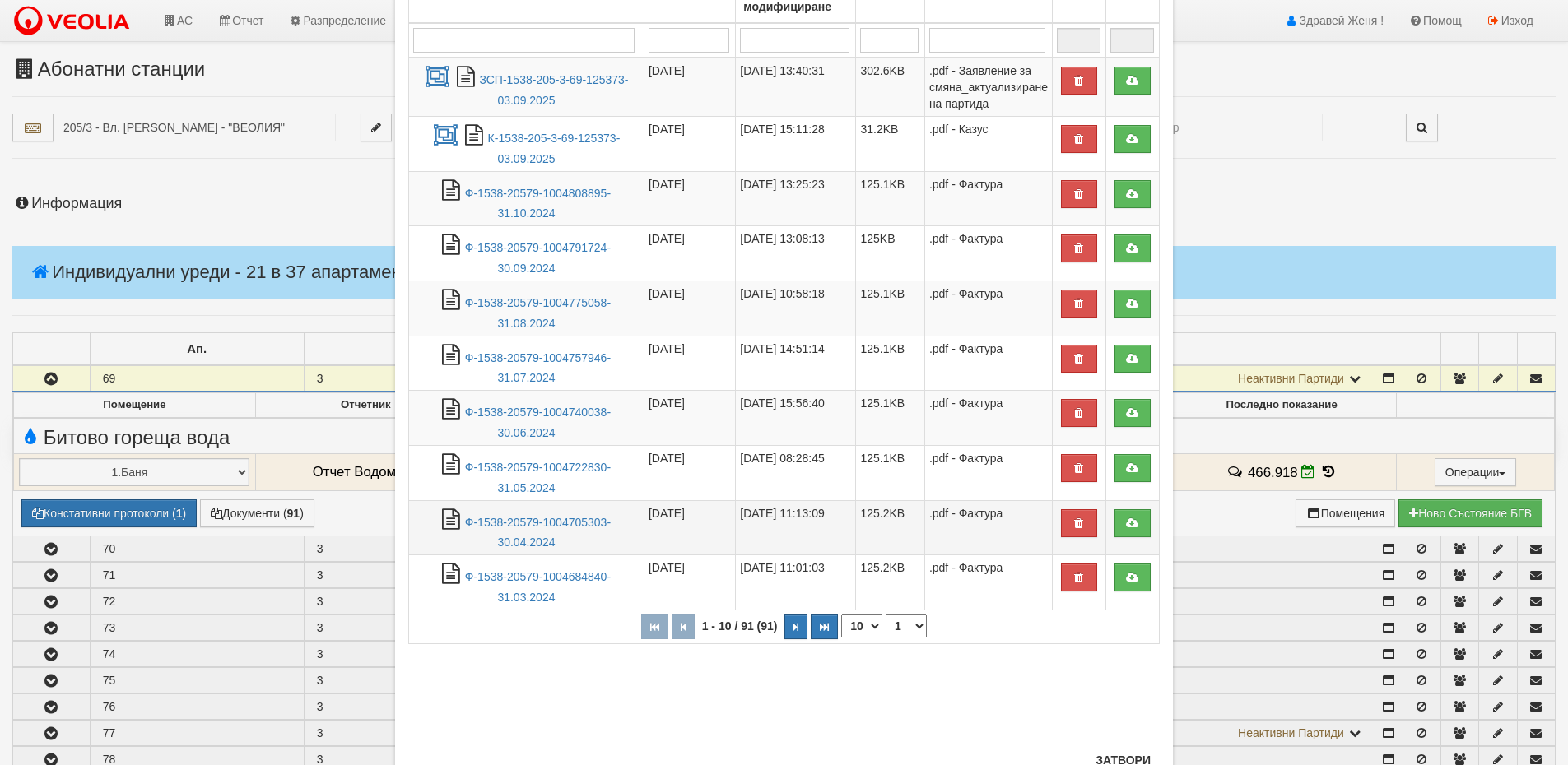
scroll to position [207, 0]
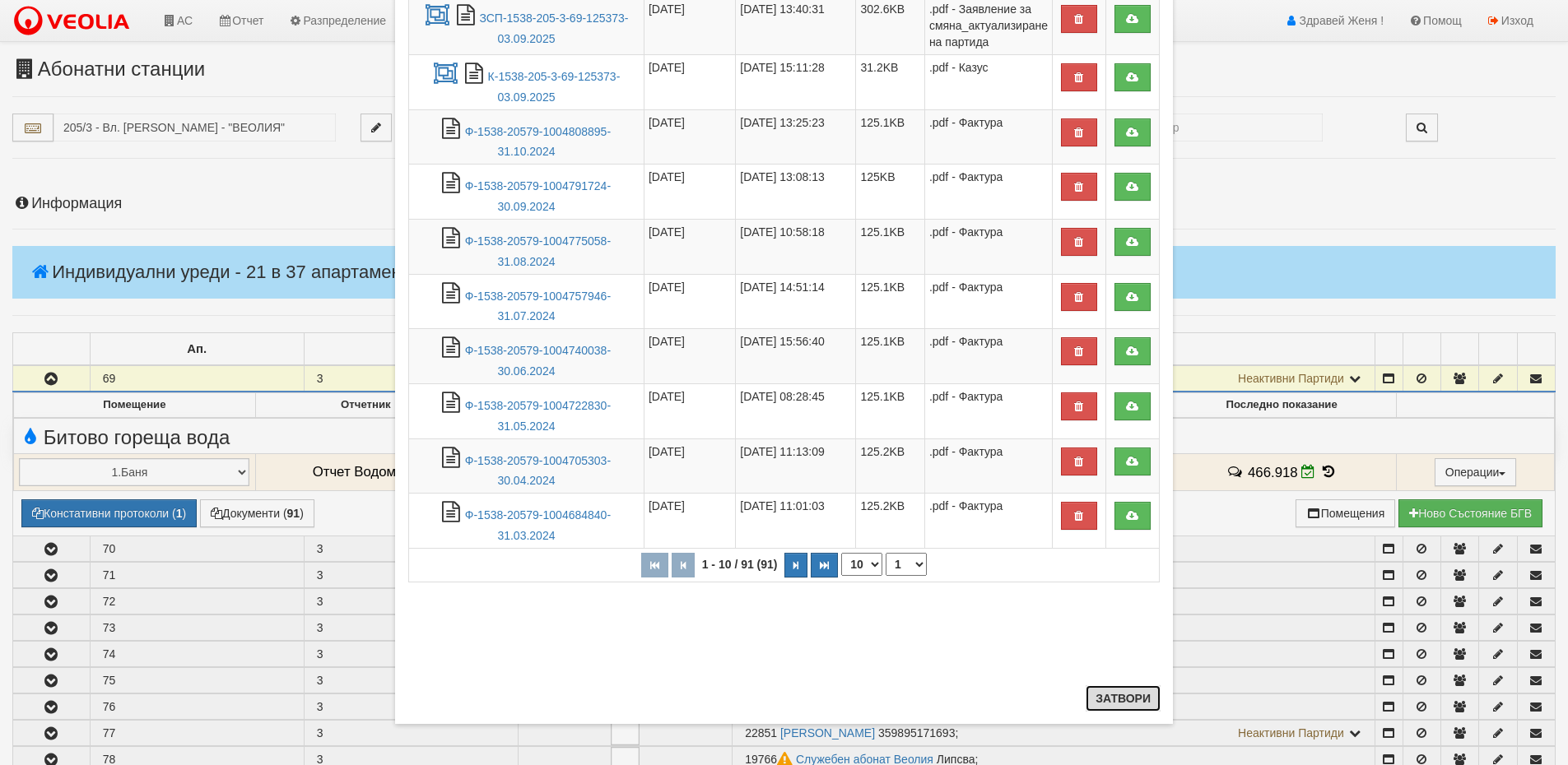
click at [1135, 704] on button "Затвори" at bounding box center [1124, 699] width 75 height 27
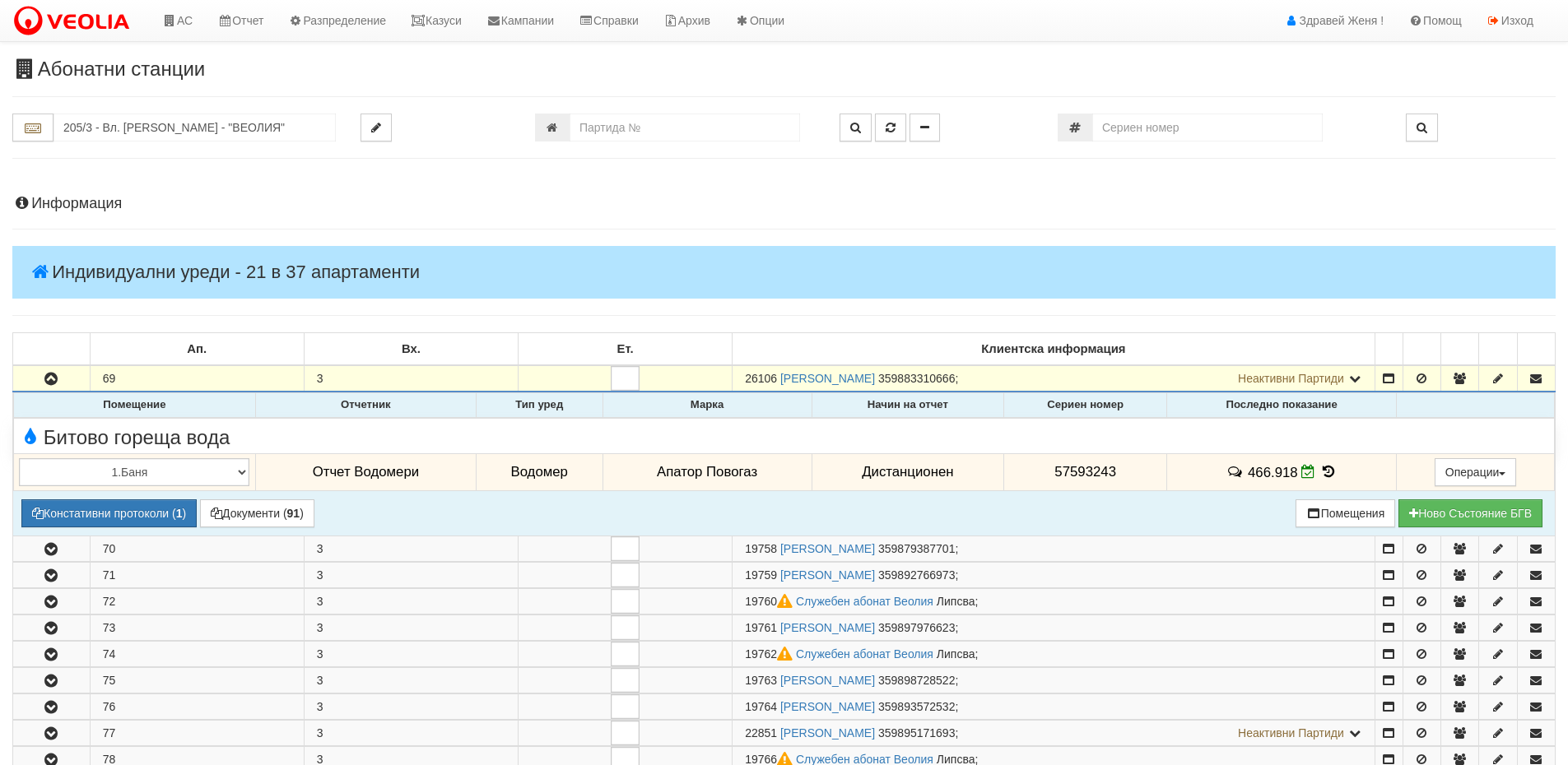
click at [1324, 470] on icon at bounding box center [1329, 472] width 18 height 14
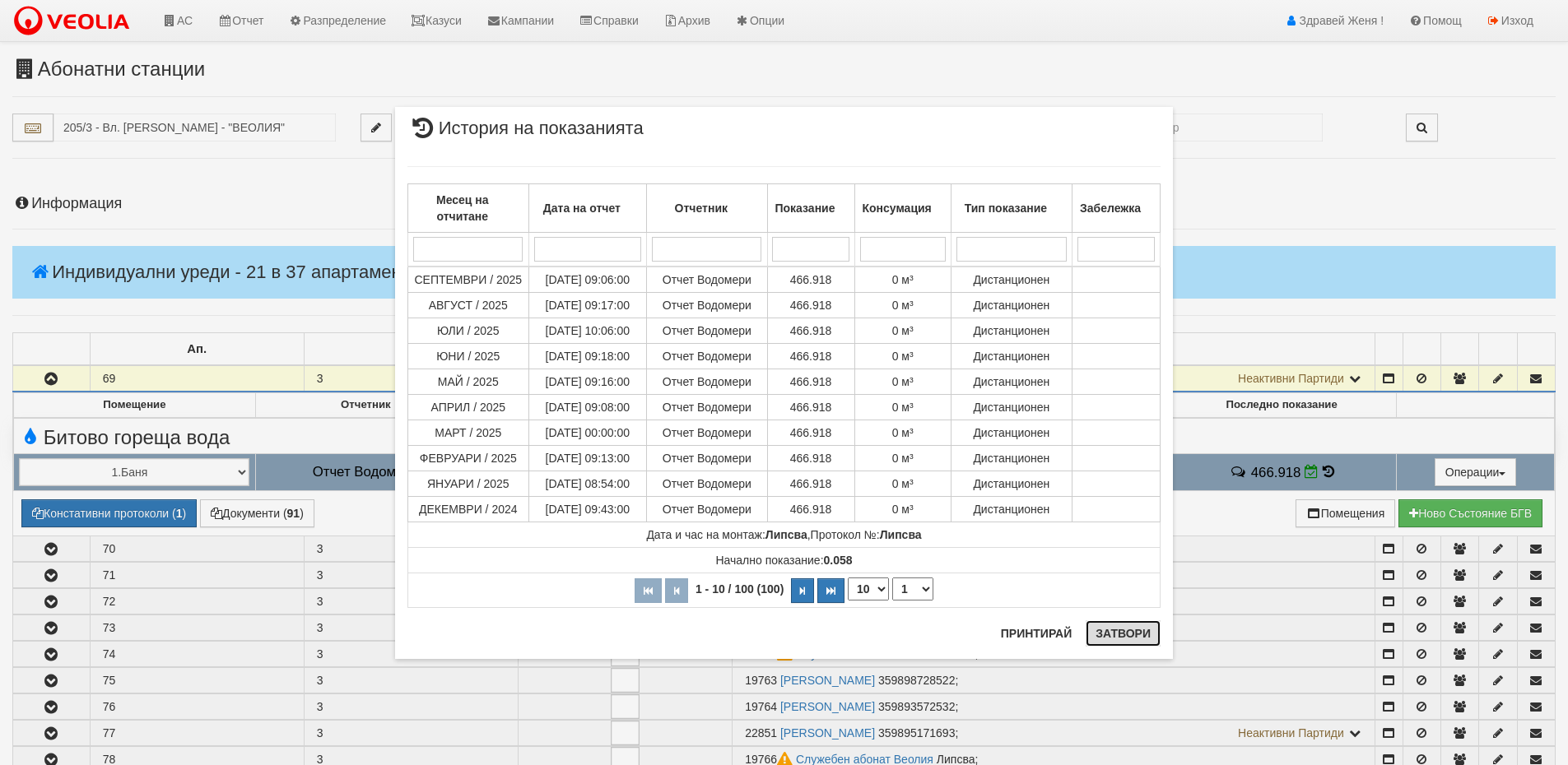
click at [1142, 630] on button "Затвори" at bounding box center [1124, 634] width 75 height 27
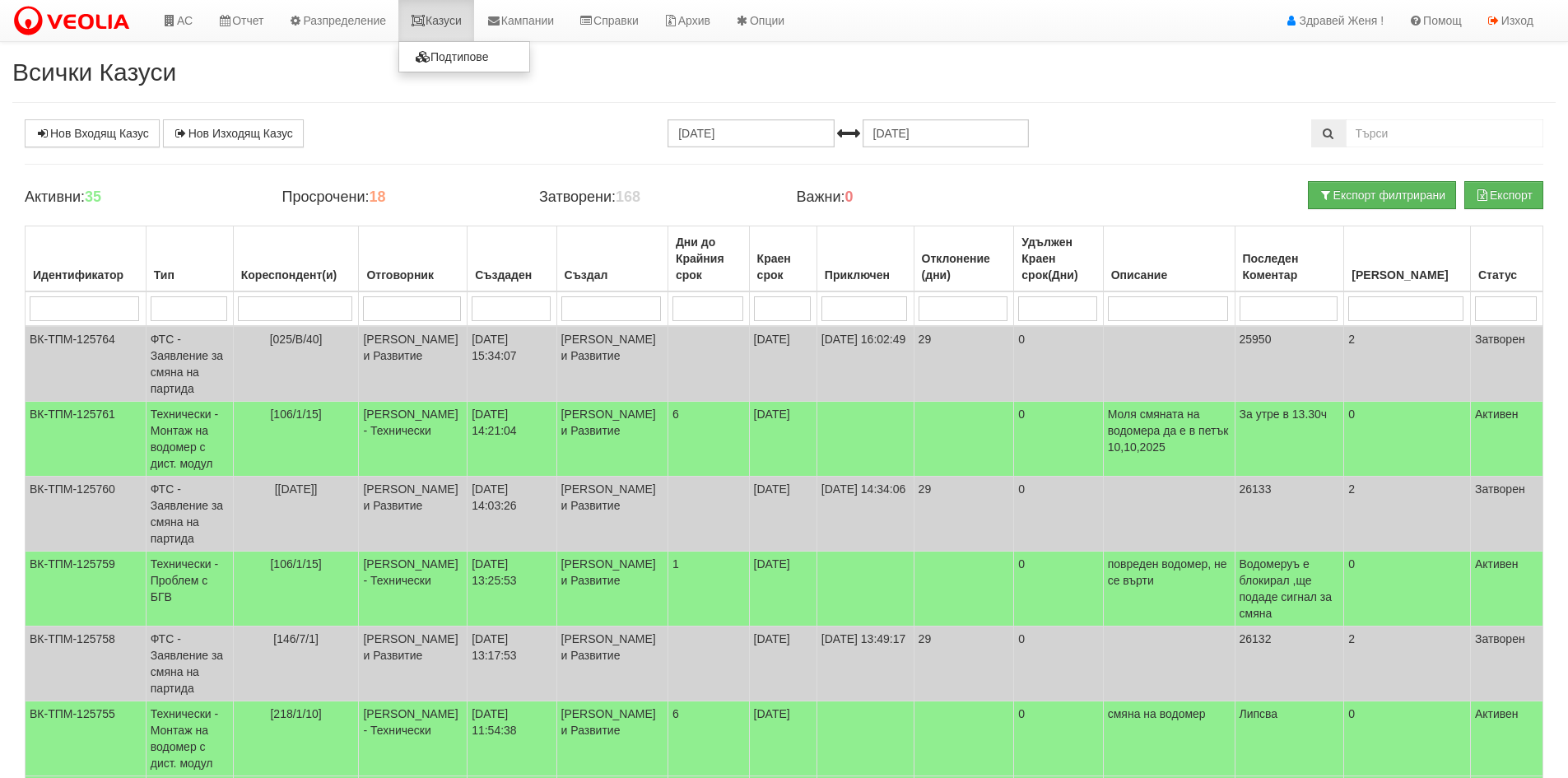
click at [425, 23] on icon at bounding box center [418, 20] width 14 height 11
